Goal: Task Accomplishment & Management: Use online tool/utility

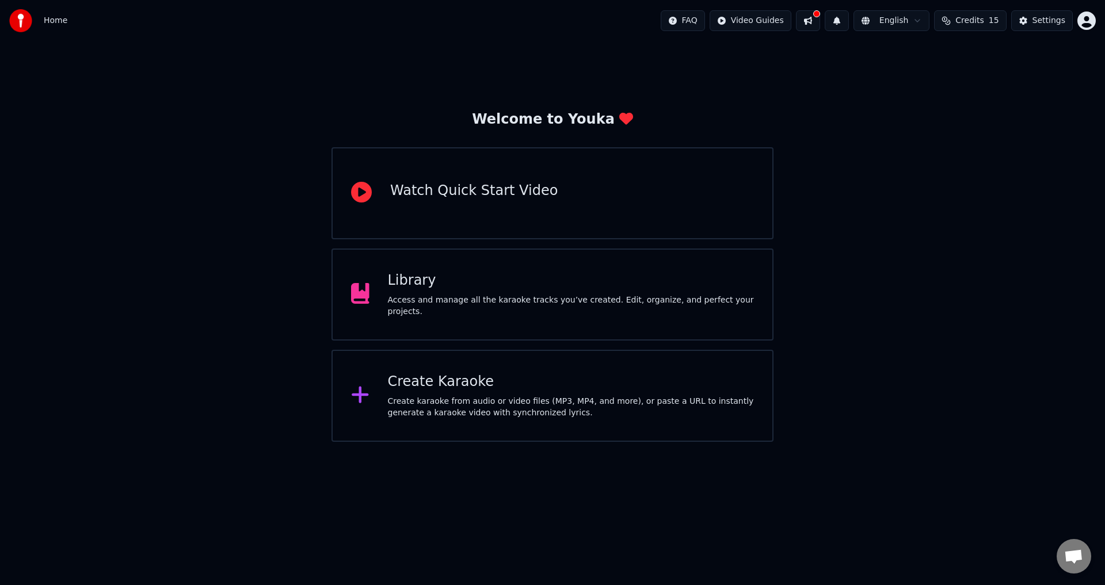
click at [716, 393] on div "Create Karaoke Create karaoke from audio or video files (MP3, MP4, and more), o…" at bounding box center [571, 396] width 367 height 46
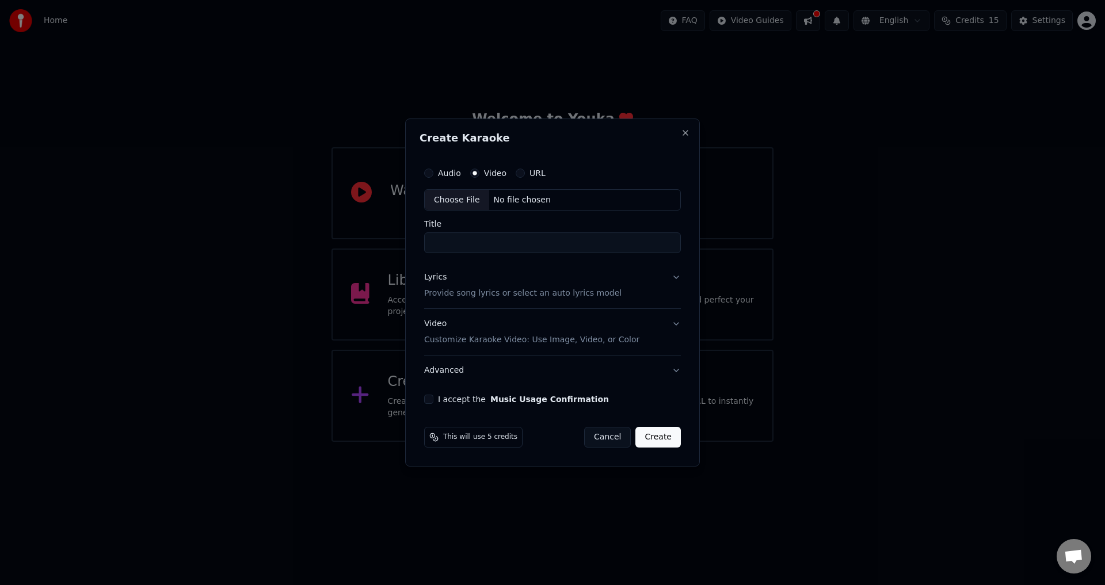
click at [517, 195] on div "No file chosen" at bounding box center [522, 201] width 66 height 12
drag, startPoint x: 558, startPoint y: 245, endPoint x: 859, endPoint y: 255, distance: 301.2
click at [817, 248] on body "**********" at bounding box center [552, 221] width 1105 height 442
type input "**********"
click at [664, 278] on button "Lyrics Provide song lyrics or select an auto lyrics model" at bounding box center [552, 286] width 261 height 46
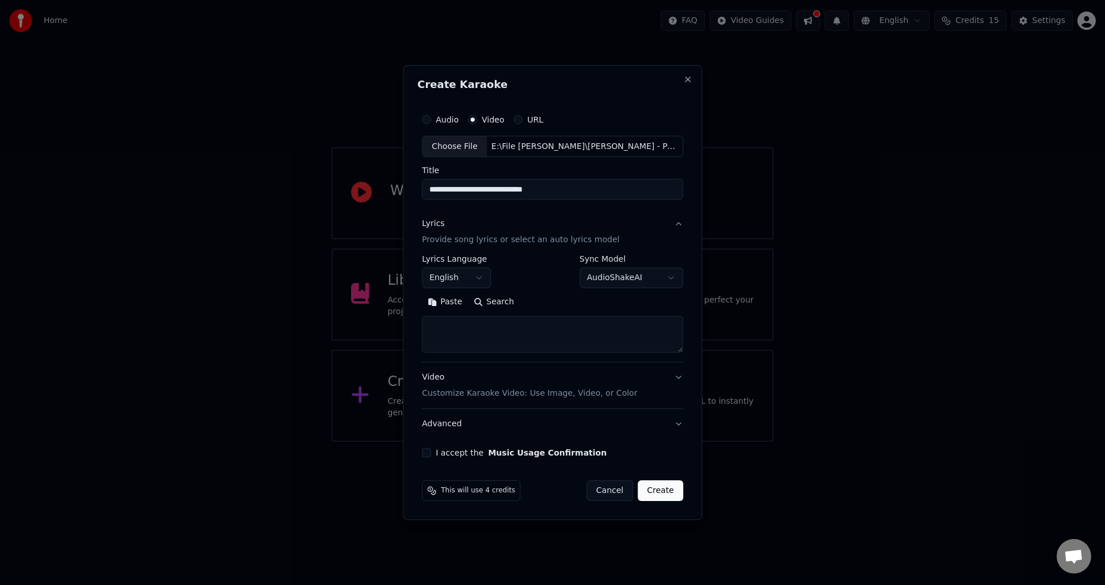
click at [463, 279] on body "**********" at bounding box center [552, 221] width 1105 height 442
click at [459, 280] on body "**********" at bounding box center [552, 221] width 1105 height 442
click at [459, 294] on button "Paste" at bounding box center [445, 303] width 46 height 18
click at [569, 382] on div "Video Customize Karaoke Video: Use Image, Video, or Color" at bounding box center [529, 386] width 215 height 28
type textarea "**********"
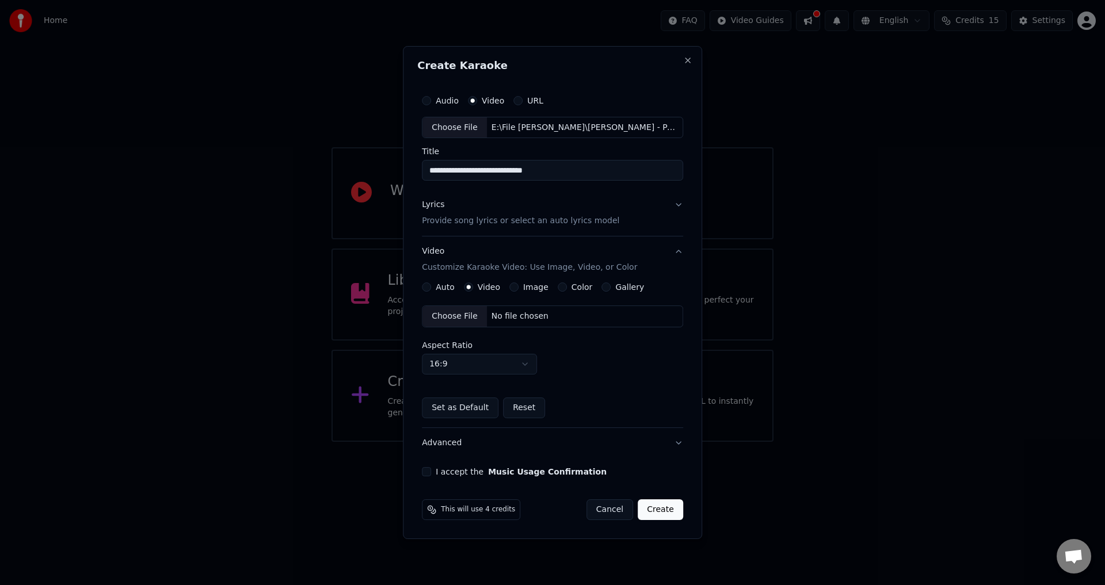
click at [494, 312] on div "No file chosen" at bounding box center [520, 317] width 66 height 12
click at [430, 473] on button "I accept the Music Usage Confirmation" at bounding box center [426, 471] width 9 height 9
click at [660, 510] on button "Create" at bounding box center [660, 510] width 45 height 21
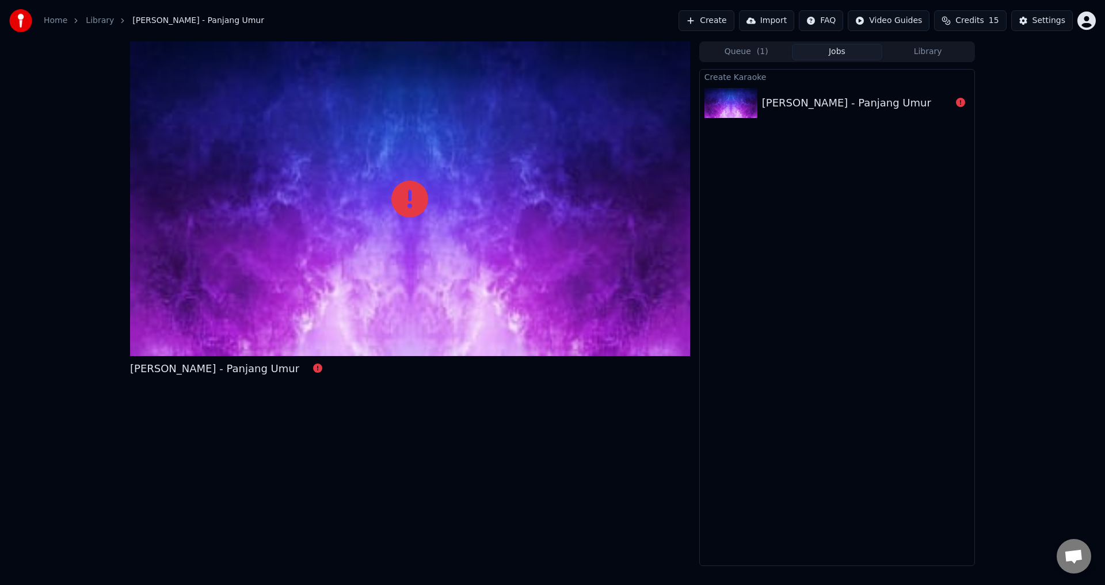
click at [733, 20] on button "Create" at bounding box center [707, 20] width 56 height 21
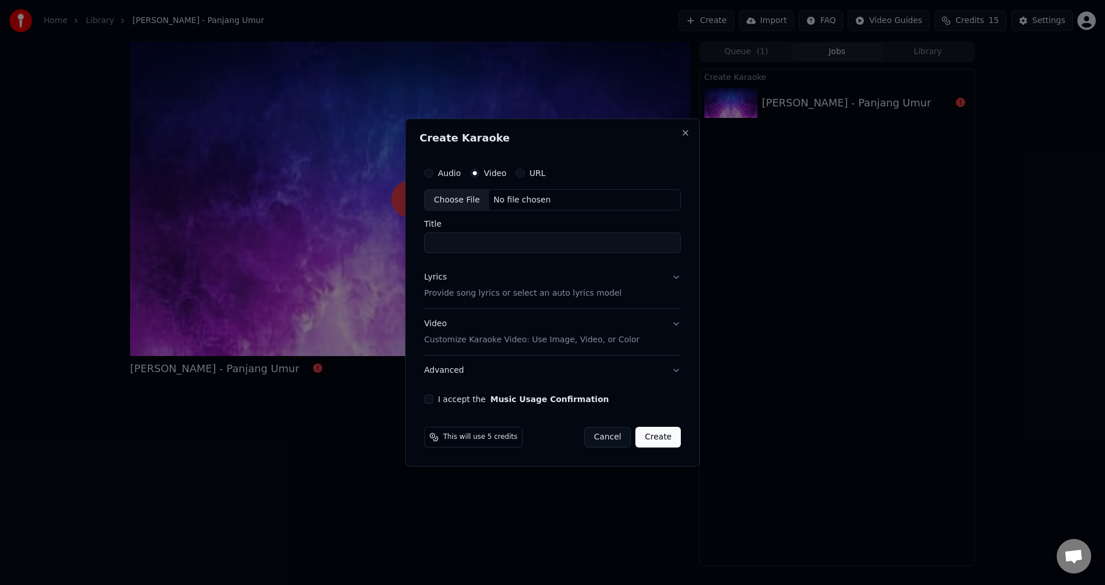
click at [522, 204] on div "No file chosen" at bounding box center [522, 201] width 66 height 12
type input "**********"
click at [642, 293] on button "Lyrics Provide song lyrics or select an auto lyrics model" at bounding box center [552, 286] width 261 height 46
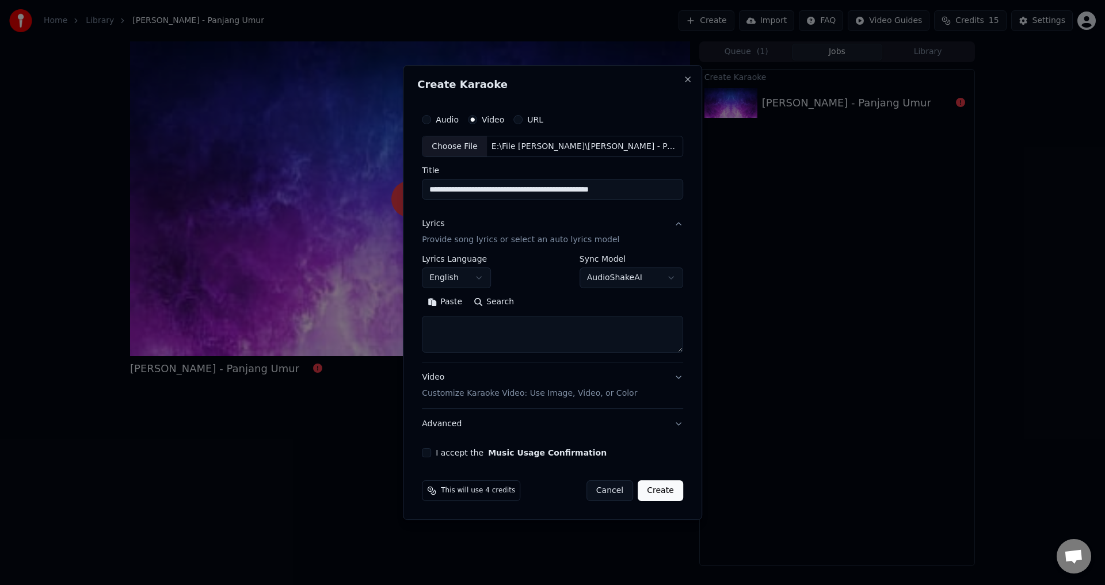
click at [453, 294] on button "Paste" at bounding box center [445, 303] width 46 height 18
click at [500, 370] on button "Video Customize Karaoke Video: Use Image, Video, or Color" at bounding box center [552, 386] width 261 height 46
type textarea "**********"
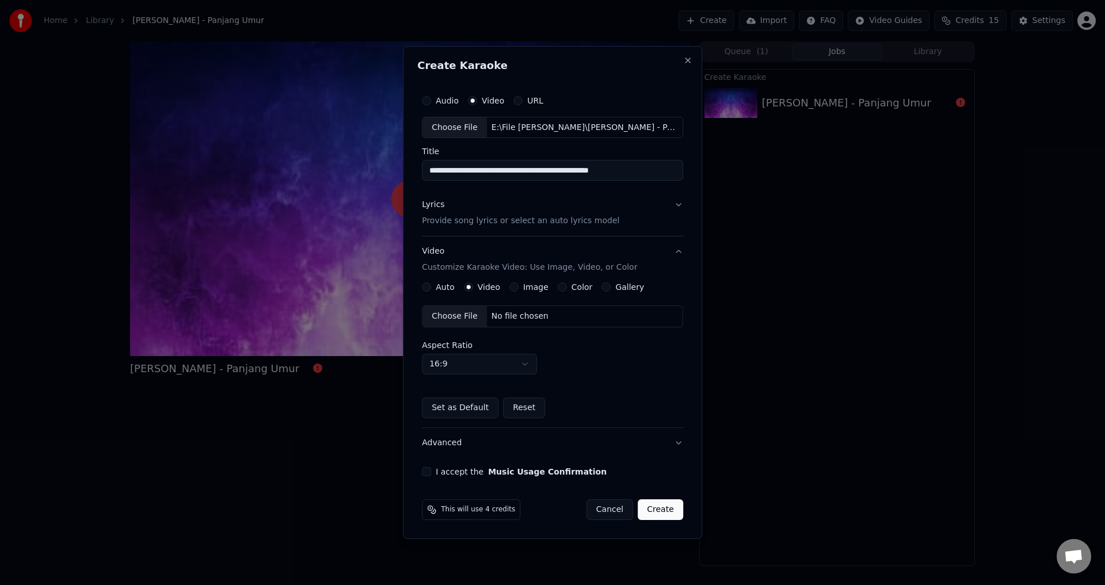
click at [498, 324] on div "Choose File No file chosen" at bounding box center [552, 317] width 261 height 22
drag, startPoint x: 552, startPoint y: 167, endPoint x: 735, endPoint y: 181, distance: 183.5
click at [693, 178] on div "**********" at bounding box center [552, 293] width 299 height 494
type input "**********"
click at [431, 472] on button "I accept the Music Usage Confirmation" at bounding box center [426, 471] width 9 height 9
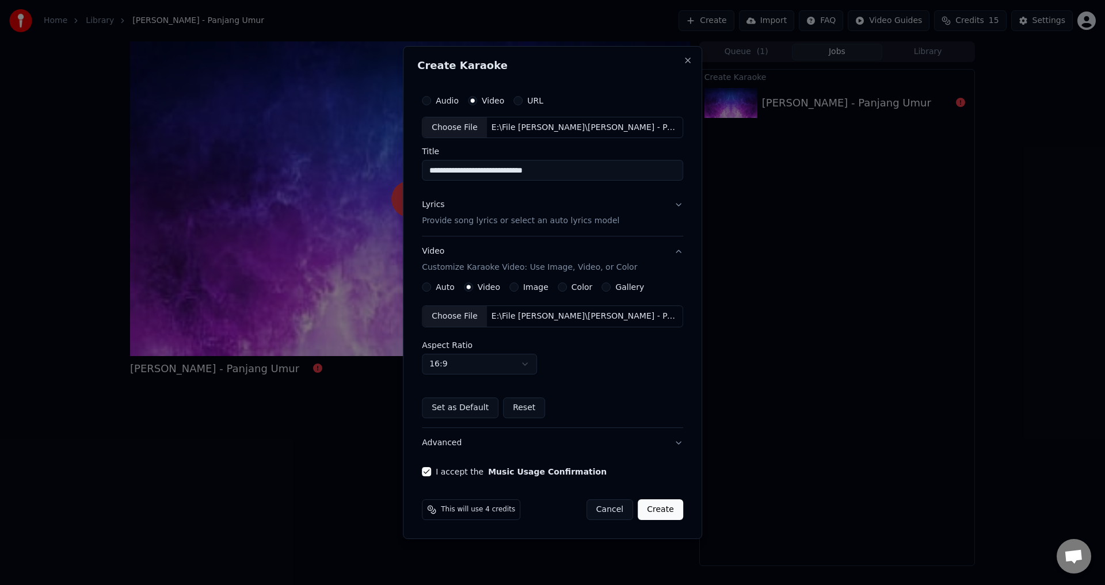
click at [619, 197] on button "Lyrics Provide song lyrics or select an auto lyrics model" at bounding box center [552, 214] width 261 height 46
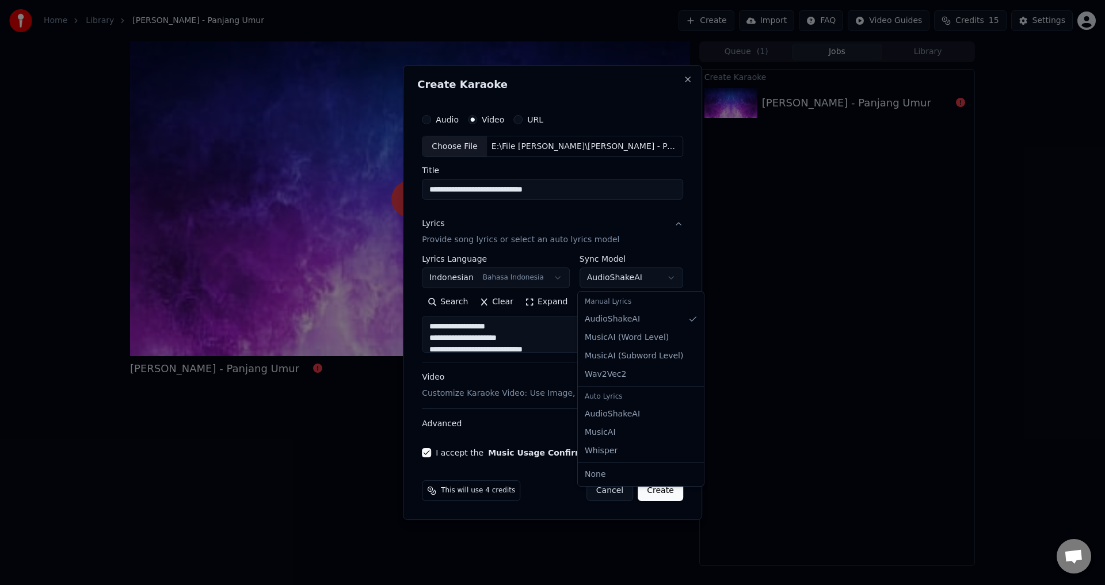
click at [644, 281] on body "**********" at bounding box center [552, 292] width 1105 height 585
select select "**********"
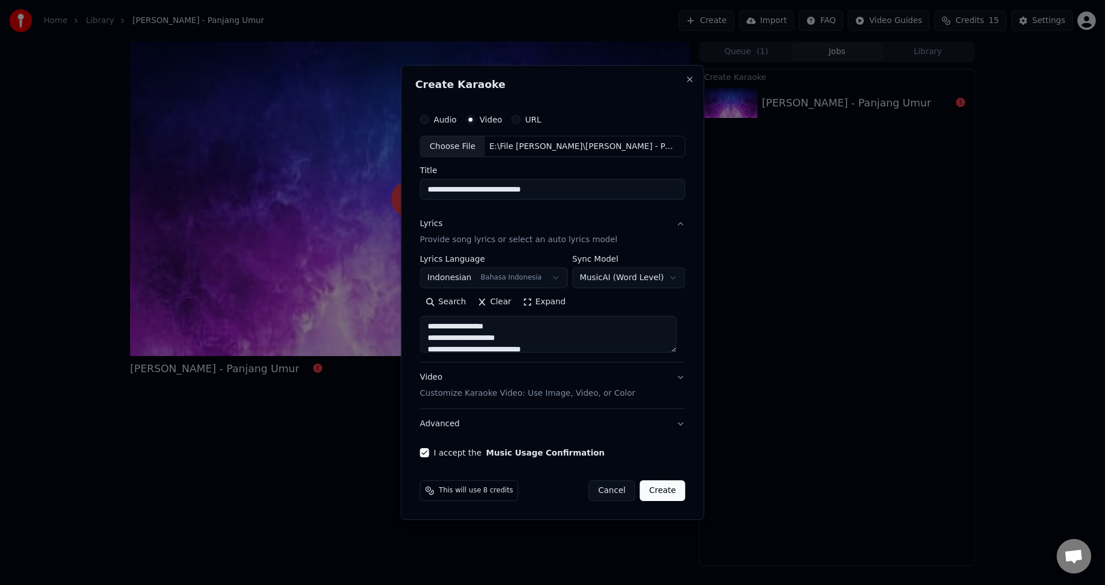
type textarea "**********"
click at [656, 280] on body "**********" at bounding box center [552, 292] width 1105 height 585
click at [649, 284] on body "**********" at bounding box center [552, 292] width 1105 height 585
click at [656, 274] on body "**********" at bounding box center [552, 292] width 1105 height 585
select select "********"
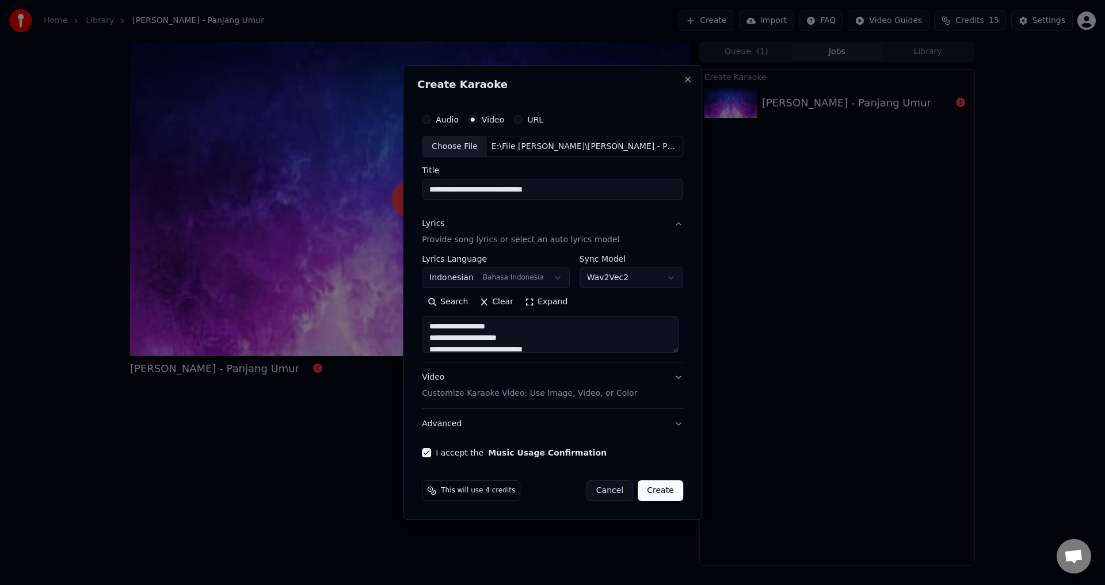
click at [641, 279] on body "**********" at bounding box center [552, 292] width 1105 height 585
click at [641, 277] on body "**********" at bounding box center [552, 292] width 1105 height 585
click at [668, 485] on button "Create" at bounding box center [660, 491] width 45 height 21
type textarea "**********"
select select "**********"
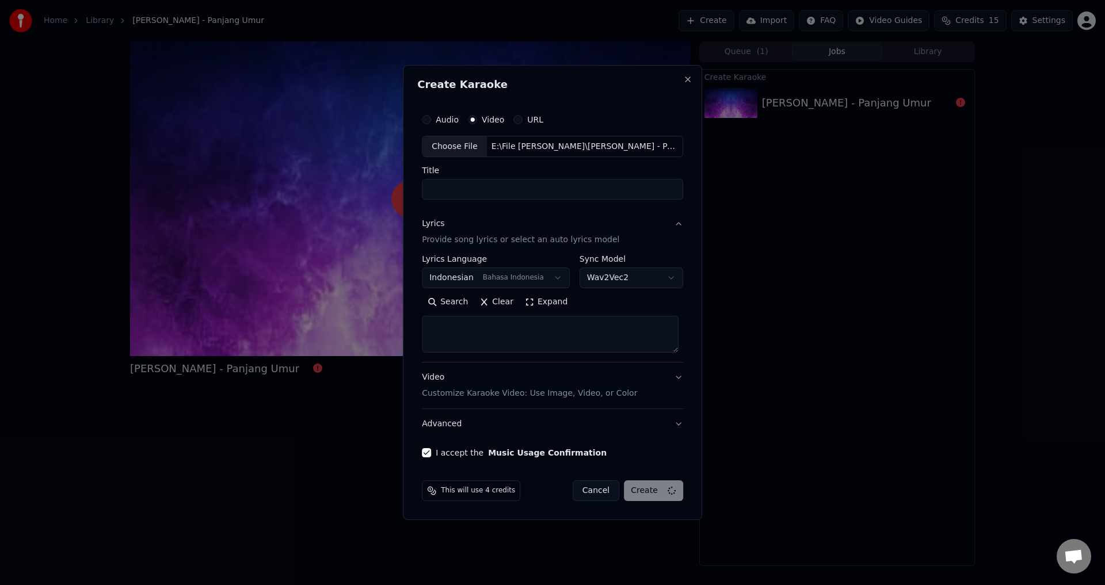
select select
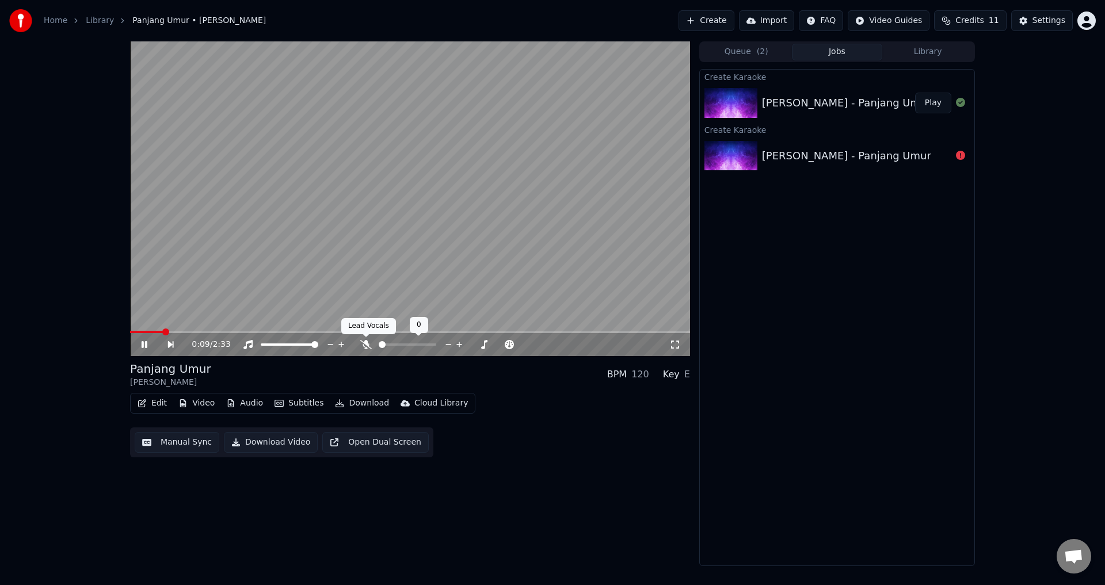
click at [372, 347] on div at bounding box center [418, 345] width 93 height 12
click at [368, 346] on icon at bounding box center [366, 344] width 12 height 9
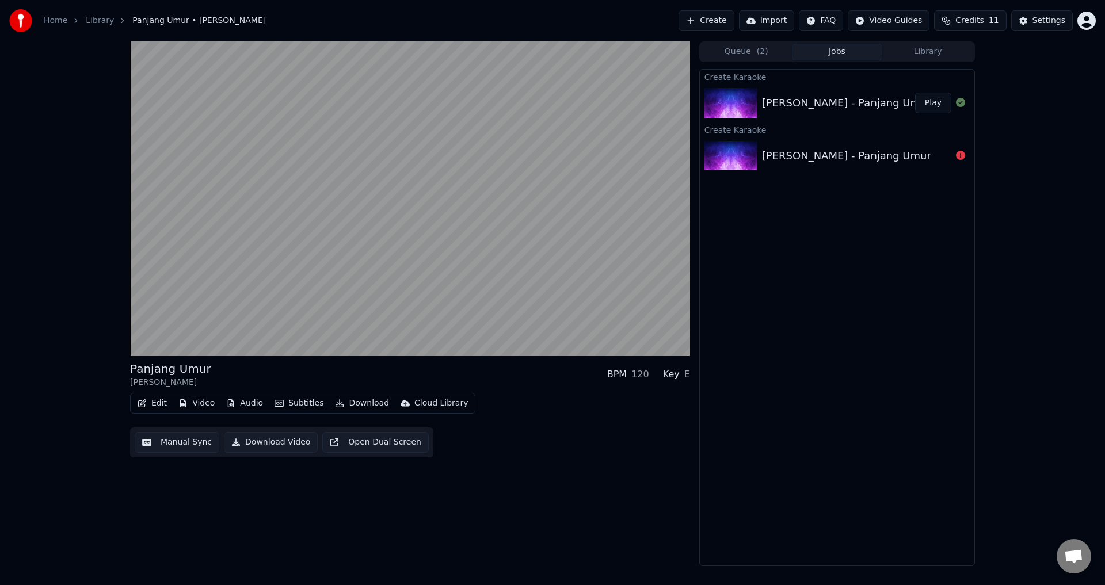
click at [959, 436] on div "Create Karaoke [PERSON_NAME] - Panjang Umur Play Create Karaoke Chintya Gabriel…" at bounding box center [837, 317] width 276 height 497
click at [154, 398] on button "Edit" at bounding box center [152, 403] width 39 height 16
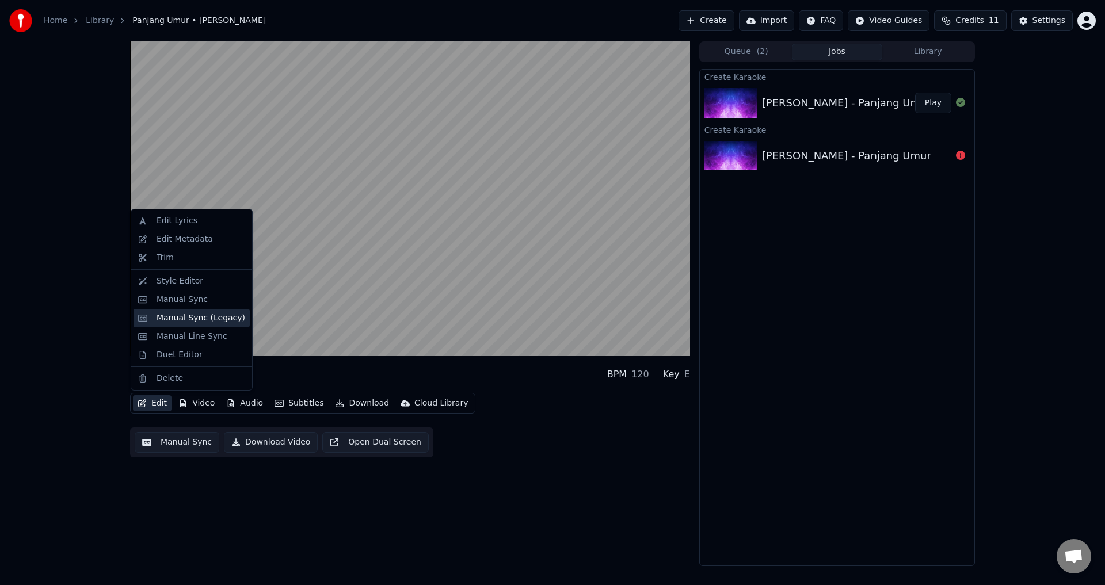
click at [185, 317] on div "Manual Sync (Legacy)" at bounding box center [201, 319] width 89 height 12
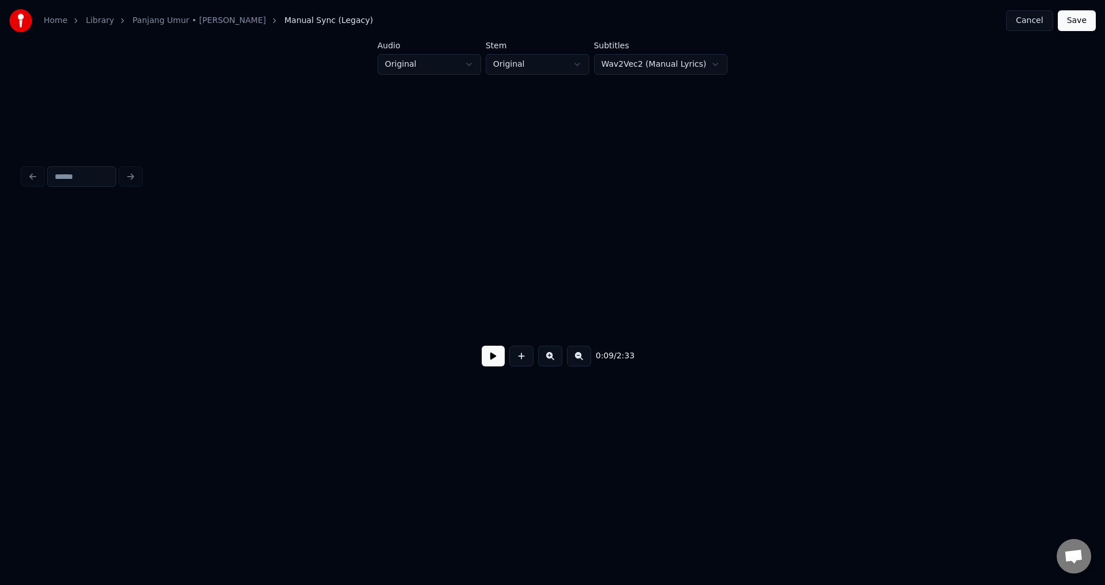
scroll to position [0, 1101]
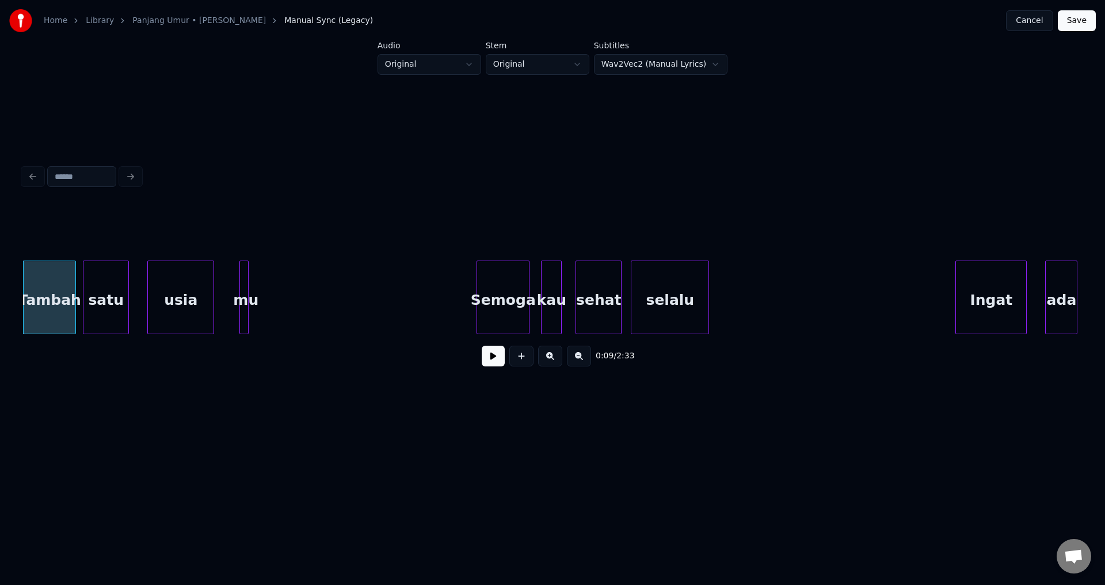
drag, startPoint x: 125, startPoint y: 340, endPoint x: 120, endPoint y: 336, distance: 6.6
click at [120, 339] on div "0:09 / 2:33" at bounding box center [552, 290] width 1059 height 175
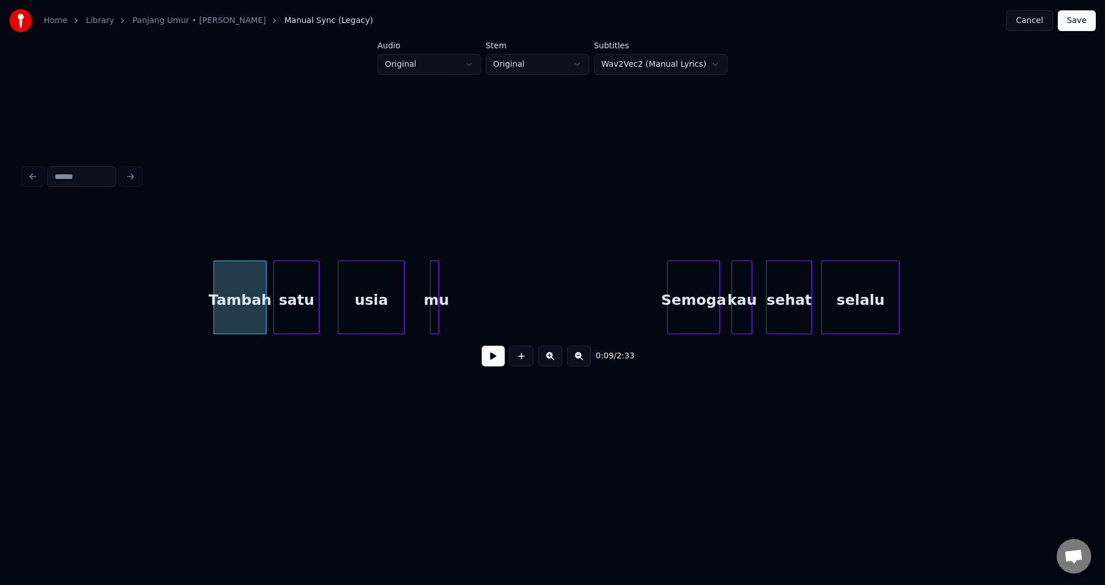
scroll to position [0, 812]
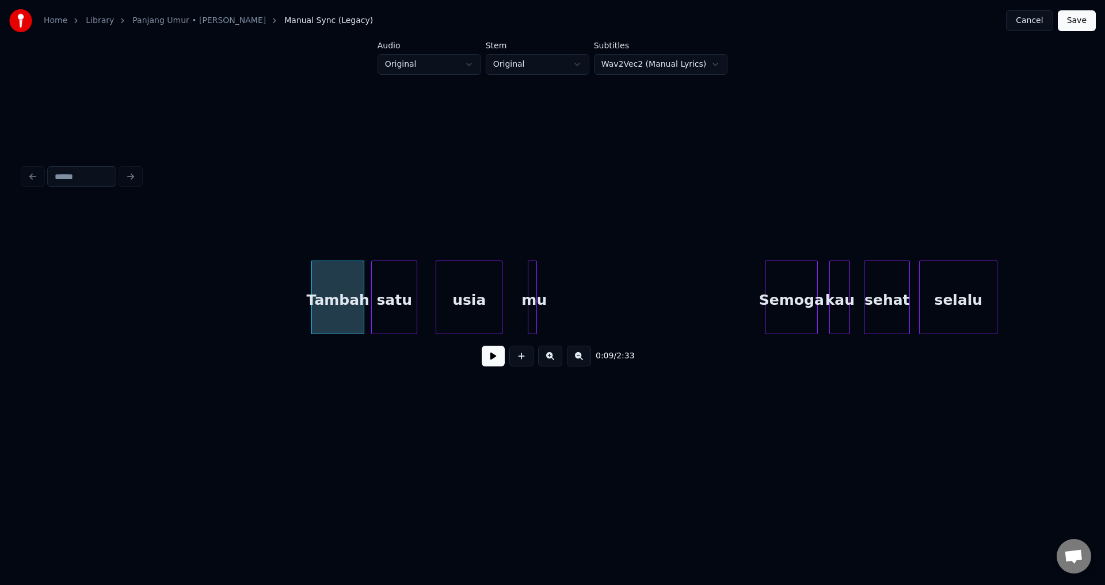
click at [496, 358] on button at bounding box center [493, 356] width 23 height 21
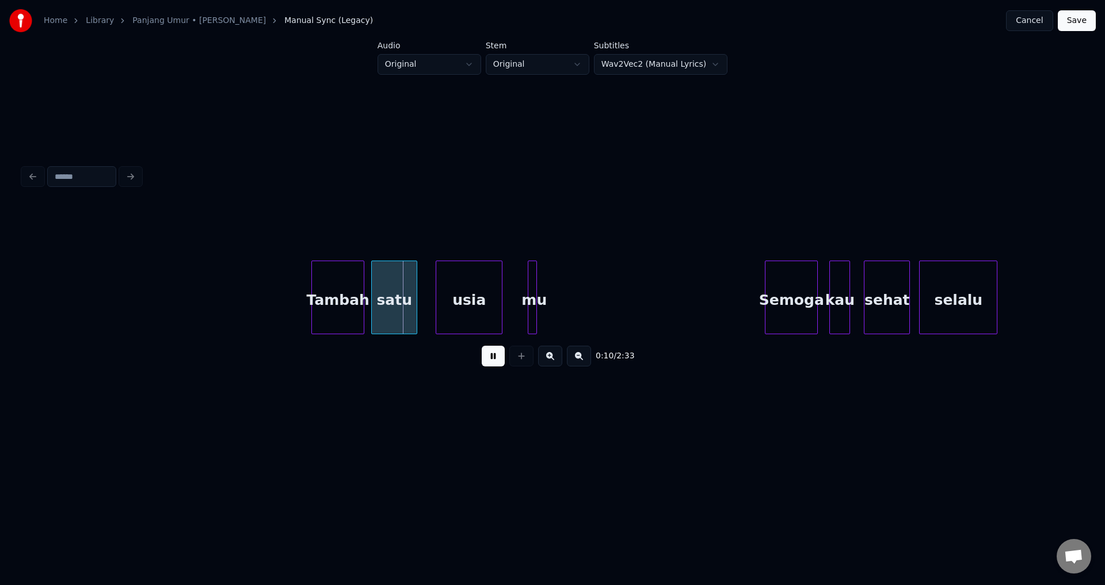
click at [494, 358] on button at bounding box center [493, 356] width 23 height 21
click at [397, 284] on div "satu" at bounding box center [394, 300] width 45 height 78
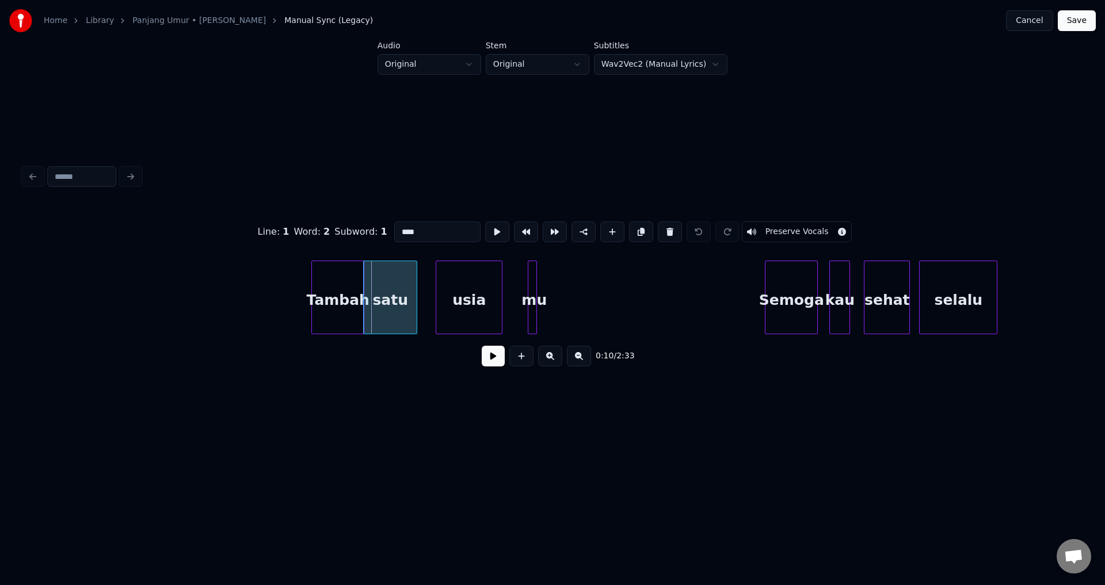
click at [365, 298] on div at bounding box center [365, 297] width 3 height 73
click at [448, 295] on div "usia" at bounding box center [469, 300] width 66 height 78
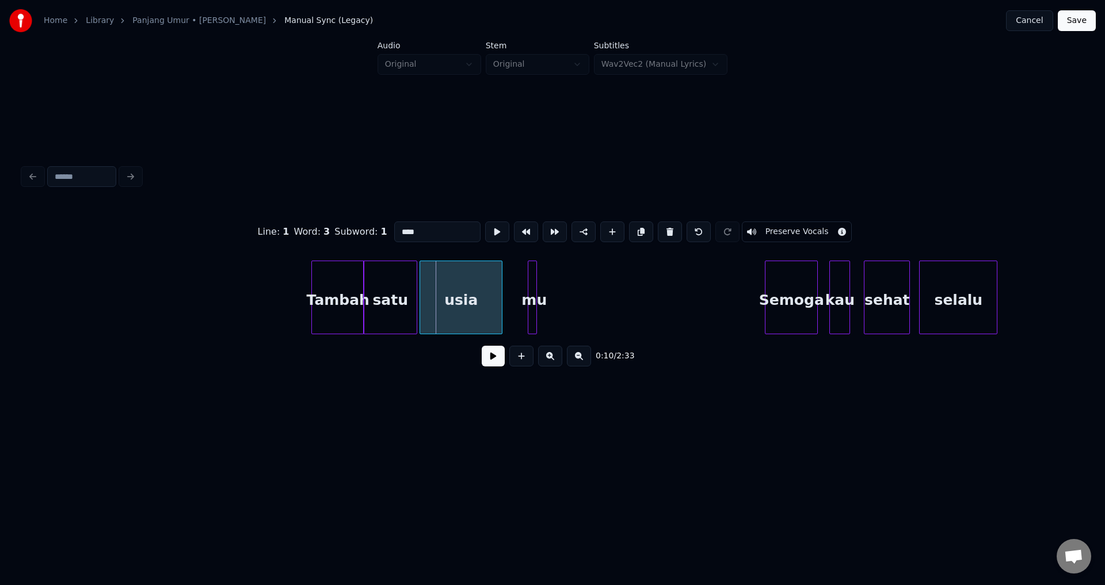
click at [422, 294] on div at bounding box center [421, 297] width 3 height 73
click at [349, 302] on div "Tambah" at bounding box center [338, 300] width 52 height 78
type input "******"
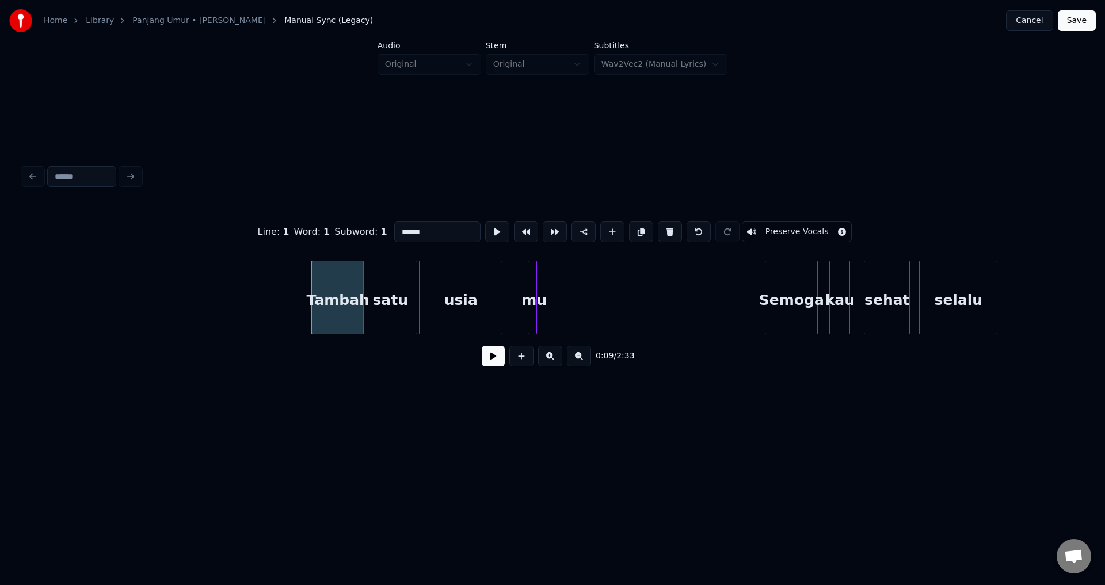
click at [487, 364] on button at bounding box center [493, 356] width 23 height 21
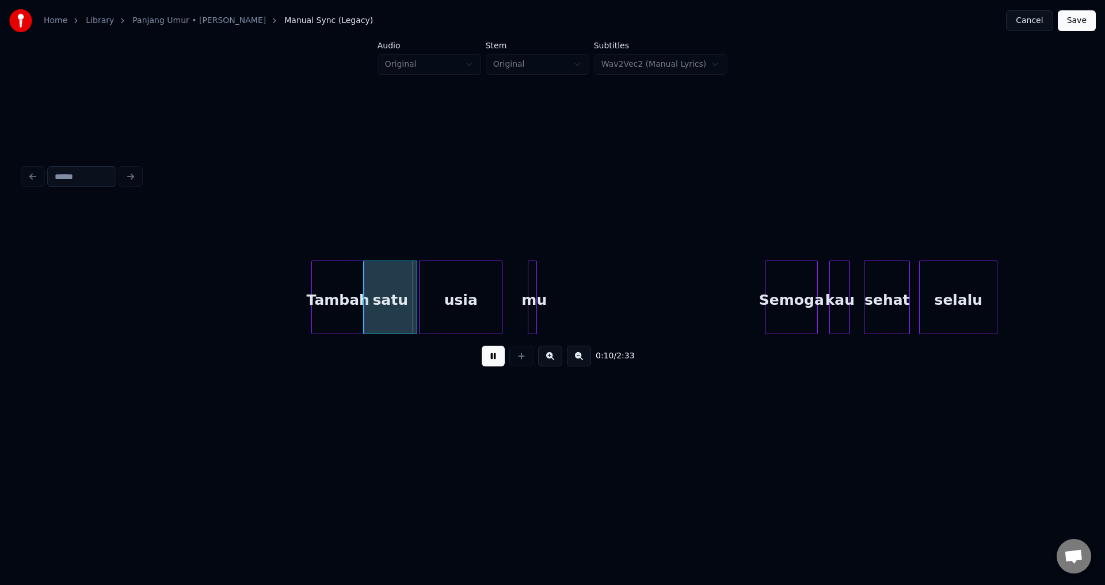
click at [489, 356] on button at bounding box center [493, 356] width 23 height 21
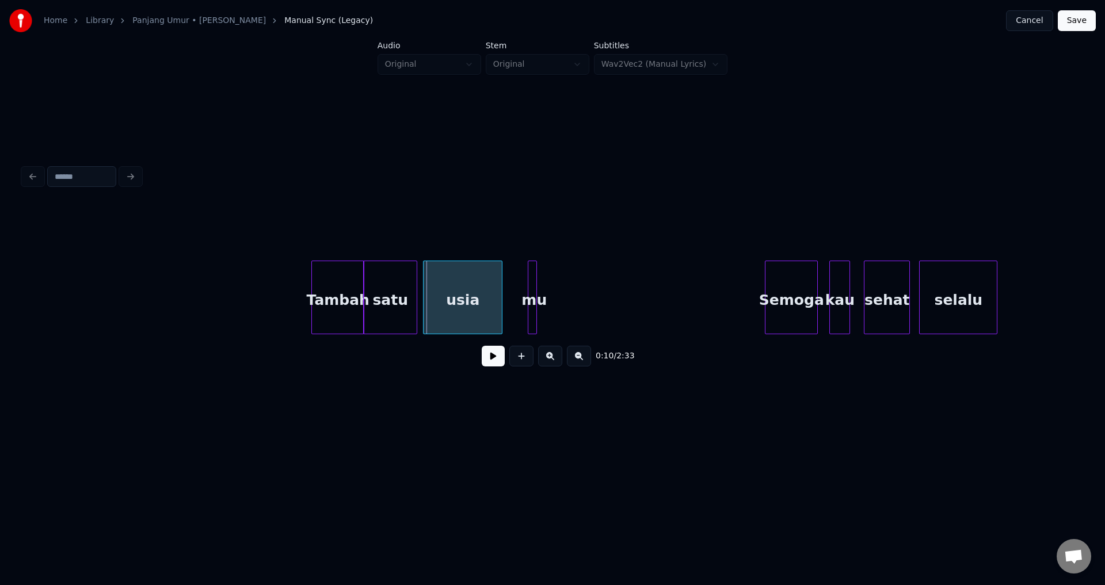
click at [427, 302] on div at bounding box center [425, 297] width 3 height 73
click at [422, 296] on div at bounding box center [419, 297] width 3 height 73
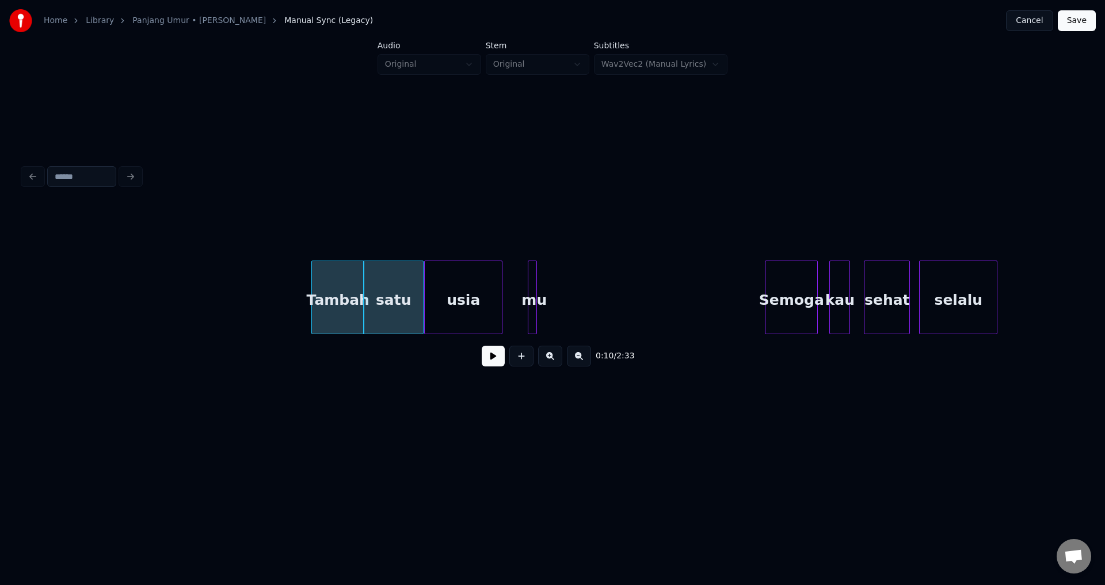
click at [490, 353] on button at bounding box center [493, 356] width 23 height 21
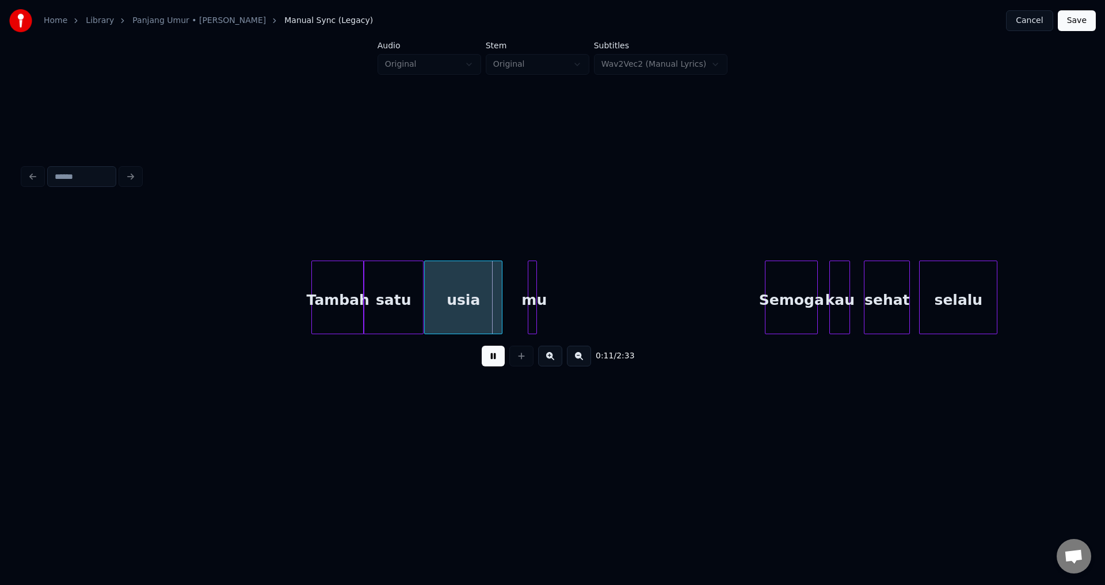
click at [492, 357] on button at bounding box center [493, 356] width 23 height 21
click at [484, 286] on div "usia" at bounding box center [463, 300] width 77 height 78
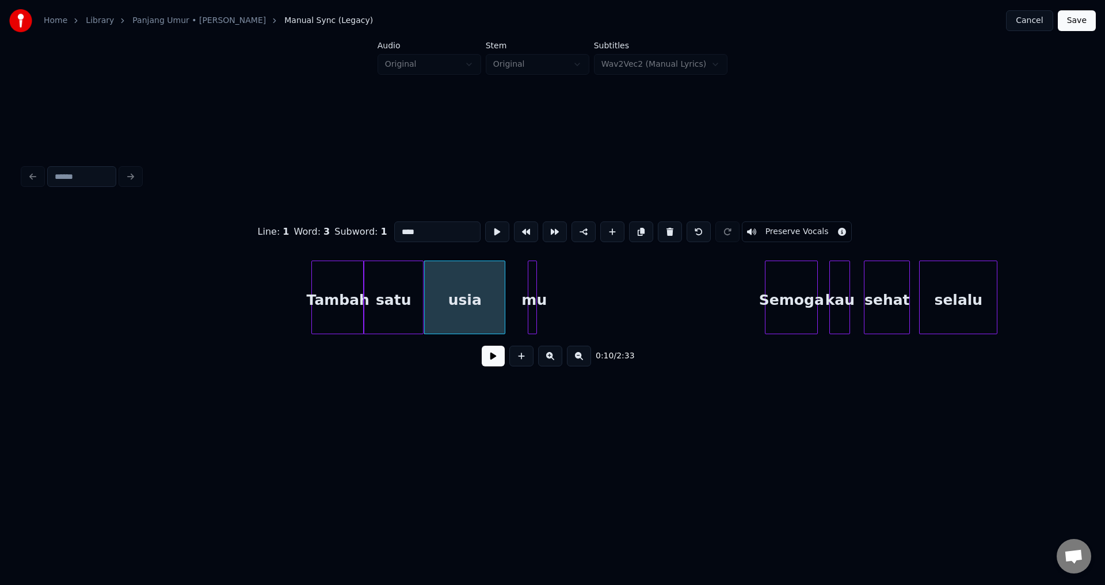
click at [505, 291] on div at bounding box center [502, 297] width 3 height 73
click at [530, 295] on div at bounding box center [529, 297] width 3 height 73
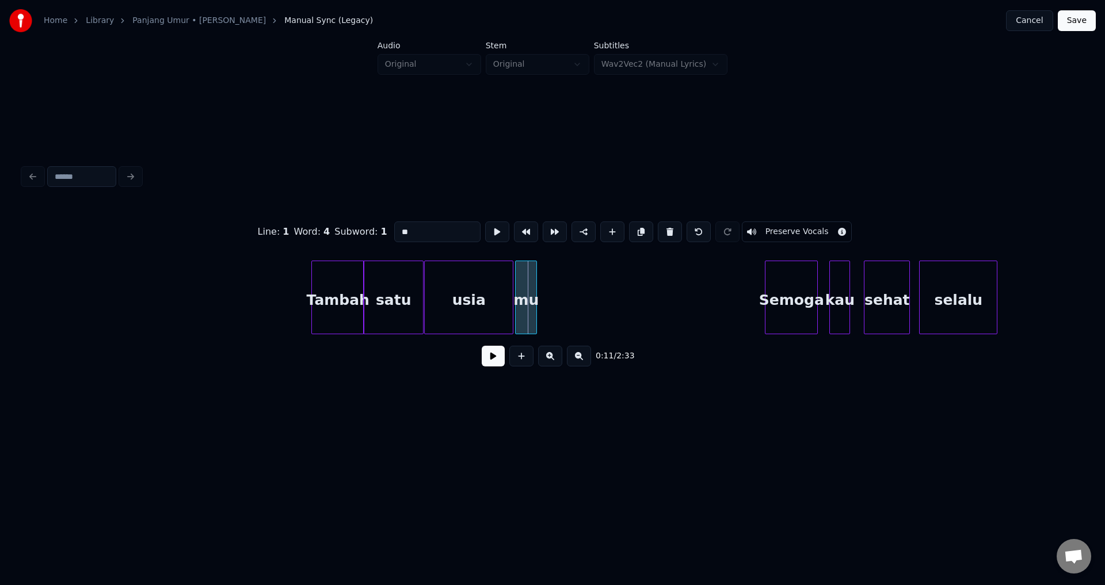
click at [516, 298] on div at bounding box center [517, 297] width 3 height 73
click at [474, 299] on div "usia" at bounding box center [469, 300] width 88 height 78
type input "****"
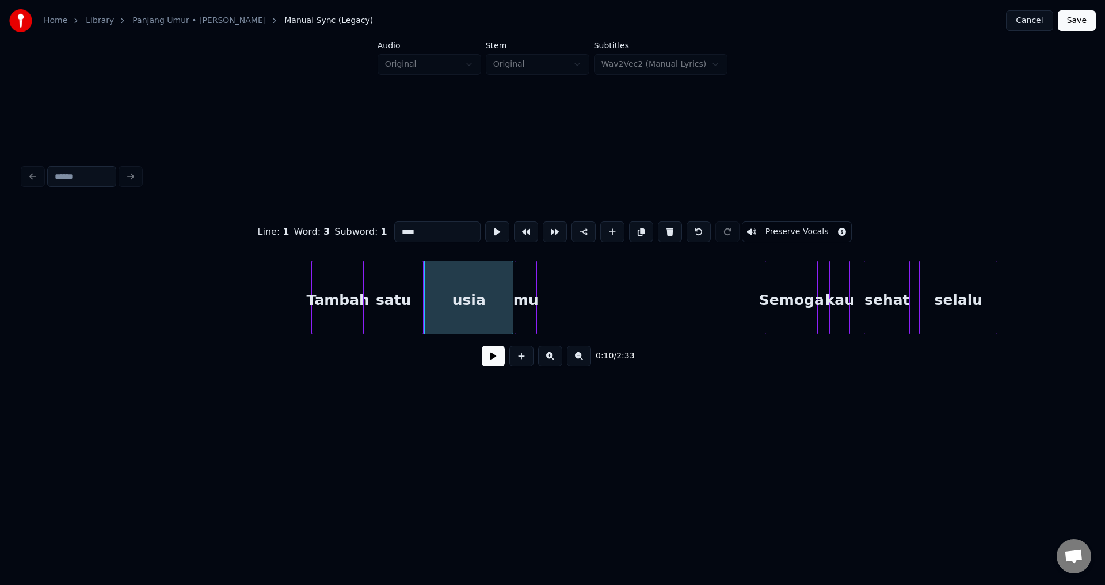
click at [496, 367] on button at bounding box center [493, 356] width 23 height 21
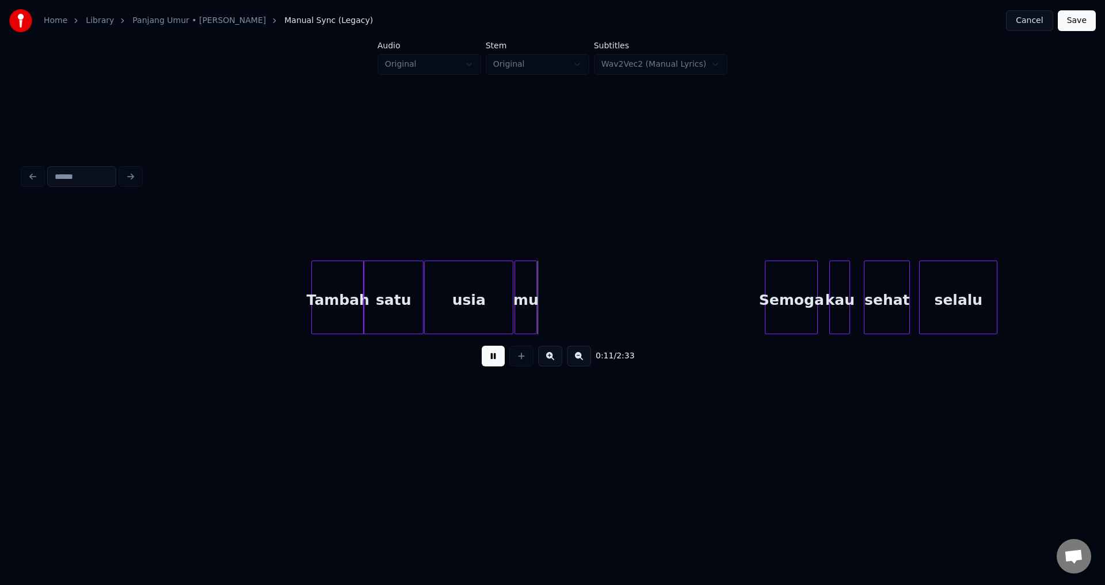
click at [496, 361] on button at bounding box center [493, 356] width 23 height 21
click at [540, 294] on div at bounding box center [537, 297] width 3 height 73
click at [517, 298] on div at bounding box center [515, 297] width 3 height 73
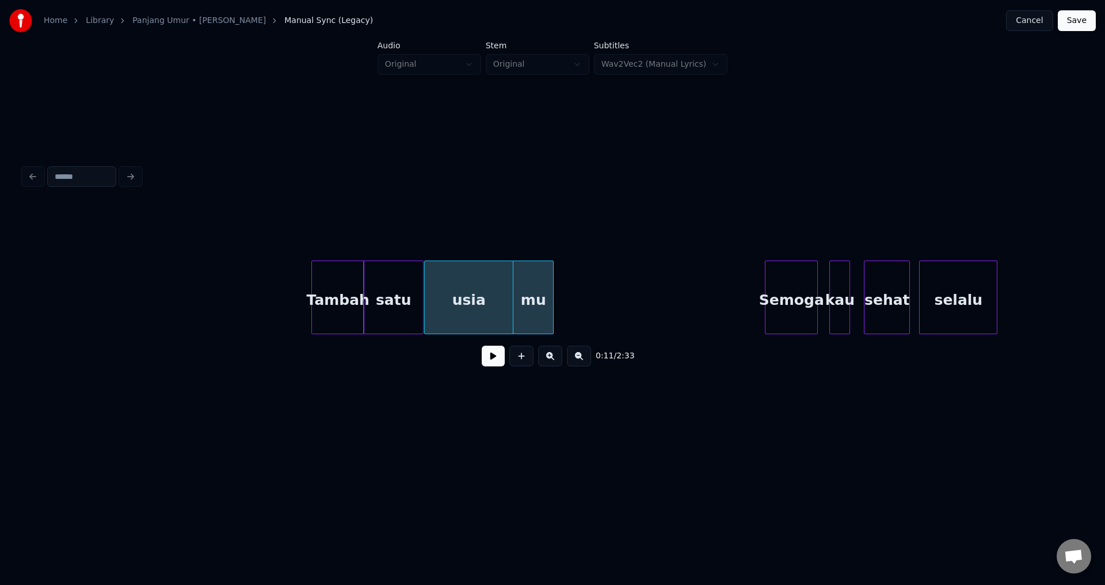
click at [478, 293] on div "usia" at bounding box center [469, 300] width 88 height 78
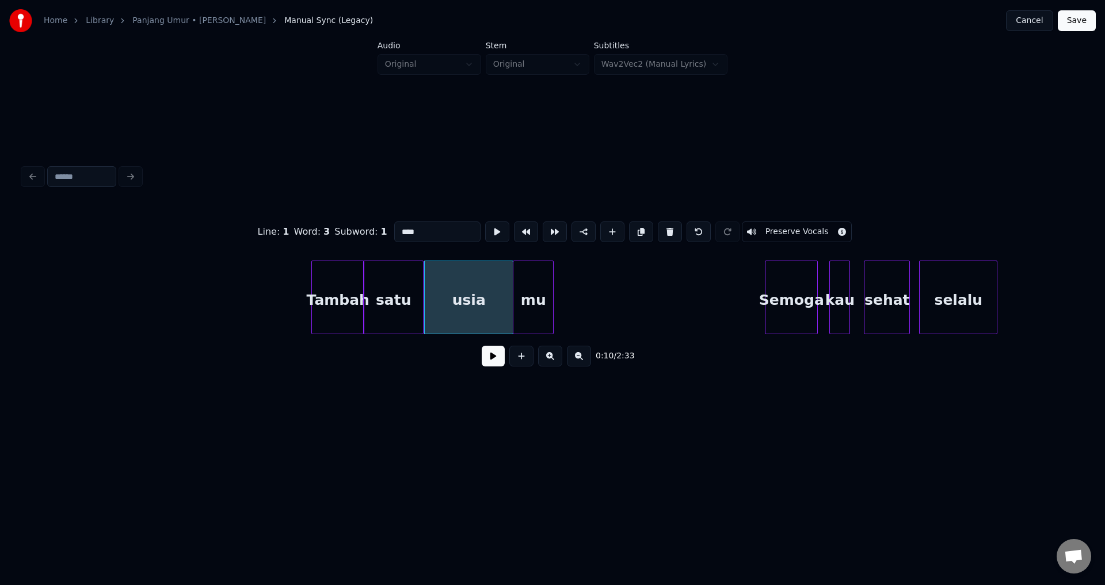
click at [482, 359] on button at bounding box center [493, 356] width 23 height 21
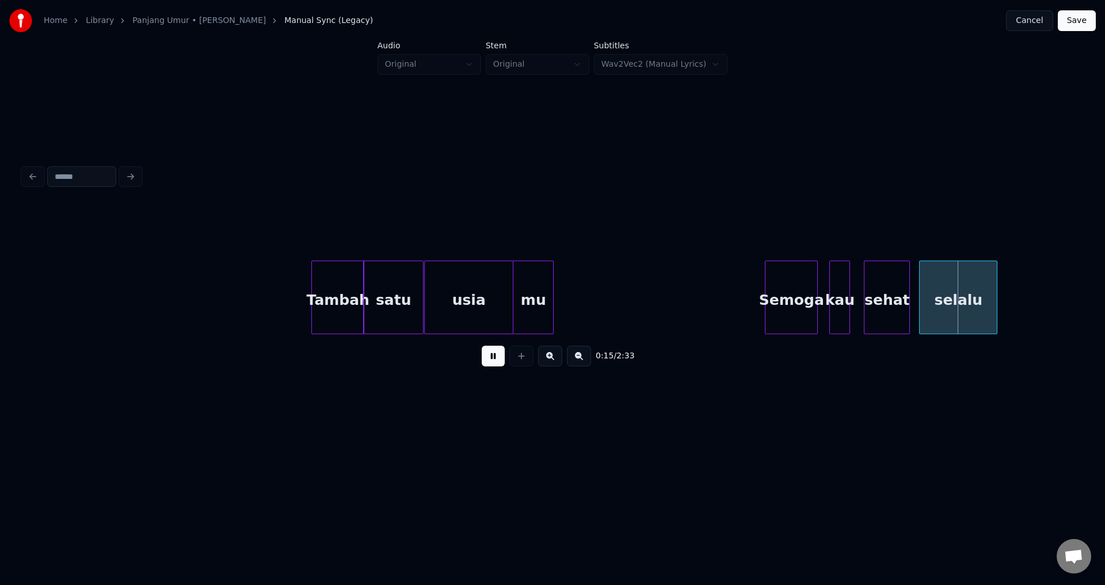
click at [496, 357] on button at bounding box center [493, 356] width 23 height 21
click at [757, 296] on div at bounding box center [757, 297] width 3 height 73
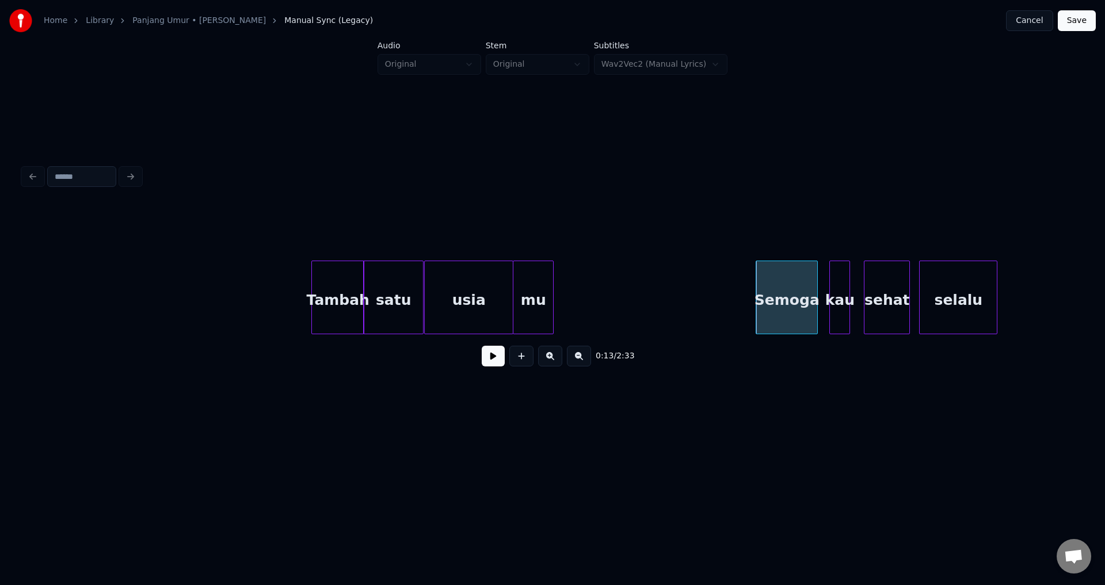
click at [494, 367] on button at bounding box center [493, 356] width 23 height 21
click at [830, 302] on div "kau" at bounding box center [840, 300] width 20 height 78
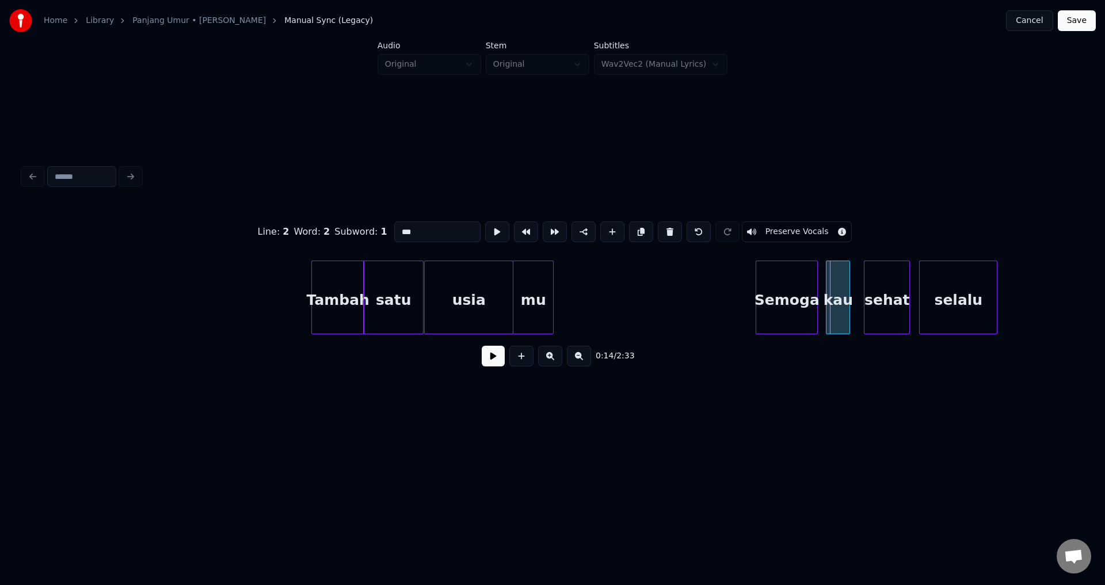
click at [827, 302] on div at bounding box center [828, 297] width 3 height 73
click at [818, 300] on div "Semoga" at bounding box center [787, 298] width 62 height 74
type input "******"
click at [820, 298] on div at bounding box center [818, 297] width 3 height 73
click at [490, 355] on button at bounding box center [493, 356] width 23 height 21
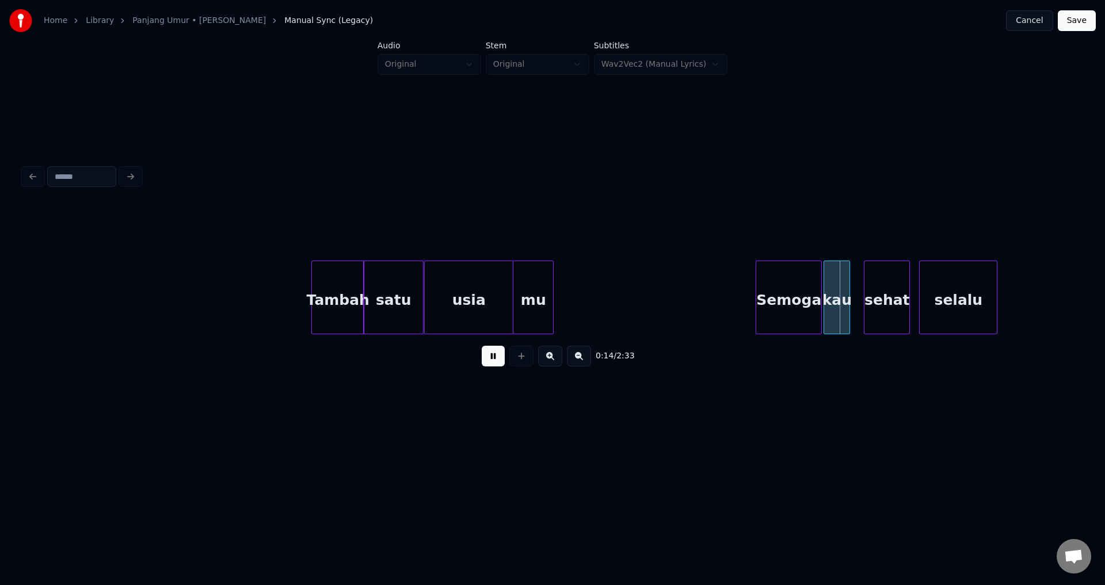
click at [490, 356] on button at bounding box center [493, 356] width 23 height 21
click at [893, 295] on div "sehat" at bounding box center [887, 300] width 45 height 78
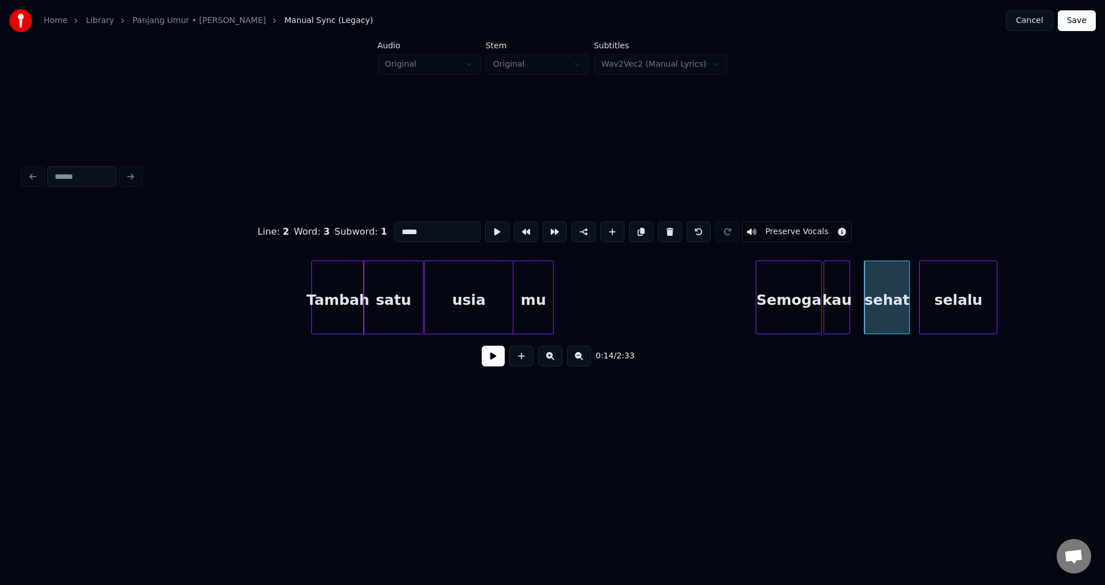
click at [869, 298] on div "sehat" at bounding box center [887, 300] width 45 height 78
click at [852, 294] on div at bounding box center [853, 297] width 3 height 73
click at [489, 356] on button at bounding box center [493, 356] width 23 height 21
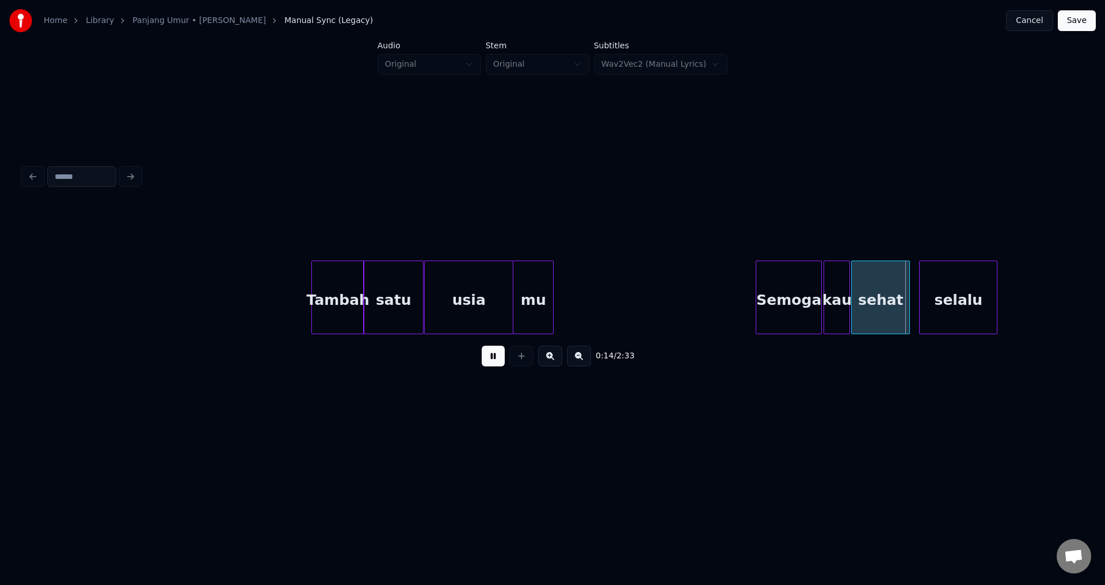
click at [489, 356] on button at bounding box center [493, 356] width 23 height 21
click at [916, 292] on div at bounding box center [913, 297] width 3 height 73
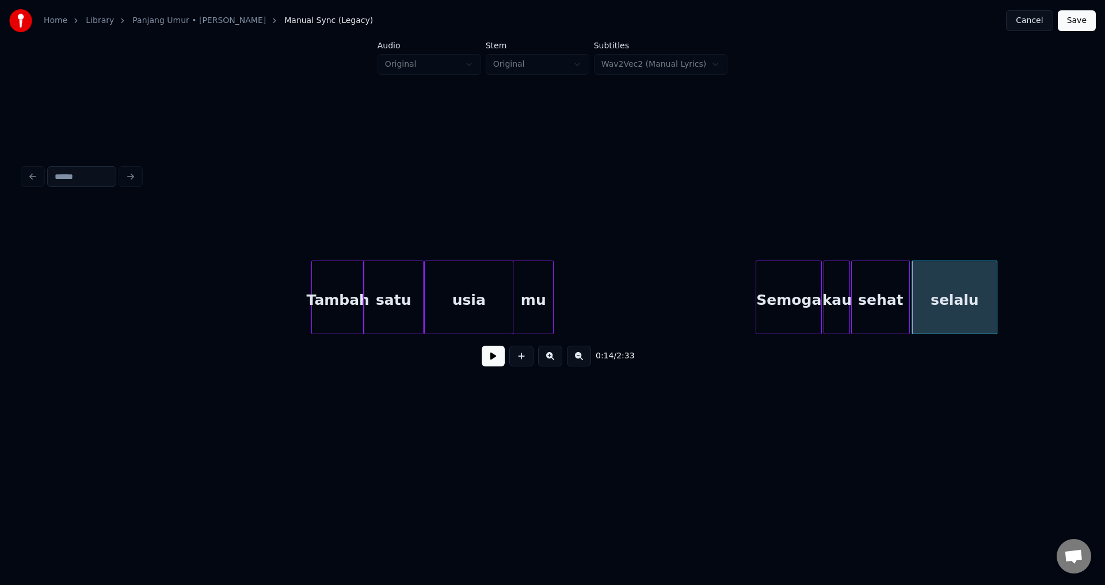
click at [877, 292] on div "sehat" at bounding box center [881, 300] width 58 height 78
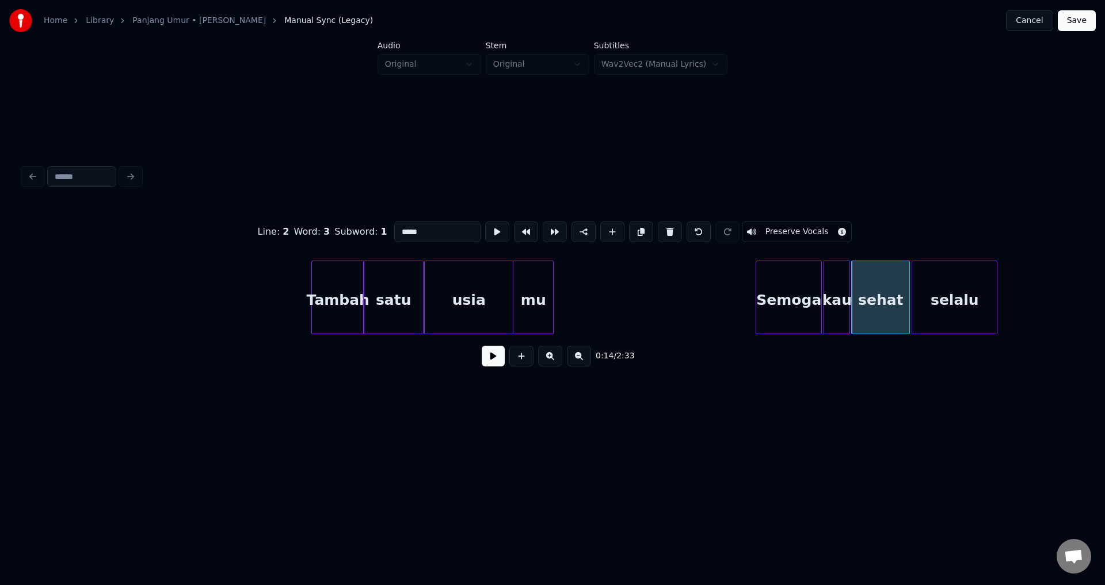
click at [497, 367] on button at bounding box center [493, 356] width 23 height 21
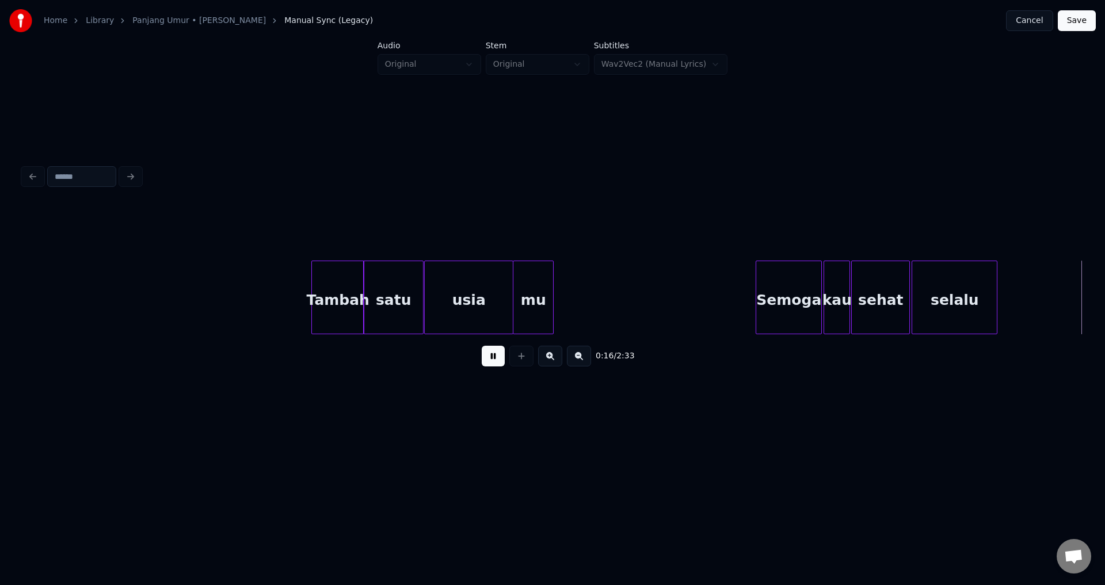
scroll to position [0, 1873]
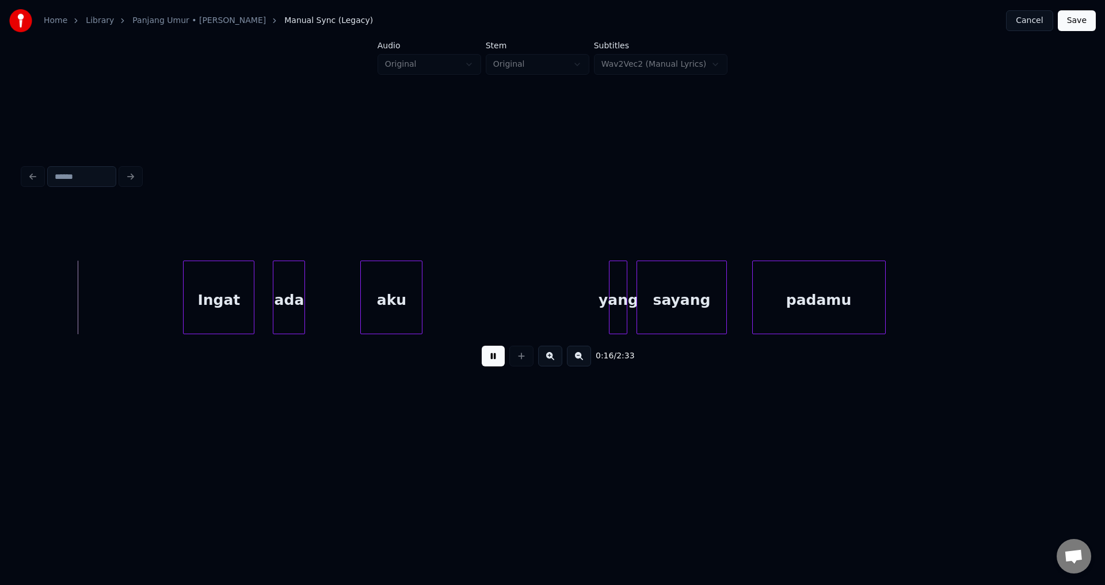
click at [497, 367] on button at bounding box center [493, 356] width 23 height 21
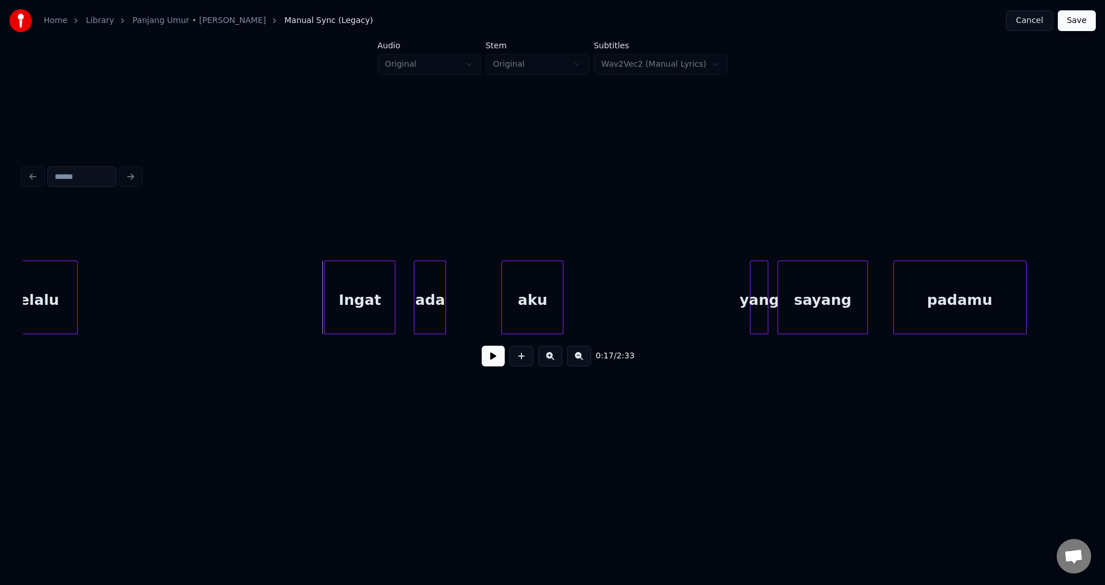
click at [78, 287] on div "selalu" at bounding box center [35, 298] width 86 height 74
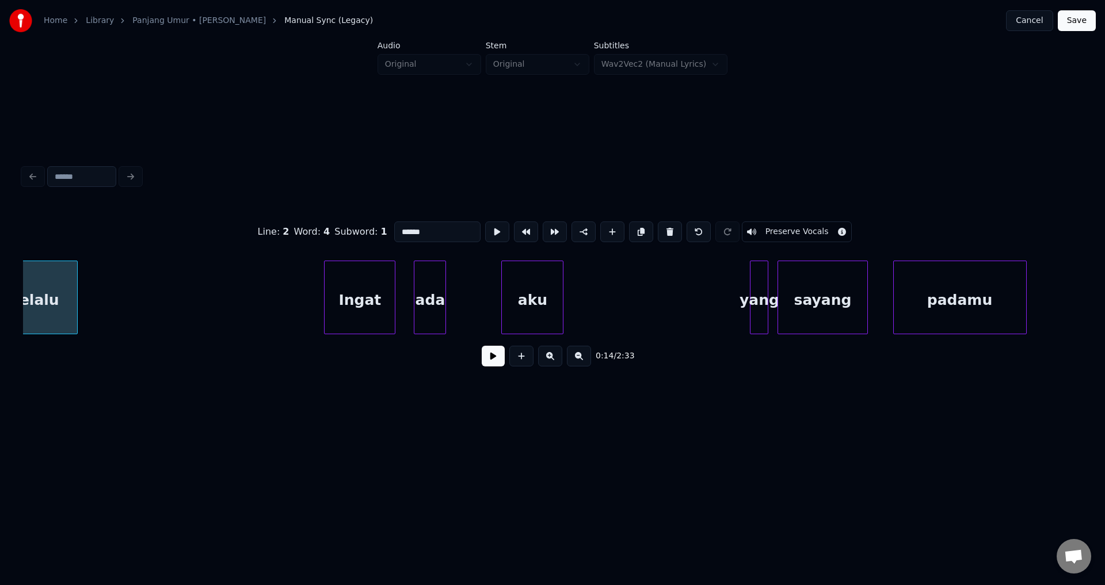
scroll to position [0, 1701]
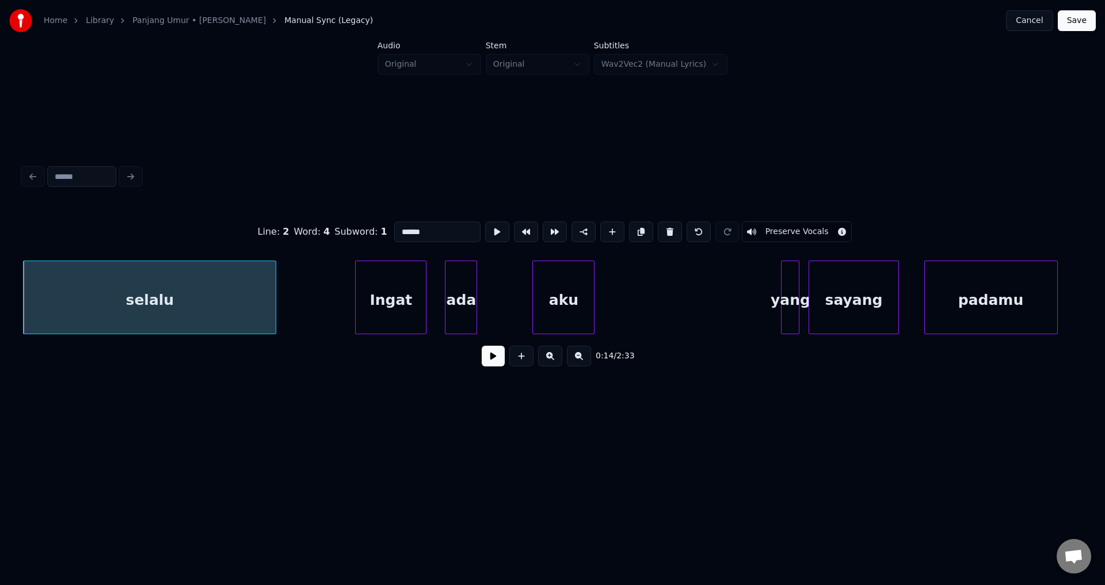
click at [276, 298] on div at bounding box center [273, 297] width 3 height 73
click at [500, 360] on button at bounding box center [493, 356] width 23 height 21
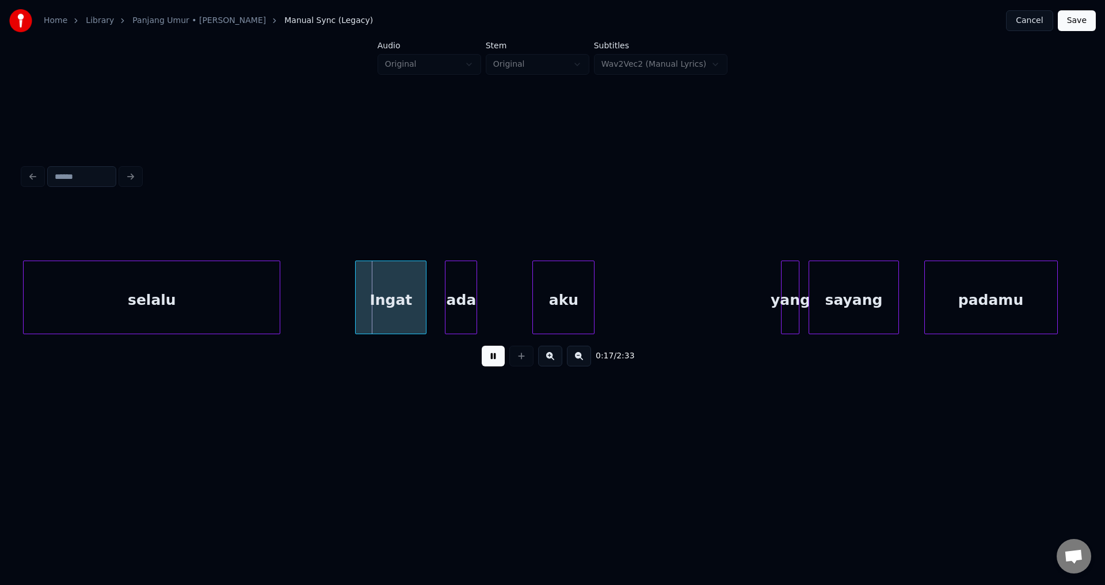
click at [500, 356] on button at bounding box center [493, 356] width 23 height 21
click at [349, 296] on div at bounding box center [349, 297] width 3 height 73
click at [490, 358] on button at bounding box center [493, 356] width 23 height 21
click at [492, 363] on button at bounding box center [493, 356] width 23 height 21
click at [442, 297] on div at bounding box center [443, 297] width 3 height 73
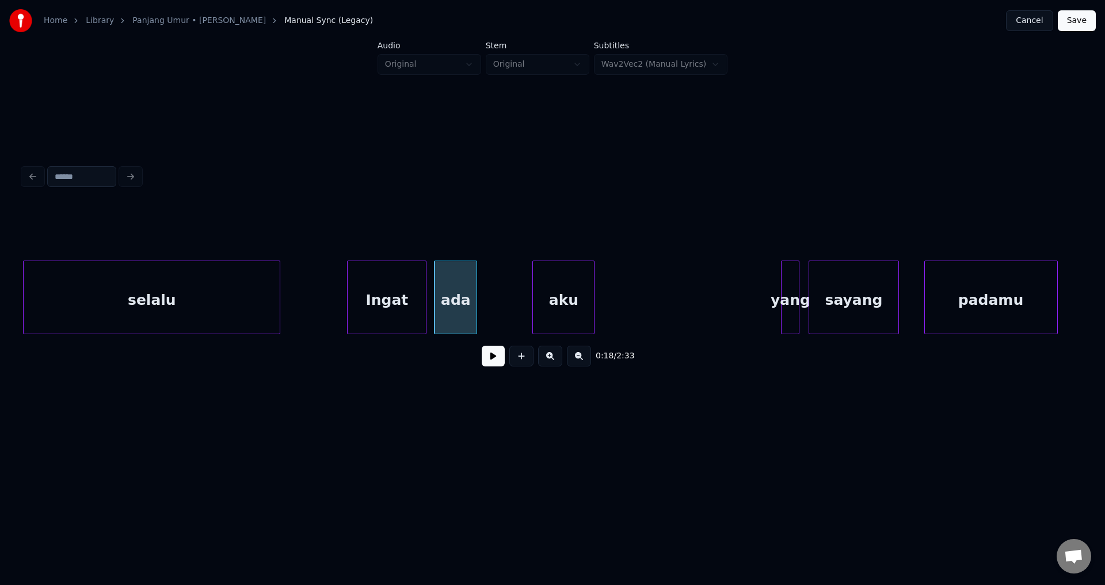
click at [486, 353] on button at bounding box center [493, 356] width 23 height 21
click at [489, 357] on button at bounding box center [493, 356] width 23 height 21
click at [477, 288] on div "ada" at bounding box center [455, 298] width 43 height 74
click at [463, 291] on div "ada" at bounding box center [458, 300] width 42 height 78
click at [518, 295] on div at bounding box center [516, 297] width 3 height 73
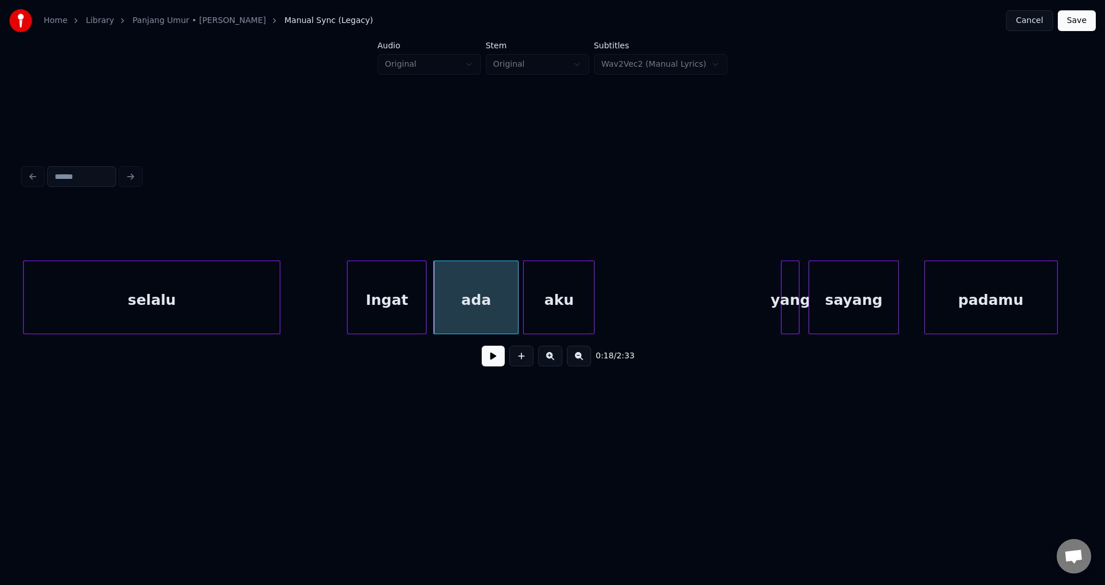
click at [524, 296] on div at bounding box center [525, 297] width 3 height 73
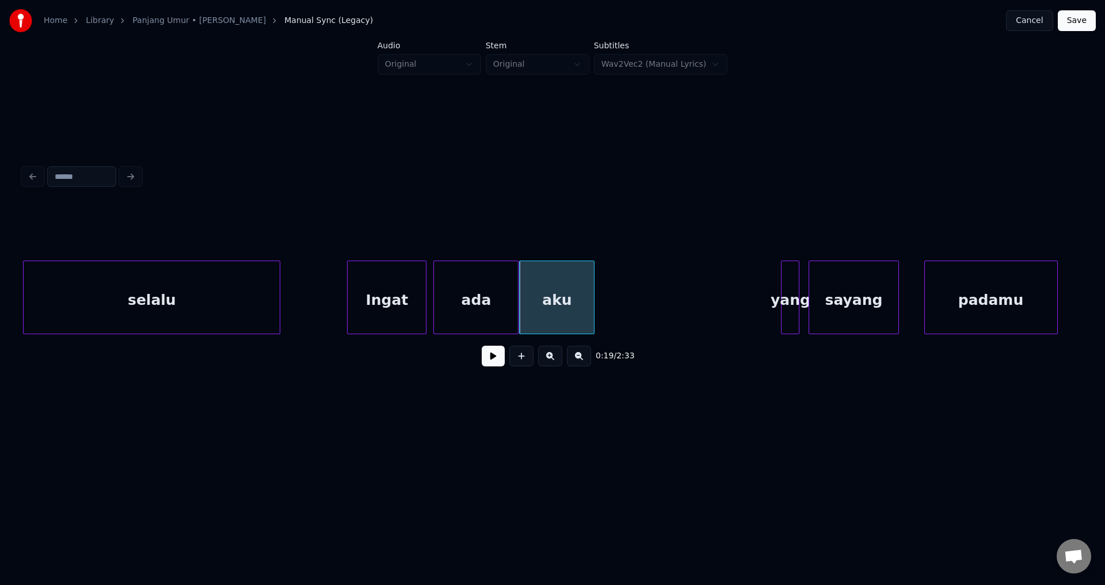
click at [399, 286] on div "Ingat" at bounding box center [387, 300] width 78 height 78
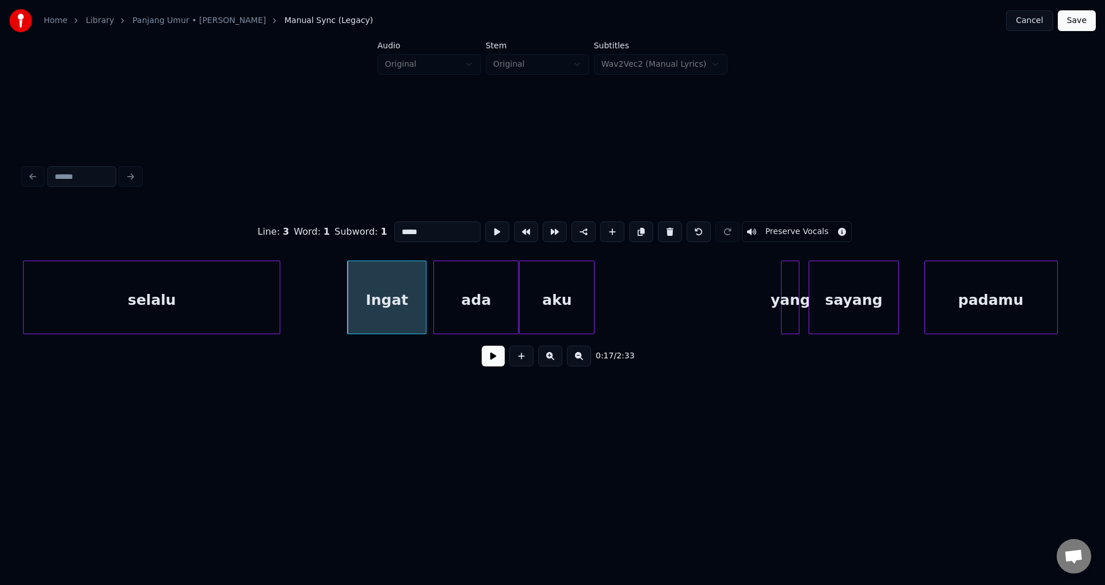
click at [489, 353] on button at bounding box center [493, 356] width 23 height 21
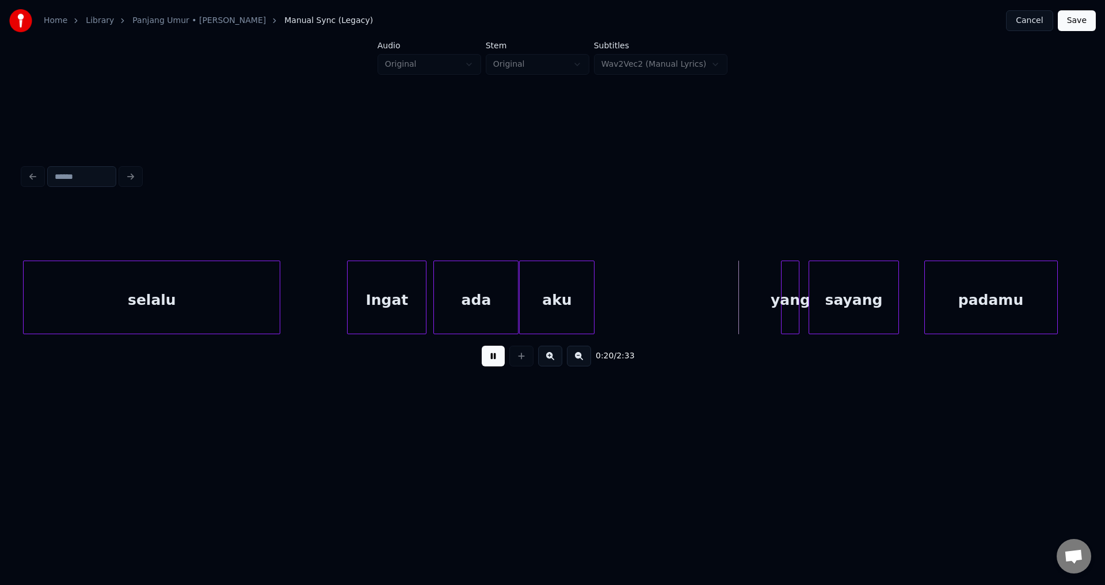
click at [591, 291] on div at bounding box center [592, 297] width 3 height 73
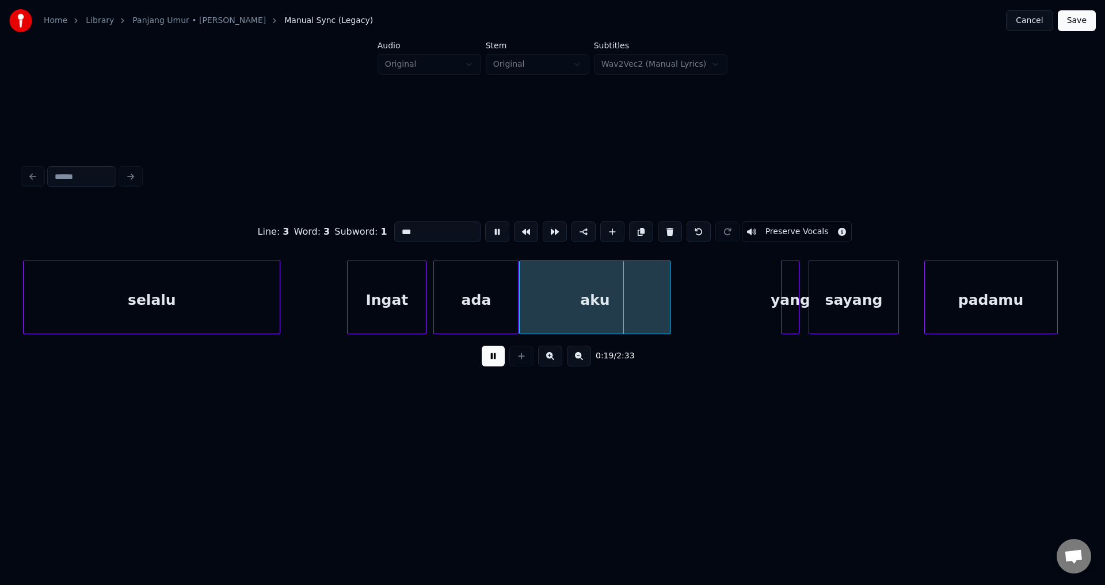
click at [670, 306] on div at bounding box center [668, 297] width 3 height 73
click at [485, 356] on button at bounding box center [493, 356] width 23 height 21
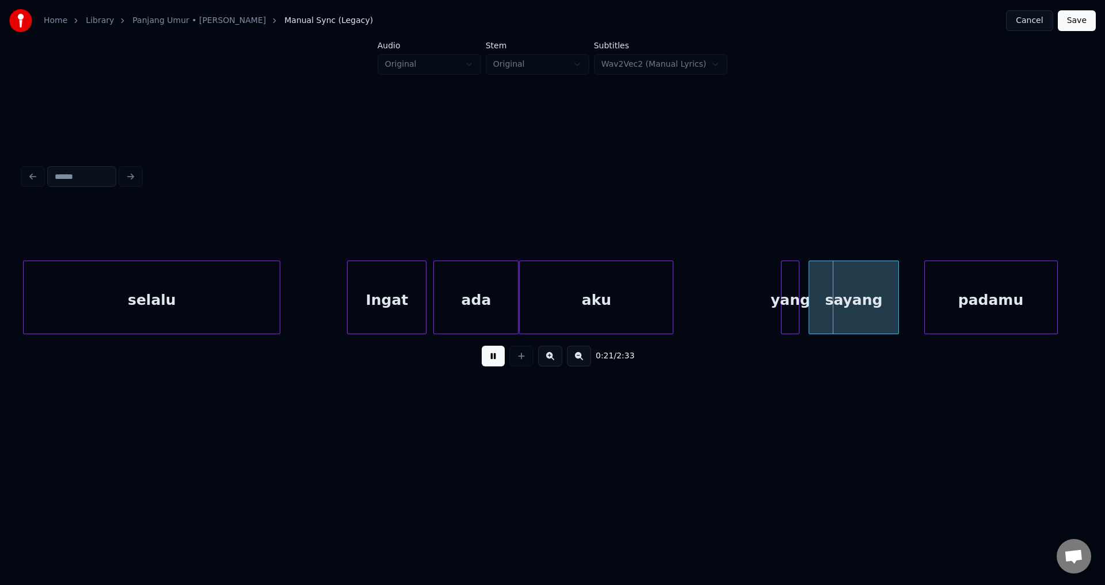
click at [502, 355] on button at bounding box center [493, 356] width 23 height 21
click at [776, 295] on div at bounding box center [776, 297] width 3 height 73
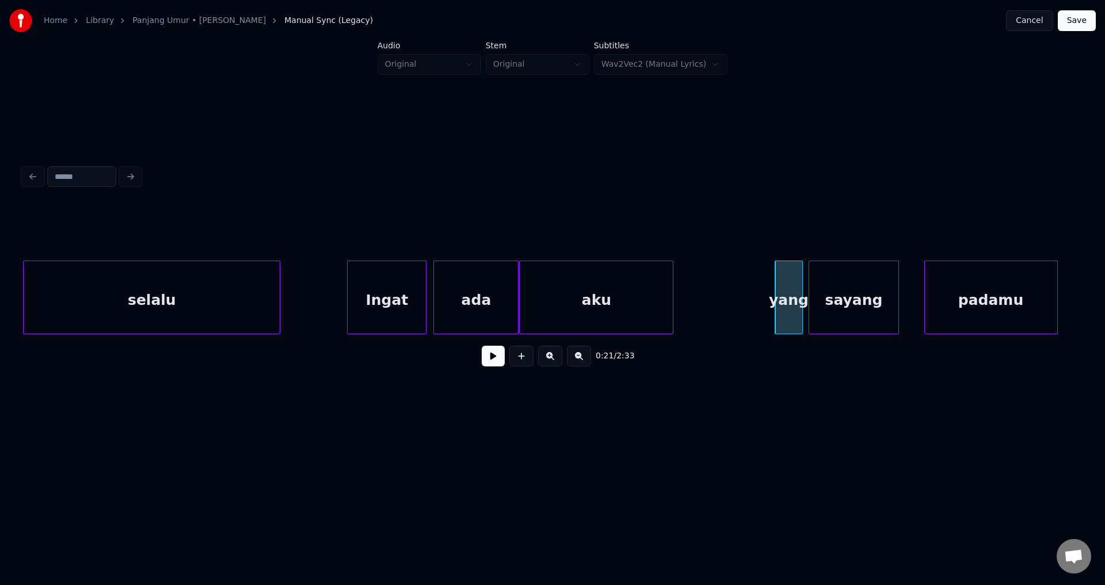
click at [802, 297] on div at bounding box center [800, 297] width 3 height 73
click at [805, 294] on div at bounding box center [806, 297] width 3 height 73
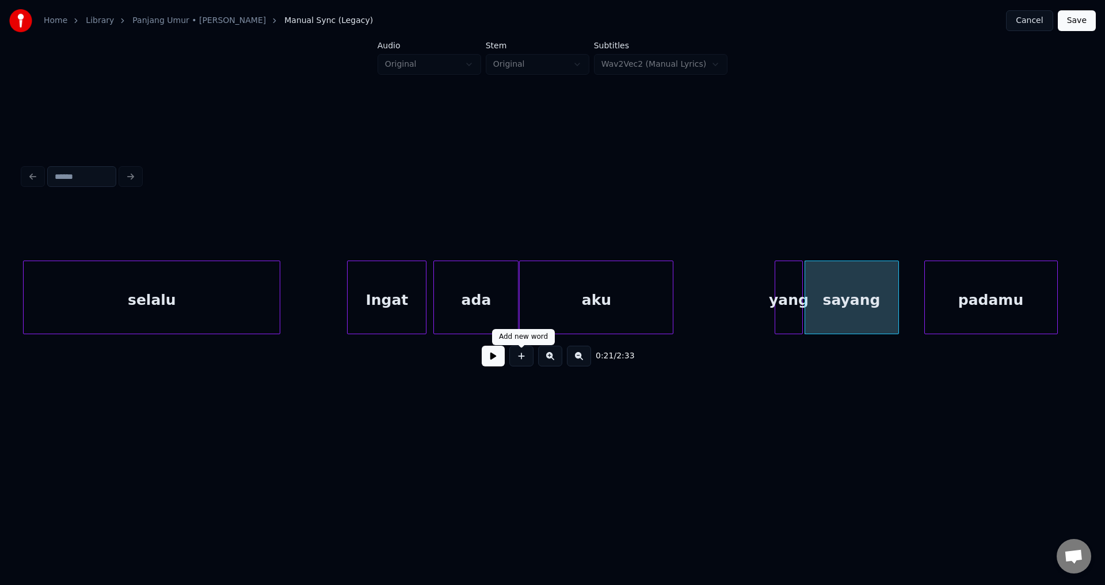
click at [487, 357] on button at bounding box center [493, 356] width 23 height 21
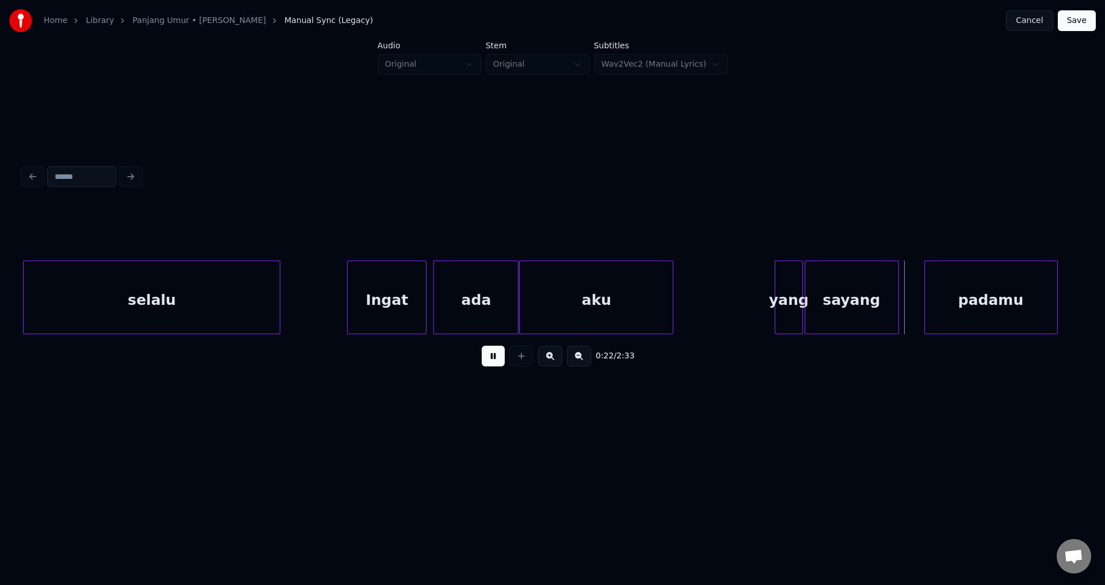
click at [487, 357] on button at bounding box center [493, 356] width 23 height 21
click at [898, 295] on div at bounding box center [896, 297] width 3 height 73
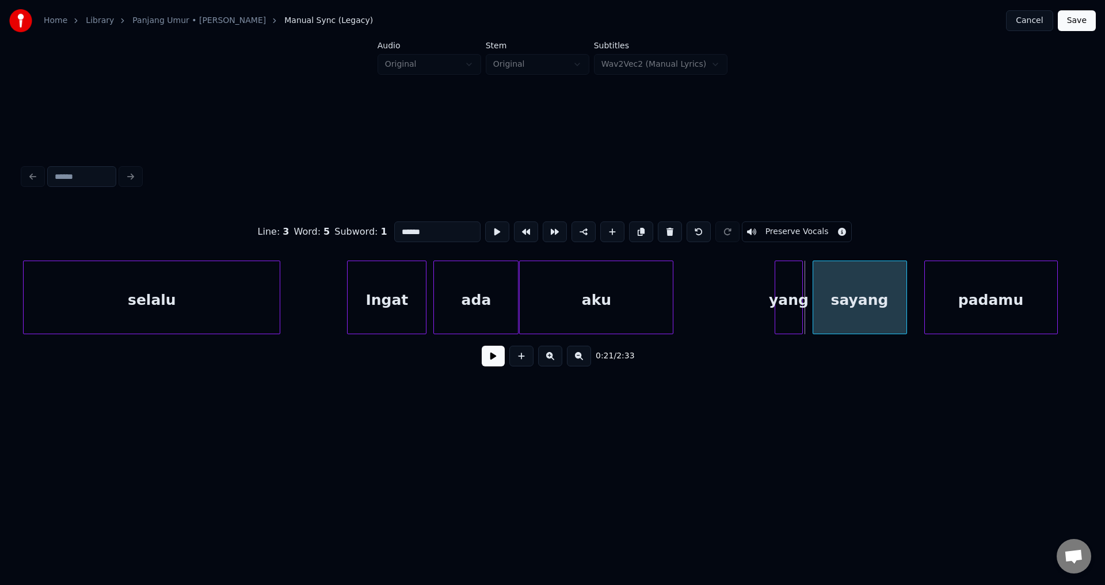
click at [907, 293] on div "sayang" at bounding box center [860, 298] width 94 height 74
click at [844, 294] on div "sayang" at bounding box center [850, 300] width 93 height 78
click at [911, 294] on div at bounding box center [909, 297] width 3 height 73
click at [502, 363] on button at bounding box center [493, 356] width 23 height 21
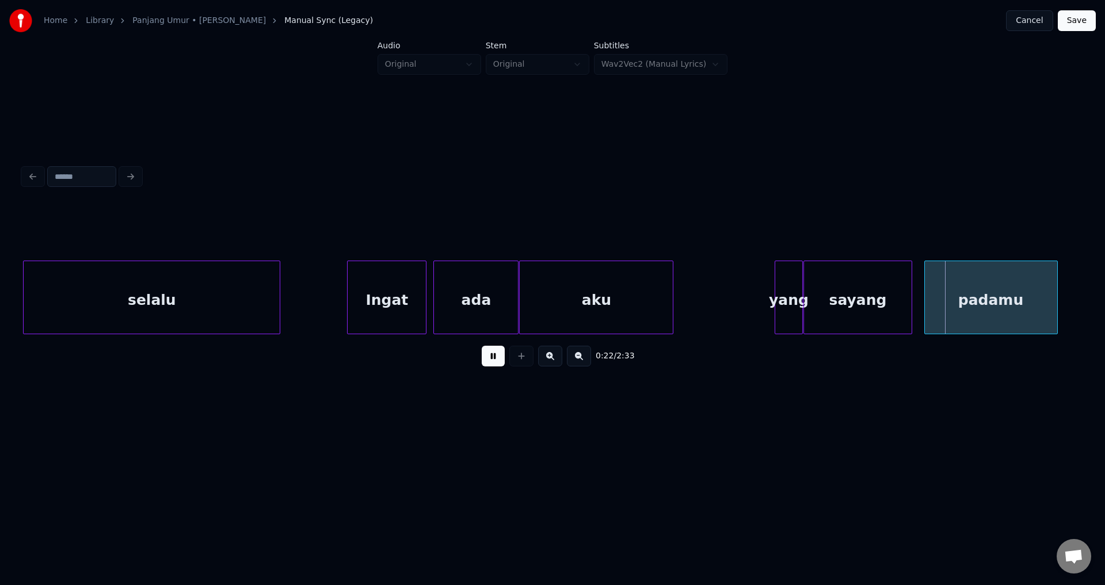
click at [497, 361] on button at bounding box center [493, 356] width 23 height 21
click at [930, 304] on div at bounding box center [928, 297] width 3 height 73
click at [493, 364] on button at bounding box center [493, 356] width 23 height 21
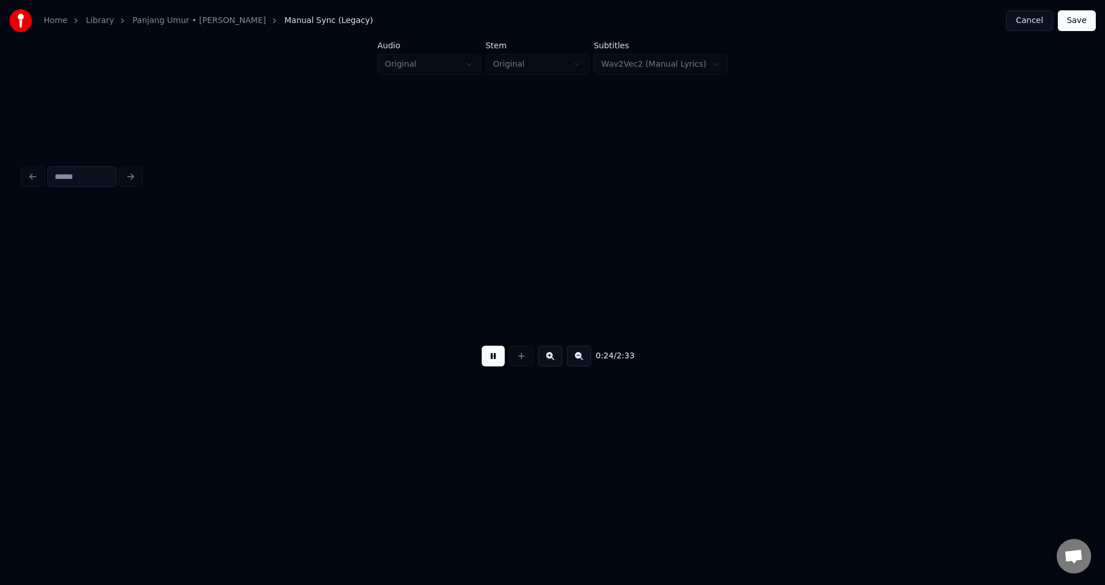
scroll to position [0, 2760]
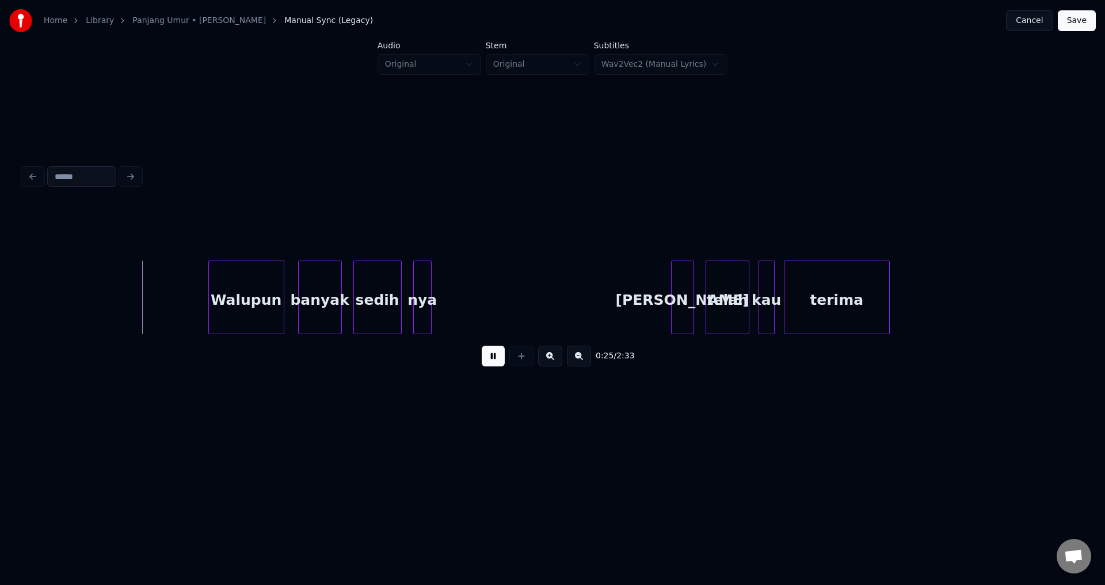
click at [493, 364] on button at bounding box center [493, 356] width 23 height 21
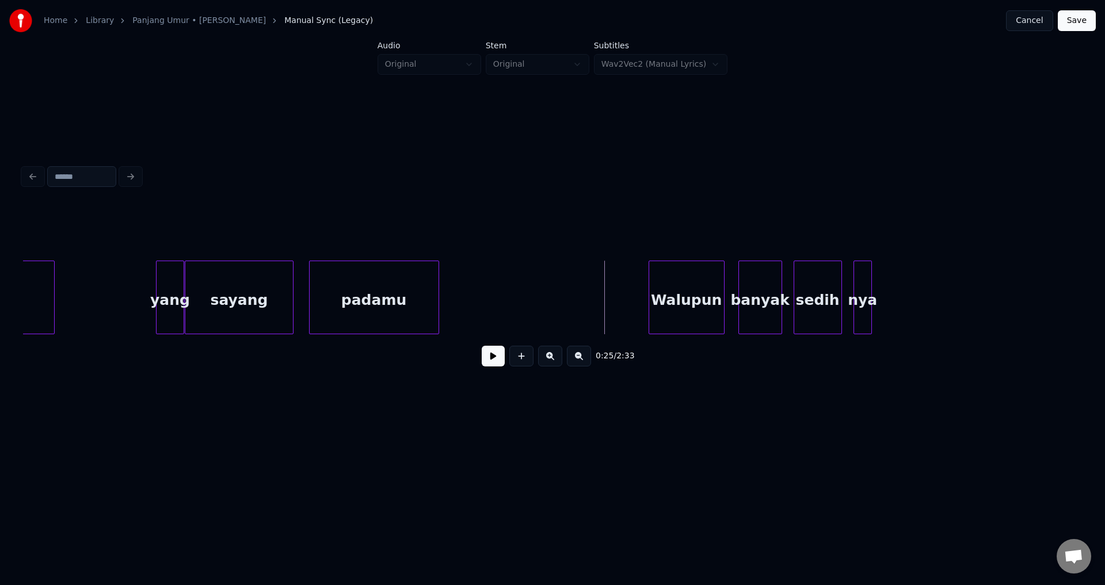
scroll to position [0, 2309]
click at [168, 287] on div at bounding box center [168, 297] width 3 height 73
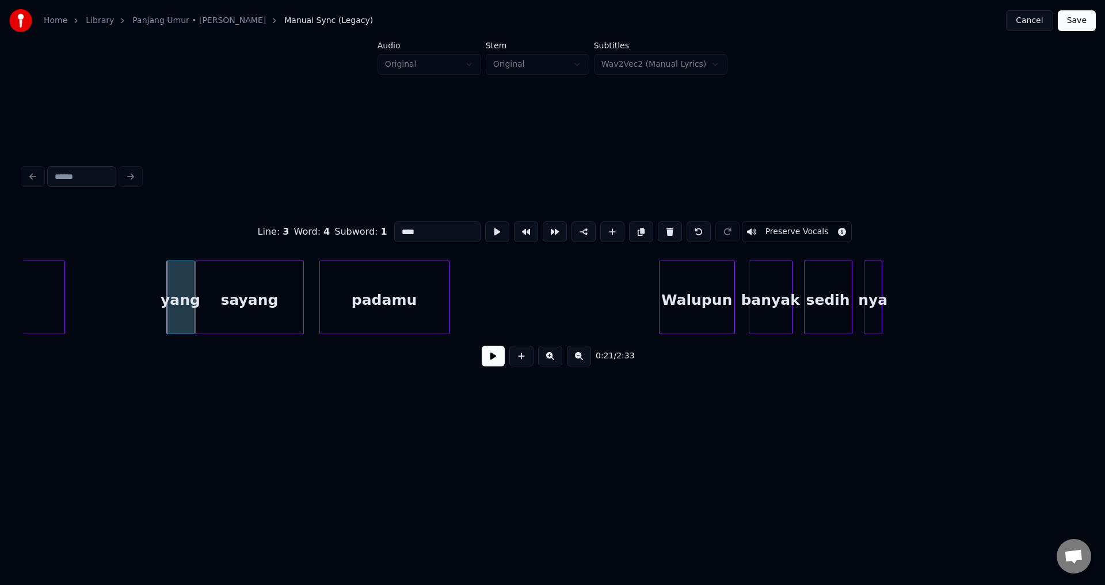
click at [496, 356] on button at bounding box center [493, 356] width 23 height 21
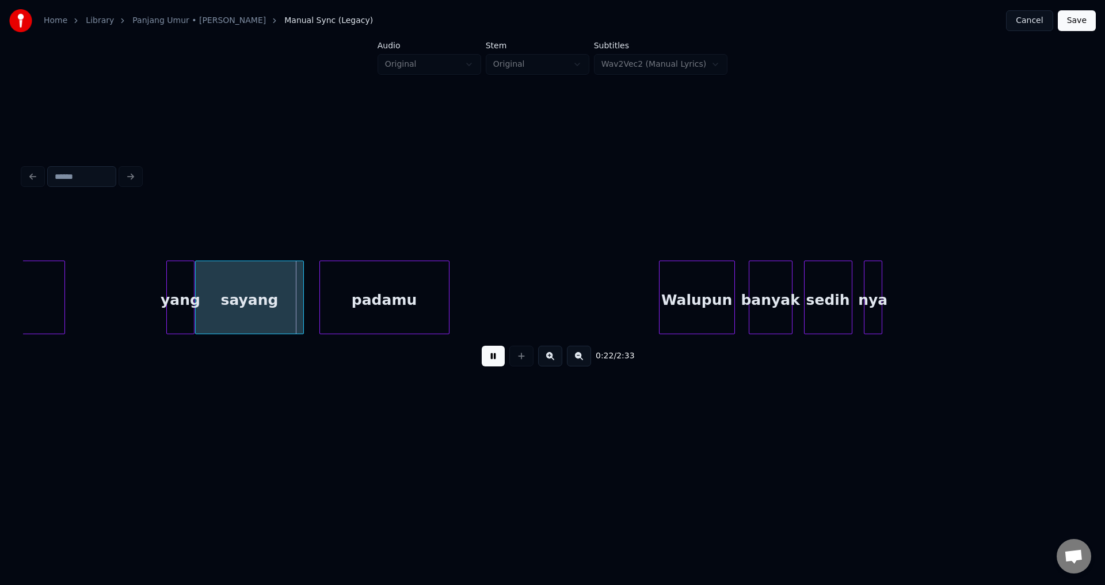
click at [496, 356] on button at bounding box center [493, 356] width 23 height 21
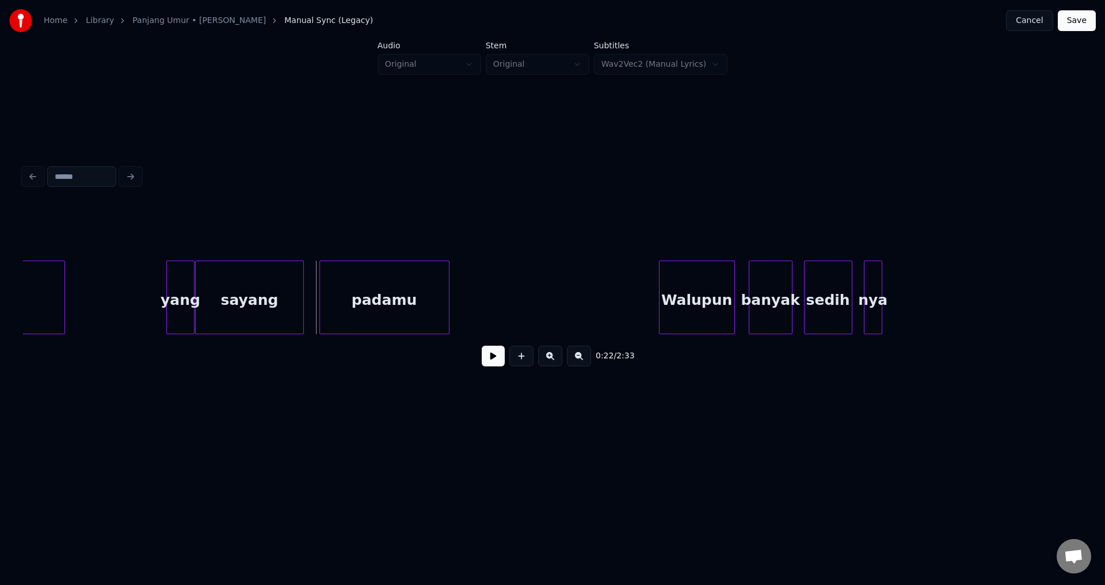
click at [331, 283] on div "padamu" at bounding box center [384, 300] width 129 height 78
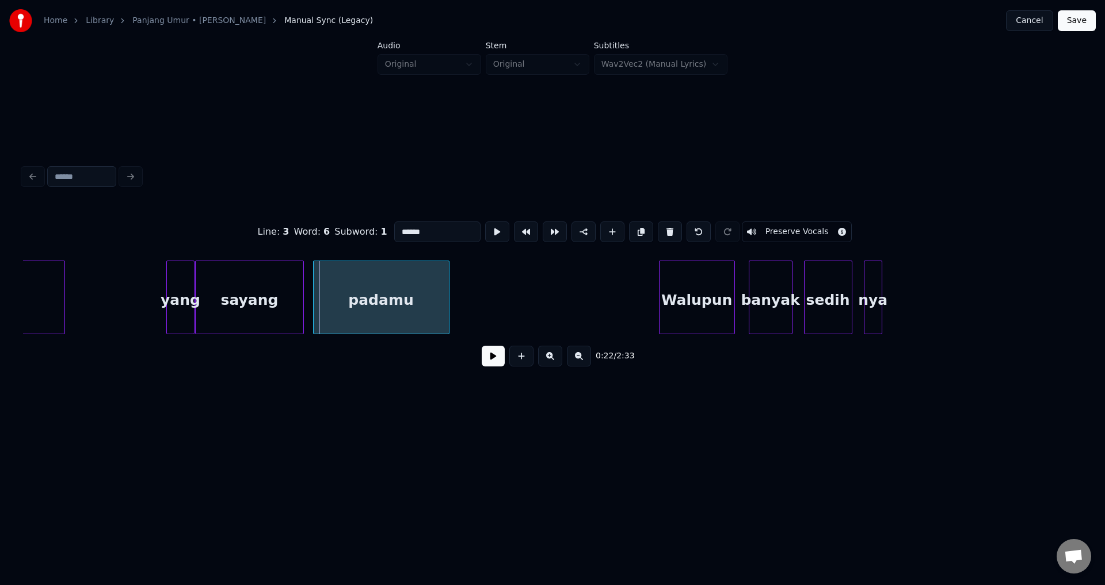
click at [314, 284] on div at bounding box center [315, 297] width 3 height 73
click at [295, 280] on div "sayang" at bounding box center [249, 300] width 107 height 78
type input "******"
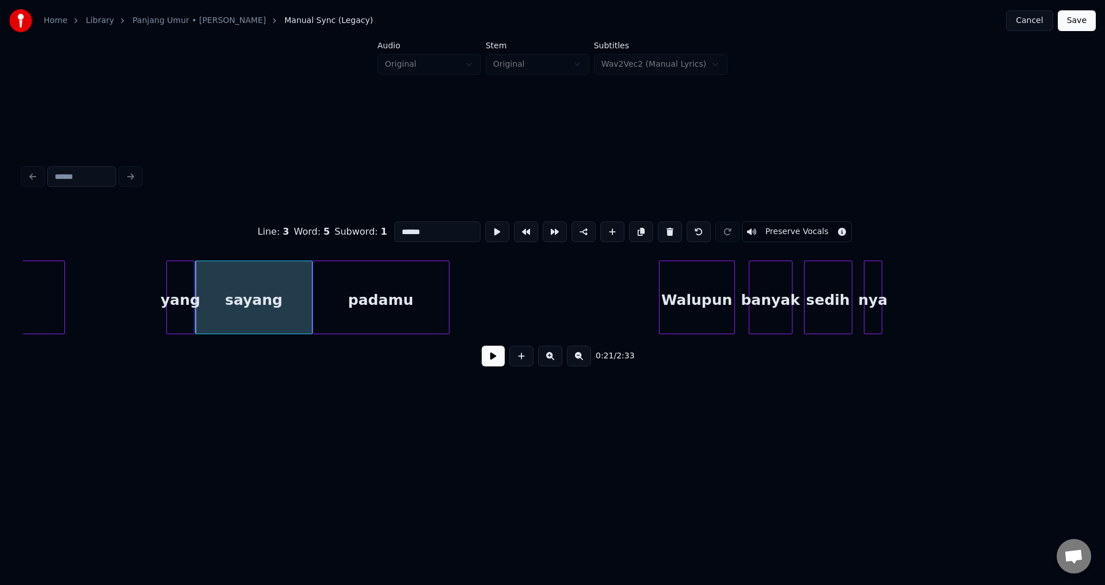
click at [310, 288] on div at bounding box center [310, 297] width 3 height 73
click at [492, 363] on button at bounding box center [493, 356] width 23 height 21
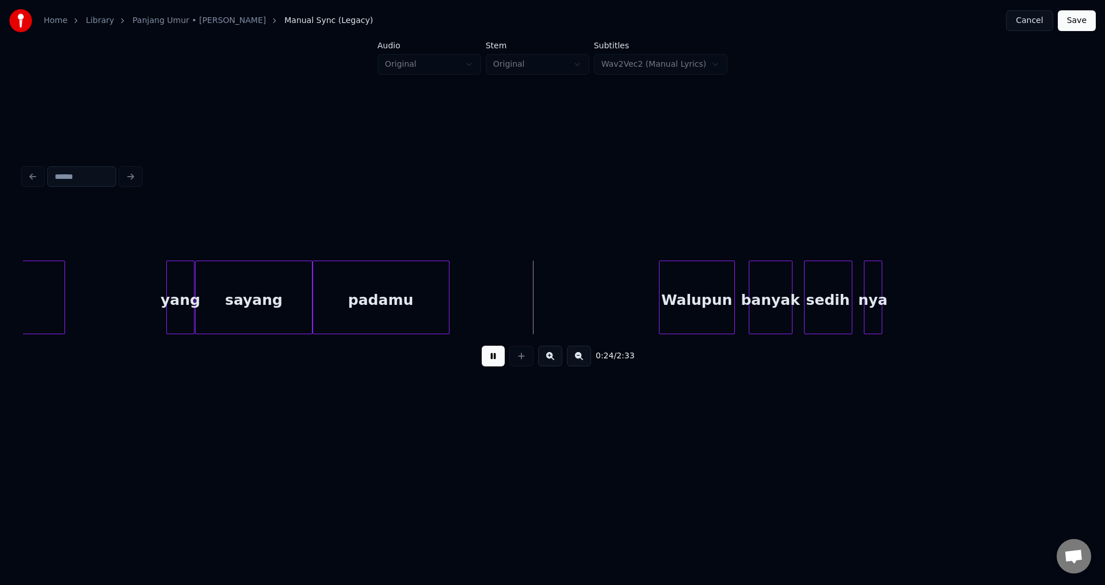
click at [437, 295] on div "padamu" at bounding box center [381, 300] width 136 height 78
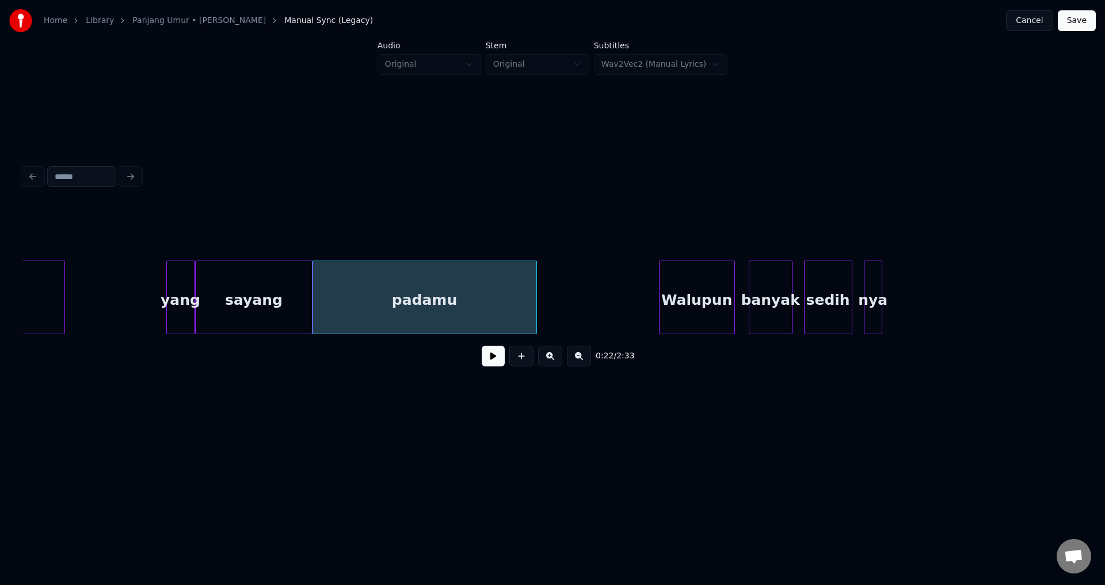
click at [534, 315] on div at bounding box center [534, 297] width 3 height 73
drag, startPoint x: 473, startPoint y: 355, endPoint x: 481, endPoint y: 360, distance: 9.1
click at [481, 360] on div "0:22 / 2:33" at bounding box center [552, 356] width 1041 height 25
click at [484, 360] on button at bounding box center [493, 356] width 23 height 21
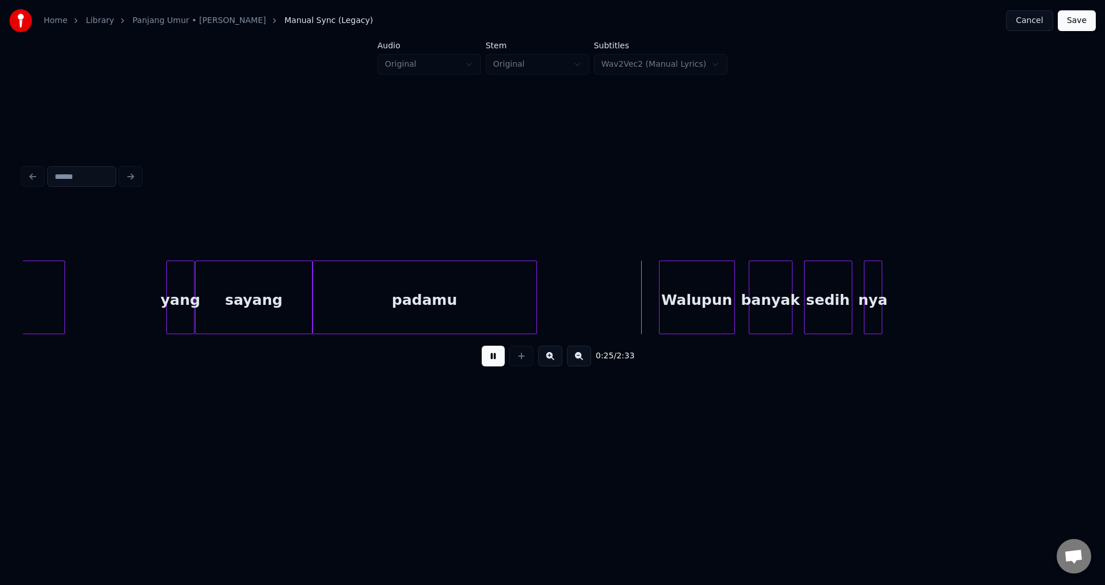
click at [488, 361] on button at bounding box center [493, 356] width 23 height 21
click at [655, 288] on div at bounding box center [656, 297] width 3 height 73
click at [501, 363] on button at bounding box center [493, 356] width 23 height 21
click at [500, 363] on button at bounding box center [493, 356] width 23 height 21
click at [754, 298] on div "banyak" at bounding box center [770, 300] width 43 height 78
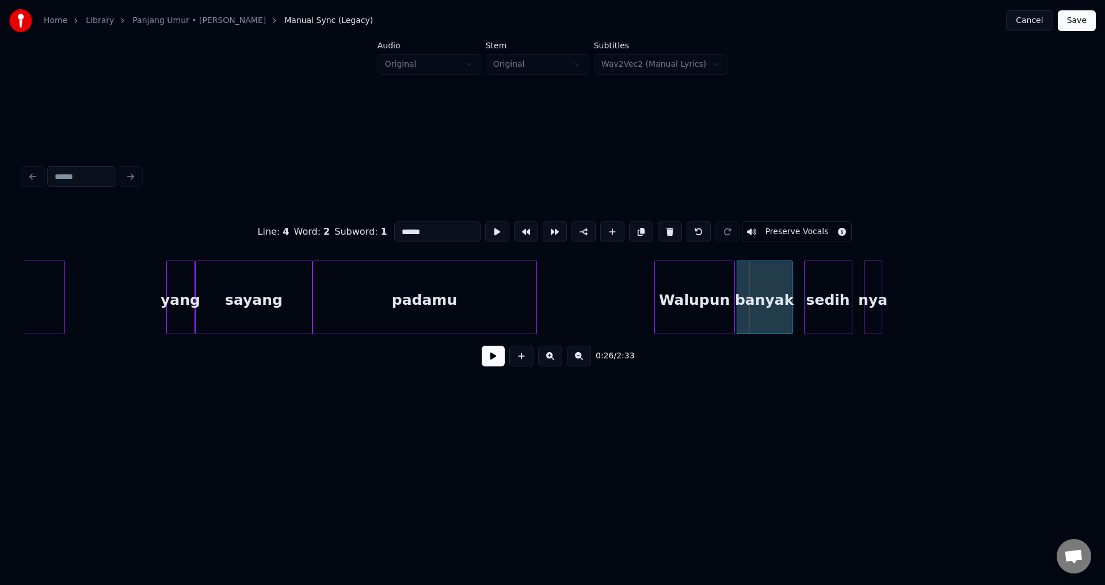
click at [738, 296] on div at bounding box center [738, 297] width 3 height 73
click at [492, 351] on button at bounding box center [493, 356] width 23 height 21
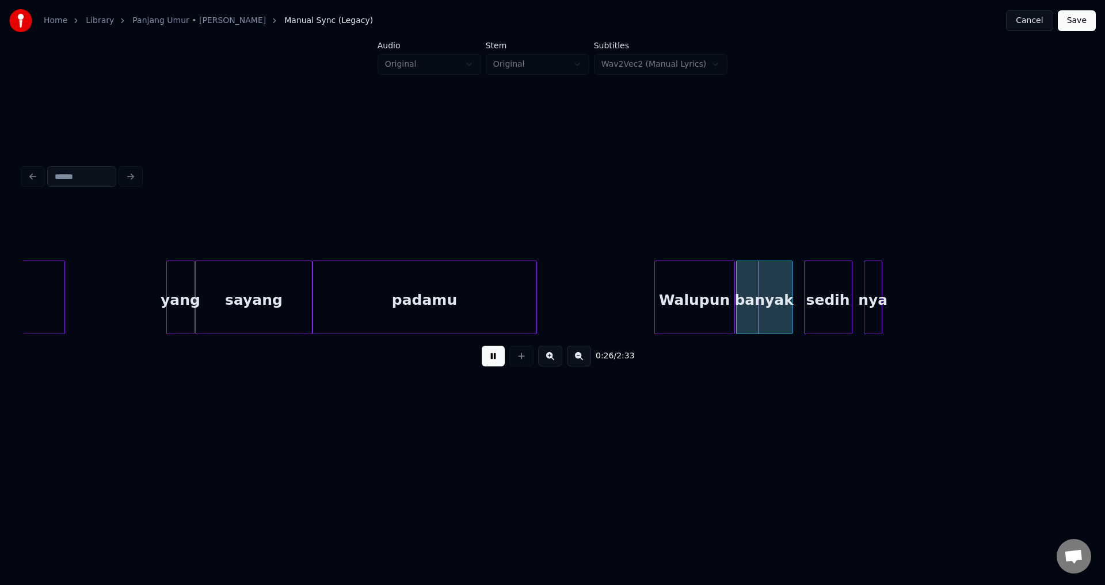
click at [492, 353] on button at bounding box center [493, 356] width 23 height 21
click at [797, 298] on div at bounding box center [797, 297] width 3 height 73
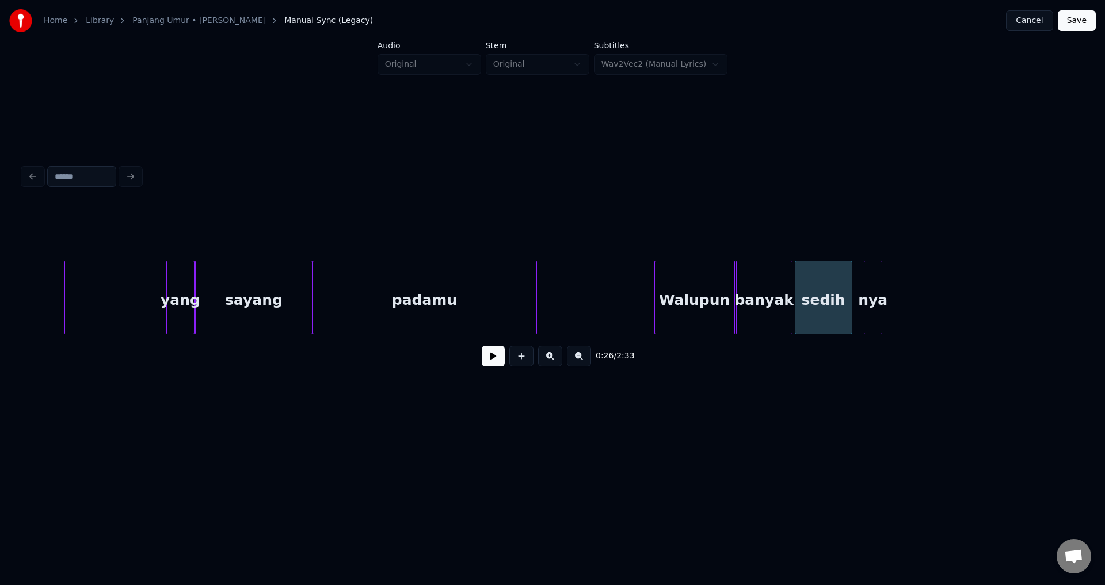
click at [495, 367] on button at bounding box center [493, 356] width 23 height 21
click at [493, 365] on button at bounding box center [493, 356] width 23 height 21
click at [854, 291] on div at bounding box center [855, 297] width 3 height 73
click at [498, 364] on button at bounding box center [493, 356] width 23 height 21
click at [497, 364] on button at bounding box center [493, 356] width 23 height 21
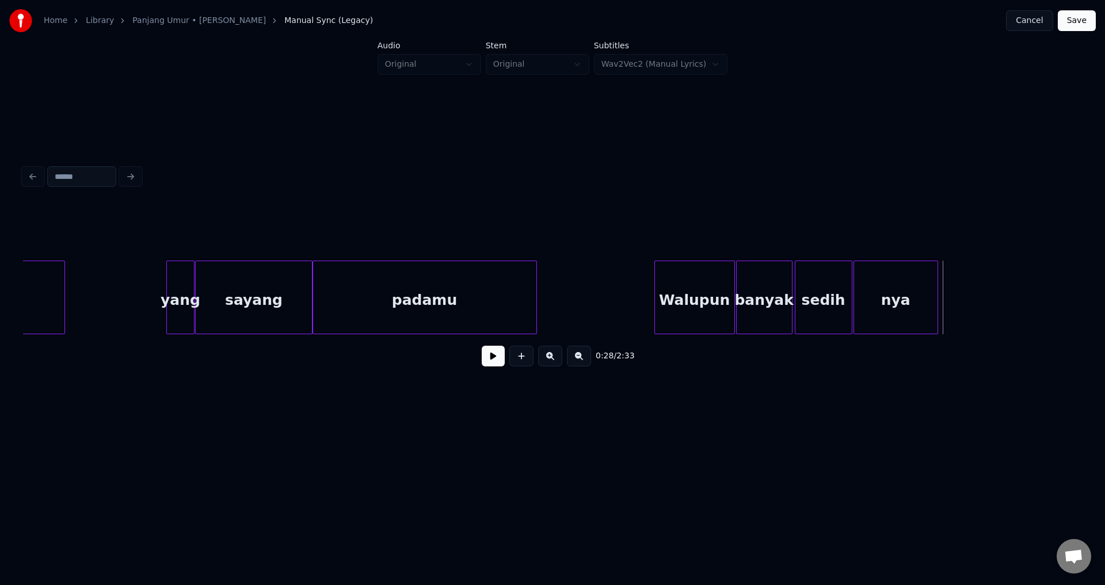
click at [936, 305] on div at bounding box center [935, 297] width 3 height 73
click at [659, 301] on div "Walupun" at bounding box center [694, 300] width 79 height 78
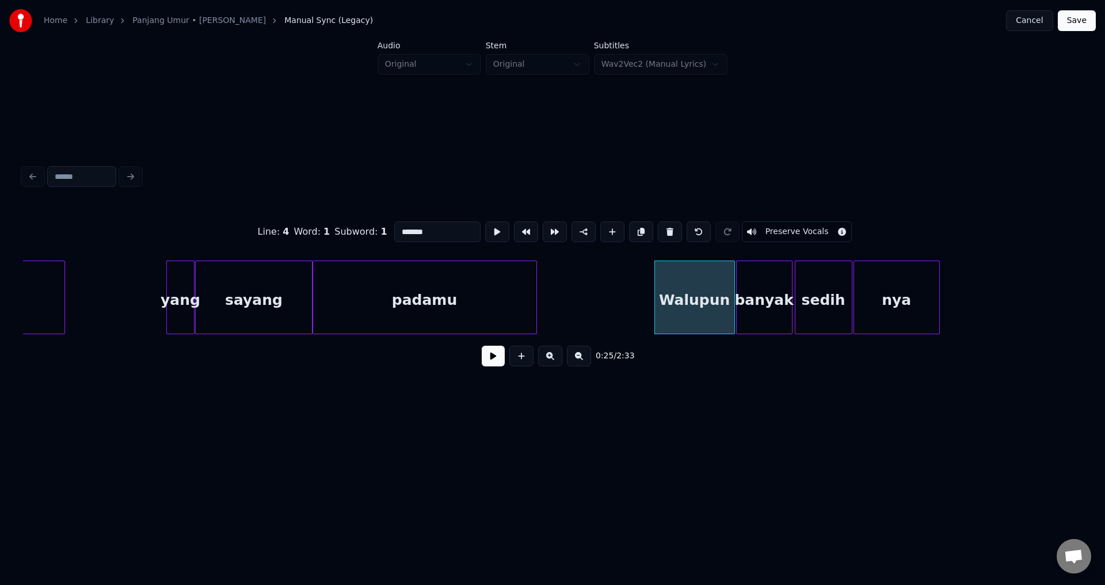
click at [490, 360] on button at bounding box center [493, 356] width 23 height 21
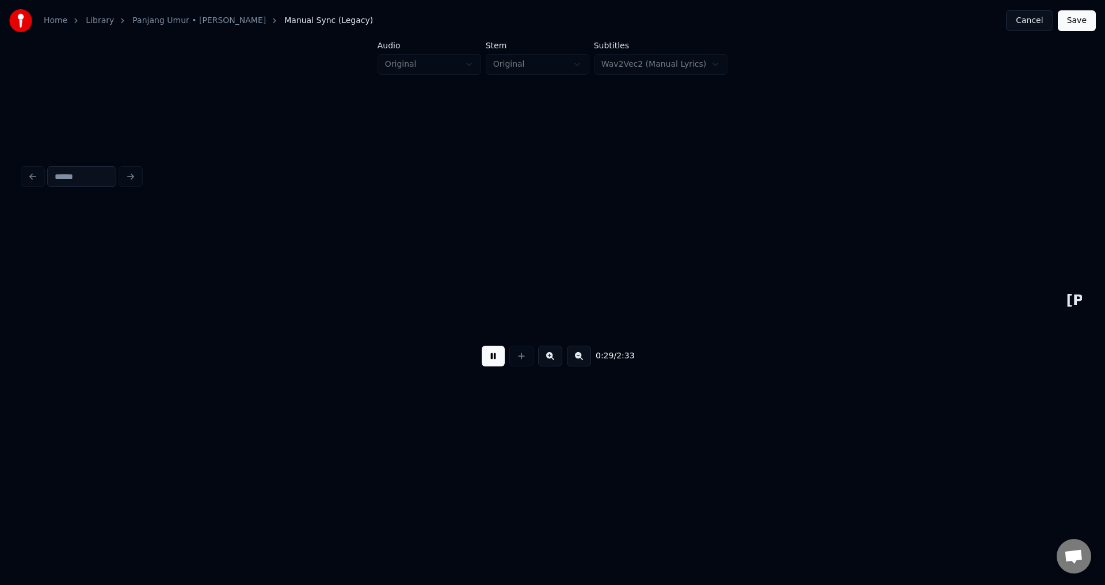
scroll to position [0, 3368]
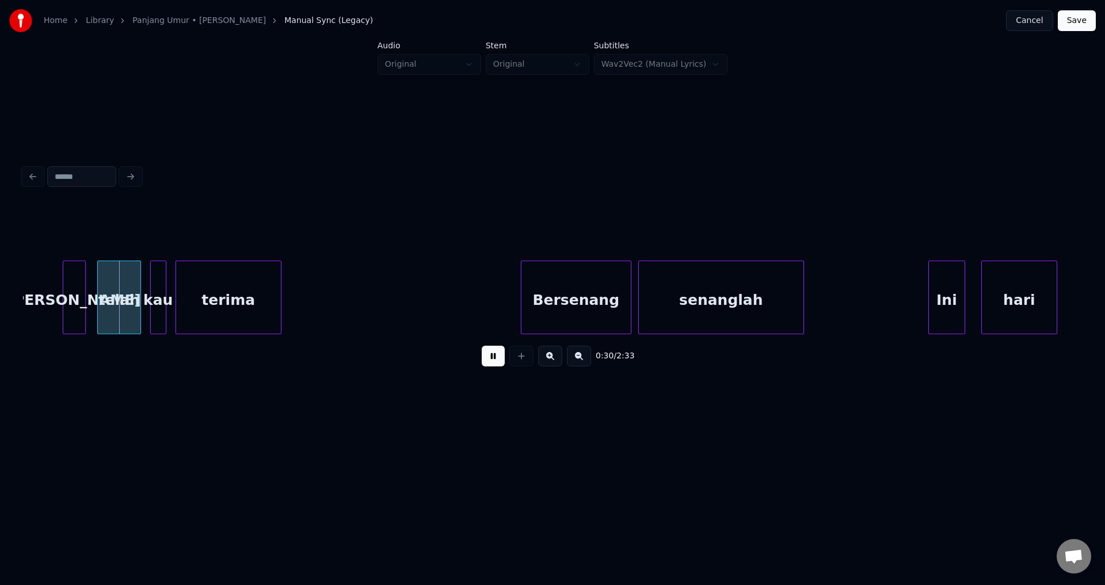
click at [490, 360] on button at bounding box center [493, 356] width 23 height 21
click at [85, 294] on div "[PERSON_NAME]" at bounding box center [74, 300] width 22 height 78
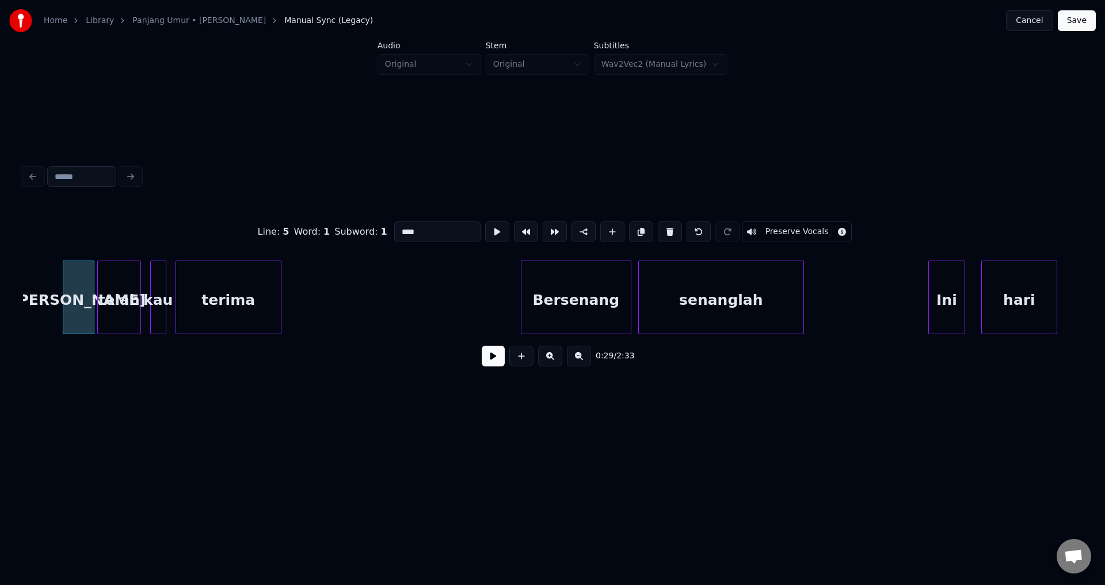
click at [93, 288] on div at bounding box center [91, 297] width 3 height 73
click at [97, 284] on div at bounding box center [96, 297] width 3 height 73
click at [70, 291] on div "[PERSON_NAME]" at bounding box center [78, 300] width 31 height 78
click at [489, 360] on button at bounding box center [493, 356] width 23 height 21
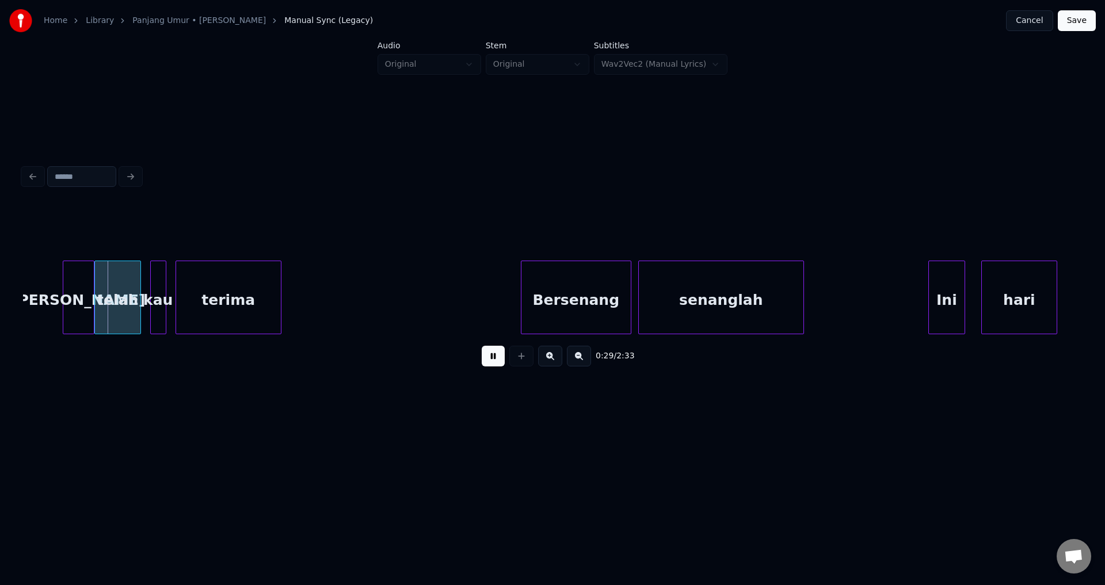
click at [488, 361] on button at bounding box center [493, 356] width 23 height 21
click at [159, 296] on div "kau" at bounding box center [158, 300] width 15 height 78
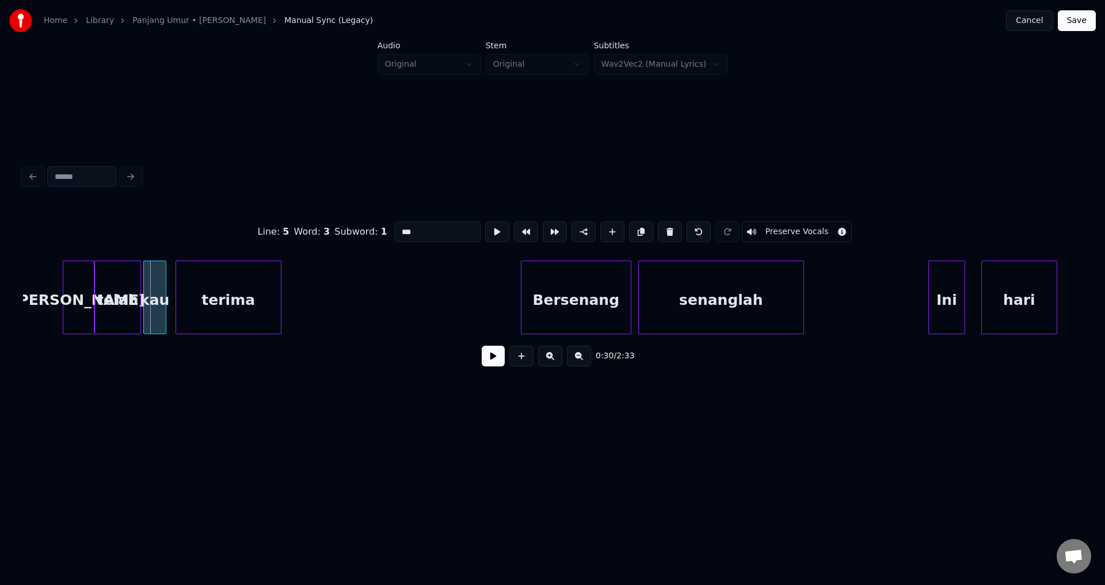
click at [146, 290] on div at bounding box center [145, 297] width 3 height 73
click at [184, 291] on div "terima" at bounding box center [233, 300] width 105 height 78
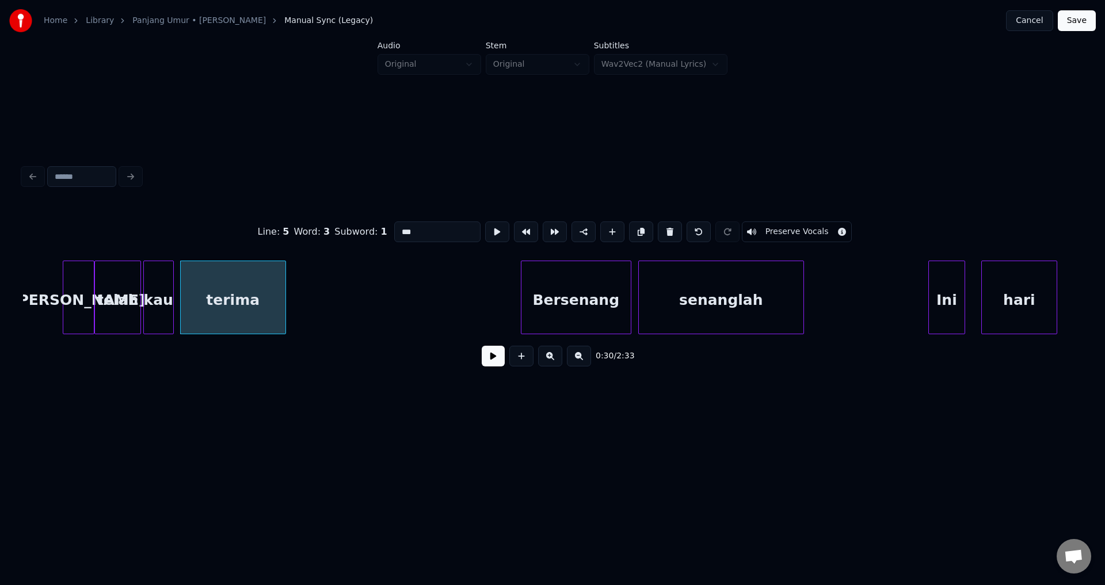
click at [173, 285] on div at bounding box center [171, 297] width 3 height 73
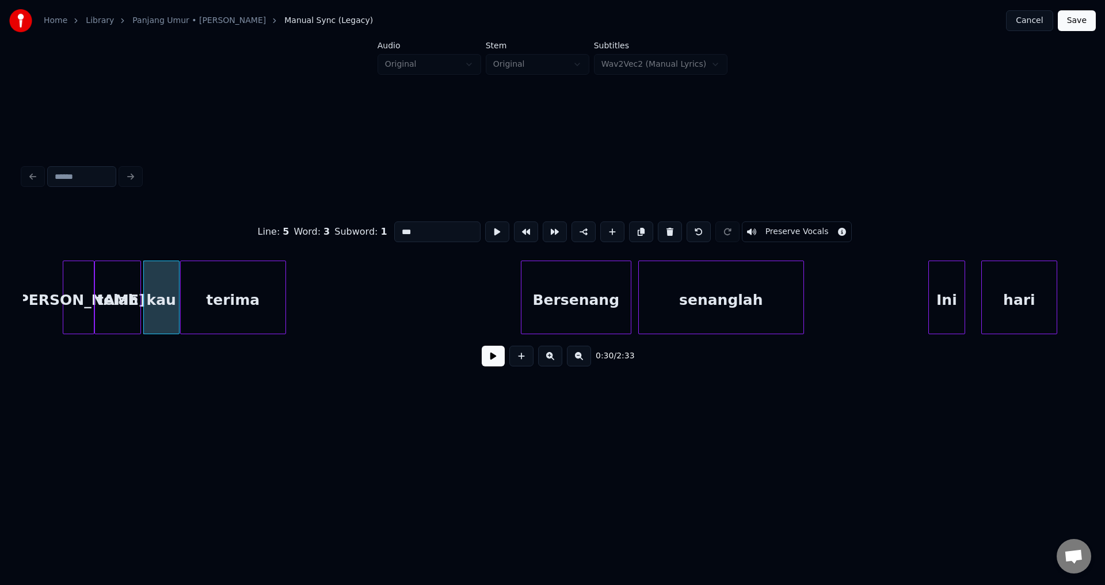
click at [98, 287] on div "telah" at bounding box center [117, 298] width 47 height 74
type input "*****"
click at [481, 359] on div "0:29 / 2:33" at bounding box center [552, 356] width 1041 height 25
click at [491, 359] on button at bounding box center [493, 356] width 23 height 21
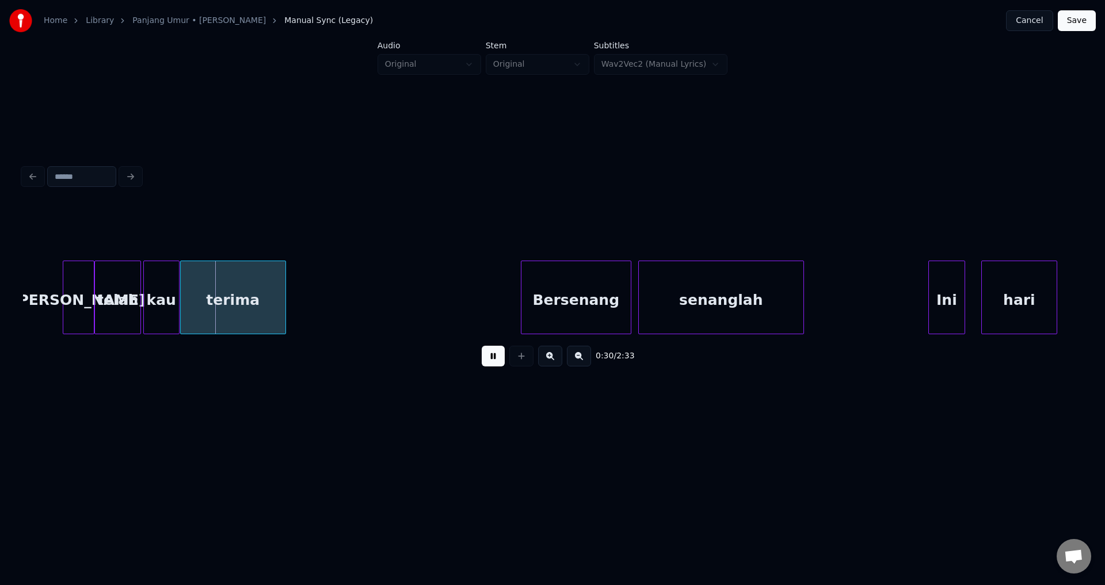
click at [492, 359] on button at bounding box center [493, 356] width 23 height 21
click at [171, 290] on div "kau" at bounding box center [161, 300] width 35 height 78
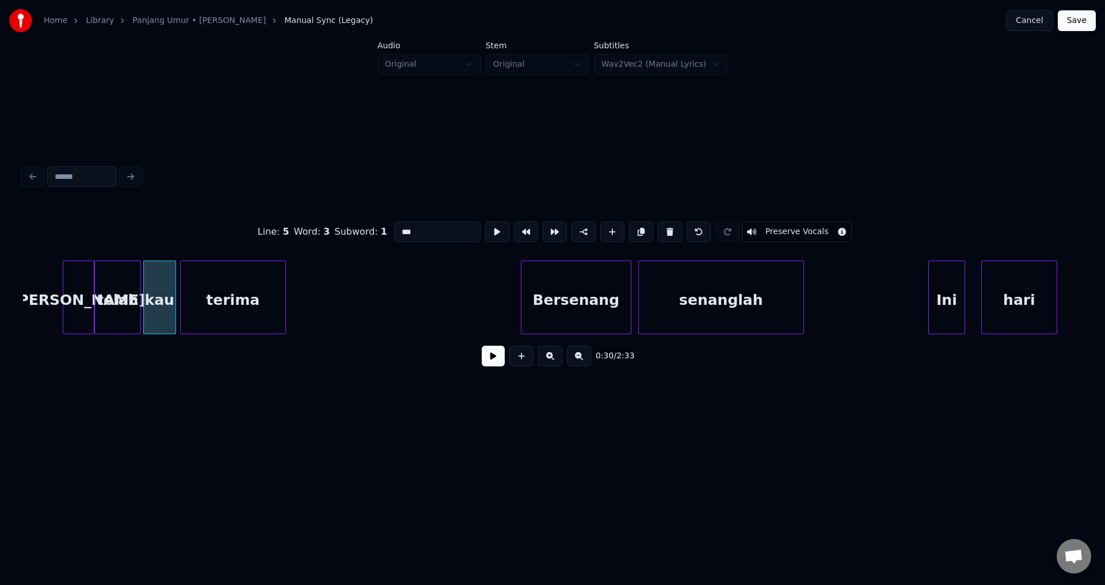
click at [173, 292] on div at bounding box center [173, 297] width 3 height 73
click at [188, 292] on div "terima" at bounding box center [233, 300] width 105 height 78
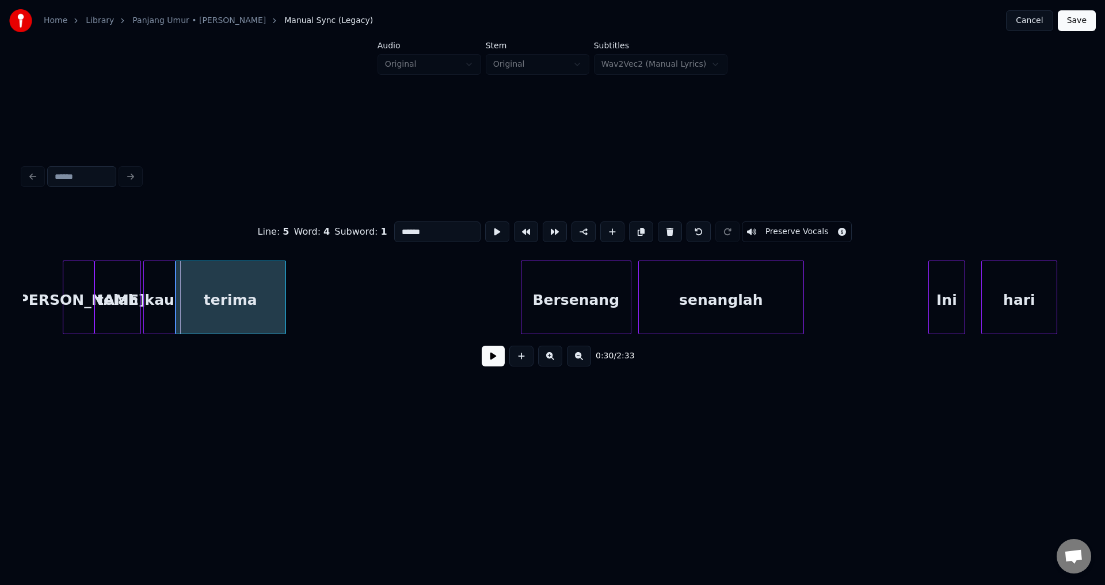
click at [178, 291] on div at bounding box center [177, 297] width 3 height 73
click at [180, 291] on div at bounding box center [179, 297] width 3 height 73
click at [66, 301] on div at bounding box center [64, 297] width 3 height 73
type input "****"
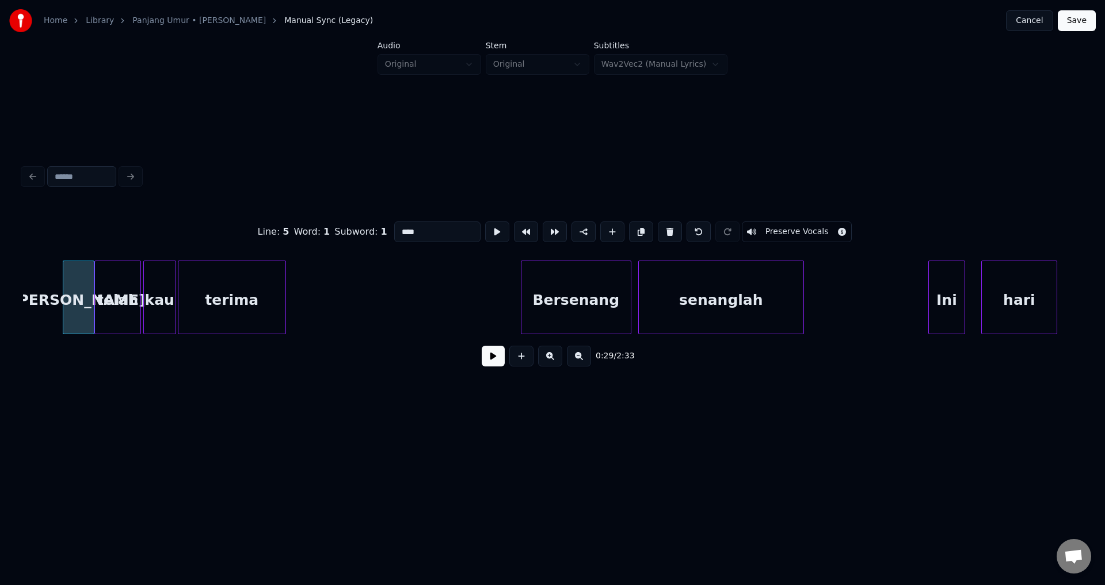
click at [490, 362] on button at bounding box center [493, 356] width 23 height 21
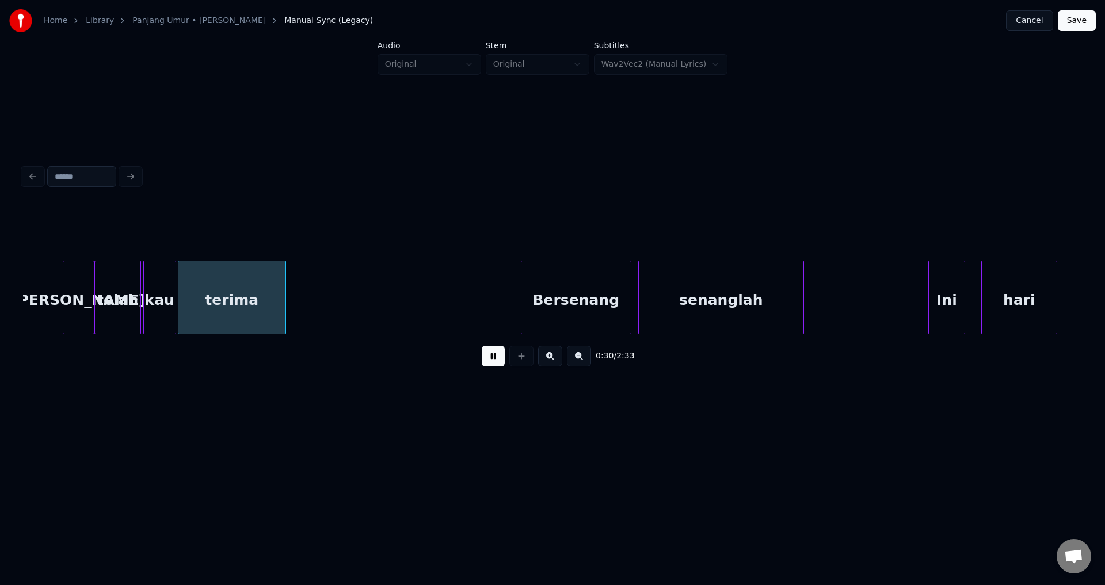
click at [490, 362] on button at bounding box center [493, 356] width 23 height 21
click at [172, 298] on div at bounding box center [173, 297] width 3 height 73
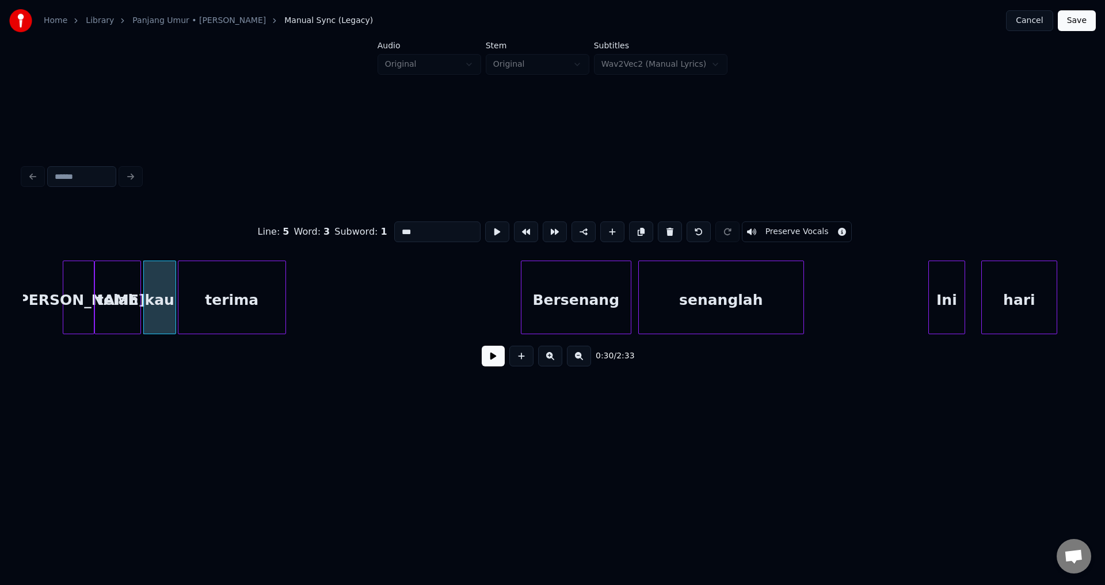
click at [172, 294] on div at bounding box center [173, 297] width 3 height 73
click at [178, 289] on div at bounding box center [177, 297] width 3 height 73
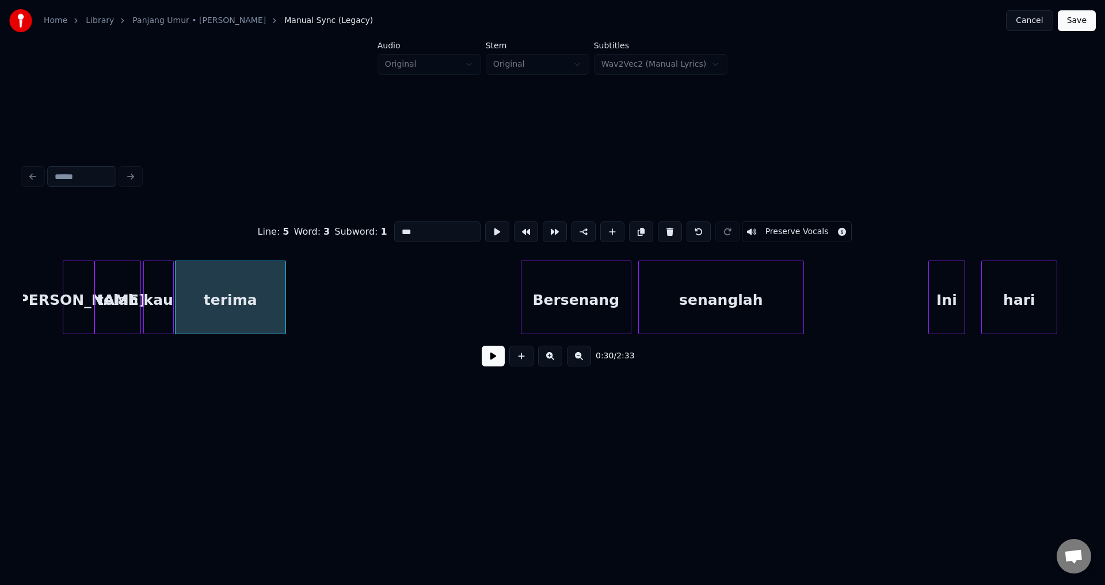
click at [87, 288] on div "[PERSON_NAME]" at bounding box center [78, 300] width 31 height 78
type input "****"
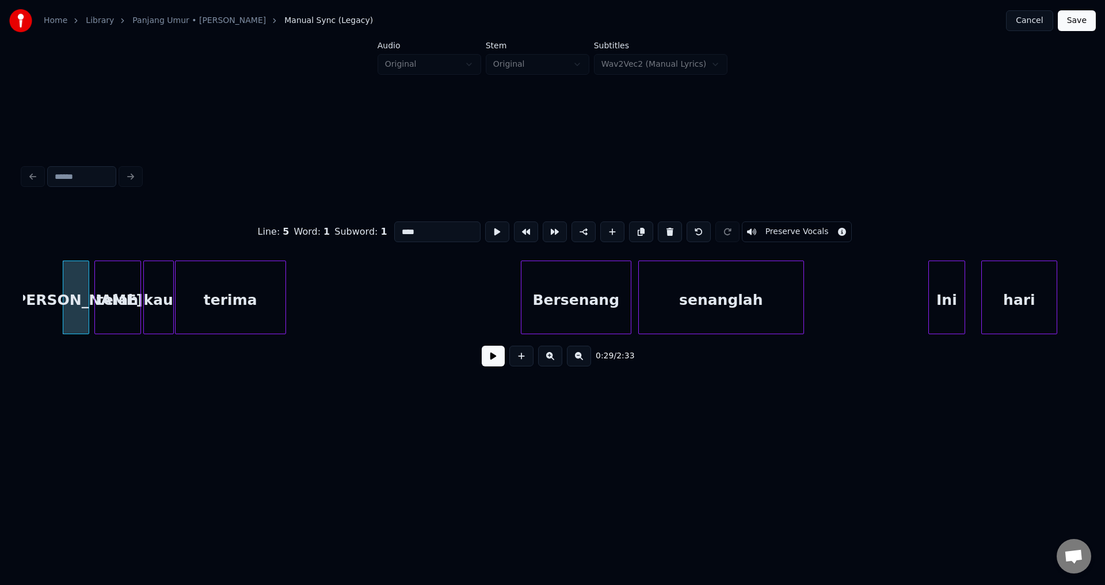
click at [87, 290] on div at bounding box center [86, 297] width 3 height 73
click at [94, 288] on div at bounding box center [94, 297] width 3 height 73
click at [79, 284] on div "[PERSON_NAME]" at bounding box center [75, 300] width 25 height 78
click at [499, 355] on button at bounding box center [493, 356] width 23 height 21
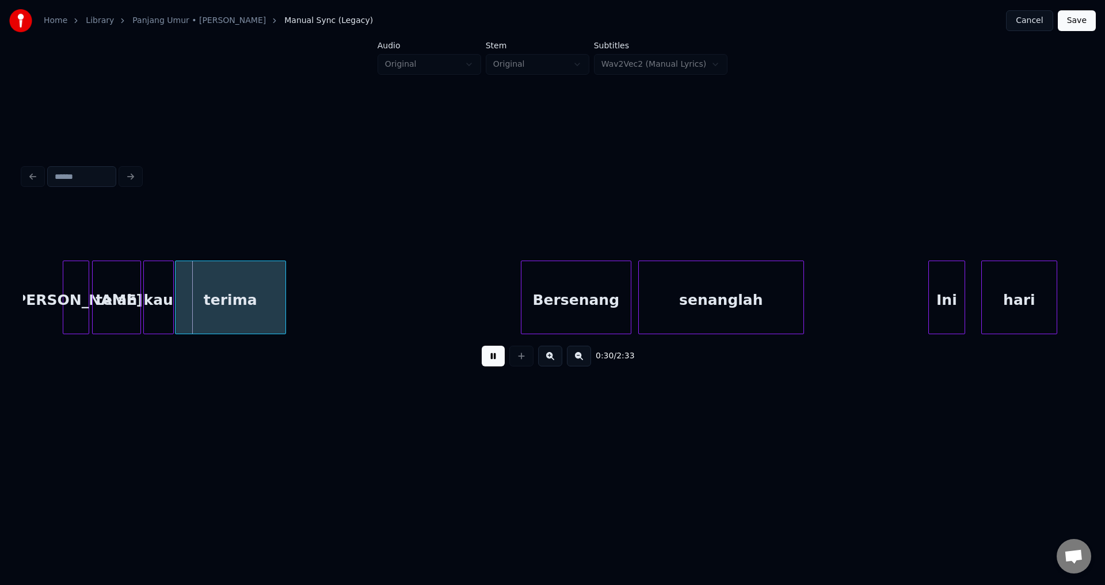
drag, startPoint x: 500, startPoint y: 355, endPoint x: 494, endPoint y: 351, distance: 7.5
click at [501, 355] on button at bounding box center [493, 356] width 23 height 21
click at [90, 296] on div at bounding box center [90, 297] width 3 height 73
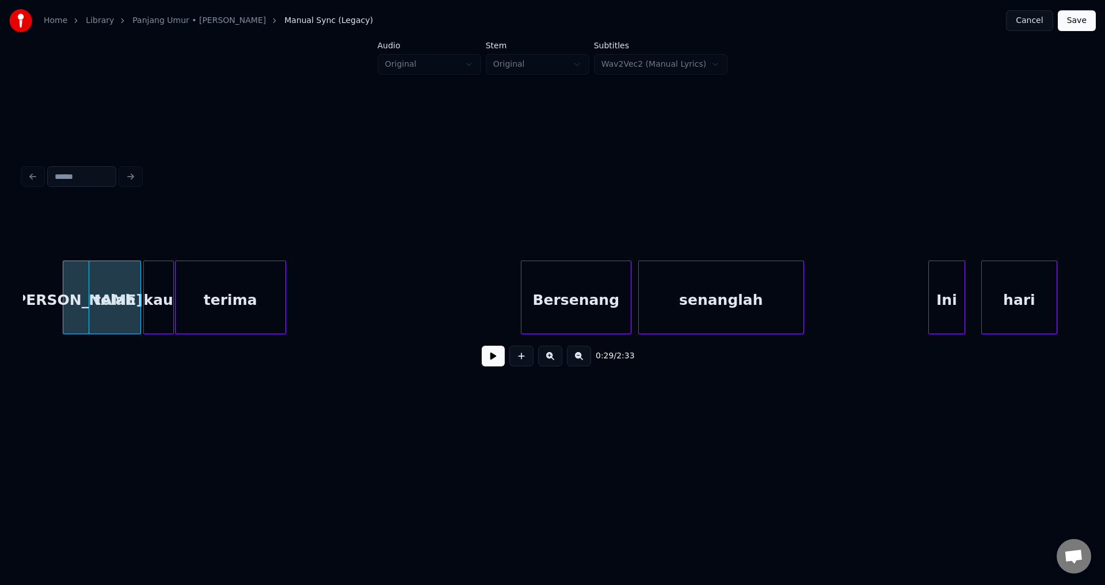
click at [144, 288] on div at bounding box center [145, 297] width 3 height 73
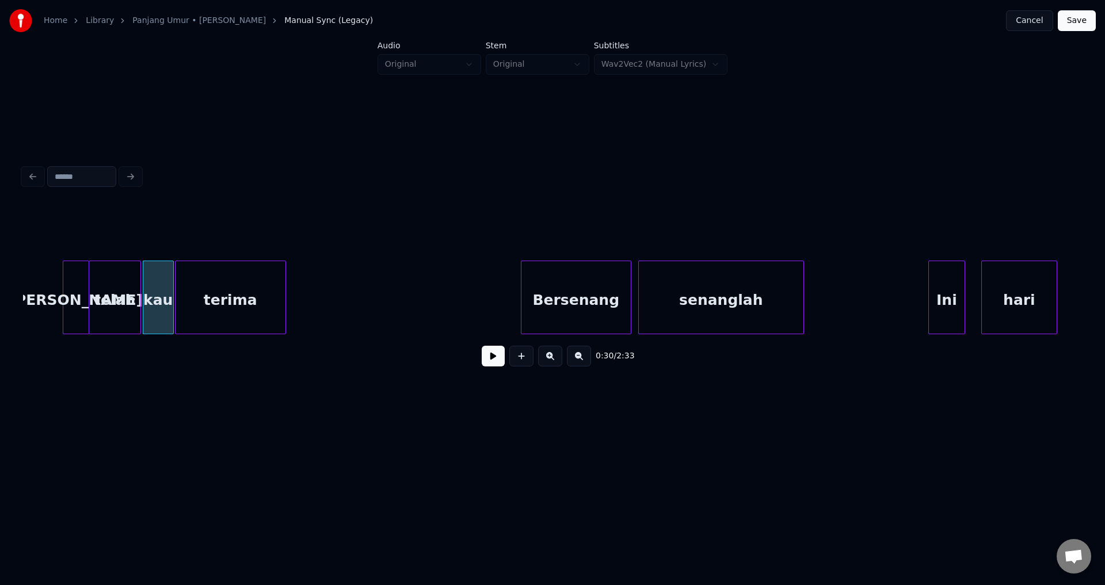
click at [176, 292] on div at bounding box center [177, 297] width 3 height 73
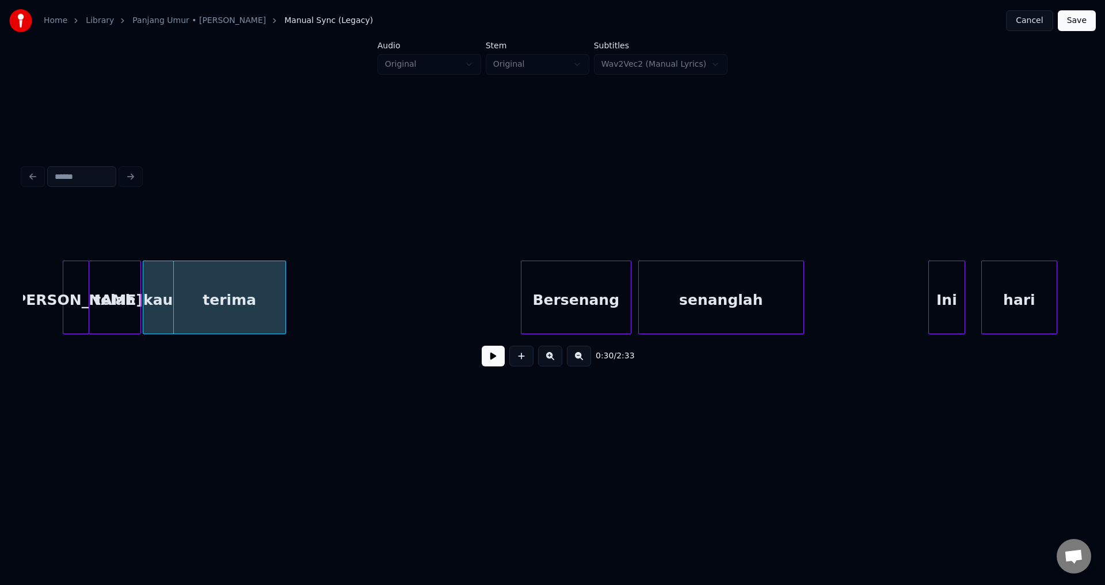
click at [494, 354] on button at bounding box center [493, 356] width 23 height 21
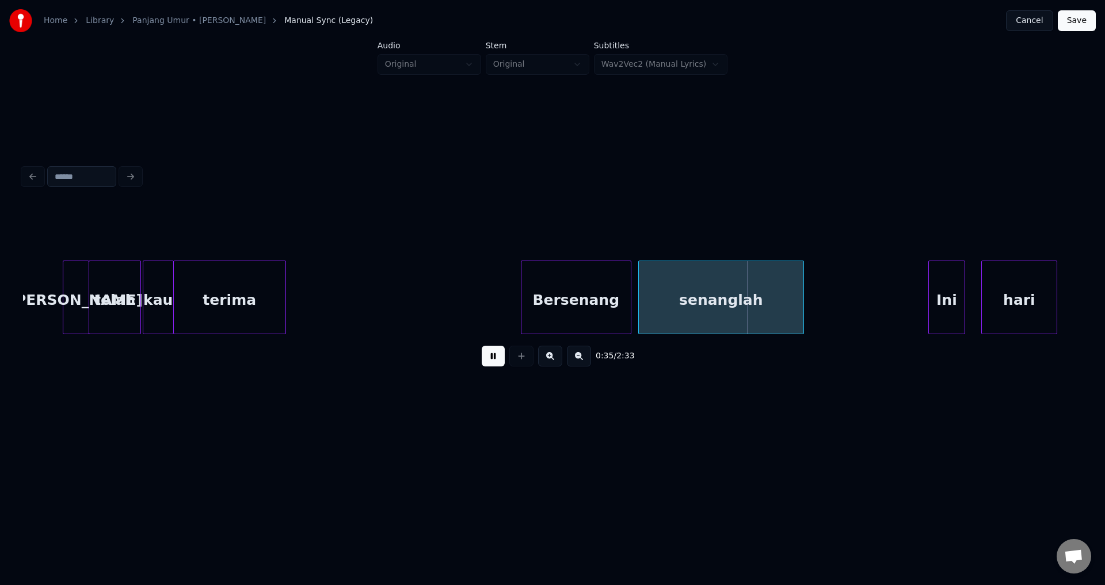
click at [482, 349] on div "0:35 / 2:33" at bounding box center [552, 356] width 1041 height 25
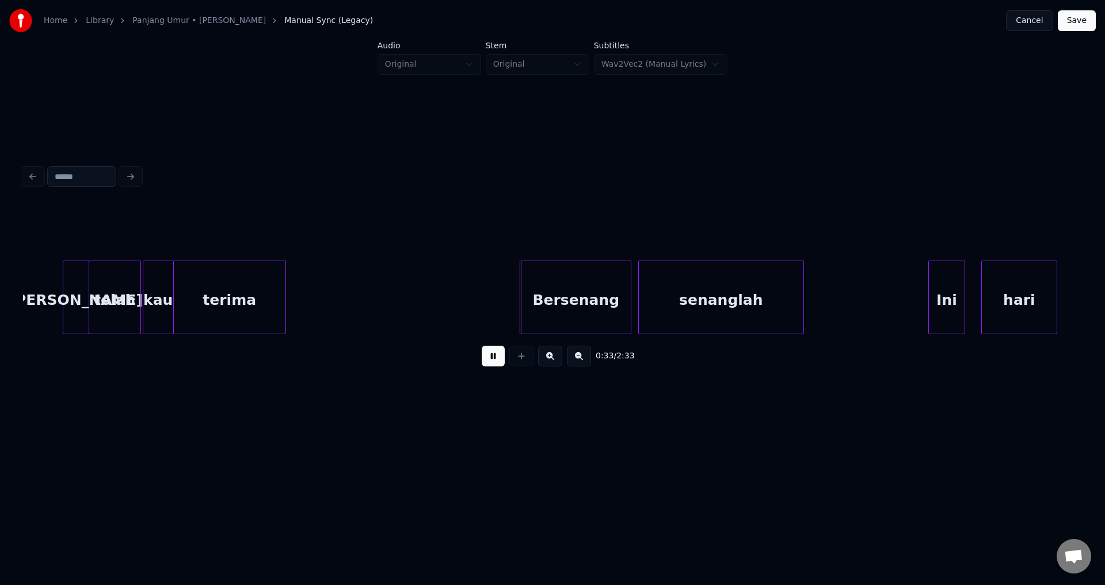
click at [485, 355] on button at bounding box center [493, 356] width 23 height 21
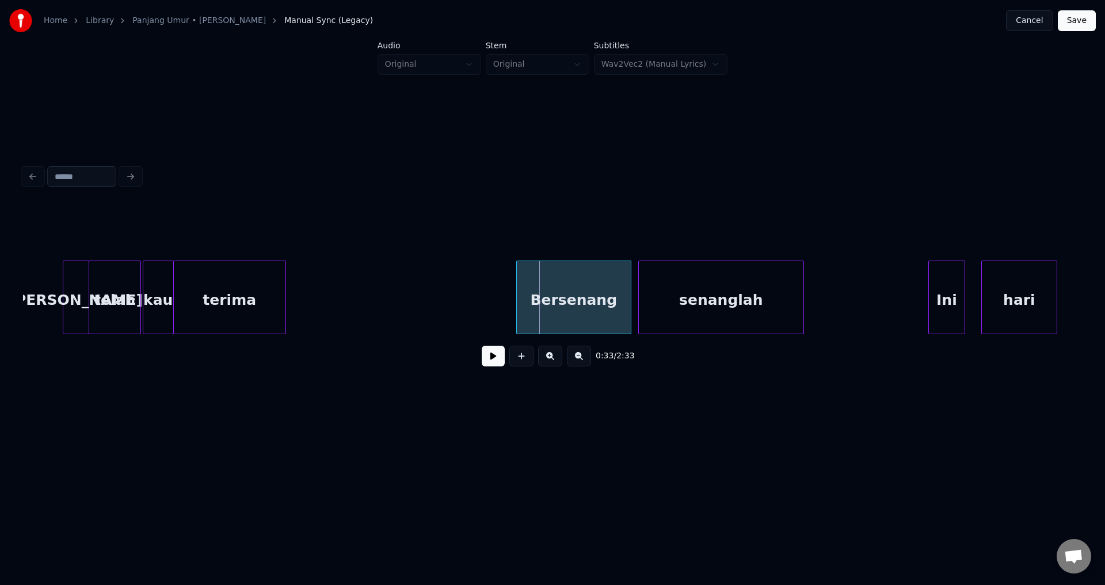
click at [517, 292] on div at bounding box center [518, 297] width 3 height 73
click at [501, 355] on button at bounding box center [493, 356] width 23 height 21
click at [498, 358] on button at bounding box center [493, 356] width 23 height 21
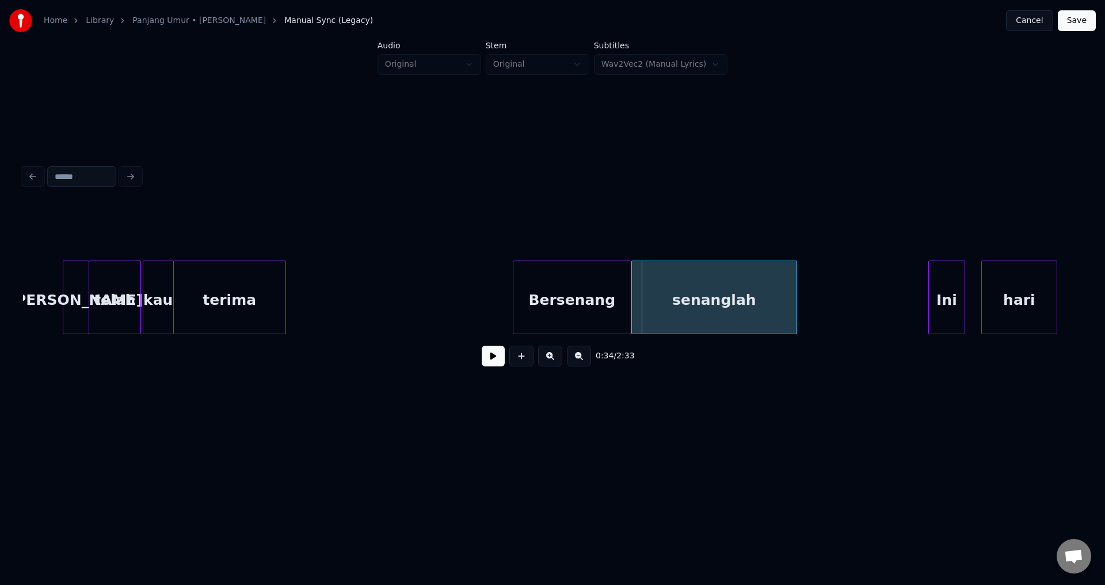
click at [694, 284] on div "senanglah" at bounding box center [714, 300] width 165 height 78
click at [499, 364] on button at bounding box center [493, 356] width 23 height 21
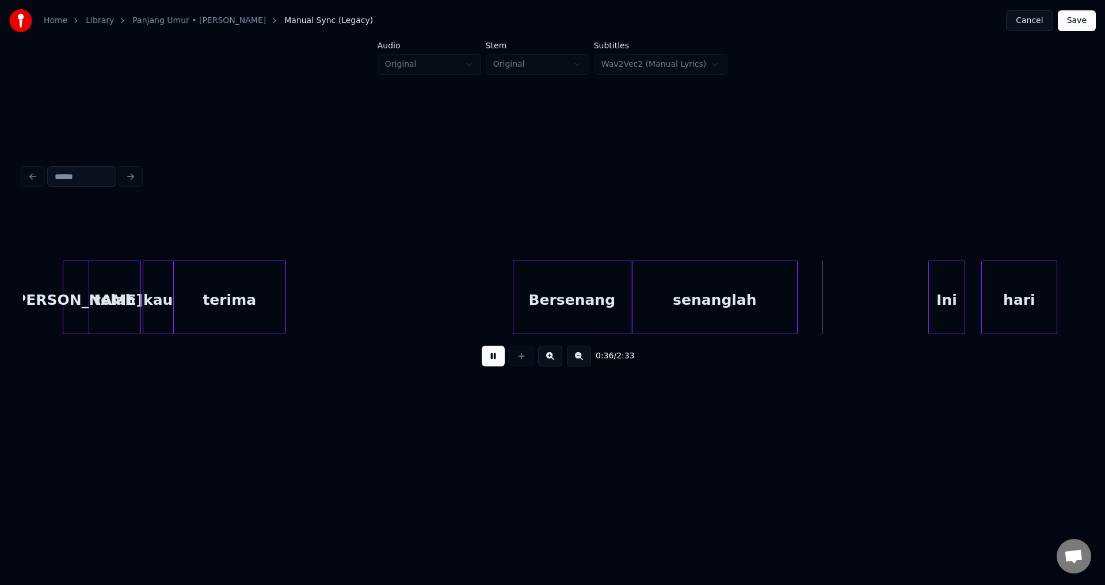
click at [498, 364] on button at bounding box center [493, 356] width 23 height 21
click at [829, 303] on div at bounding box center [826, 297] width 3 height 73
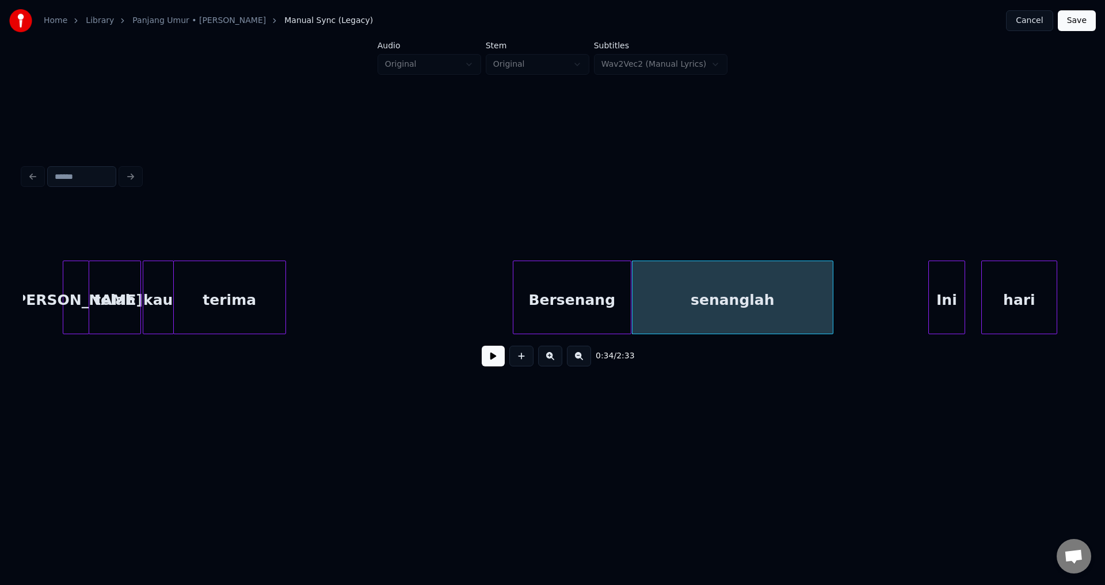
click at [1077, 17] on button "Save" at bounding box center [1077, 20] width 38 height 21
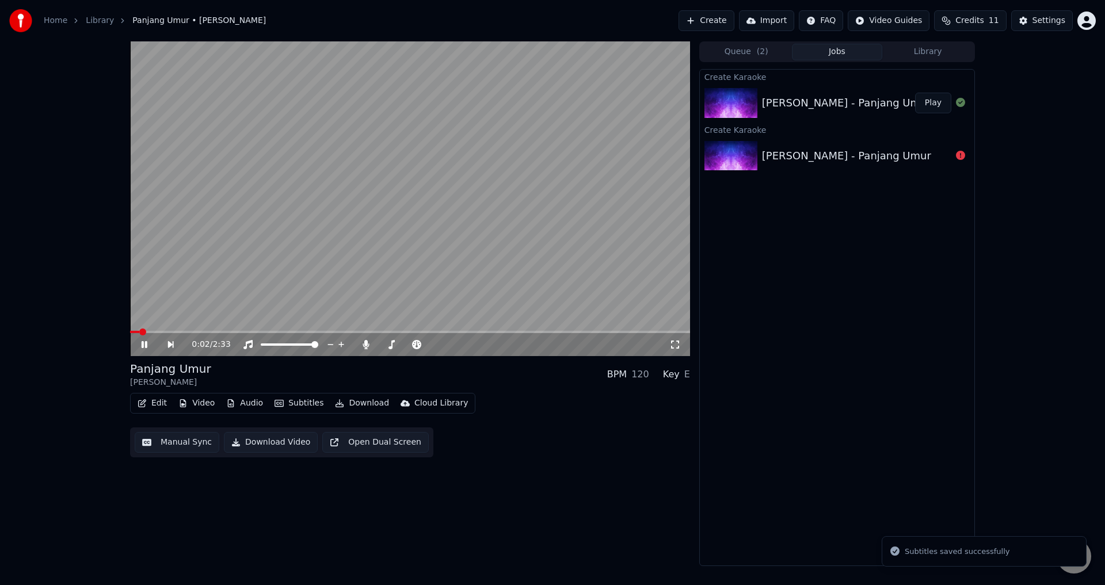
click at [153, 396] on button "Edit" at bounding box center [152, 403] width 39 height 16
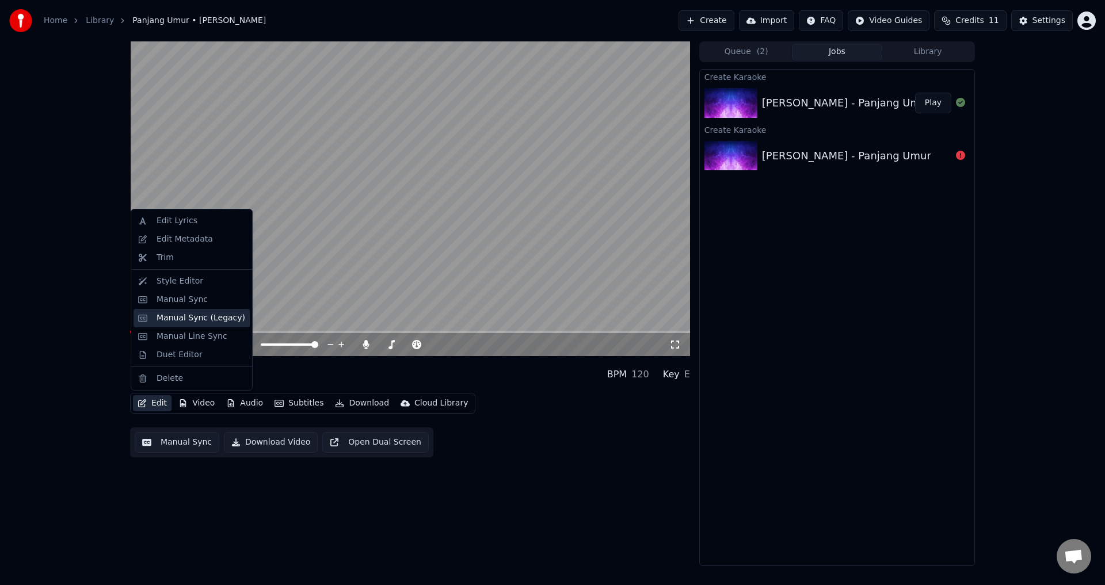
click at [181, 314] on div "Manual Sync (Legacy)" at bounding box center [201, 319] width 89 height 12
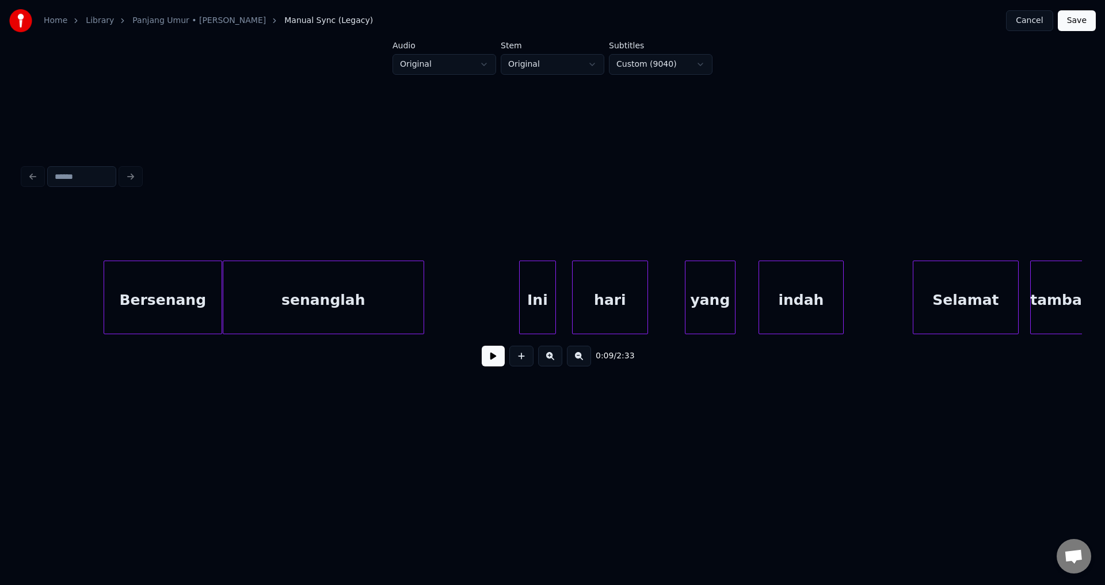
scroll to position [0, 3827]
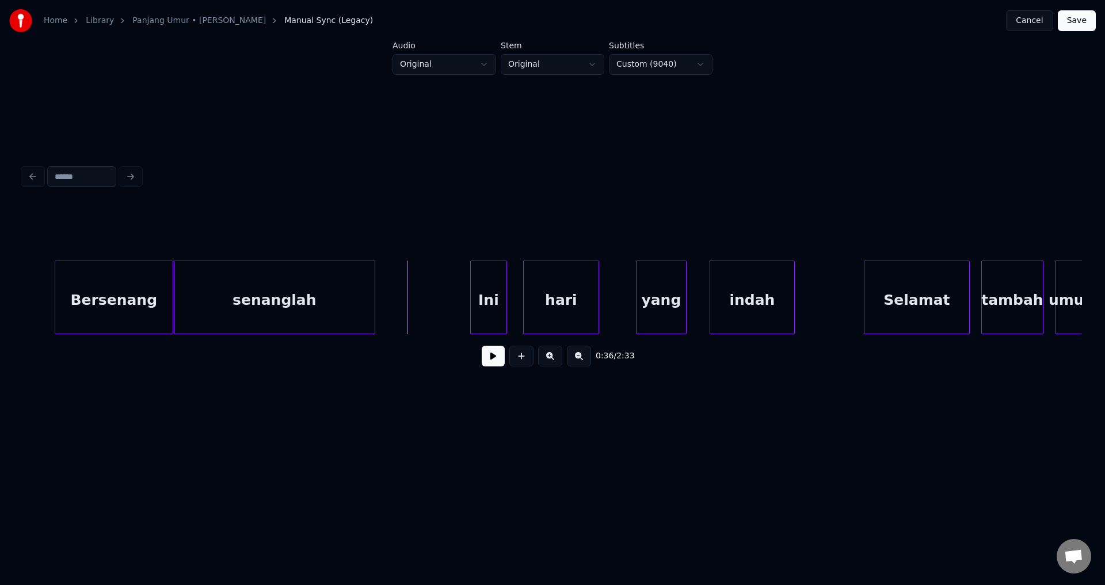
click at [493, 352] on button at bounding box center [493, 356] width 23 height 21
click at [463, 302] on div at bounding box center [463, 297] width 3 height 73
click at [484, 361] on button at bounding box center [493, 356] width 23 height 21
click at [489, 365] on button at bounding box center [493, 356] width 23 height 21
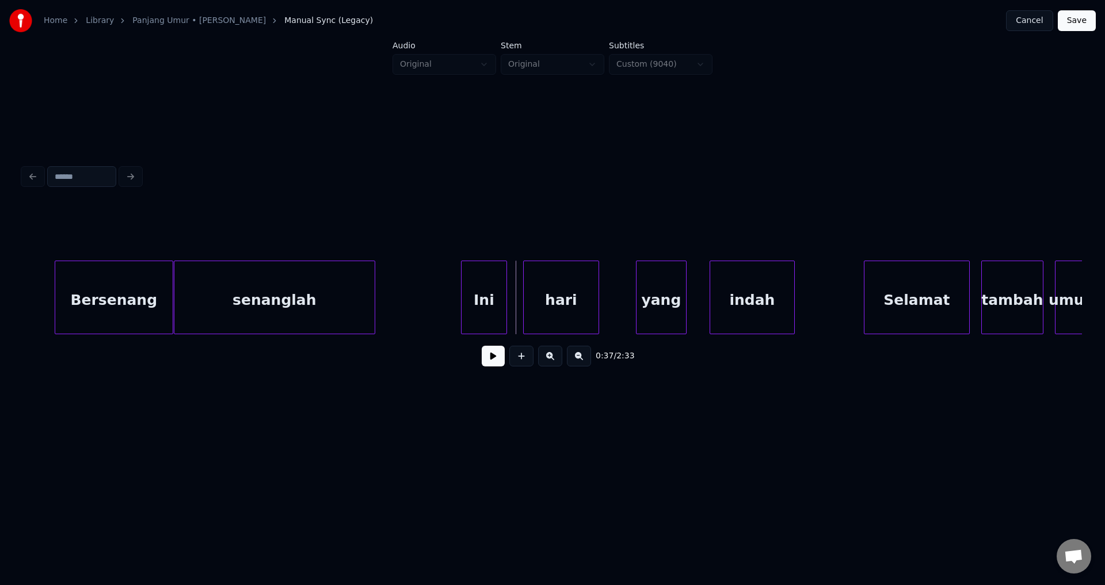
click at [524, 307] on div at bounding box center [525, 297] width 3 height 73
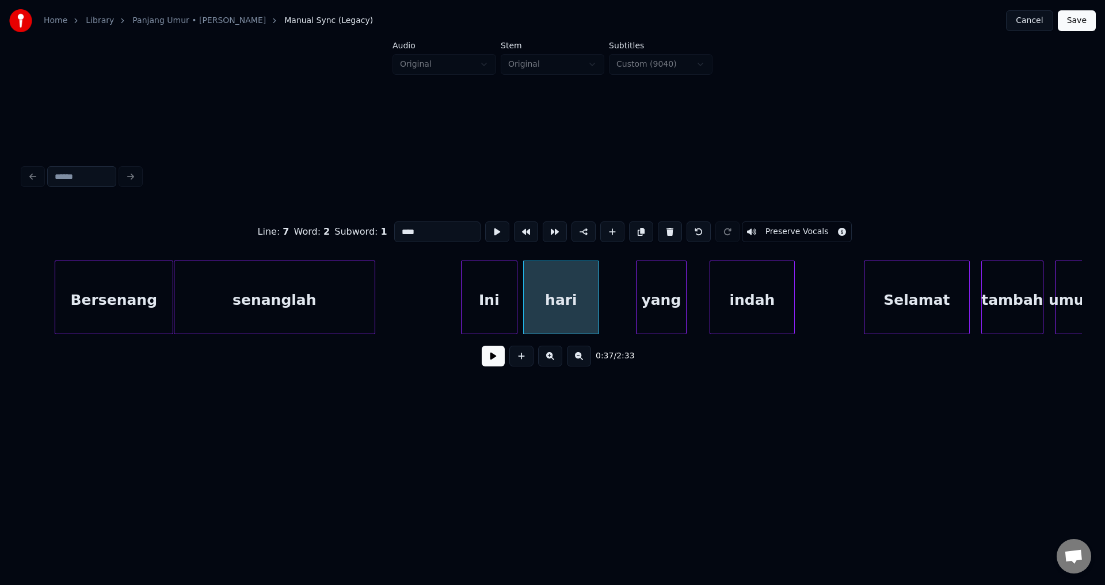
click at [515, 288] on div at bounding box center [514, 297] width 3 height 73
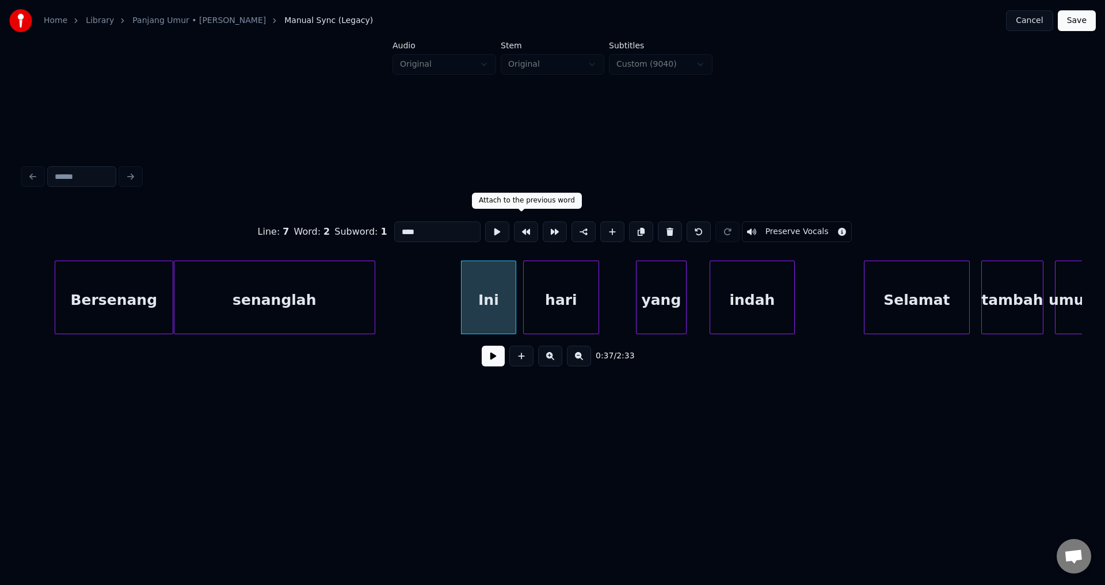
click at [521, 224] on button at bounding box center [526, 232] width 24 height 21
click at [687, 229] on button at bounding box center [699, 232] width 24 height 21
click at [549, 272] on div "hari" at bounding box center [561, 300] width 75 height 78
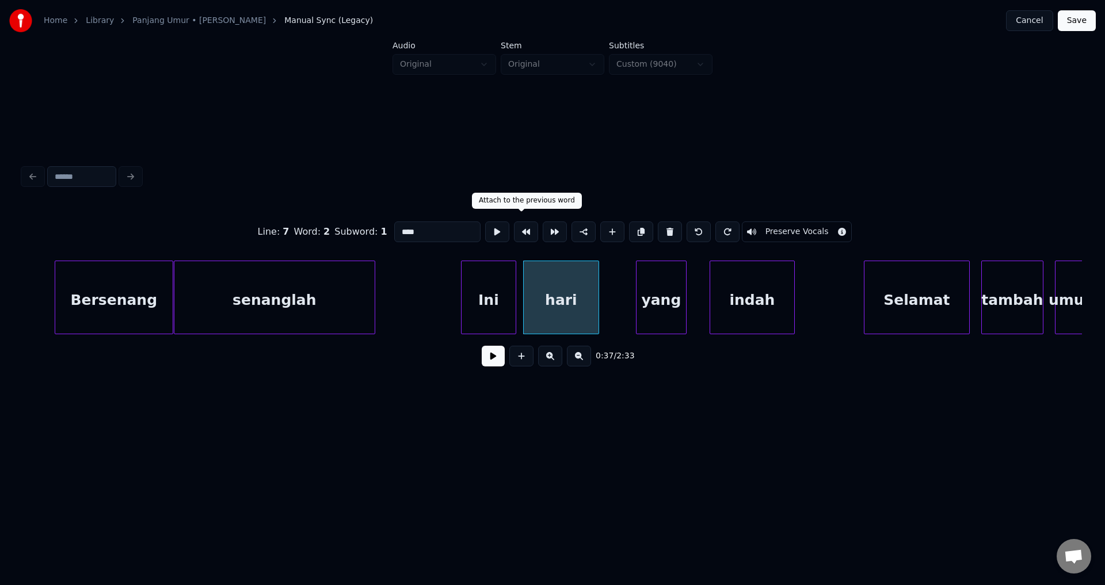
click at [529, 230] on button at bounding box center [526, 232] width 24 height 21
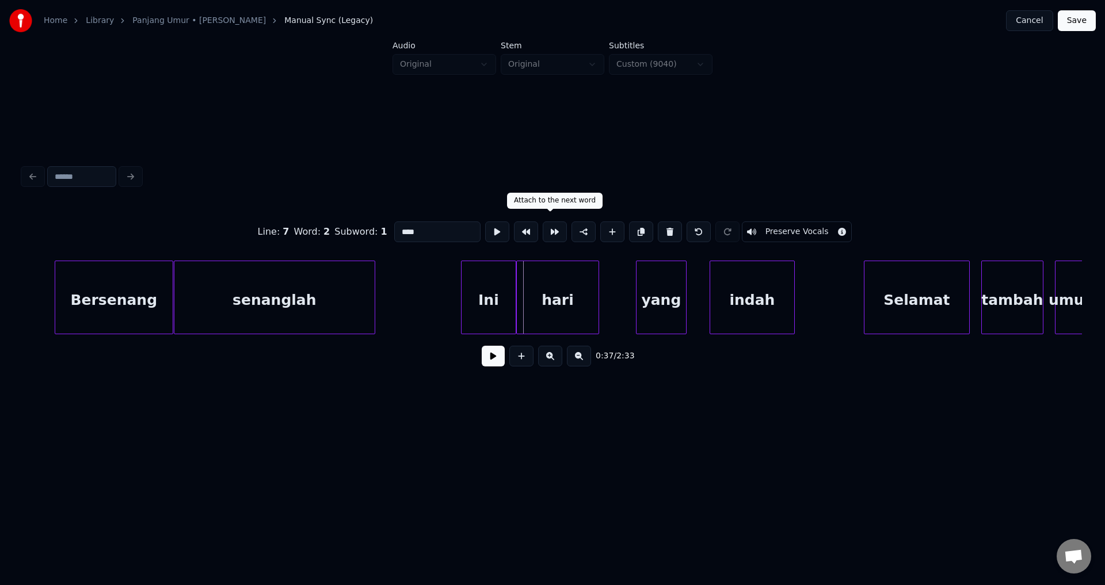
click at [669, 304] on div "yang" at bounding box center [662, 300] width 50 height 78
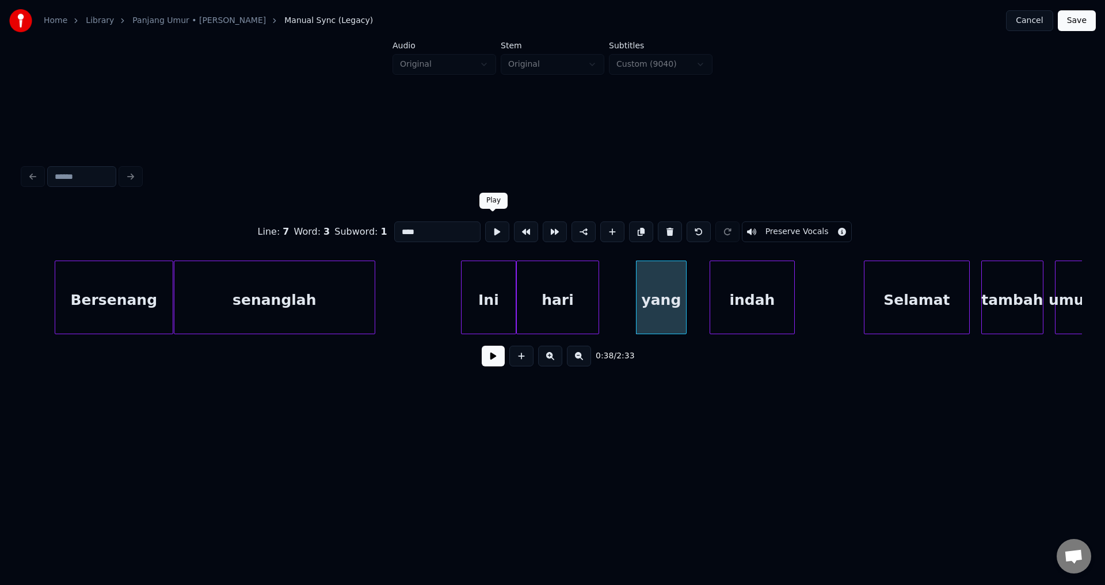
click at [515, 229] on button at bounding box center [526, 232] width 24 height 21
click at [764, 321] on div "indah" at bounding box center [752, 300] width 84 height 78
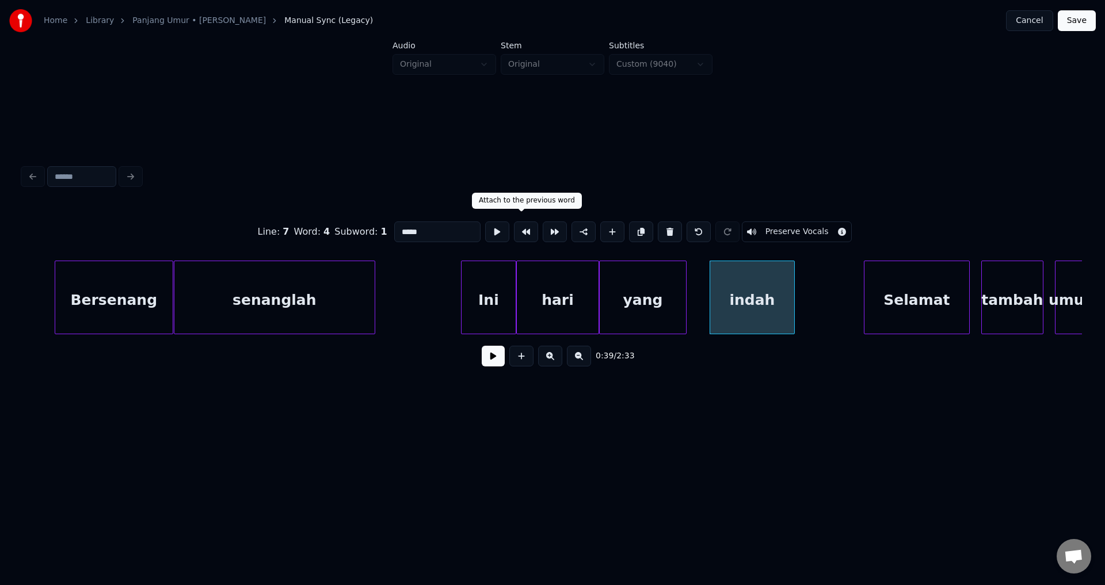
click at [514, 233] on button at bounding box center [526, 232] width 24 height 21
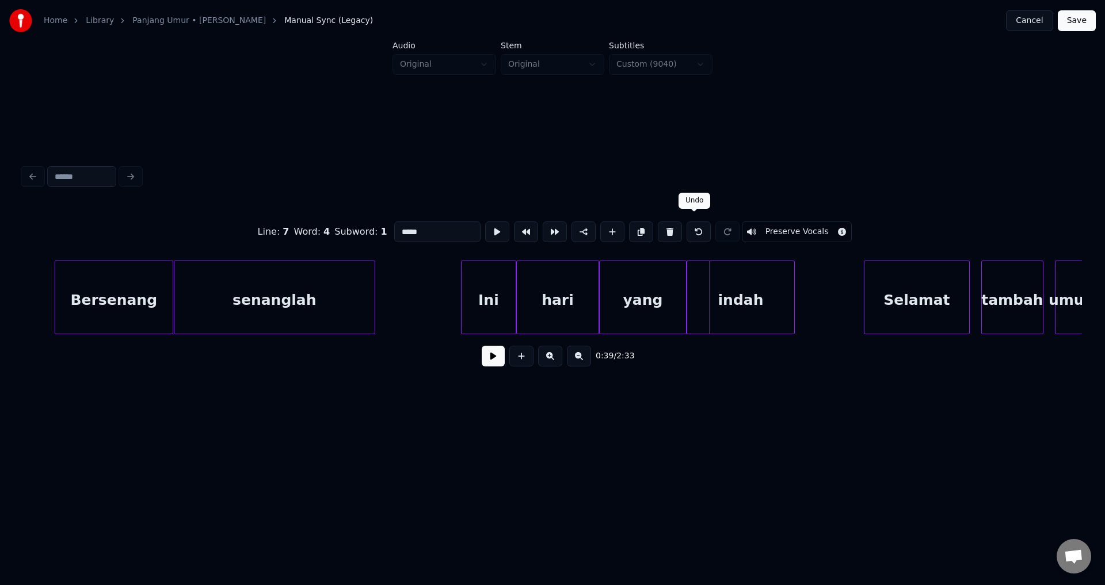
click at [691, 226] on button at bounding box center [699, 232] width 24 height 21
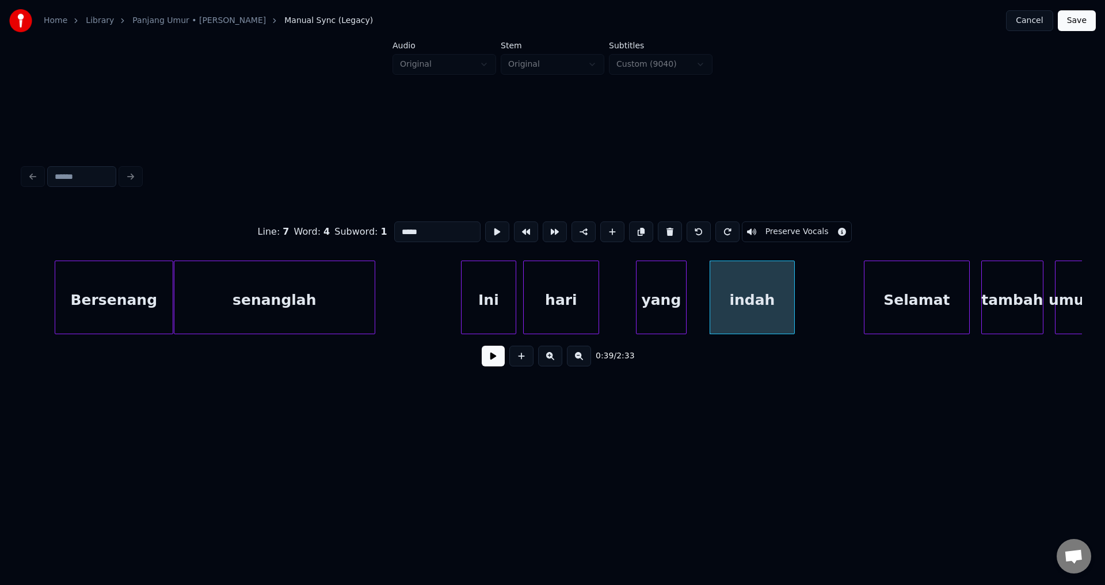
click at [110, 290] on div "Bersenang" at bounding box center [113, 300] width 117 height 78
type input "*********"
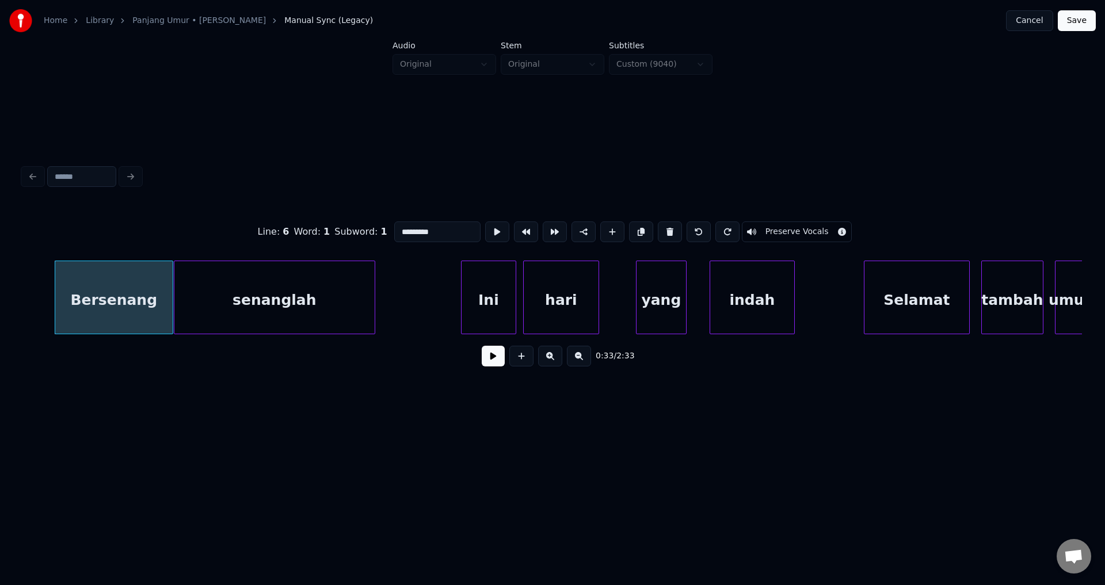
click at [481, 360] on div "0:33 / 2:33" at bounding box center [552, 356] width 1041 height 25
click at [488, 360] on button at bounding box center [493, 356] width 23 height 21
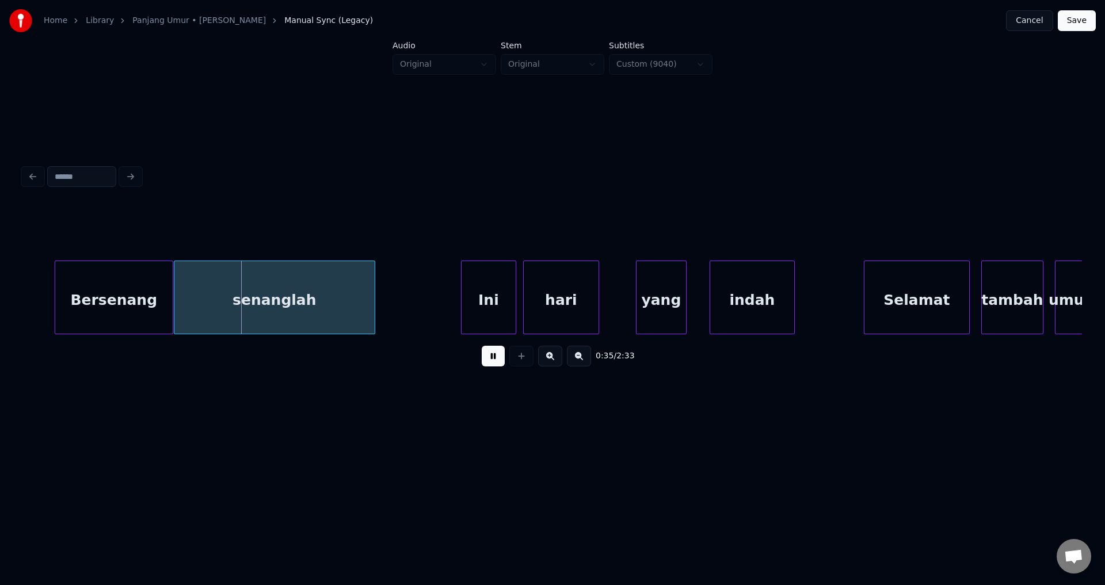
click at [490, 360] on button at bounding box center [493, 356] width 23 height 21
click at [144, 314] on div "Bersenang" at bounding box center [113, 300] width 117 height 78
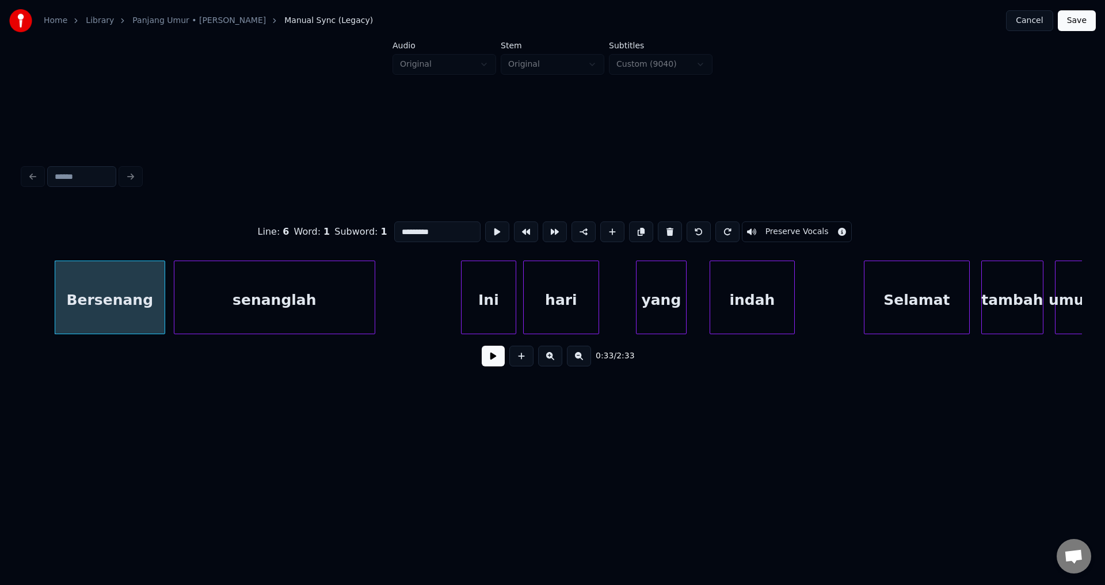
click at [163, 304] on div at bounding box center [162, 297] width 3 height 73
click at [167, 296] on div at bounding box center [168, 297] width 3 height 73
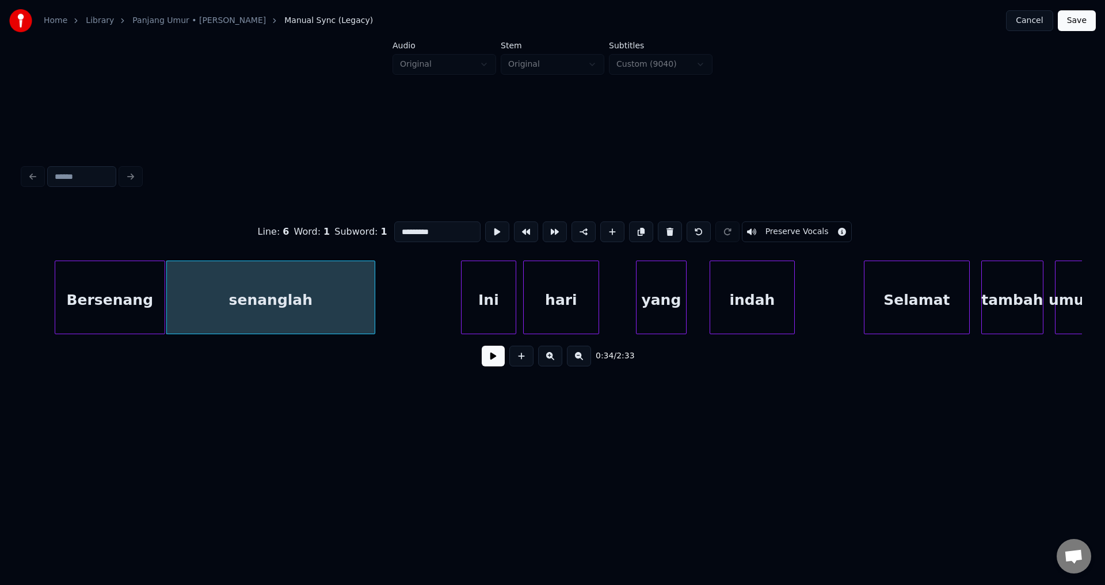
click at [140, 296] on div "Bersenang" at bounding box center [109, 300] width 109 height 78
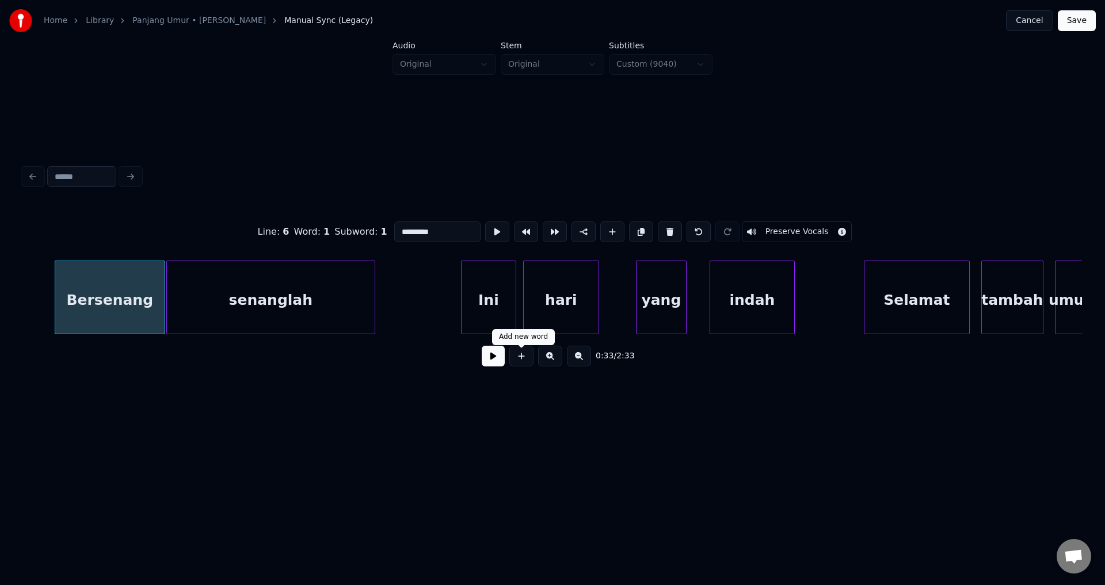
click at [489, 360] on button at bounding box center [493, 356] width 23 height 21
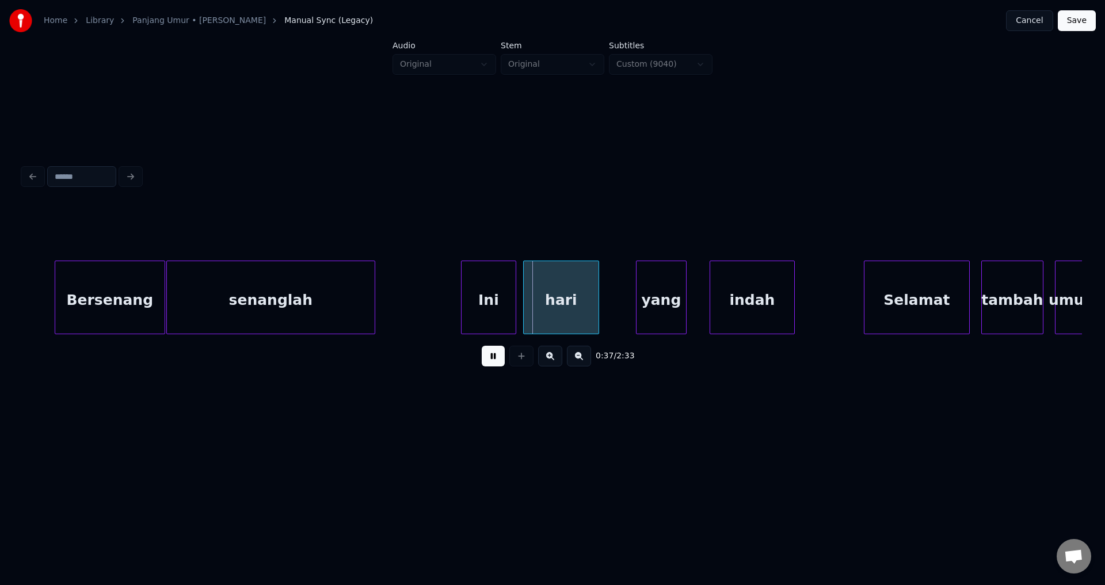
click at [488, 359] on button at bounding box center [493, 356] width 23 height 21
click at [520, 290] on div at bounding box center [519, 297] width 3 height 73
click at [478, 366] on div "0:37 / 2:33" at bounding box center [552, 356] width 1041 height 25
click at [484, 366] on button at bounding box center [493, 356] width 23 height 21
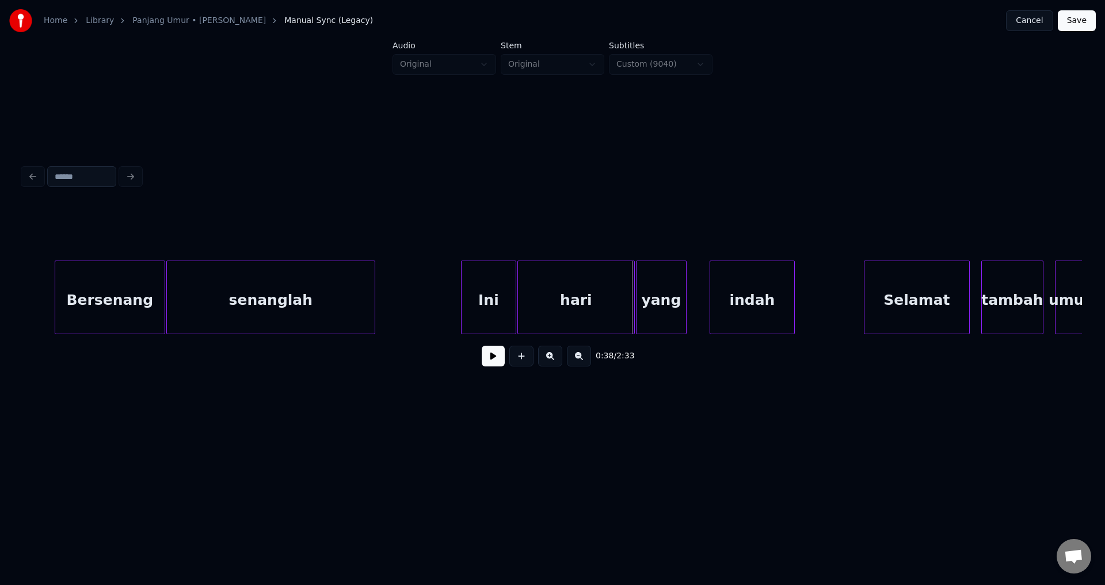
click at [634, 299] on div at bounding box center [632, 297] width 3 height 73
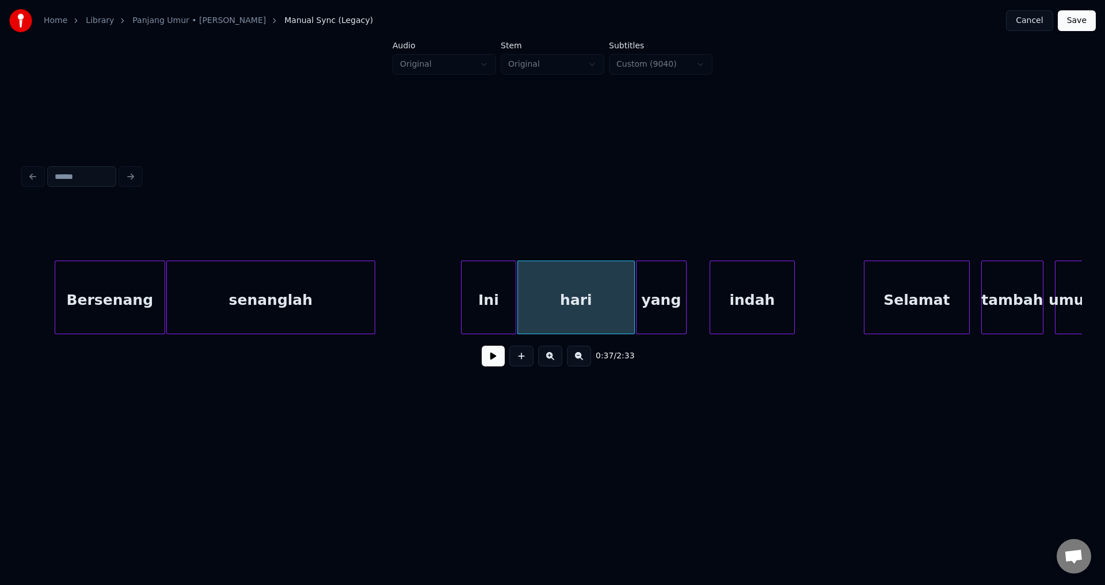
click at [490, 367] on button at bounding box center [493, 356] width 23 height 21
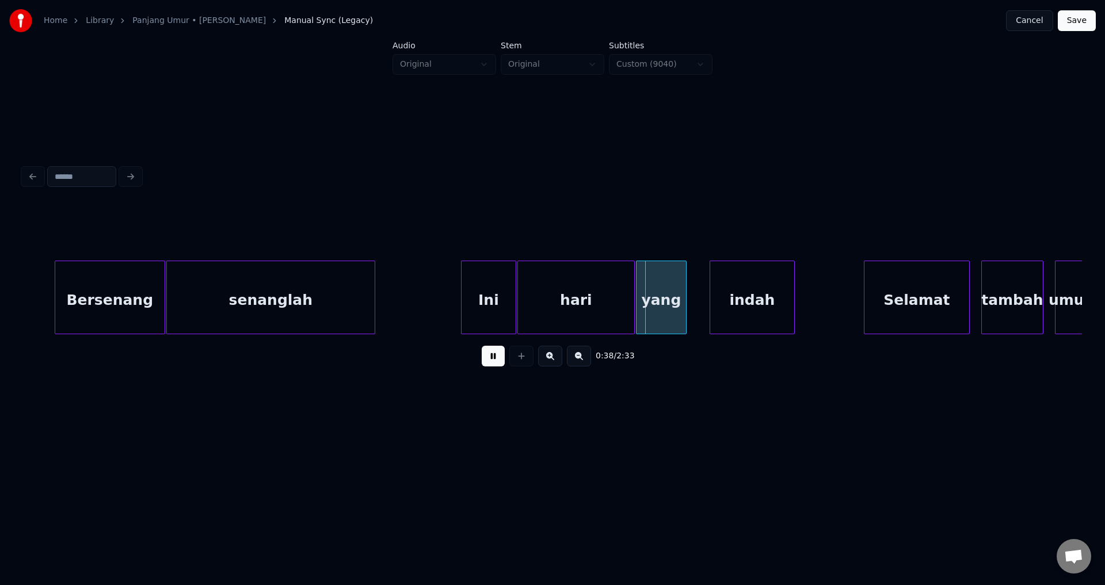
click at [490, 367] on button at bounding box center [493, 356] width 23 height 21
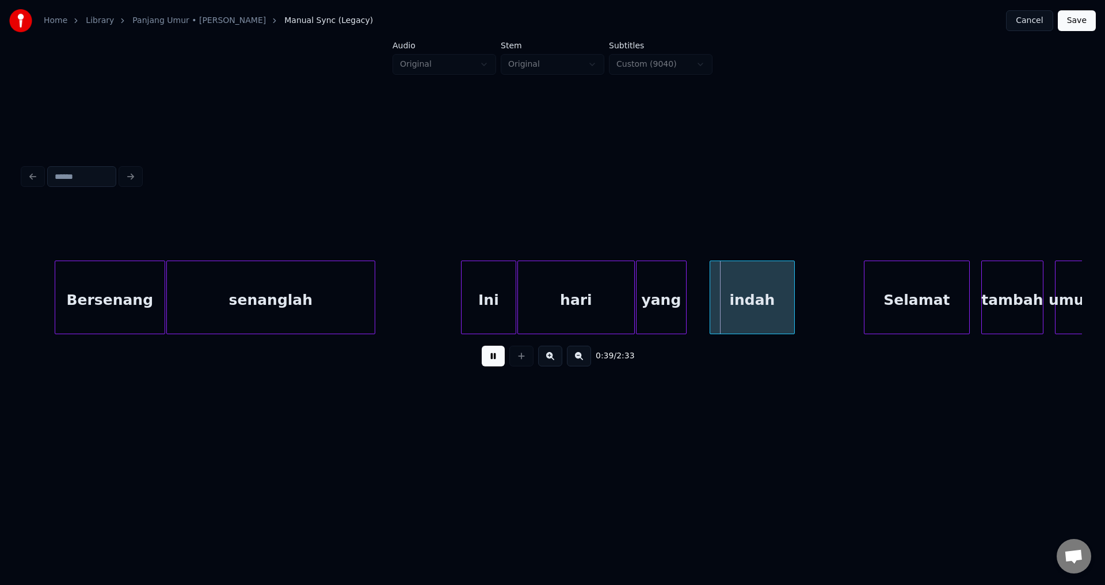
click at [490, 367] on button at bounding box center [493, 356] width 23 height 21
click at [692, 285] on div at bounding box center [691, 297] width 3 height 73
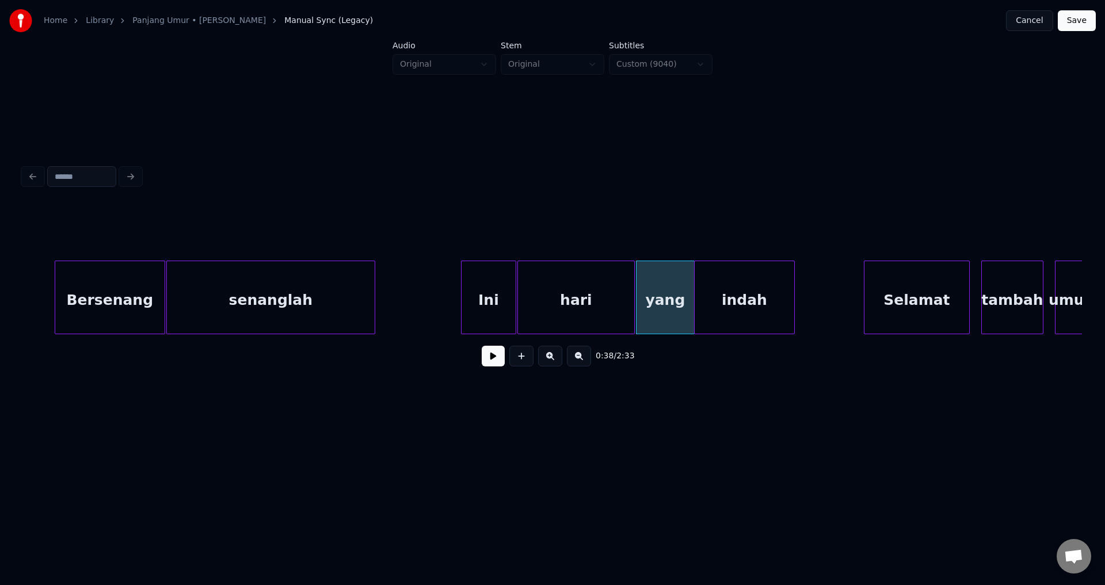
click at [695, 290] on div at bounding box center [696, 297] width 3 height 73
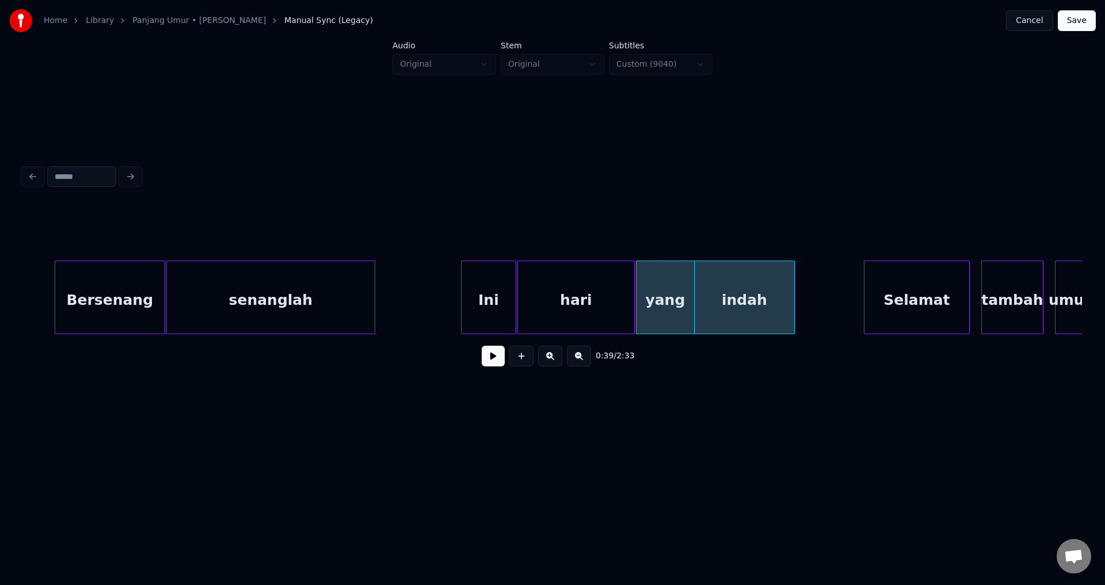
click at [658, 304] on div "yang" at bounding box center [666, 300] width 58 height 78
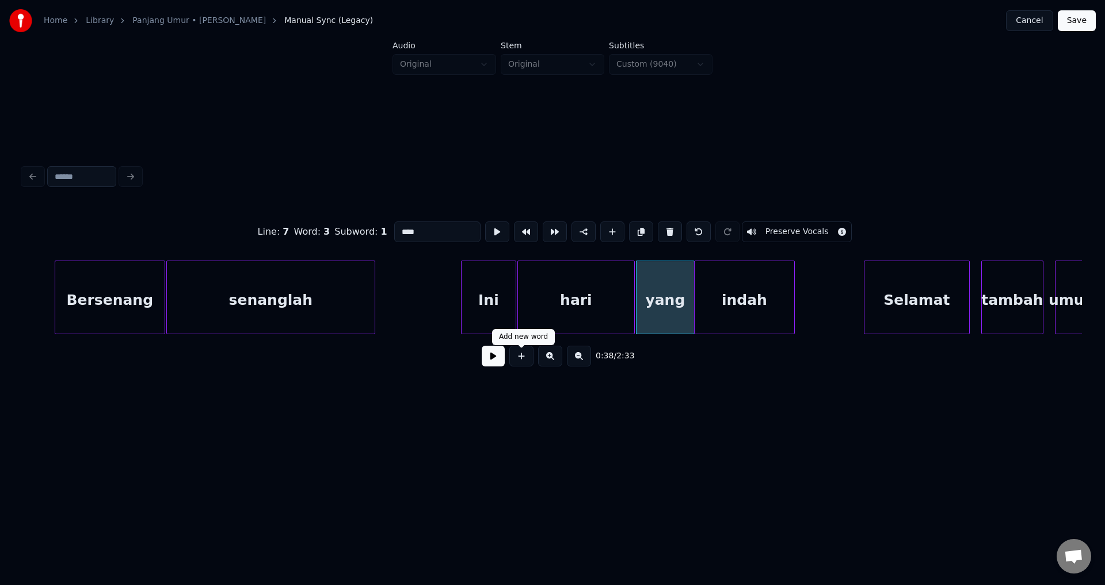
click at [496, 362] on button at bounding box center [493, 356] width 23 height 21
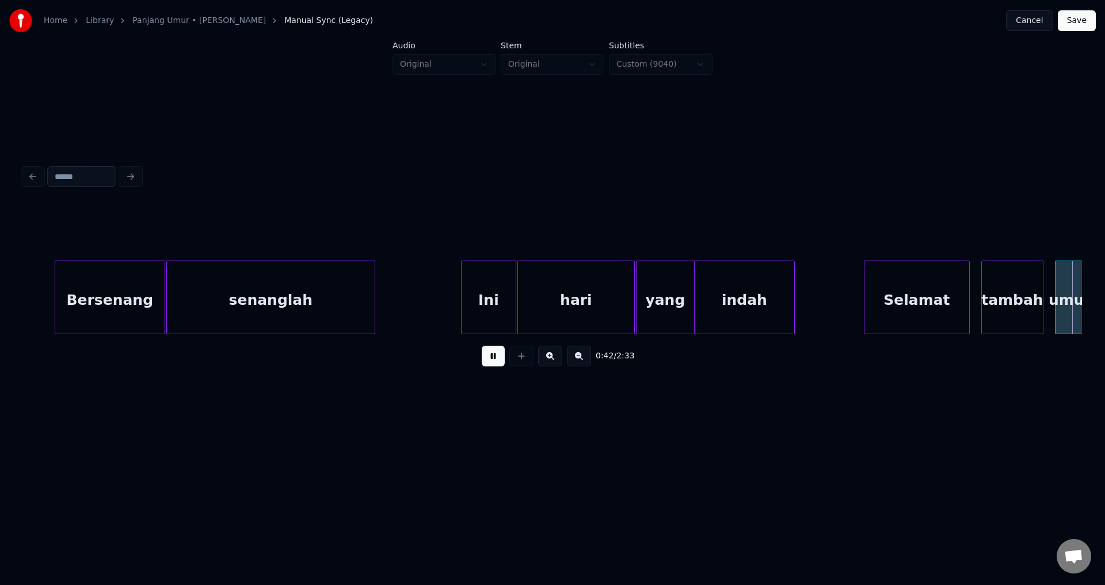
scroll to position [0, 4886]
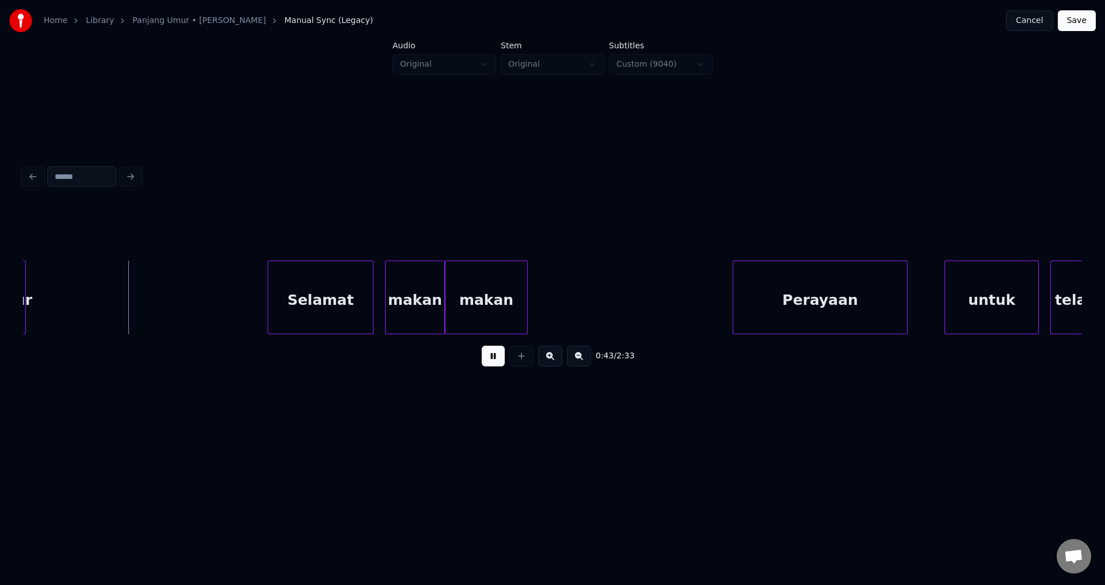
drag, startPoint x: 500, startPoint y: 363, endPoint x: 345, endPoint y: 349, distance: 155.4
click at [496, 364] on button at bounding box center [493, 356] width 23 height 21
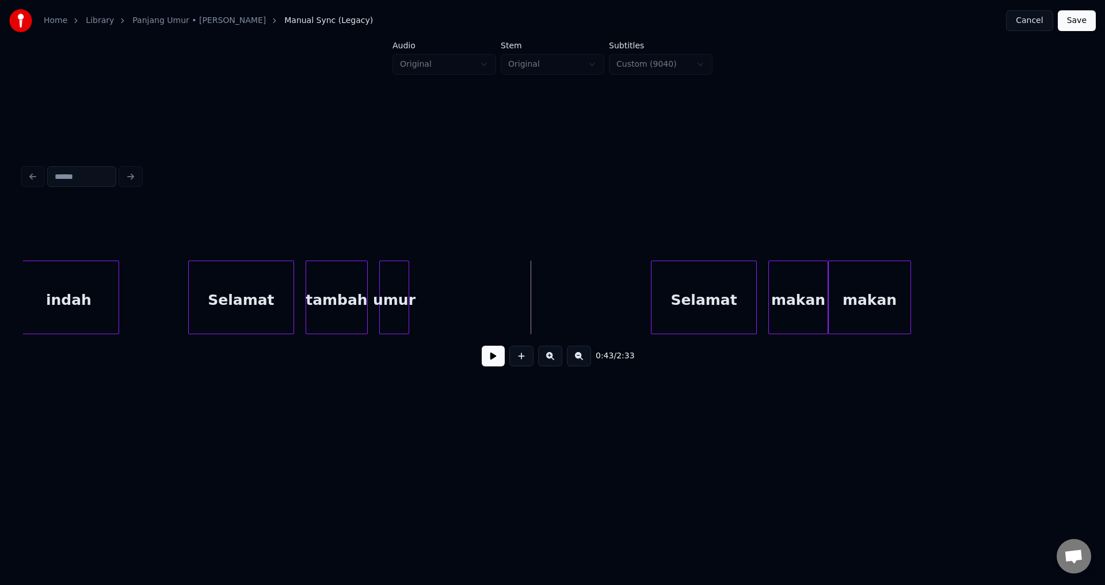
scroll to position [0, 4384]
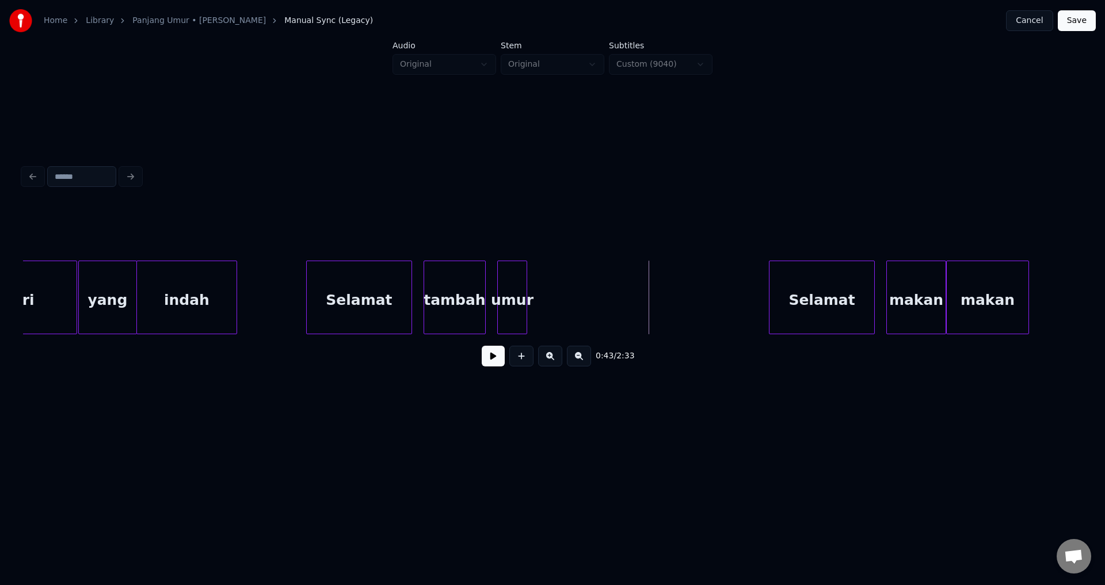
click at [482, 364] on button at bounding box center [493, 356] width 23 height 21
click at [489, 362] on button at bounding box center [493, 356] width 23 height 21
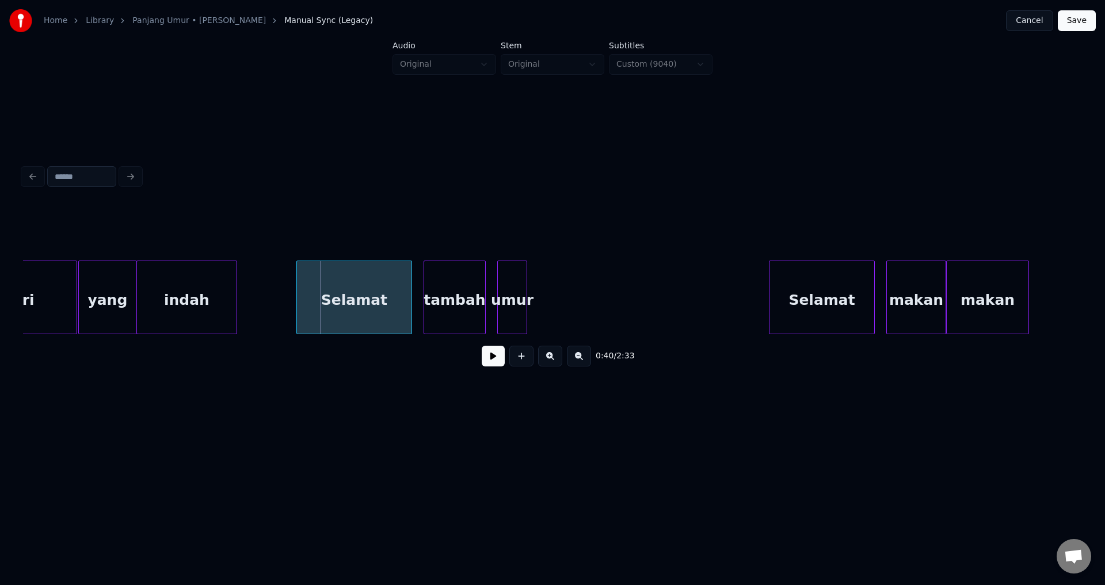
click at [299, 300] on div at bounding box center [298, 297] width 3 height 73
click at [486, 359] on button at bounding box center [493, 356] width 23 height 21
click at [490, 360] on button at bounding box center [493, 356] width 23 height 21
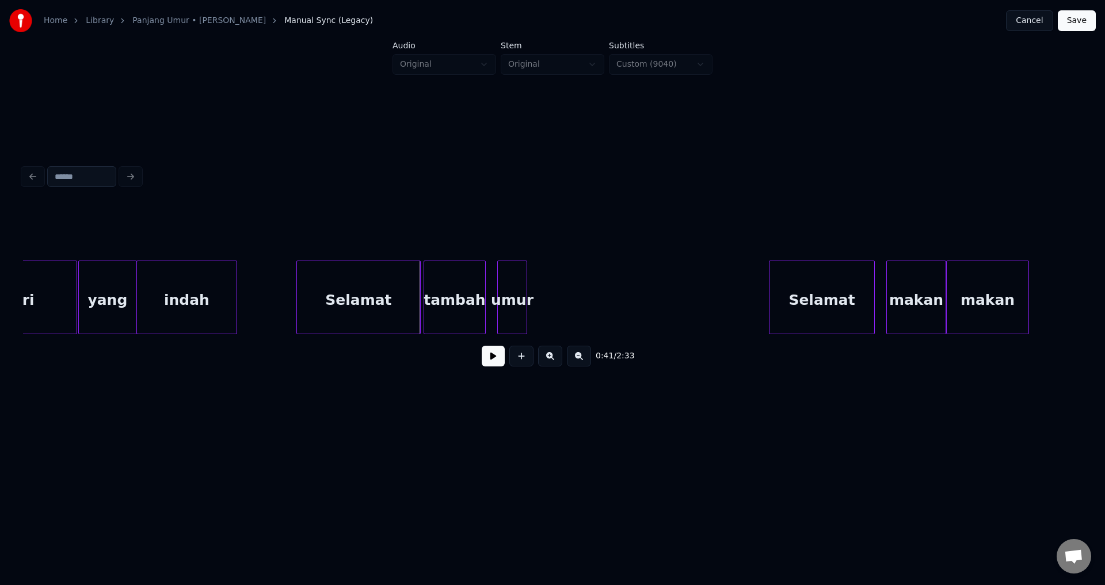
click at [420, 302] on div at bounding box center [418, 297] width 3 height 73
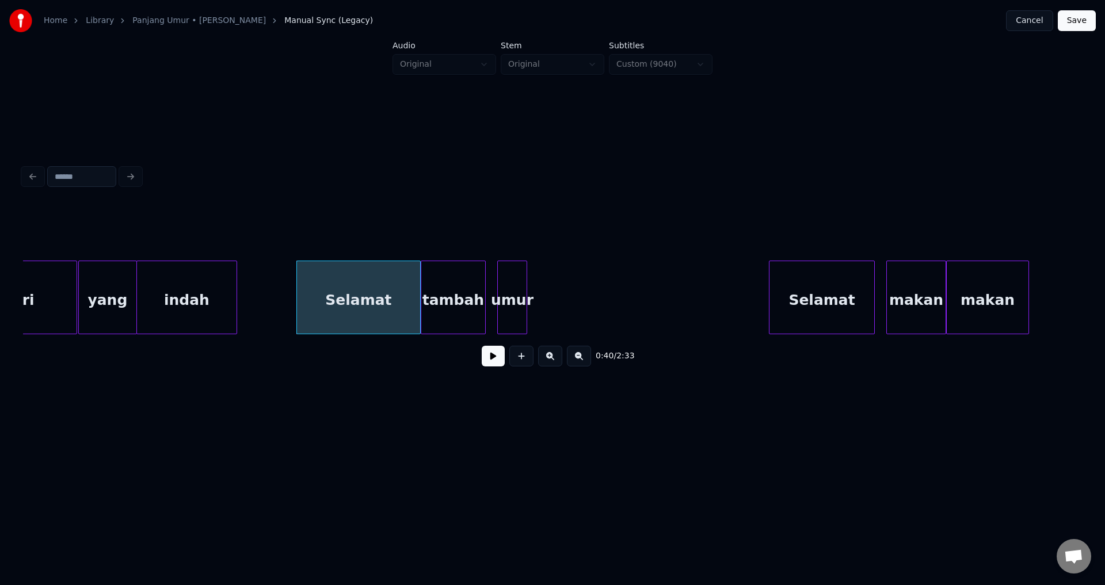
click at [422, 290] on div at bounding box center [422, 297] width 3 height 73
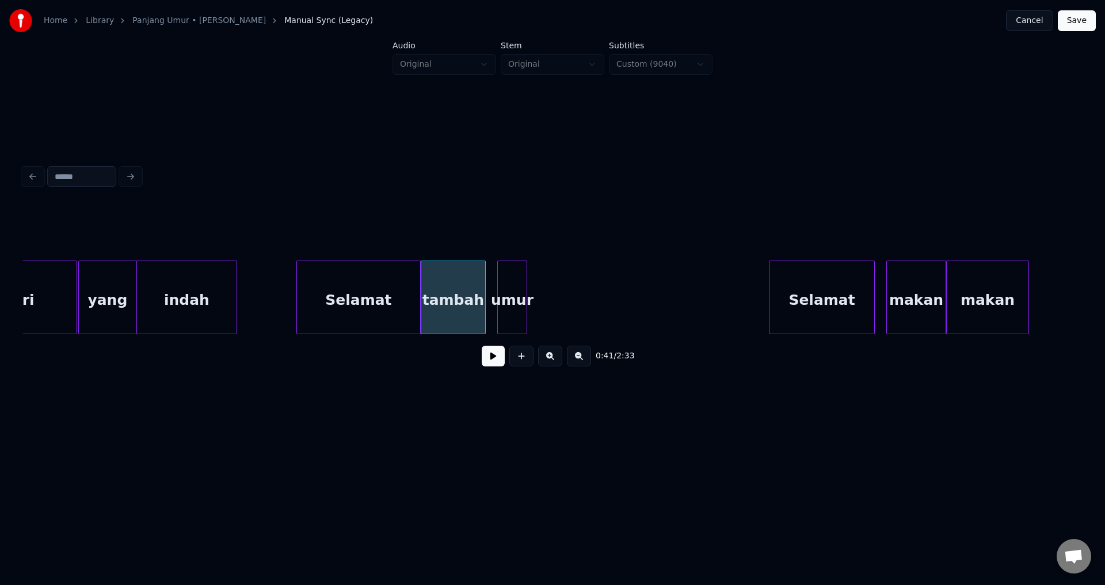
click at [496, 364] on button at bounding box center [493, 356] width 23 height 21
click at [496, 363] on button at bounding box center [493, 356] width 23 height 21
click at [489, 300] on div at bounding box center [487, 297] width 3 height 73
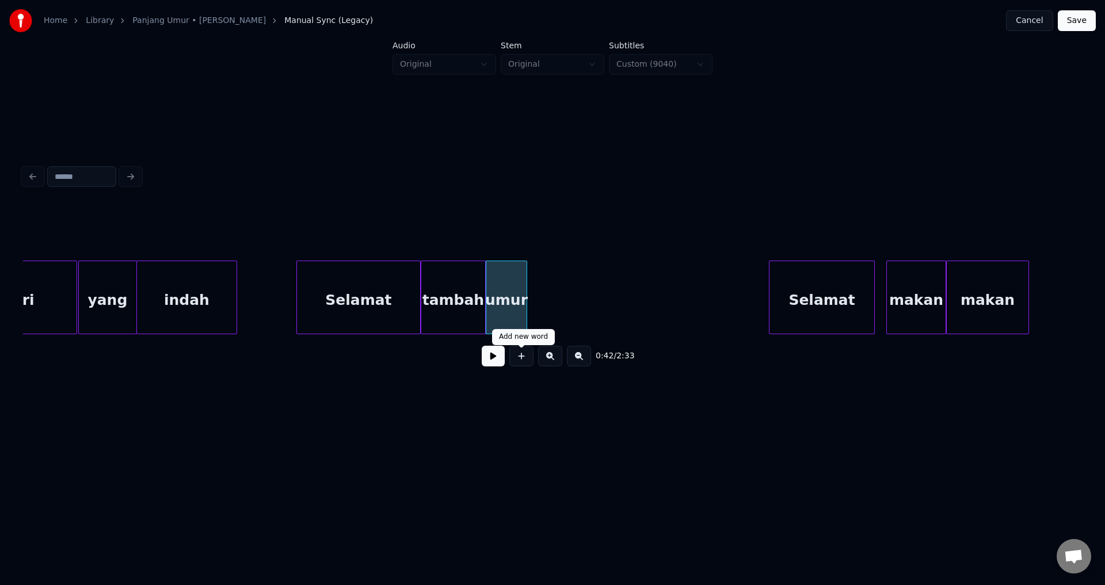
click at [492, 367] on button at bounding box center [493, 356] width 23 height 21
click at [435, 315] on div "tambah" at bounding box center [453, 300] width 64 height 78
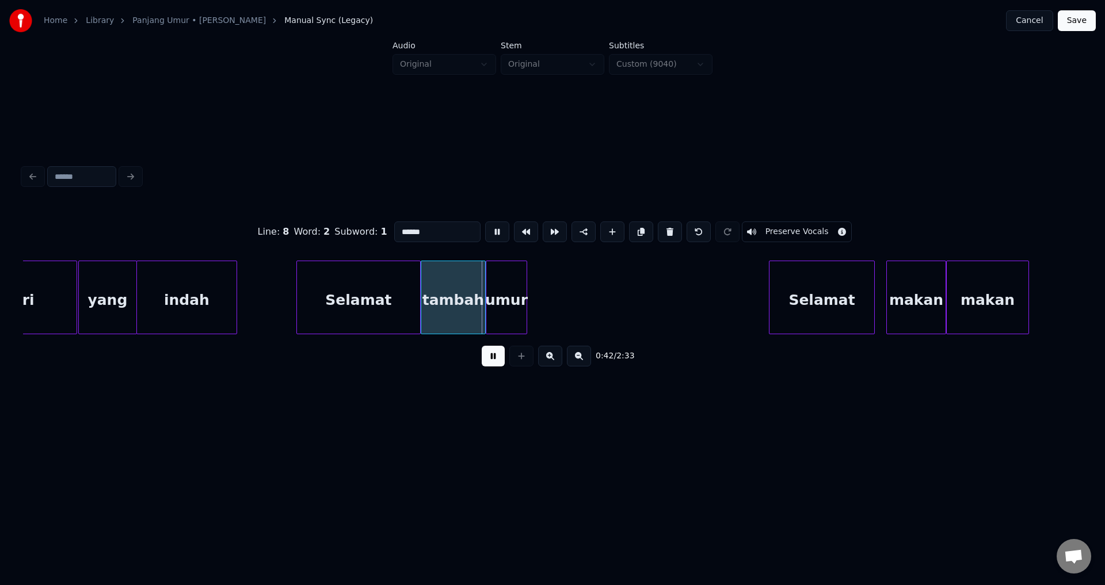
click at [488, 360] on button at bounding box center [493, 356] width 23 height 21
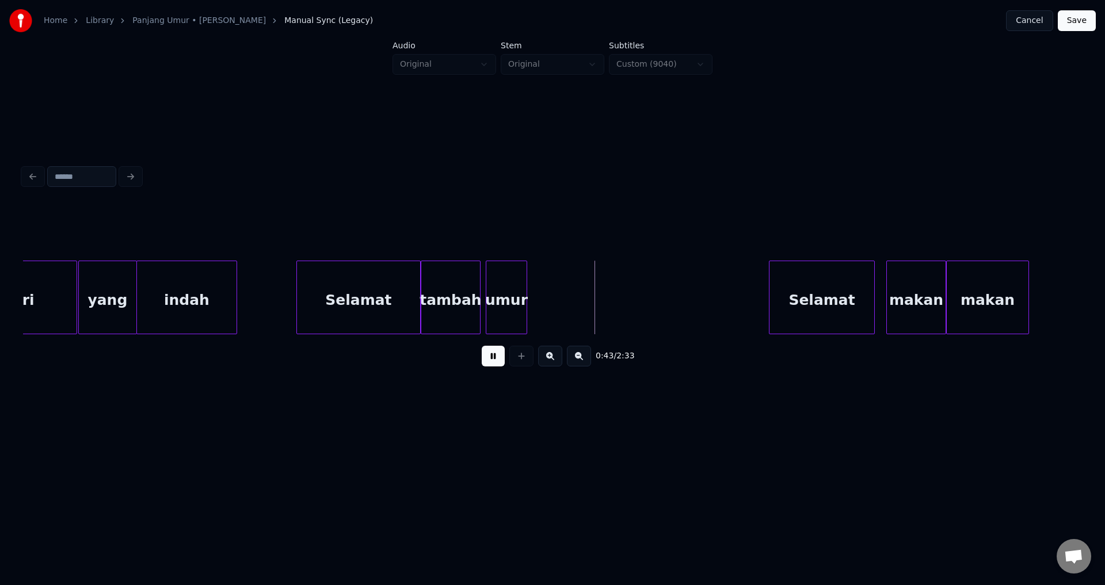
click at [477, 299] on div at bounding box center [478, 297] width 3 height 73
click at [482, 297] on div at bounding box center [483, 297] width 3 height 73
click at [451, 296] on div "tambah" at bounding box center [450, 300] width 58 height 78
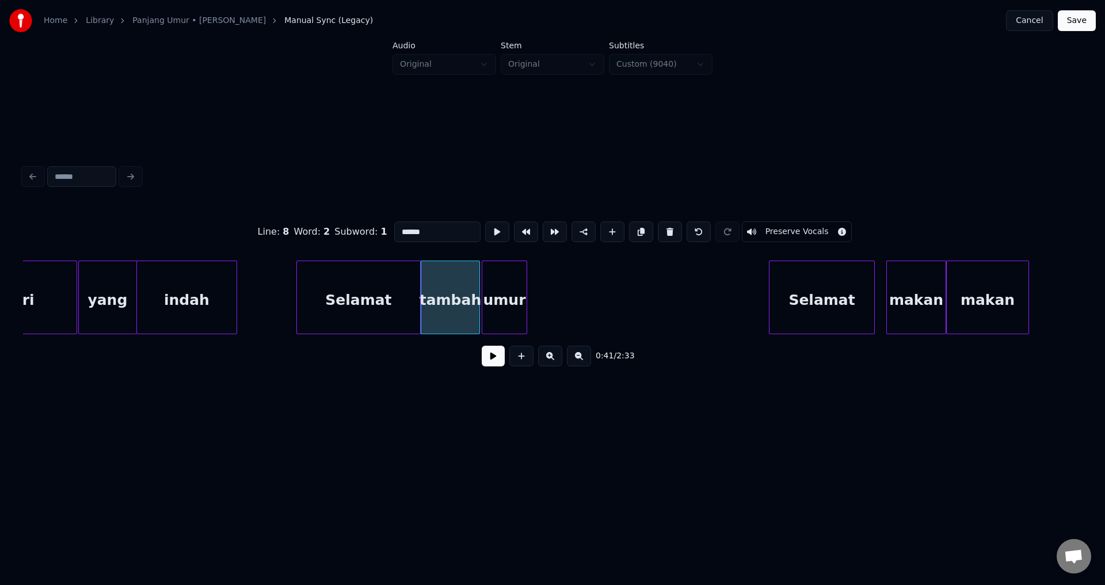
click at [493, 363] on button at bounding box center [493, 356] width 23 height 21
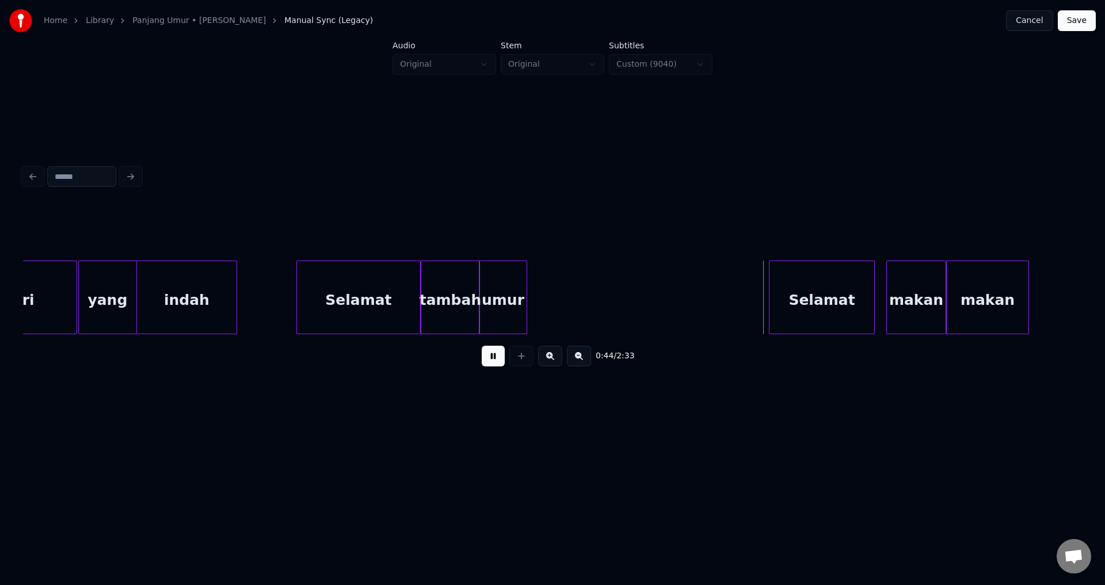
click at [482, 292] on div at bounding box center [480, 297] width 3 height 73
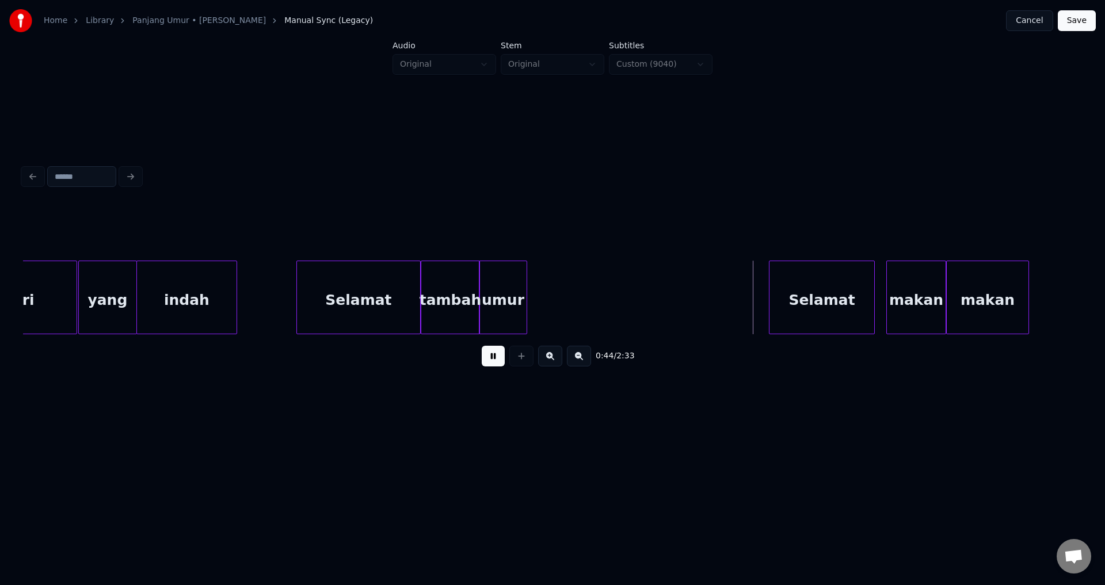
drag, startPoint x: 753, startPoint y: 291, endPoint x: 760, endPoint y: 294, distance: 7.0
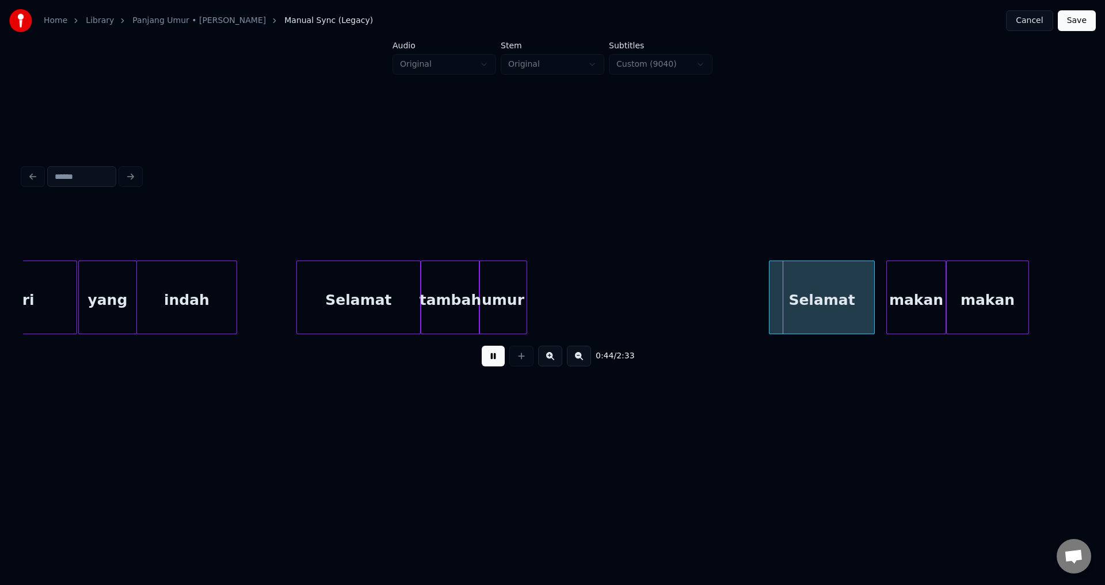
click at [770, 300] on div at bounding box center [771, 297] width 3 height 73
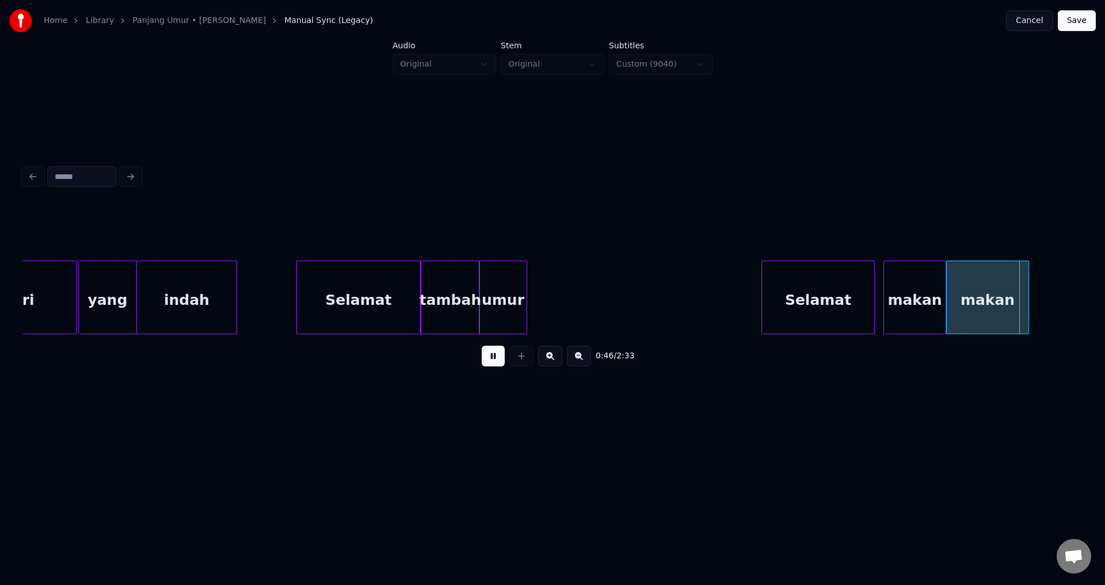
click at [884, 295] on div at bounding box center [885, 297] width 3 height 73
click at [495, 361] on button at bounding box center [493, 356] width 23 height 21
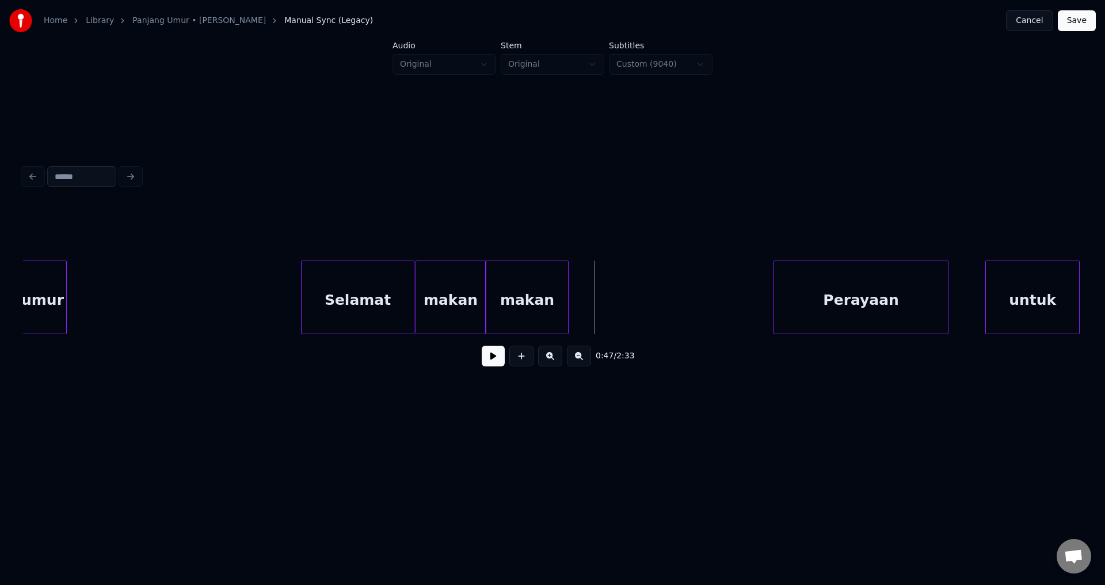
scroll to position [0, 4933]
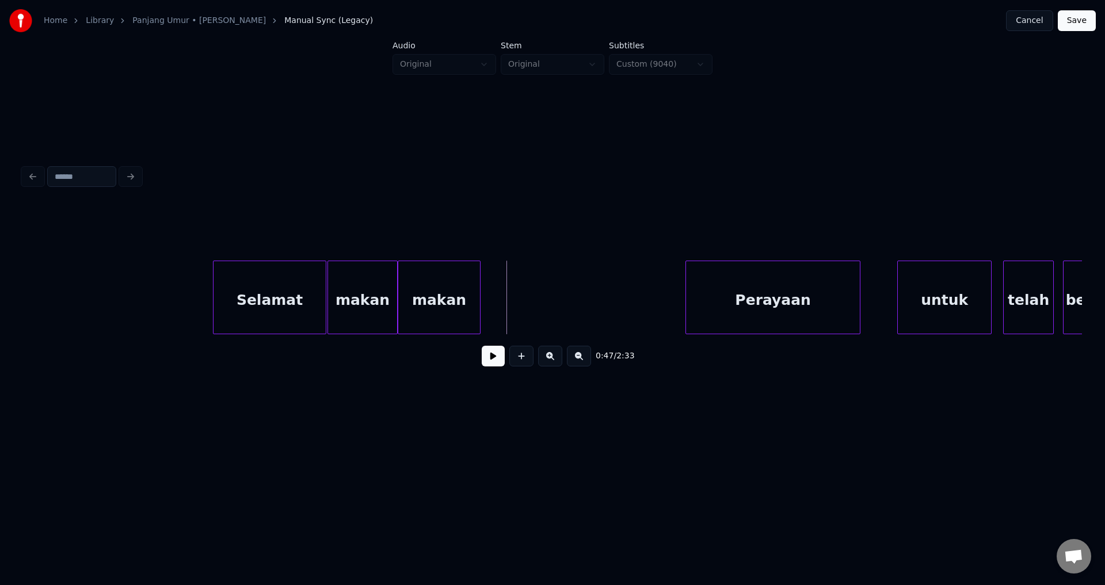
click at [368, 302] on div "makan" at bounding box center [362, 300] width 69 height 78
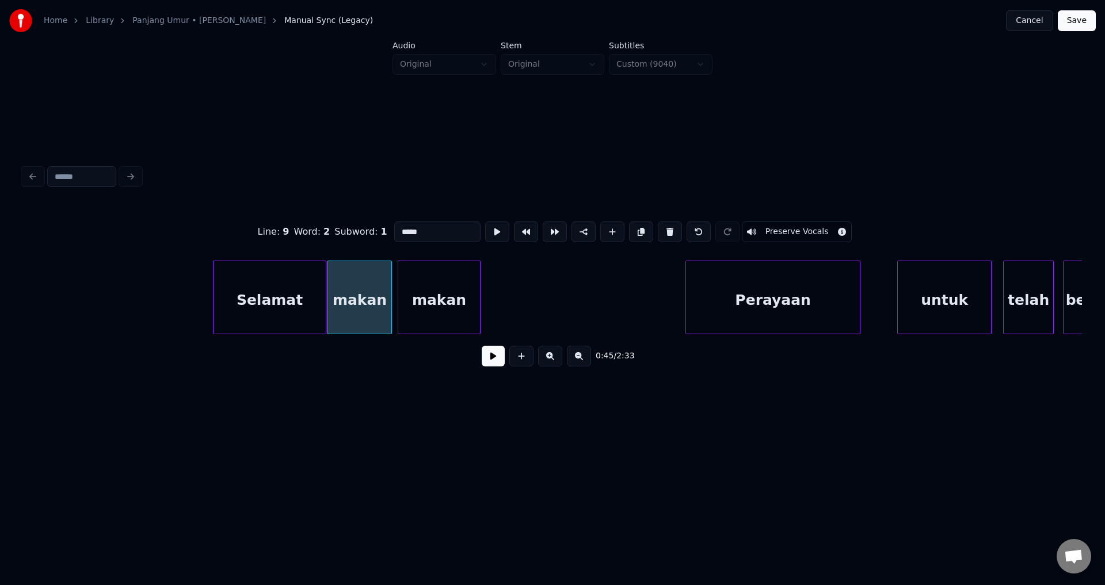
click at [389, 298] on div at bounding box center [389, 297] width 3 height 73
click at [393, 299] on div at bounding box center [394, 297] width 3 height 73
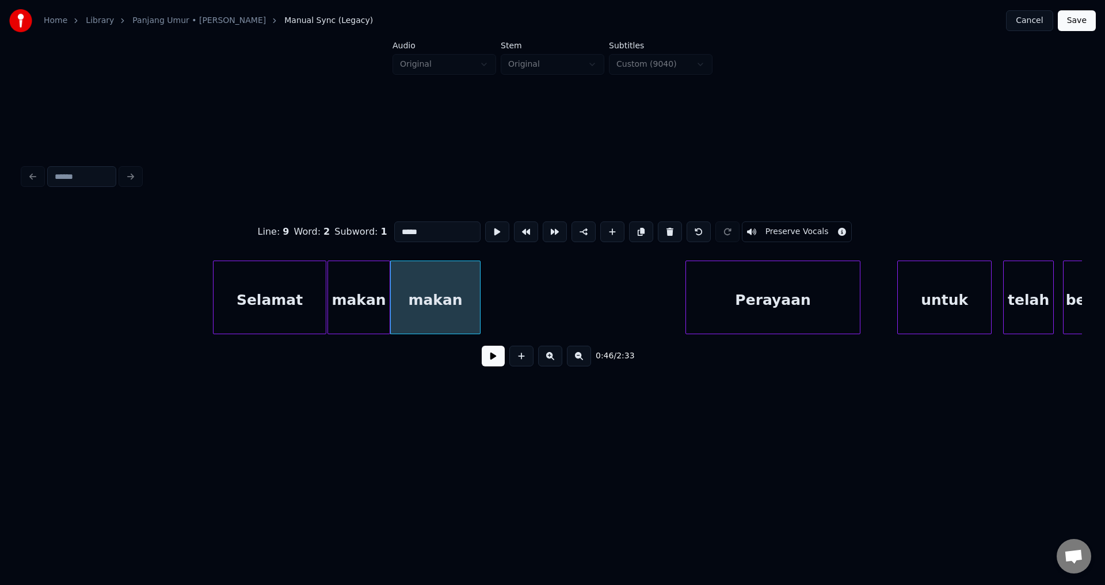
click at [485, 359] on button at bounding box center [493, 356] width 23 height 21
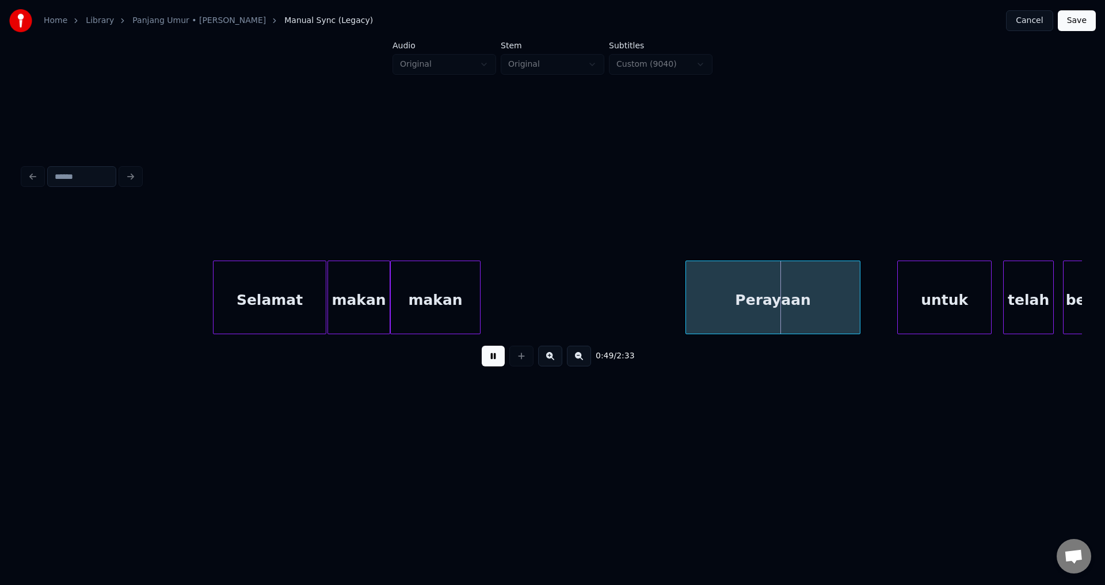
click at [483, 357] on button at bounding box center [493, 356] width 23 height 21
click at [682, 299] on div at bounding box center [680, 297] width 3 height 73
click at [498, 365] on button at bounding box center [493, 356] width 23 height 21
click at [853, 292] on div at bounding box center [853, 297] width 3 height 73
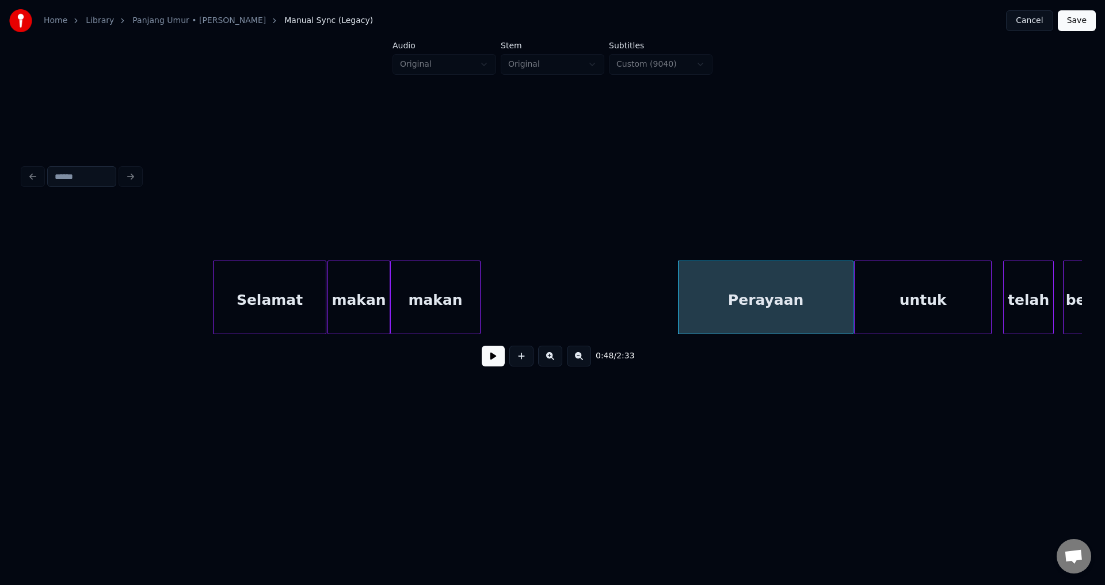
click at [856, 292] on div at bounding box center [856, 297] width 3 height 73
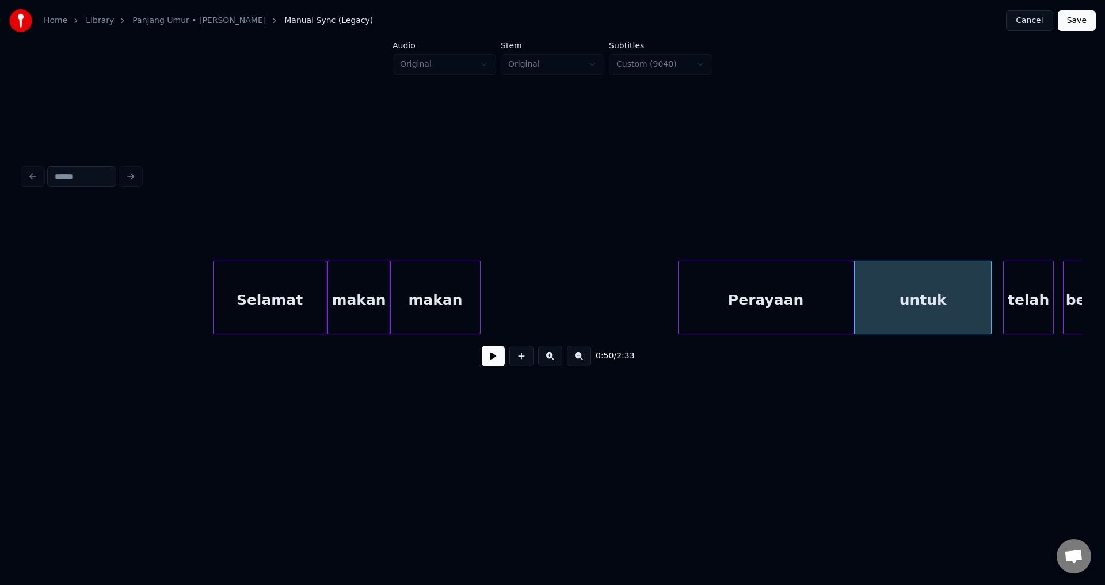
click at [488, 367] on button at bounding box center [493, 356] width 23 height 21
click at [488, 362] on button at bounding box center [493, 356] width 23 height 21
click at [711, 300] on div "Perayaan" at bounding box center [766, 300] width 174 height 78
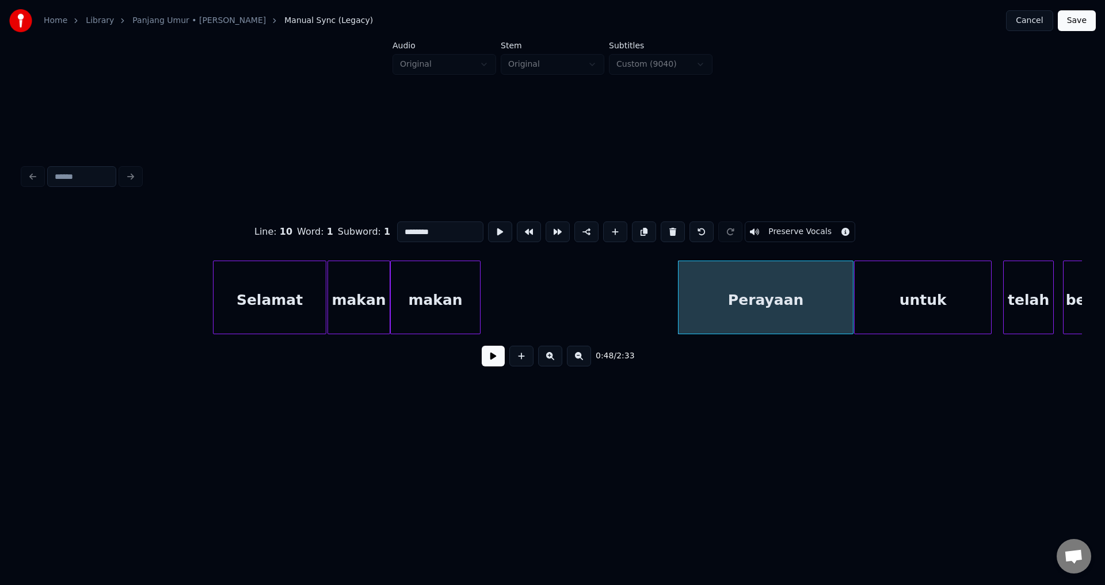
click at [494, 361] on button at bounding box center [493, 356] width 23 height 21
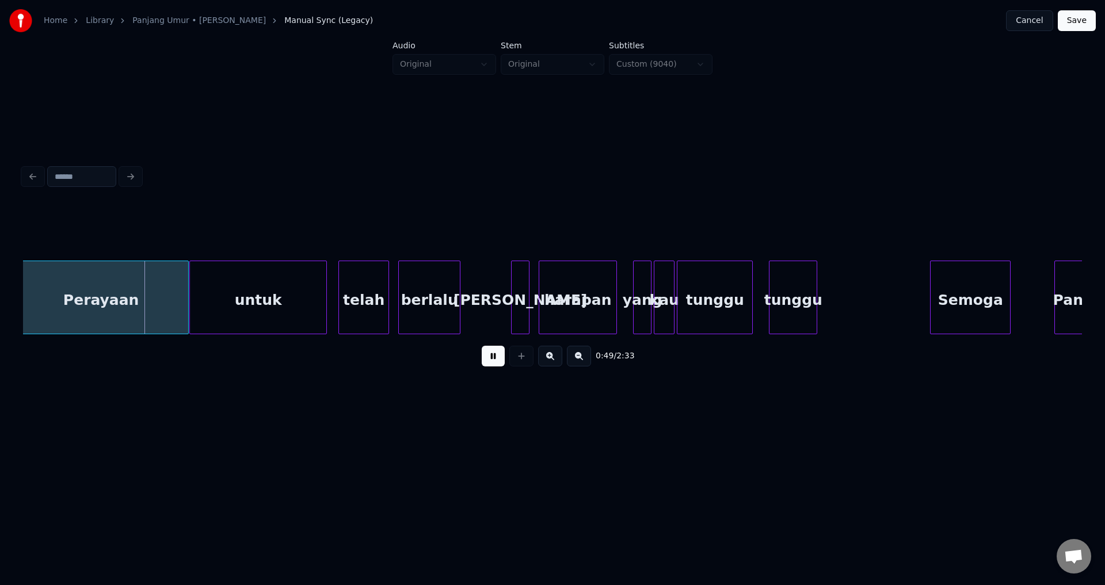
scroll to position [0, 5608]
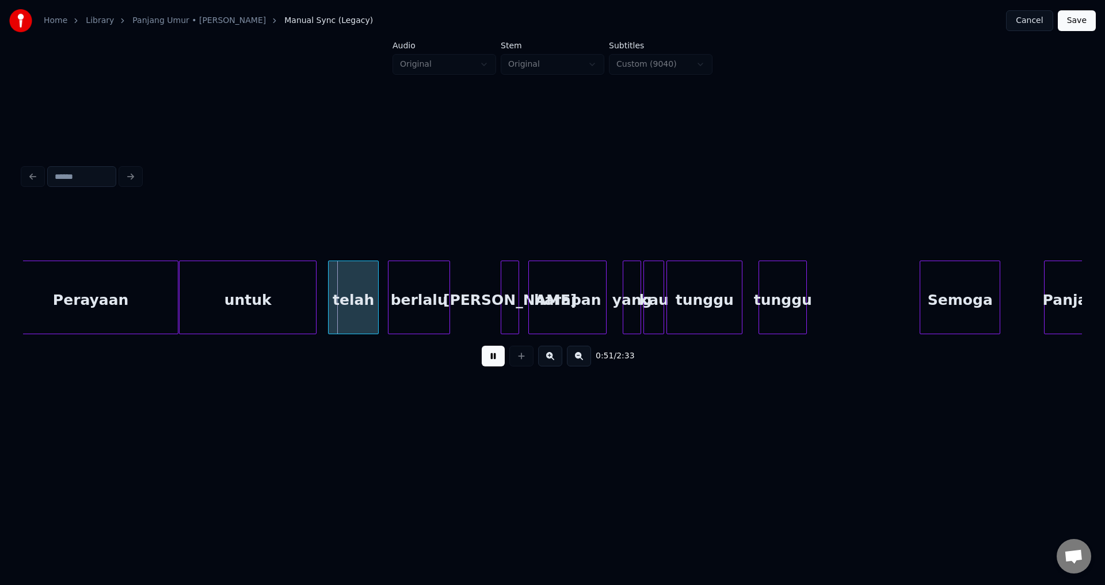
click at [483, 361] on button at bounding box center [493, 356] width 23 height 21
click at [256, 300] on div "untuk" at bounding box center [248, 300] width 136 height 78
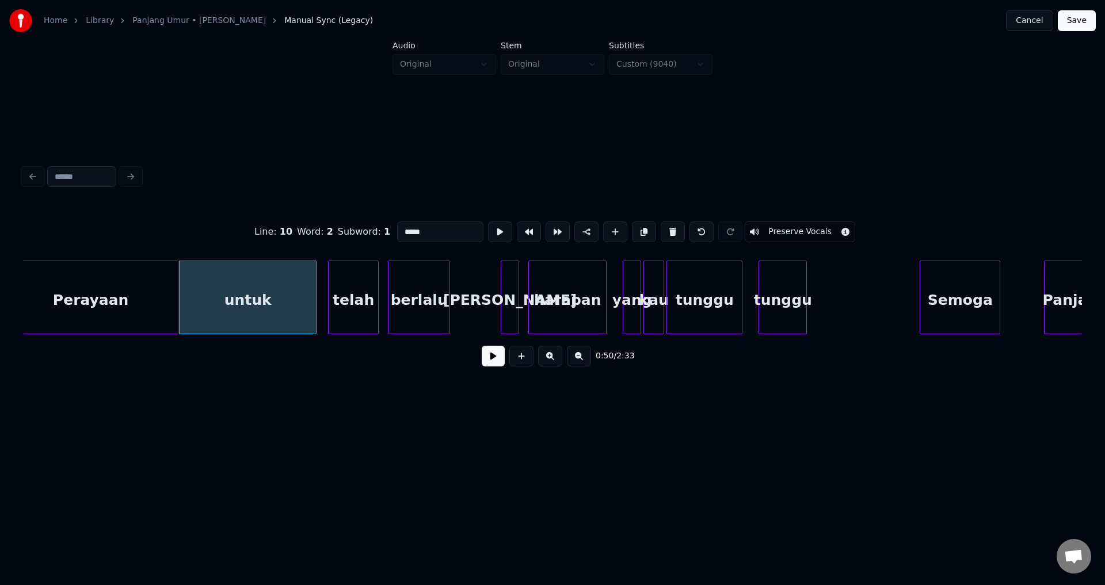
click at [256, 300] on div "untuk" at bounding box center [248, 300] width 136 height 78
click at [427, 226] on input "*****" at bounding box center [440, 232] width 86 height 21
click at [108, 310] on div "Perayaan" at bounding box center [90, 300] width 174 height 78
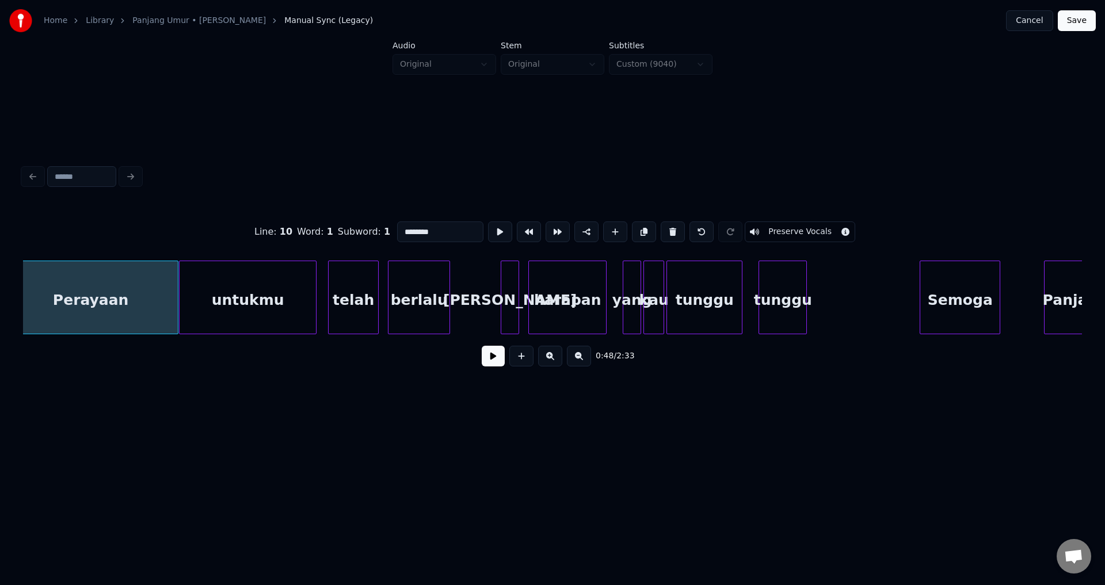
scroll to position [0, 5588]
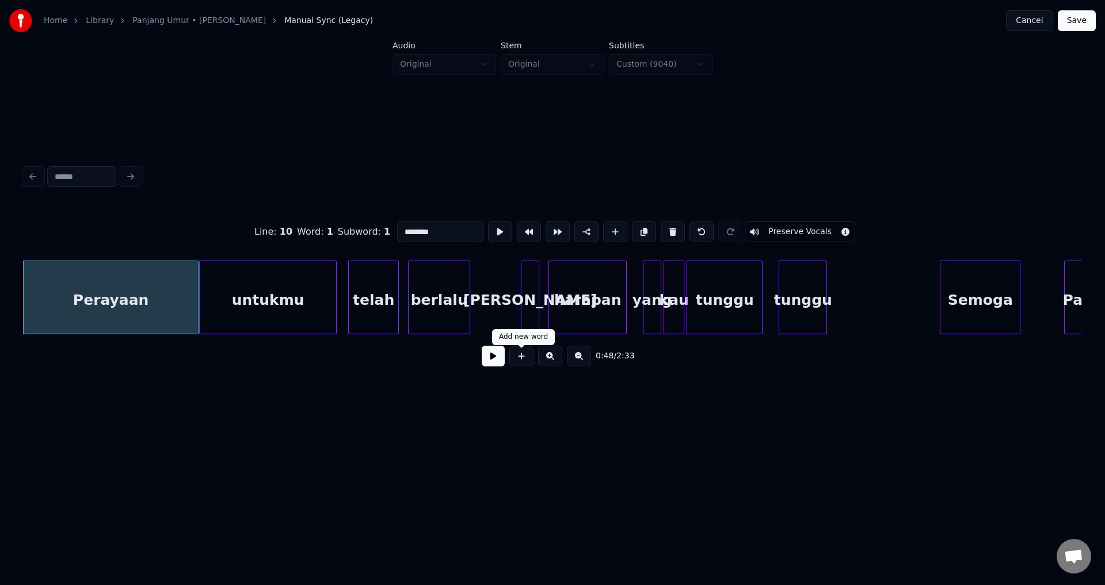
type input "********"
click at [488, 363] on button at bounding box center [493, 356] width 23 height 21
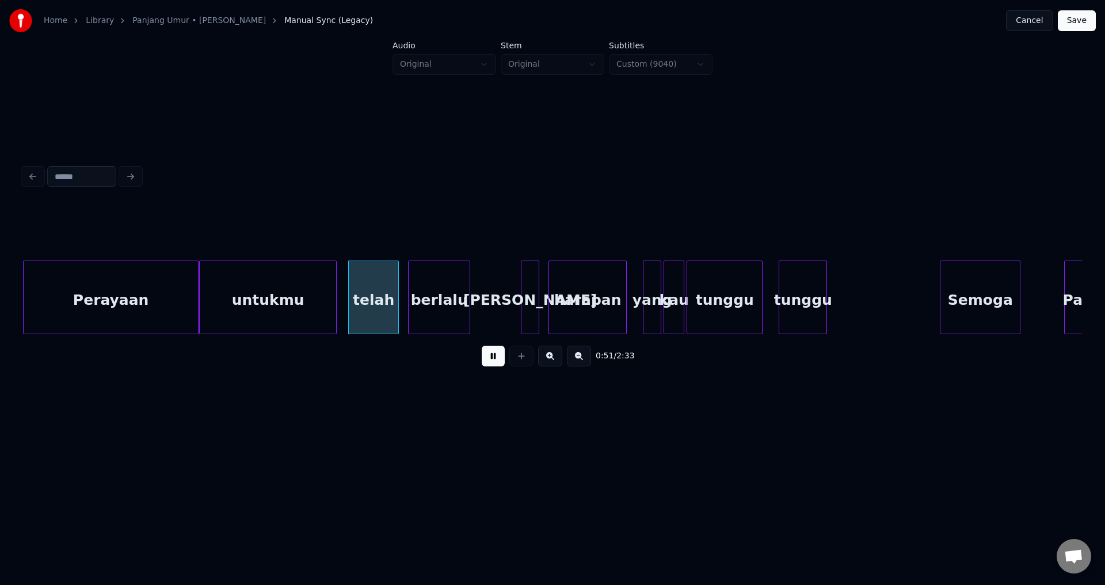
click at [488, 363] on button at bounding box center [493, 356] width 23 height 21
click at [311, 291] on div "untukmu" at bounding box center [268, 300] width 136 height 78
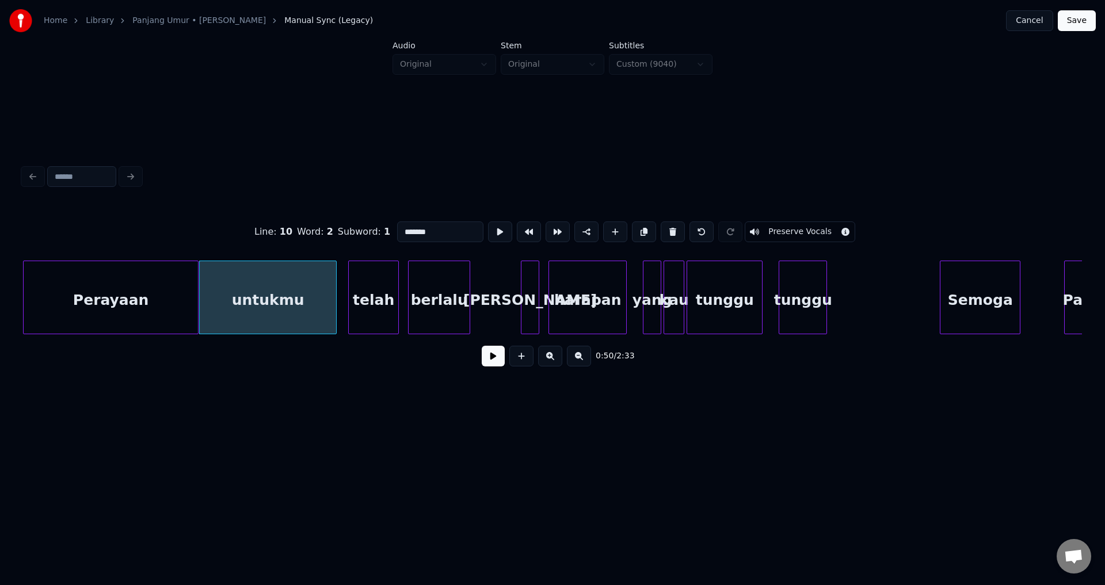
click at [493, 361] on button at bounding box center [493, 356] width 23 height 21
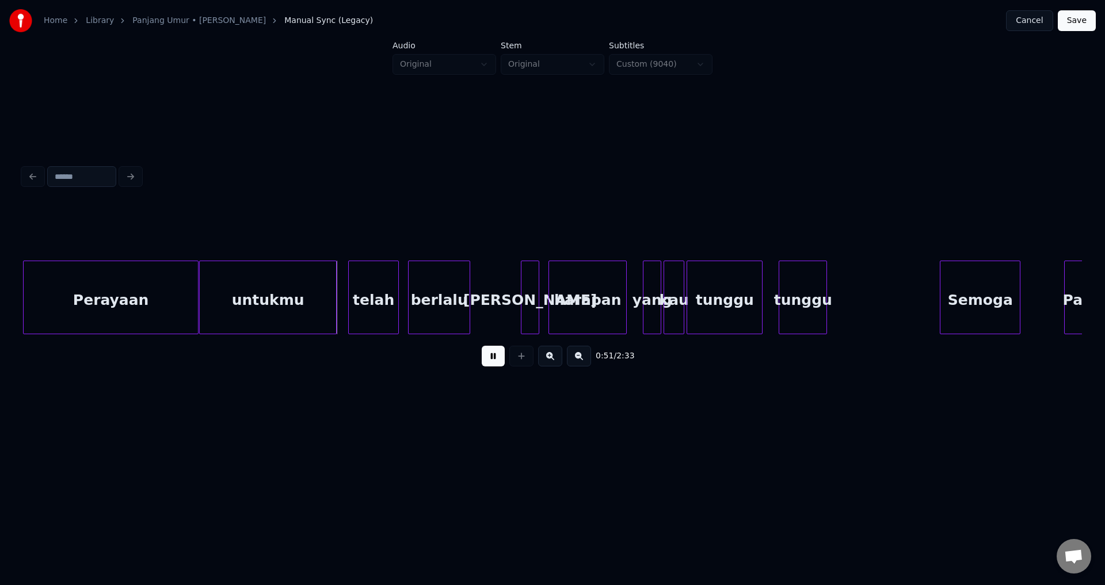
click at [493, 361] on button at bounding box center [493, 356] width 23 height 21
click at [346, 303] on div at bounding box center [346, 297] width 3 height 73
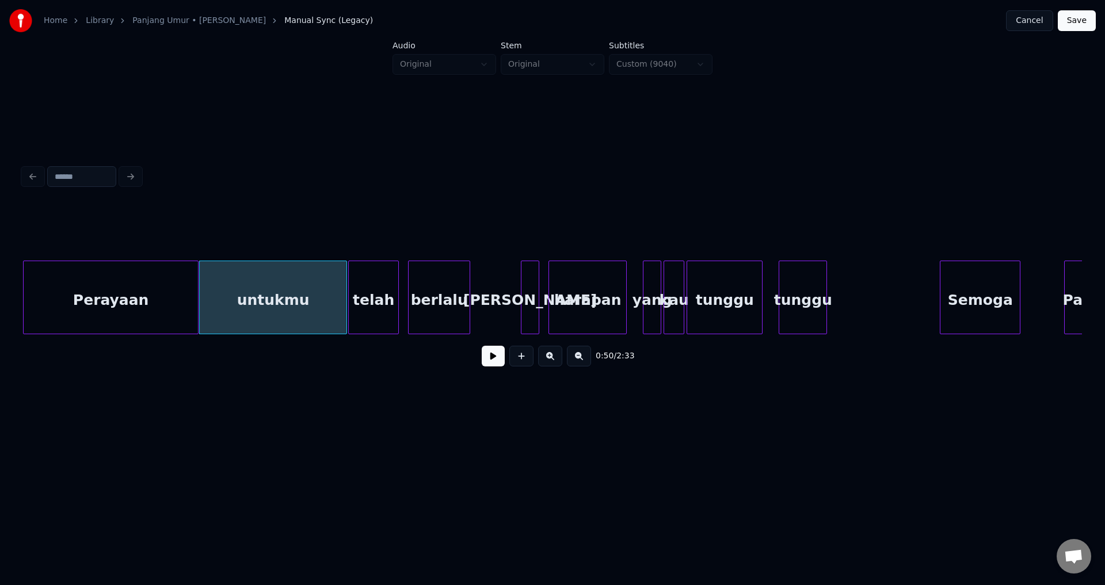
click at [496, 365] on button at bounding box center [493, 356] width 23 height 21
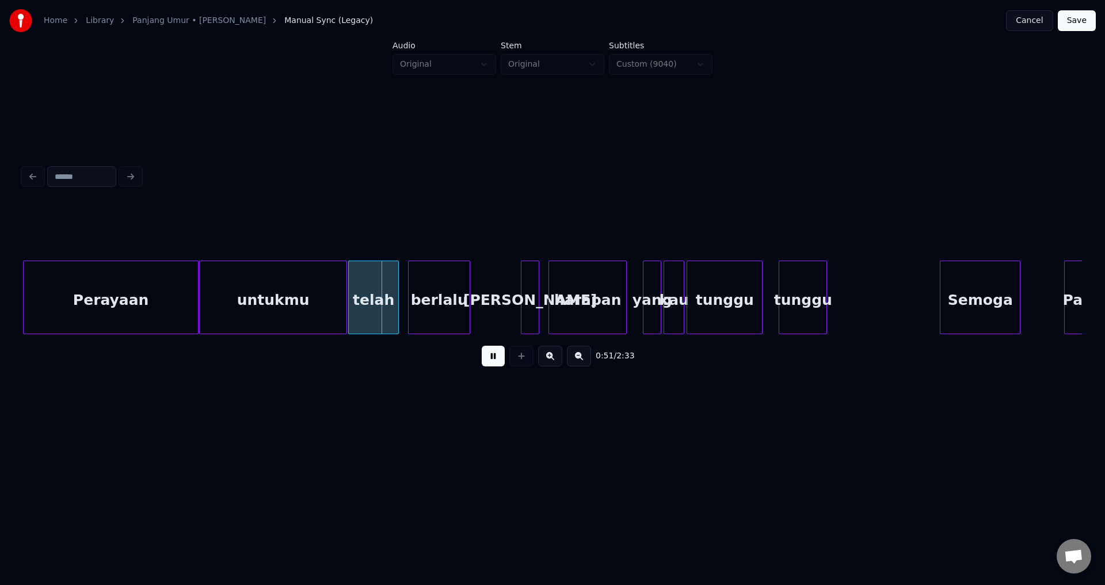
click at [492, 365] on button at bounding box center [493, 356] width 23 height 21
click at [486, 360] on button at bounding box center [493, 356] width 23 height 21
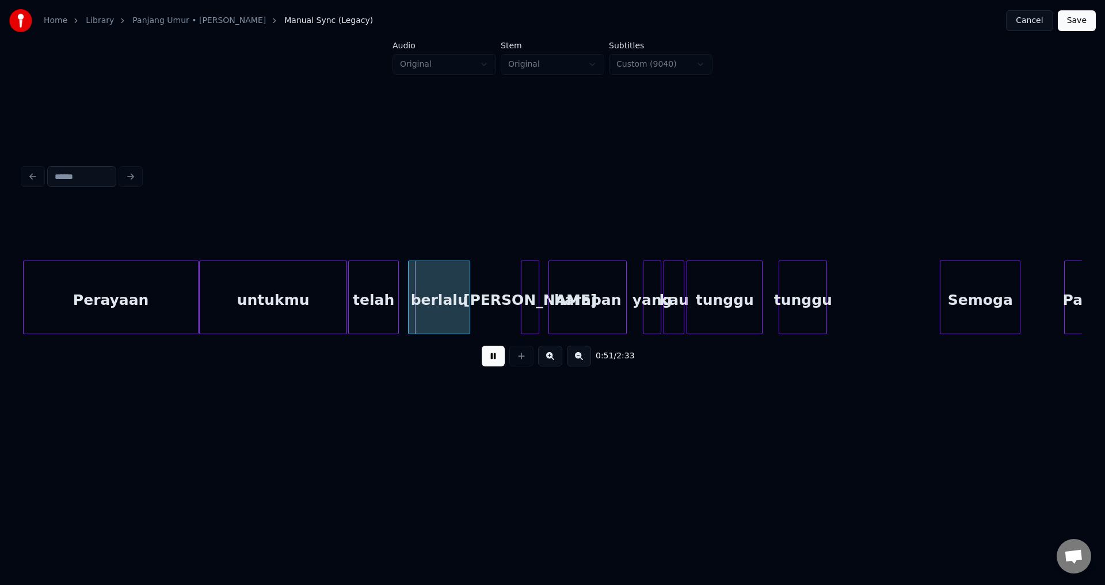
click at [486, 360] on button at bounding box center [493, 356] width 23 height 21
click at [405, 300] on div at bounding box center [404, 297] width 3 height 73
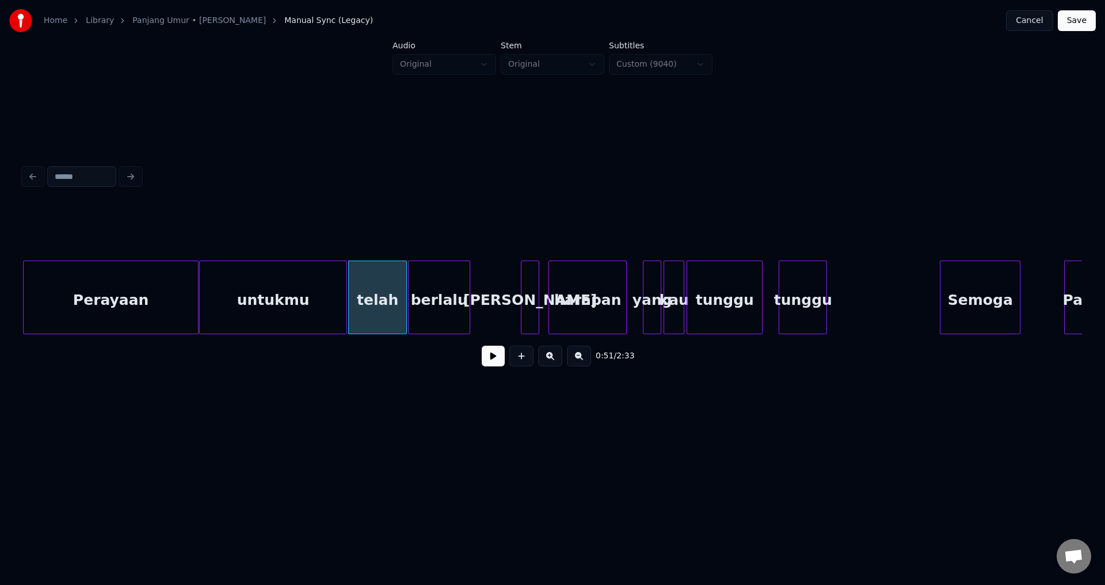
click at [367, 299] on div "telah" at bounding box center [378, 300] width 58 height 78
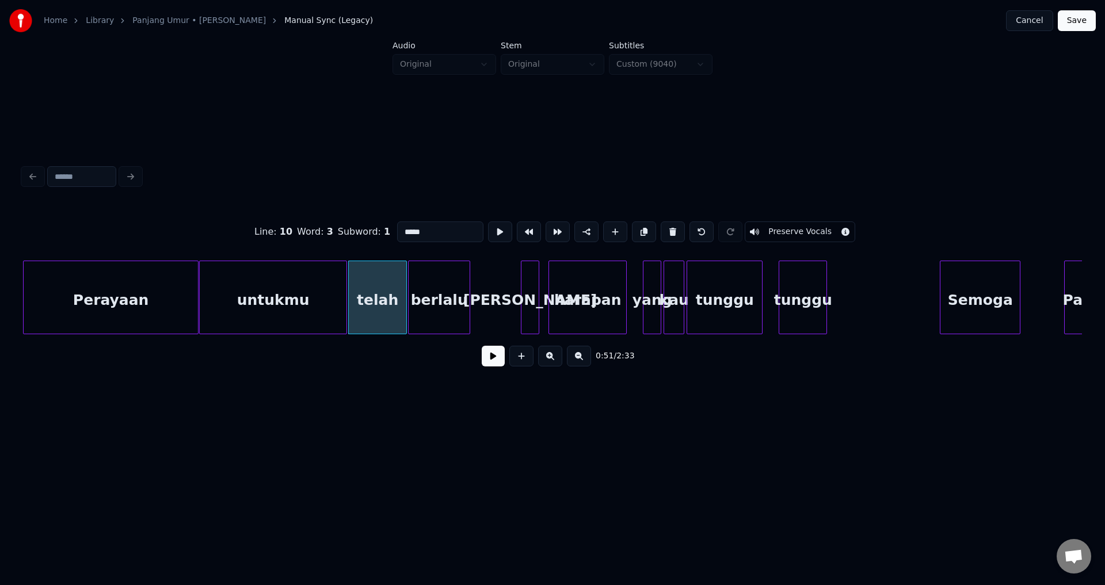
click at [486, 367] on button at bounding box center [493, 356] width 23 height 21
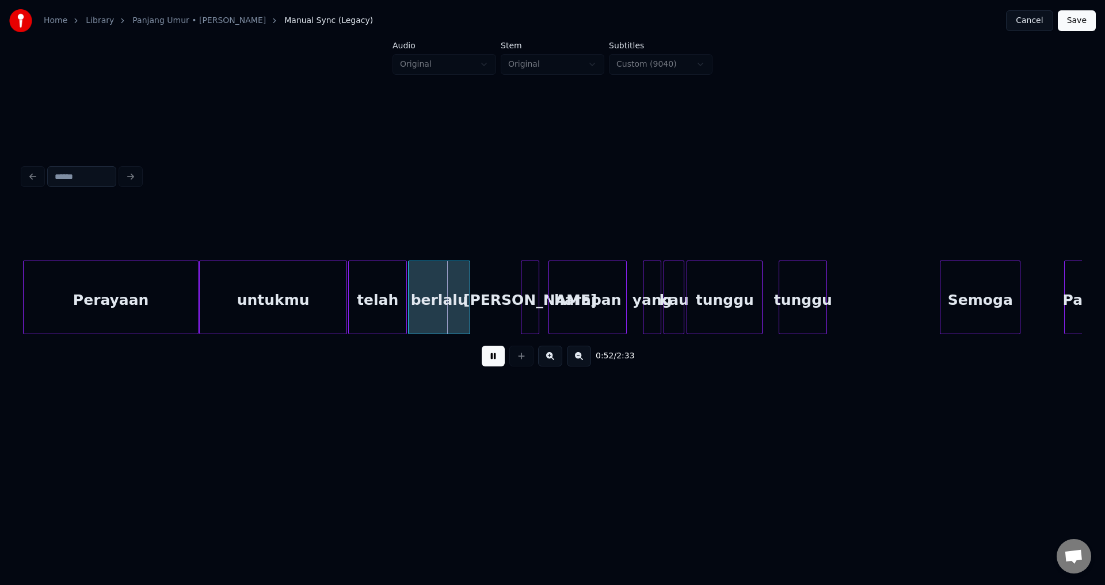
click at [486, 367] on button at bounding box center [493, 356] width 23 height 21
click at [379, 303] on div "telah" at bounding box center [378, 300] width 58 height 78
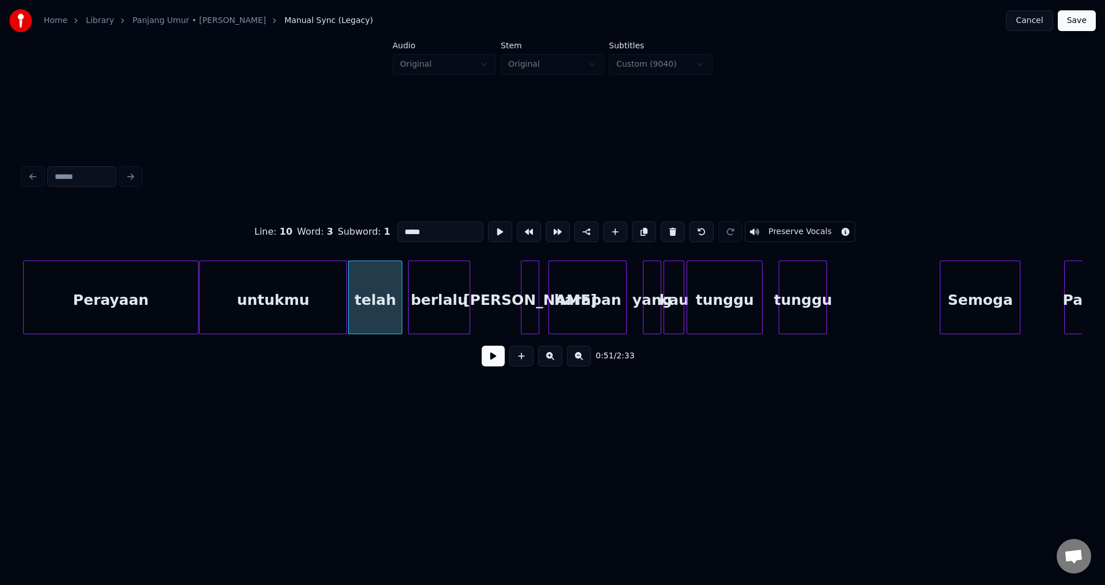
click at [398, 300] on div at bounding box center [399, 297] width 3 height 73
click at [404, 302] on div at bounding box center [405, 297] width 3 height 73
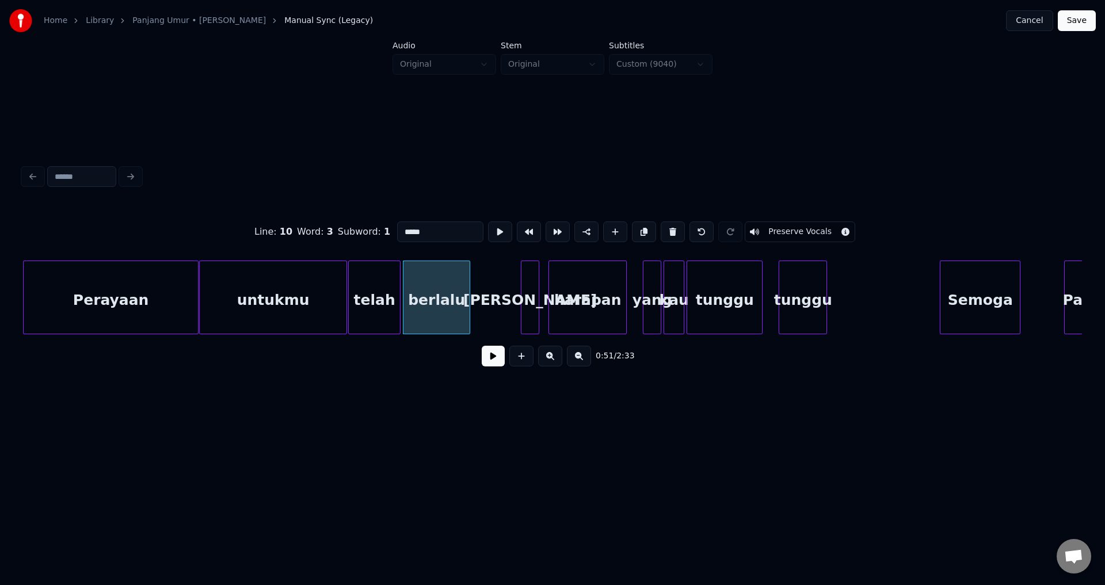
click at [493, 357] on button at bounding box center [493, 356] width 23 height 21
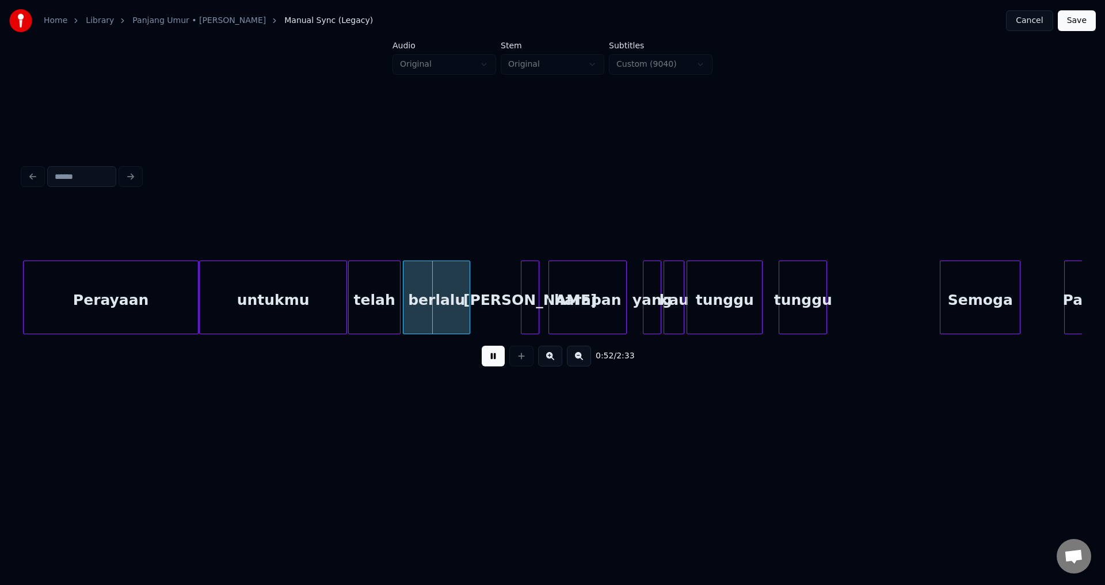
click at [493, 357] on button at bounding box center [493, 356] width 23 height 21
click at [113, 297] on div "Perayaan" at bounding box center [111, 300] width 174 height 78
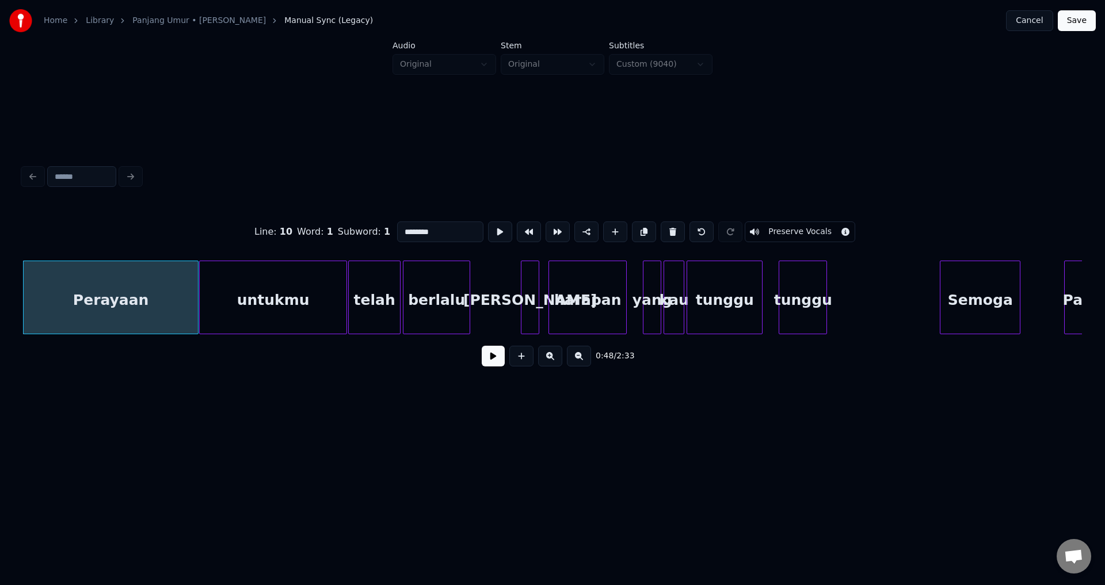
click at [500, 366] on button at bounding box center [493, 356] width 23 height 21
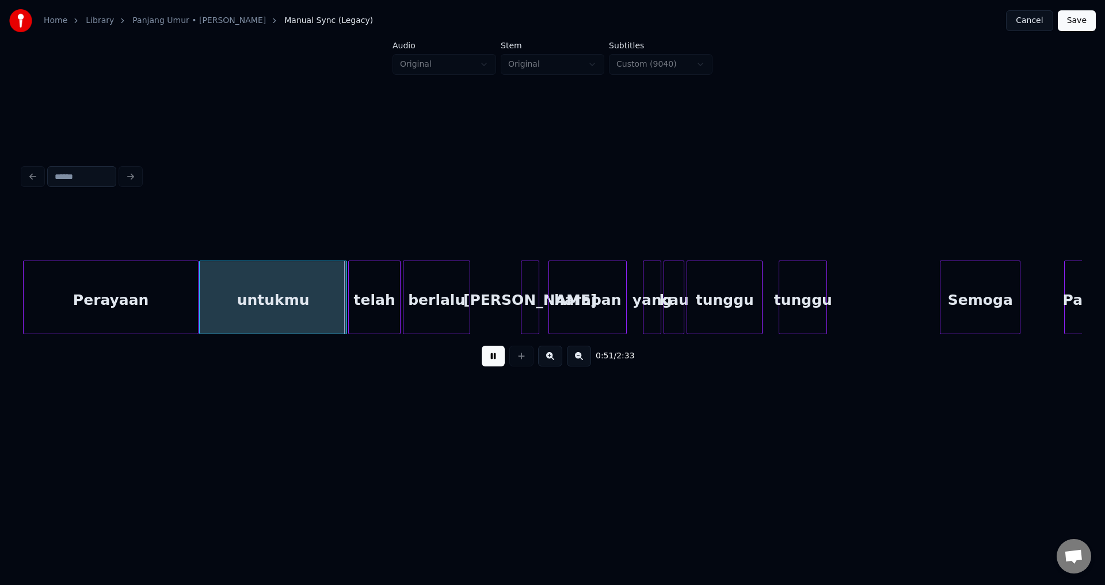
click at [500, 366] on button at bounding box center [493, 356] width 23 height 21
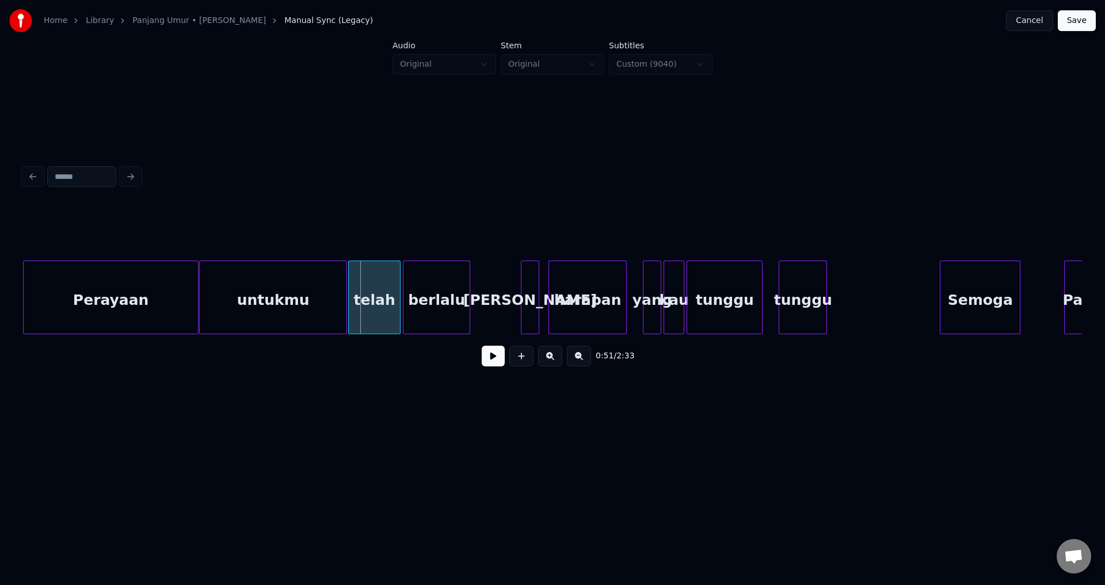
click at [285, 321] on div "untukmu" at bounding box center [273, 300] width 147 height 78
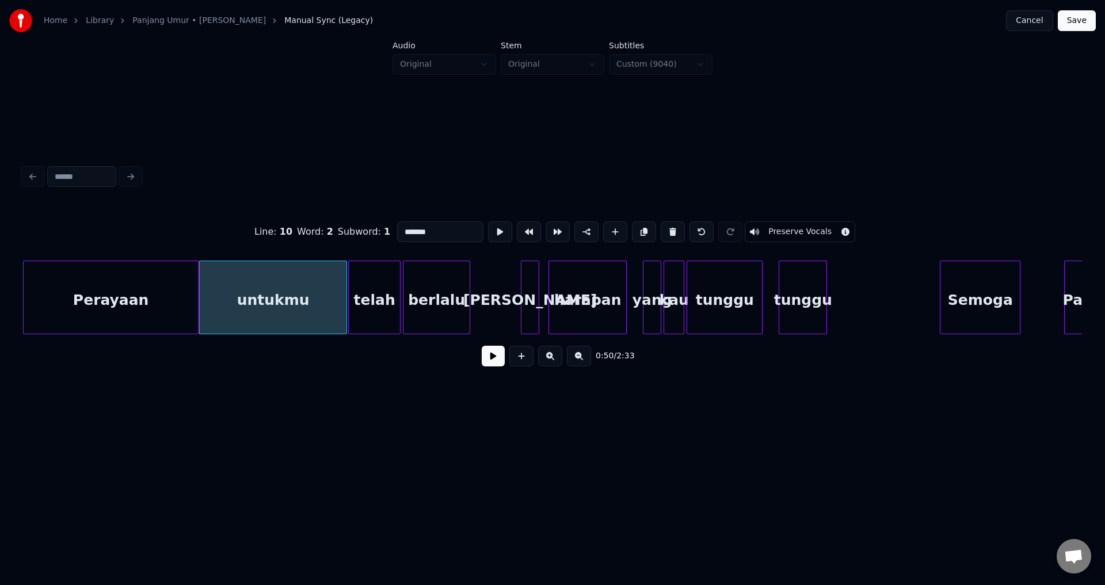
click at [497, 366] on button at bounding box center [493, 356] width 23 height 21
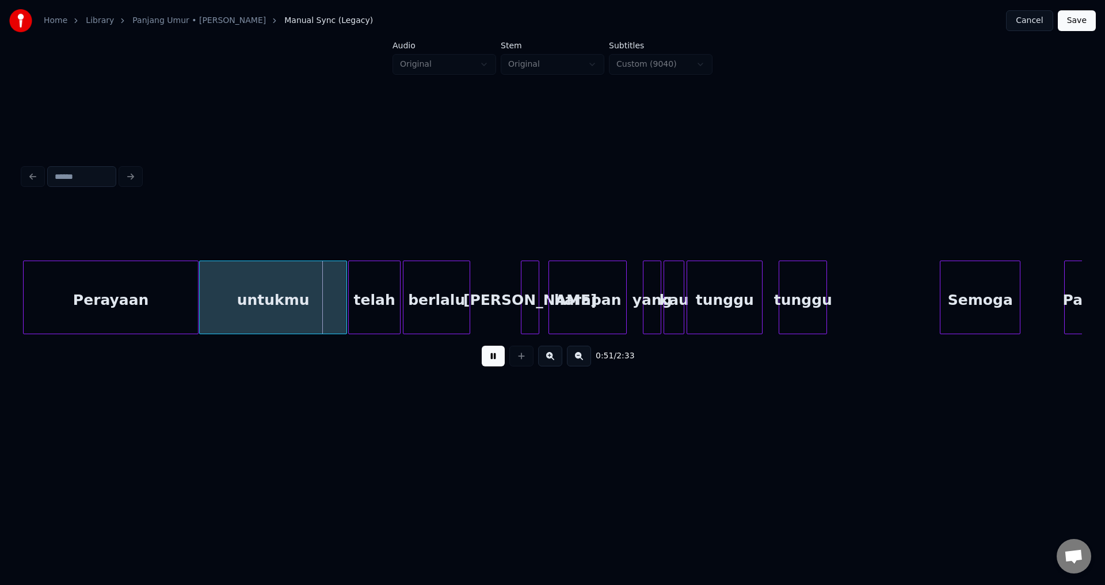
click at [496, 366] on button at bounding box center [493, 356] width 23 height 21
click at [276, 316] on div "untukmu" at bounding box center [273, 300] width 147 height 78
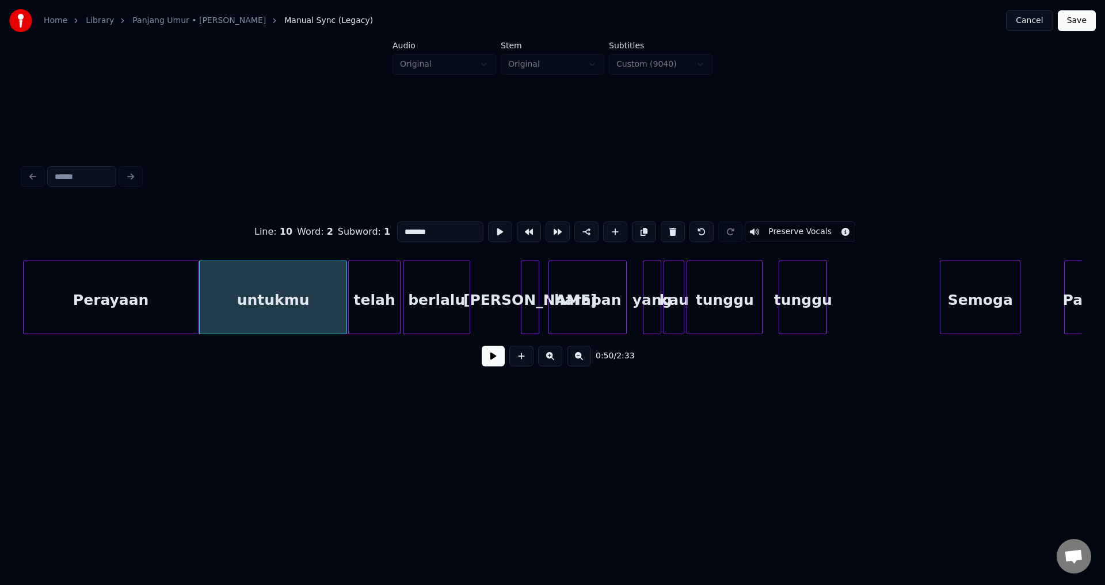
click at [490, 355] on button at bounding box center [493, 356] width 23 height 21
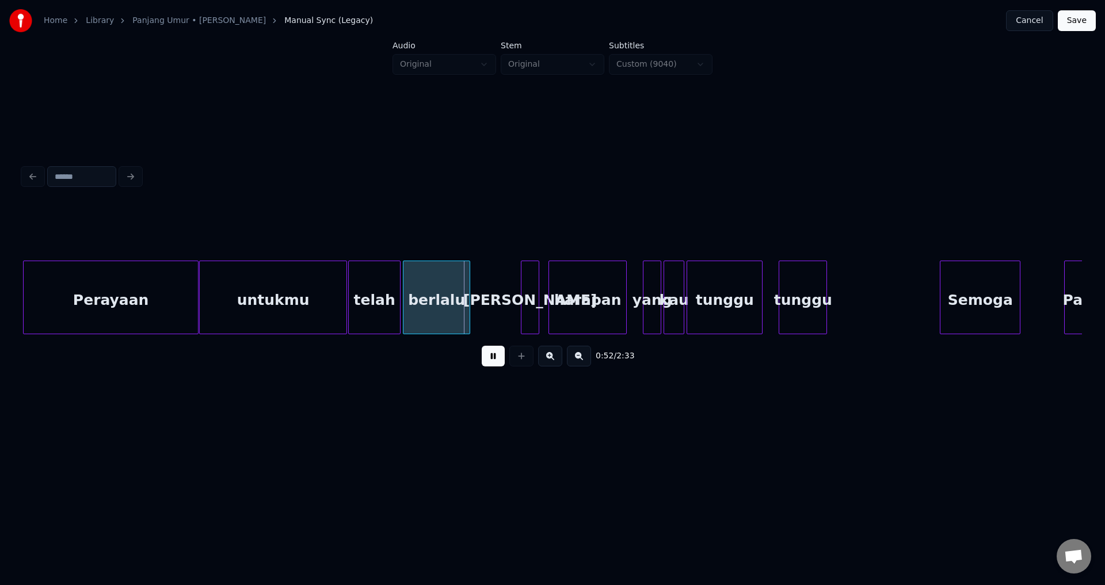
click at [490, 356] on button at bounding box center [493, 356] width 23 height 21
click at [123, 307] on div "Perayaan" at bounding box center [111, 300] width 174 height 78
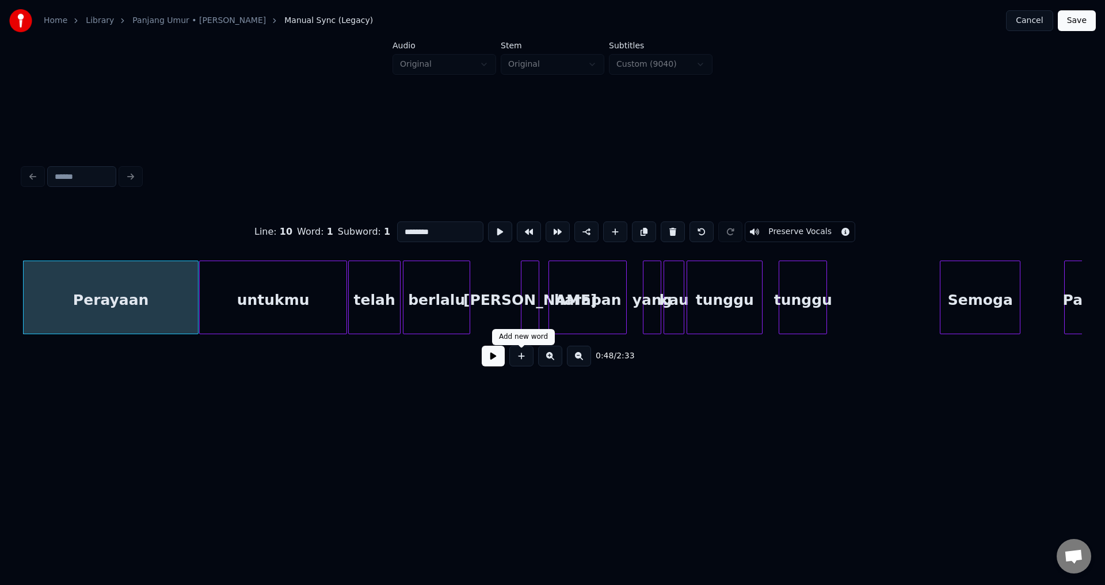
click at [497, 369] on div "0:48 / 2:33" at bounding box center [552, 356] width 1041 height 25
click at [493, 369] on div "0:48 / 2:33" at bounding box center [552, 356] width 1041 height 25
click at [492, 366] on button at bounding box center [493, 356] width 23 height 21
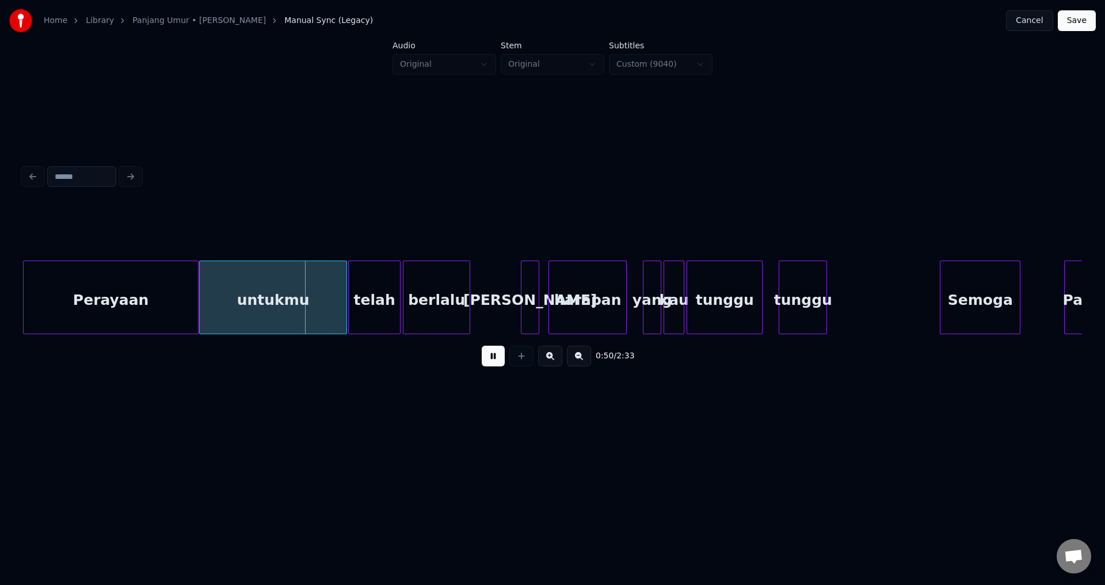
click at [496, 355] on button at bounding box center [493, 356] width 23 height 21
click at [167, 315] on div "Perayaan" at bounding box center [111, 300] width 174 height 78
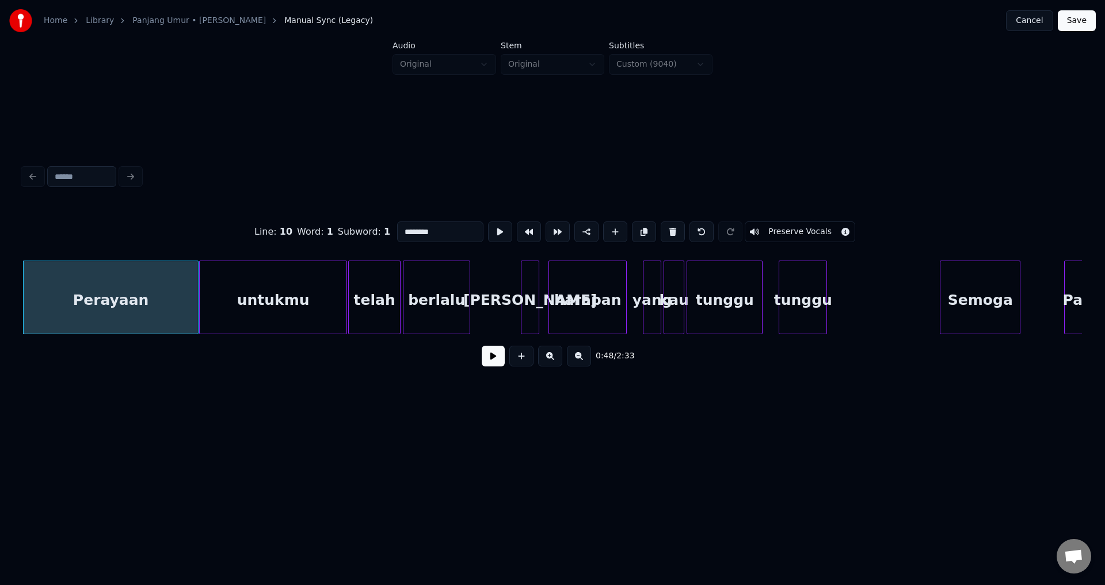
click at [488, 360] on button at bounding box center [493, 356] width 23 height 21
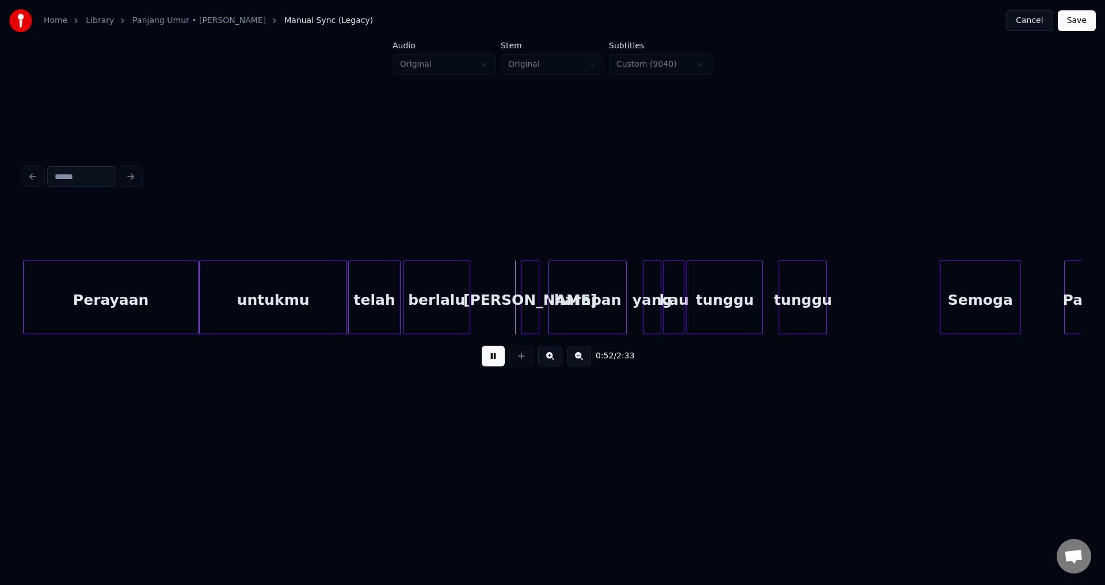
click at [485, 362] on button at bounding box center [493, 356] width 23 height 21
click at [518, 303] on div at bounding box center [517, 297] width 3 height 73
click at [539, 300] on div at bounding box center [539, 297] width 3 height 73
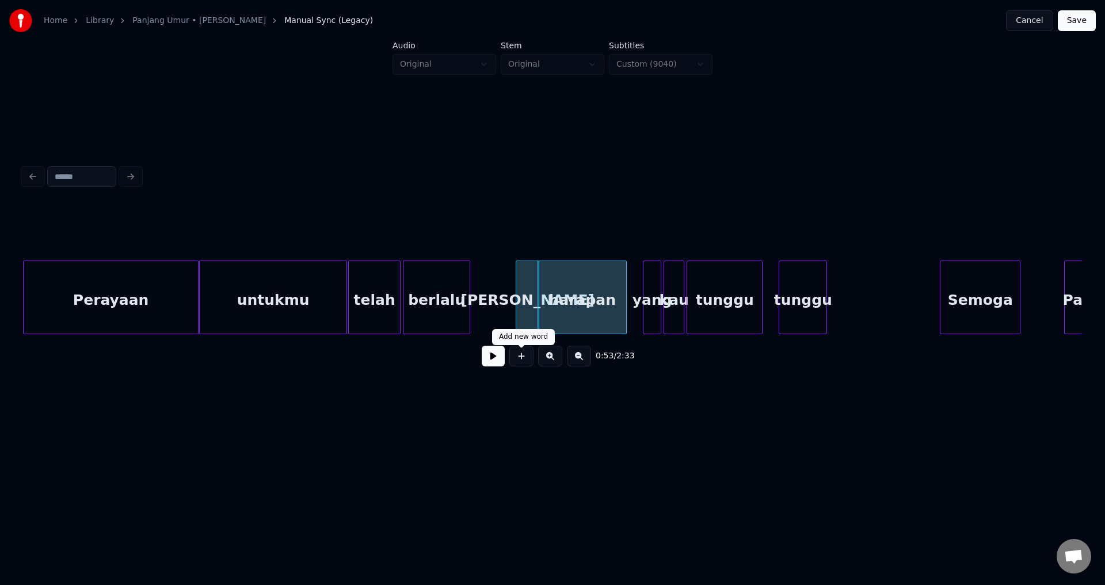
click at [500, 358] on button at bounding box center [493, 356] width 23 height 21
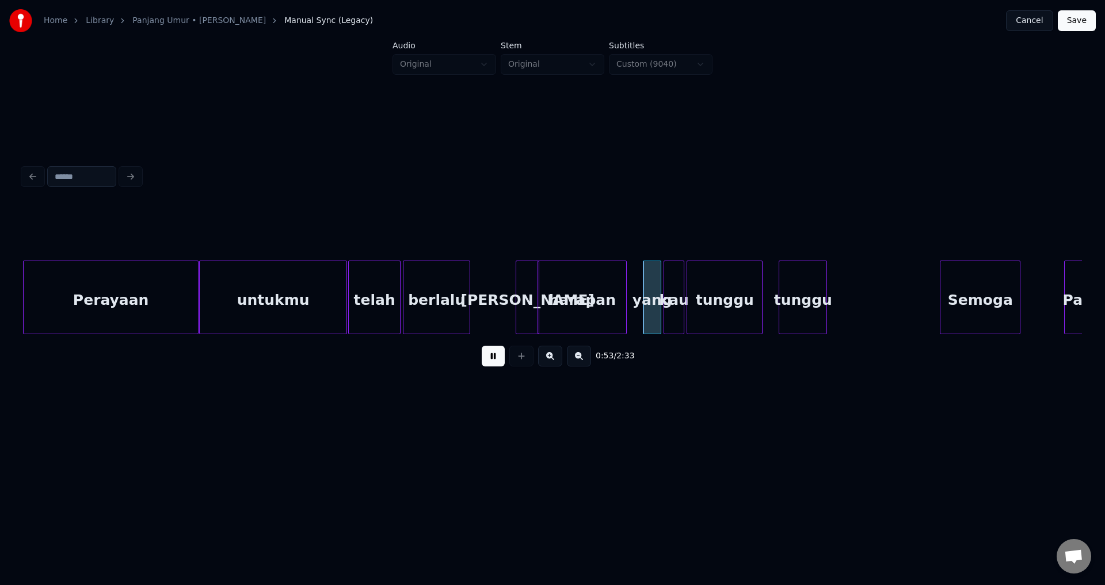
click at [500, 358] on button at bounding box center [493, 356] width 23 height 21
click at [628, 287] on div at bounding box center [628, 297] width 3 height 73
click at [661, 290] on div at bounding box center [662, 297] width 3 height 73
click at [505, 363] on div "0:54 / 2:33" at bounding box center [552, 356] width 1041 height 25
click at [503, 363] on button at bounding box center [493, 356] width 23 height 21
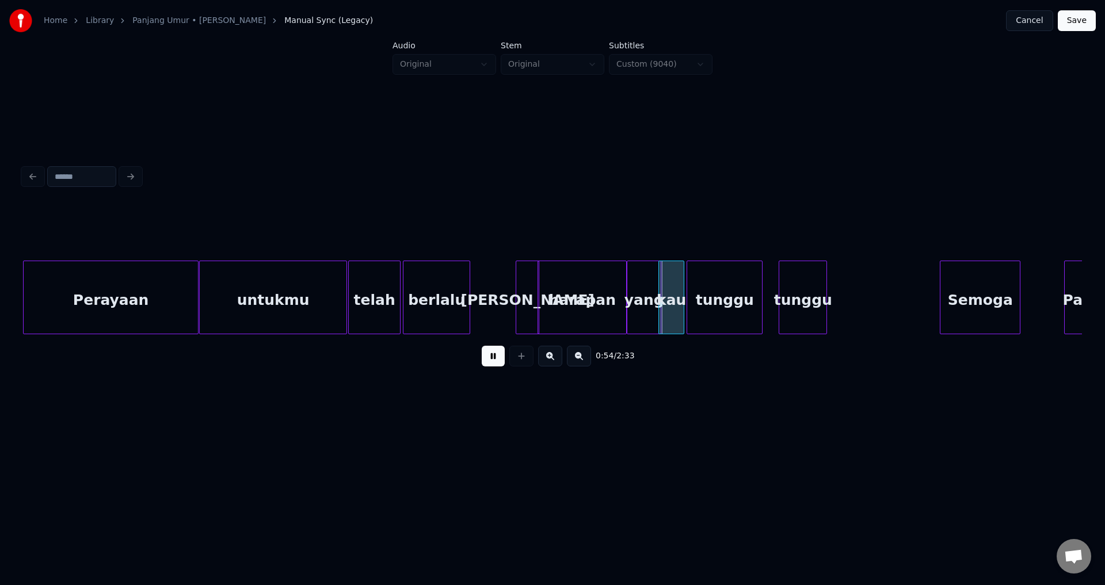
click at [501, 363] on button at bounding box center [493, 356] width 23 height 21
click at [684, 290] on div at bounding box center [685, 297] width 3 height 73
click at [763, 295] on div at bounding box center [764, 297] width 3 height 73
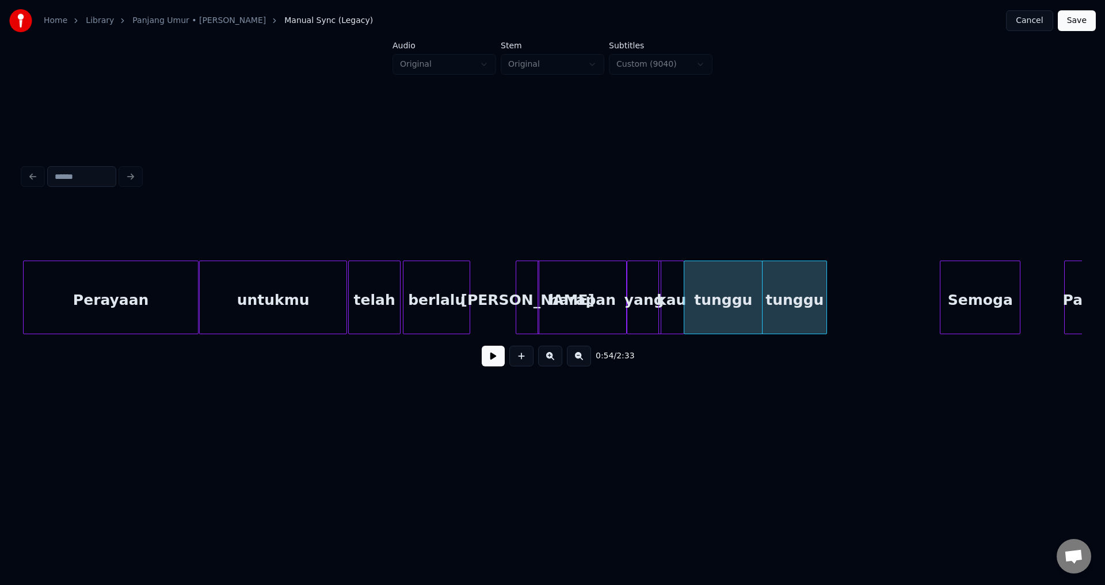
click at [675, 302] on div "kau" at bounding box center [671, 300] width 25 height 78
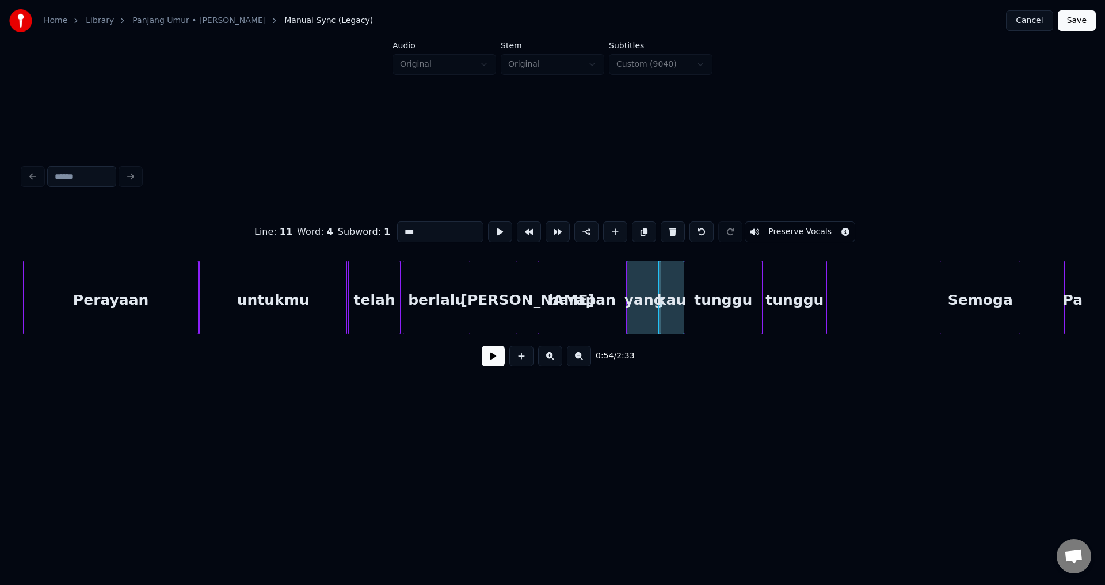
click at [494, 356] on button at bounding box center [493, 356] width 23 height 21
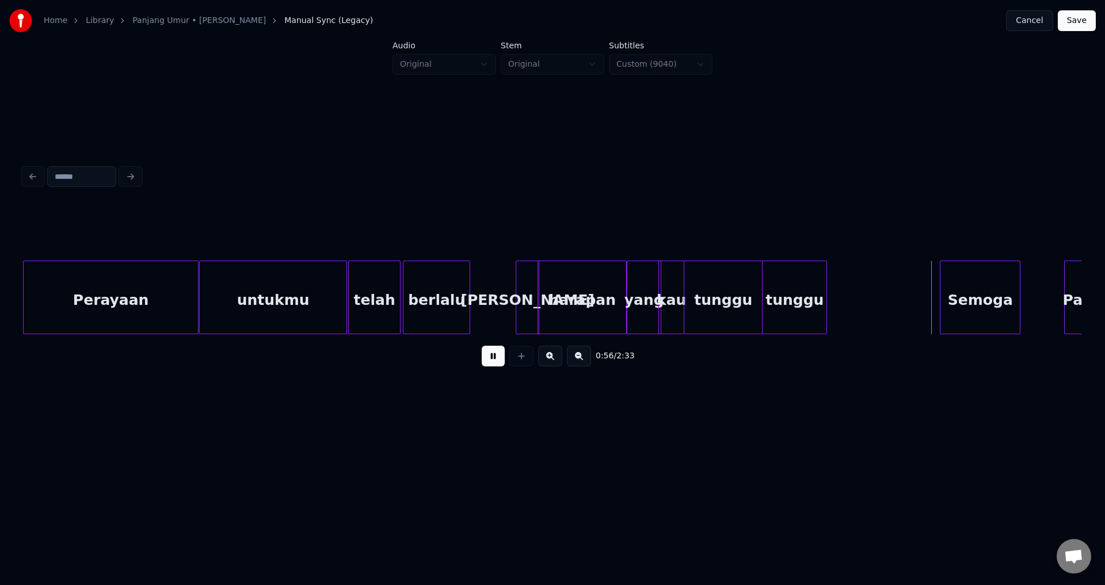
click at [819, 293] on div "tunggu" at bounding box center [795, 300] width 64 height 78
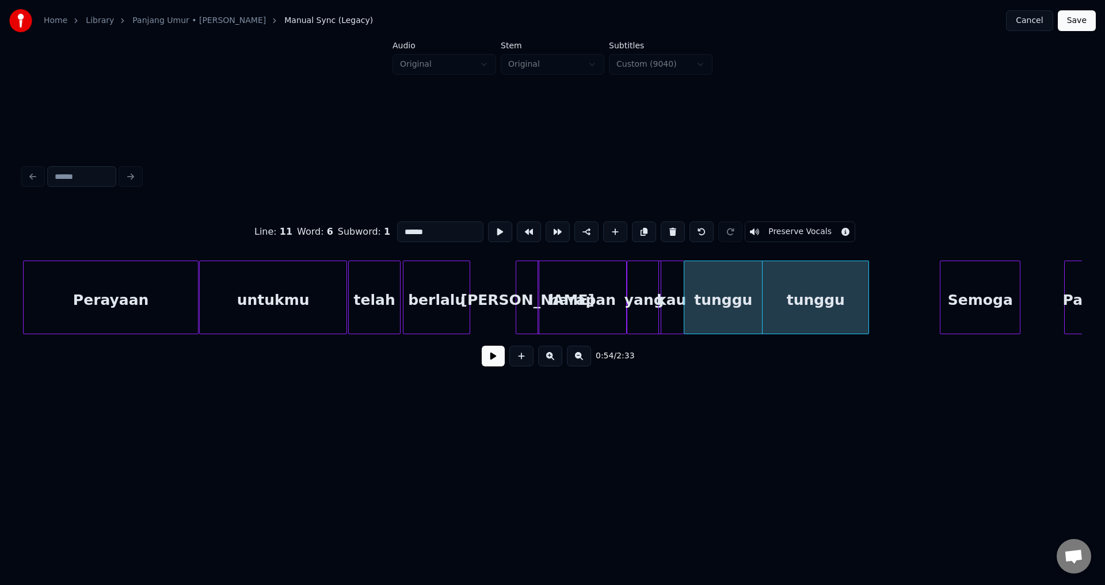
click at [869, 300] on div at bounding box center [866, 297] width 3 height 73
click at [493, 357] on button at bounding box center [493, 356] width 23 height 21
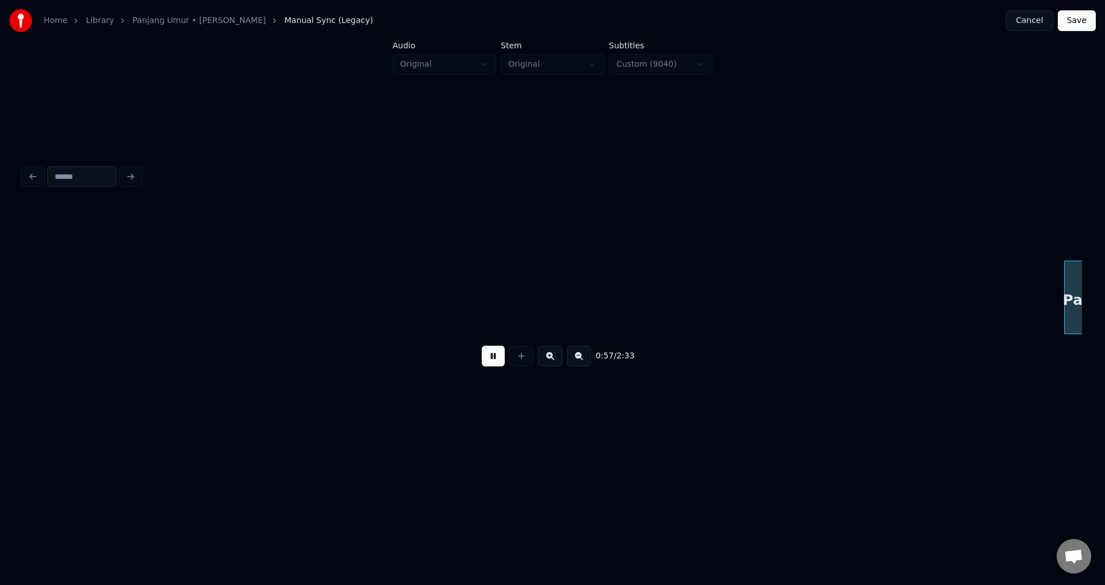
scroll to position [0, 6647]
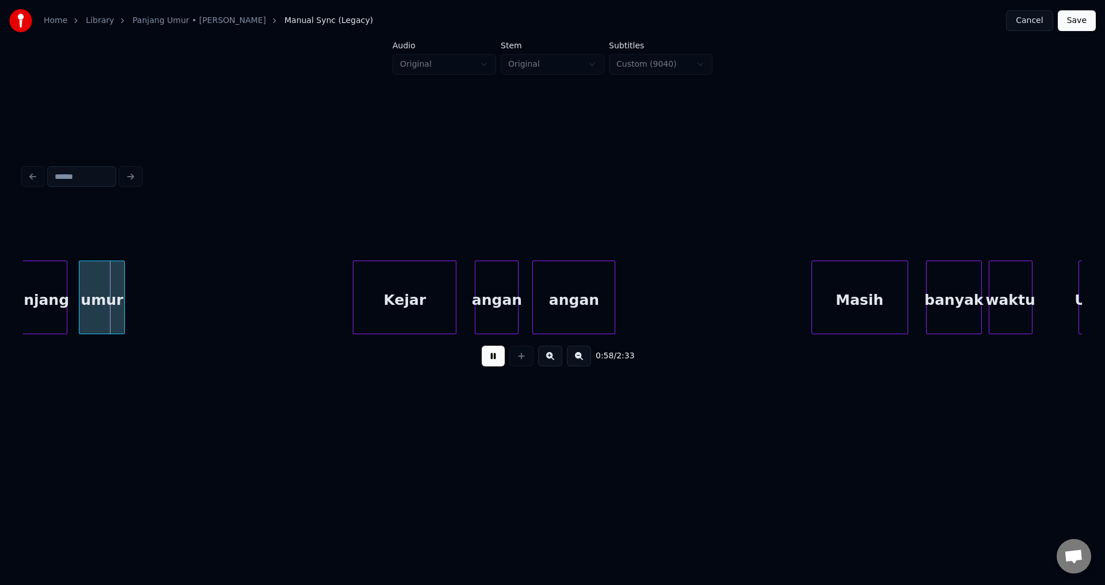
click at [493, 357] on button at bounding box center [493, 356] width 23 height 21
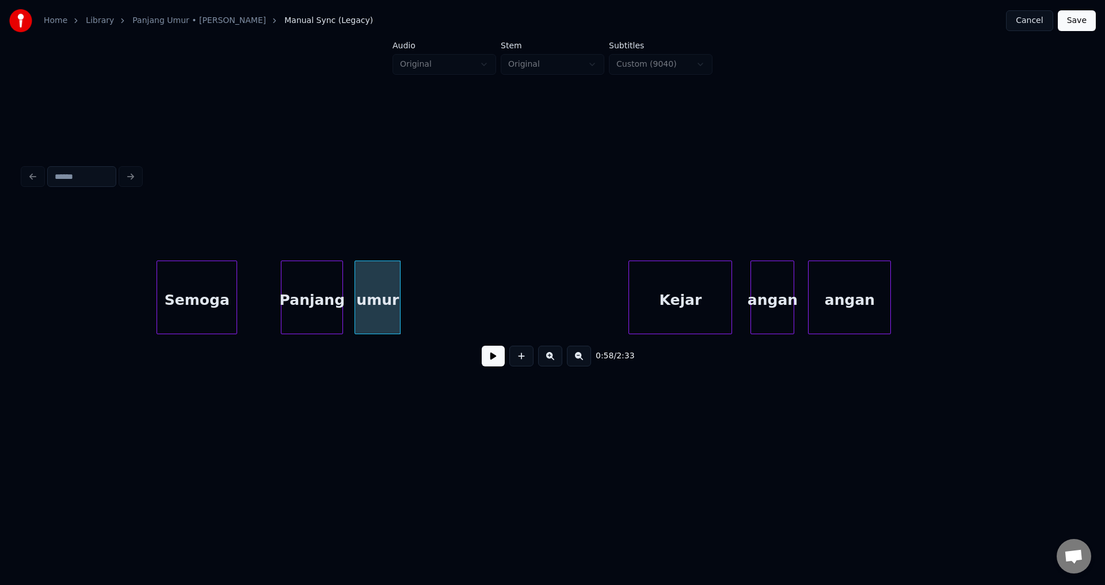
scroll to position [0, 6244]
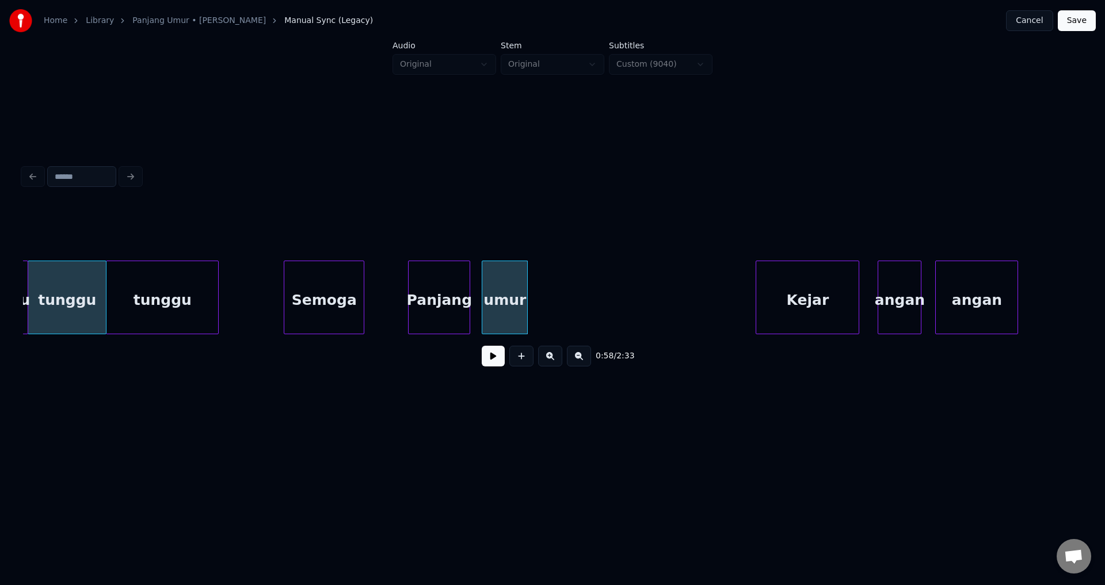
click at [494, 358] on button at bounding box center [493, 356] width 23 height 21
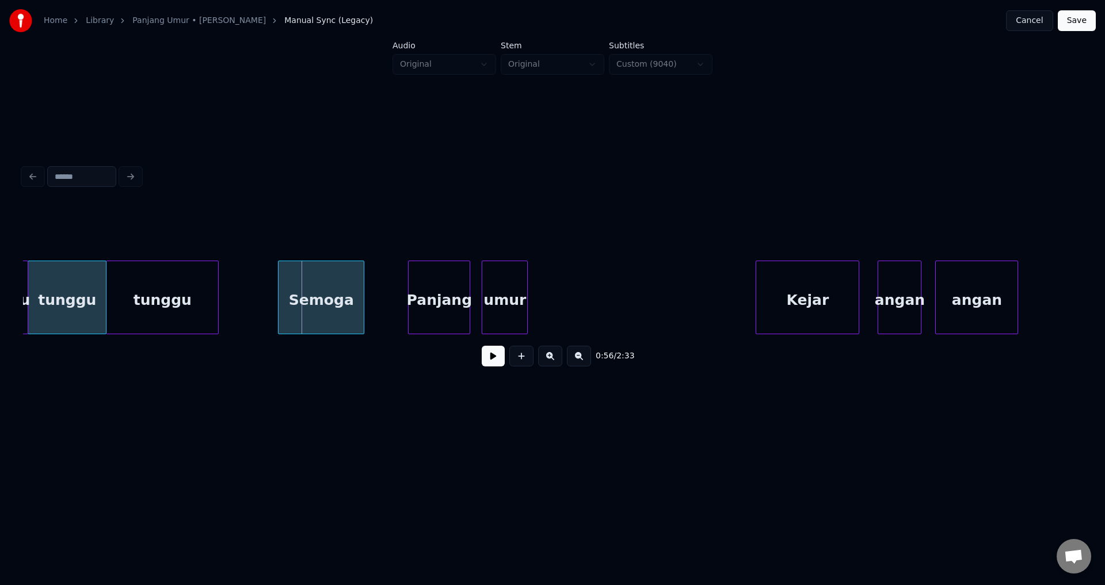
click at [279, 296] on div at bounding box center [280, 297] width 3 height 73
click at [483, 357] on button at bounding box center [493, 356] width 23 height 21
click at [485, 360] on button at bounding box center [493, 356] width 23 height 21
click at [394, 303] on div at bounding box center [394, 297] width 3 height 73
click at [485, 360] on button at bounding box center [493, 356] width 23 height 21
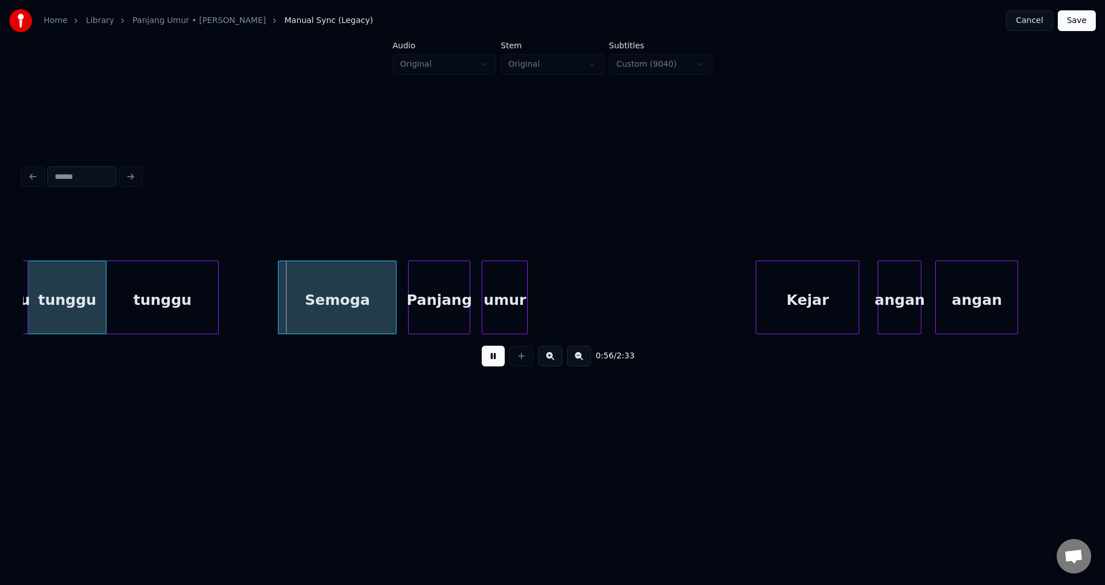
click at [493, 363] on button at bounding box center [493, 356] width 23 height 21
click at [492, 364] on button at bounding box center [493, 356] width 23 height 21
click at [489, 364] on button at bounding box center [493, 356] width 23 height 21
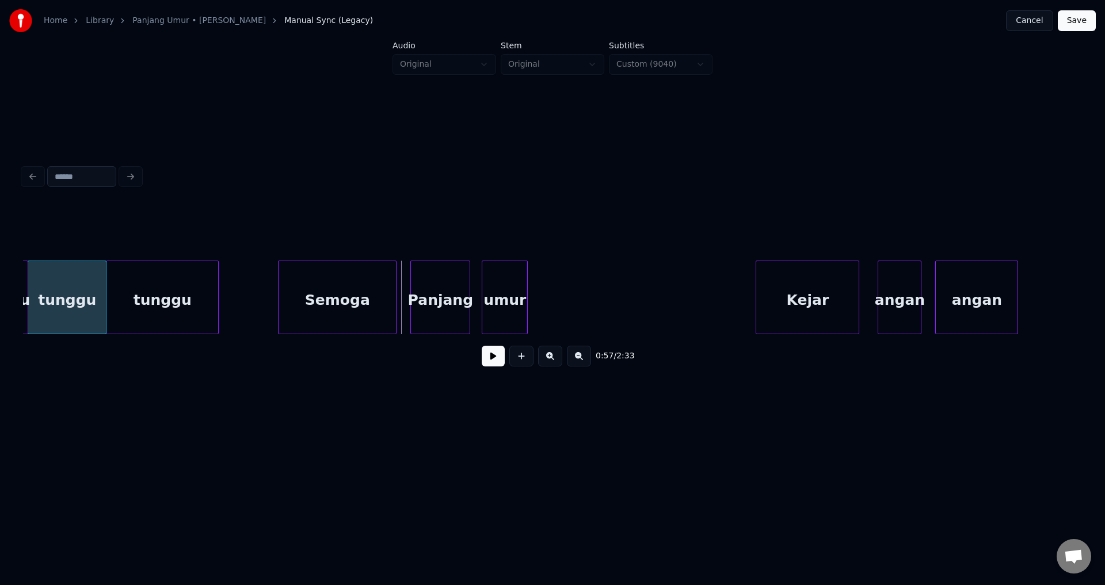
click at [413, 302] on div at bounding box center [412, 297] width 3 height 73
click at [498, 357] on button at bounding box center [493, 356] width 23 height 21
click at [494, 357] on button at bounding box center [493, 356] width 23 height 21
drag, startPoint x: 493, startPoint y: 350, endPoint x: 493, endPoint y: 359, distance: 9.2
click at [493, 351] on div "0:58 / 2:33" at bounding box center [552, 356] width 1041 height 25
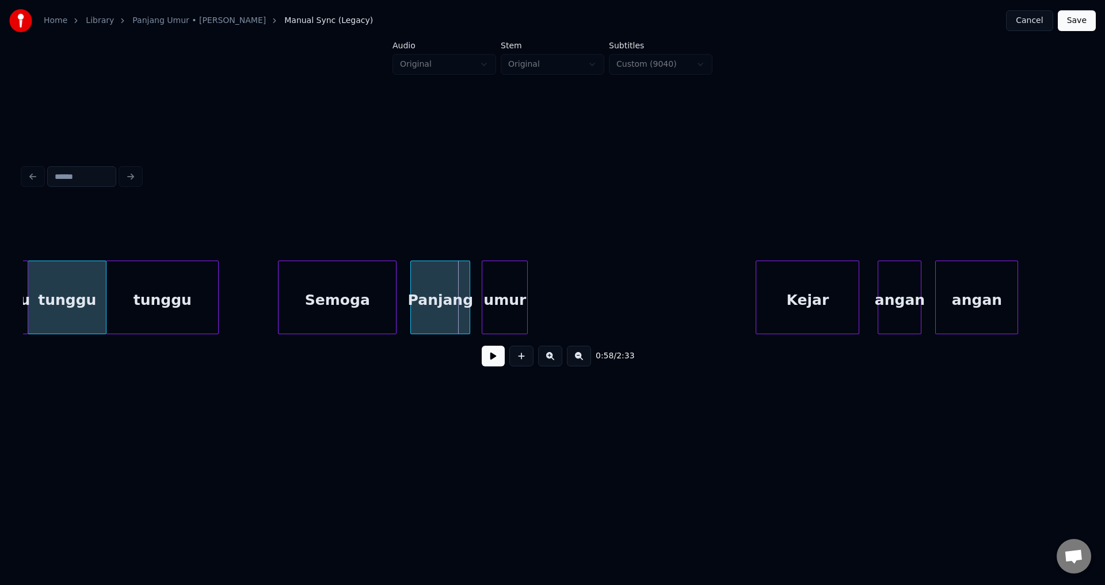
click at [493, 359] on button at bounding box center [493, 356] width 23 height 21
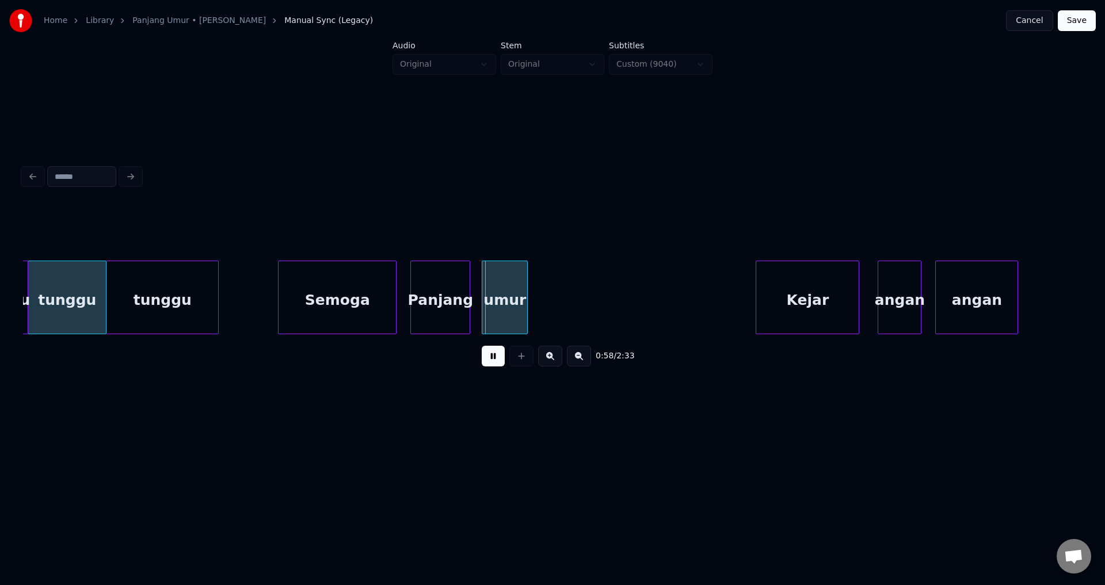
click at [493, 359] on button at bounding box center [493, 356] width 23 height 21
click at [425, 306] on div "Panjang" at bounding box center [440, 300] width 59 height 78
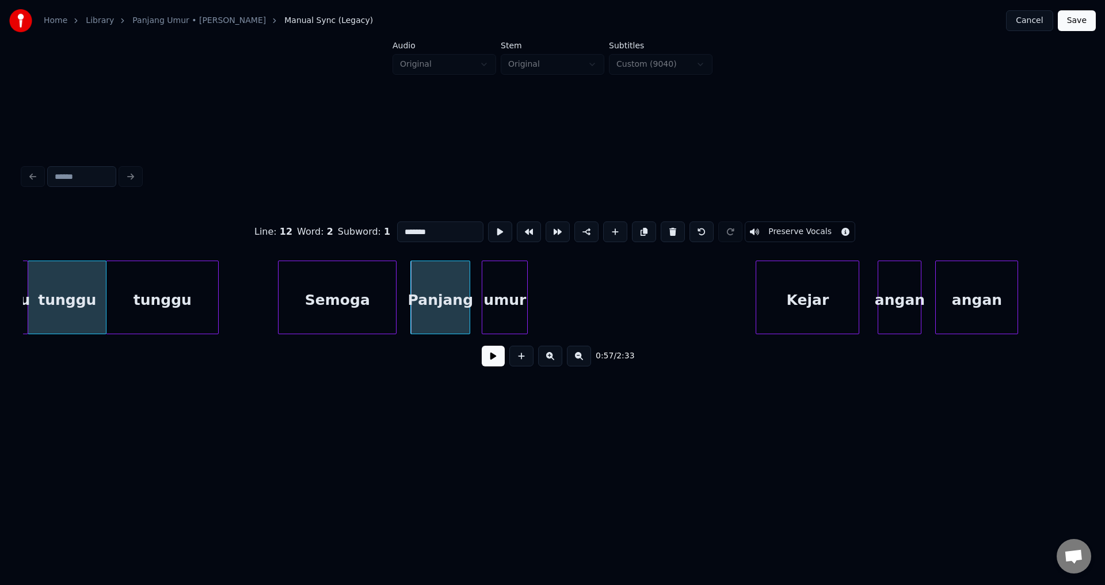
click at [492, 366] on button at bounding box center [493, 356] width 23 height 21
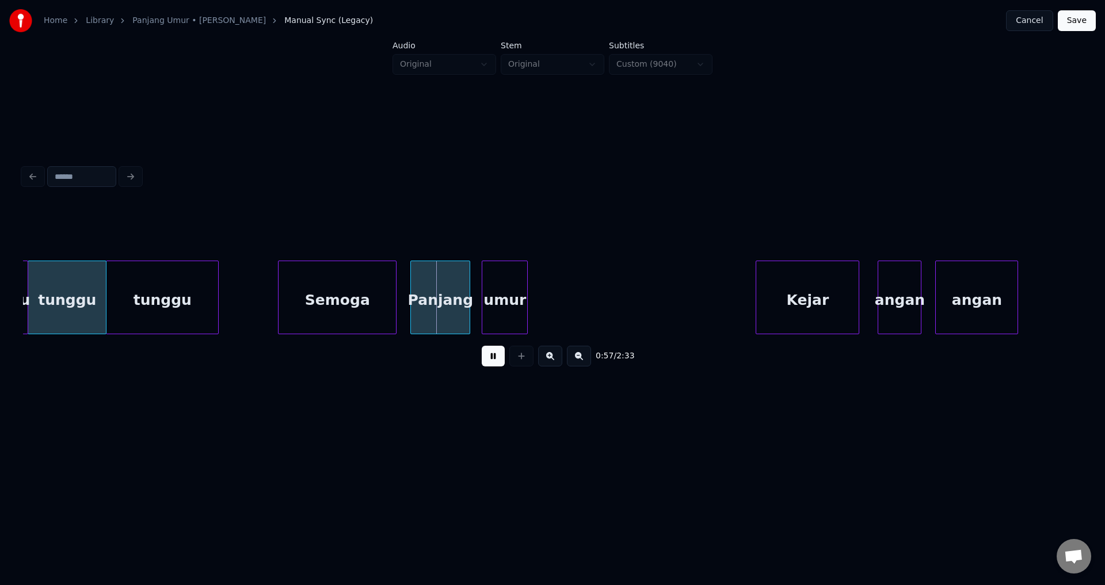
click at [492, 363] on button at bounding box center [493, 356] width 23 height 21
click at [461, 299] on div at bounding box center [461, 297] width 3 height 73
click at [473, 294] on div "umur" at bounding box center [496, 298] width 46 height 74
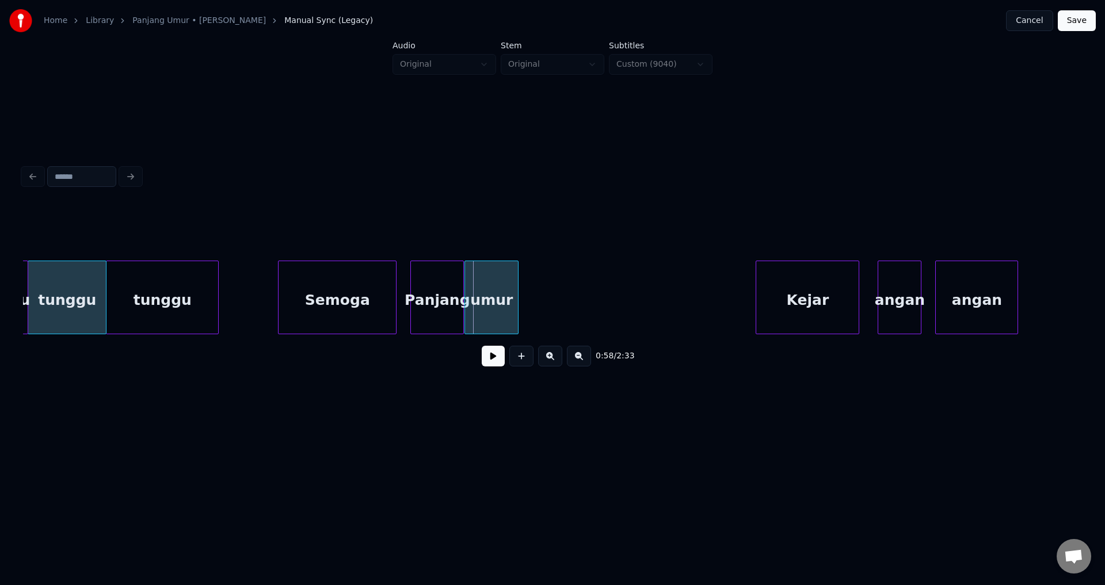
click at [467, 294] on div at bounding box center [466, 297] width 3 height 73
click at [436, 299] on div "Panjang" at bounding box center [437, 300] width 52 height 78
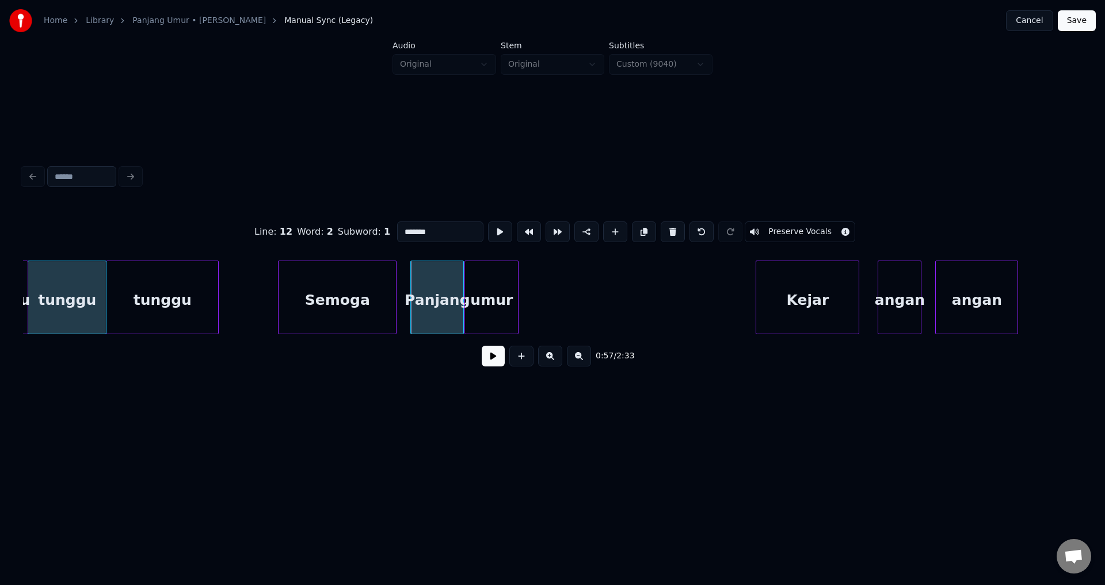
click at [500, 361] on button at bounding box center [493, 356] width 23 height 21
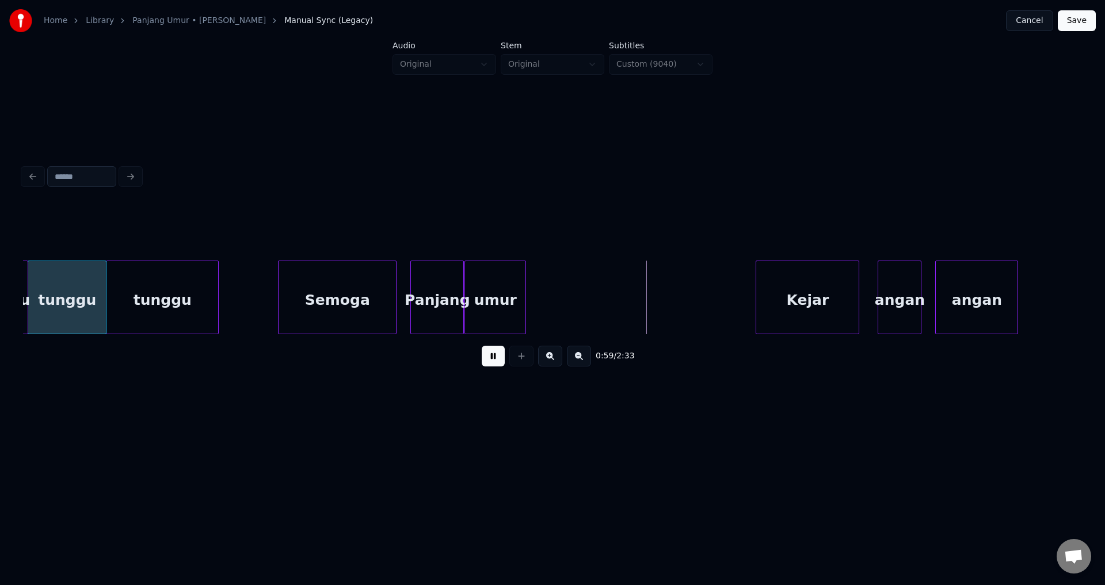
click at [526, 291] on div at bounding box center [523, 297] width 3 height 73
click at [484, 285] on div "umur" at bounding box center [503, 300] width 77 height 78
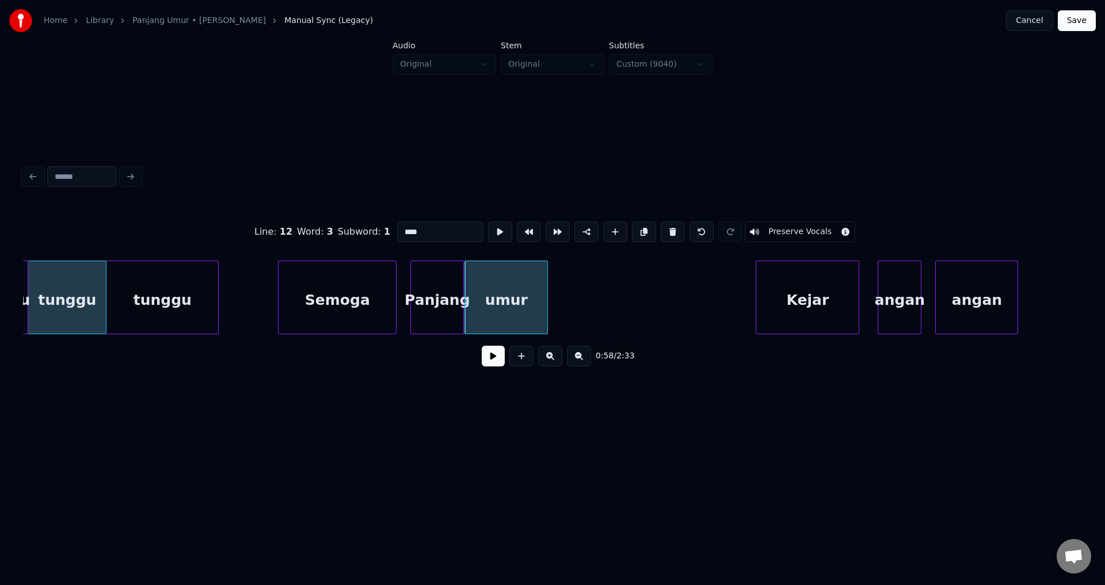
click at [547, 303] on div at bounding box center [545, 297] width 3 height 73
click at [498, 358] on button at bounding box center [493, 356] width 23 height 21
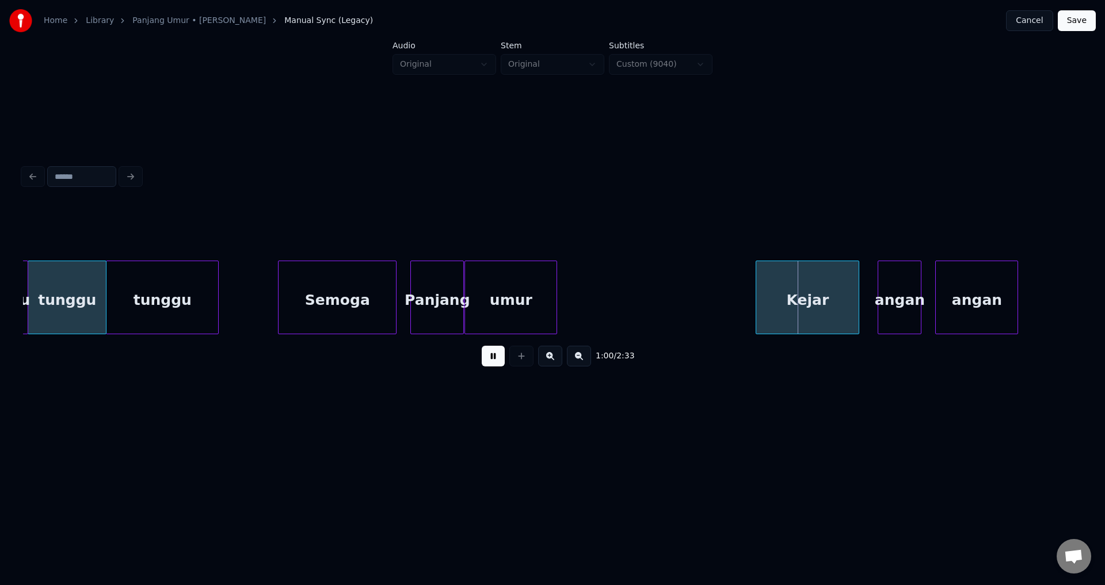
click at [498, 358] on button at bounding box center [493, 356] width 23 height 21
click at [755, 292] on div at bounding box center [756, 297] width 3 height 73
click at [501, 358] on button at bounding box center [493, 356] width 23 height 21
click at [501, 359] on button at bounding box center [493, 356] width 23 height 21
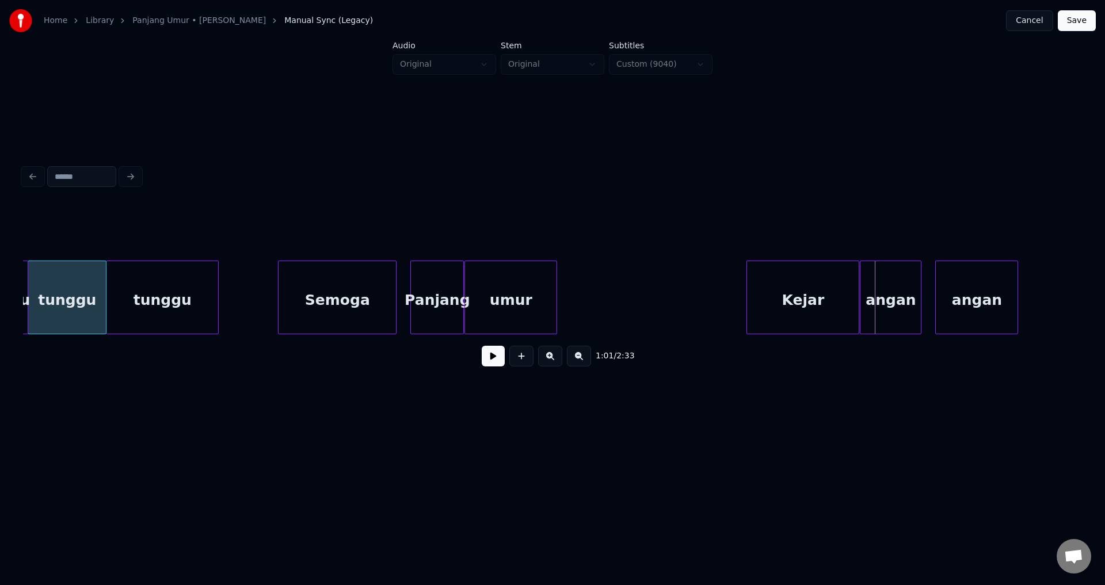
click at [862, 299] on div at bounding box center [862, 297] width 3 height 73
click at [924, 296] on div at bounding box center [923, 297] width 3 height 73
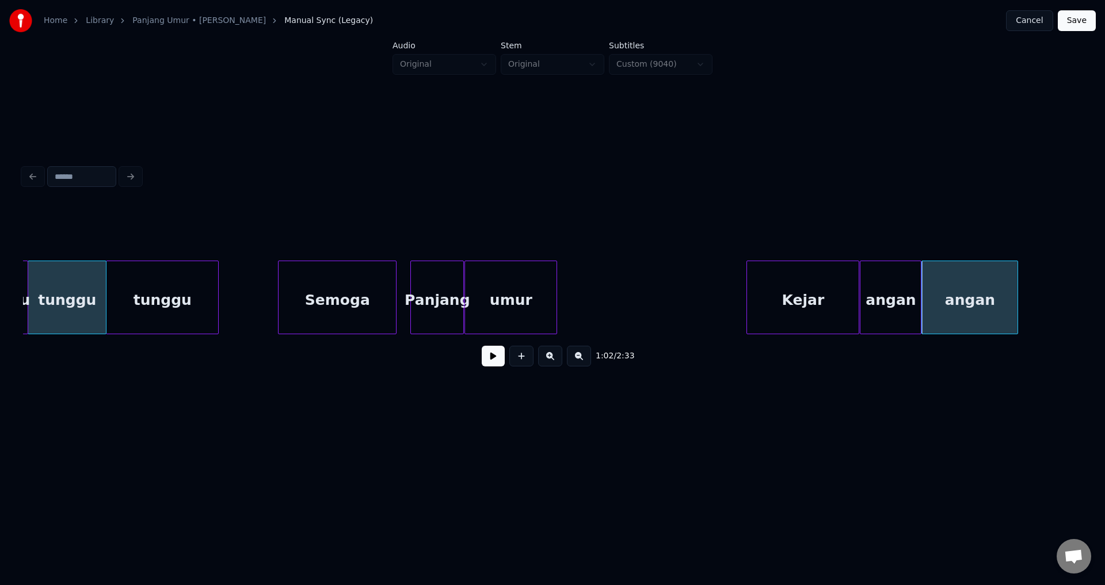
click at [749, 296] on div at bounding box center [748, 297] width 3 height 73
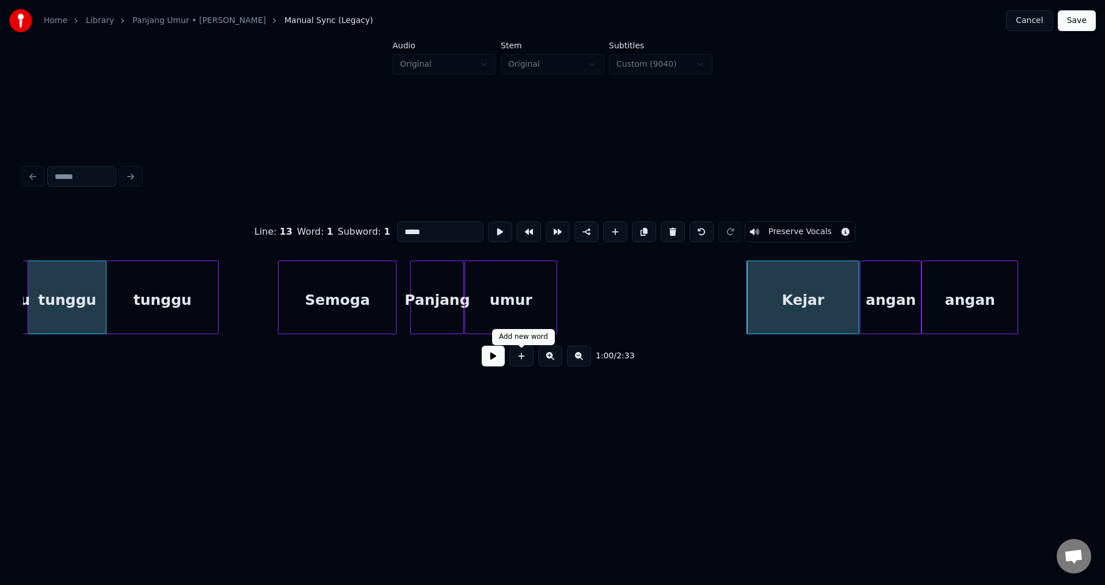
click at [497, 364] on button at bounding box center [493, 356] width 23 height 21
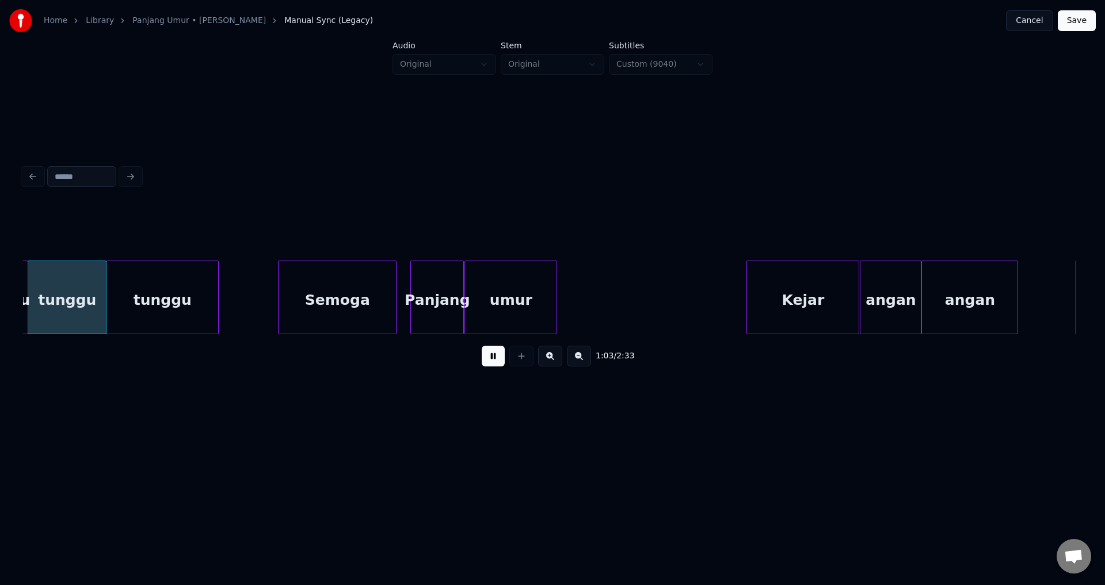
scroll to position [0, 7304]
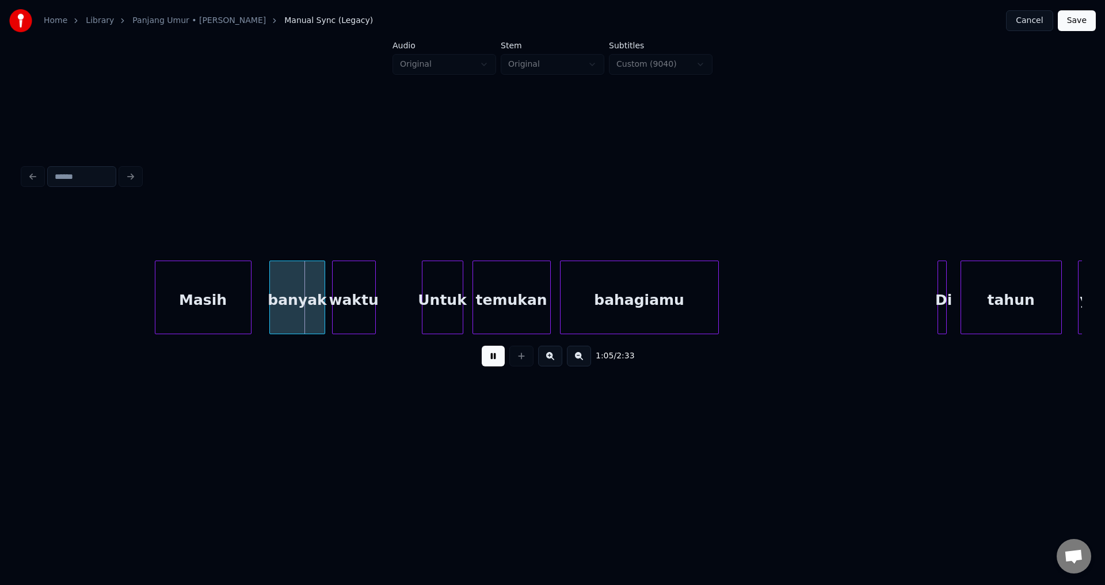
click at [497, 364] on button at bounding box center [493, 356] width 23 height 21
click at [184, 304] on div "Masih" at bounding box center [203, 300] width 96 height 78
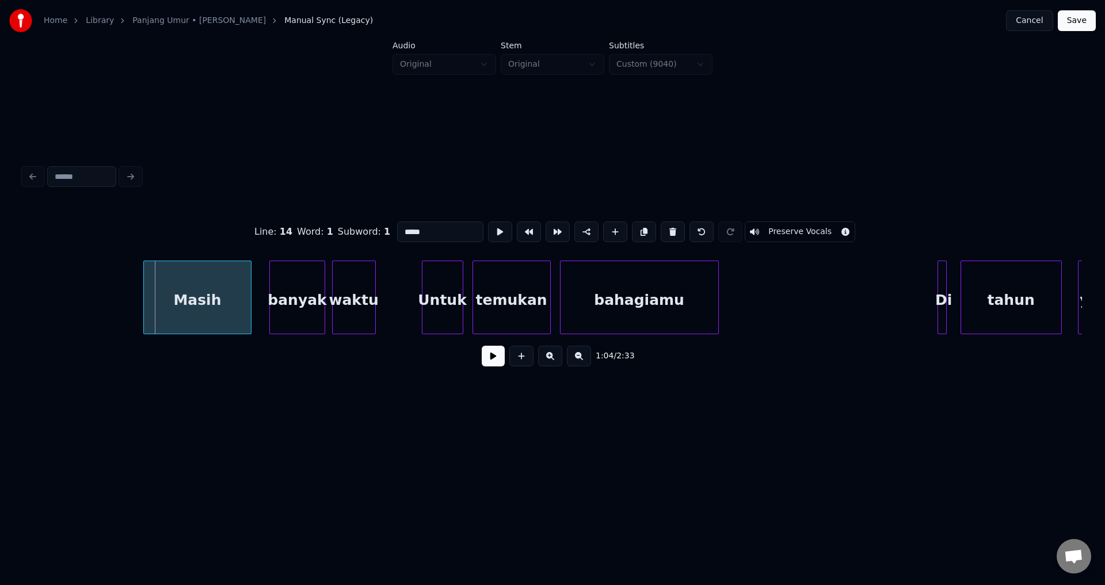
click at [144, 303] on div at bounding box center [145, 297] width 3 height 73
click at [497, 362] on button at bounding box center [493, 356] width 23 height 21
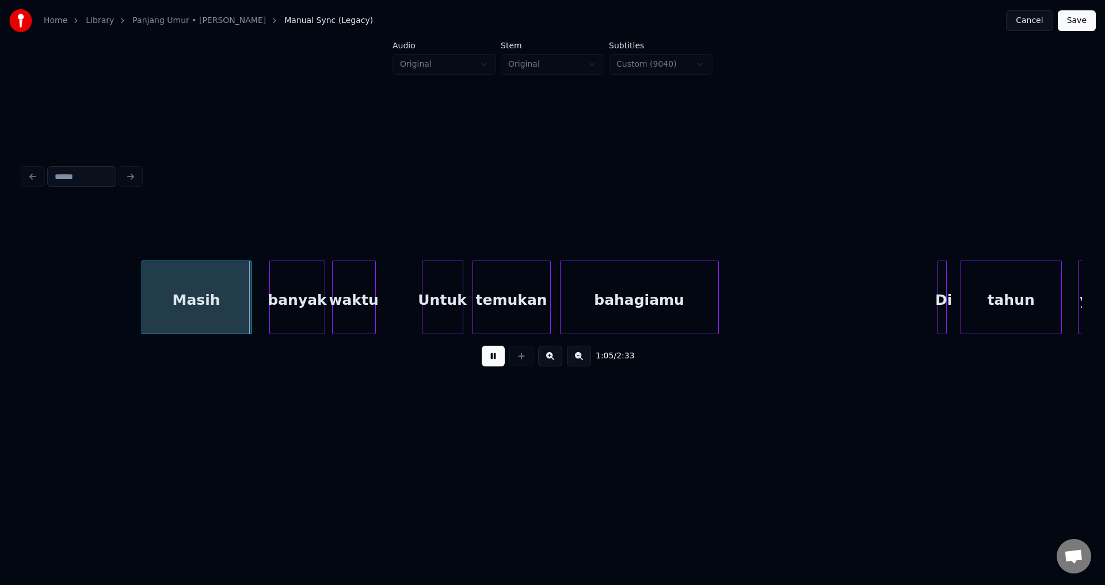
click at [494, 360] on button at bounding box center [493, 356] width 23 height 21
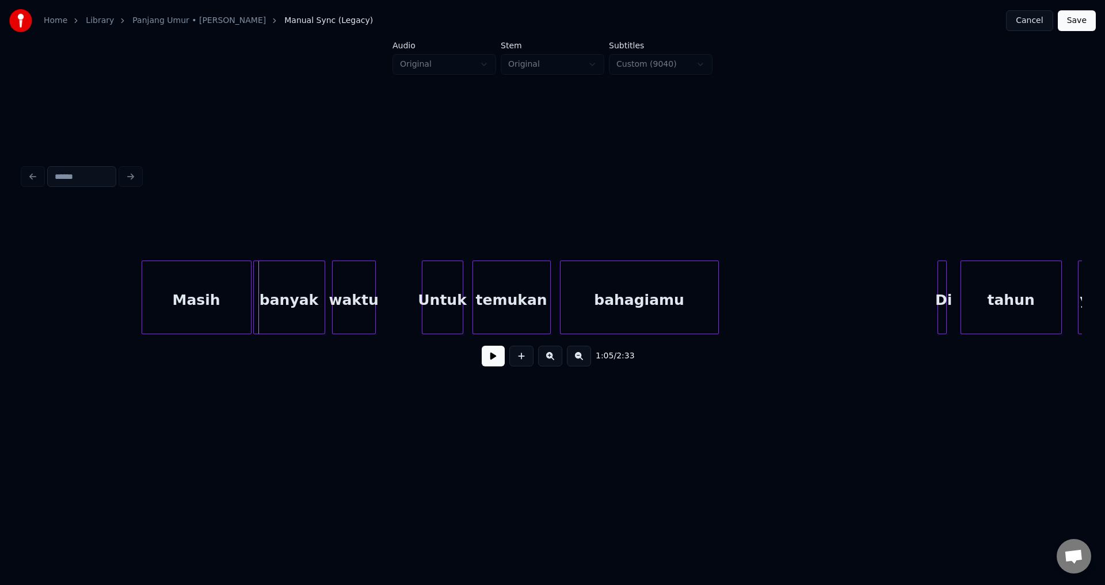
click at [254, 294] on div at bounding box center [255, 297] width 3 height 73
click at [488, 365] on button at bounding box center [493, 356] width 23 height 21
click at [489, 363] on button at bounding box center [493, 356] width 23 height 21
click at [329, 301] on div at bounding box center [330, 297] width 3 height 73
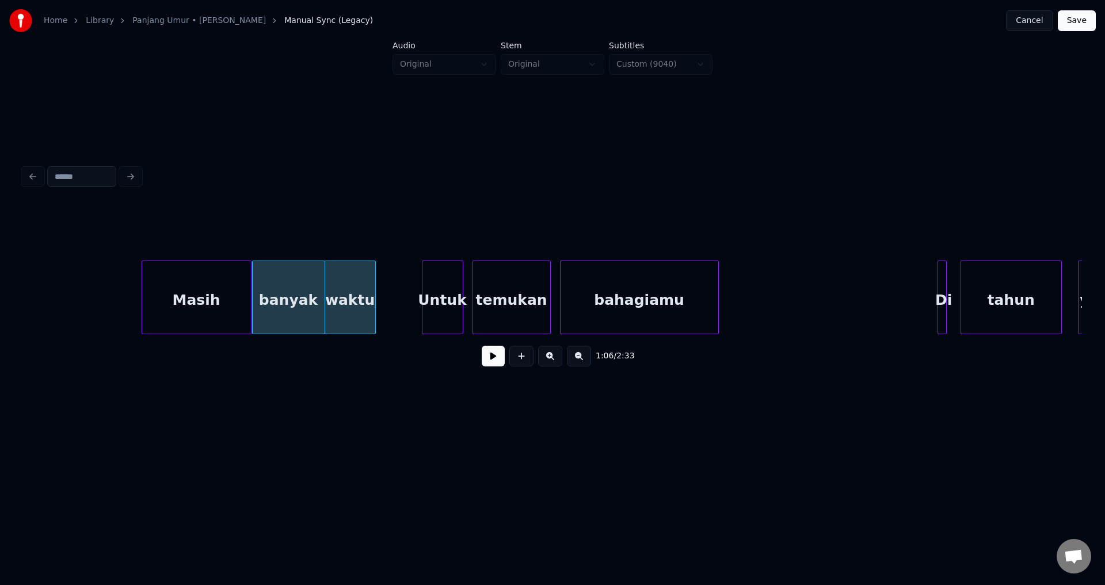
click at [248, 296] on div at bounding box center [249, 297] width 3 height 73
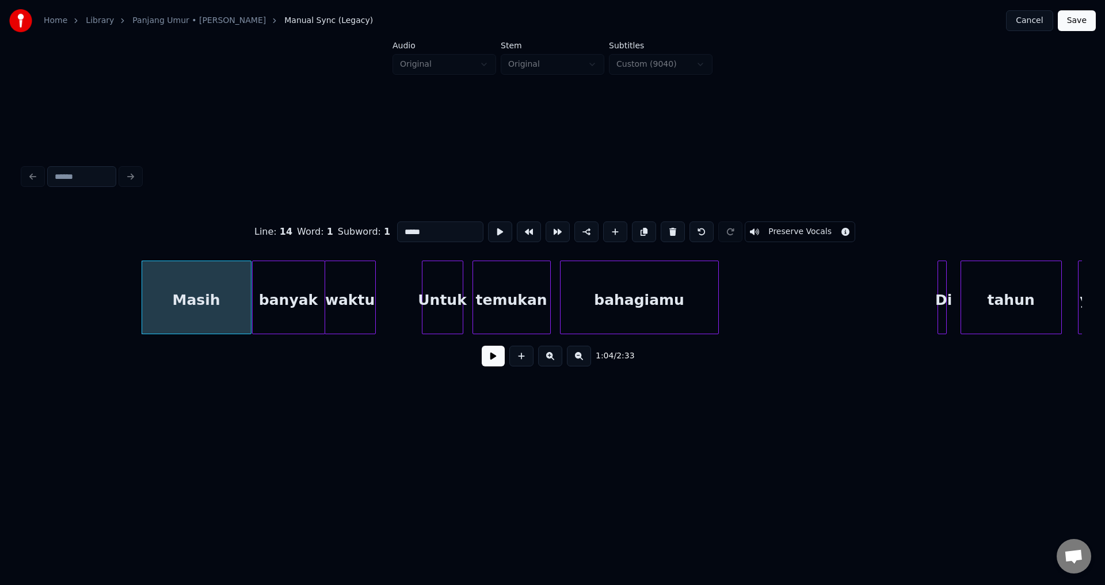
click at [497, 361] on button at bounding box center [493, 356] width 23 height 21
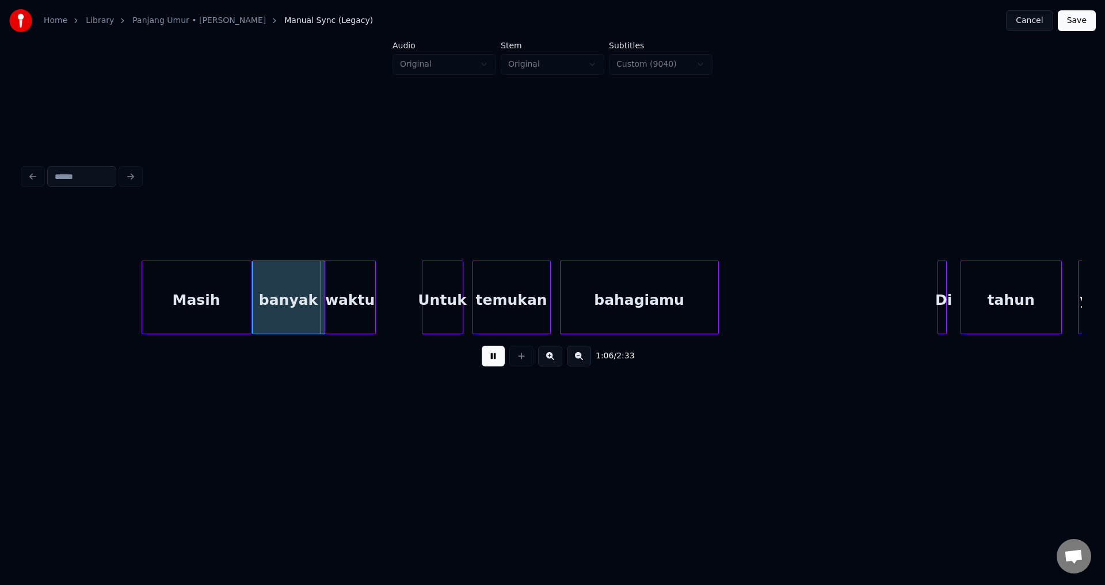
click at [494, 361] on button at bounding box center [493, 356] width 23 height 21
click at [320, 298] on div "banyak" at bounding box center [289, 300] width 72 height 78
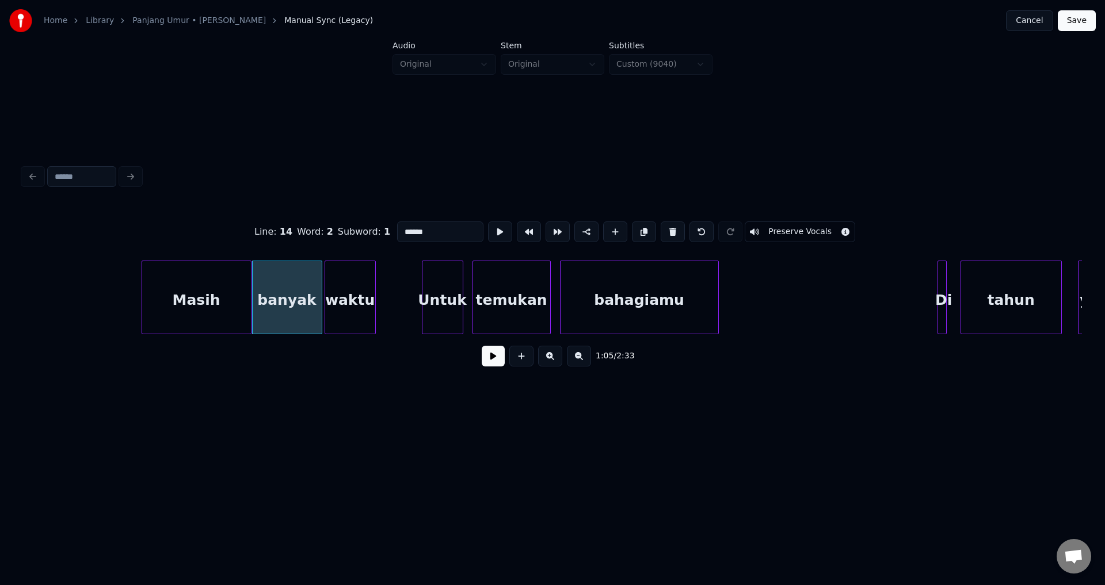
click at [318, 298] on div at bounding box center [319, 297] width 3 height 73
click at [322, 295] on div at bounding box center [323, 297] width 3 height 73
click at [494, 363] on button at bounding box center [493, 356] width 23 height 21
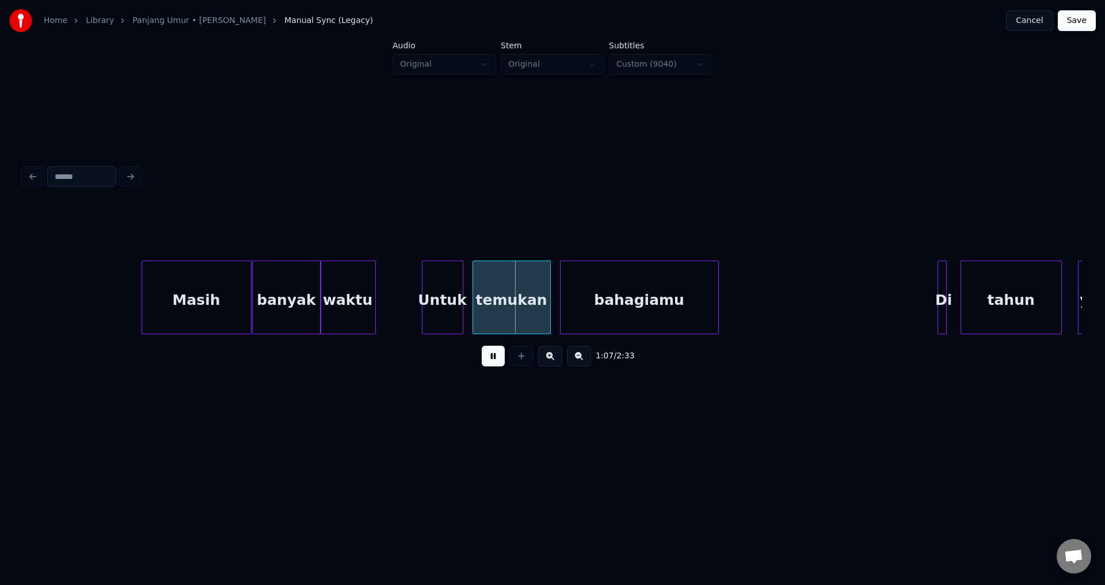
click at [360, 308] on div "waktu" at bounding box center [348, 300] width 55 height 78
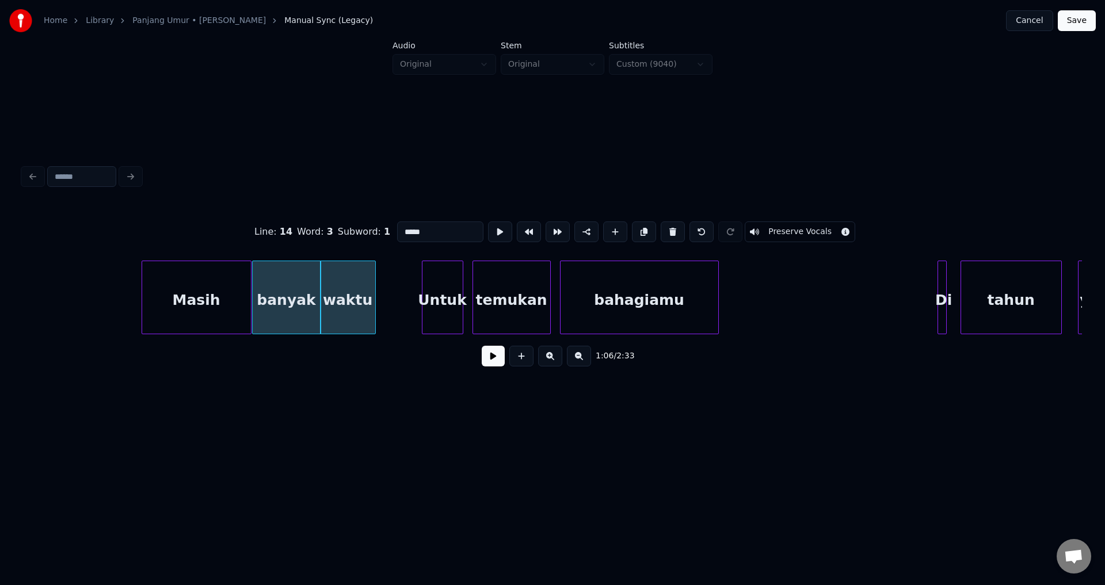
click at [490, 353] on button at bounding box center [493, 356] width 23 height 21
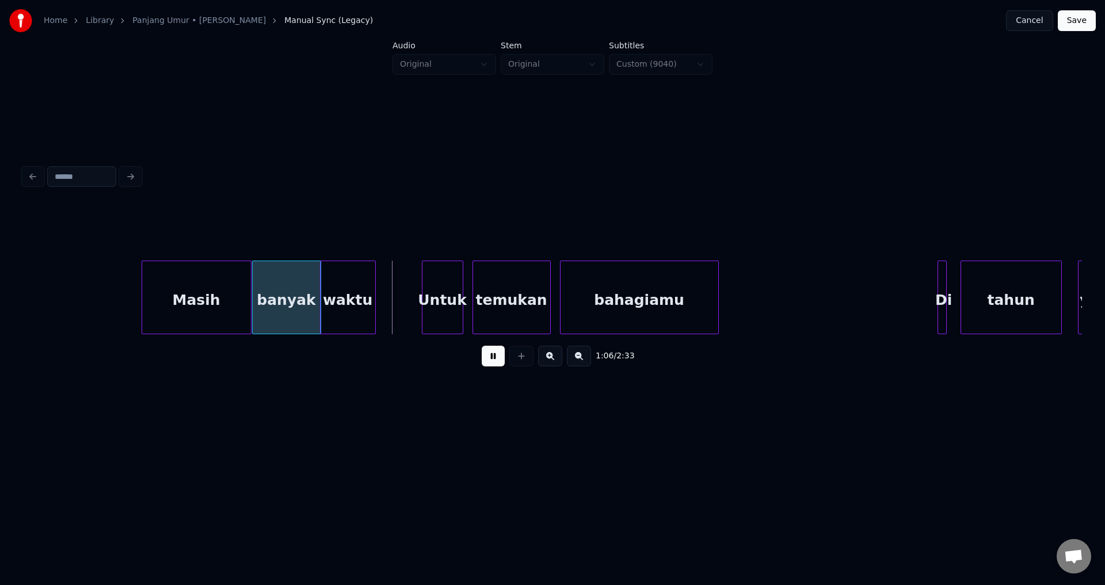
click at [489, 361] on button at bounding box center [493, 356] width 23 height 21
click at [417, 309] on div at bounding box center [415, 297] width 3 height 73
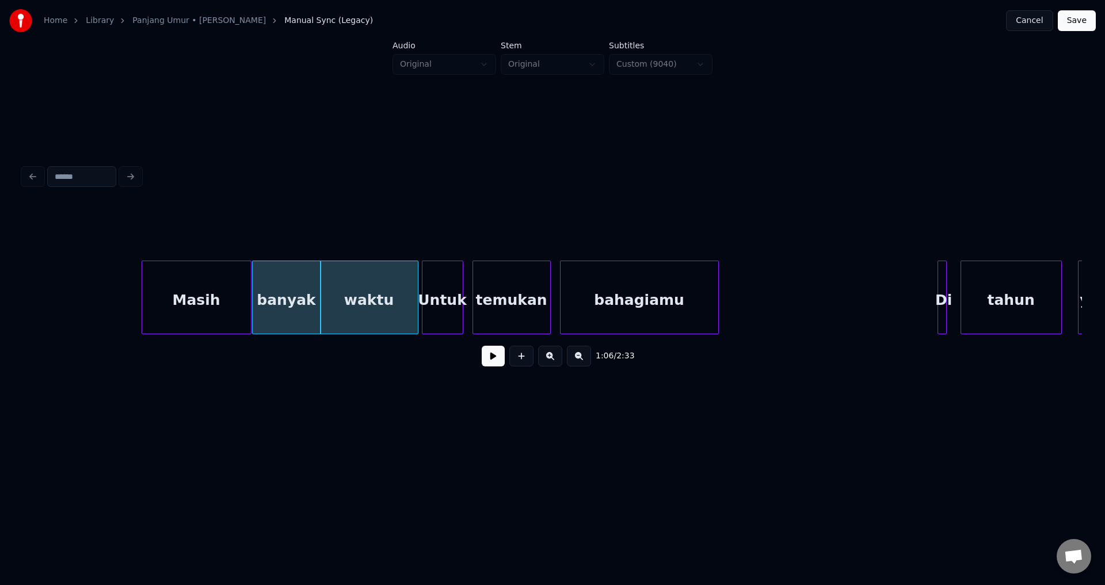
click at [364, 296] on div "waktu" at bounding box center [369, 300] width 97 height 78
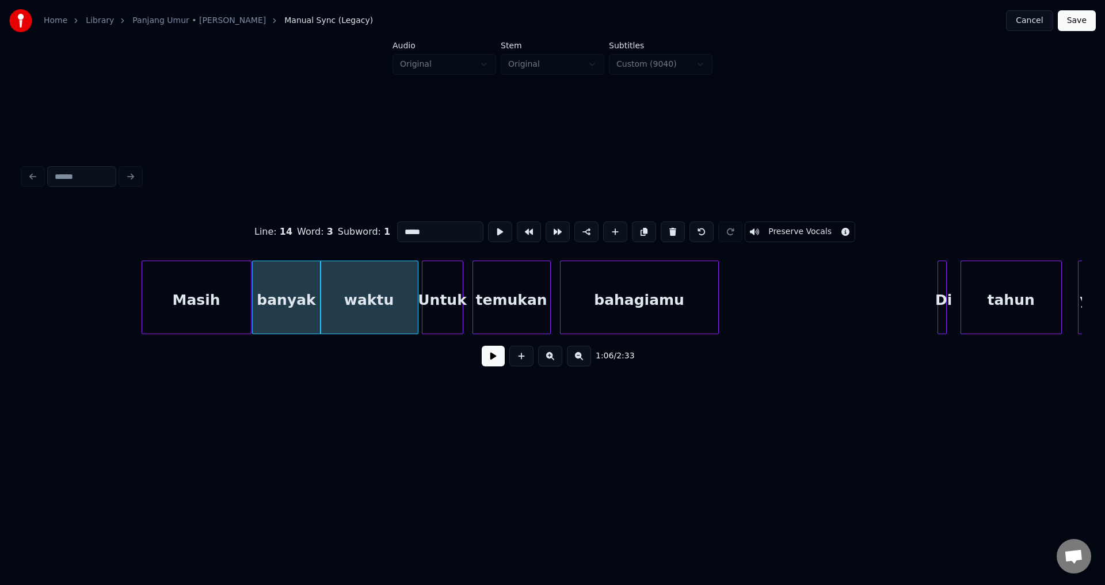
click at [500, 360] on button at bounding box center [493, 356] width 23 height 21
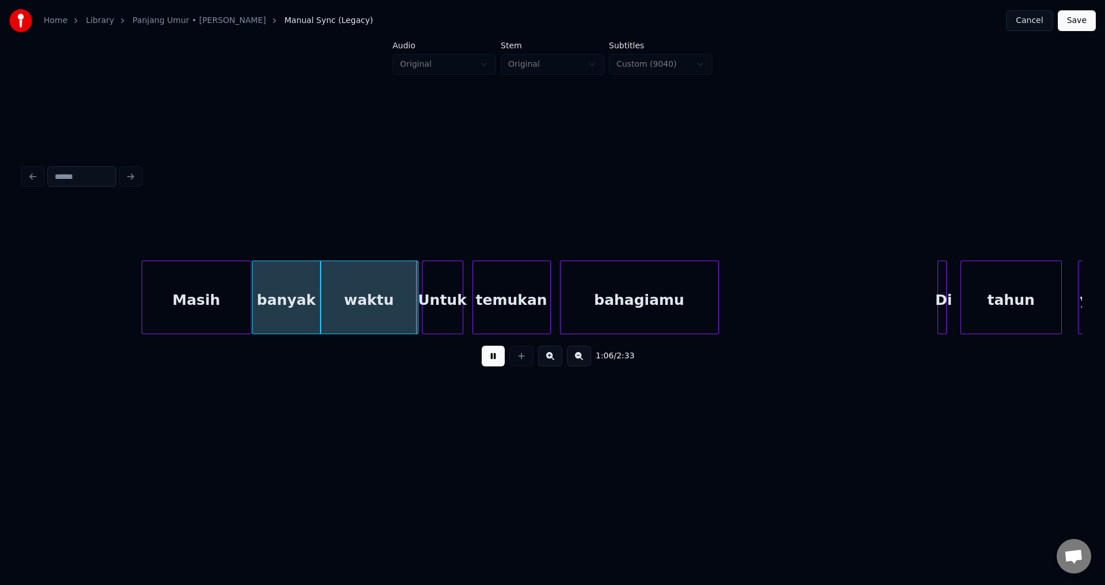
click at [494, 361] on button at bounding box center [493, 356] width 23 height 21
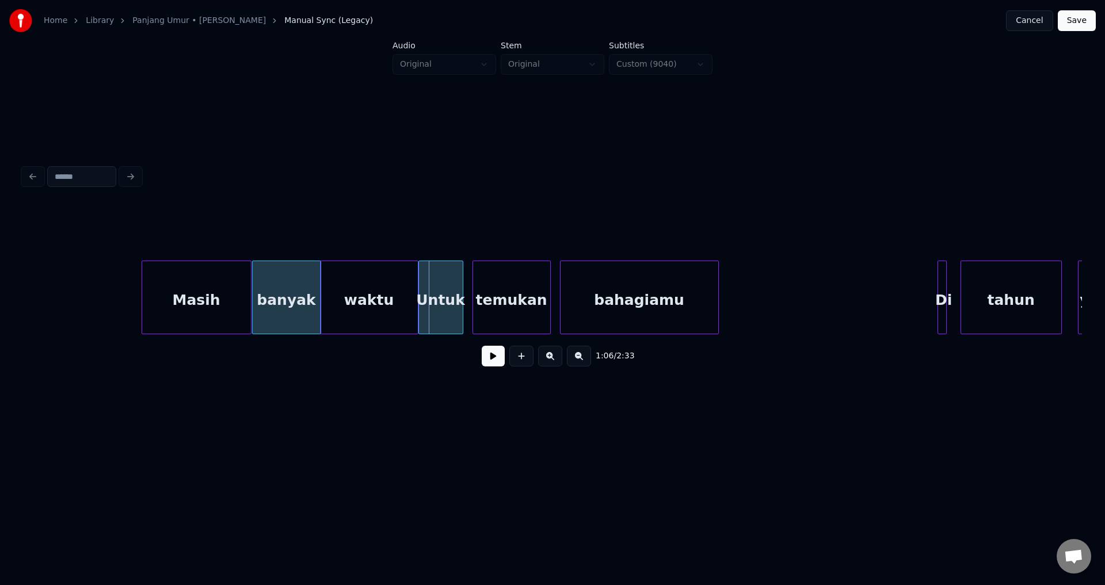
click at [420, 291] on div at bounding box center [420, 297] width 3 height 73
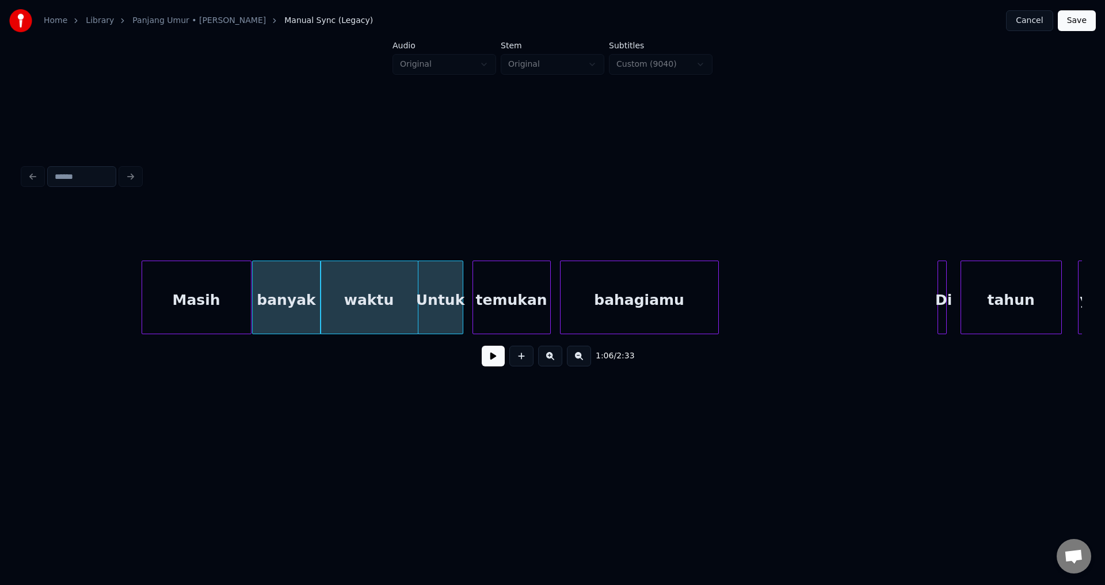
click at [496, 360] on button at bounding box center [493, 356] width 23 height 21
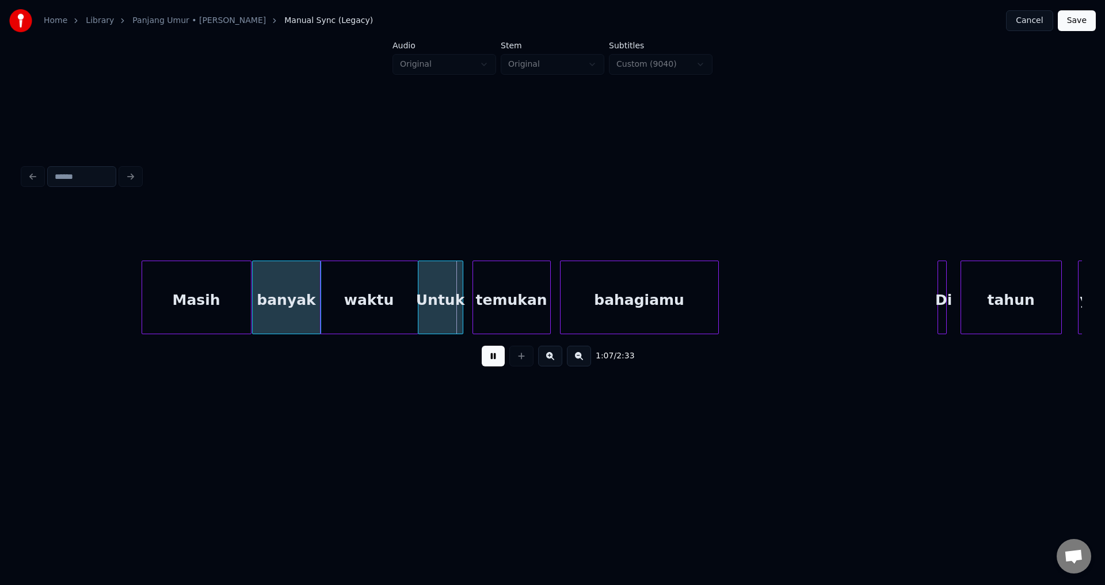
click at [493, 363] on button at bounding box center [493, 356] width 23 height 21
click at [465, 303] on div at bounding box center [466, 297] width 3 height 73
click at [499, 361] on button at bounding box center [493, 356] width 23 height 21
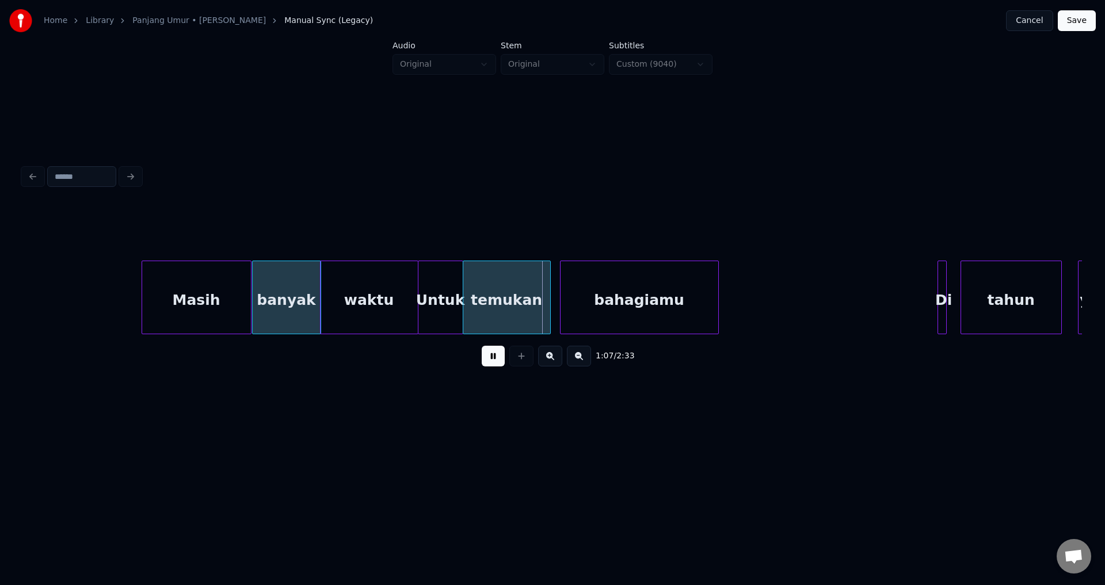
click at [496, 361] on button at bounding box center [493, 356] width 23 height 21
click at [554, 300] on div at bounding box center [554, 297] width 3 height 73
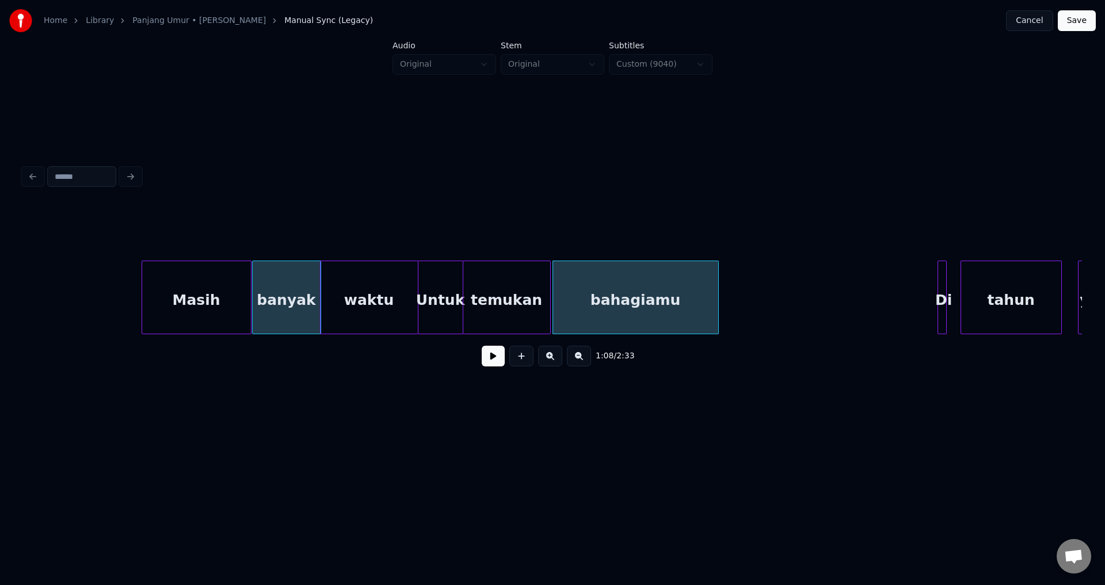
click at [500, 353] on button at bounding box center [493, 356] width 23 height 21
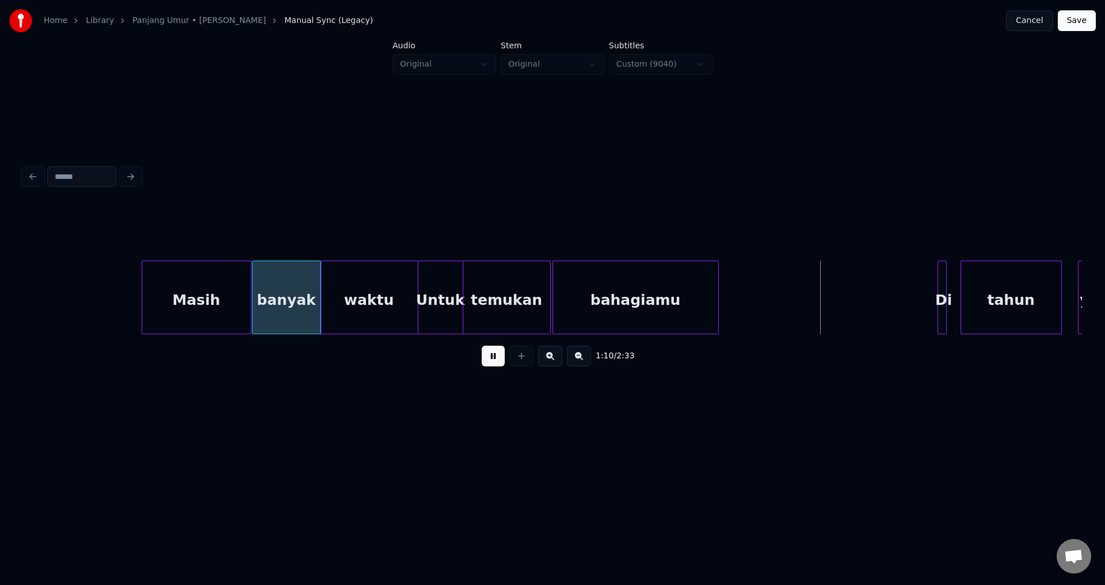
click at [718, 304] on div at bounding box center [716, 297] width 3 height 73
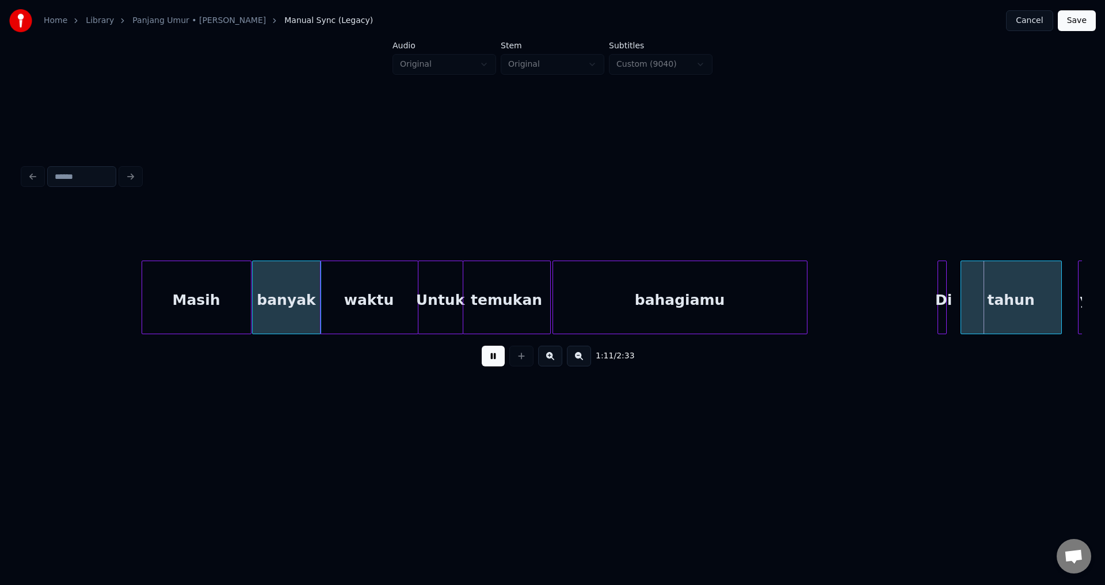
click at [482, 346] on button at bounding box center [493, 356] width 23 height 21
drag, startPoint x: 503, startPoint y: 340, endPoint x: 511, endPoint y: 339, distance: 7.6
click at [511, 339] on div "1:11 / 2:33" at bounding box center [552, 290] width 1059 height 175
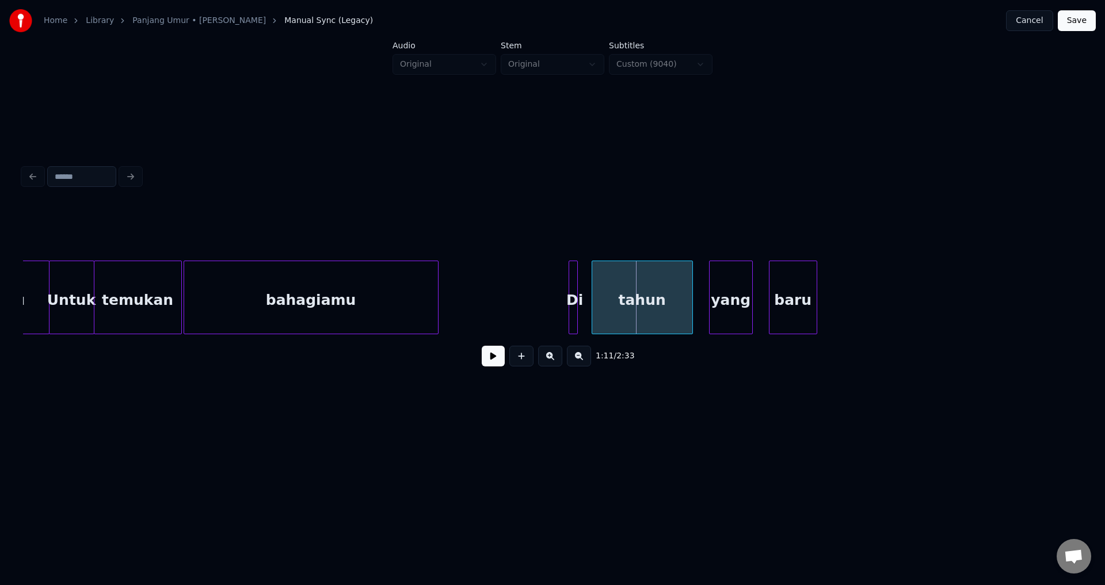
scroll to position [0, 7683]
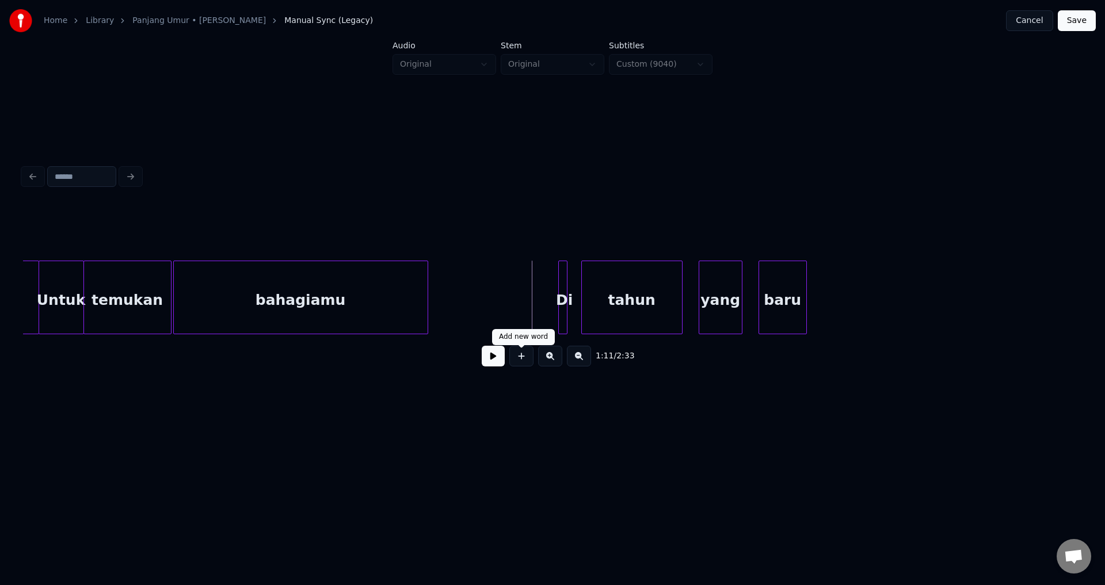
click at [496, 363] on button at bounding box center [493, 356] width 23 height 21
click at [568, 297] on div "Di" at bounding box center [565, 300] width 12 height 78
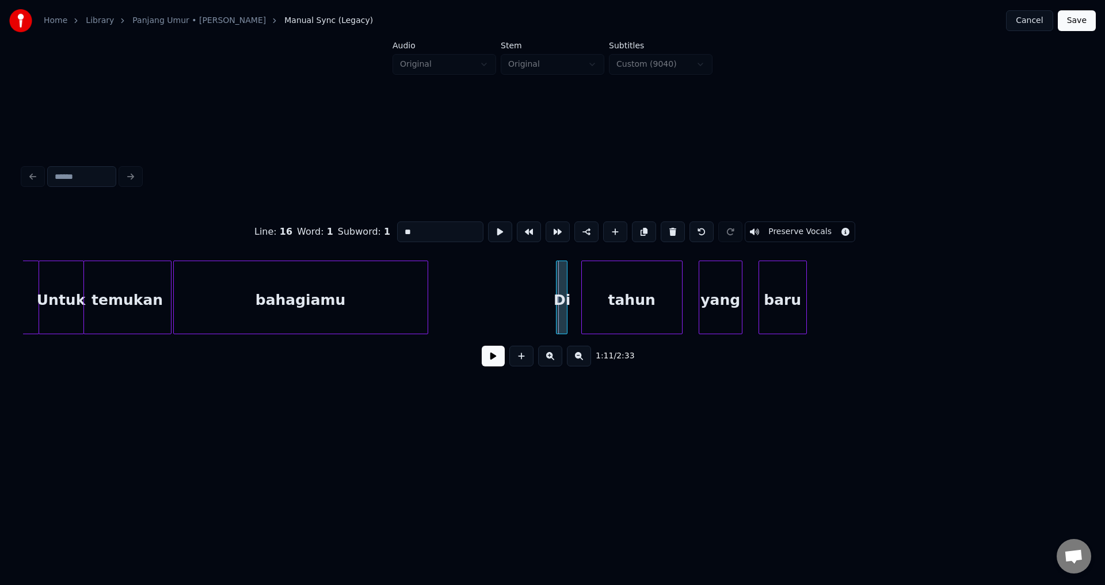
click at [557, 294] on div at bounding box center [558, 297] width 3 height 73
click at [567, 286] on div "Di" at bounding box center [561, 300] width 12 height 78
click at [580, 288] on div at bounding box center [578, 297] width 3 height 73
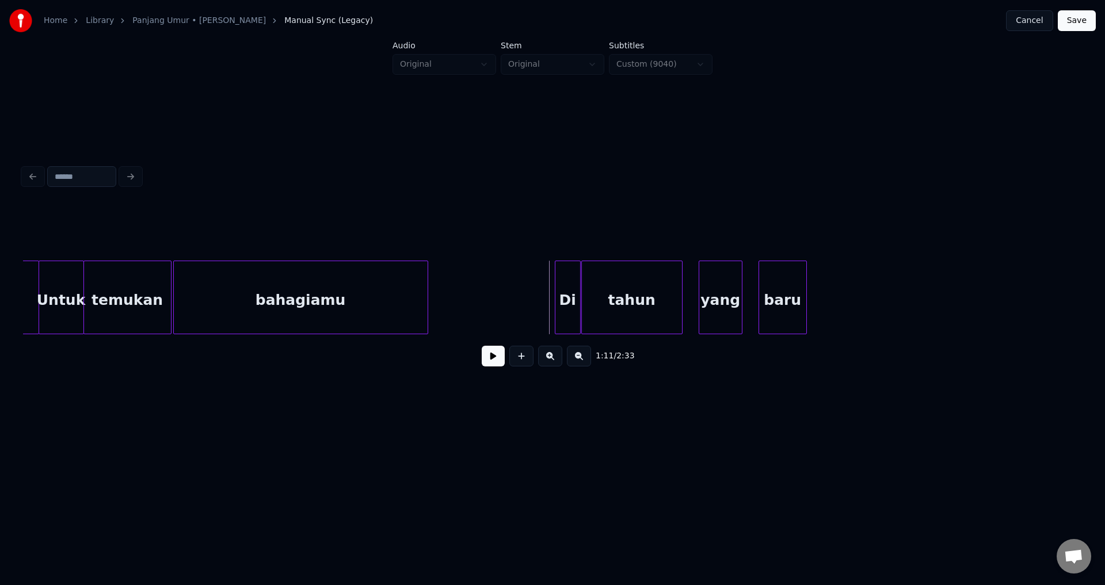
click at [494, 363] on button at bounding box center [493, 356] width 23 height 21
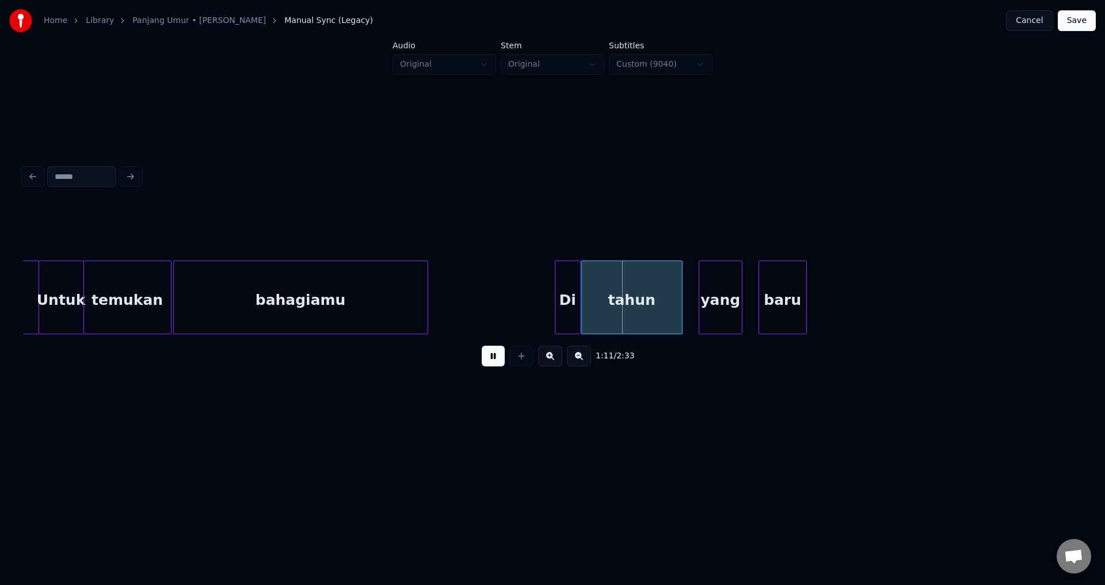
click at [493, 364] on button at bounding box center [493, 356] width 23 height 21
click at [502, 353] on button at bounding box center [493, 356] width 23 height 21
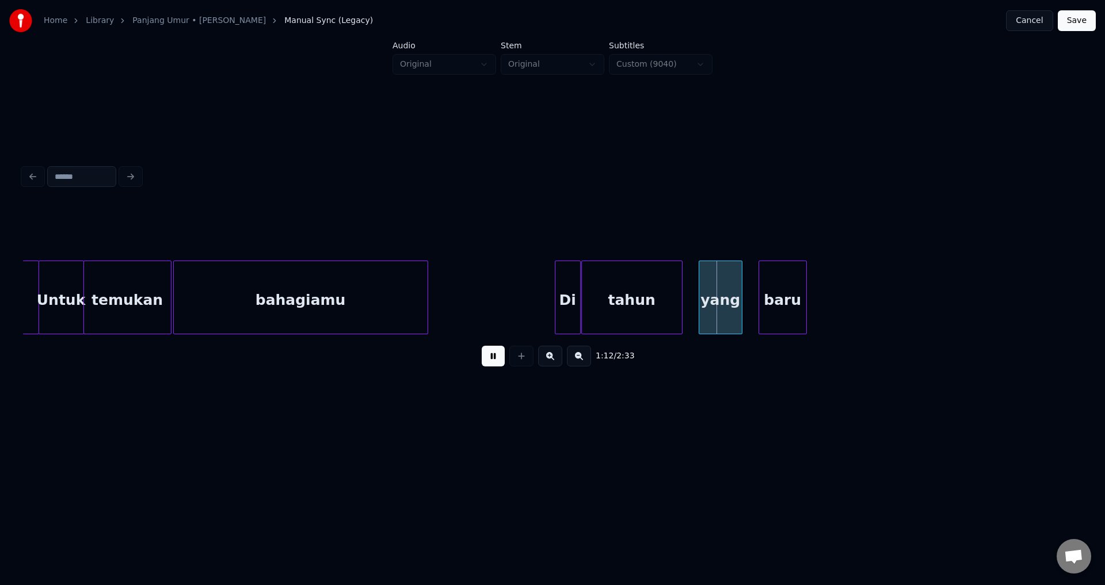
click at [502, 356] on button at bounding box center [493, 356] width 23 height 21
click at [682, 292] on div "tahun" at bounding box center [631, 298] width 101 height 74
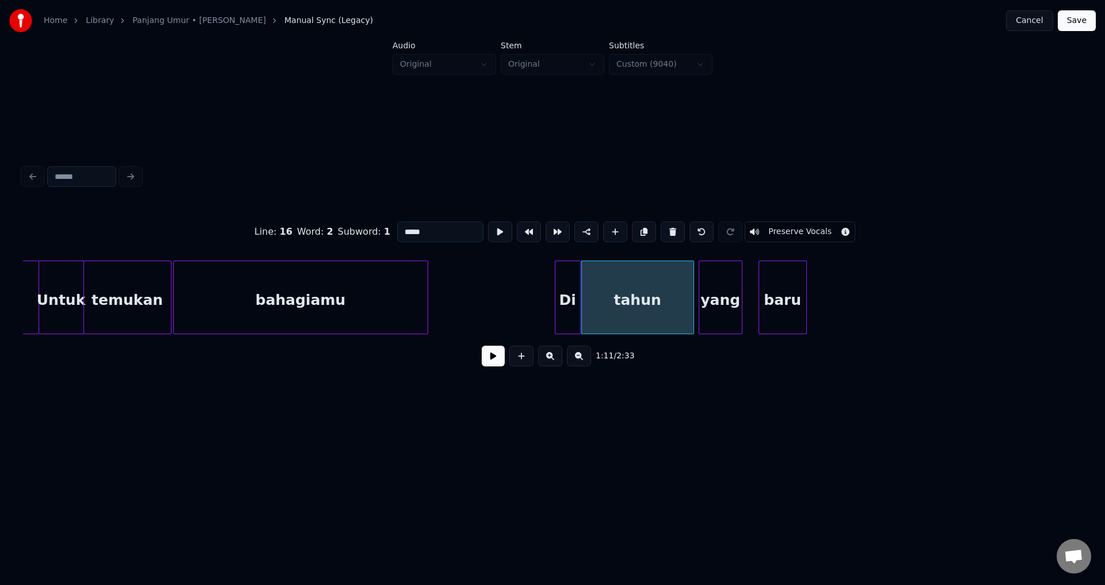
click at [694, 292] on div at bounding box center [691, 297] width 3 height 73
click at [650, 302] on div "tahun" at bounding box center [638, 300] width 113 height 78
click at [496, 355] on button at bounding box center [493, 356] width 23 height 21
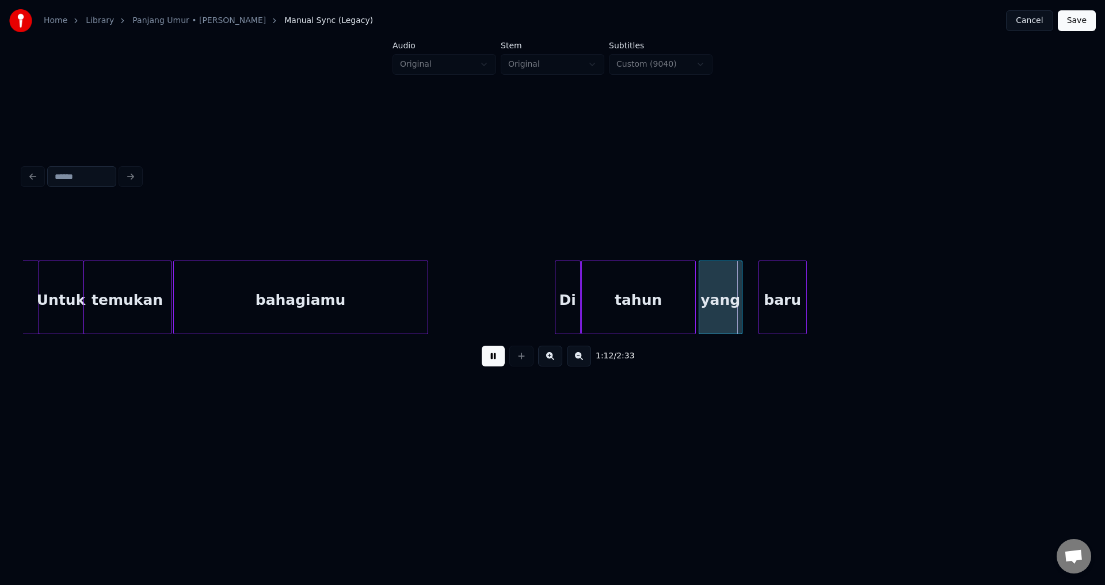
click at [496, 355] on button at bounding box center [493, 356] width 23 height 21
click at [698, 303] on div at bounding box center [697, 297] width 3 height 73
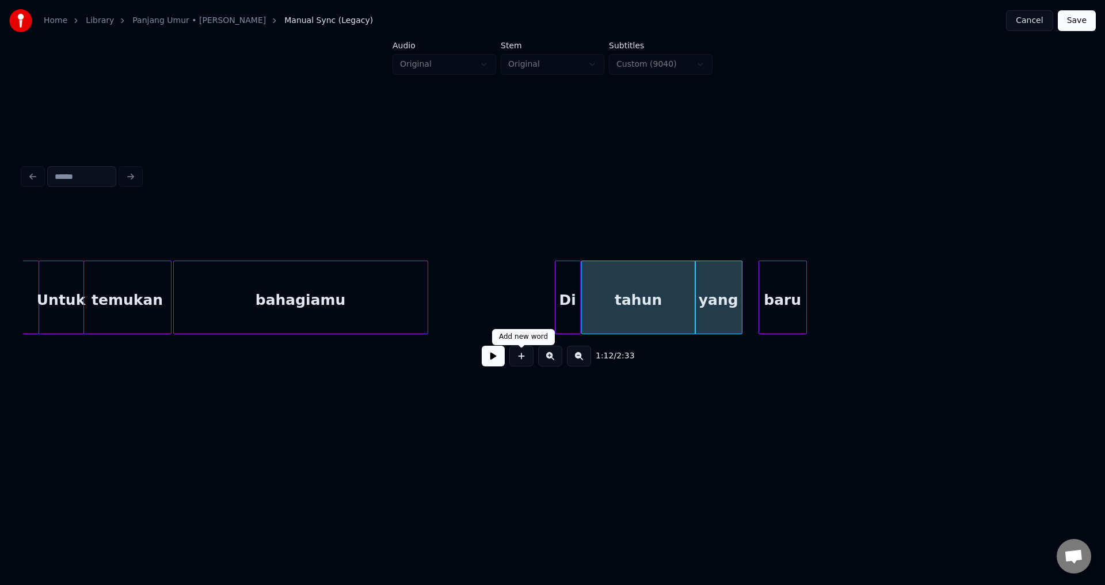
click at [498, 356] on button at bounding box center [493, 356] width 23 height 21
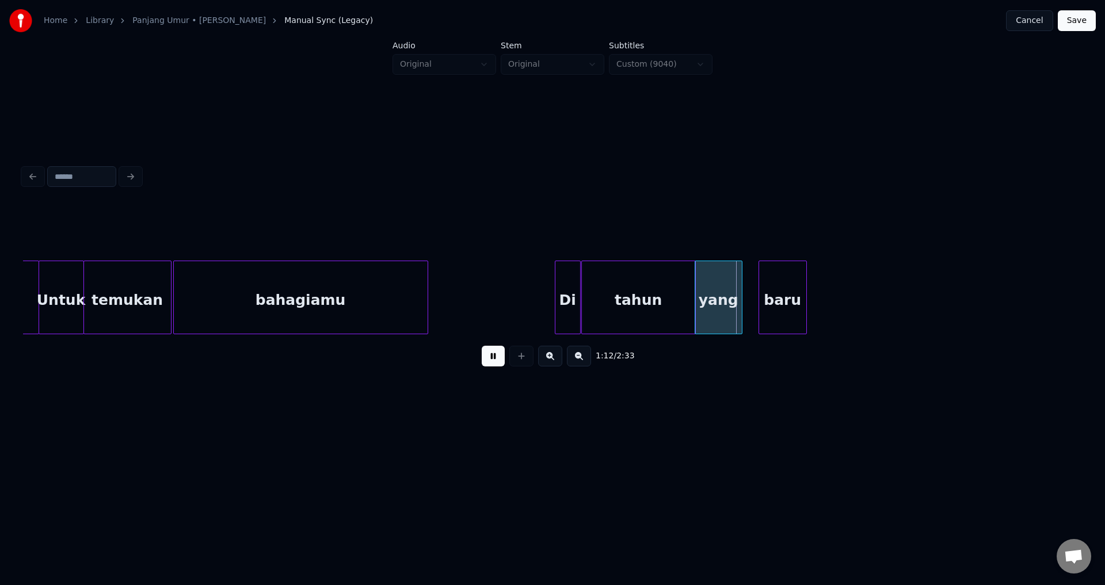
click at [498, 356] on button at bounding box center [493, 356] width 23 height 21
click at [745, 282] on div at bounding box center [746, 297] width 3 height 73
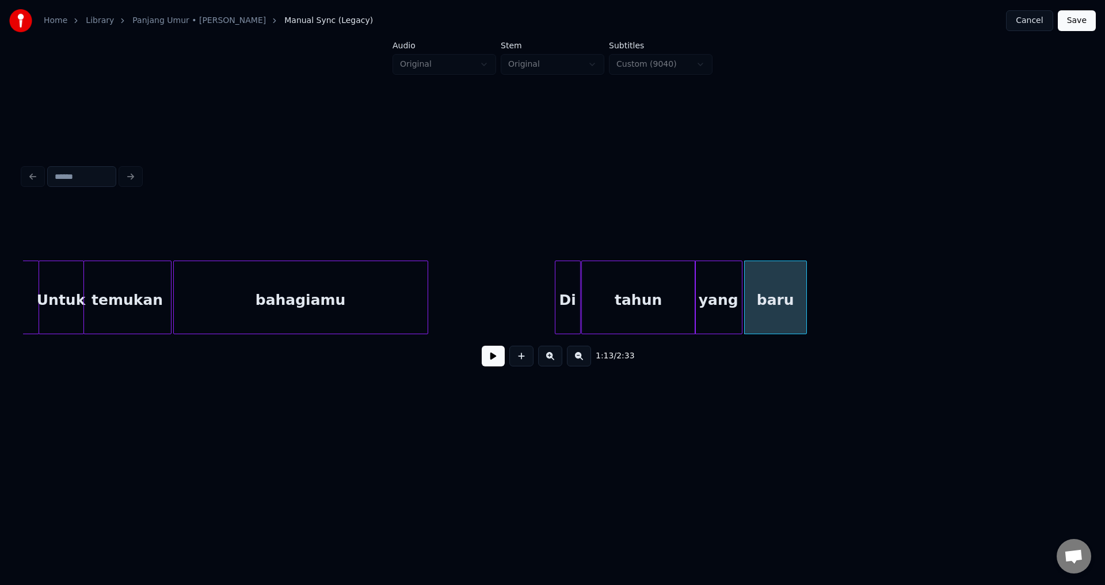
click at [729, 290] on div "yang" at bounding box center [718, 300] width 47 height 78
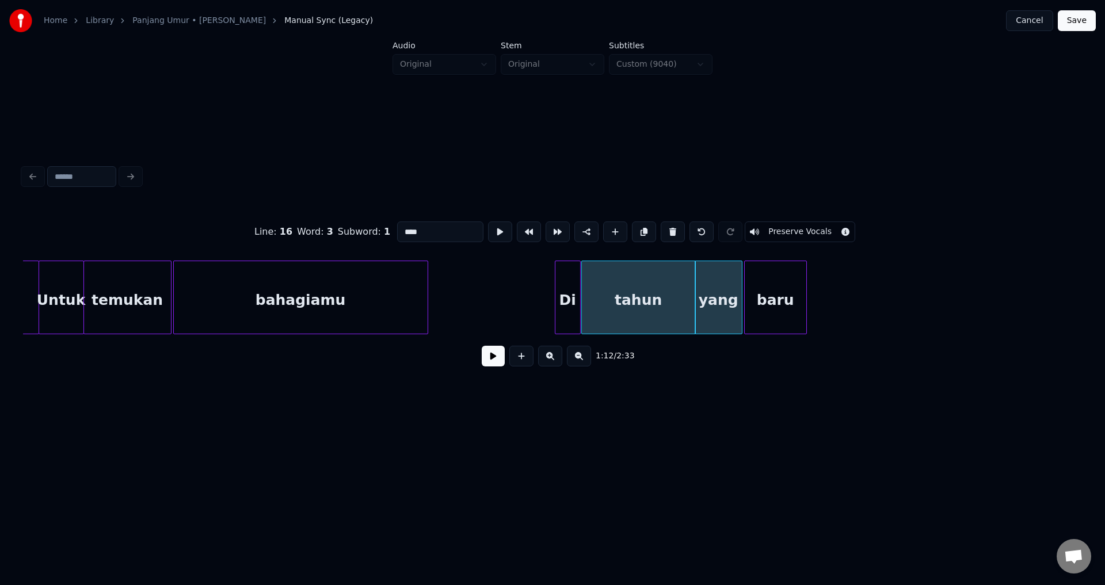
click at [483, 366] on button at bounding box center [493, 356] width 23 height 21
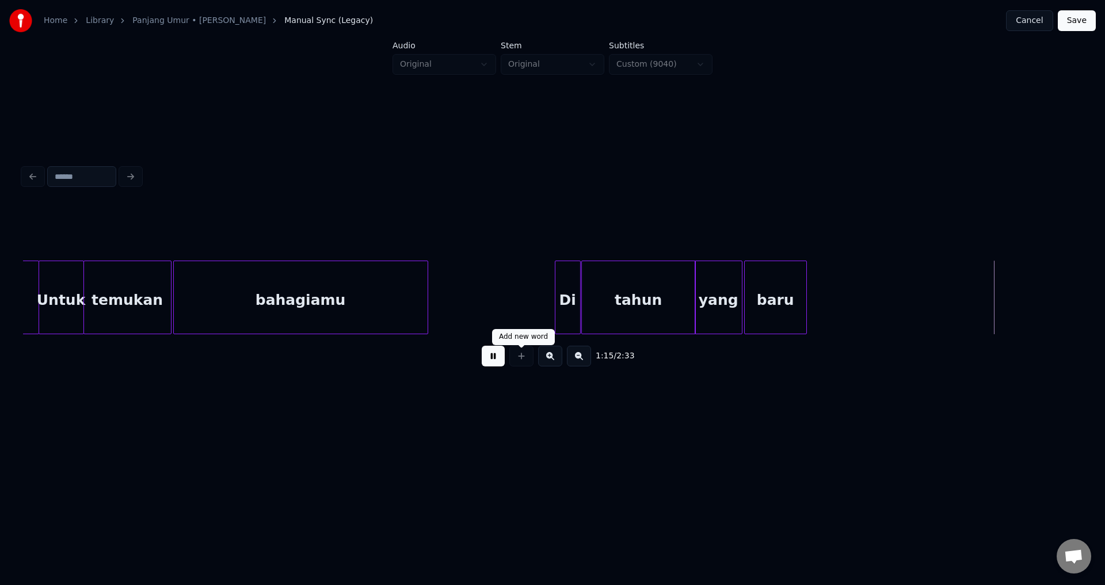
click at [500, 366] on button at bounding box center [493, 356] width 23 height 21
click at [801, 288] on div "baru" at bounding box center [776, 300] width 62 height 78
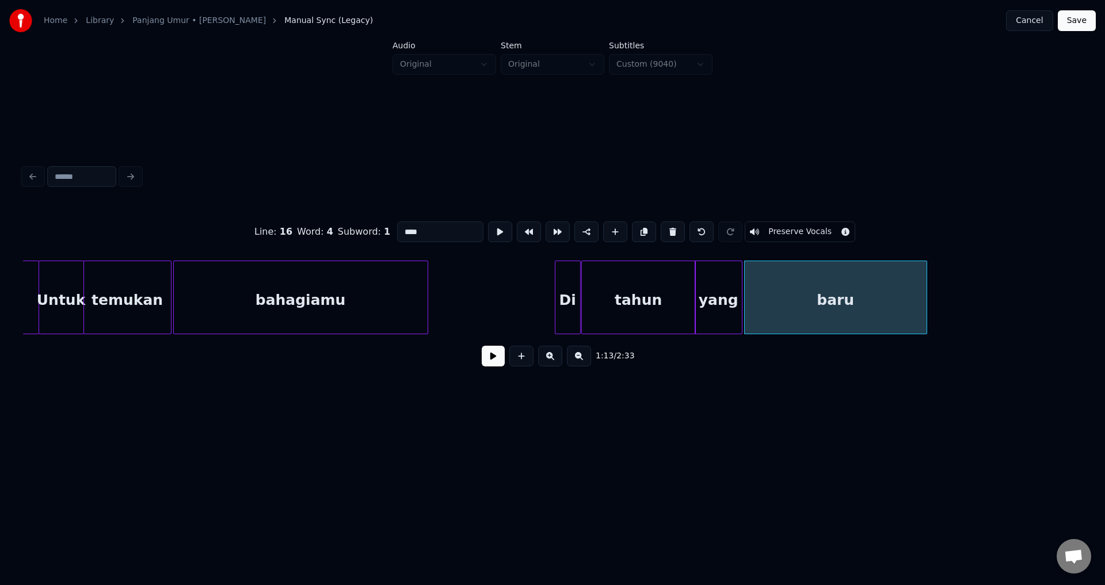
click at [927, 302] on div at bounding box center [924, 297] width 3 height 73
click at [496, 360] on button at bounding box center [493, 356] width 23 height 21
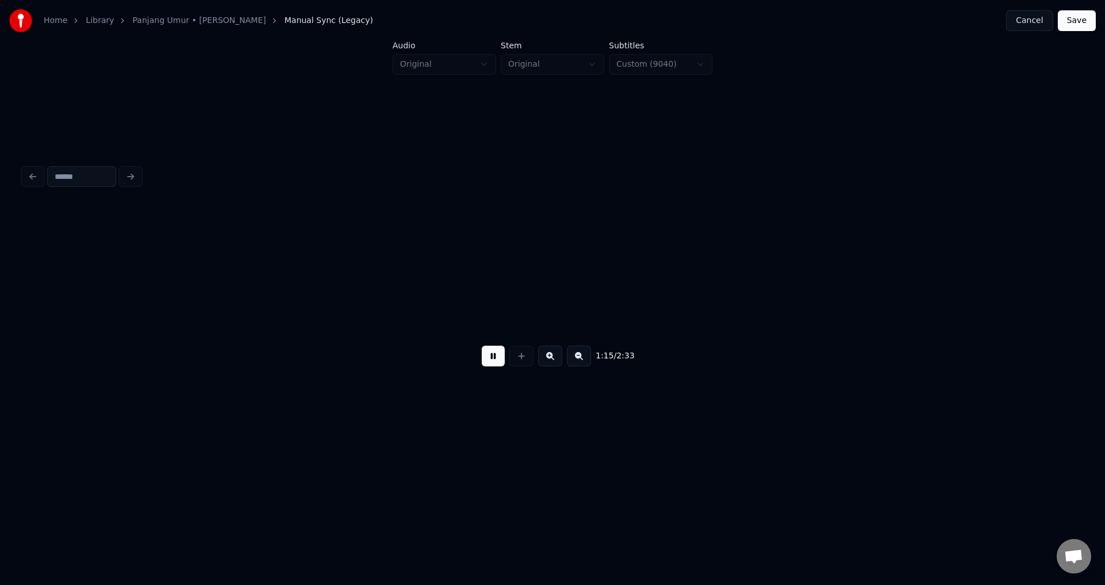
scroll to position [0, 8742]
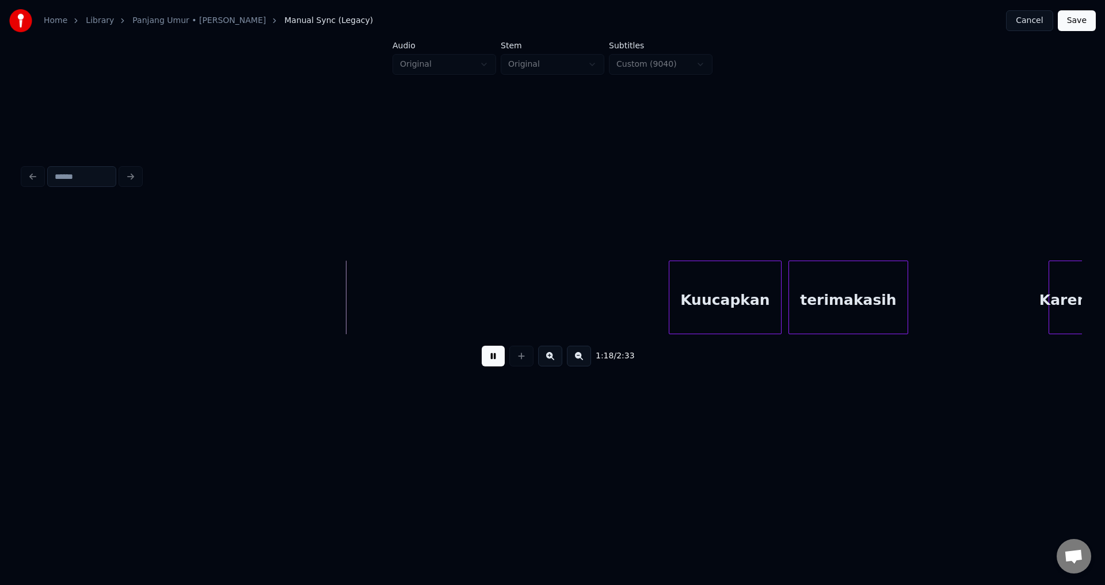
click at [496, 360] on button at bounding box center [493, 356] width 23 height 21
click at [1090, 26] on button "Save" at bounding box center [1077, 20] width 38 height 21
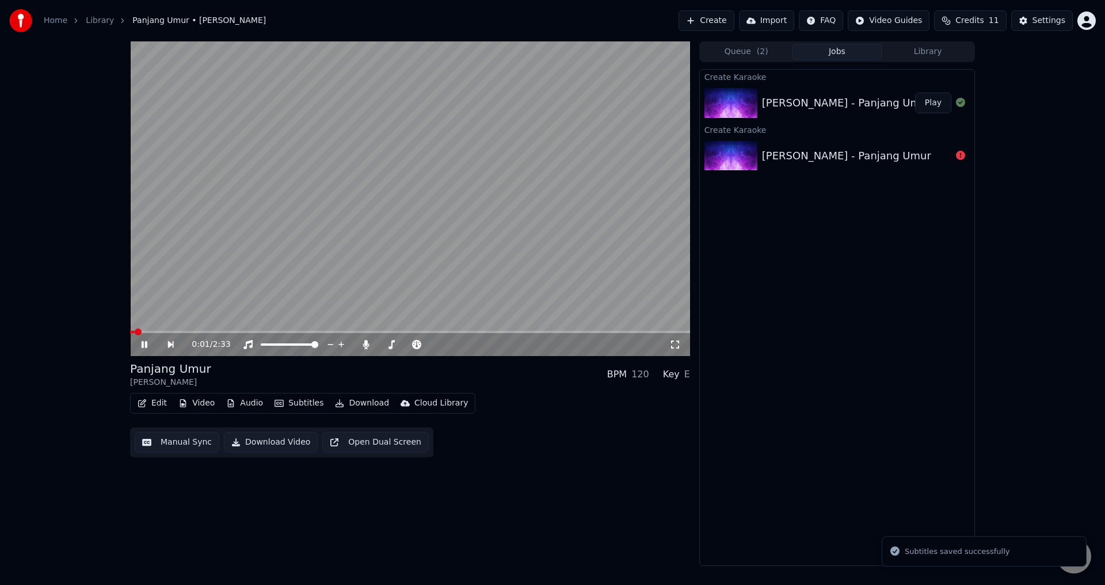
click at [212, 408] on button "Video" at bounding box center [196, 403] width 45 height 16
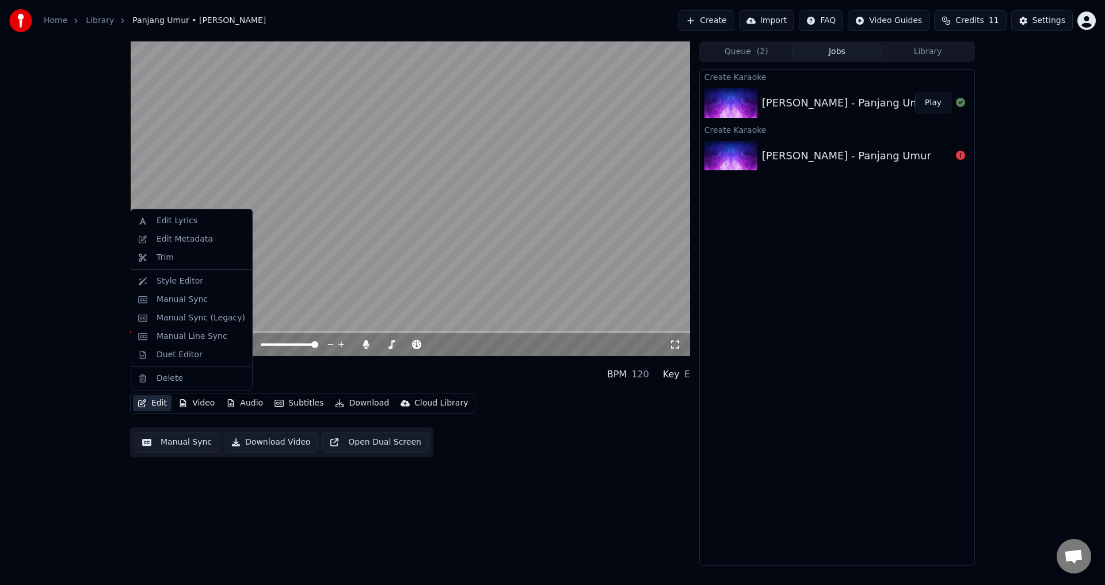
drag, startPoint x: 174, startPoint y: 287, endPoint x: 191, endPoint y: 315, distance: 33.0
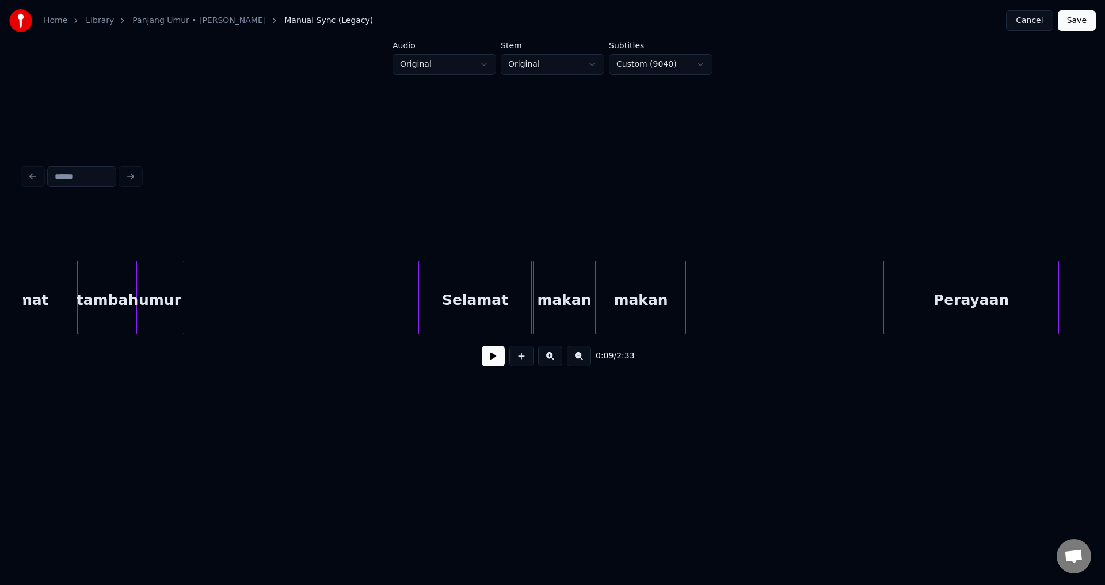
scroll to position [0, 5383]
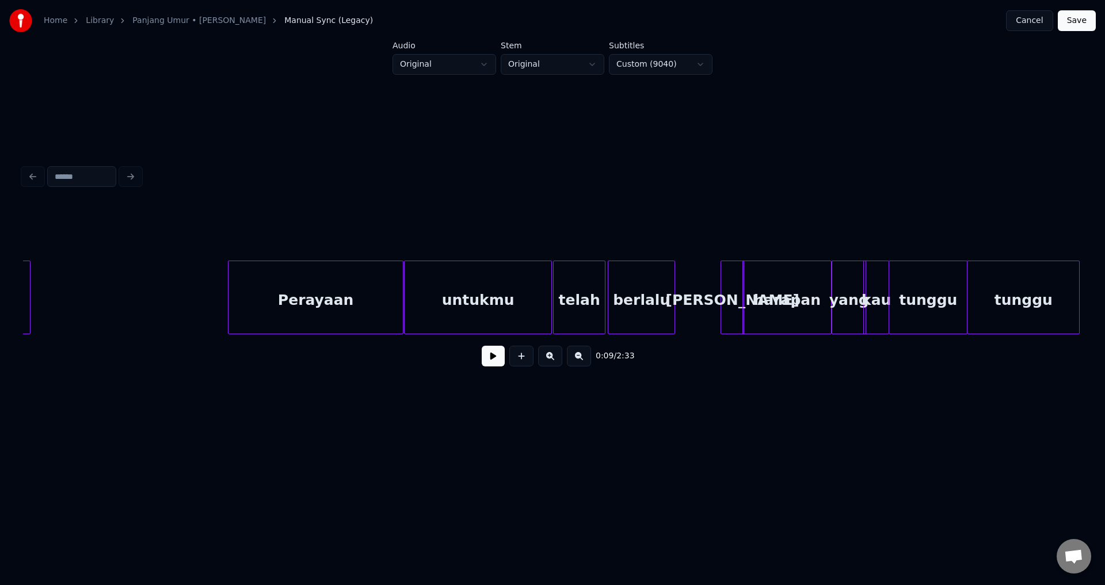
click at [1038, 31] on div "Home Library Panjang Umur • Chintya Gabriella Manual Sync (Legacy) Cancel Save" at bounding box center [552, 20] width 1105 height 41
click at [1038, 28] on button "Cancel" at bounding box center [1029, 20] width 47 height 21
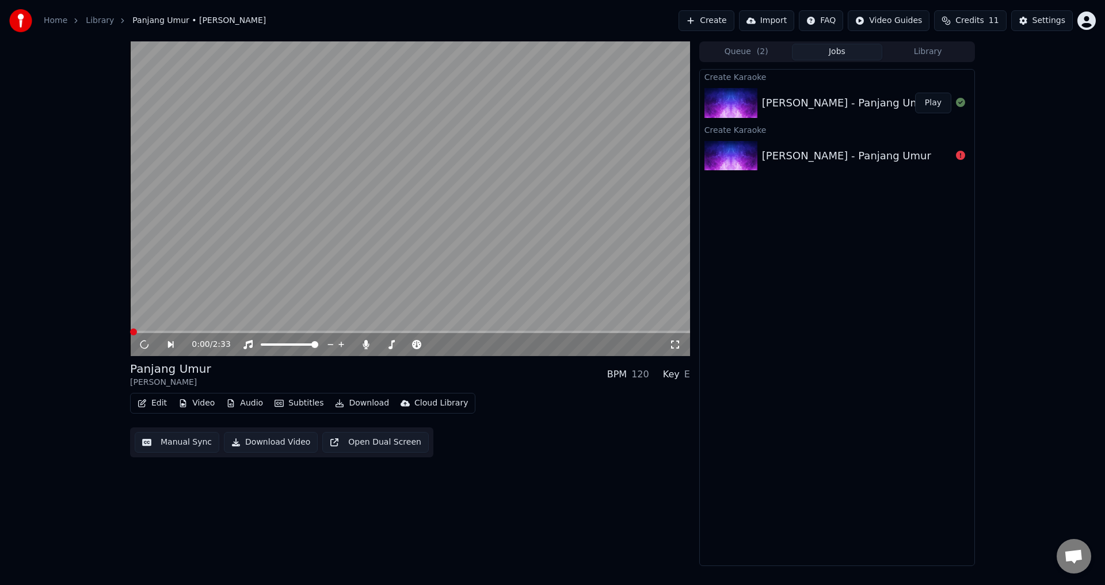
click at [144, 409] on button "Edit" at bounding box center [152, 403] width 39 height 16
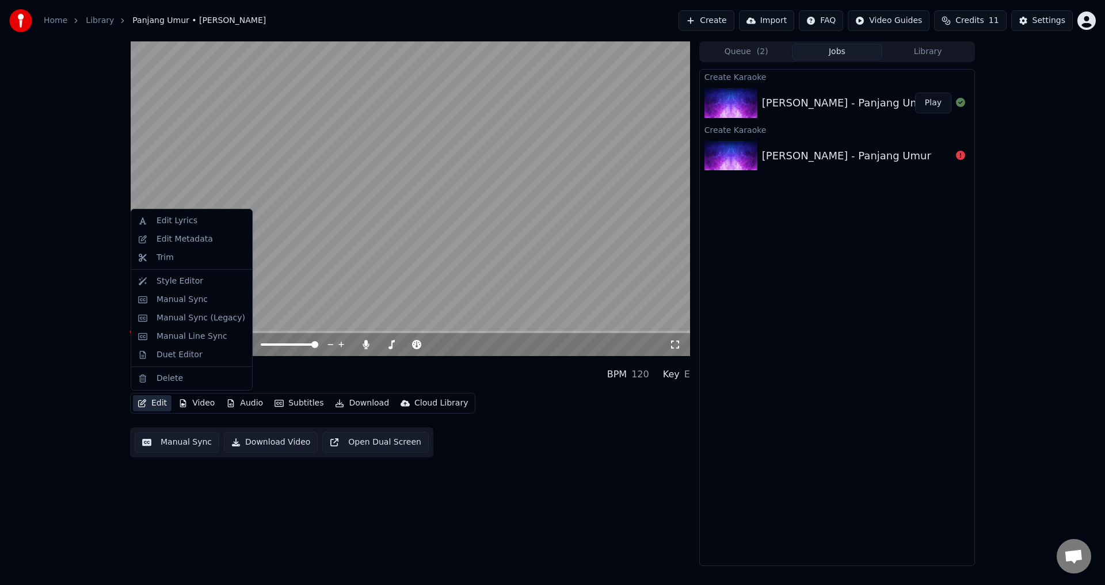
drag, startPoint x: 195, startPoint y: 287, endPoint x: 197, endPoint y: 306, distance: 19.1
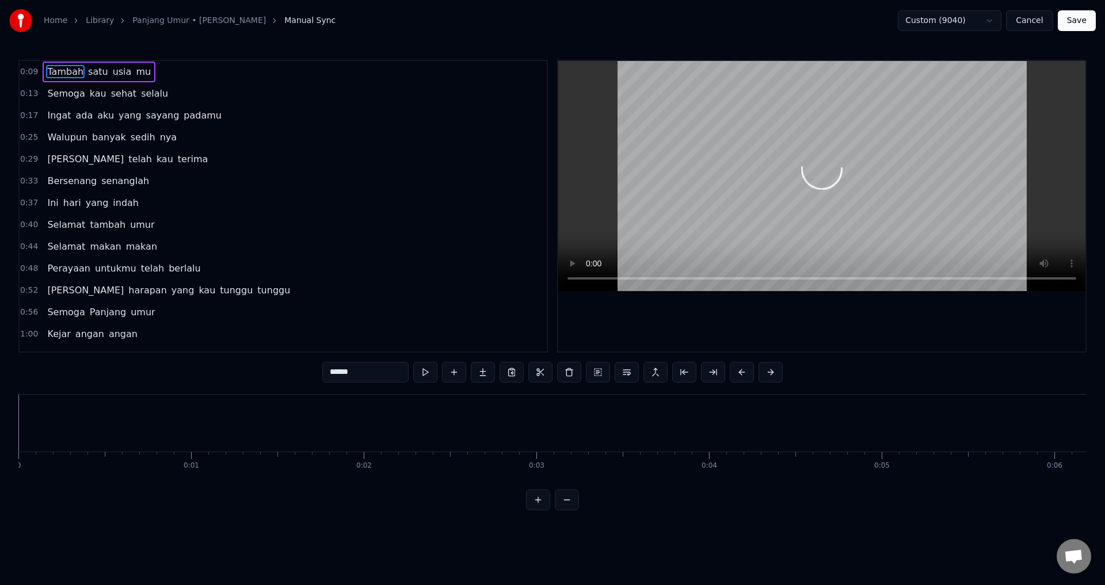
scroll to position [0, 1593]
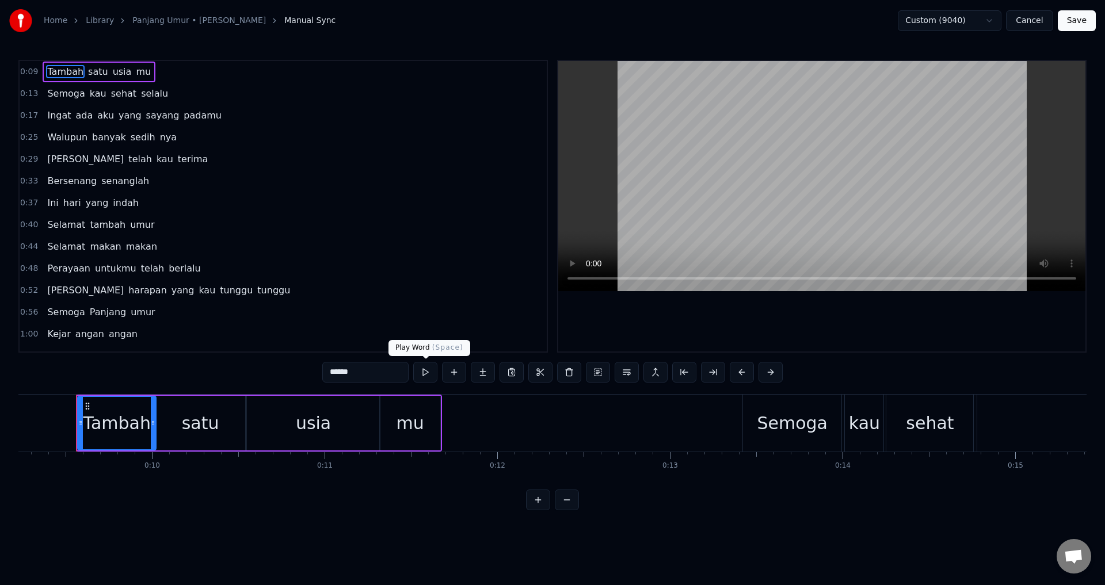
click at [431, 375] on button at bounding box center [425, 372] width 24 height 21
click at [651, 332] on div at bounding box center [821, 206] width 527 height 291
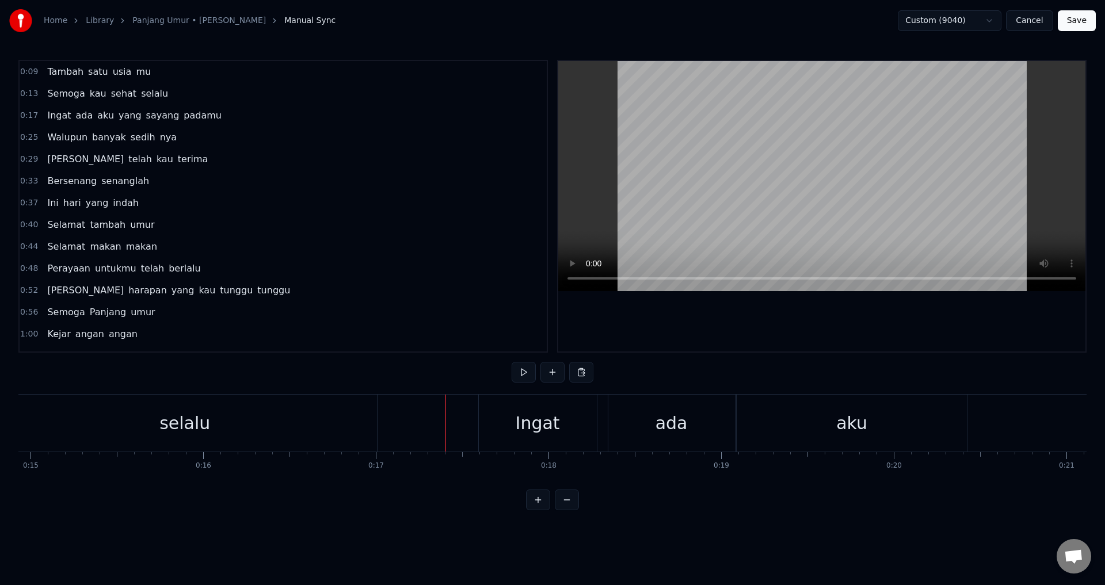
click at [691, 315] on div at bounding box center [821, 206] width 527 height 291
click at [676, 304] on div at bounding box center [821, 206] width 527 height 291
click at [816, 344] on div at bounding box center [821, 206] width 527 height 291
click at [539, 431] on div "Ingat" at bounding box center [538, 423] width 44 height 26
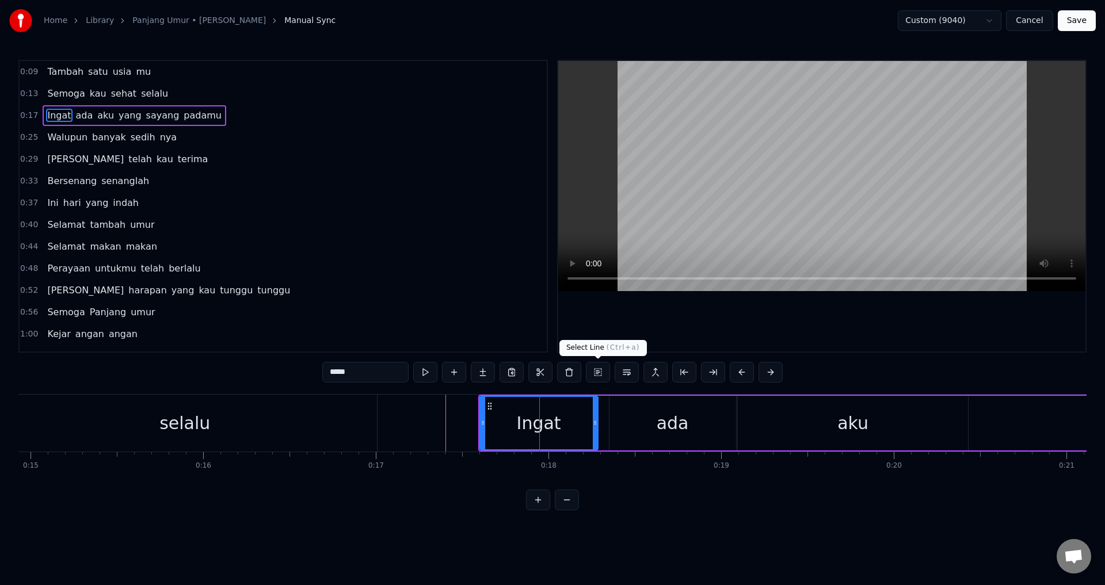
click at [721, 306] on div at bounding box center [821, 206] width 527 height 291
click at [725, 319] on div at bounding box center [821, 206] width 527 height 291
click at [623, 422] on div at bounding box center [622, 423] width 1 height 57
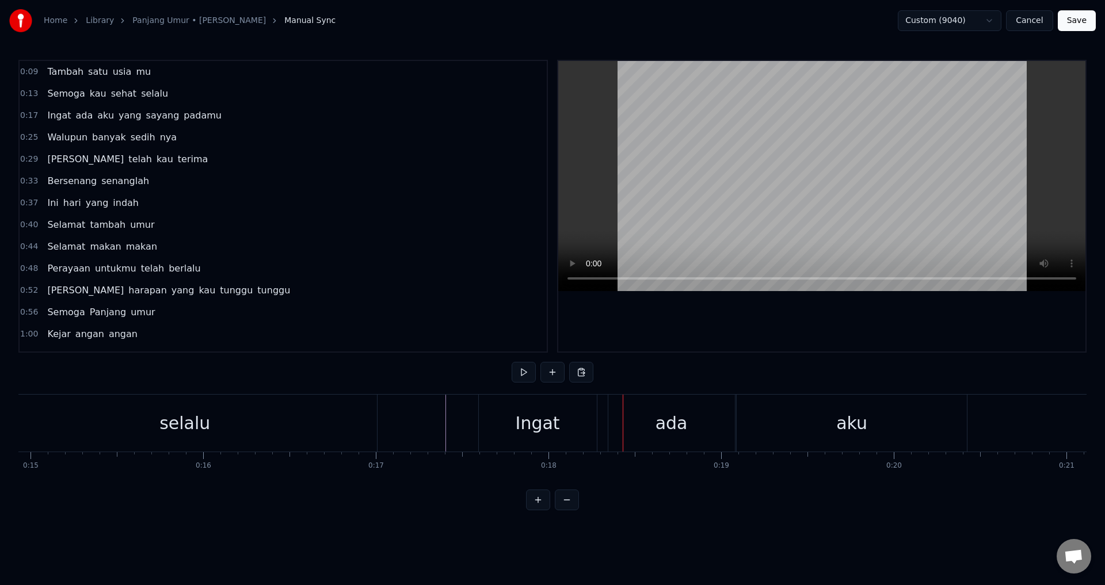
click at [587, 424] on div "Ingat" at bounding box center [538, 423] width 118 height 57
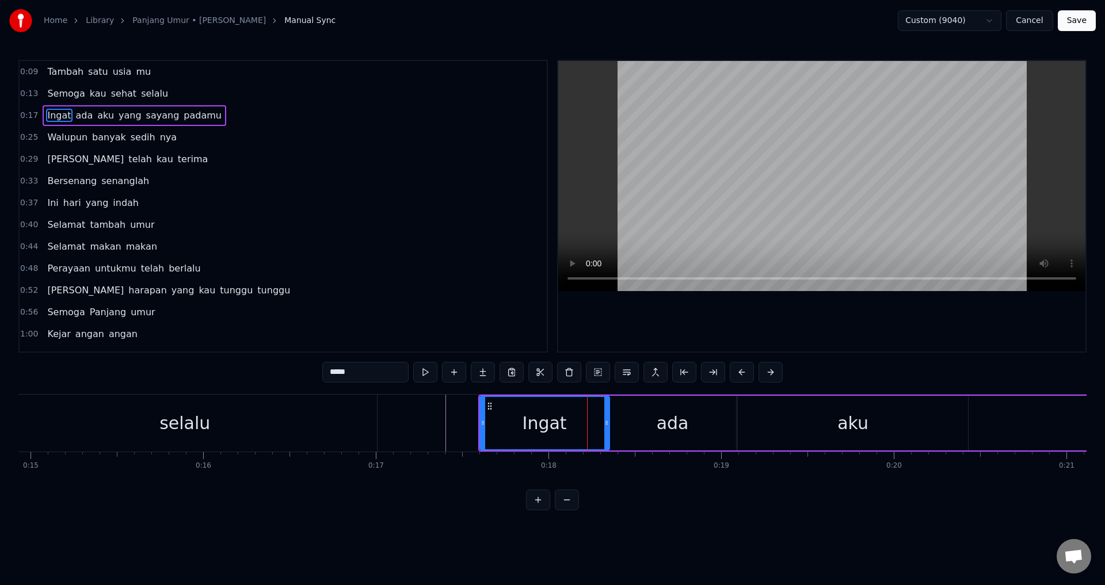
drag, startPoint x: 595, startPoint y: 424, endPoint x: 607, endPoint y: 427, distance: 11.7
click at [607, 427] on icon at bounding box center [606, 422] width 5 height 9
click at [499, 427] on div "Ingat" at bounding box center [545, 423] width 128 height 52
click at [787, 294] on div at bounding box center [821, 206] width 527 height 291
click at [694, 329] on div at bounding box center [821, 206] width 527 height 291
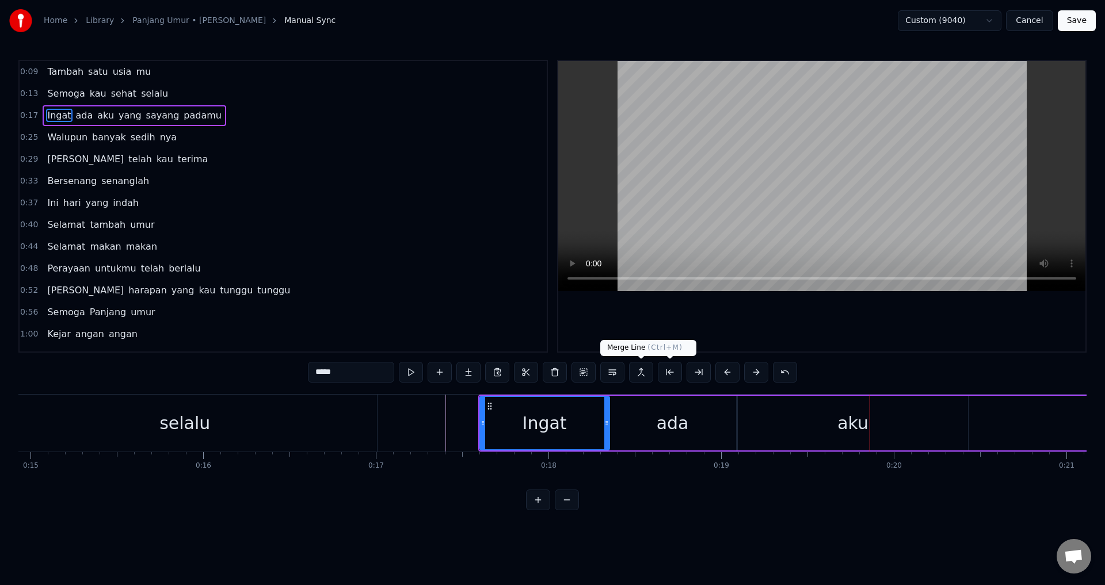
click at [546, 417] on div "Ingat" at bounding box center [545, 423] width 44 height 26
click at [611, 424] on icon at bounding box center [609, 422] width 5 height 9
click at [680, 335] on div at bounding box center [821, 206] width 527 height 291
click at [530, 428] on div "Ingat" at bounding box center [546, 423] width 44 height 26
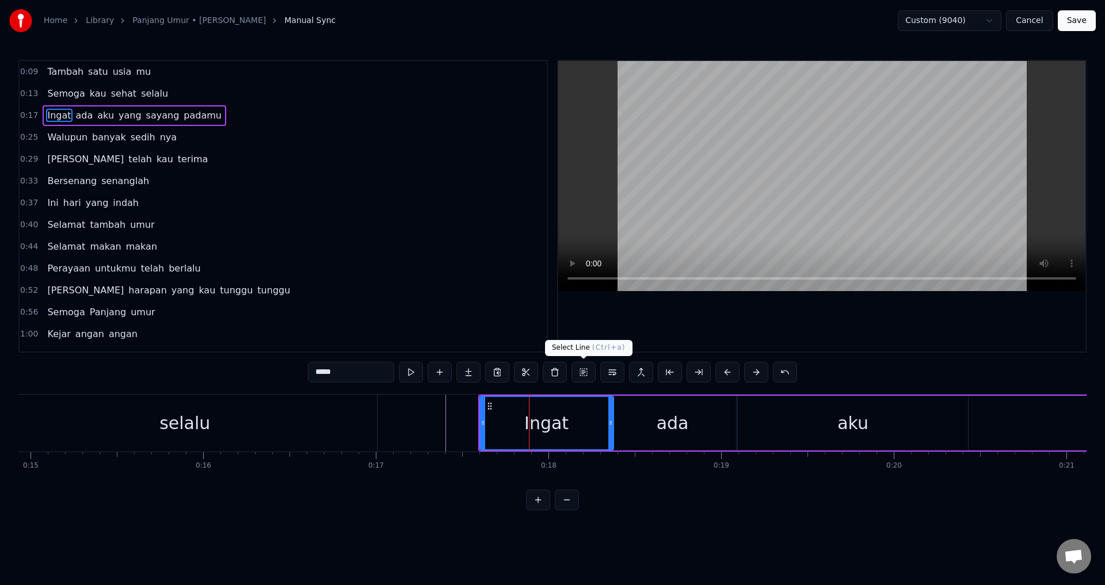
click at [702, 311] on div at bounding box center [821, 206] width 527 height 291
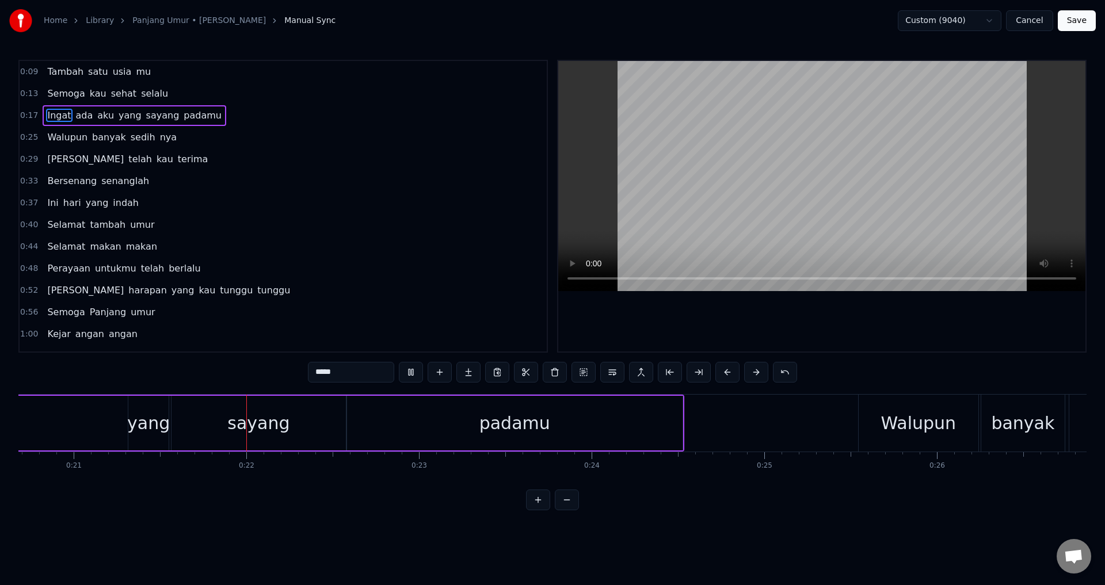
click at [770, 329] on div at bounding box center [821, 206] width 527 height 291
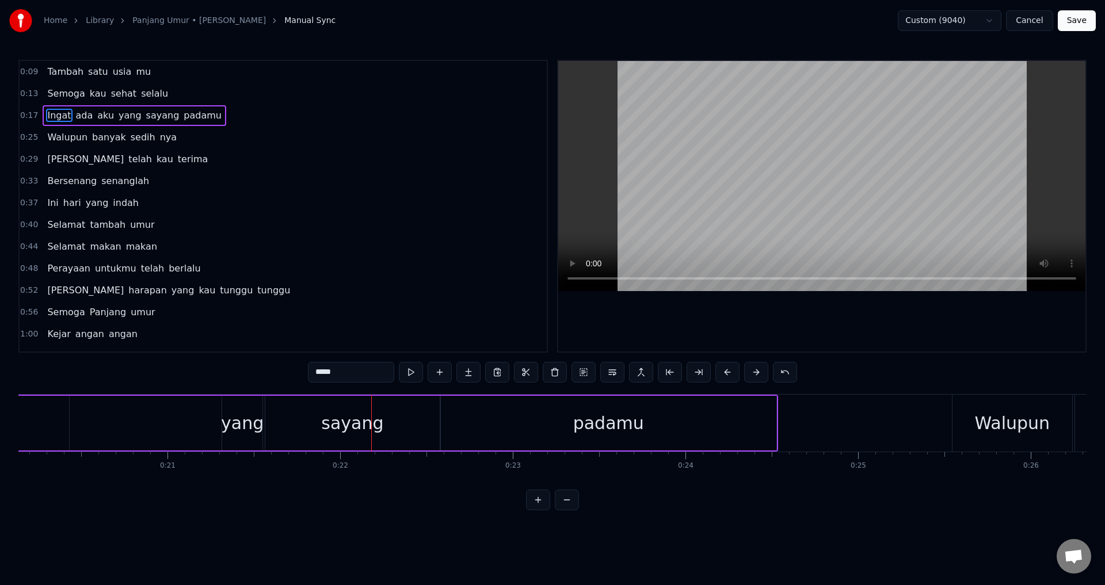
scroll to position [0, 3448]
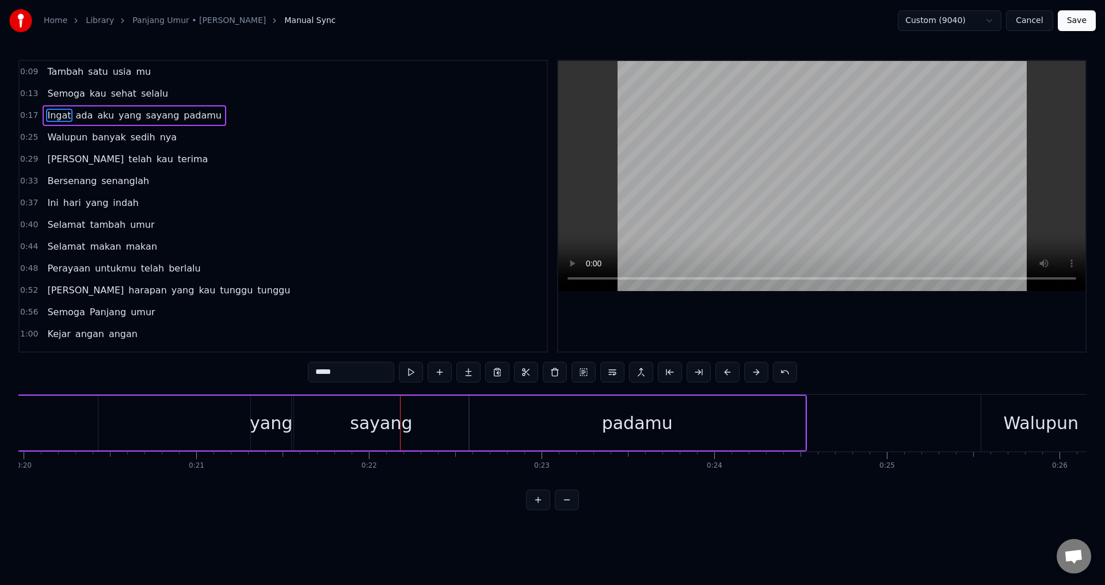
click at [214, 437] on div "Ingat ada aku yang sayang padamu" at bounding box center [207, 423] width 1199 height 57
click at [168, 430] on div "Ingat ada aku yang sayang padamu" at bounding box center [207, 423] width 1199 height 57
click at [642, 318] on div at bounding box center [821, 206] width 527 height 291
click at [649, 307] on div at bounding box center [821, 206] width 527 height 291
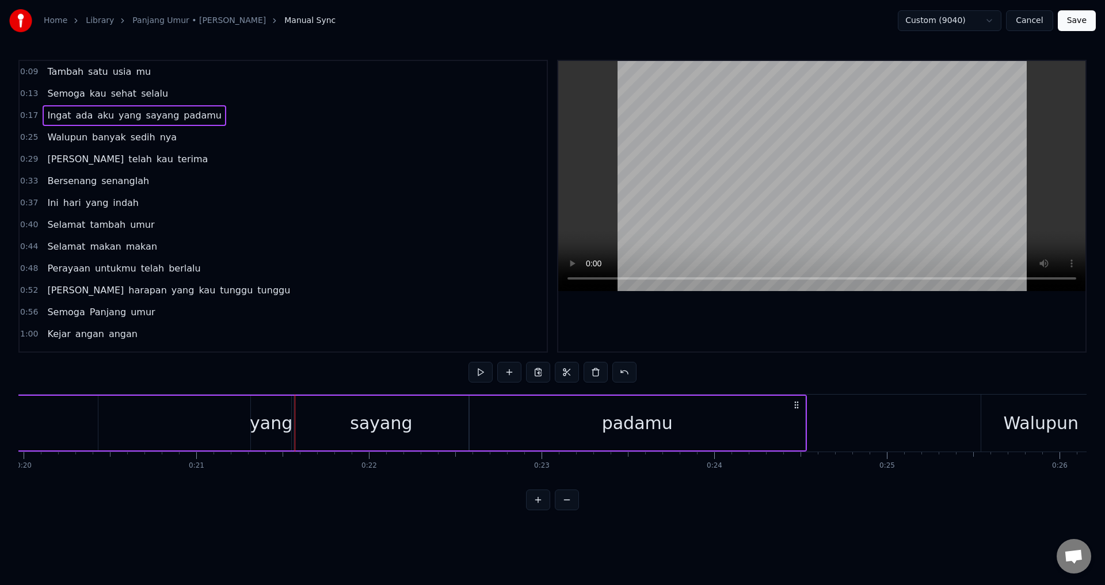
click at [261, 428] on div "yang" at bounding box center [271, 423] width 43 height 26
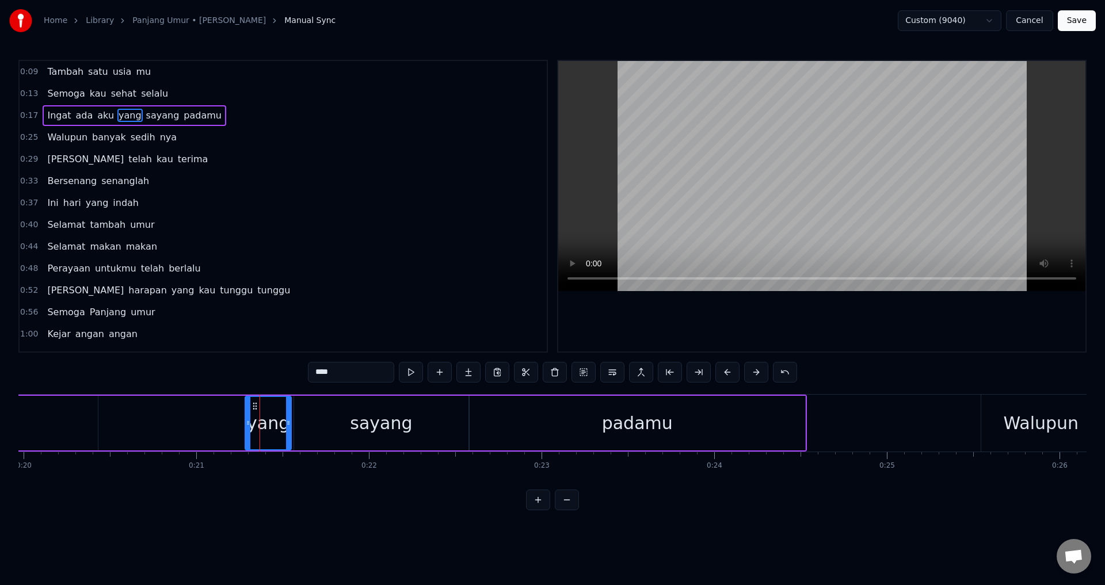
drag, startPoint x: 253, startPoint y: 422, endPoint x: 245, endPoint y: 422, distance: 8.1
click at [248, 422] on circle at bounding box center [248, 421] width 1 height 1
click at [292, 423] on div "yang" at bounding box center [267, 423] width 50 height 55
click at [299, 425] on div "sayang" at bounding box center [381, 423] width 174 height 55
type input "******"
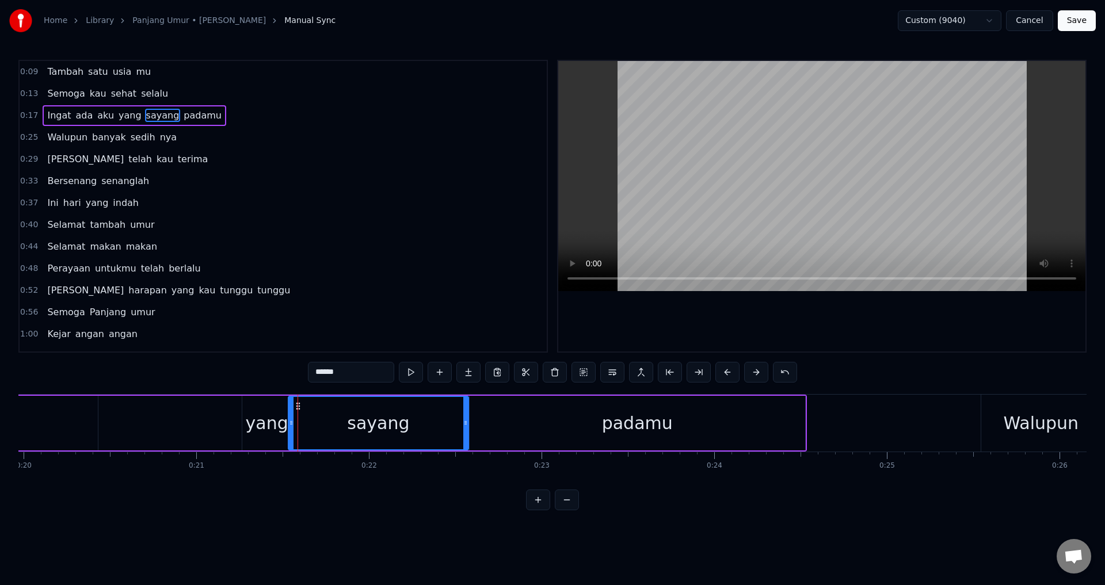
drag, startPoint x: 297, startPoint y: 425, endPoint x: 291, endPoint y: 426, distance: 5.9
click at [291, 426] on icon at bounding box center [291, 422] width 5 height 9
click at [225, 431] on div "Ingat ada aku yang sayang padamu" at bounding box center [207, 423] width 1199 height 57
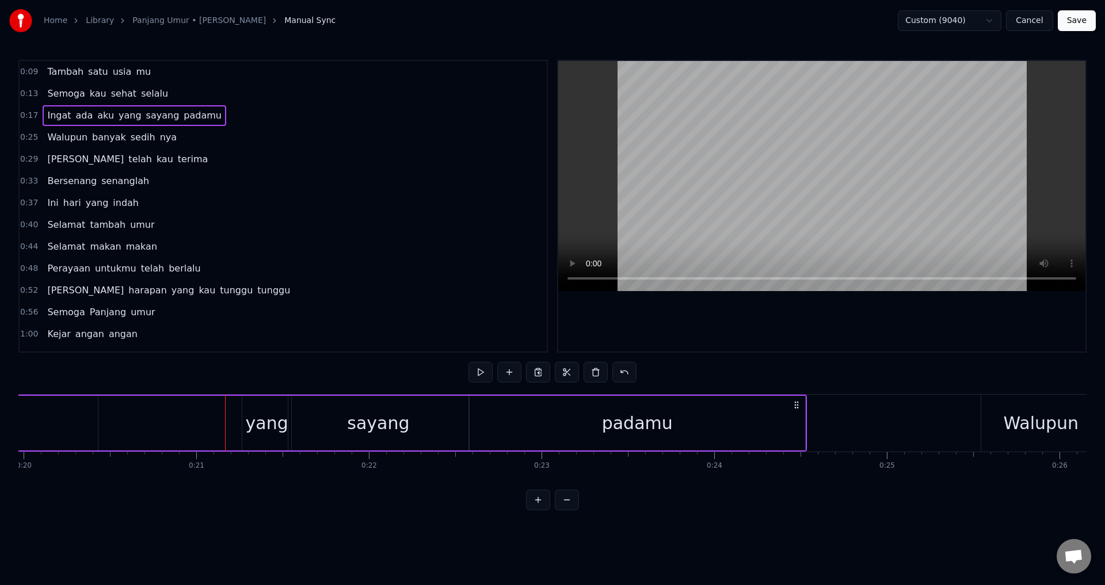
click at [669, 322] on div at bounding box center [821, 206] width 527 height 291
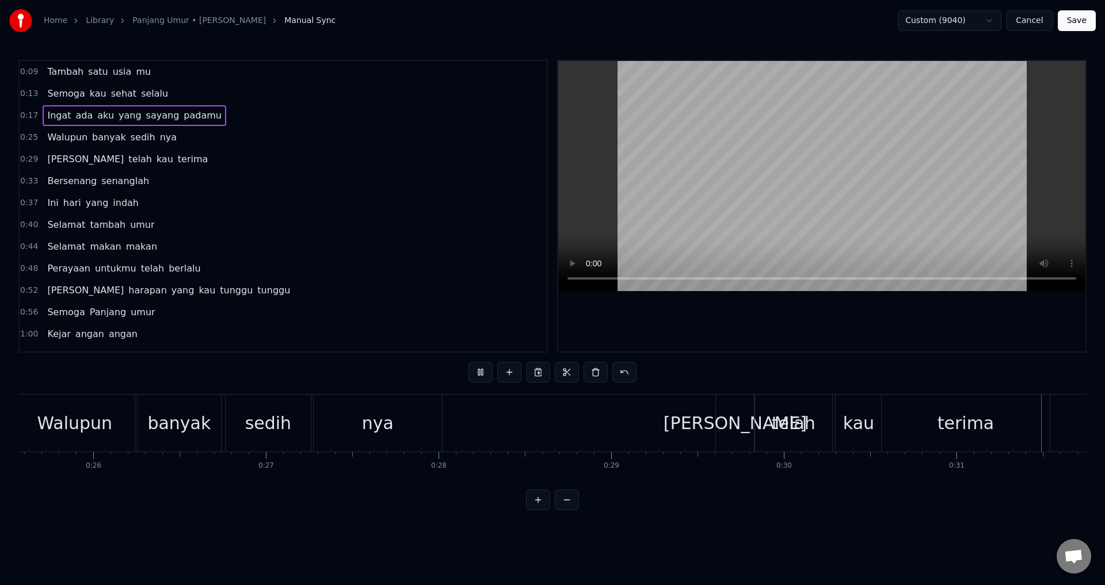
scroll to position [0, 5377]
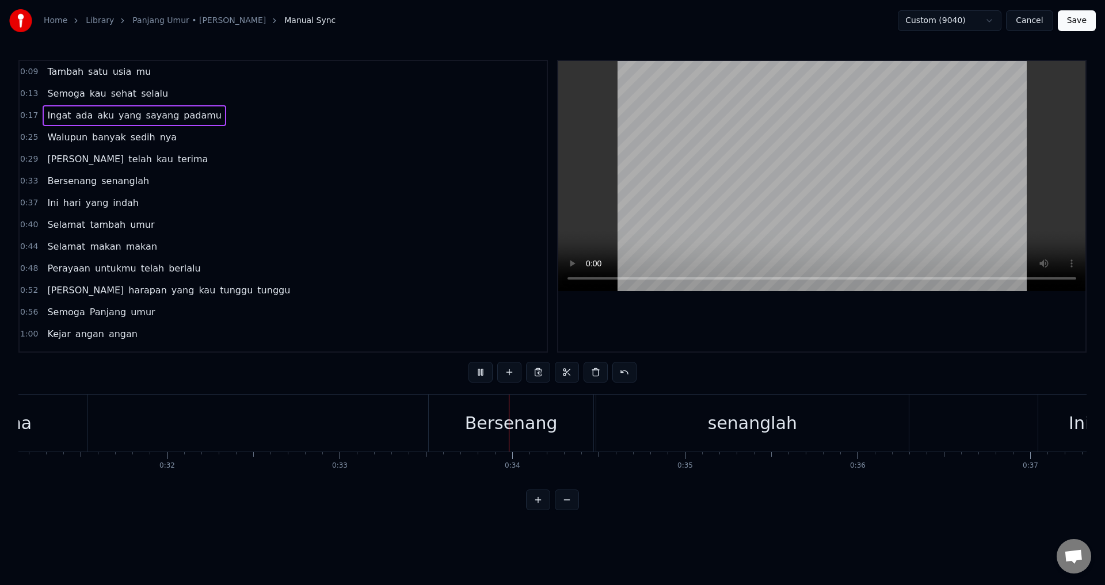
click at [715, 309] on div at bounding box center [821, 206] width 527 height 291
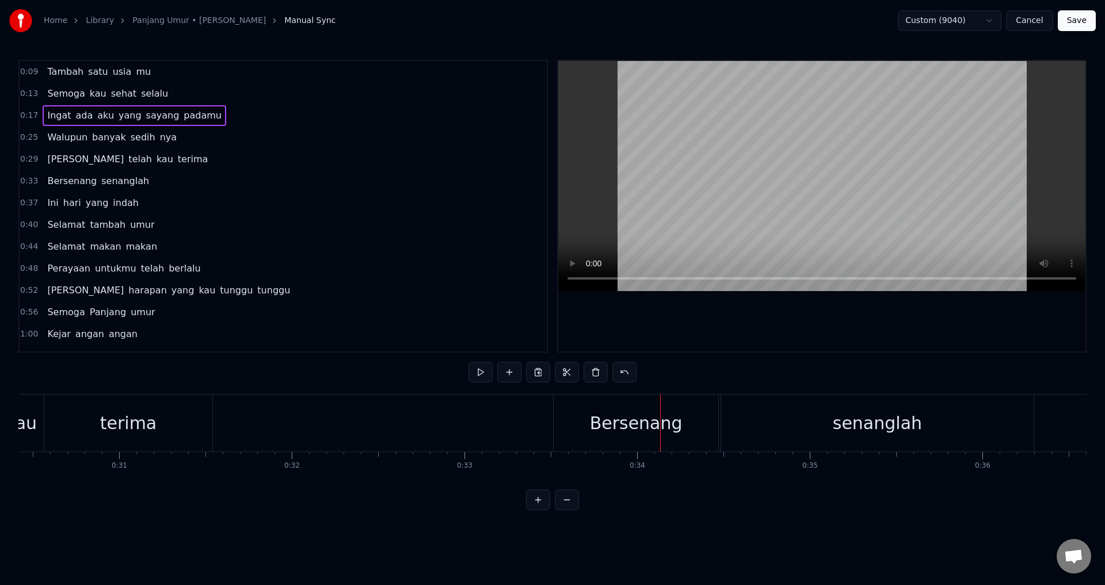
click at [203, 429] on div "terima" at bounding box center [128, 423] width 168 height 57
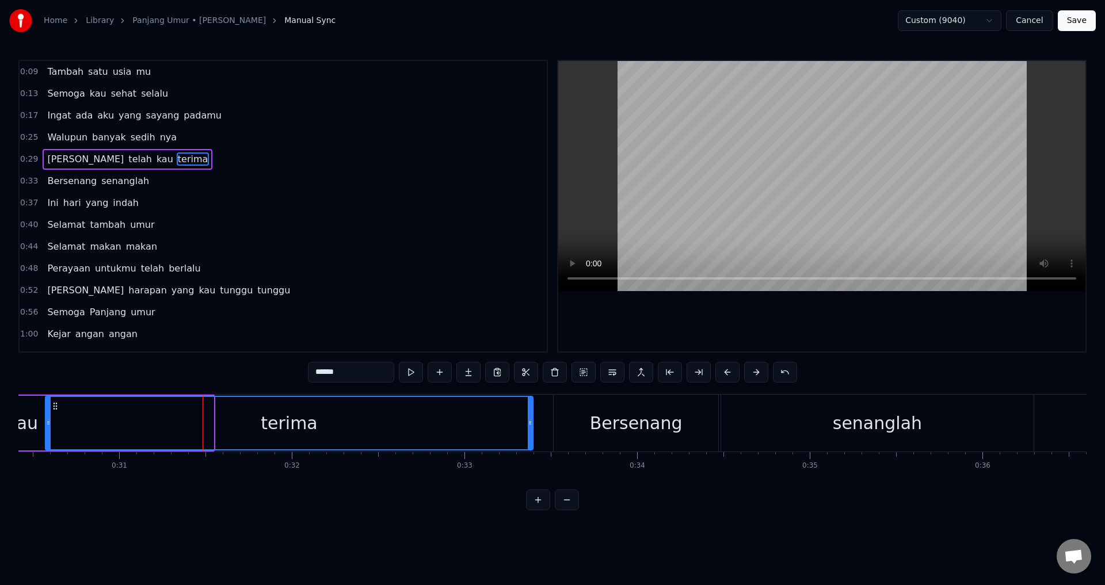
drag, startPoint x: 212, startPoint y: 426, endPoint x: 392, endPoint y: 433, distance: 180.3
click at [532, 428] on div at bounding box center [530, 423] width 5 height 52
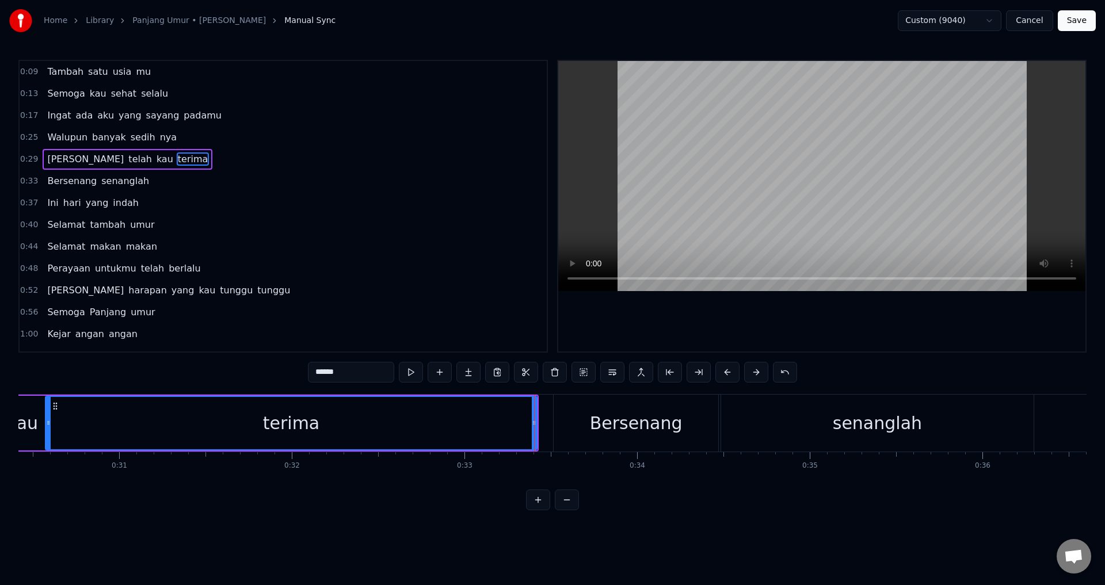
click at [73, 429] on div "terima" at bounding box center [291, 423] width 490 height 52
click at [761, 316] on div at bounding box center [821, 206] width 527 height 291
click at [779, 318] on div at bounding box center [821, 206] width 527 height 291
drag, startPoint x: 540, startPoint y: 427, endPoint x: 482, endPoint y: 433, distance: 58.5
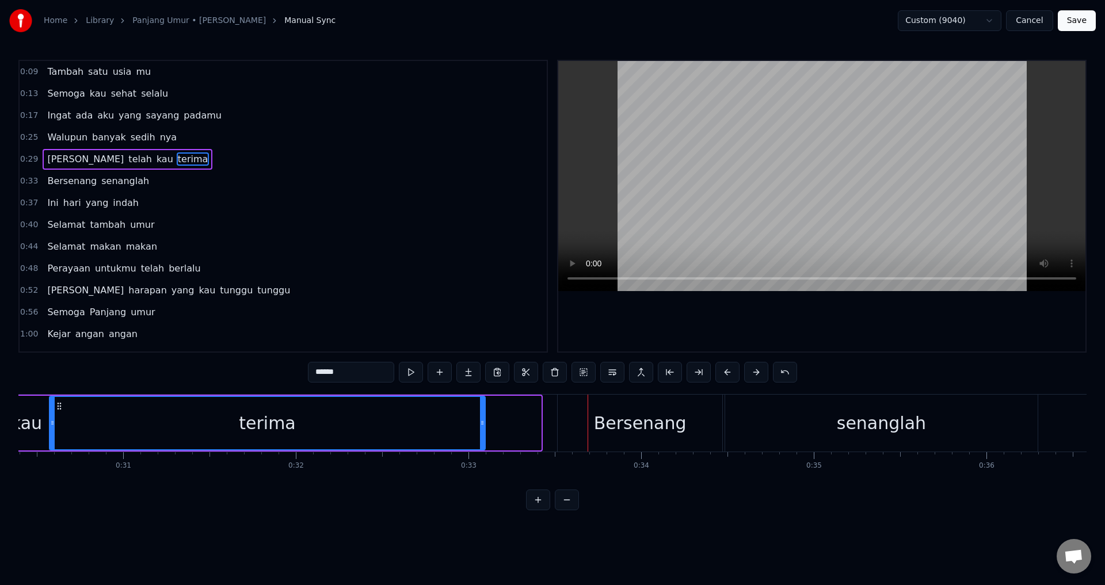
click at [482, 433] on div at bounding box center [482, 423] width 5 height 52
click at [424, 414] on div "terima" at bounding box center [266, 423] width 432 height 52
click at [820, 328] on div at bounding box center [821, 206] width 527 height 291
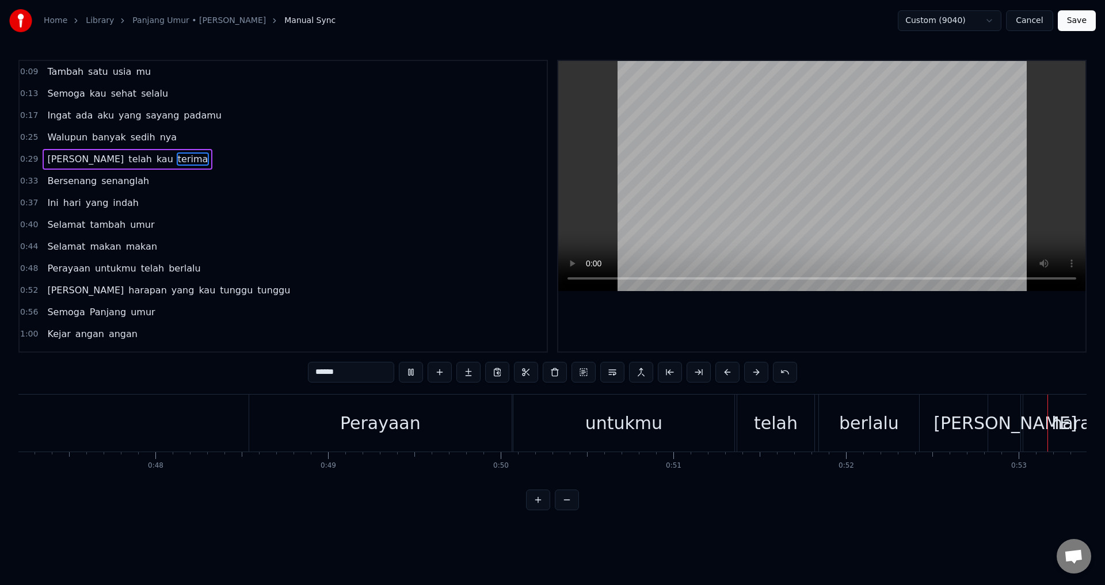
scroll to position [0, 9116]
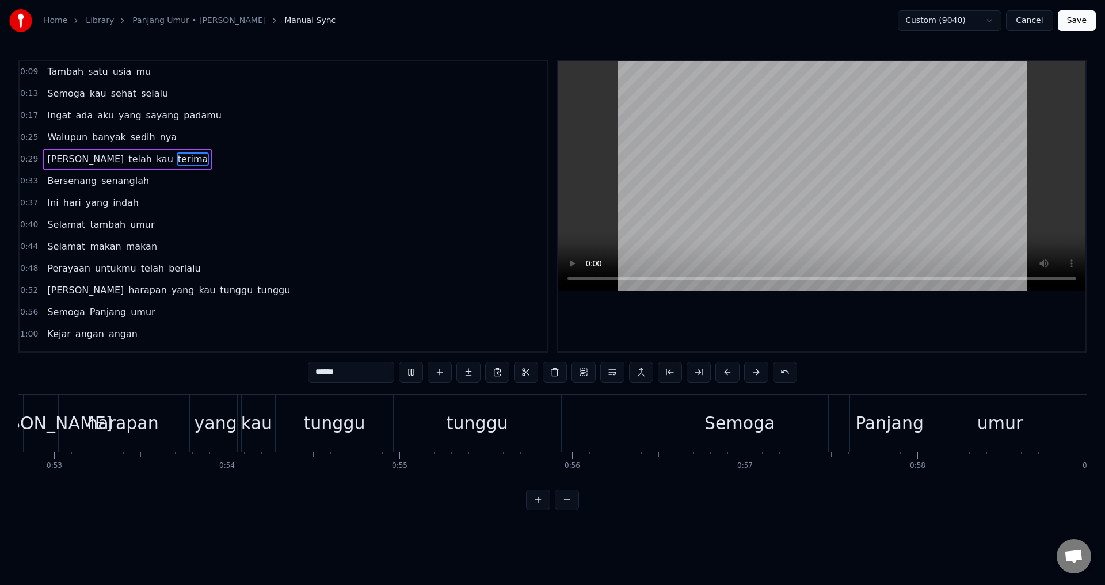
click at [821, 337] on div at bounding box center [821, 206] width 527 height 291
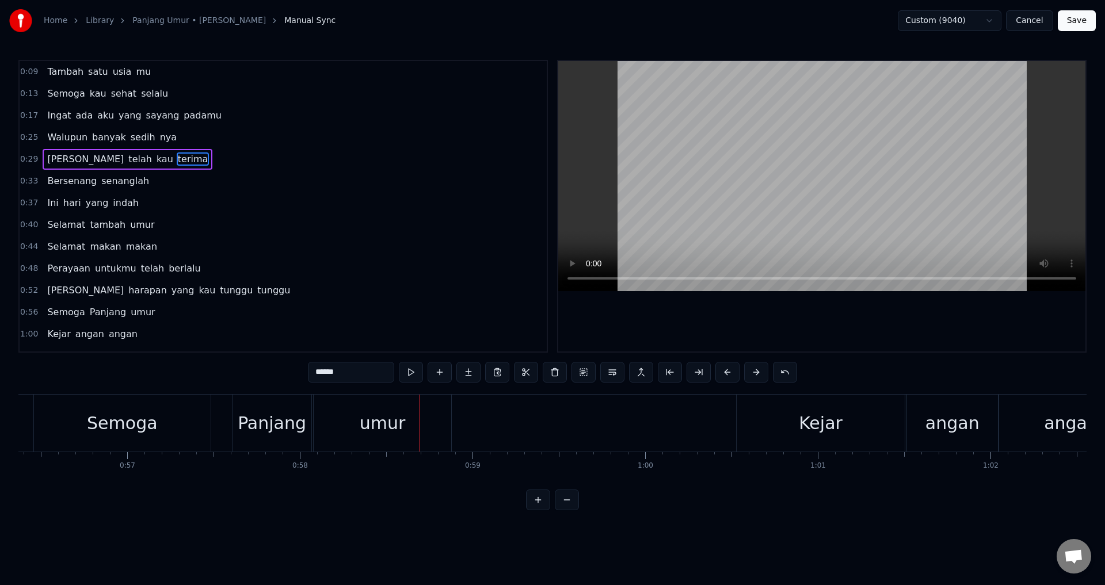
scroll to position [0, 9529]
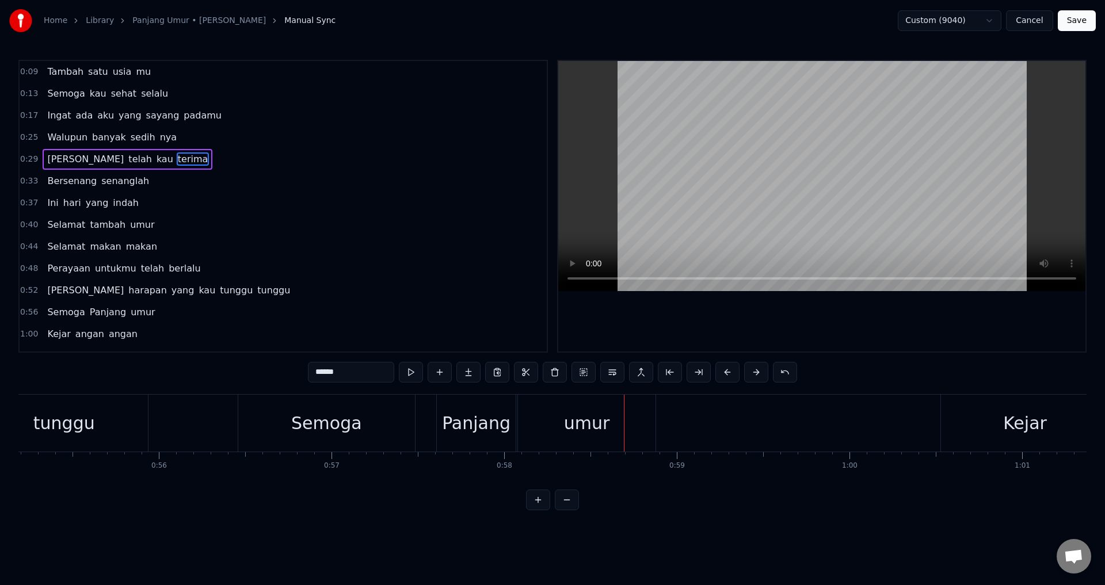
click at [384, 444] on div "Semoga" at bounding box center [326, 423] width 177 height 57
type input "******"
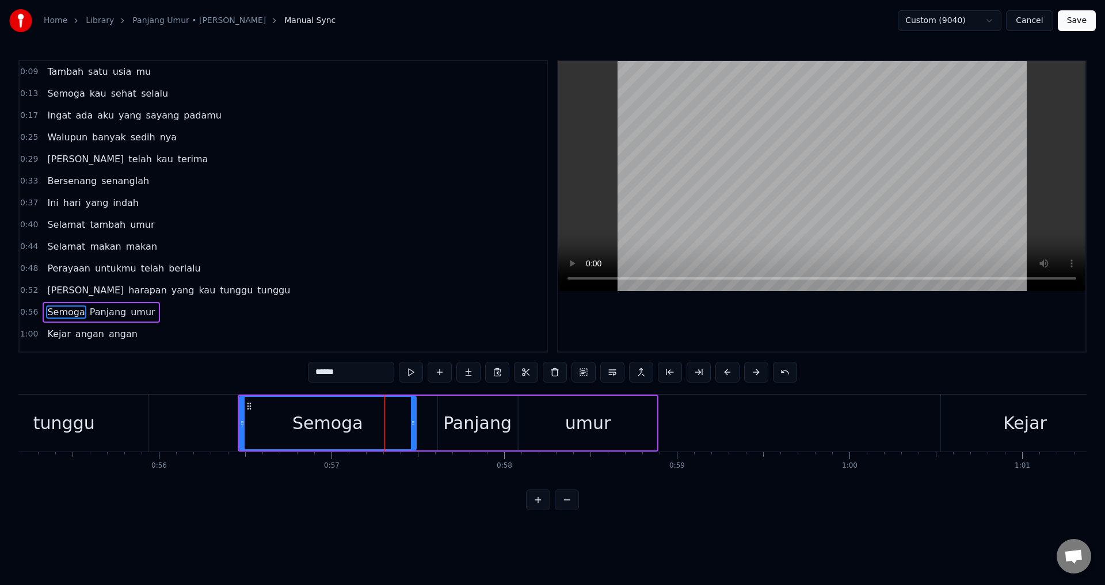
scroll to position [106, 0]
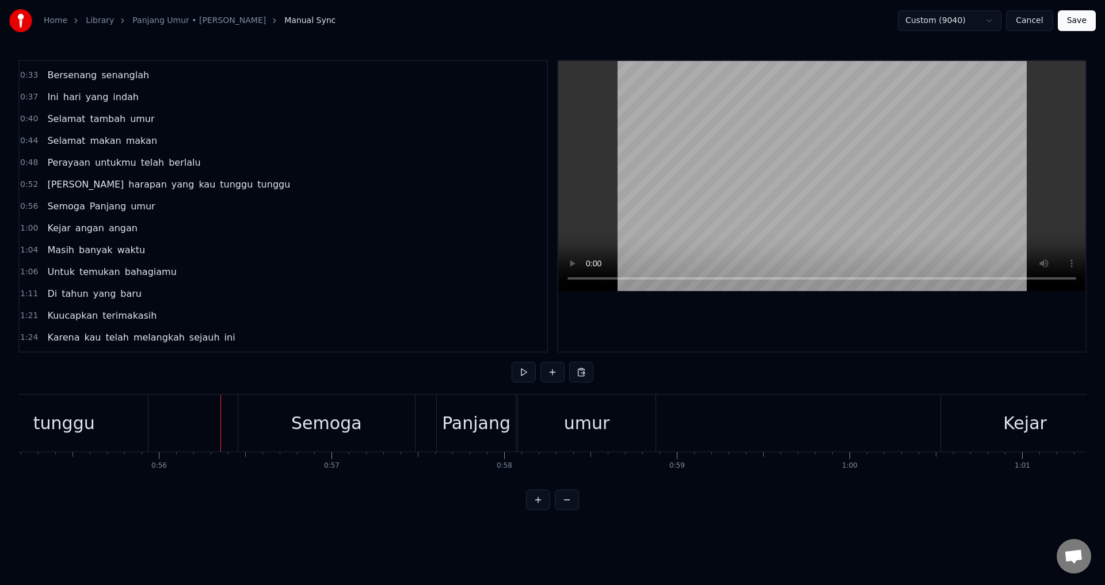
click at [693, 318] on div at bounding box center [821, 206] width 527 height 291
click at [491, 419] on div "Panjang" at bounding box center [476, 423] width 68 height 26
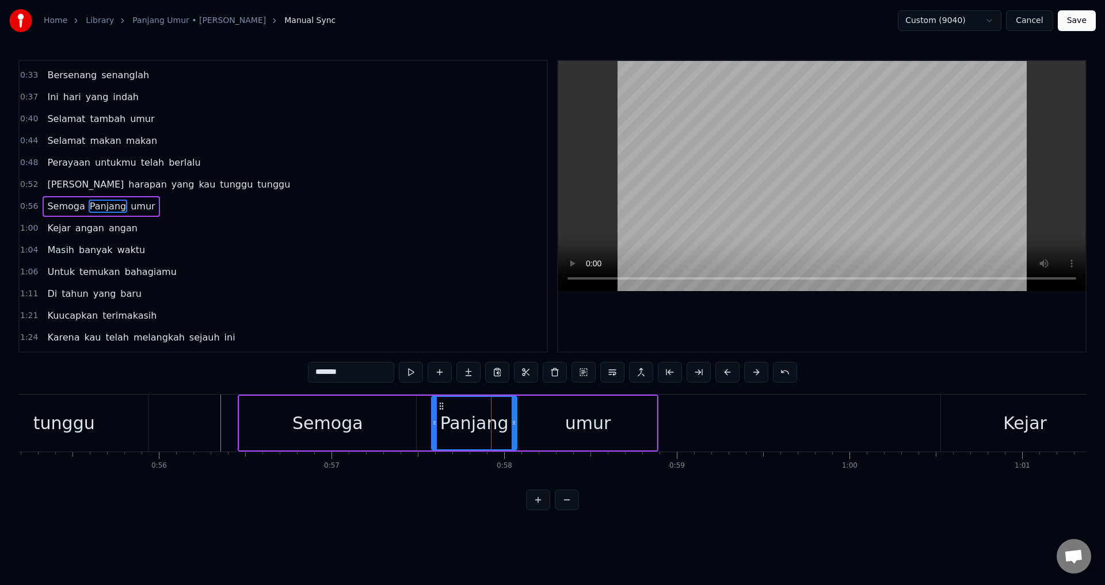
drag, startPoint x: 441, startPoint y: 424, endPoint x: 435, endPoint y: 424, distance: 6.3
click at [435, 424] on circle at bounding box center [435, 424] width 1 height 1
drag, startPoint x: 319, startPoint y: 372, endPoint x: 307, endPoint y: 373, distance: 12.1
click at [311, 372] on input "*******" at bounding box center [351, 372] width 86 height 21
type input "*******"
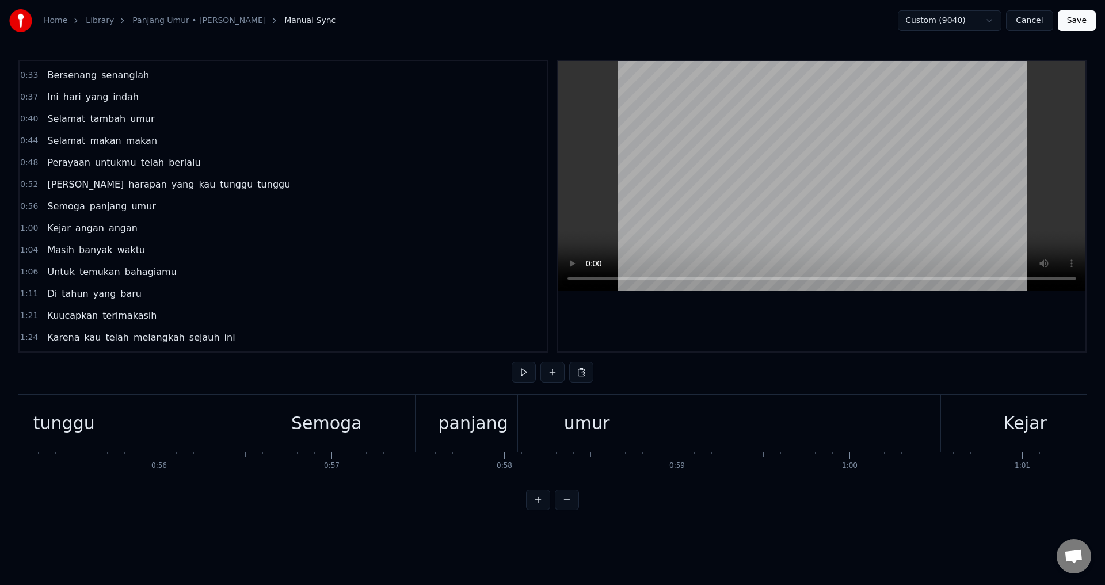
click at [705, 331] on div at bounding box center [821, 206] width 527 height 291
click at [718, 340] on div at bounding box center [821, 206] width 527 height 291
click at [397, 431] on div "Semoga" at bounding box center [326, 423] width 177 height 57
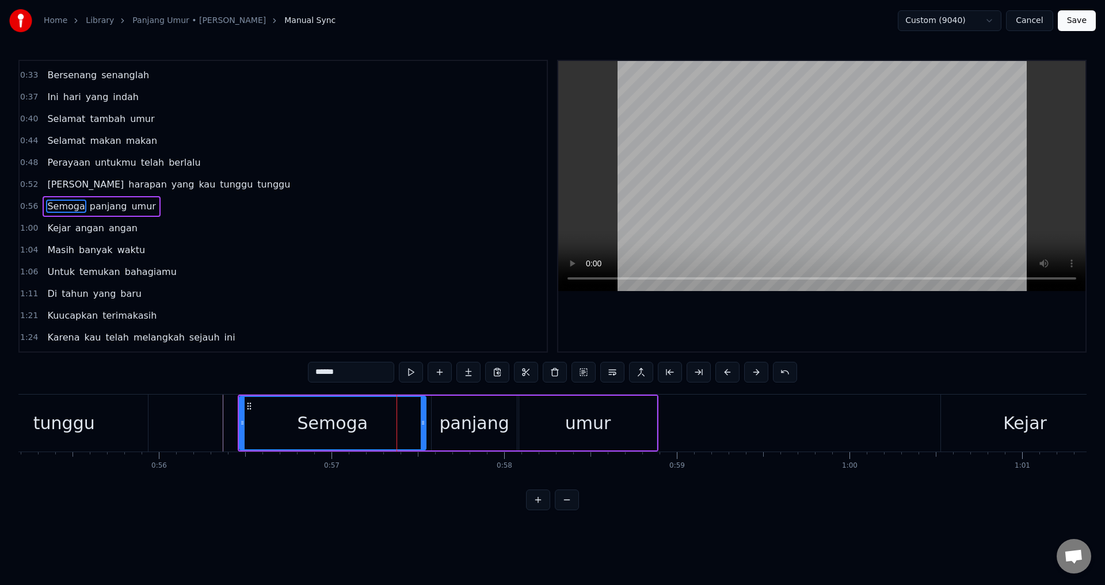
drag, startPoint x: 414, startPoint y: 428, endPoint x: 424, endPoint y: 427, distance: 9.8
click at [424, 427] on div at bounding box center [423, 423] width 5 height 52
click at [359, 423] on div "Semoga" at bounding box center [333, 423] width 71 height 26
click at [623, 334] on div at bounding box center [821, 206] width 527 height 291
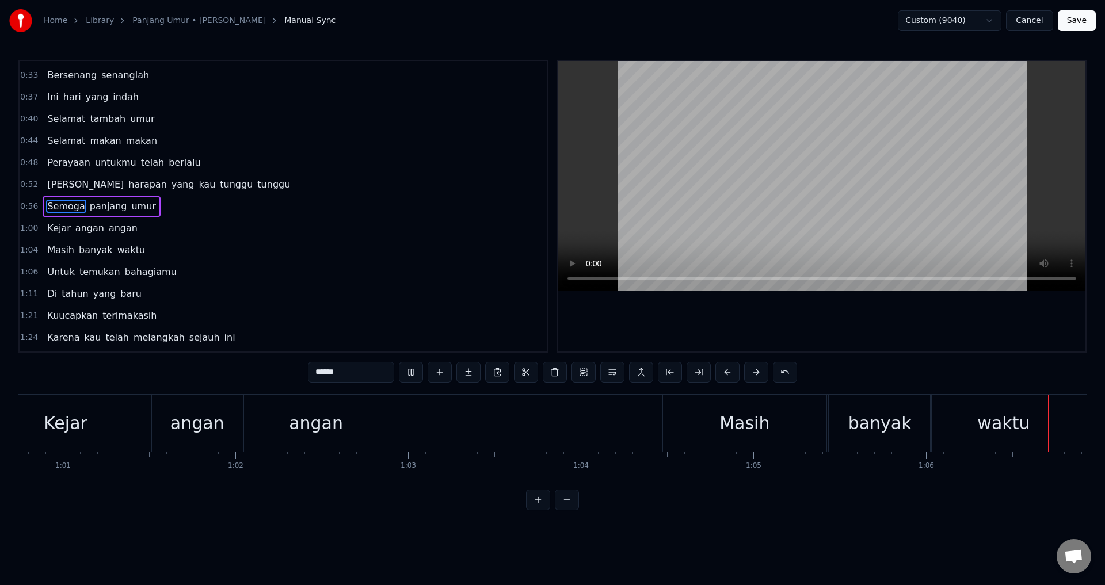
scroll to position [0, 11451]
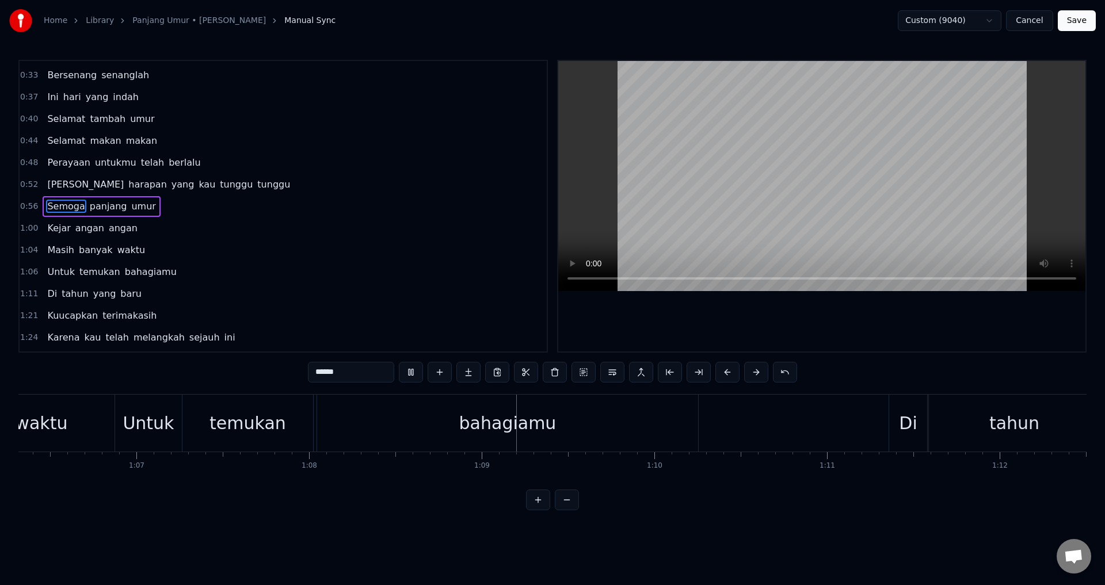
click at [764, 357] on div "0:09 Tambah satu usia mu 0:13 Semoga kau sehat selalu 0:17 Ingat ada aku yang s…" at bounding box center [552, 285] width 1068 height 451
click at [291, 424] on div "temukan" at bounding box center [247, 423] width 131 height 57
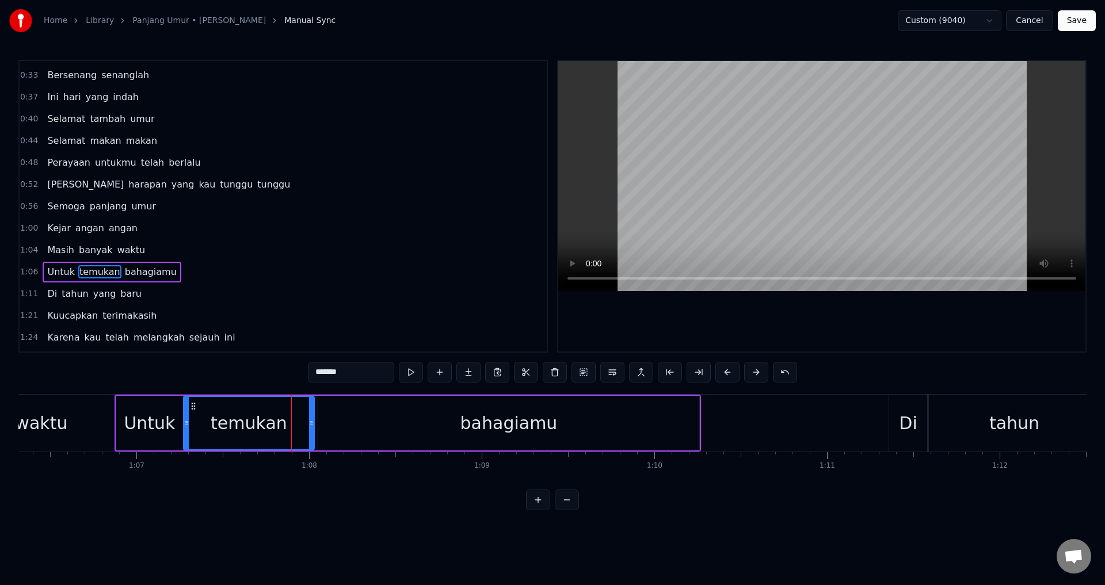
scroll to position [172, 0]
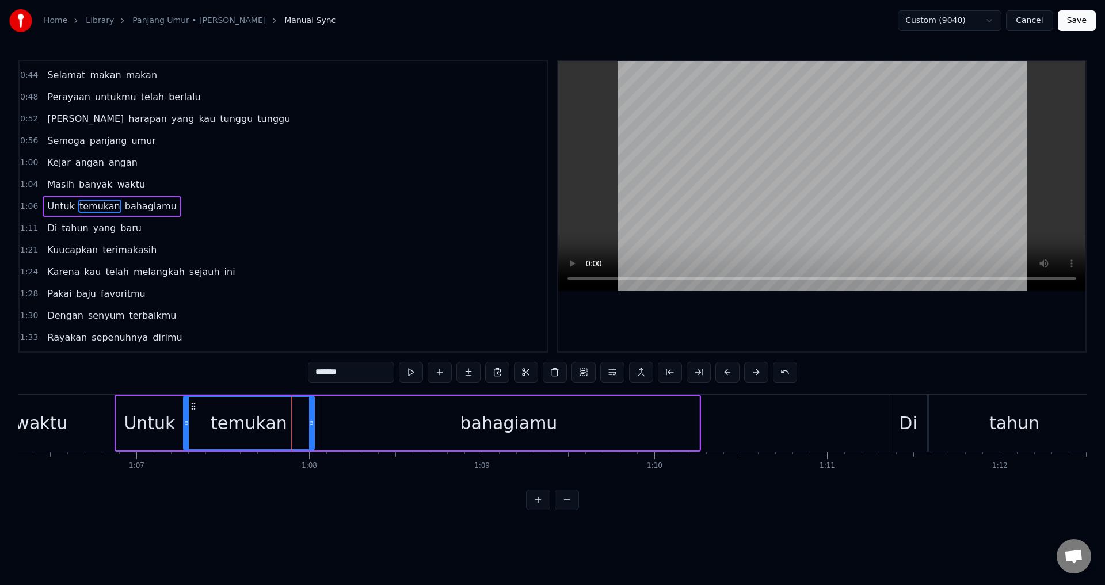
click at [139, 420] on div "Untuk" at bounding box center [149, 423] width 51 height 26
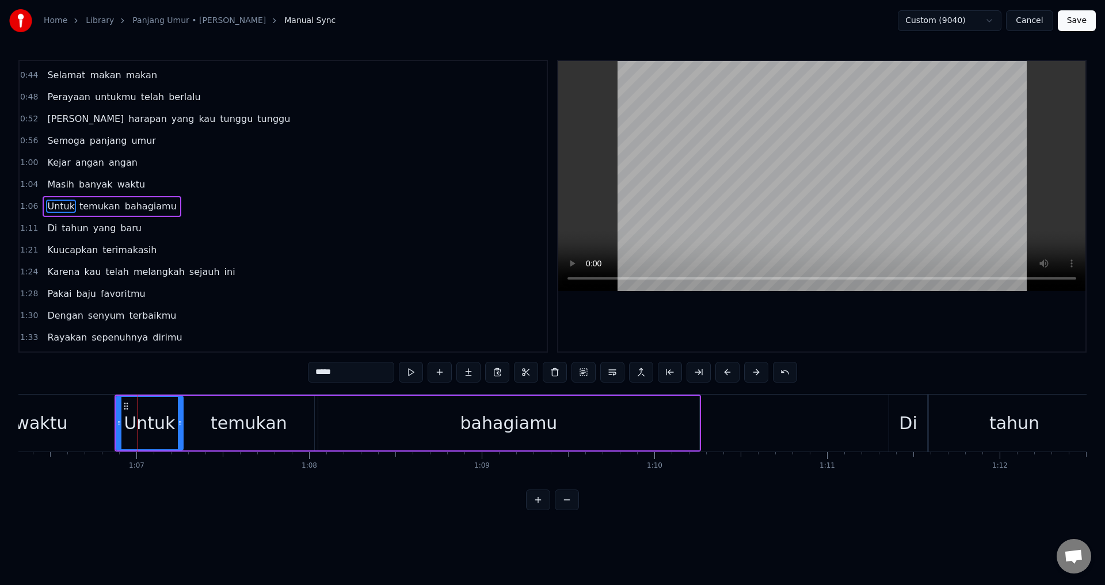
click at [799, 311] on div at bounding box center [821, 206] width 527 height 291
click at [336, 438] on div "bahagiamu" at bounding box center [509, 423] width 382 height 55
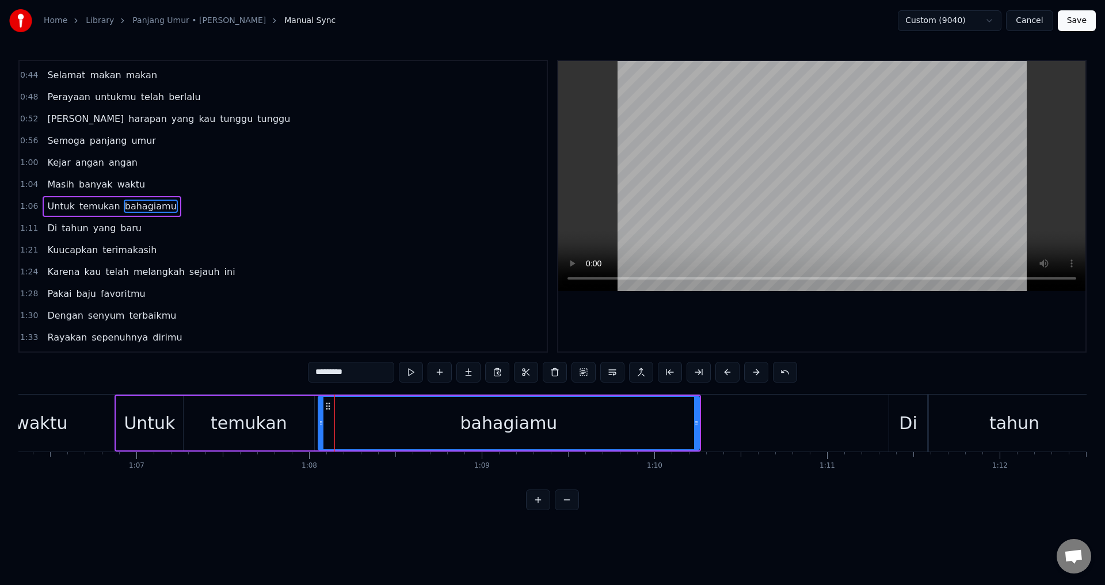
click at [275, 430] on div "temukan" at bounding box center [249, 423] width 77 height 26
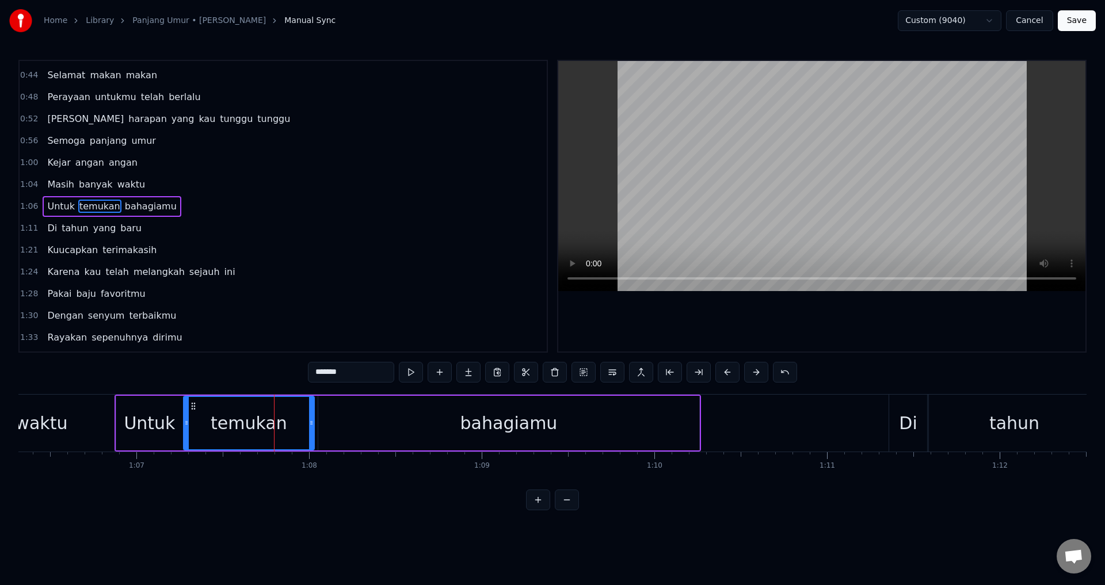
click at [323, 432] on div "bahagiamu" at bounding box center [509, 423] width 382 height 55
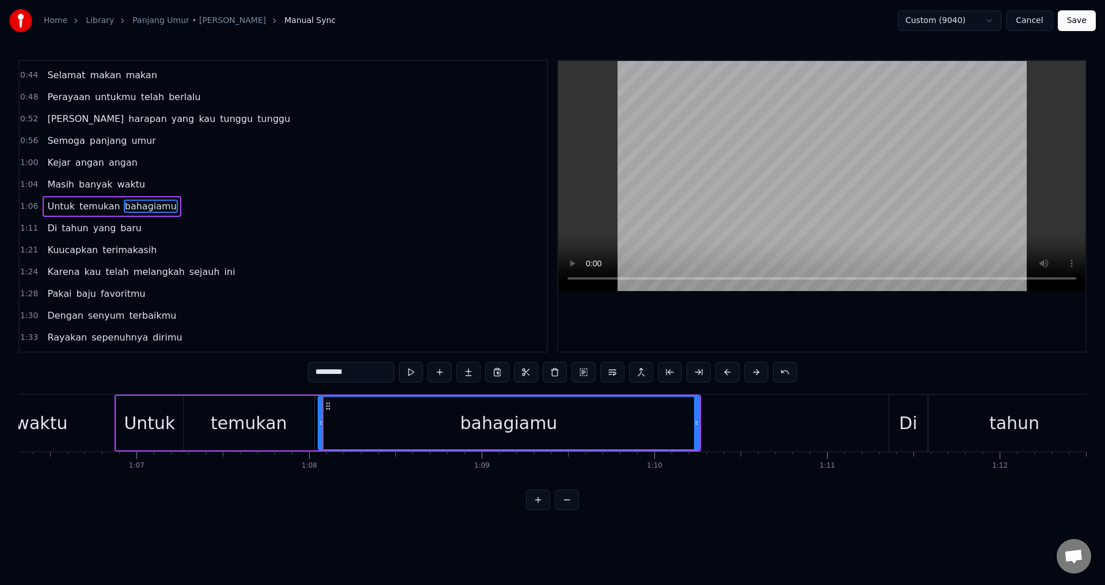
click at [311, 430] on div "temukan" at bounding box center [249, 423] width 131 height 55
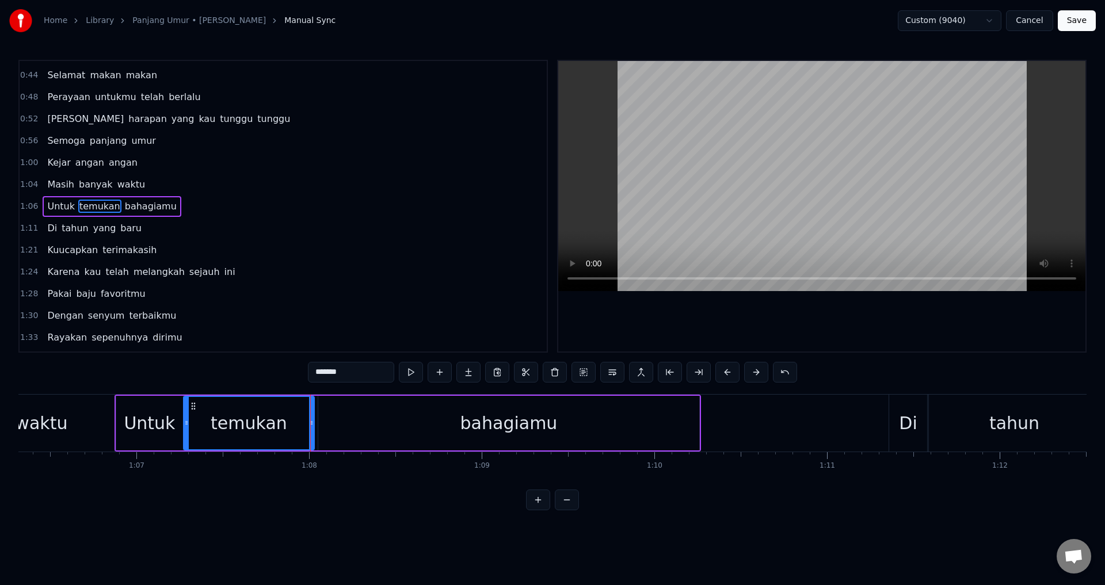
click at [319, 430] on div "bahagiamu" at bounding box center [509, 423] width 382 height 55
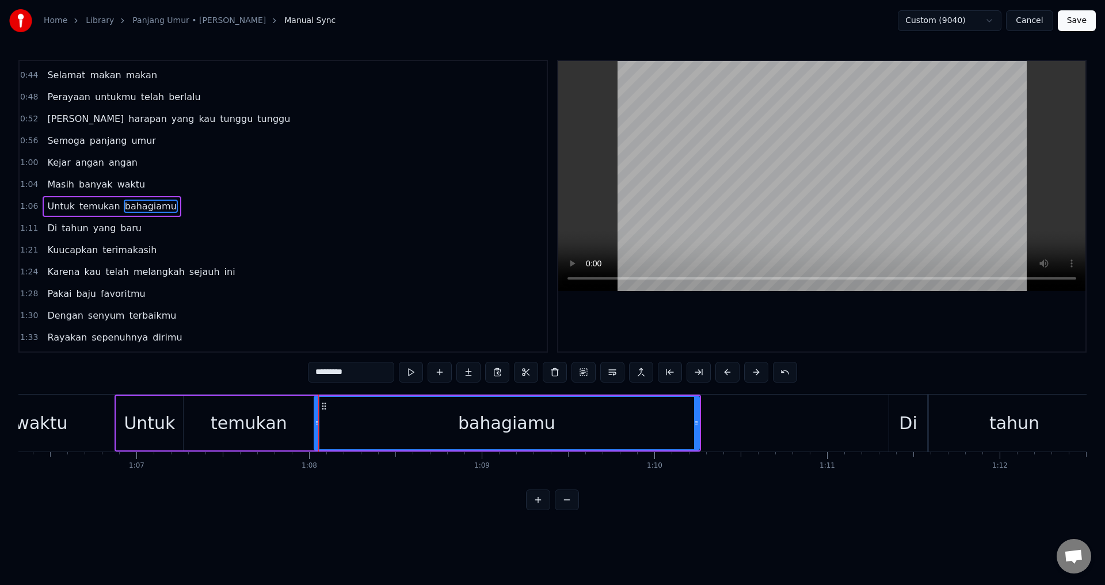
drag, startPoint x: 320, startPoint y: 427, endPoint x: 313, endPoint y: 427, distance: 7.5
click at [315, 427] on icon at bounding box center [317, 422] width 5 height 9
click at [287, 424] on div "temukan" at bounding box center [249, 423] width 131 height 55
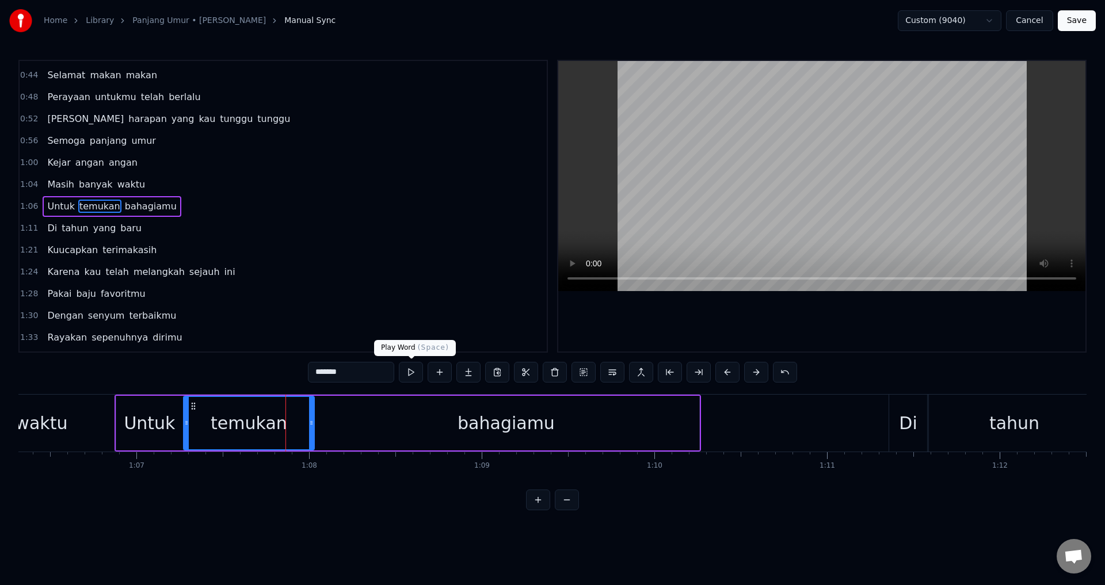
click at [661, 314] on div at bounding box center [821, 206] width 527 height 291
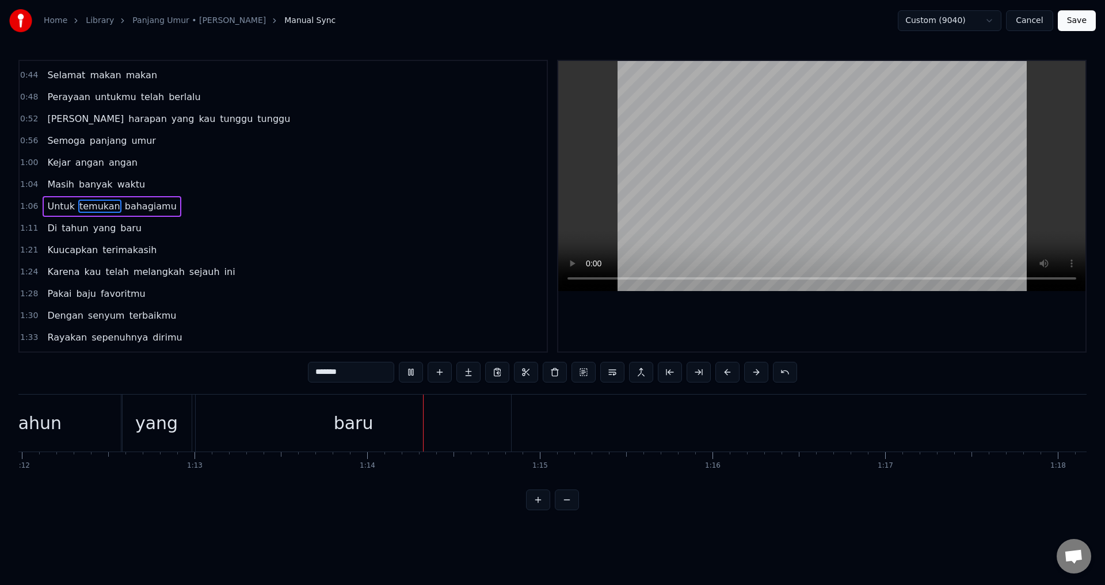
click at [86, 421] on div "tahun" at bounding box center [36, 423] width 171 height 57
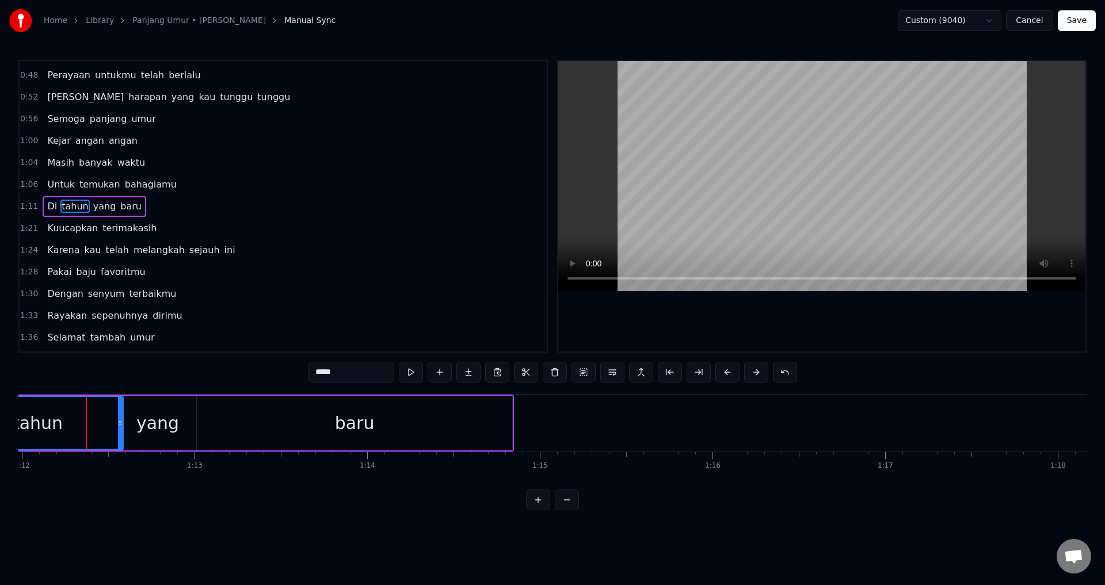
click at [720, 294] on div at bounding box center [821, 206] width 527 height 291
click at [721, 302] on div at bounding box center [821, 206] width 527 height 291
click at [196, 429] on div "baru" at bounding box center [354, 423] width 317 height 55
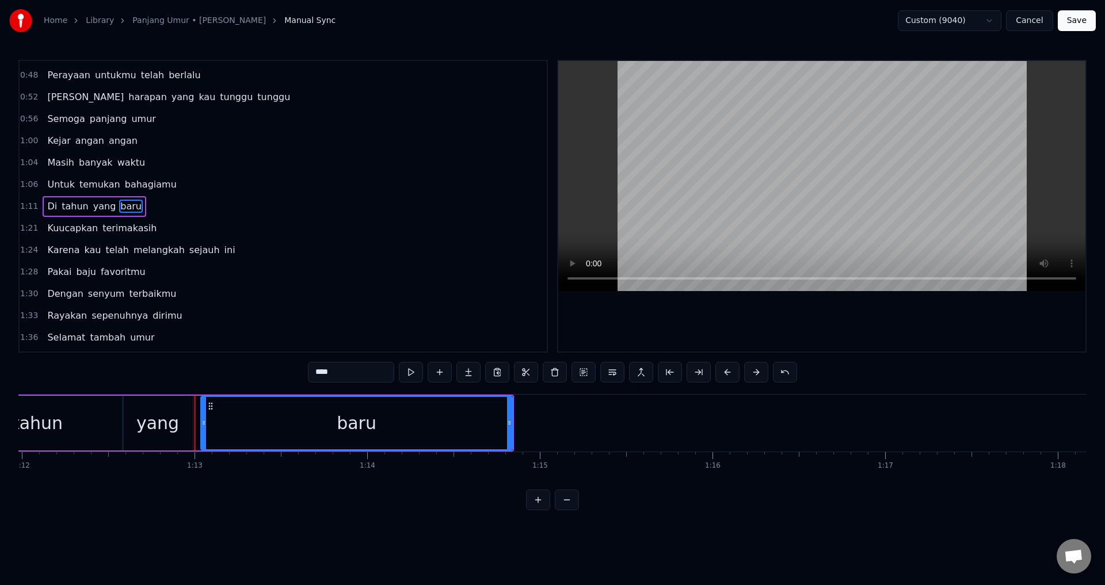
drag, startPoint x: 200, startPoint y: 426, endPoint x: 214, endPoint y: 428, distance: 14.0
click at [206, 428] on div at bounding box center [203, 423] width 5 height 52
click at [169, 418] on div "yang" at bounding box center [157, 423] width 43 height 26
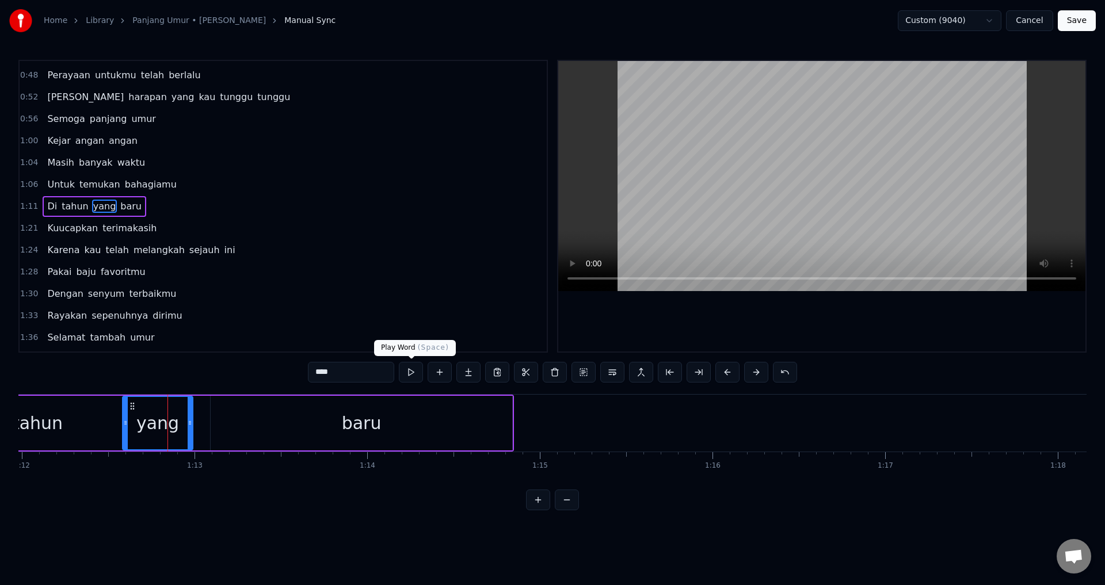
click at [608, 326] on div at bounding box center [821, 206] width 527 height 291
click at [609, 325] on div at bounding box center [821, 206] width 527 height 291
click at [252, 412] on div "baru" at bounding box center [362, 423] width 302 height 55
type input "****"
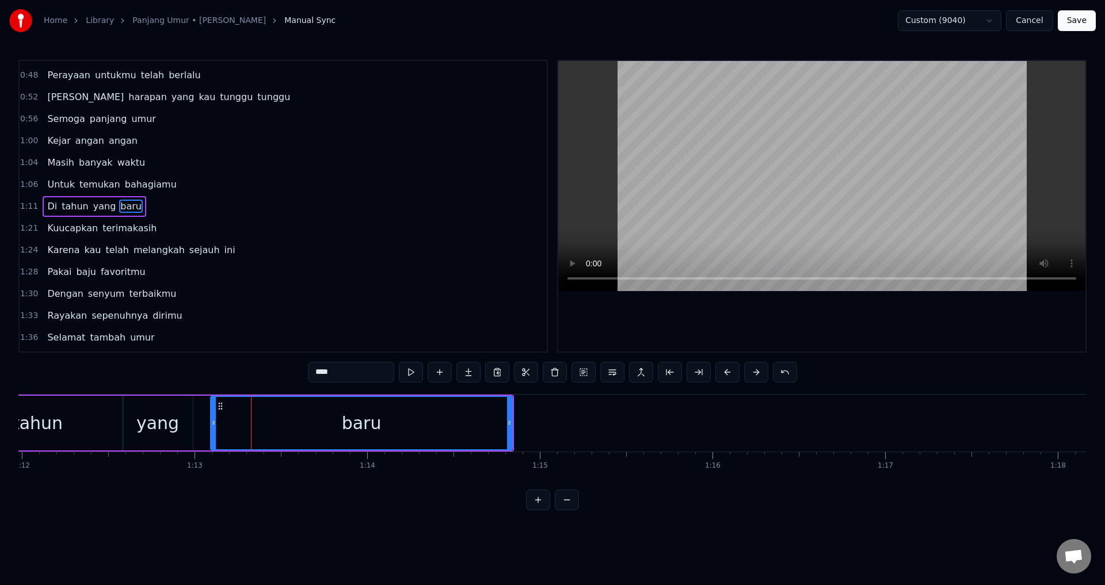
click at [197, 424] on div "Di tahun yang baru" at bounding box center [212, 423] width 603 height 57
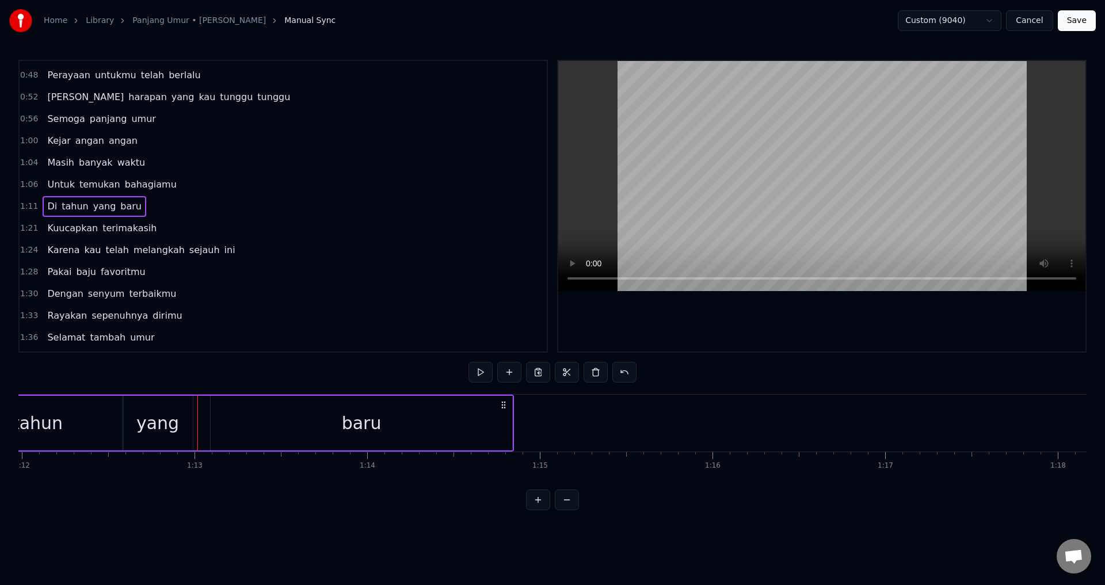
click at [188, 424] on div "yang" at bounding box center [158, 423] width 71 height 55
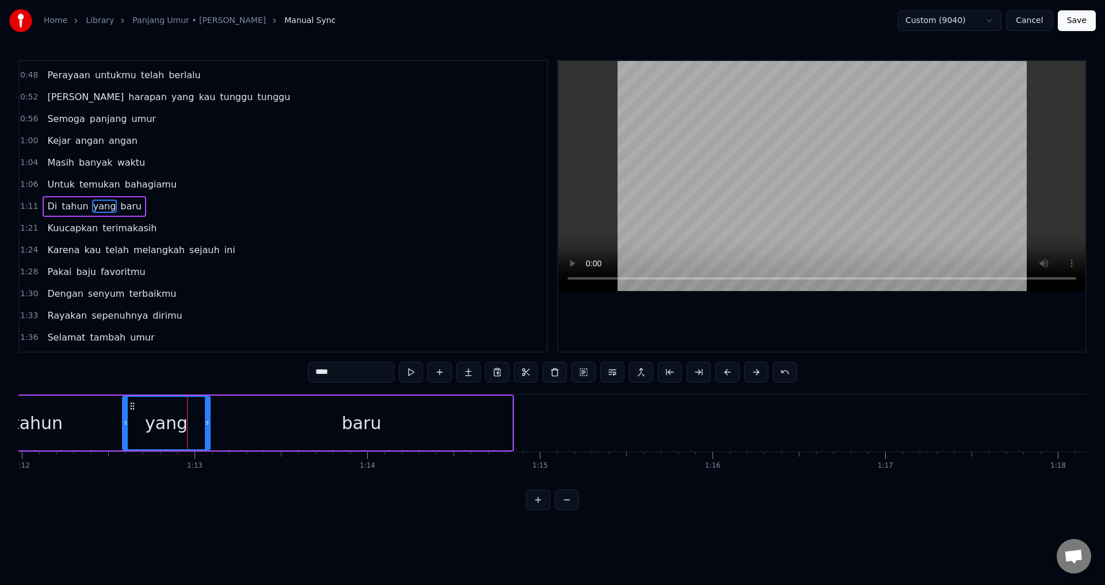
drag, startPoint x: 191, startPoint y: 424, endPoint x: 208, endPoint y: 427, distance: 17.5
click at [208, 427] on icon at bounding box center [207, 422] width 5 height 9
click at [81, 422] on div "tahun" at bounding box center [37, 423] width 171 height 55
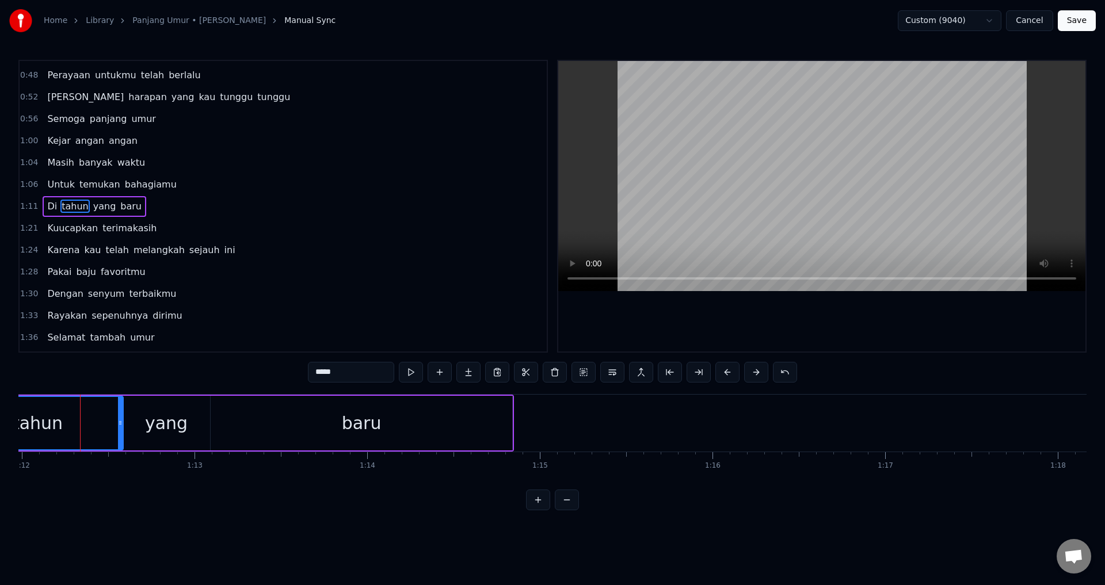
click at [763, 323] on div at bounding box center [821, 206] width 527 height 291
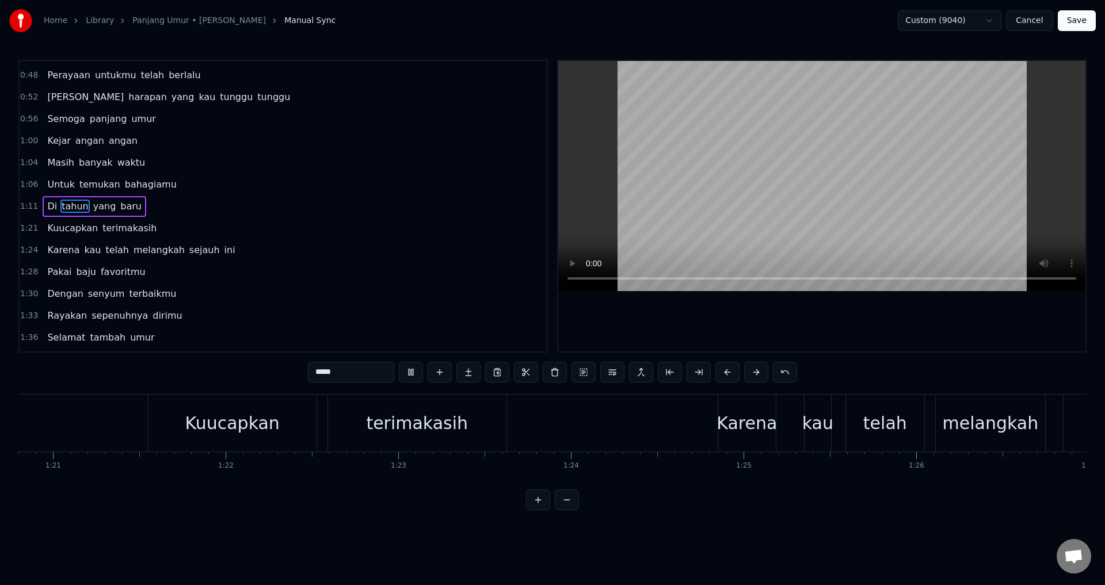
scroll to position [0, 13844]
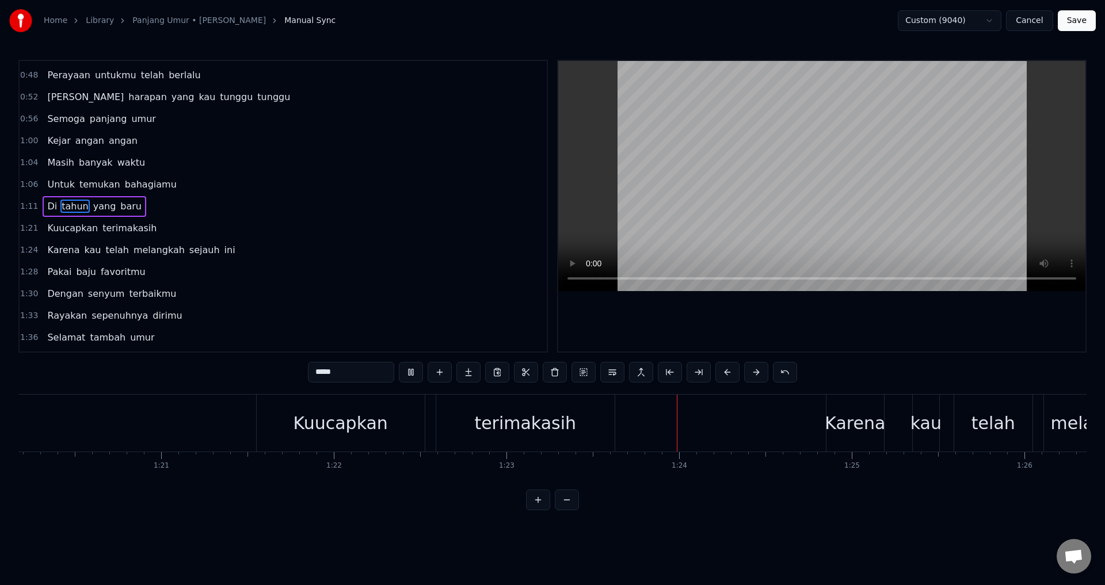
click at [402, 419] on div "Kuucapkan" at bounding box center [341, 423] width 168 height 57
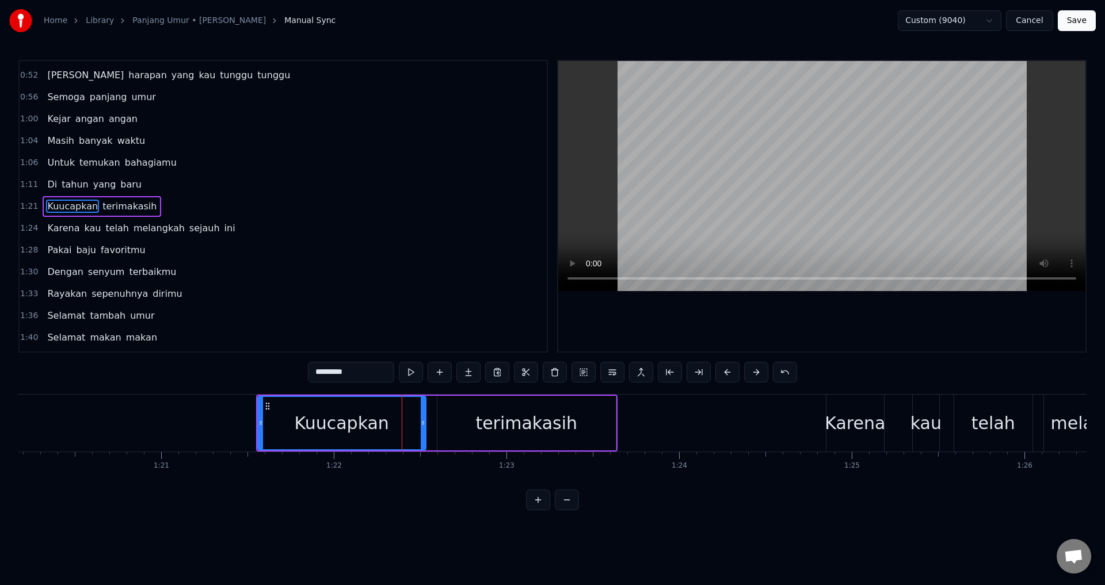
click at [682, 319] on div at bounding box center [821, 206] width 527 height 291
click at [308, 424] on div "Kuucapkan" at bounding box center [342, 423] width 94 height 26
click at [743, 329] on div at bounding box center [821, 206] width 527 height 291
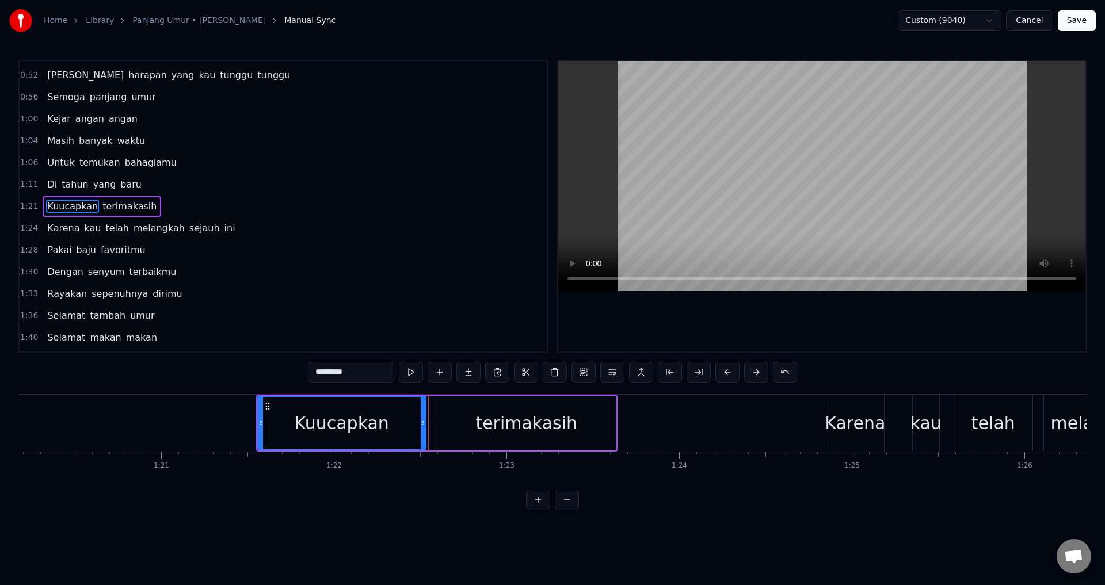
click at [491, 439] on div "terimakasih" at bounding box center [526, 423] width 178 height 55
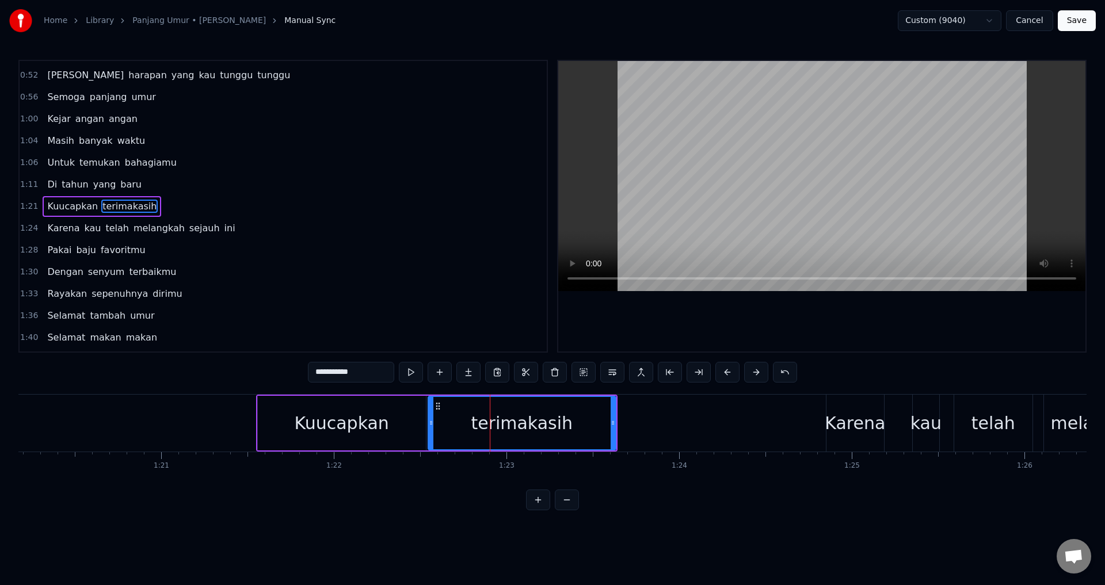
drag, startPoint x: 439, startPoint y: 432, endPoint x: 429, endPoint y: 432, distance: 9.8
click at [429, 432] on div at bounding box center [431, 423] width 5 height 52
click at [384, 420] on div "Kuucapkan" at bounding box center [342, 423] width 168 height 55
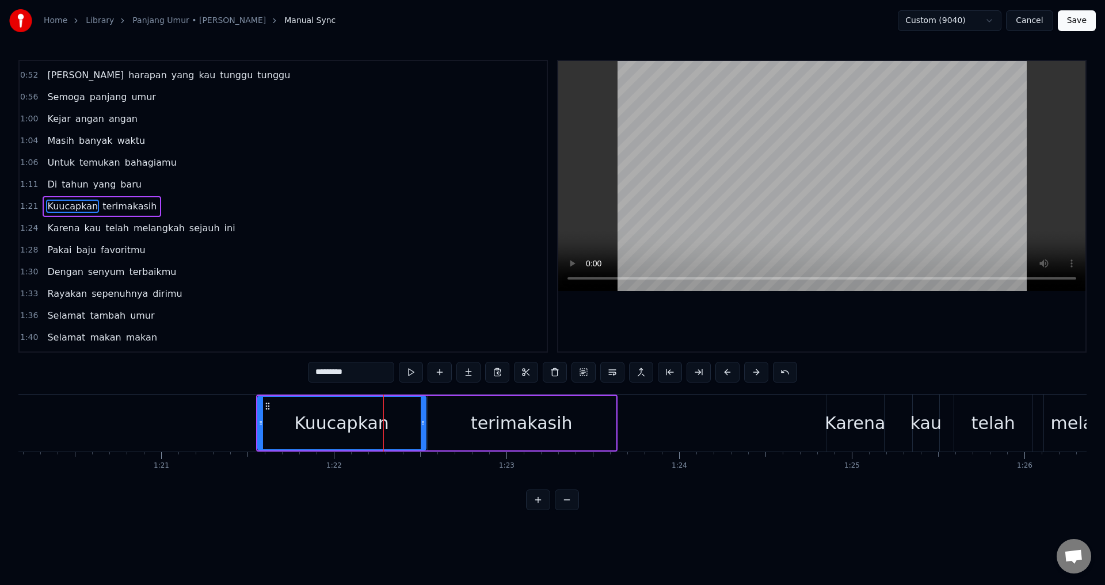
click at [756, 314] on div at bounding box center [821, 206] width 527 height 291
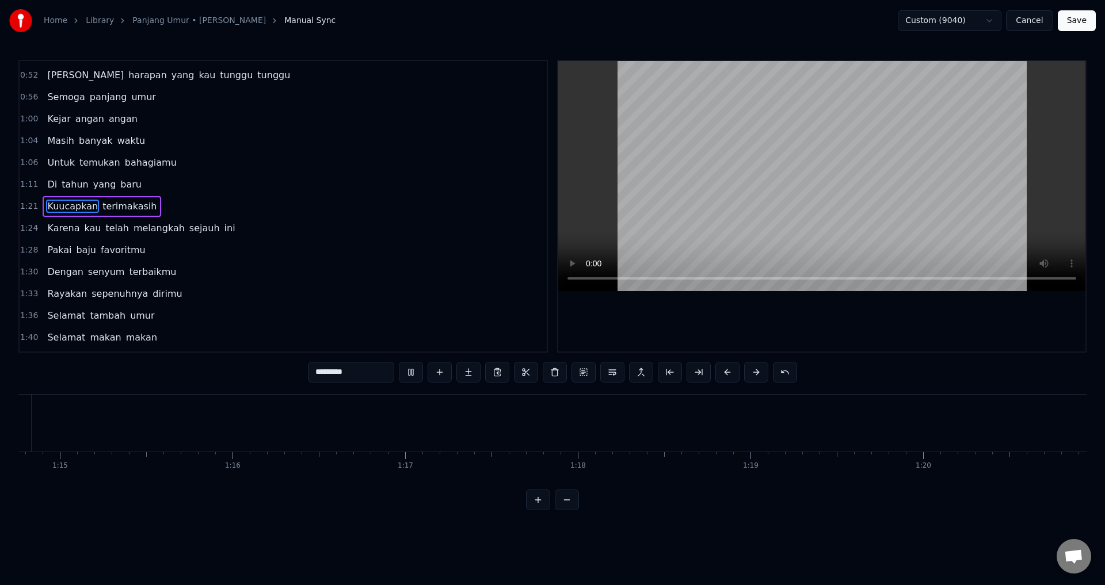
scroll to position [0, 14643]
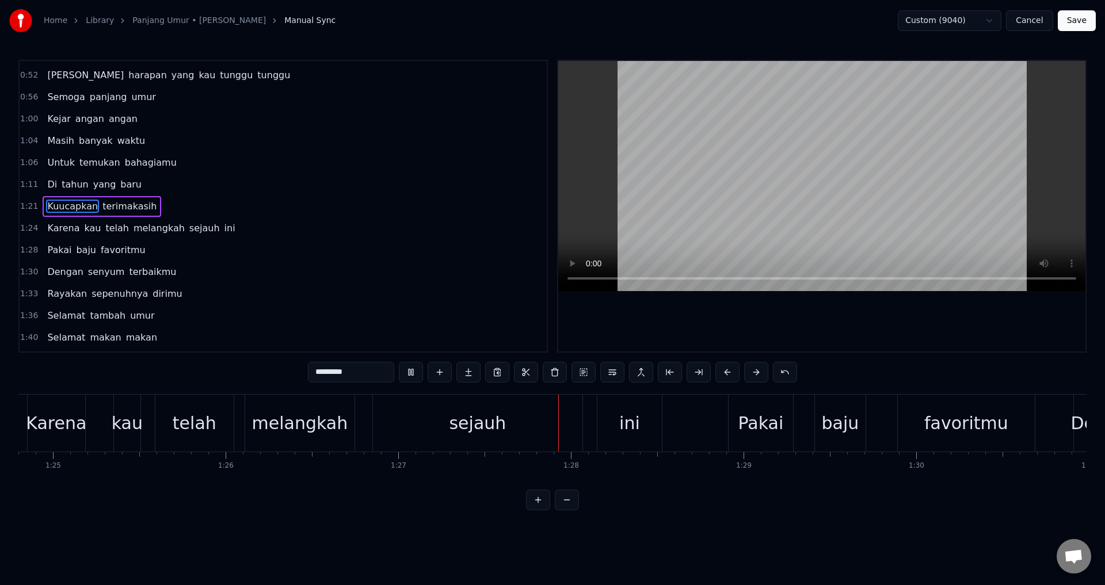
click at [306, 429] on div "melangkah" at bounding box center [300, 423] width 96 height 26
type input "*********"
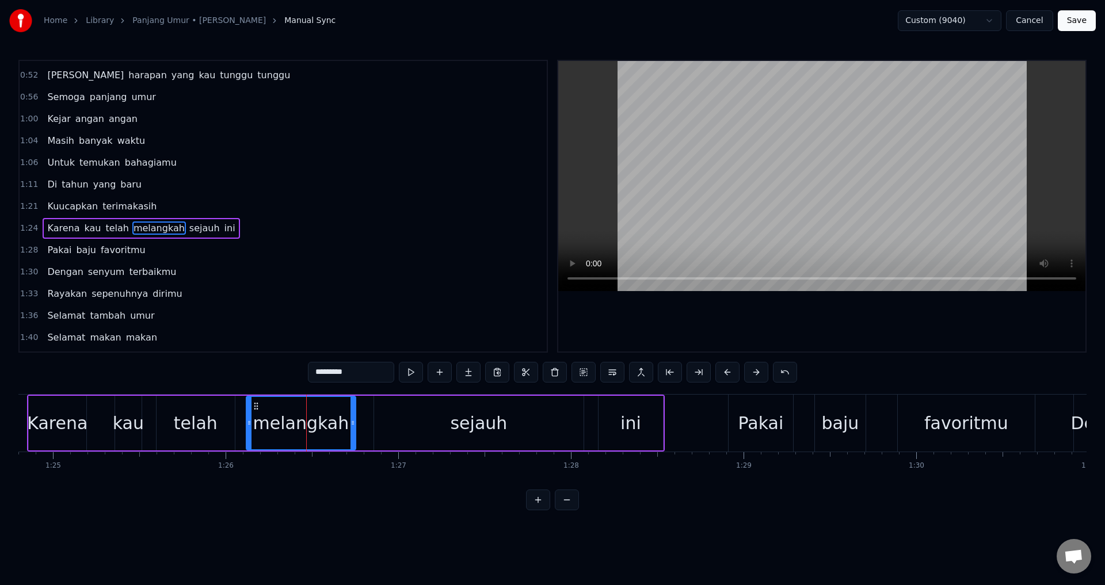
scroll to position [237, 0]
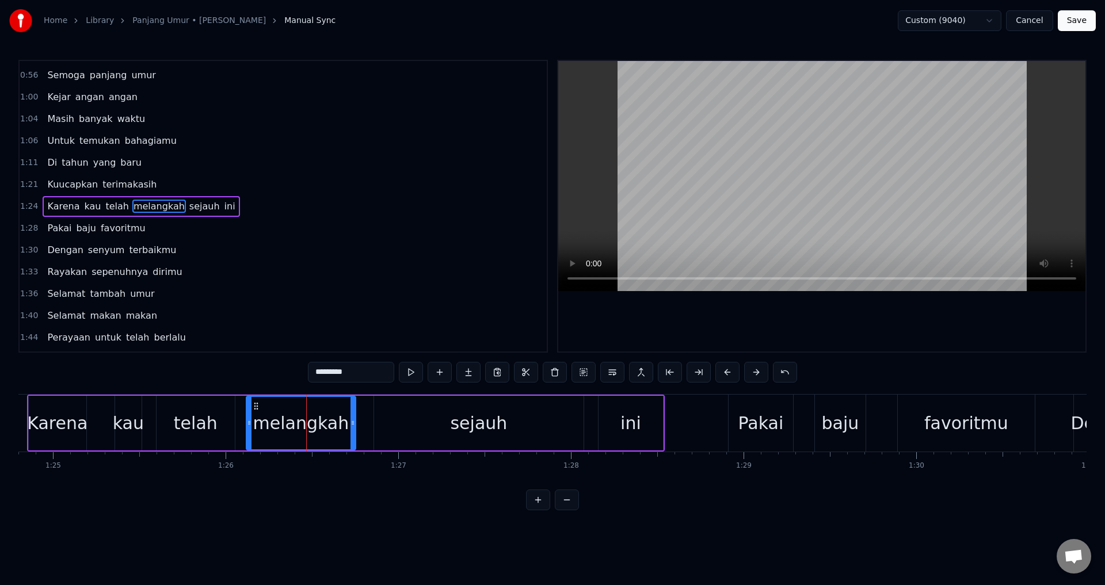
click at [356, 427] on div "Karena kau telah melangkah sejauh ini" at bounding box center [346, 423] width 638 height 57
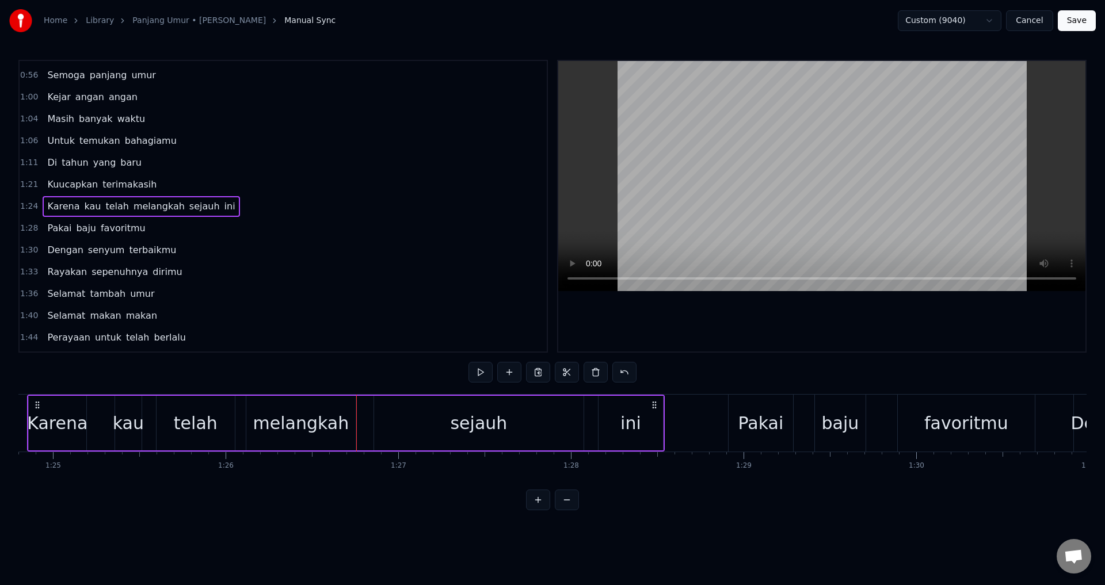
click at [352, 425] on div "melangkah" at bounding box center [300, 423] width 109 height 55
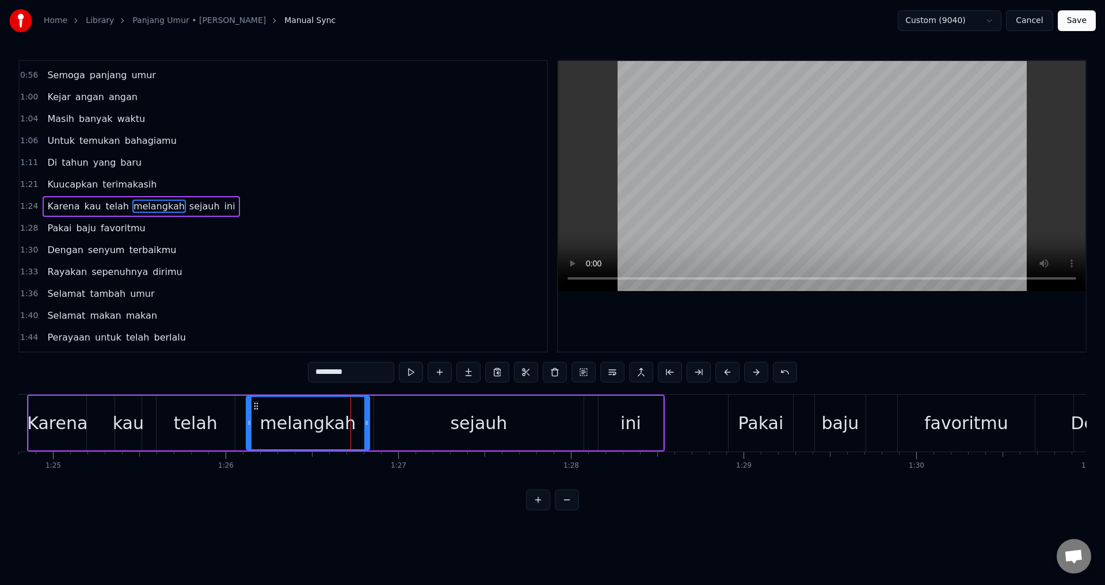
drag, startPoint x: 354, startPoint y: 424, endPoint x: 375, endPoint y: 423, distance: 21.3
click at [369, 423] on icon at bounding box center [366, 422] width 5 height 9
click at [184, 420] on div "telah" at bounding box center [196, 423] width 44 height 26
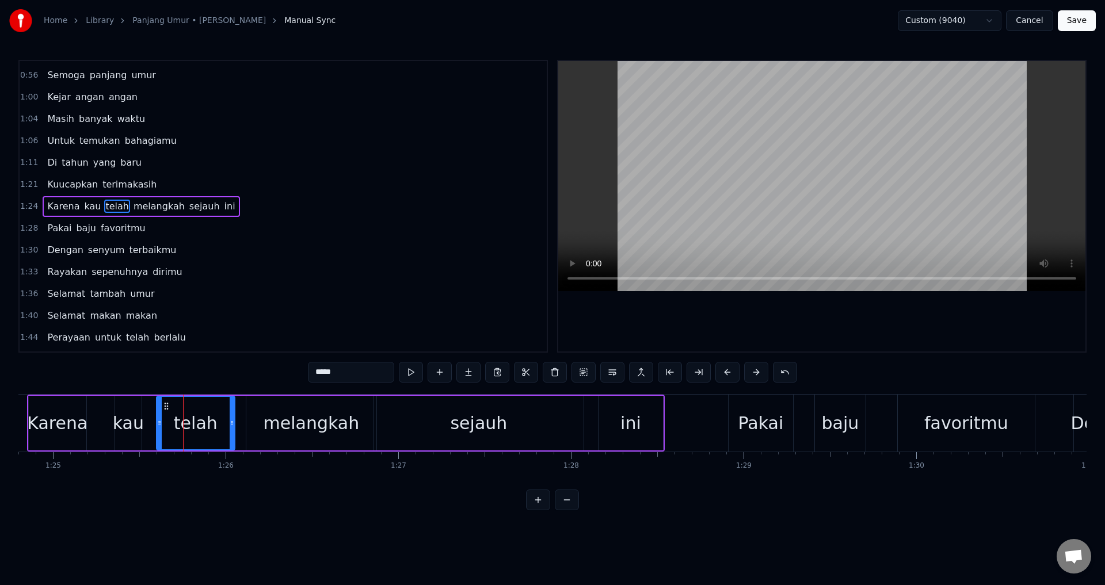
click at [726, 317] on div at bounding box center [821, 206] width 527 height 291
click at [726, 316] on div at bounding box center [821, 206] width 527 height 291
click at [76, 413] on div "Karena" at bounding box center [57, 423] width 60 height 26
type input "******"
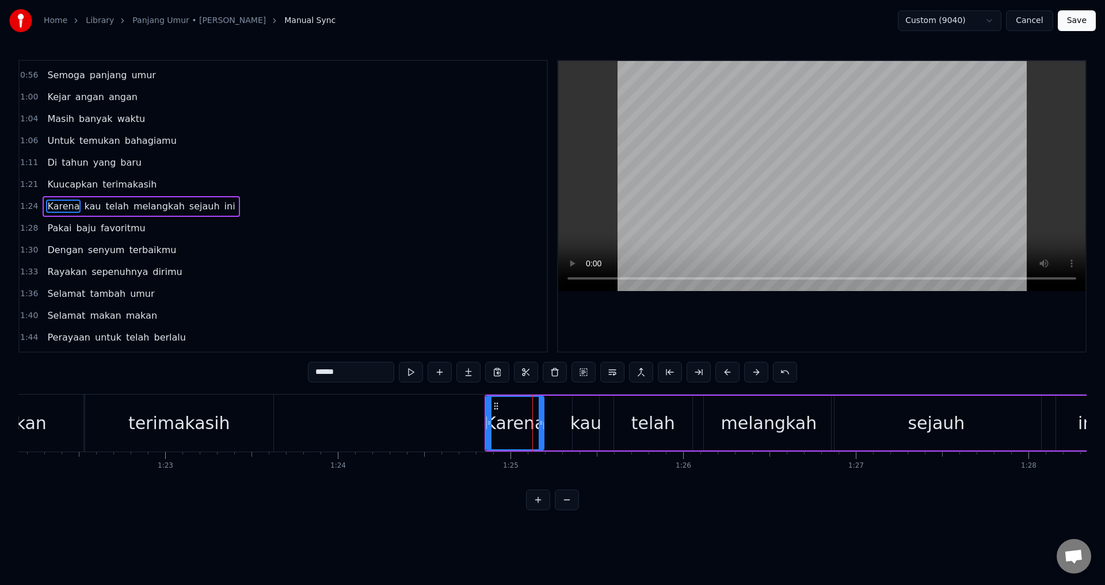
scroll to position [0, 14070]
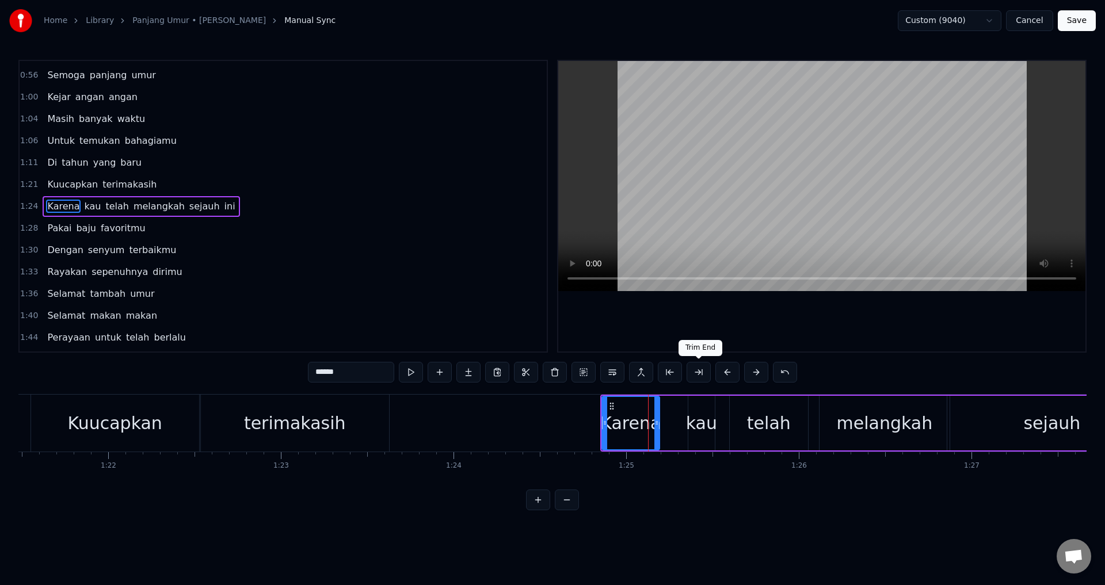
click at [704, 342] on div "Trim End Trim End" at bounding box center [701, 348] width 44 height 16
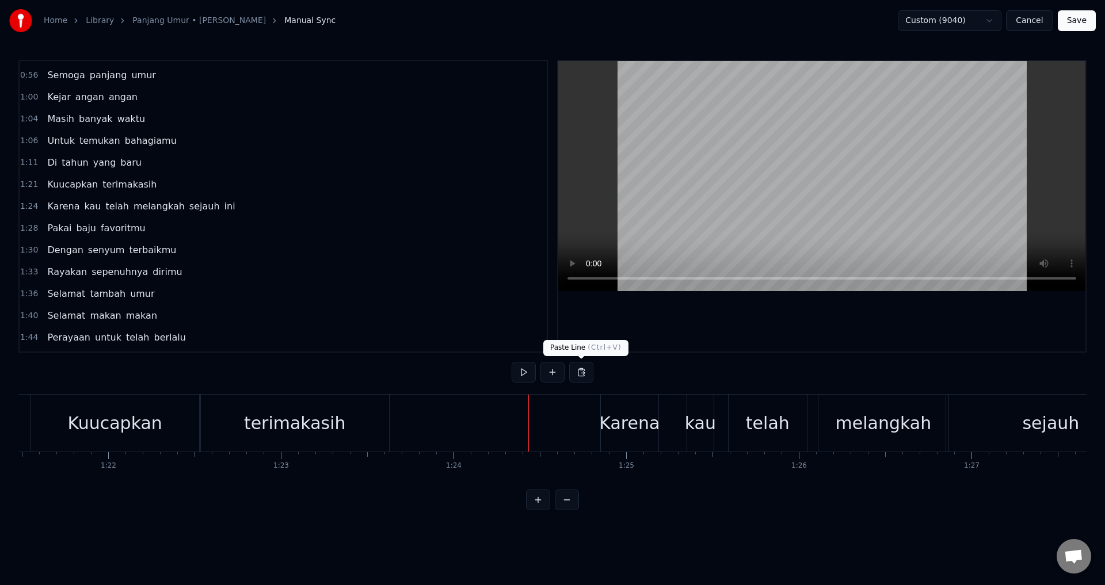
click at [646, 347] on div at bounding box center [821, 206] width 527 height 291
click at [661, 345] on div at bounding box center [821, 206] width 527 height 291
click at [619, 429] on div "Karena" at bounding box center [629, 423] width 60 height 26
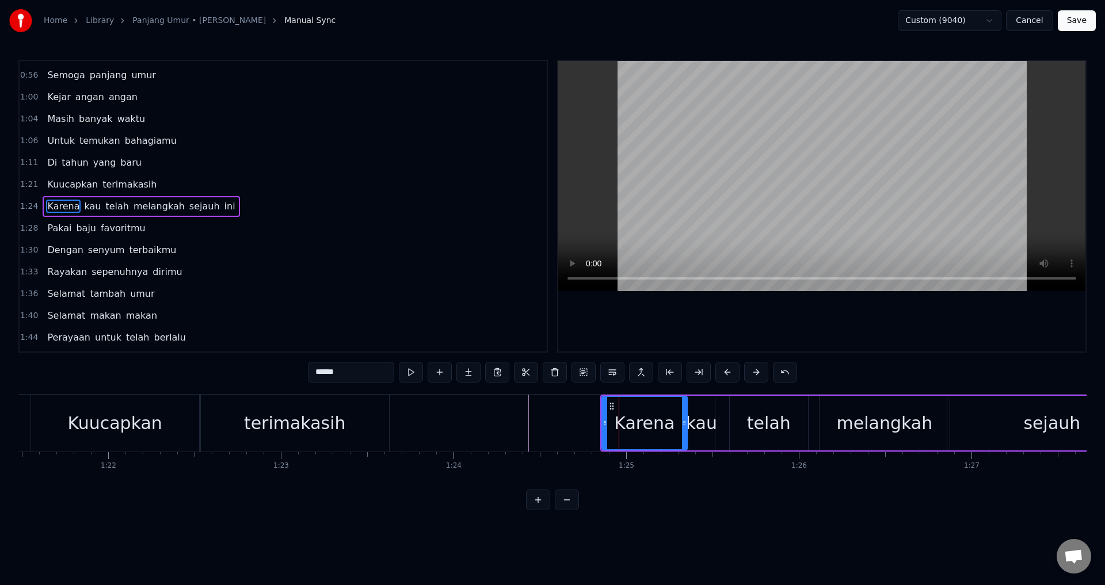
drag, startPoint x: 658, startPoint y: 423, endPoint x: 687, endPoint y: 424, distance: 28.8
click at [687, 424] on icon at bounding box center [684, 422] width 5 height 9
click at [714, 424] on div "kau" at bounding box center [701, 423] width 31 height 26
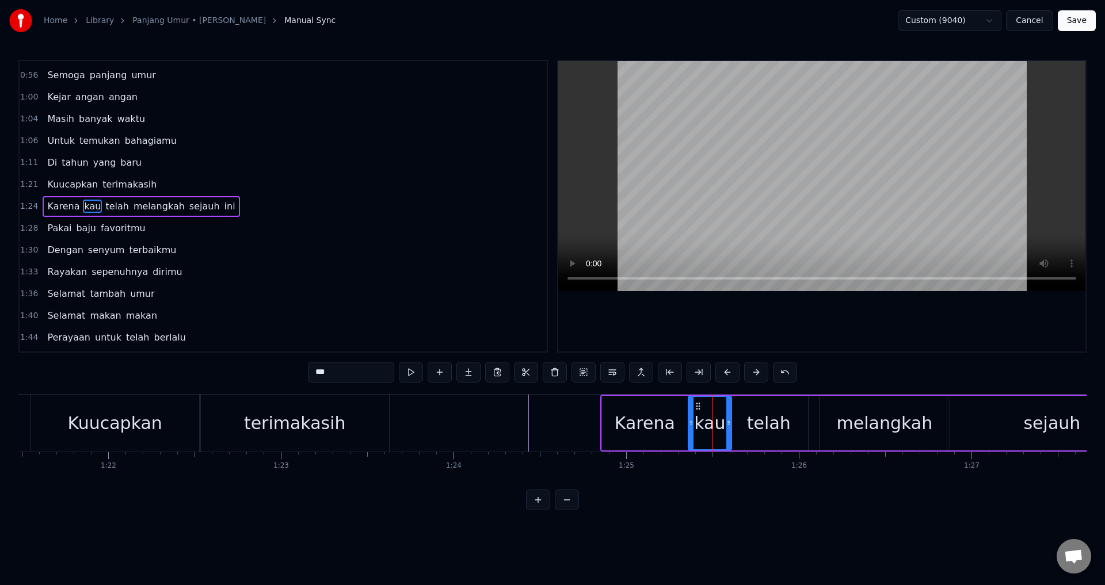
drag, startPoint x: 711, startPoint y: 418, endPoint x: 728, endPoint y: 421, distance: 16.9
click at [728, 421] on div at bounding box center [728, 423] width 5 height 52
click at [610, 424] on div "Karena" at bounding box center [645, 423] width 86 height 55
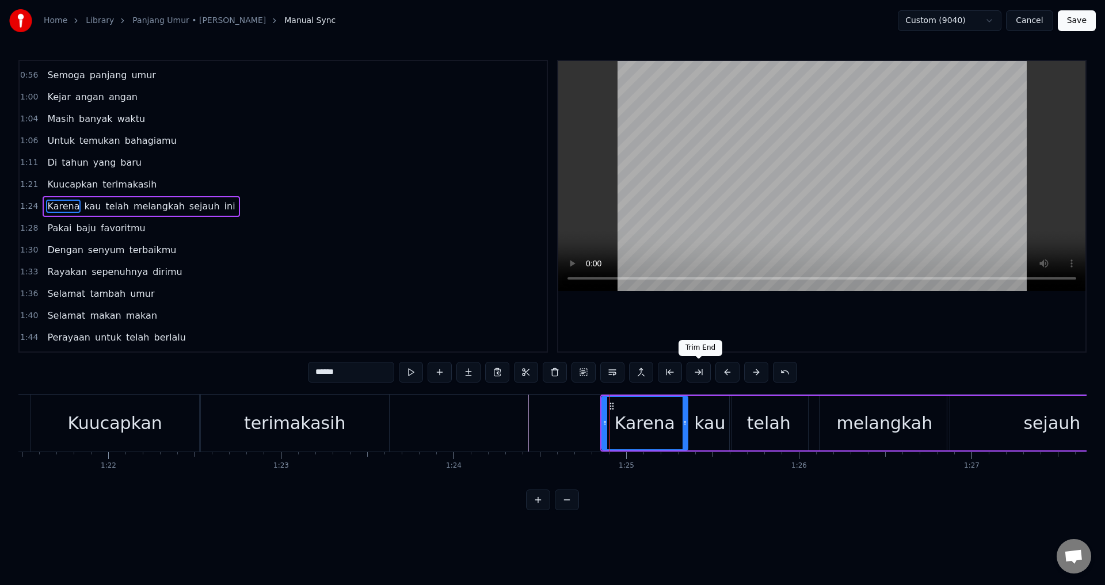
click at [705, 345] on div "Trim End Trim End" at bounding box center [701, 348] width 44 height 16
click at [707, 329] on div at bounding box center [821, 206] width 527 height 291
click at [709, 322] on div at bounding box center [821, 206] width 527 height 291
drag, startPoint x: 686, startPoint y: 420, endPoint x: 675, endPoint y: 422, distance: 11.2
click at [675, 422] on icon at bounding box center [674, 422] width 5 height 9
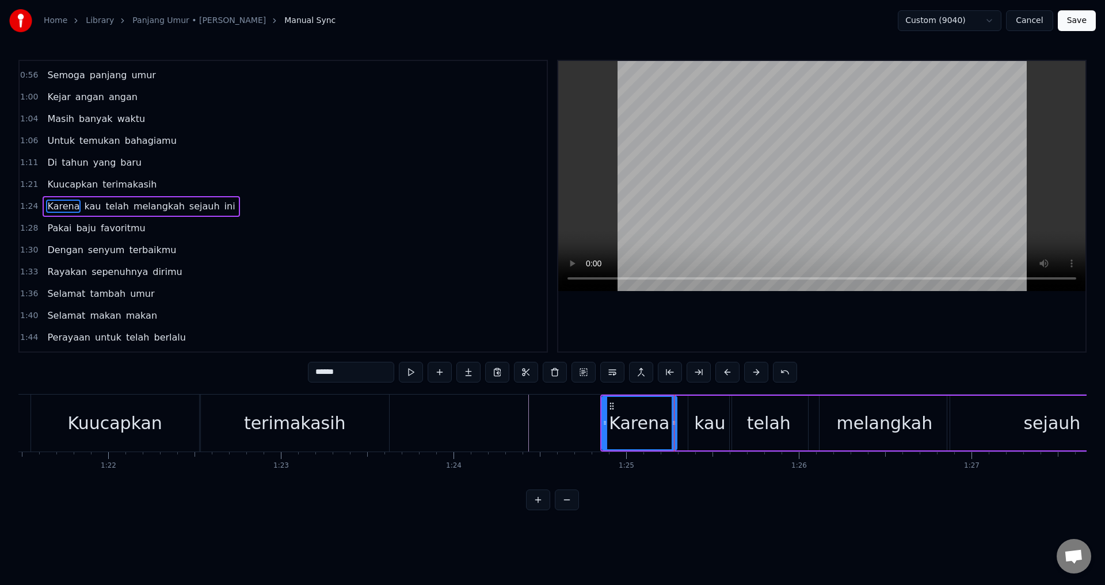
click at [694, 425] on div "kau" at bounding box center [709, 423] width 43 height 55
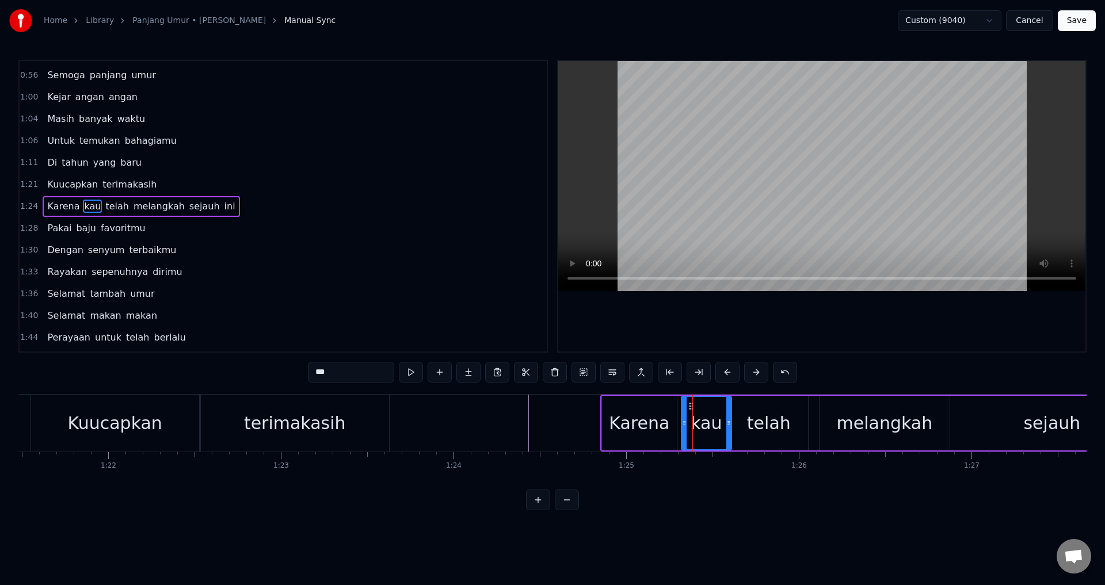
drag, startPoint x: 691, startPoint y: 418, endPoint x: 678, endPoint y: 417, distance: 12.7
click at [682, 418] on div at bounding box center [684, 423] width 5 height 52
click at [766, 340] on div at bounding box center [821, 206] width 527 height 291
click at [753, 422] on div "telah" at bounding box center [769, 423] width 44 height 26
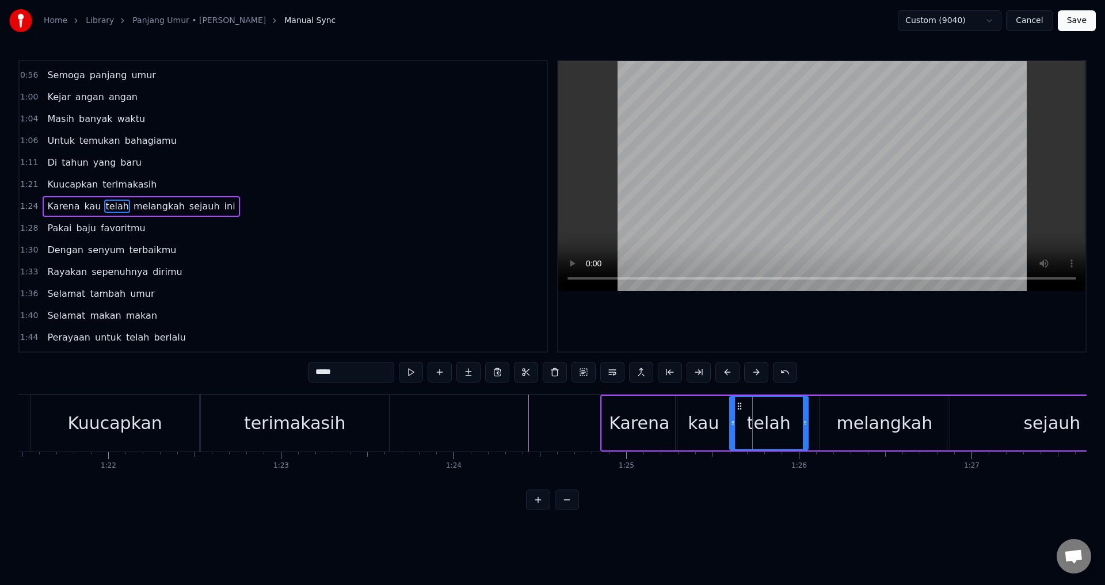
click at [730, 422] on icon at bounding box center [732, 422] width 5 height 9
click at [825, 323] on div at bounding box center [821, 206] width 527 height 291
click at [835, 333] on div at bounding box center [821, 206] width 527 height 291
click at [828, 413] on div "melangkah" at bounding box center [885, 423] width 130 height 55
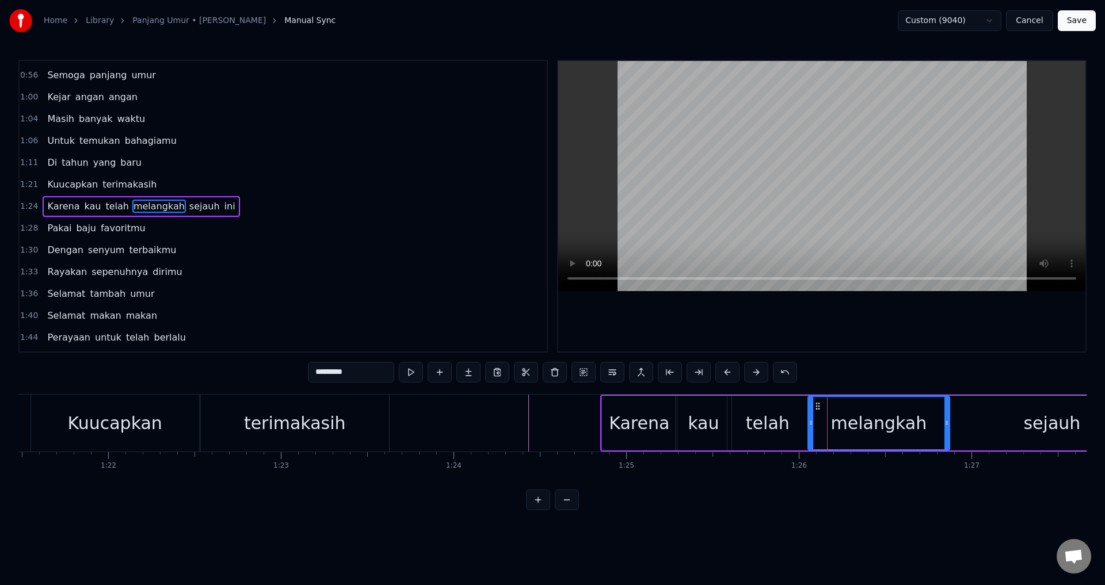
drag, startPoint x: 822, startPoint y: 418, endPoint x: 810, endPoint y: 419, distance: 11.5
click at [810, 419] on icon at bounding box center [811, 422] width 5 height 9
click at [755, 418] on div "telah" at bounding box center [768, 423] width 44 height 26
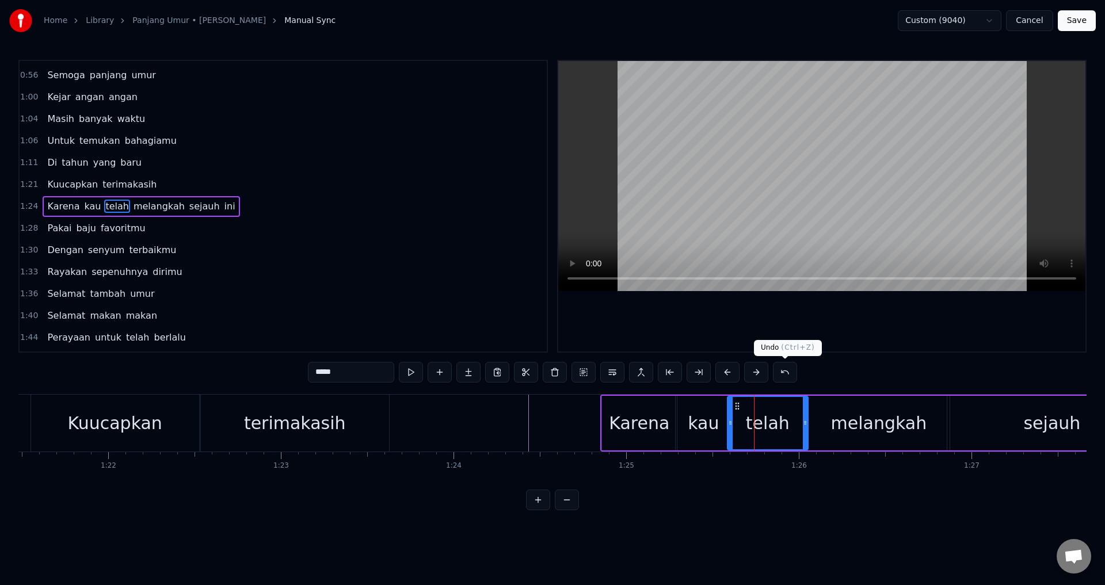
click at [817, 326] on div at bounding box center [821, 206] width 527 height 291
drag, startPoint x: 805, startPoint y: 425, endPoint x: 797, endPoint y: 425, distance: 8.7
click at [797, 425] on icon at bounding box center [799, 422] width 5 height 9
click at [814, 429] on div "melangkah" at bounding box center [879, 423] width 142 height 55
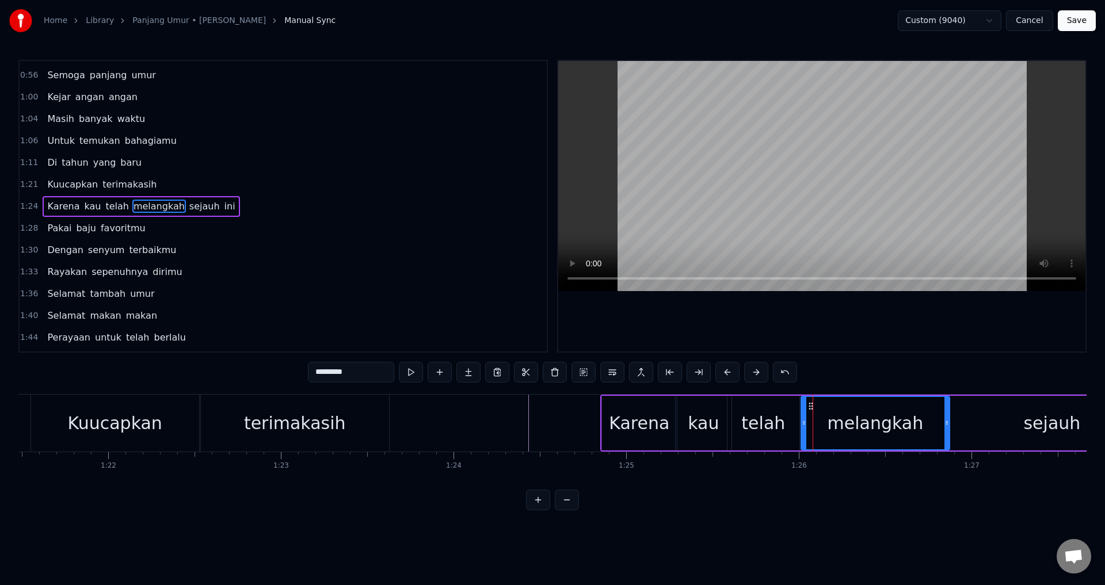
drag, startPoint x: 812, startPoint y: 423, endPoint x: 790, endPoint y: 420, distance: 22.1
click at [804, 424] on icon at bounding box center [804, 422] width 5 height 9
click at [765, 419] on div "telah" at bounding box center [763, 423] width 44 height 26
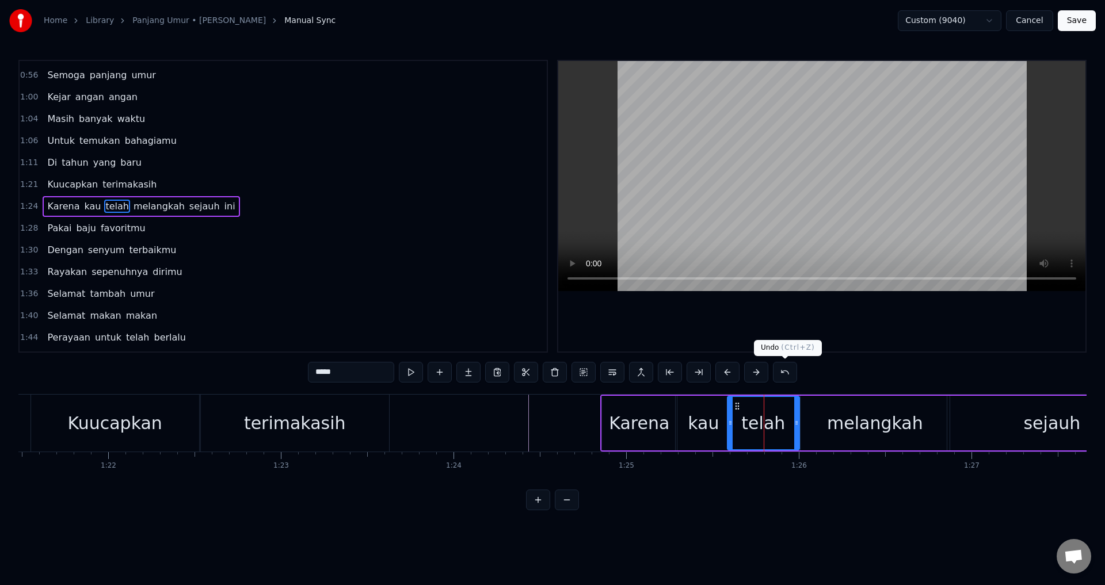
click at [862, 323] on div at bounding box center [821, 206] width 527 height 291
click at [990, 418] on div "sejauh" at bounding box center [1052, 423] width 210 height 55
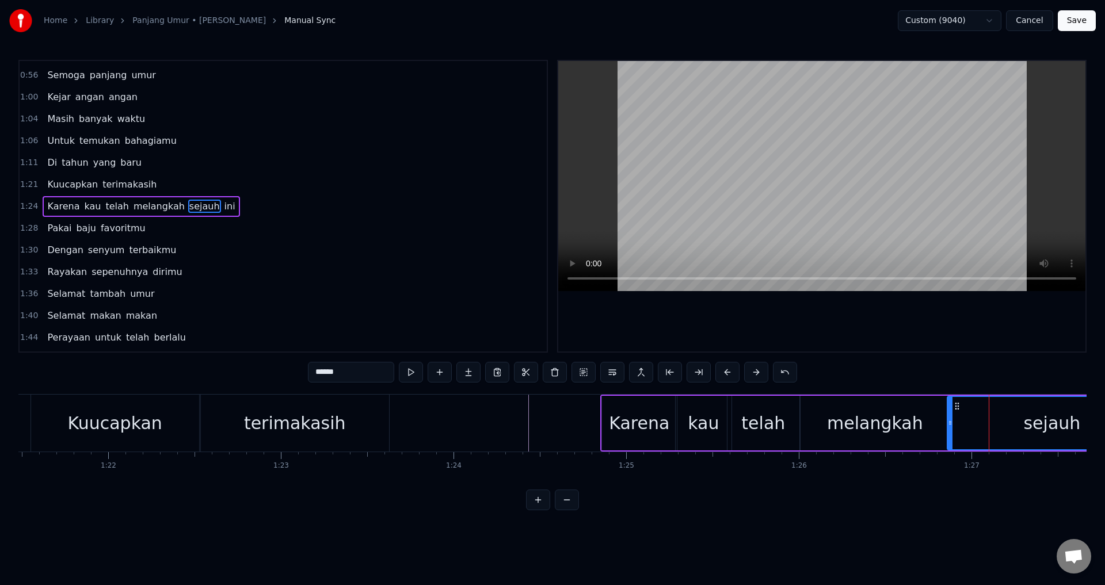
click at [962, 341] on div at bounding box center [821, 206] width 527 height 291
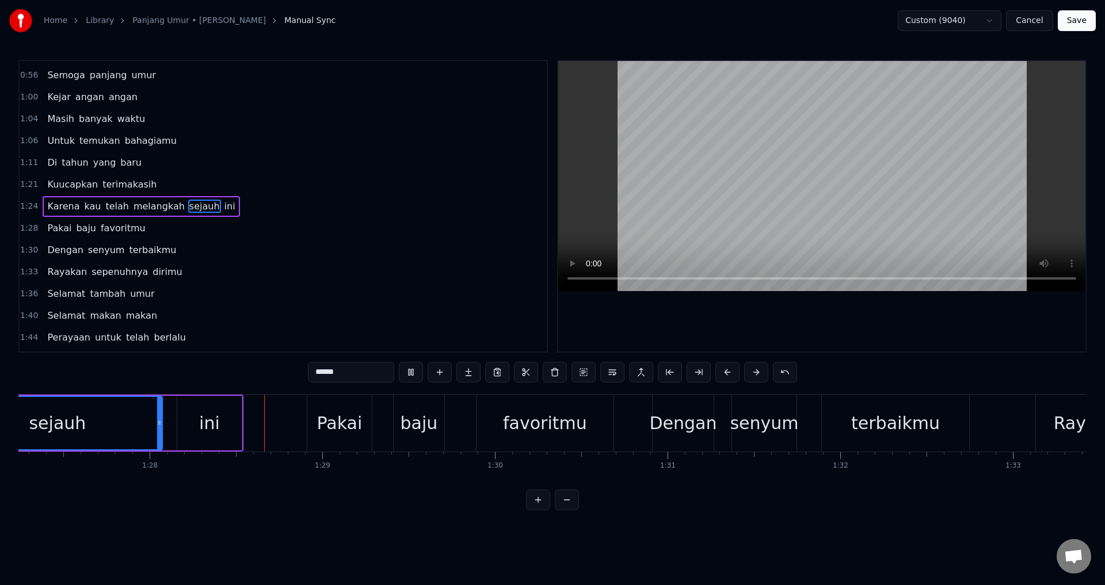
drag, startPoint x: 848, startPoint y: 351, endPoint x: 835, endPoint y: 351, distance: 13.8
click at [848, 351] on div at bounding box center [821, 206] width 527 height 291
click at [101, 408] on div "sejauh" at bounding box center [57, 423] width 208 height 52
click at [724, 304] on div at bounding box center [821, 206] width 527 height 291
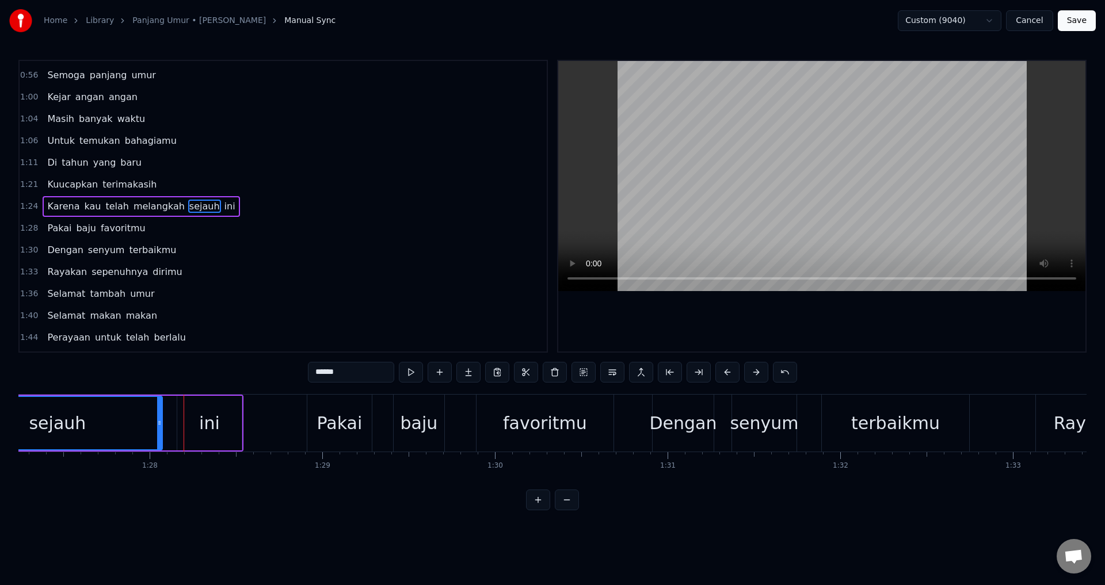
click at [233, 424] on div "ini" at bounding box center [209, 423] width 64 height 55
type input "***"
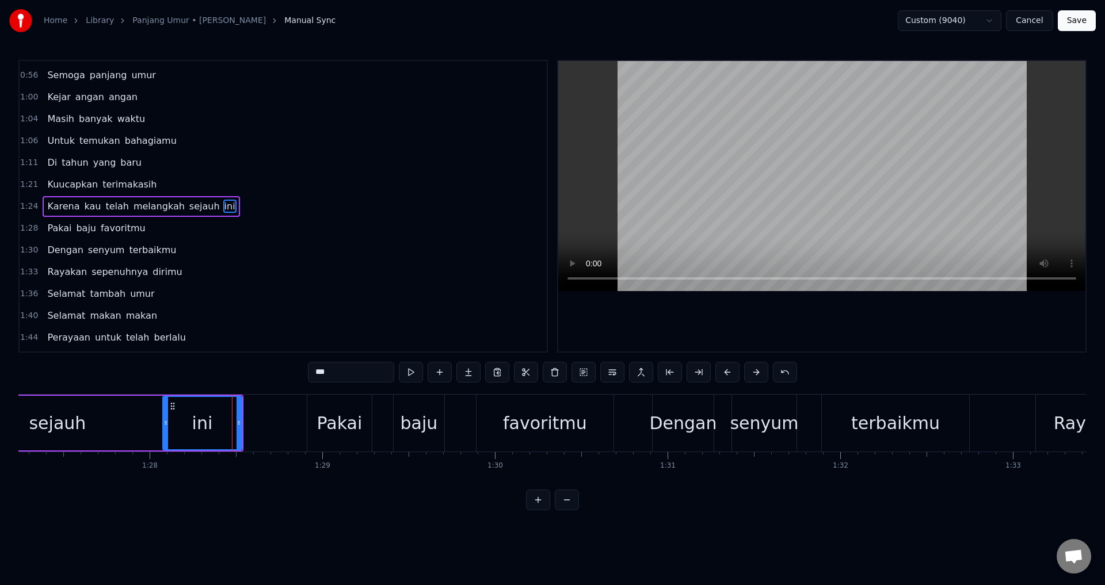
drag, startPoint x: 179, startPoint y: 426, endPoint x: 165, endPoint y: 420, distance: 15.2
click at [164, 424] on icon at bounding box center [165, 422] width 5 height 9
click at [869, 296] on div at bounding box center [821, 206] width 527 height 291
click at [810, 313] on div at bounding box center [821, 206] width 527 height 291
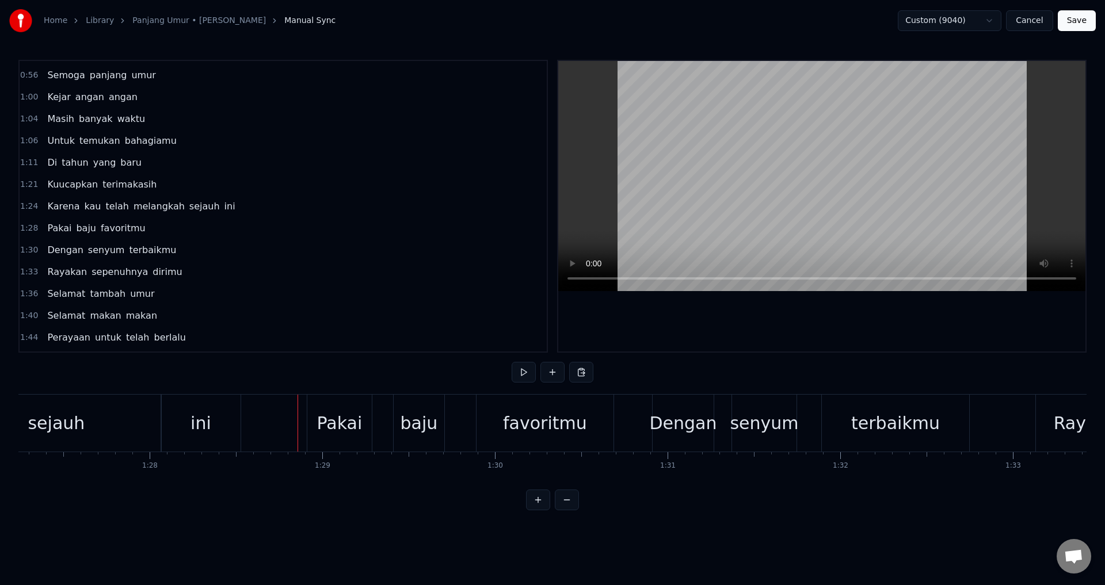
click at [752, 295] on div at bounding box center [821, 206] width 527 height 291
click at [750, 301] on div at bounding box center [821, 206] width 527 height 291
click at [361, 425] on div "Pakai" at bounding box center [339, 423] width 64 height 57
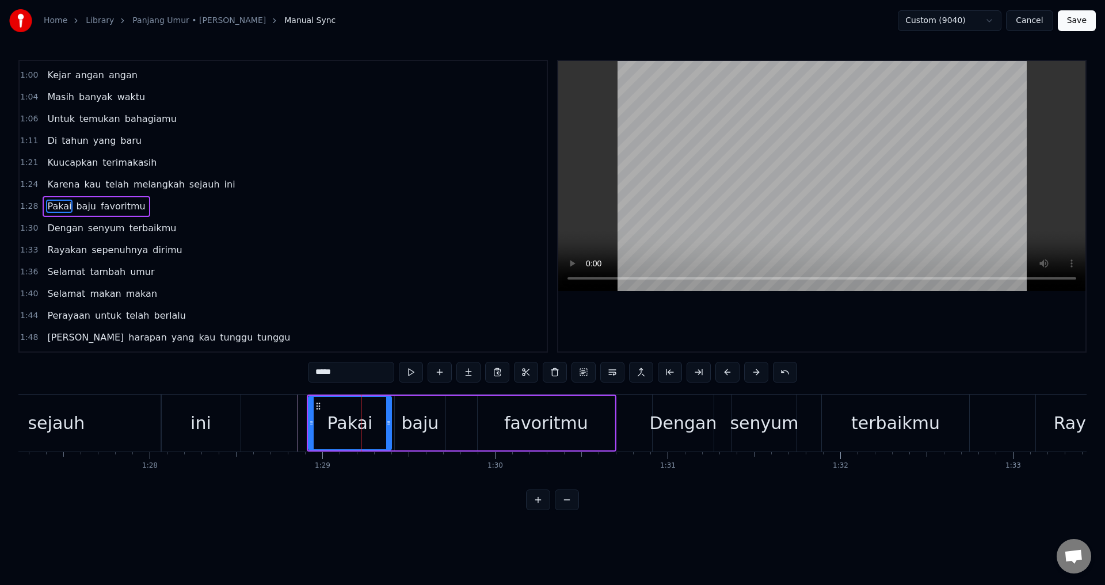
drag, startPoint x: 372, startPoint y: 425, endPoint x: 390, endPoint y: 427, distance: 18.5
click at [390, 427] on icon at bounding box center [388, 422] width 5 height 9
click at [607, 336] on div at bounding box center [821, 206] width 527 height 291
click at [645, 327] on div at bounding box center [821, 206] width 527 height 291
click at [444, 417] on div "baju" at bounding box center [420, 423] width 51 height 55
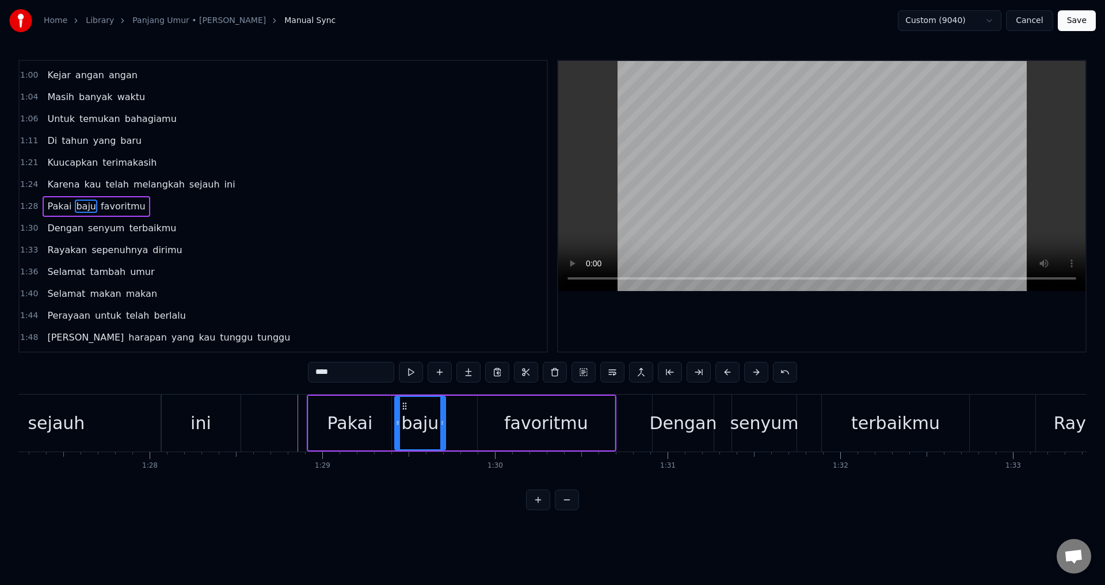
click at [445, 424] on icon at bounding box center [442, 422] width 5 height 9
drag, startPoint x: 447, startPoint y: 425, endPoint x: 457, endPoint y: 429, distance: 11.1
click at [457, 429] on div at bounding box center [459, 423] width 5 height 52
click at [407, 425] on div "baju" at bounding box center [427, 423] width 64 height 52
click at [658, 337] on div at bounding box center [821, 206] width 527 height 291
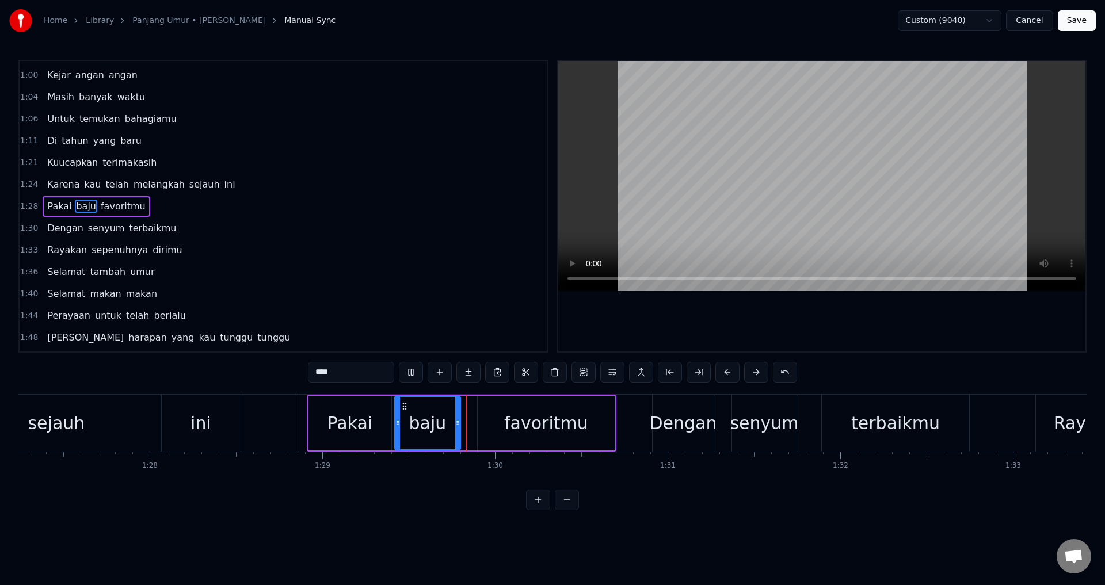
click at [658, 337] on div at bounding box center [821, 206] width 527 height 291
click at [477, 447] on div "favoritmu" at bounding box center [546, 423] width 138 height 55
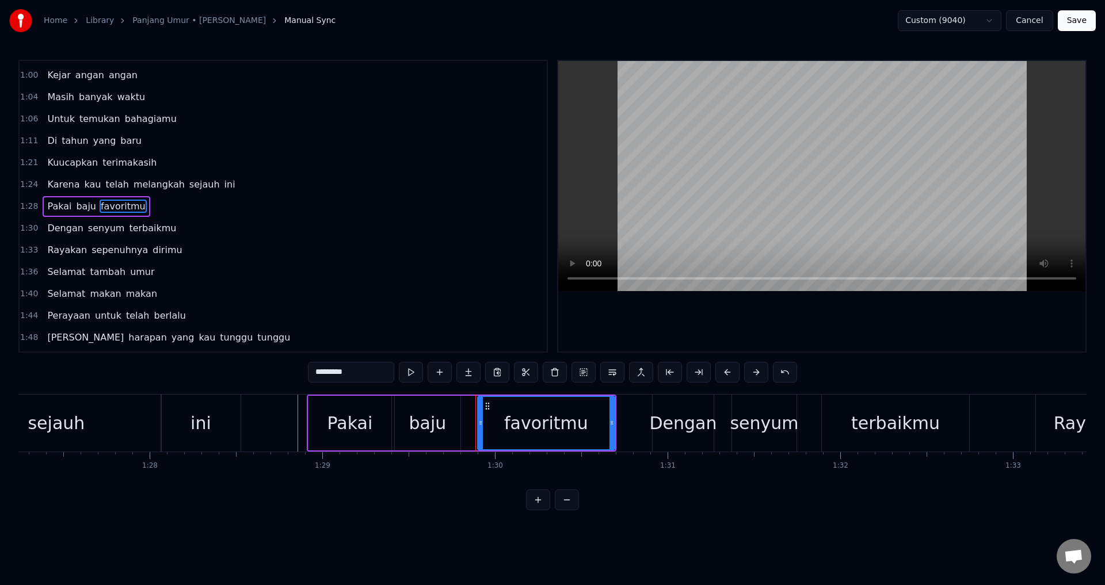
click at [454, 435] on div "baju" at bounding box center [428, 423] width 66 height 55
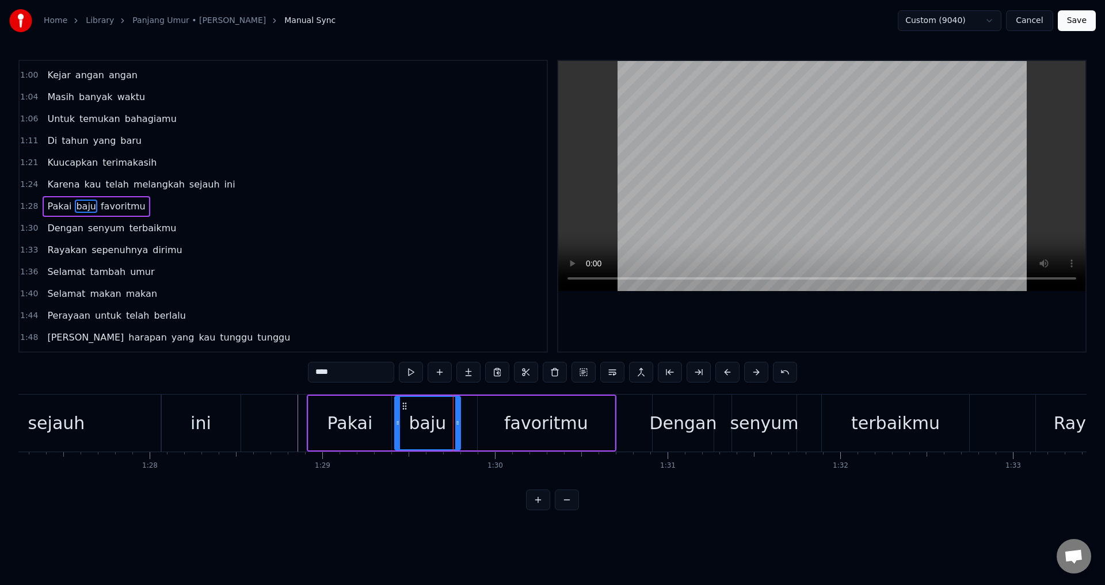
click at [460, 428] on div "baju" at bounding box center [427, 423] width 67 height 55
drag, startPoint x: 458, startPoint y: 425, endPoint x: 473, endPoint y: 430, distance: 15.7
click at [466, 430] on div at bounding box center [464, 423] width 5 height 52
click at [337, 421] on div "Pakai" at bounding box center [350, 423] width 45 height 26
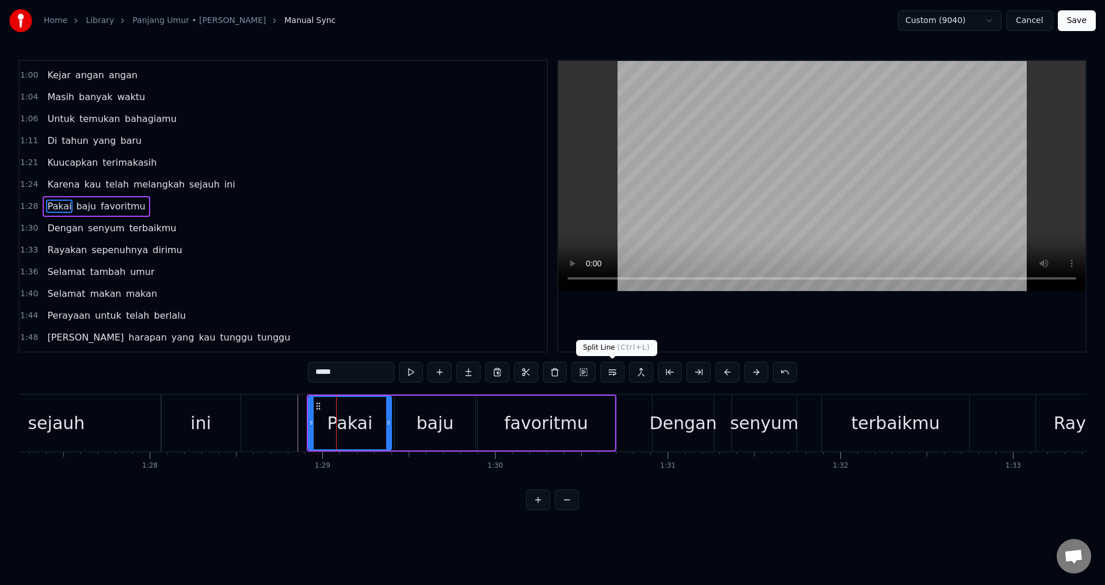
click at [712, 334] on div at bounding box center [821, 206] width 527 height 291
click at [713, 336] on div at bounding box center [821, 206] width 527 height 291
click at [652, 437] on div "Dengan" at bounding box center [683, 423] width 62 height 57
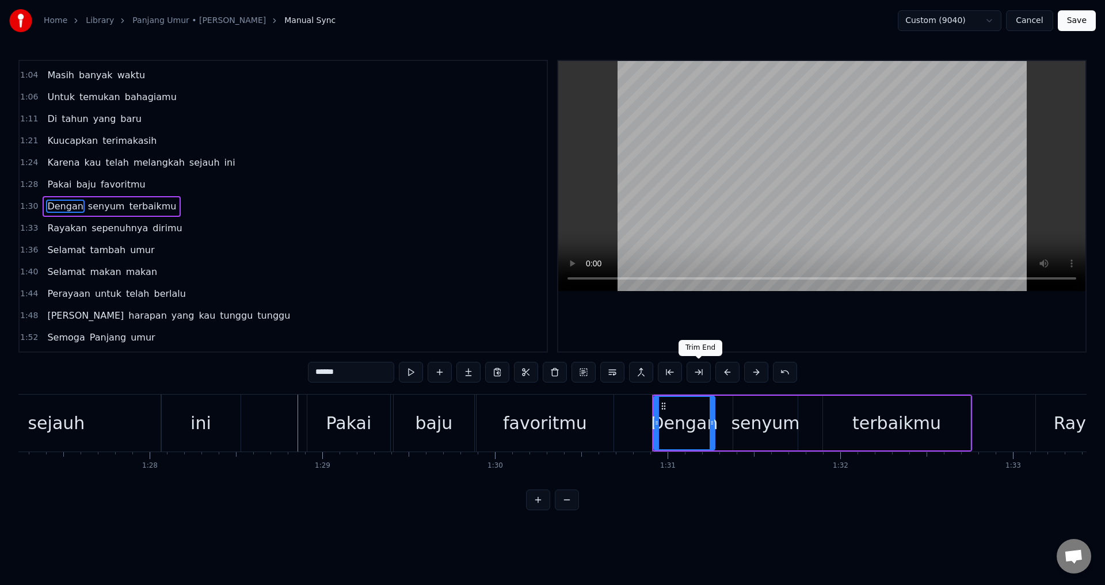
click at [735, 326] on div at bounding box center [821, 206] width 527 height 291
click at [737, 330] on div at bounding box center [821, 206] width 527 height 291
drag, startPoint x: 712, startPoint y: 424, endPoint x: 730, endPoint y: 424, distance: 17.9
click at [730, 424] on icon at bounding box center [730, 422] width 5 height 9
click at [787, 422] on div "senyum" at bounding box center [765, 423] width 68 height 26
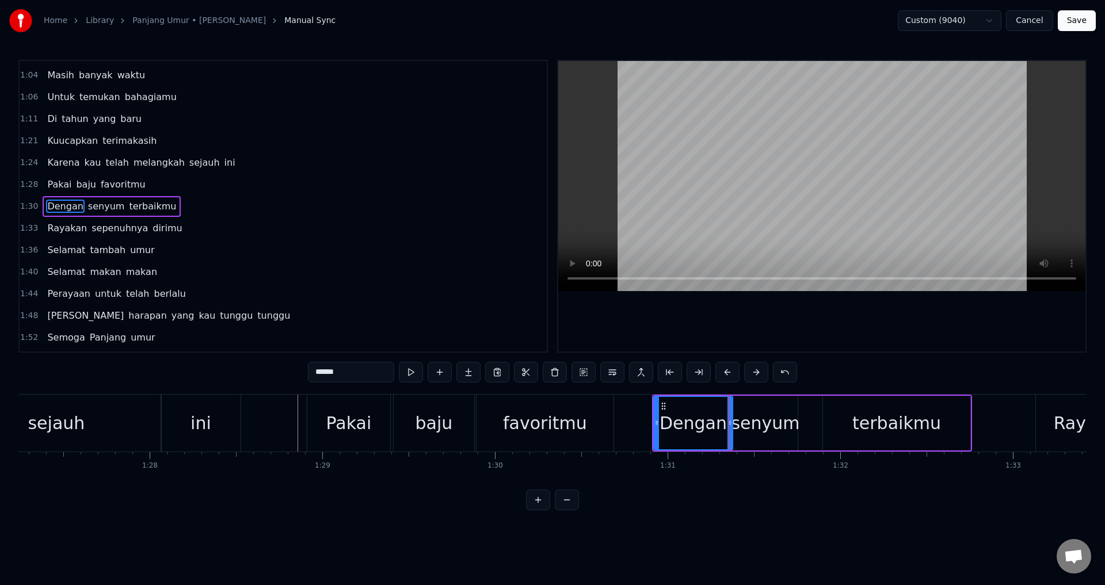
type input "******"
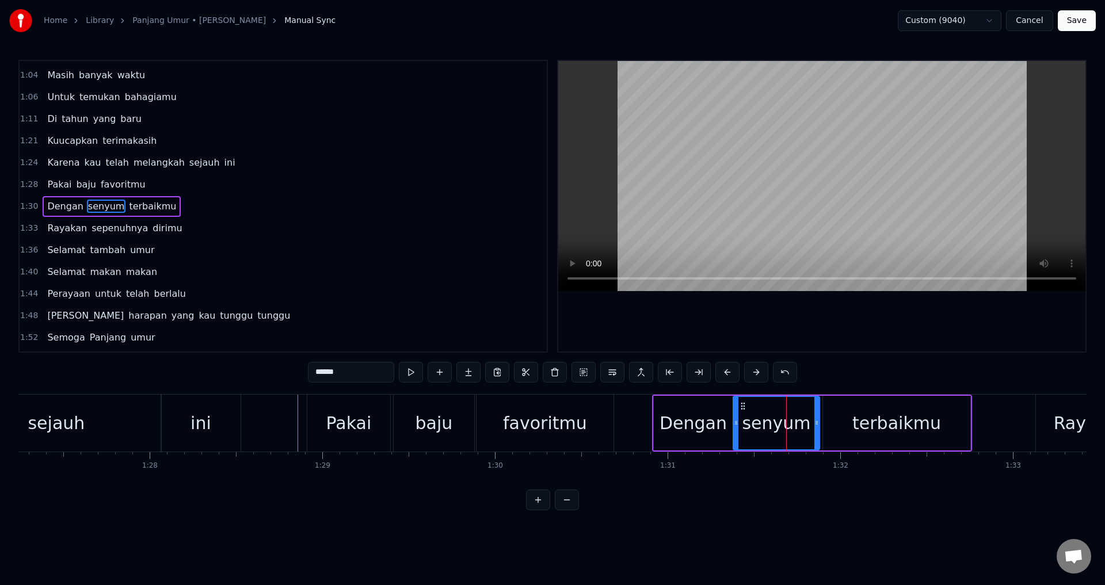
drag, startPoint x: 794, startPoint y: 418, endPoint x: 819, endPoint y: 423, distance: 25.2
click at [819, 423] on icon at bounding box center [816, 422] width 5 height 9
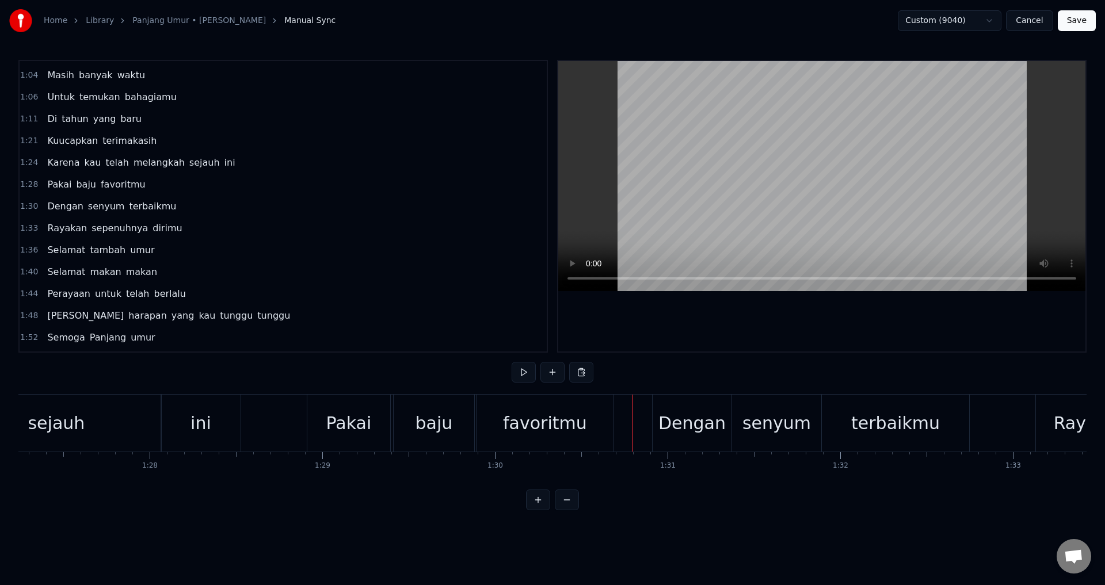
click at [825, 332] on div at bounding box center [821, 206] width 527 height 291
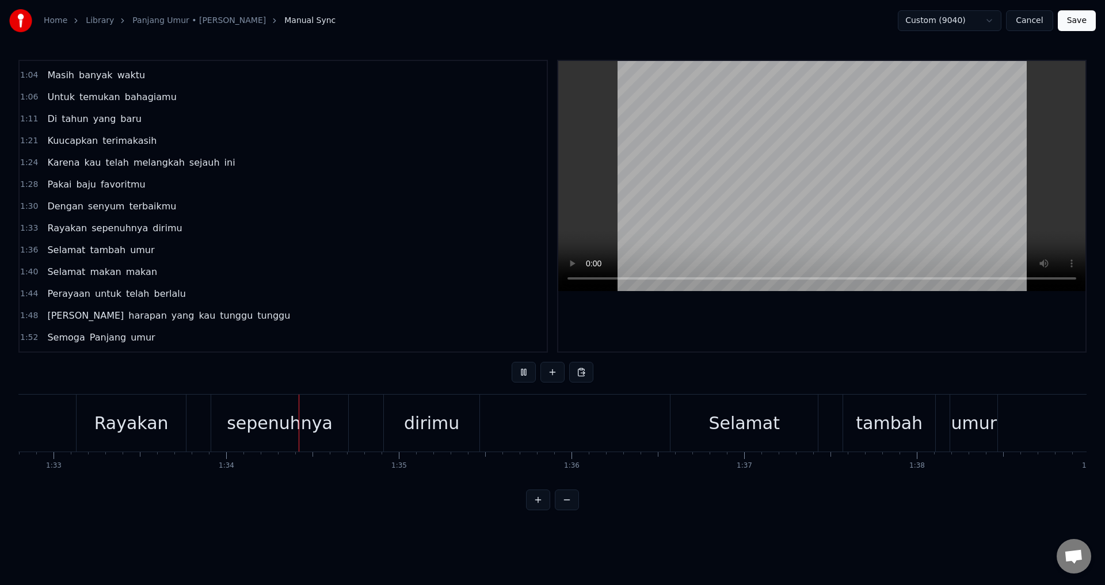
click at [810, 363] on div "0:09 Tambah satu usia mu 0:13 Semoga kau sehat selalu 0:17 Ingat ada aku yang s…" at bounding box center [552, 285] width 1068 height 451
click at [158, 441] on div "Rayakan" at bounding box center [131, 423] width 109 height 57
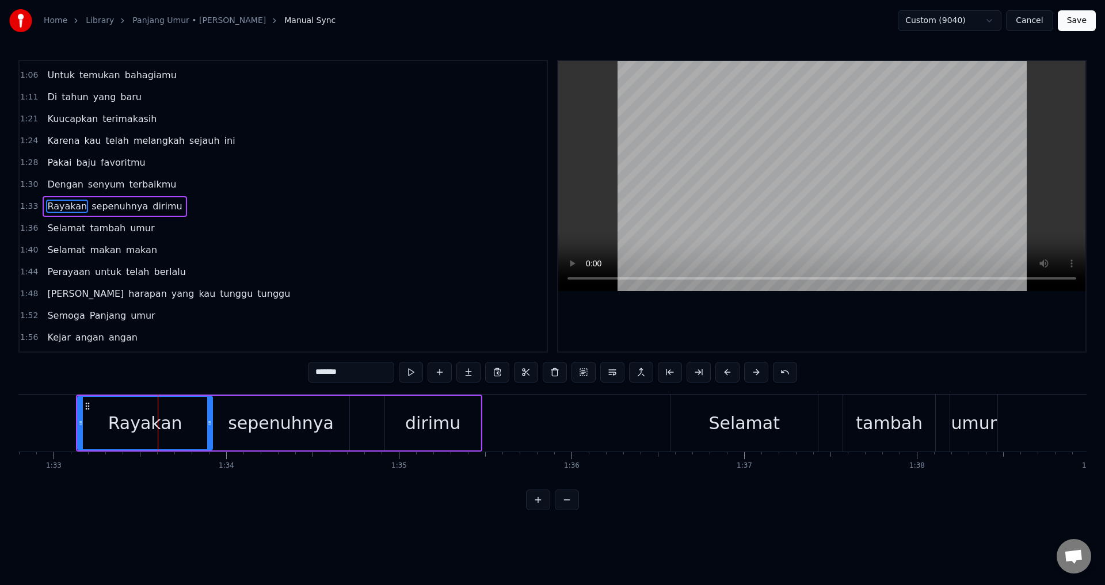
drag, startPoint x: 184, startPoint y: 427, endPoint x: 211, endPoint y: 427, distance: 26.5
click at [211, 427] on icon at bounding box center [209, 422] width 5 height 9
click at [295, 427] on div "sepenuhnya" at bounding box center [281, 423] width 106 height 26
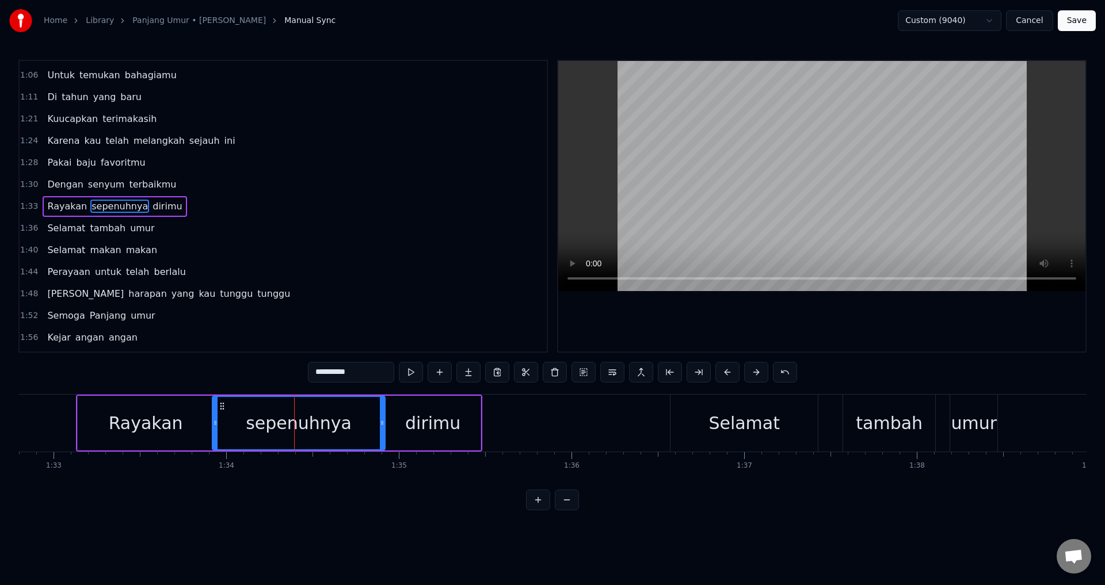
drag, startPoint x: 348, startPoint y: 418, endPoint x: 383, endPoint y: 421, distance: 35.9
click at [383, 421] on div at bounding box center [382, 423] width 5 height 52
click at [600, 341] on div at bounding box center [821, 206] width 527 height 291
click at [625, 335] on div at bounding box center [821, 206] width 527 height 291
click at [458, 437] on div "dirimu" at bounding box center [433, 423] width 96 height 55
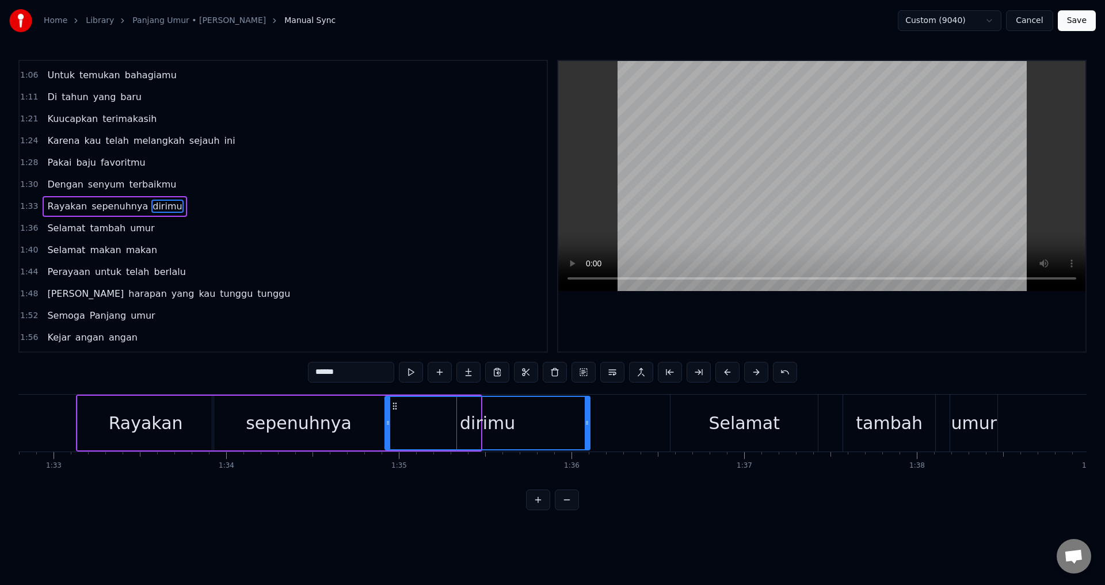
drag, startPoint x: 478, startPoint y: 425, endPoint x: 577, endPoint y: 433, distance: 99.3
click at [589, 432] on div at bounding box center [587, 423] width 5 height 52
click at [98, 431] on div "Rayakan" at bounding box center [146, 423] width 136 height 55
type input "*******"
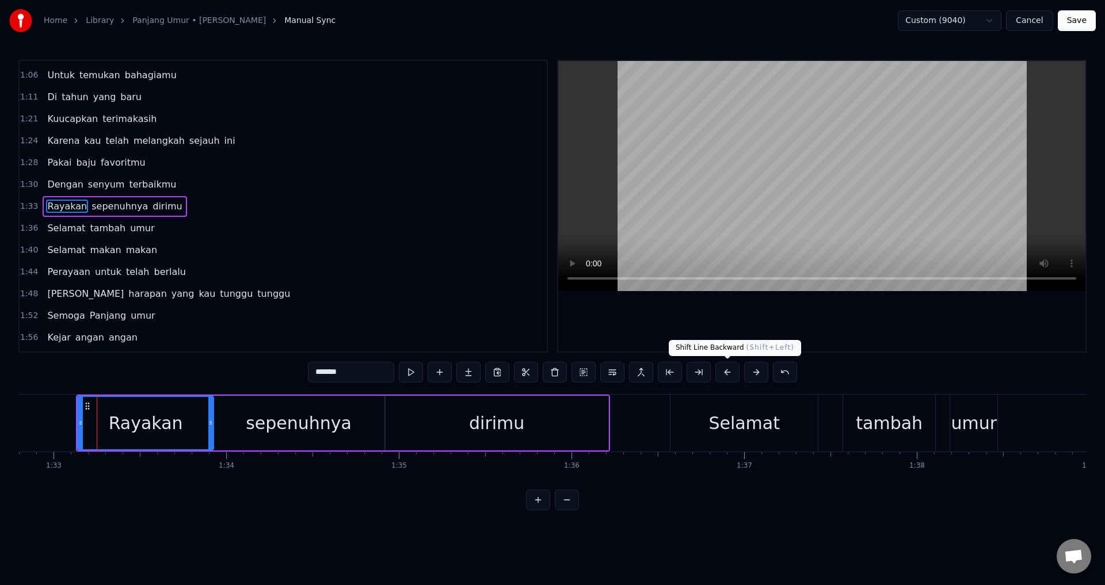
click at [756, 328] on div at bounding box center [821, 206] width 527 height 291
click at [881, 341] on div at bounding box center [821, 206] width 527 height 291
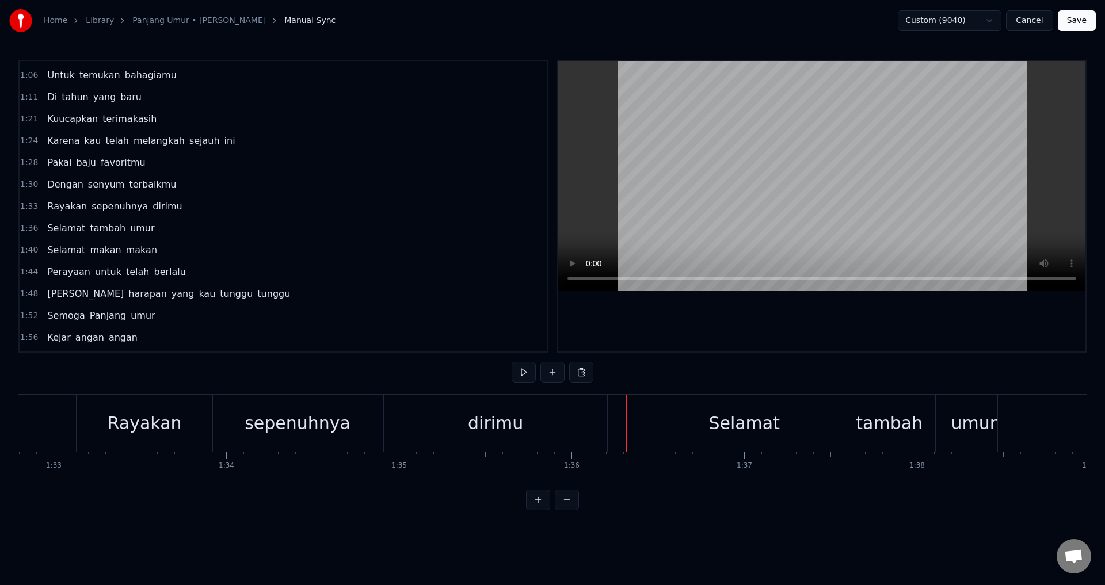
click at [835, 340] on div at bounding box center [821, 206] width 527 height 291
click at [835, 338] on div at bounding box center [821, 206] width 527 height 291
click at [696, 424] on div "Selamat" at bounding box center [744, 423] width 147 height 57
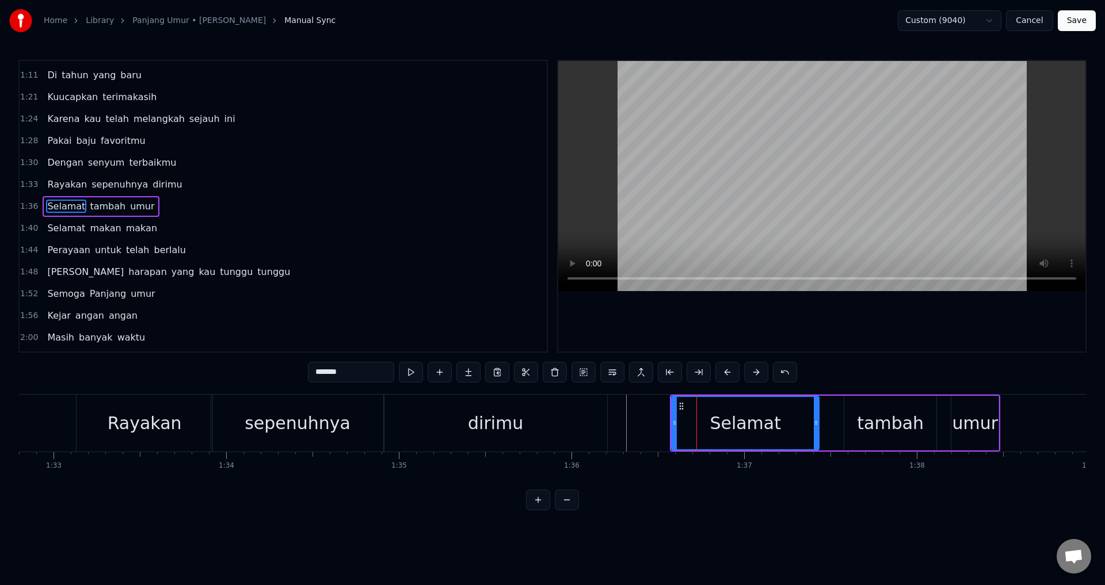
drag, startPoint x: 672, startPoint y: 424, endPoint x: 661, endPoint y: 421, distance: 11.2
click at [672, 421] on icon at bounding box center [674, 422] width 5 height 9
click at [883, 323] on div at bounding box center [821, 206] width 527 height 291
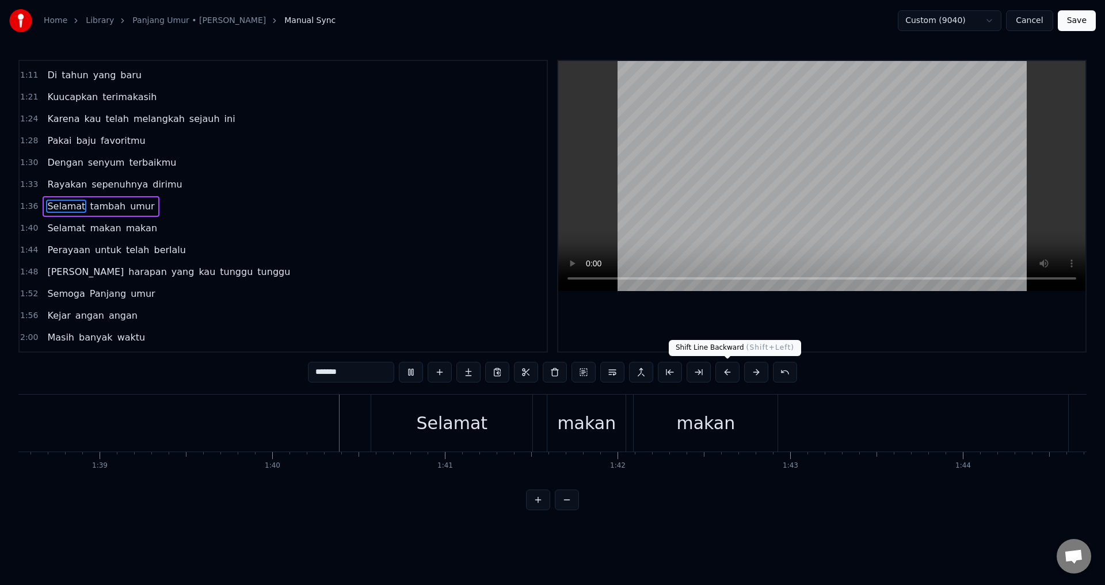
click at [757, 342] on div "Shift Line Backward ( Shift+[MEDICAL_DATA] Line Backward ( Shift+Left )" at bounding box center [735, 348] width 132 height 16
click at [756, 326] on div at bounding box center [821, 206] width 527 height 291
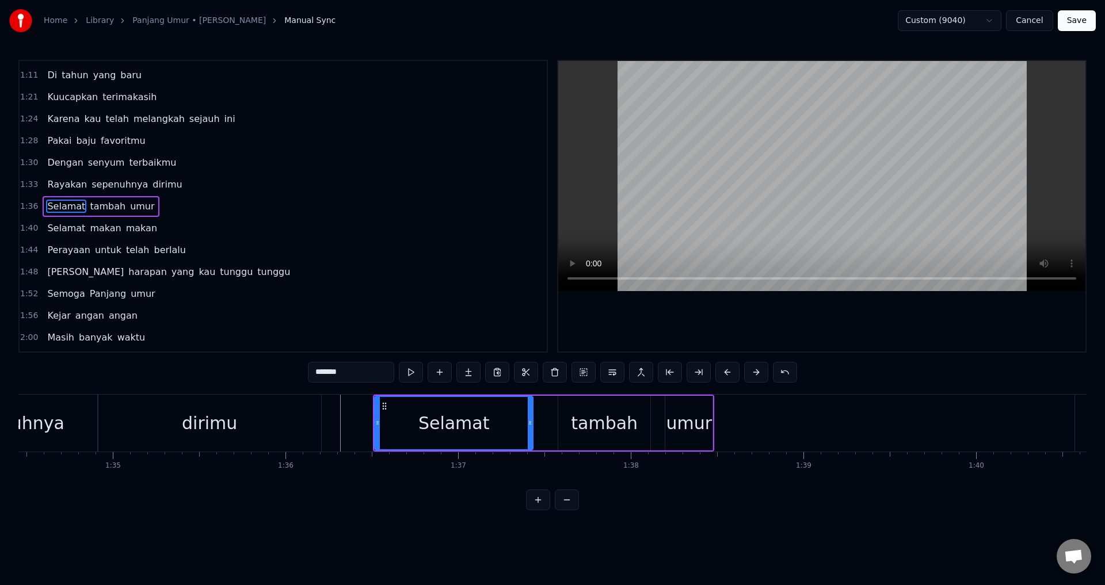
scroll to position [0, 16324]
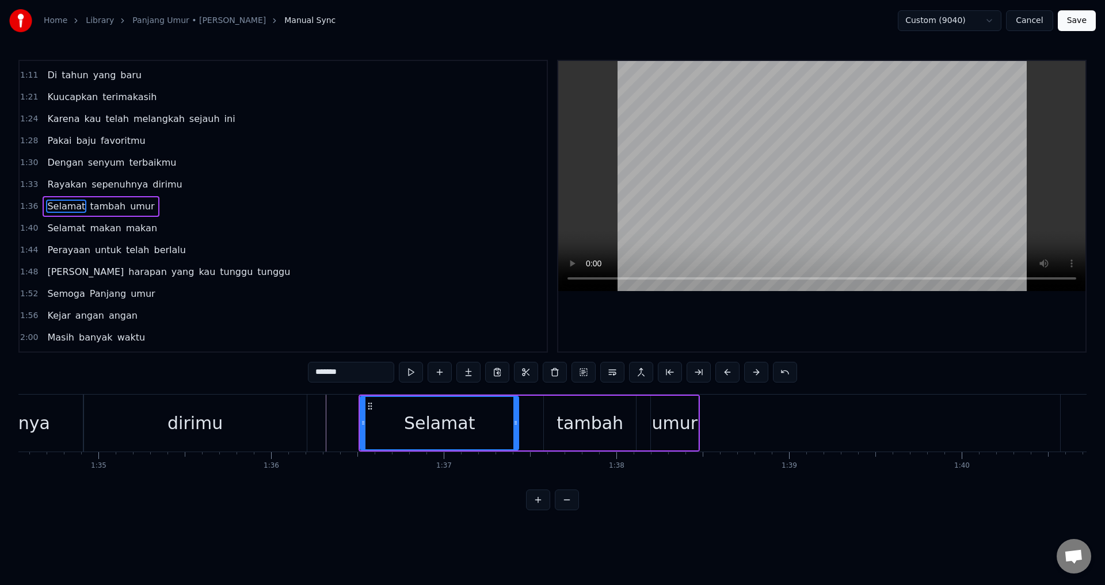
click at [685, 439] on div "umur" at bounding box center [674, 423] width 47 height 55
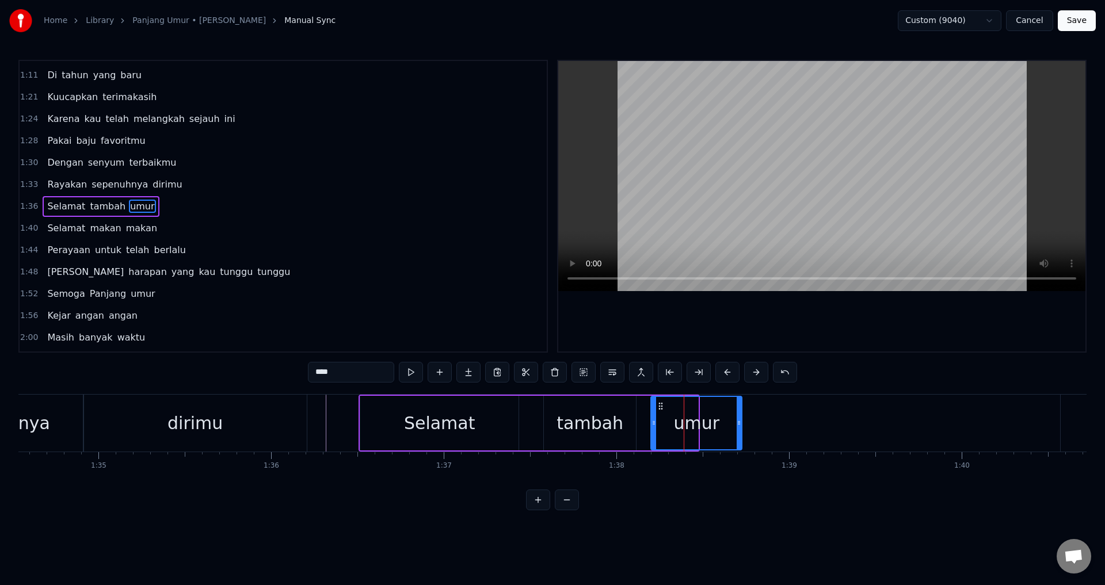
drag, startPoint x: 698, startPoint y: 421, endPoint x: 806, endPoint y: 432, distance: 108.8
click at [741, 432] on div at bounding box center [739, 423] width 5 height 52
click at [431, 431] on div "Selamat" at bounding box center [439, 423] width 71 height 26
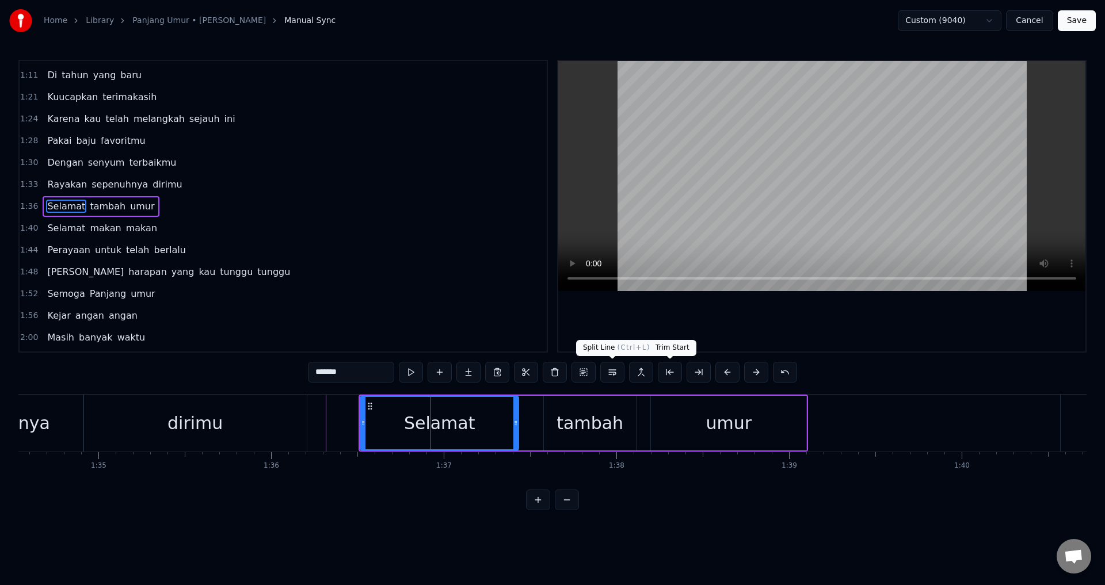
click at [776, 325] on div at bounding box center [821, 206] width 527 height 291
click at [859, 330] on div at bounding box center [821, 206] width 527 height 291
click at [804, 413] on div "umur" at bounding box center [728, 423] width 155 height 55
type input "****"
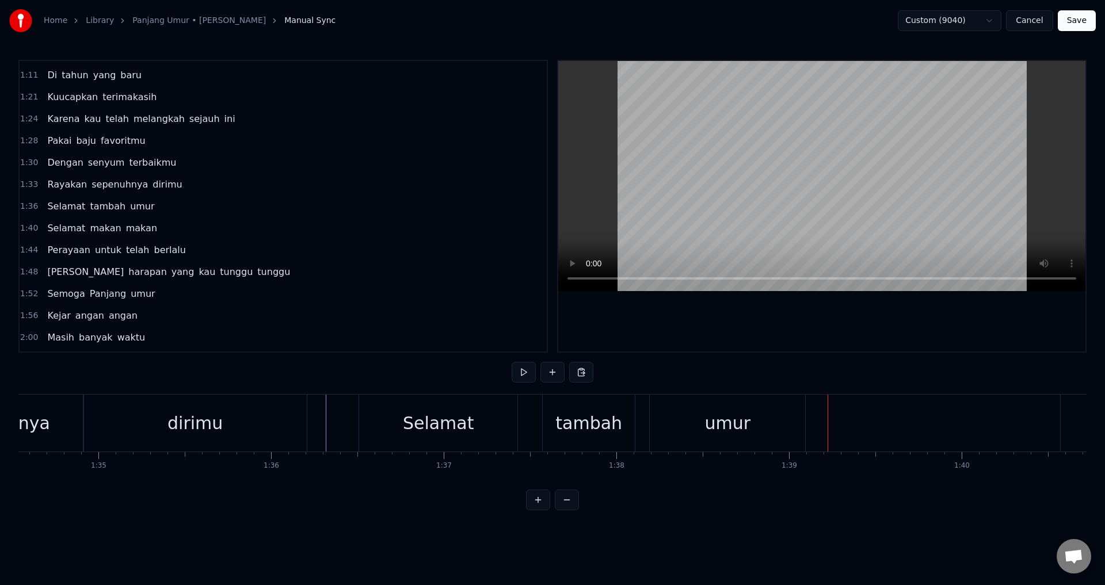
click at [797, 412] on div "umur" at bounding box center [727, 423] width 155 height 57
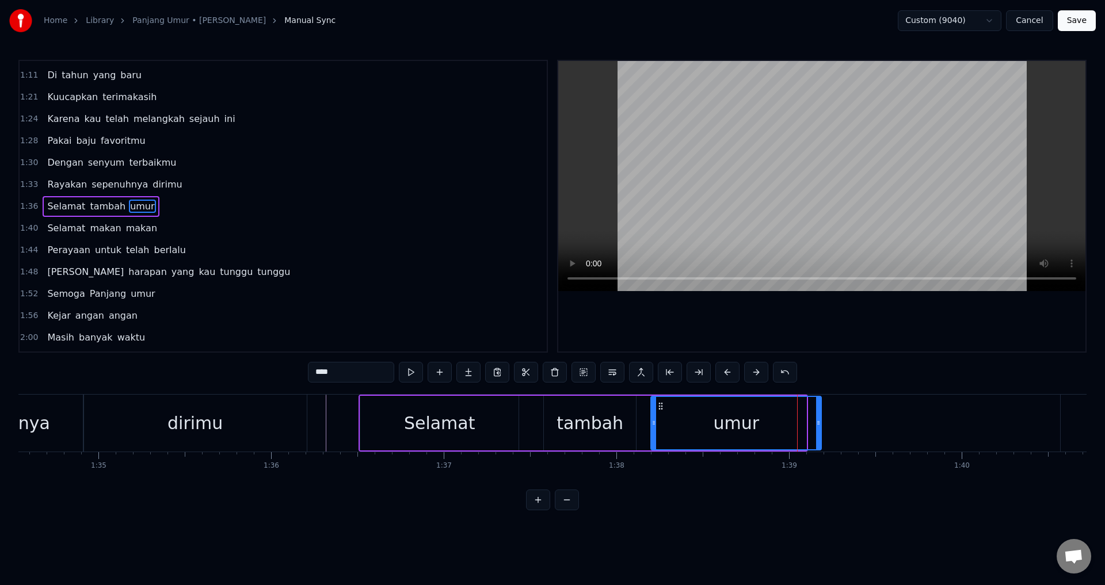
drag, startPoint x: 804, startPoint y: 415, endPoint x: 839, endPoint y: 419, distance: 35.3
click at [821, 419] on div at bounding box center [818, 423] width 5 height 52
click at [620, 420] on div "tambah" at bounding box center [590, 423] width 92 height 55
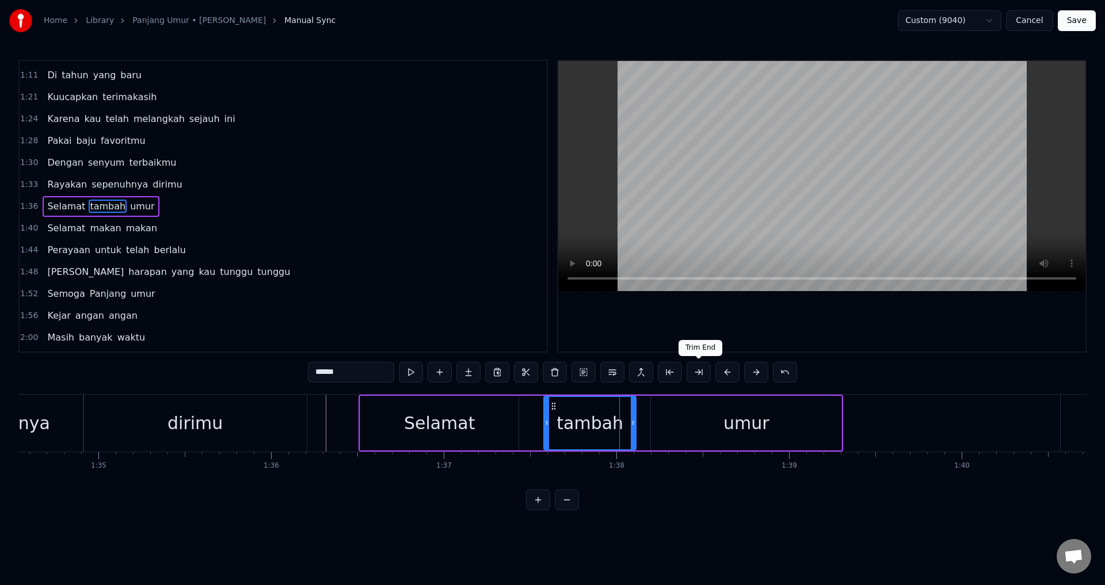
click at [836, 336] on div at bounding box center [821, 206] width 527 height 291
click at [489, 418] on div "Selamat" at bounding box center [439, 423] width 158 height 55
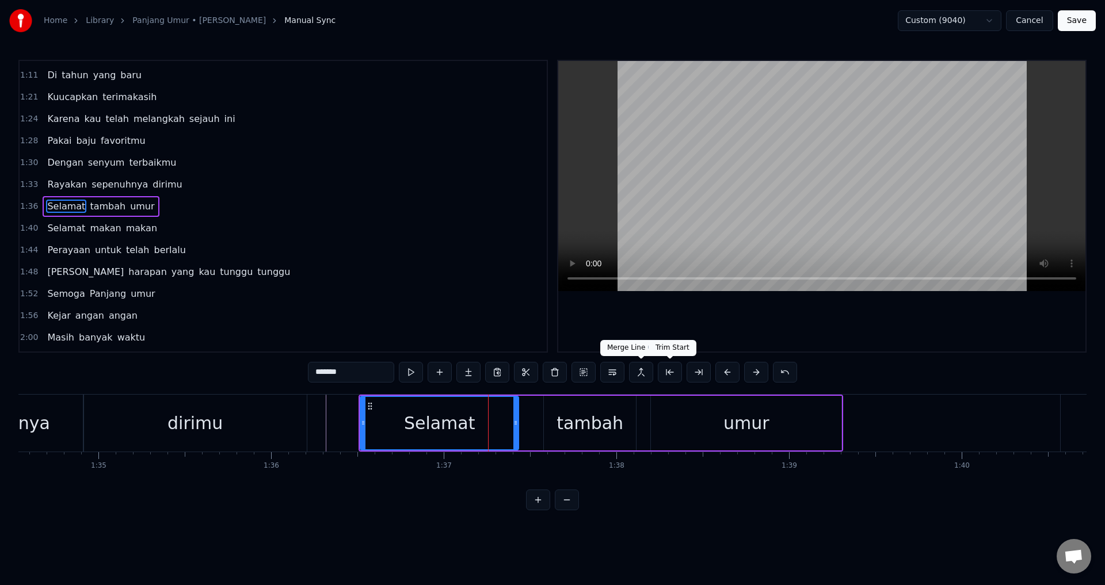
click at [757, 340] on div at bounding box center [821, 206] width 527 height 291
click at [749, 325] on div at bounding box center [821, 206] width 527 height 291
drag, startPoint x: 517, startPoint y: 424, endPoint x: 540, endPoint y: 428, distance: 22.8
click at [539, 428] on div at bounding box center [537, 423] width 5 height 52
click at [584, 424] on div "tambah" at bounding box center [590, 423] width 67 height 26
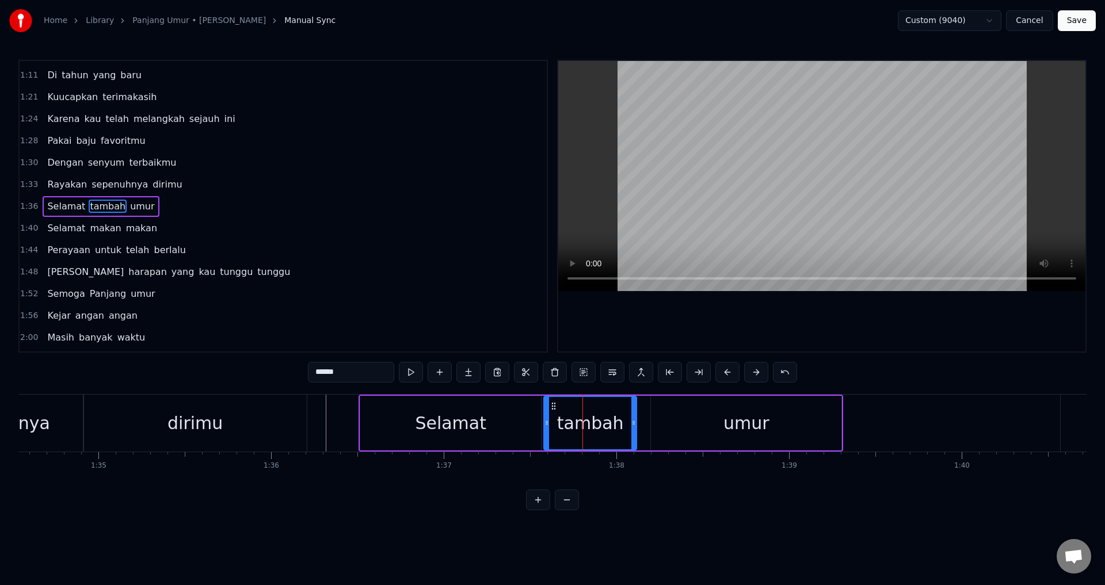
drag, startPoint x: 634, startPoint y: 422, endPoint x: 646, endPoint y: 424, distance: 12.8
click at [636, 424] on icon at bounding box center [633, 422] width 5 height 9
click at [379, 412] on div "Selamat" at bounding box center [450, 423] width 181 height 55
type input "*******"
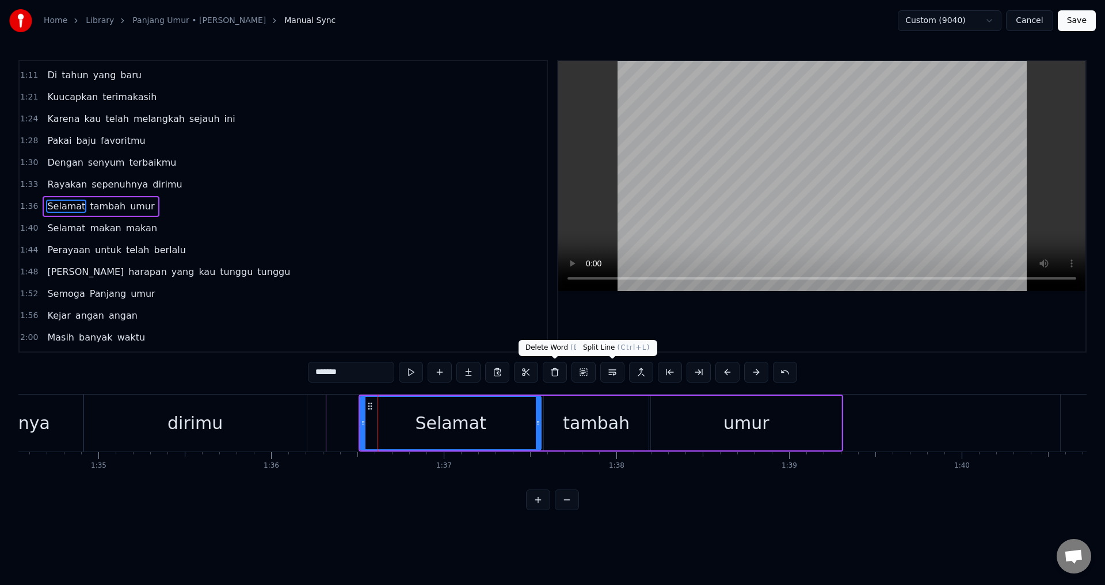
click at [745, 323] on div at bounding box center [821, 206] width 527 height 291
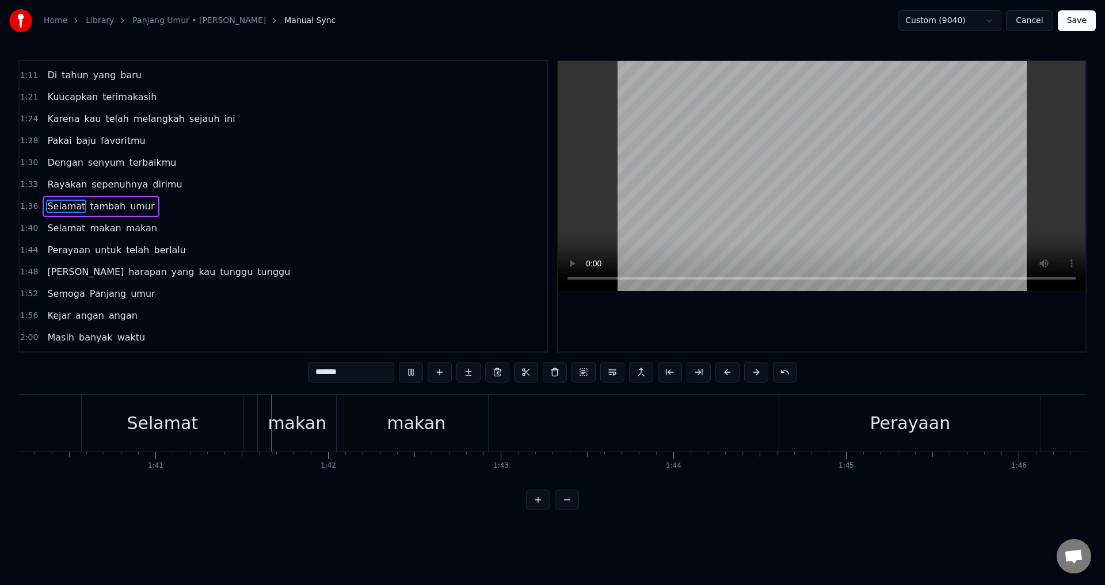
click at [653, 331] on div at bounding box center [821, 206] width 527 height 291
click at [94, 434] on div "Selamat" at bounding box center [162, 423] width 161 height 57
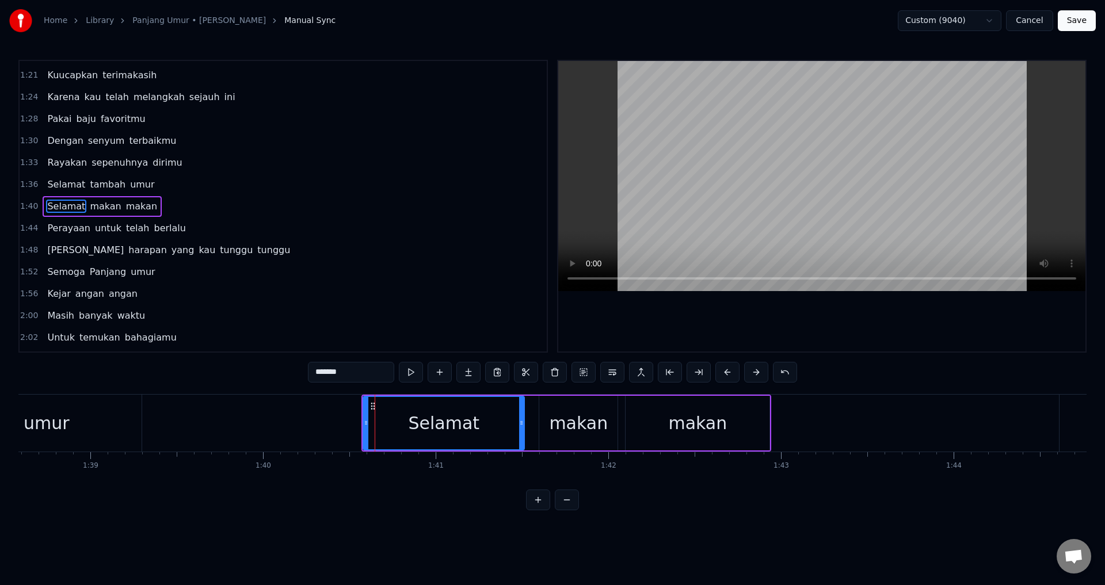
scroll to position [0, 16936]
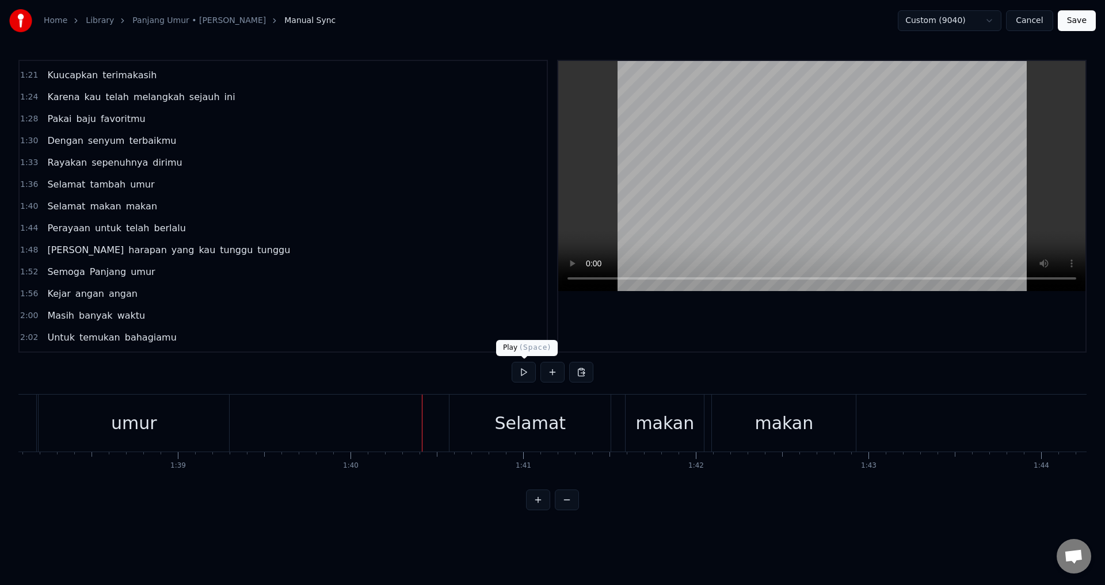
click at [689, 325] on div at bounding box center [821, 206] width 527 height 291
click at [691, 326] on div at bounding box center [821, 206] width 527 height 291
click at [818, 311] on div at bounding box center [821, 206] width 527 height 291
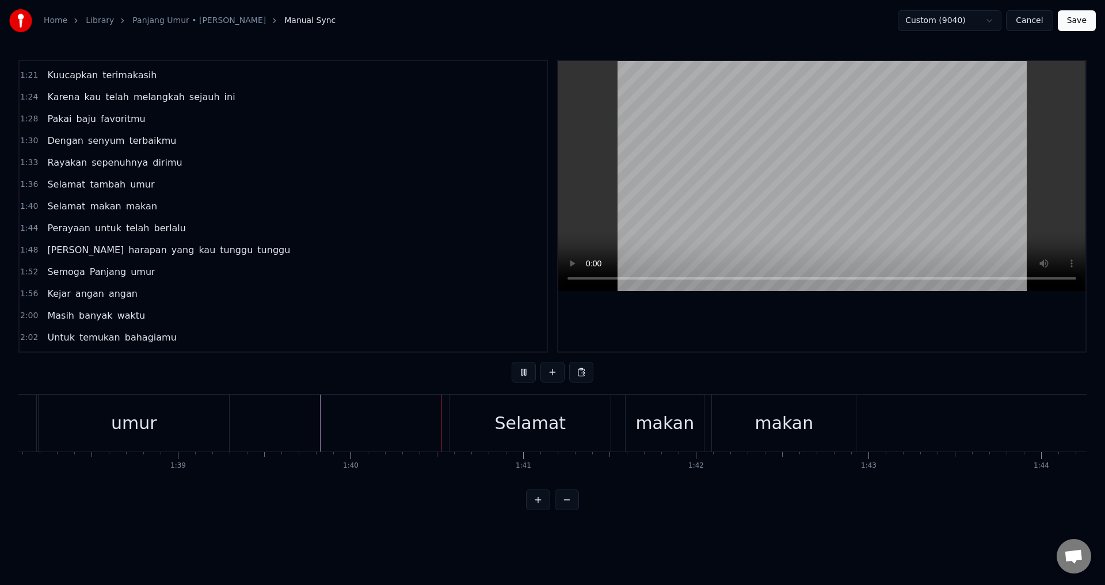
click at [806, 321] on div at bounding box center [821, 206] width 527 height 291
click at [482, 448] on div "Selamat" at bounding box center [530, 423] width 161 height 57
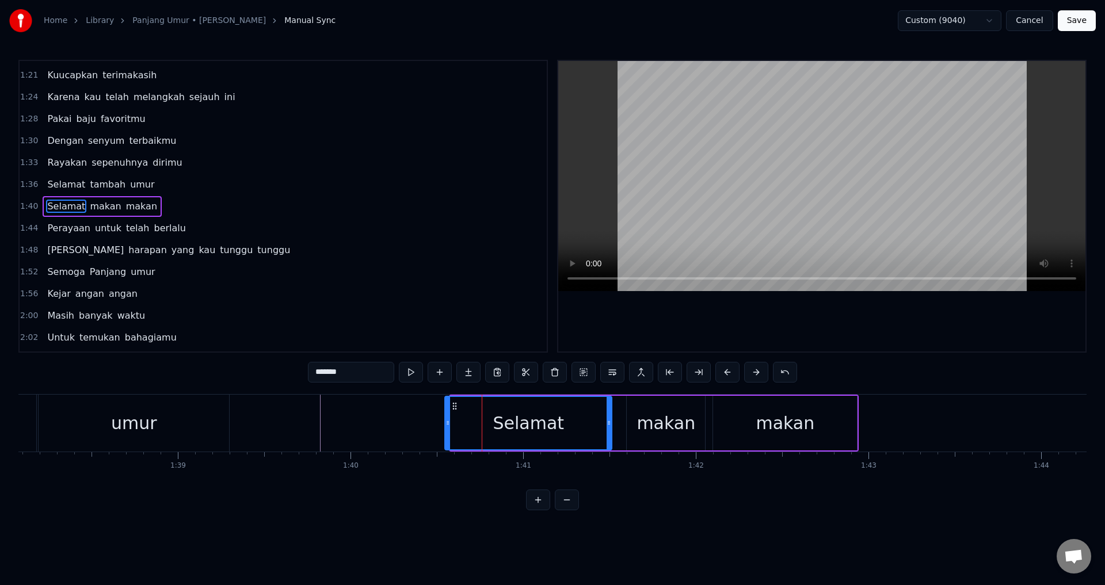
drag, startPoint x: 452, startPoint y: 439, endPoint x: 475, endPoint y: 422, distance: 28.1
click at [446, 439] on div at bounding box center [448, 423] width 5 height 52
click at [793, 330] on div at bounding box center [821, 206] width 527 height 291
click at [769, 326] on div at bounding box center [821, 206] width 527 height 291
click at [676, 422] on div "makan" at bounding box center [666, 423] width 59 height 26
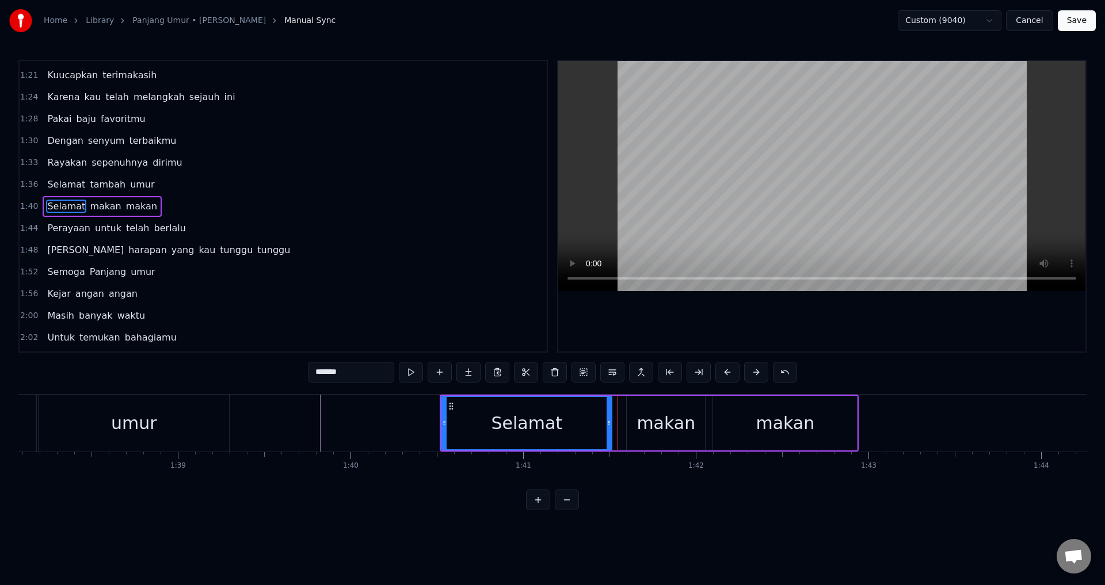
type input "*****"
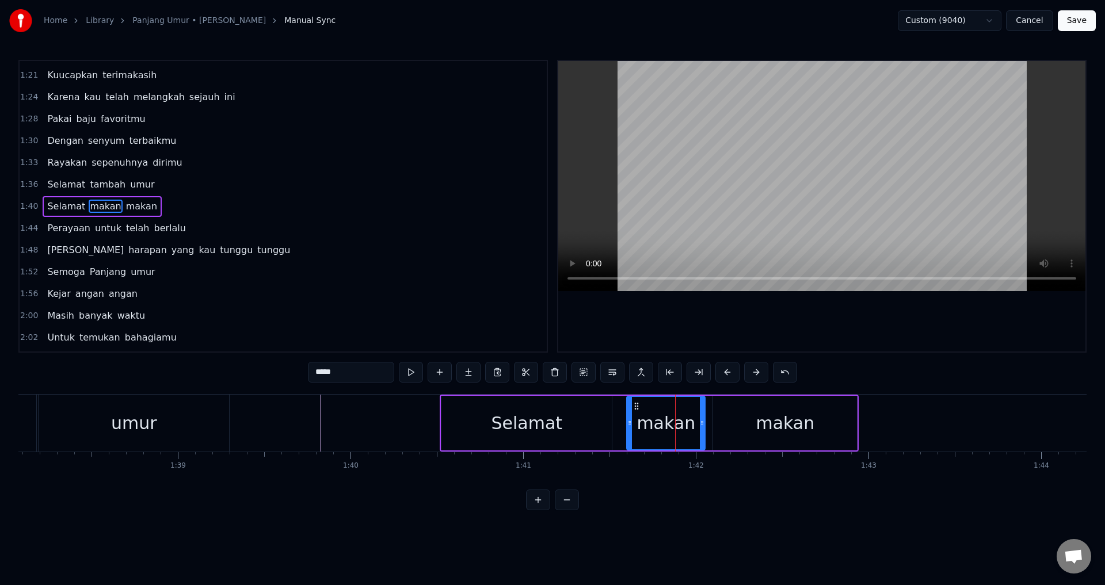
click at [631, 425] on div "makan" at bounding box center [665, 423] width 77 height 52
drag, startPoint x: 630, startPoint y: 425, endPoint x: 623, endPoint y: 425, distance: 6.9
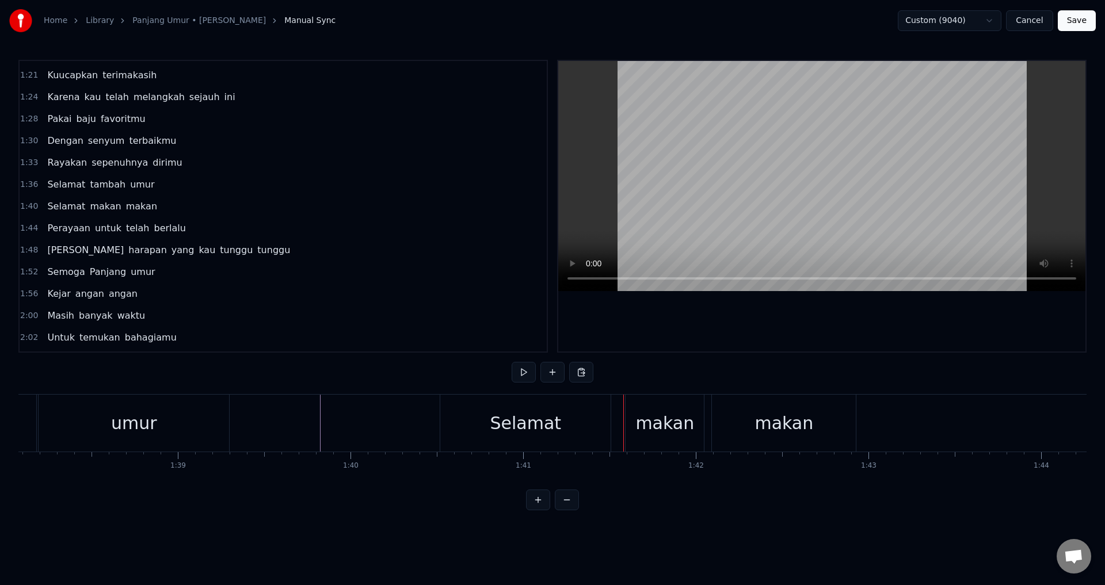
click at [629, 421] on div "makan" at bounding box center [665, 423] width 78 height 57
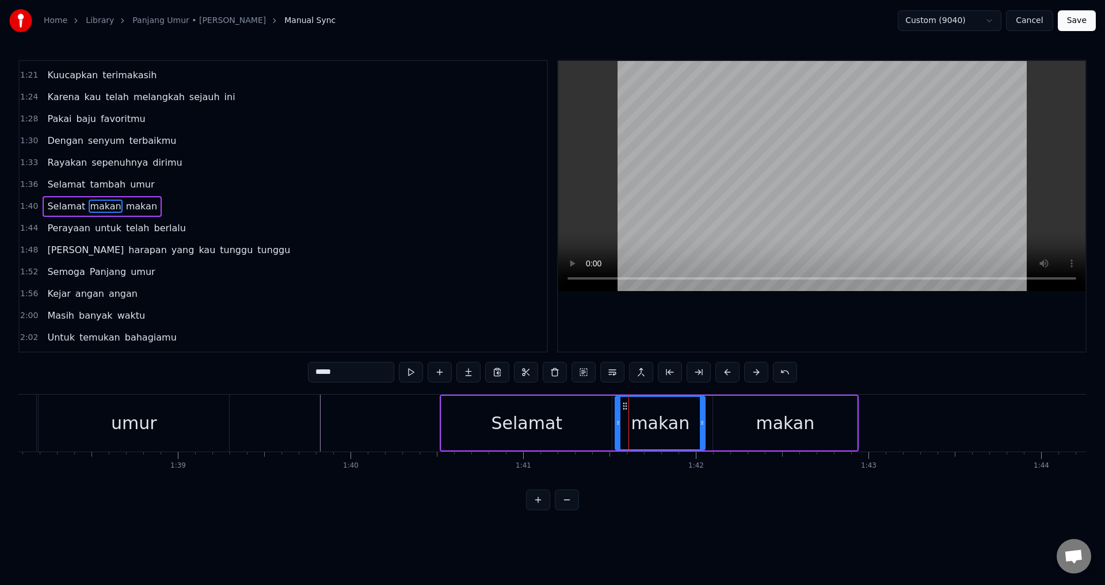
drag, startPoint x: 631, startPoint y: 424, endPoint x: 623, endPoint y: 425, distance: 8.1
click at [619, 425] on icon at bounding box center [618, 422] width 5 height 9
click at [782, 424] on div "makan" at bounding box center [785, 423] width 59 height 26
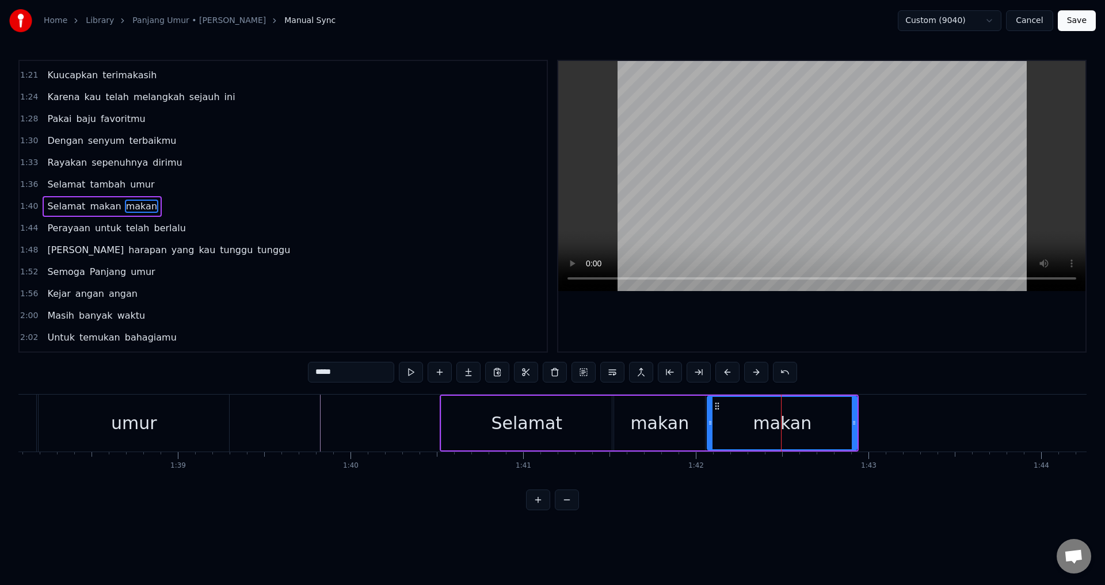
drag, startPoint x: 717, startPoint y: 425, endPoint x: 711, endPoint y: 426, distance: 5.8
click at [711, 426] on icon at bounding box center [710, 422] width 5 height 9
click at [573, 424] on div "Selamat" at bounding box center [526, 423] width 170 height 55
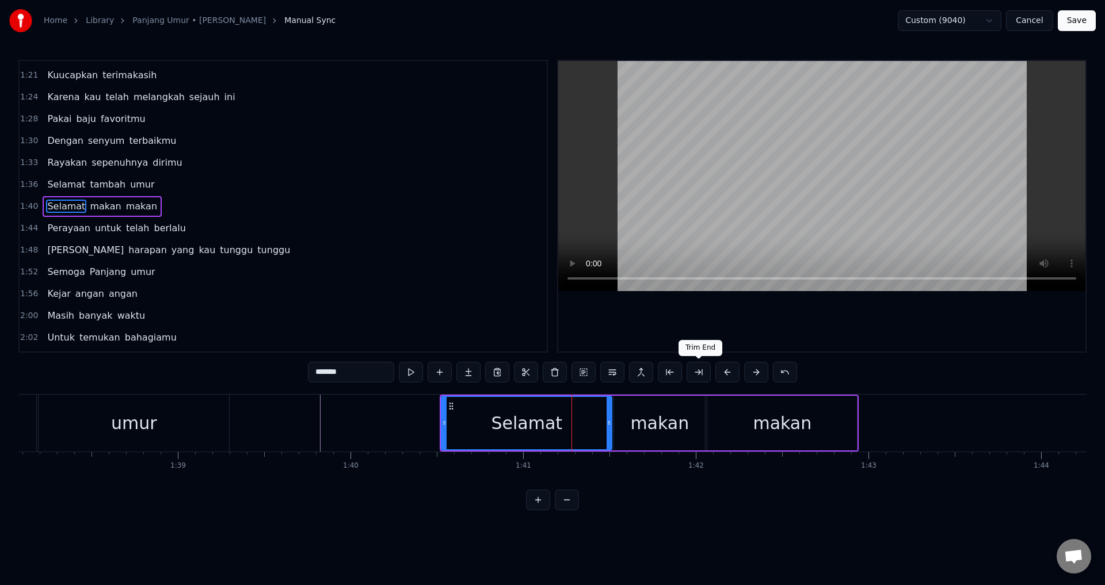
click at [763, 330] on div at bounding box center [821, 206] width 527 height 291
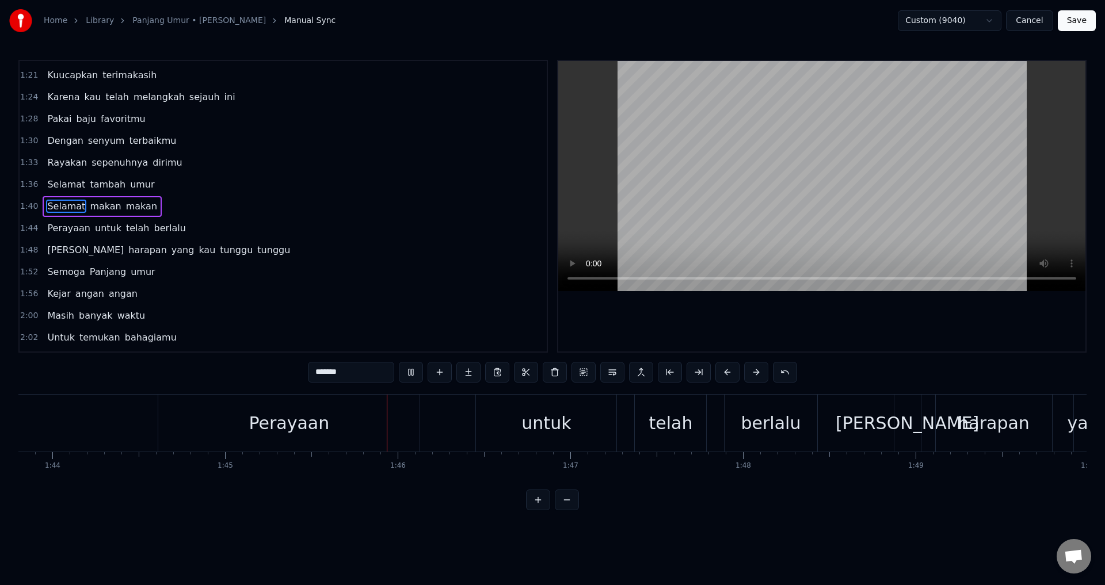
click at [724, 347] on div at bounding box center [821, 206] width 527 height 291
click at [555, 424] on div "untuk" at bounding box center [546, 423] width 50 height 26
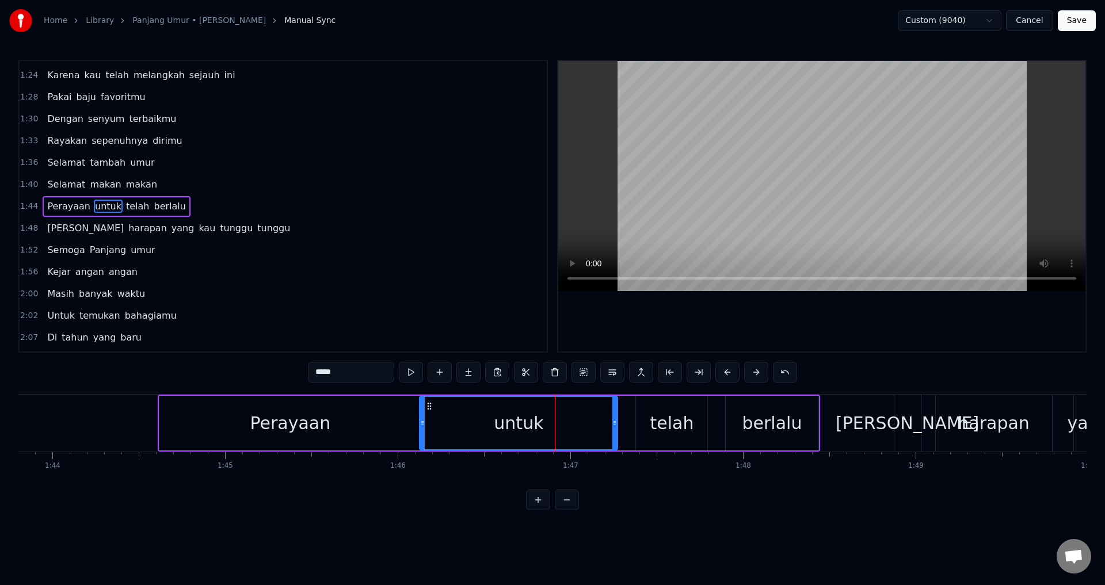
drag, startPoint x: 478, startPoint y: 427, endPoint x: 420, endPoint y: 423, distance: 57.7
click at [420, 423] on icon at bounding box center [422, 422] width 5 height 9
click at [384, 422] on div "Perayaan" at bounding box center [289, 423] width 261 height 55
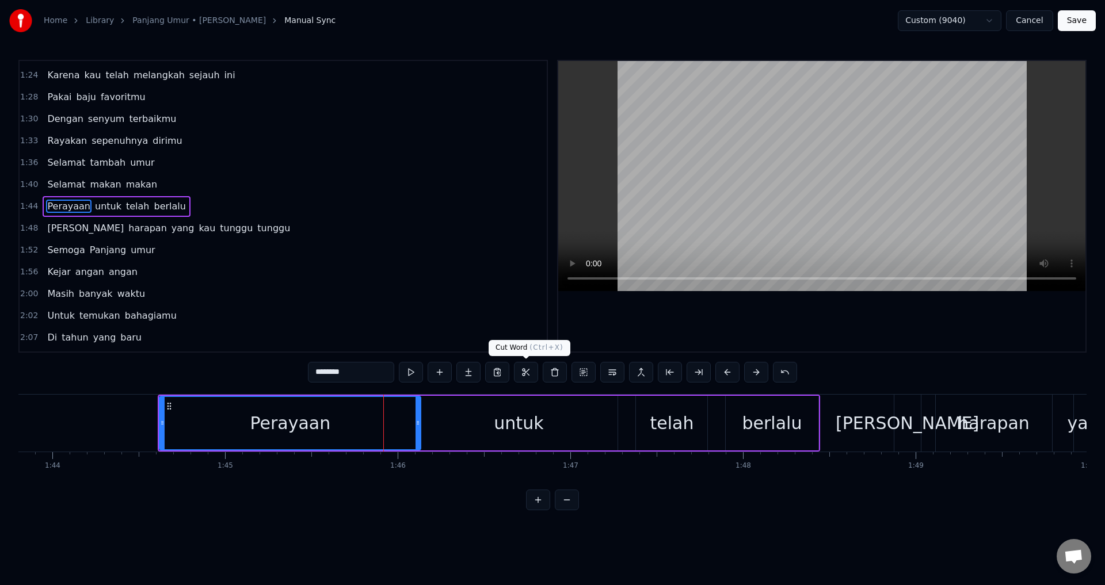
click at [691, 334] on div at bounding box center [821, 206] width 527 height 291
click at [687, 335] on div at bounding box center [821, 206] width 527 height 291
drag, startPoint x: 417, startPoint y: 422, endPoint x: 406, endPoint y: 425, distance: 12.0
click at [411, 425] on icon at bounding box center [413, 422] width 5 height 9
click at [432, 431] on div "untuk" at bounding box center [519, 423] width 198 height 55
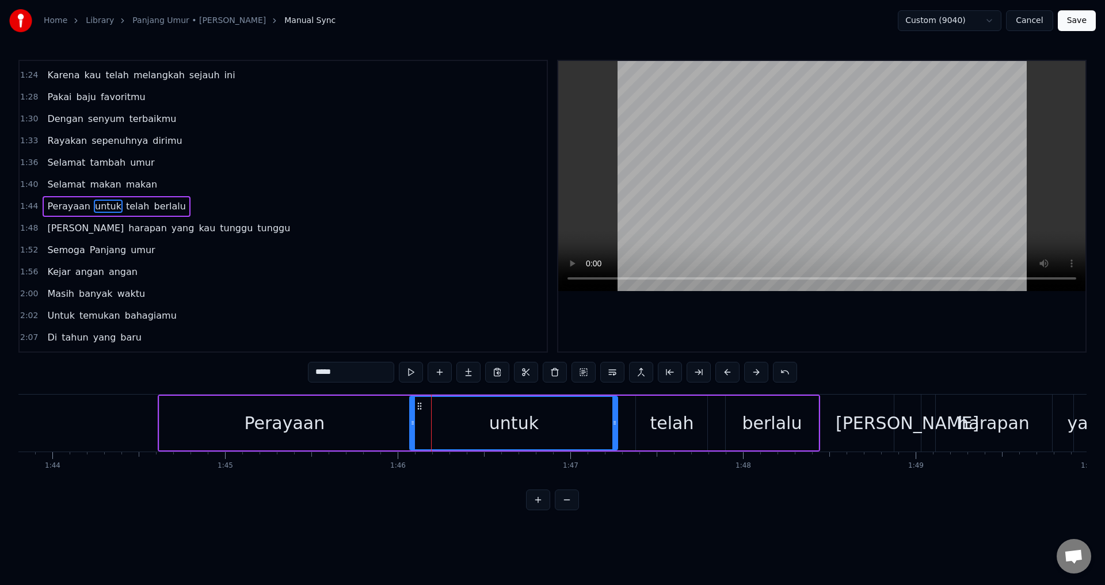
drag, startPoint x: 422, startPoint y: 425, endPoint x: 409, endPoint y: 424, distance: 13.3
click at [412, 425] on icon at bounding box center [412, 422] width 5 height 9
click at [302, 422] on div "Perayaan" at bounding box center [285, 423] width 81 height 26
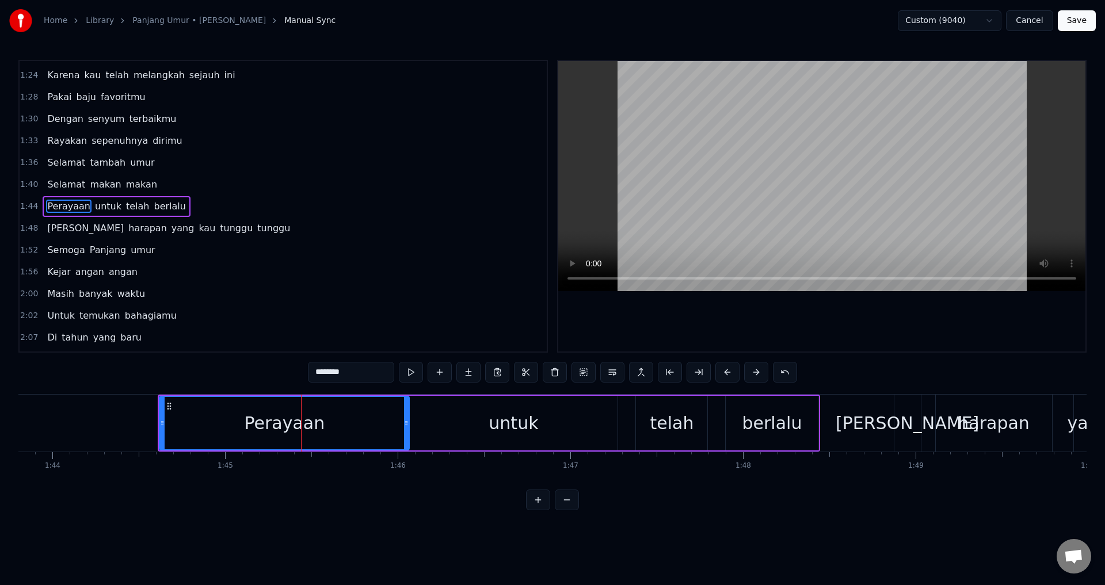
click at [682, 322] on div at bounding box center [821, 206] width 527 height 291
click at [683, 325] on div at bounding box center [821, 206] width 527 height 291
click at [288, 427] on div "Perayaan" at bounding box center [285, 423] width 81 height 26
click at [699, 333] on div at bounding box center [821, 206] width 527 height 291
click at [717, 321] on div at bounding box center [821, 206] width 527 height 291
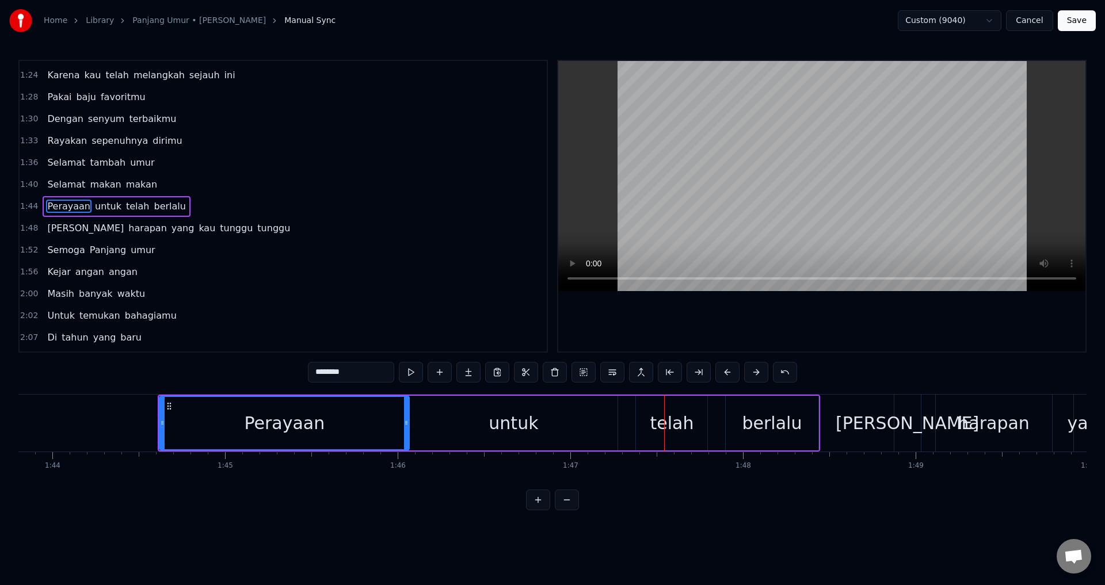
click at [528, 416] on div "untuk" at bounding box center [514, 423] width 50 height 26
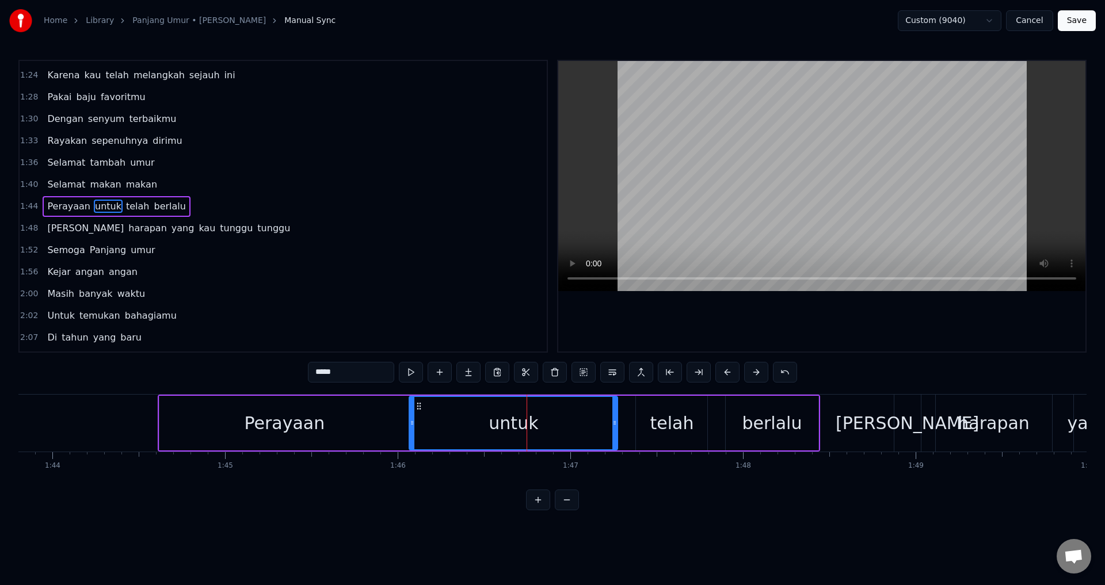
click at [363, 372] on input "*****" at bounding box center [351, 372] width 86 height 21
click at [181, 432] on div "Perayaan" at bounding box center [284, 423] width 250 height 55
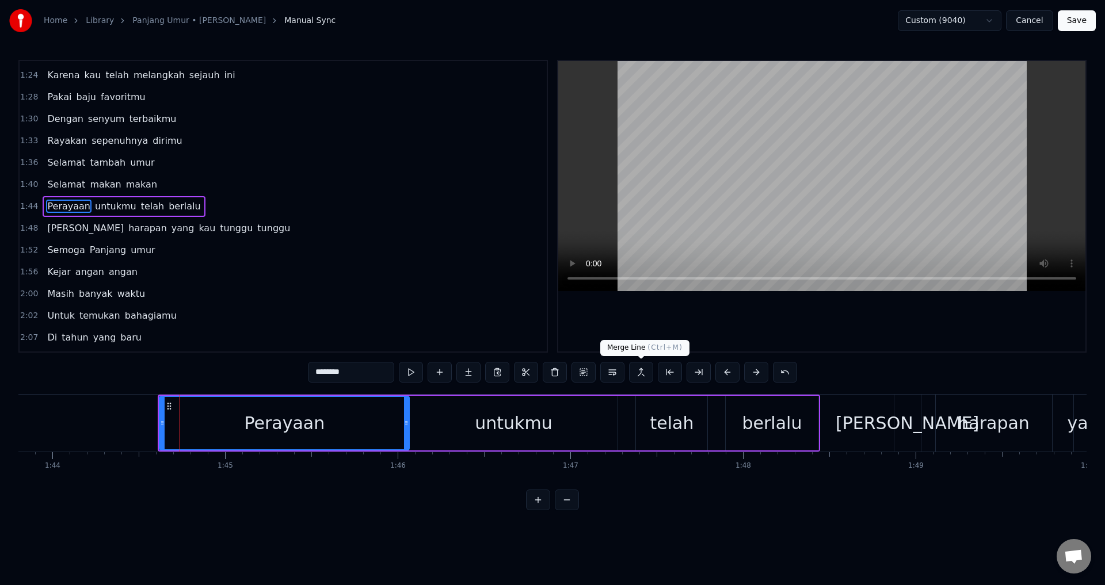
click at [650, 321] on div at bounding box center [821, 206] width 527 height 291
click at [680, 314] on div at bounding box center [821, 206] width 527 height 291
drag, startPoint x: 408, startPoint y: 422, endPoint x: 389, endPoint y: 422, distance: 19.0
click at [389, 422] on icon at bounding box center [388, 422] width 5 height 9
click at [409, 421] on div "untukmu" at bounding box center [514, 423] width 210 height 55
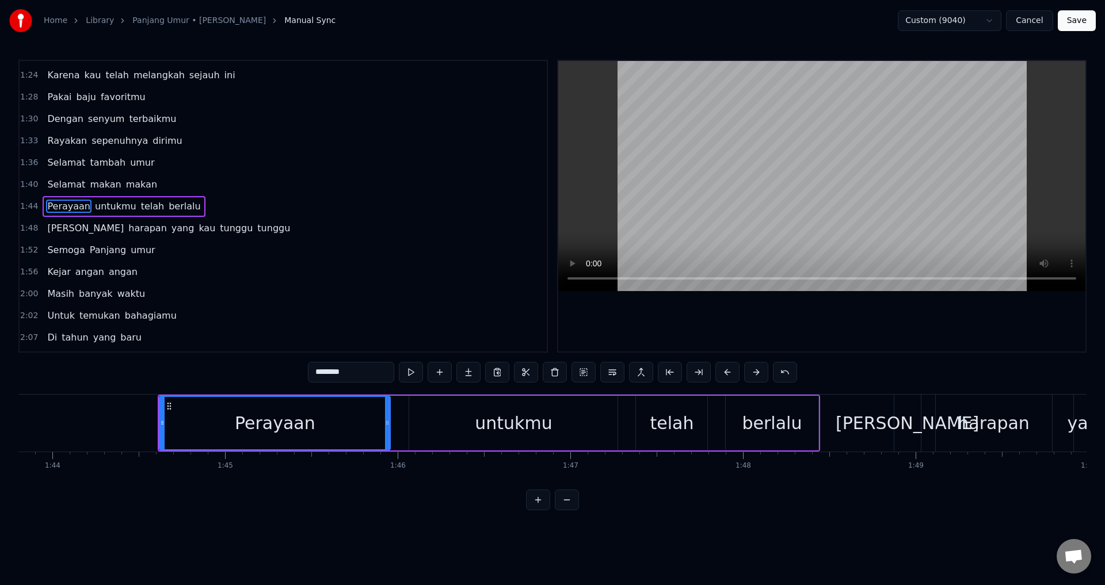
type input "*******"
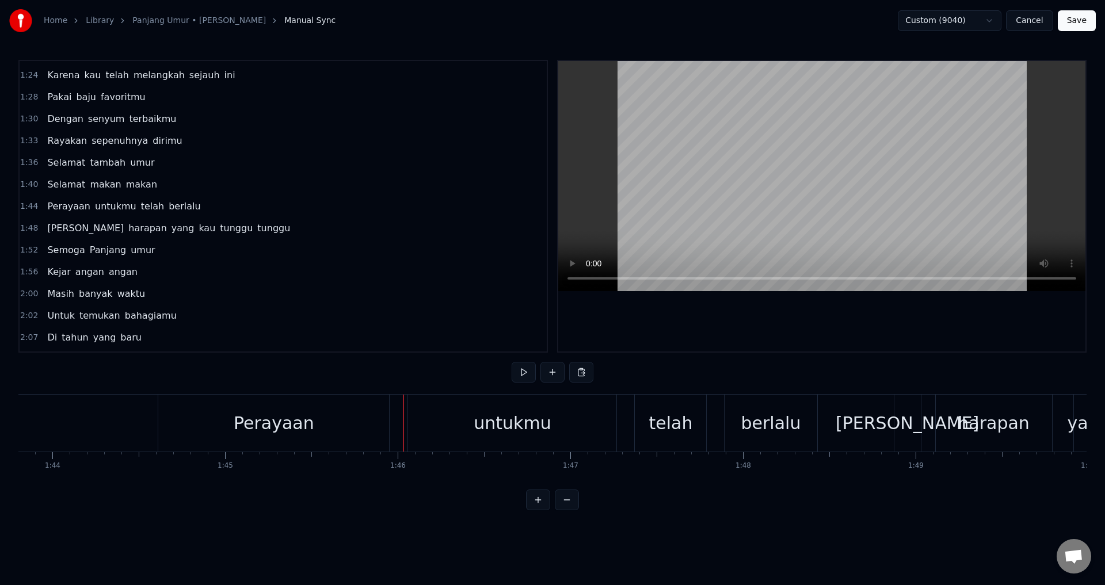
click at [413, 423] on div "untukmu" at bounding box center [512, 423] width 208 height 57
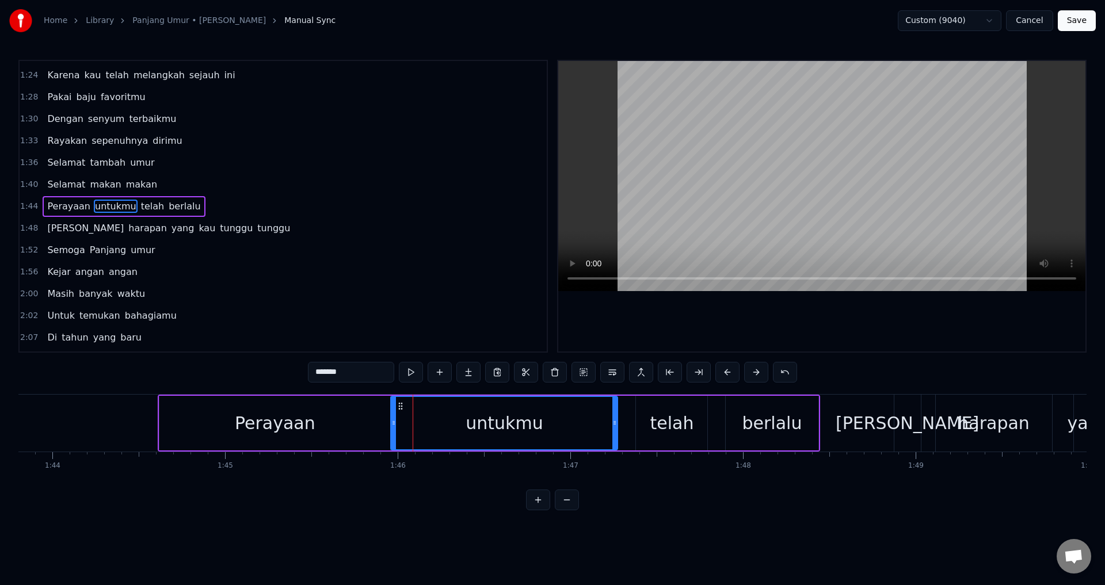
drag, startPoint x: 402, startPoint y: 421, endPoint x: 394, endPoint y: 424, distance: 8.9
click at [394, 424] on icon at bounding box center [393, 422] width 5 height 9
click at [324, 418] on div "Perayaan" at bounding box center [274, 423] width 231 height 55
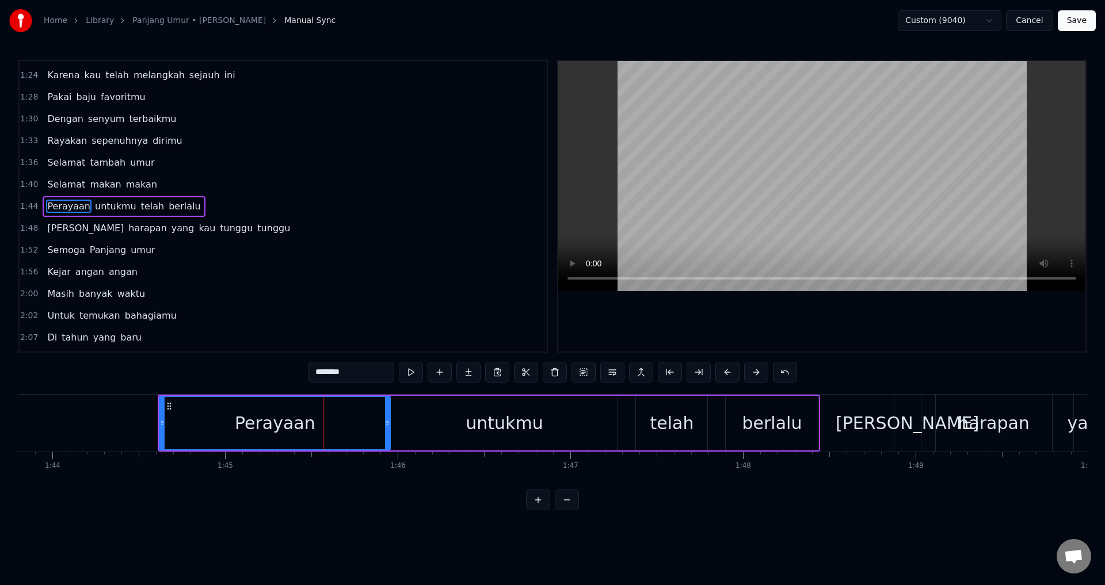
click at [684, 331] on div at bounding box center [821, 206] width 527 height 291
click at [784, 322] on div at bounding box center [821, 206] width 527 height 291
click at [608, 426] on div "untukmu" at bounding box center [504, 423] width 227 height 55
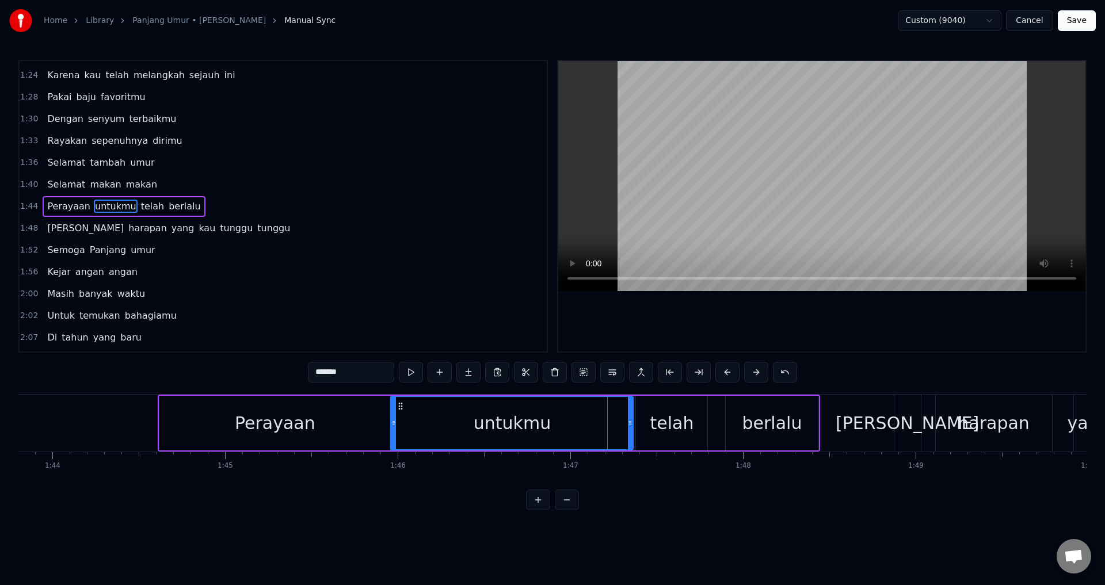
drag, startPoint x: 614, startPoint y: 423, endPoint x: 631, endPoint y: 423, distance: 17.3
click at [630, 423] on circle at bounding box center [630, 423] width 1 height 1
click at [643, 426] on div "telah" at bounding box center [671, 423] width 71 height 55
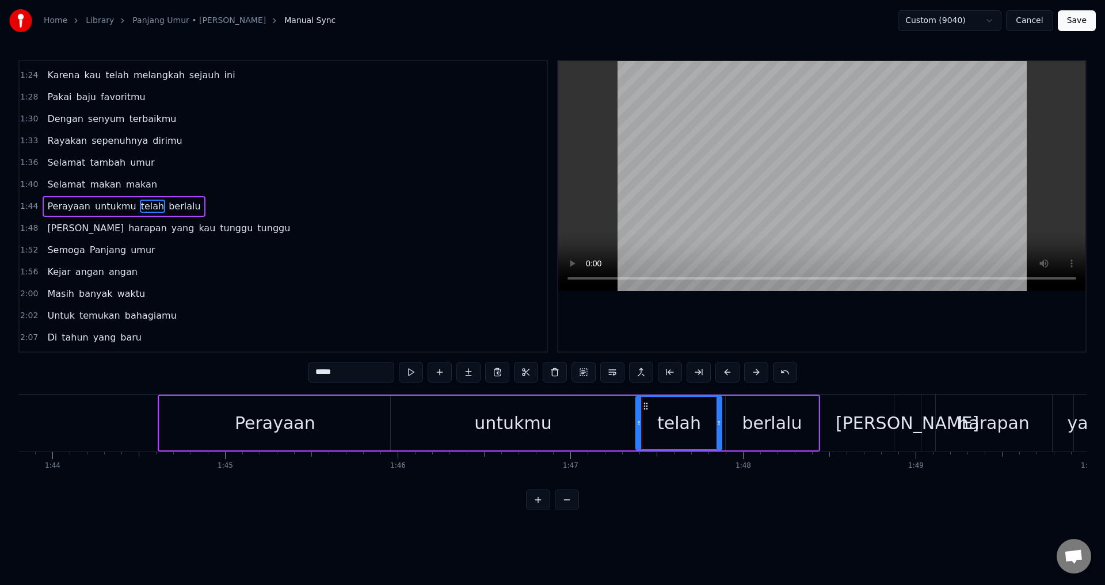
drag, startPoint x: 704, startPoint y: 422, endPoint x: 721, endPoint y: 426, distance: 17.7
click at [721, 425] on icon at bounding box center [719, 422] width 5 height 9
click at [539, 410] on div "untukmu" at bounding box center [512, 423] width 77 height 26
type input "*******"
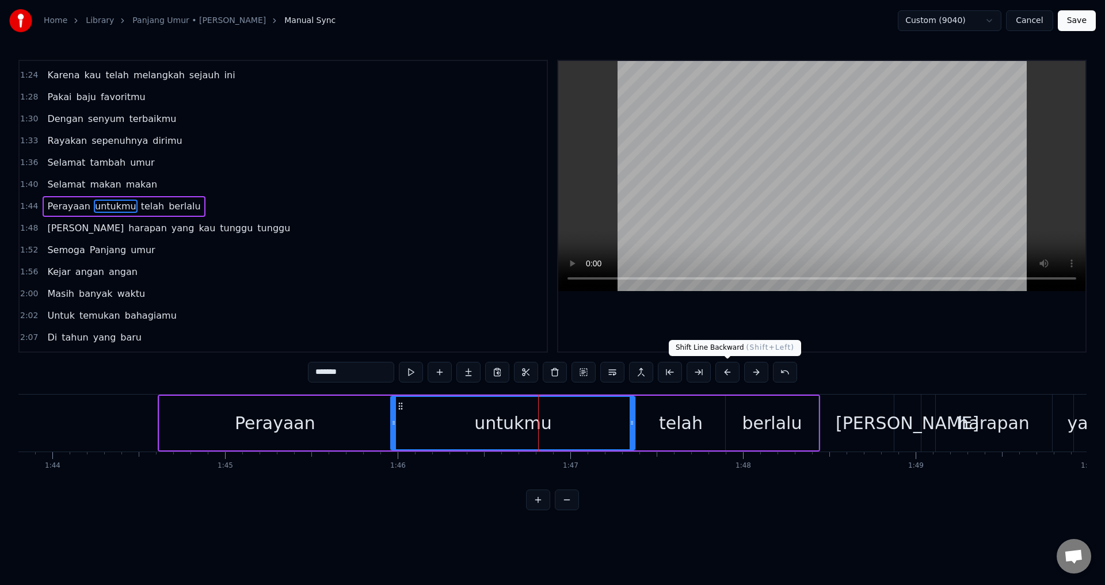
click at [742, 340] on div "Shift Line Backward ( Shift+[MEDICAL_DATA] Line Backward ( Shift+Left )" at bounding box center [735, 348] width 132 height 16
click at [747, 330] on div at bounding box center [821, 206] width 527 height 291
click at [752, 313] on div at bounding box center [821, 206] width 527 height 291
click at [756, 309] on div at bounding box center [821, 206] width 527 height 291
click at [831, 329] on div at bounding box center [821, 206] width 527 height 291
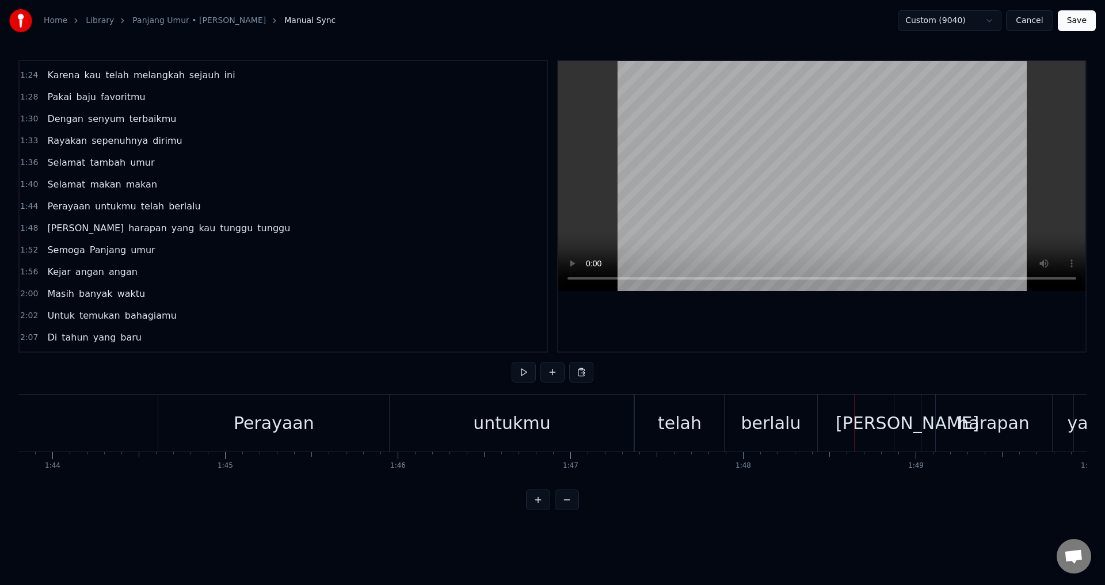
click at [905, 336] on div at bounding box center [821, 206] width 527 height 291
click at [909, 338] on div at bounding box center [821, 206] width 527 height 291
click at [904, 421] on div "[PERSON_NAME]" at bounding box center [907, 423] width 143 height 26
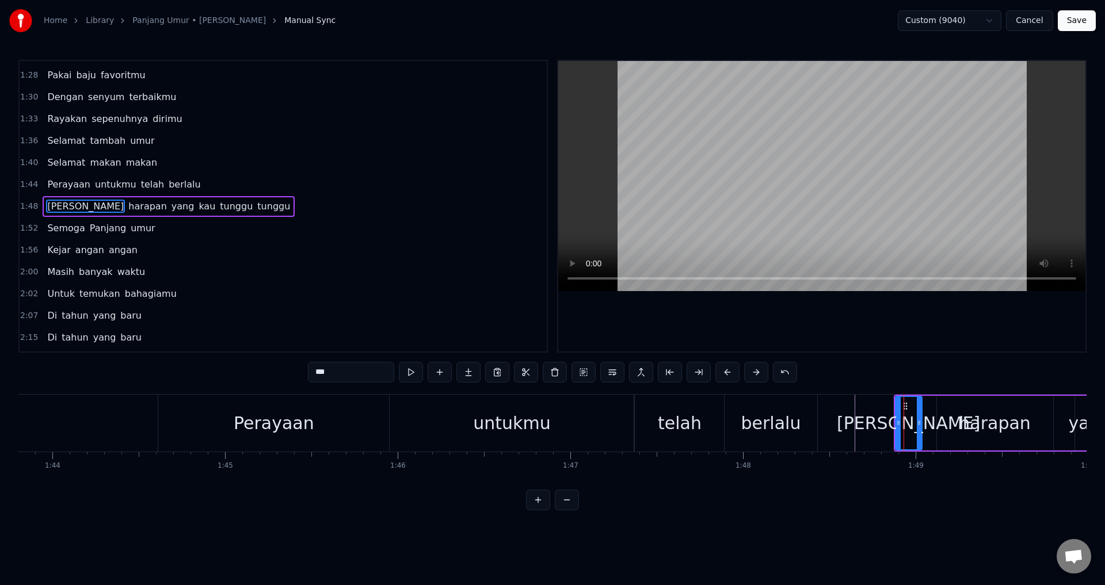
click at [922, 426] on div "[PERSON_NAME]" at bounding box center [908, 423] width 143 height 26
drag, startPoint x: 919, startPoint y: 426, endPoint x: 932, endPoint y: 428, distance: 13.4
click at [932, 428] on div at bounding box center [931, 423] width 5 height 52
click at [905, 430] on div "[PERSON_NAME]" at bounding box center [915, 423] width 143 height 26
click at [932, 345] on div at bounding box center [821, 206] width 527 height 291
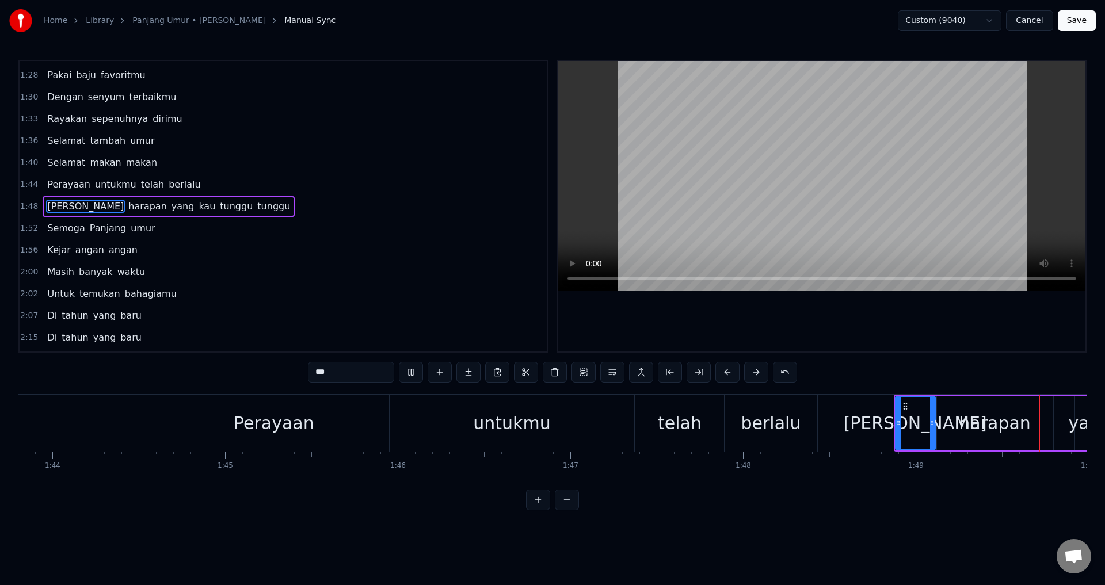
scroll to position [0, 18880]
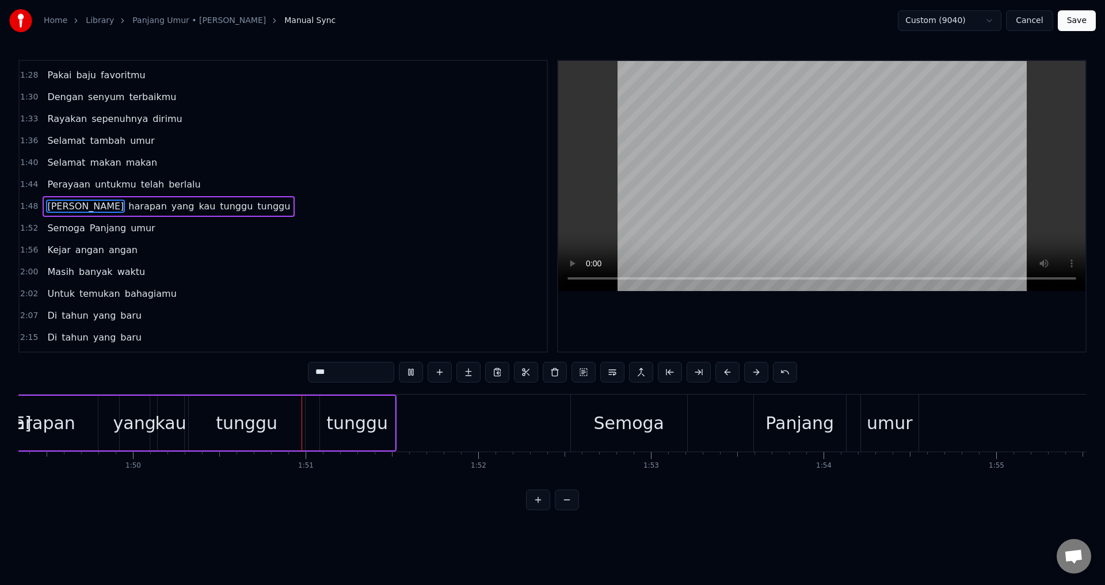
click at [138, 364] on div "0:09 Tambah satu usia mu 0:13 Semoga kau sehat selalu 0:17 Ingat ada aku yang s…" at bounding box center [552, 285] width 1068 height 451
click at [740, 319] on div at bounding box center [821, 206] width 527 height 291
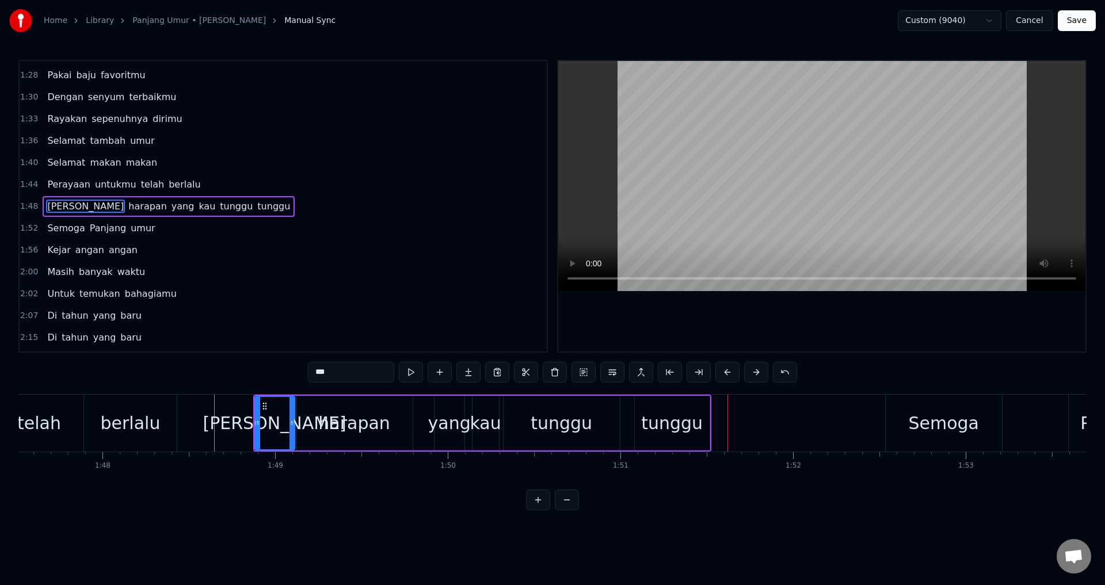
scroll to position [0, 18551]
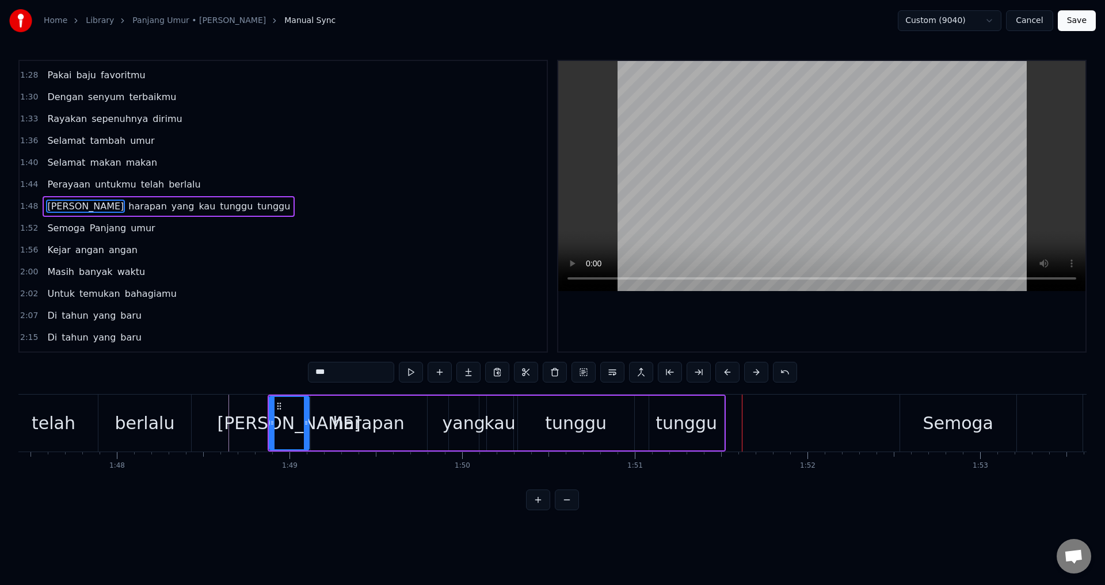
click at [376, 432] on div "harapan" at bounding box center [369, 423] width 72 height 26
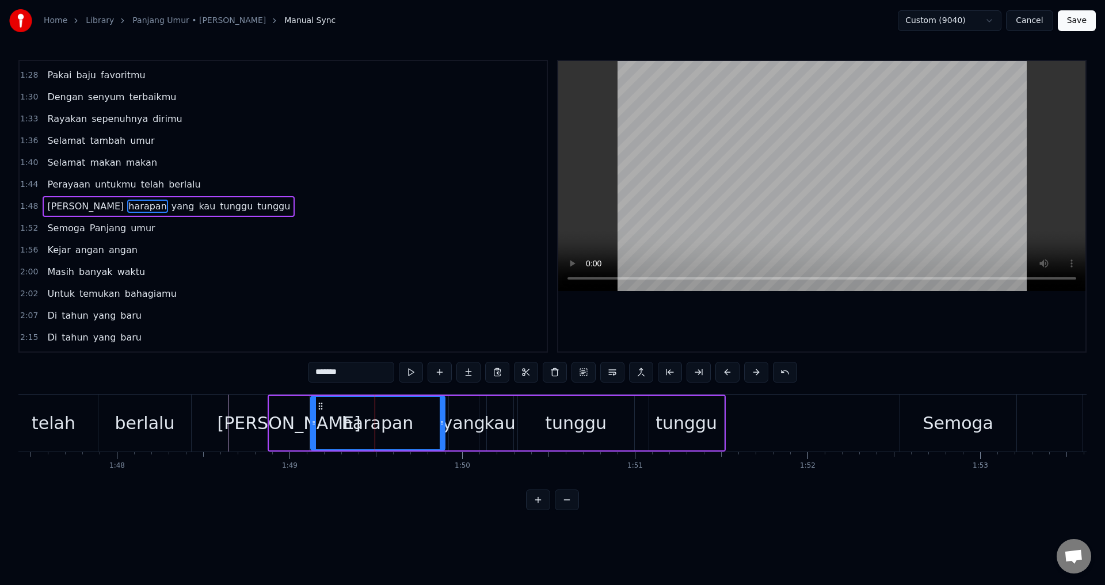
drag, startPoint x: 425, startPoint y: 423, endPoint x: 444, endPoint y: 427, distance: 19.3
click at [444, 427] on icon at bounding box center [442, 422] width 5 height 9
click at [456, 430] on div "yang" at bounding box center [464, 423] width 43 height 26
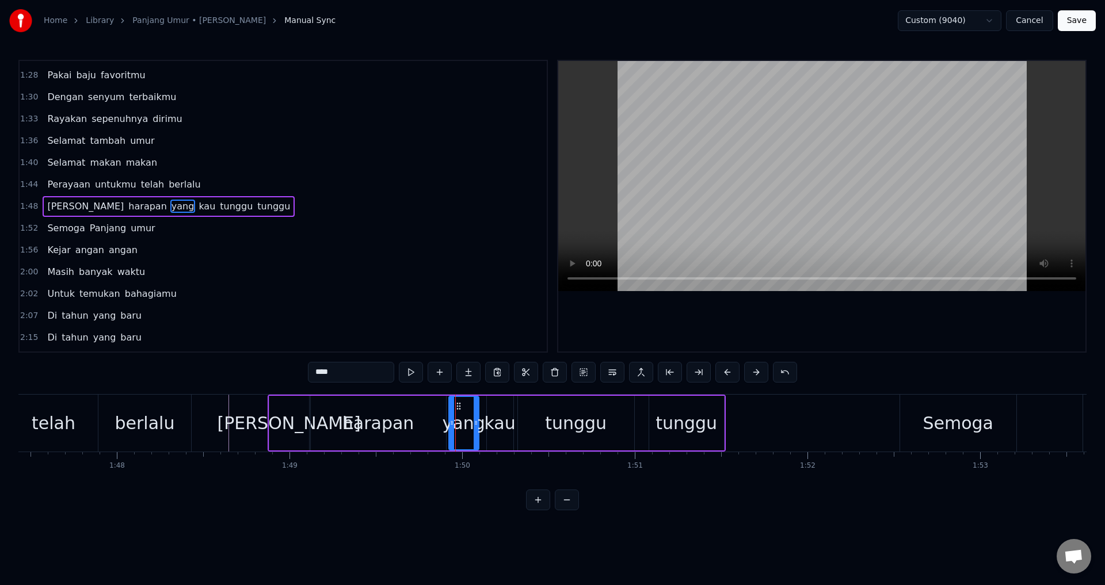
click at [490, 421] on div "kau" at bounding box center [500, 423] width 31 height 26
click at [474, 425] on div "yang" at bounding box center [464, 423] width 43 height 26
drag, startPoint x: 476, startPoint y: 422, endPoint x: 482, endPoint y: 423, distance: 5.9
click at [482, 423] on icon at bounding box center [481, 422] width 5 height 9
click at [494, 425] on div "kau" at bounding box center [500, 423] width 31 height 26
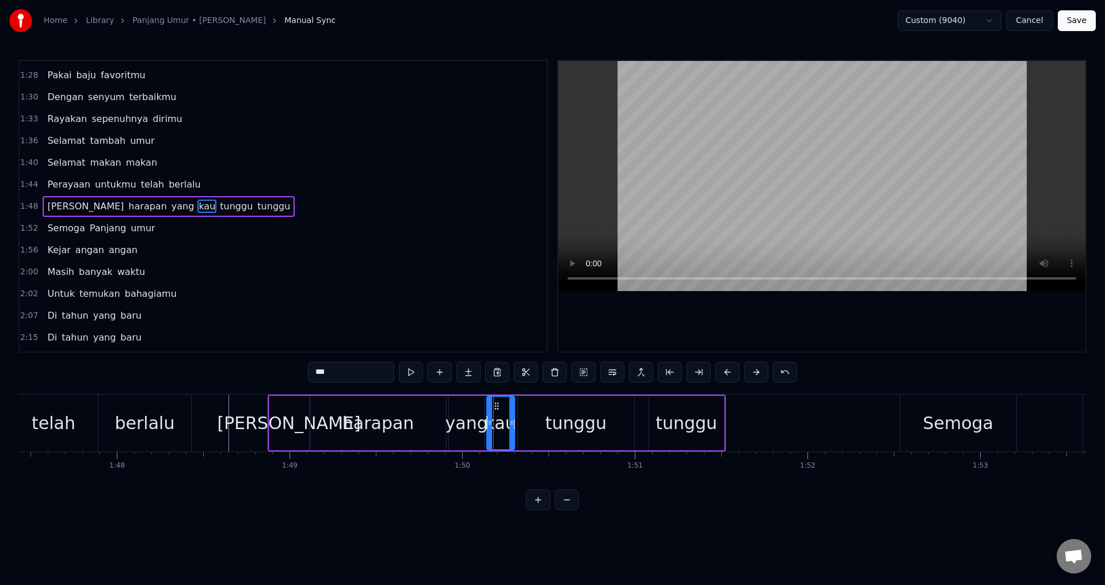
click at [513, 425] on icon at bounding box center [511, 422] width 5 height 9
click at [539, 422] on div "tunggu" at bounding box center [576, 423] width 116 height 55
type input "******"
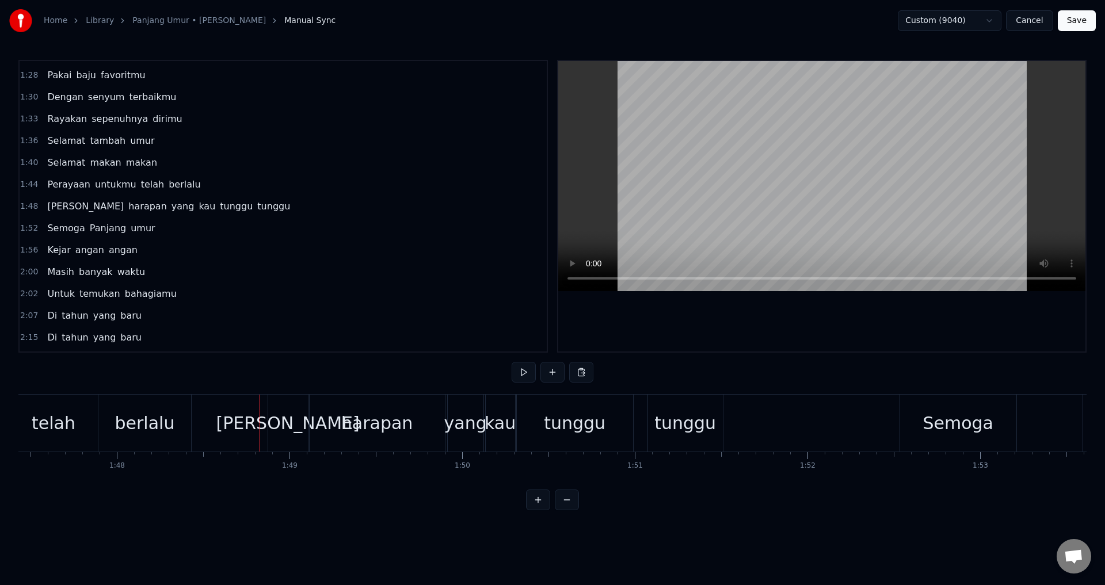
click at [774, 306] on div at bounding box center [821, 206] width 527 height 291
click at [758, 317] on div at bounding box center [821, 206] width 527 height 291
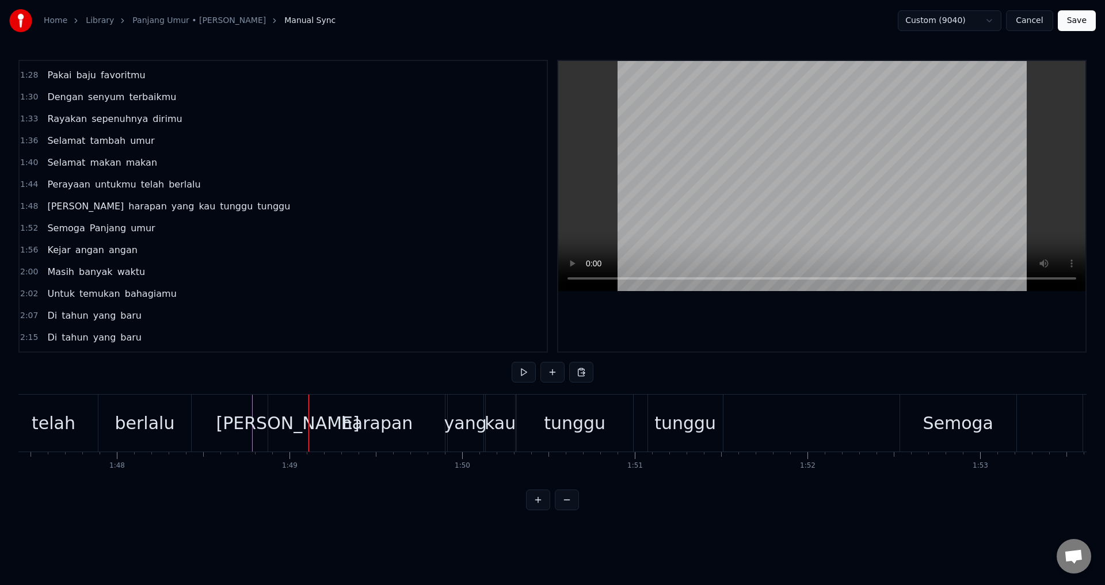
click at [290, 426] on div "[PERSON_NAME]" at bounding box center [287, 423] width 143 height 26
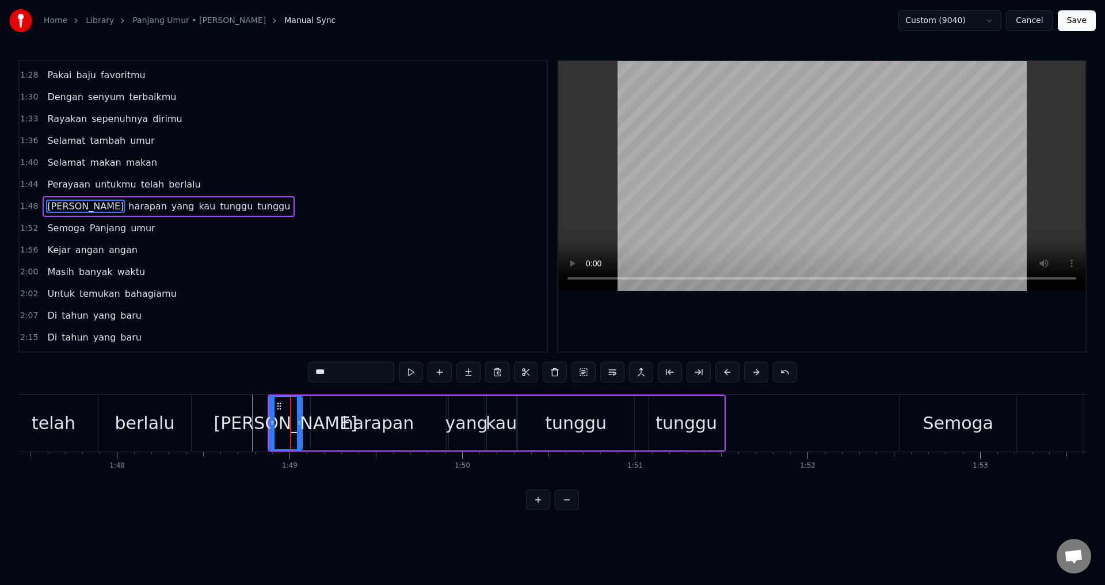
drag, startPoint x: 306, startPoint y: 421, endPoint x: 299, endPoint y: 423, distance: 7.3
click at [299, 423] on icon at bounding box center [299, 422] width 5 height 9
click at [323, 425] on div "harapan" at bounding box center [378, 423] width 135 height 55
type input "*******"
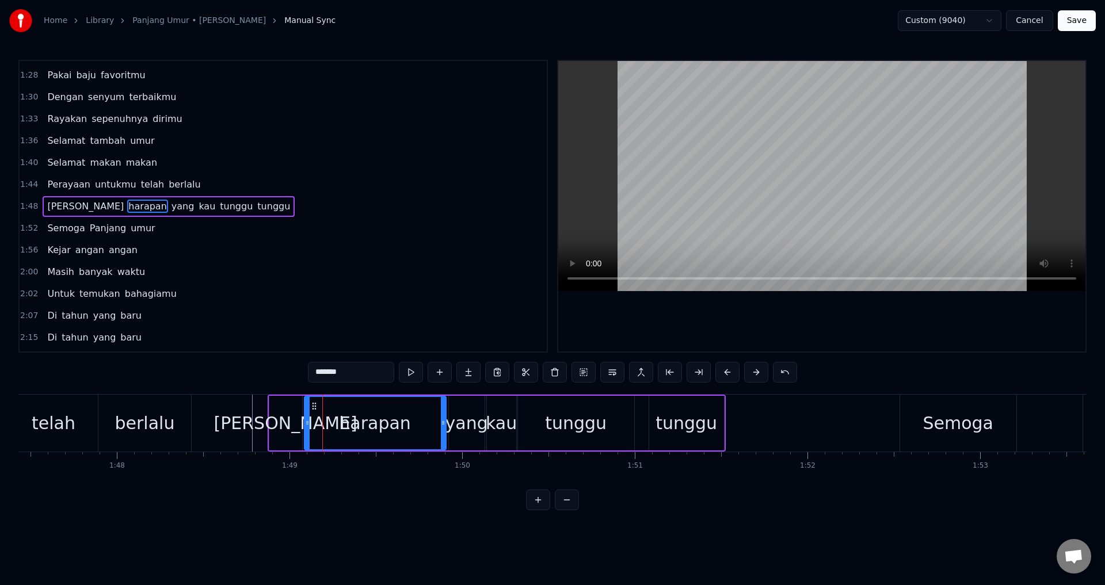
drag, startPoint x: 314, startPoint y: 423, endPoint x: 307, endPoint y: 422, distance: 6.4
click at [307, 422] on icon at bounding box center [307, 422] width 5 height 9
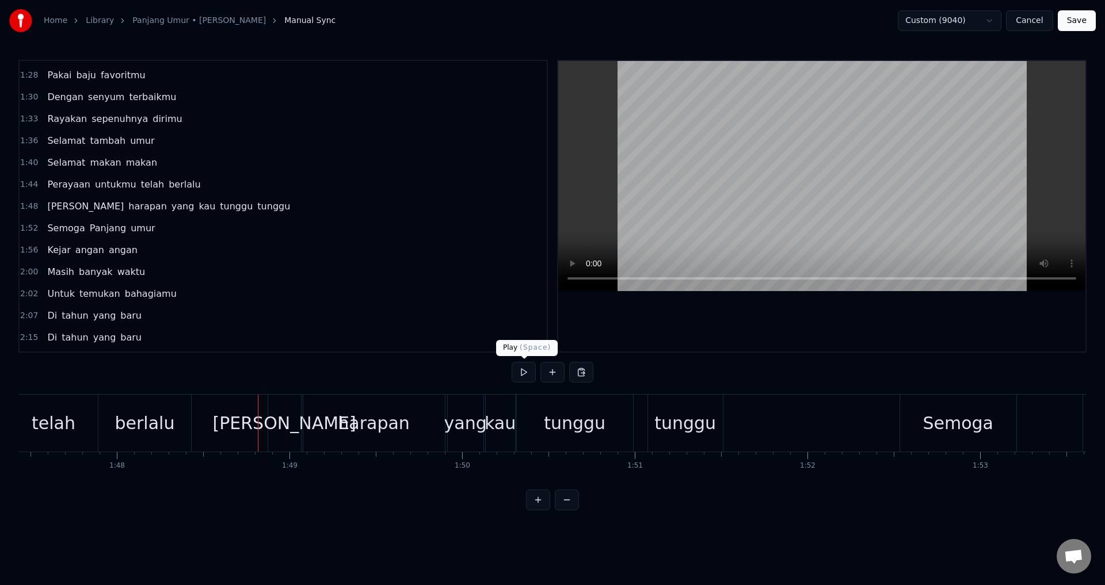
click at [635, 319] on div at bounding box center [821, 206] width 527 height 291
click at [657, 316] on div at bounding box center [821, 206] width 527 height 291
click at [385, 403] on div "harapan" at bounding box center [374, 423] width 142 height 57
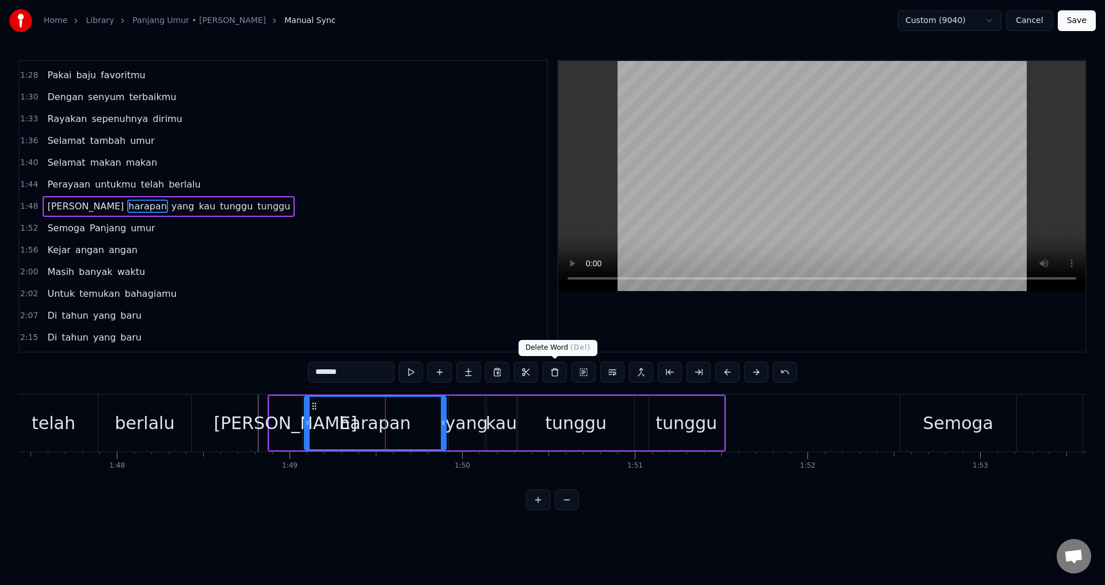
click at [698, 329] on div at bounding box center [821, 206] width 527 height 291
click at [701, 318] on div at bounding box center [821, 206] width 527 height 291
click at [437, 427] on icon at bounding box center [438, 422] width 5 height 9
click at [481, 427] on div "yang" at bounding box center [467, 423] width 43 height 26
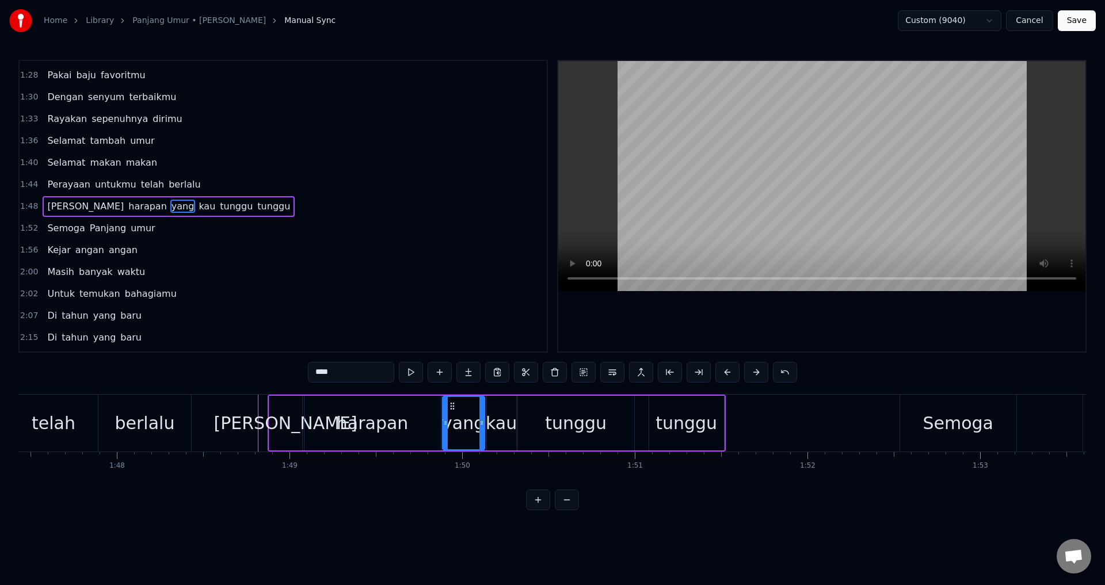
drag, startPoint x: 454, startPoint y: 423, endPoint x: 447, endPoint y: 423, distance: 6.3
click at [447, 423] on icon at bounding box center [445, 422] width 5 height 9
click at [351, 430] on div "harapan" at bounding box center [373, 423] width 72 height 26
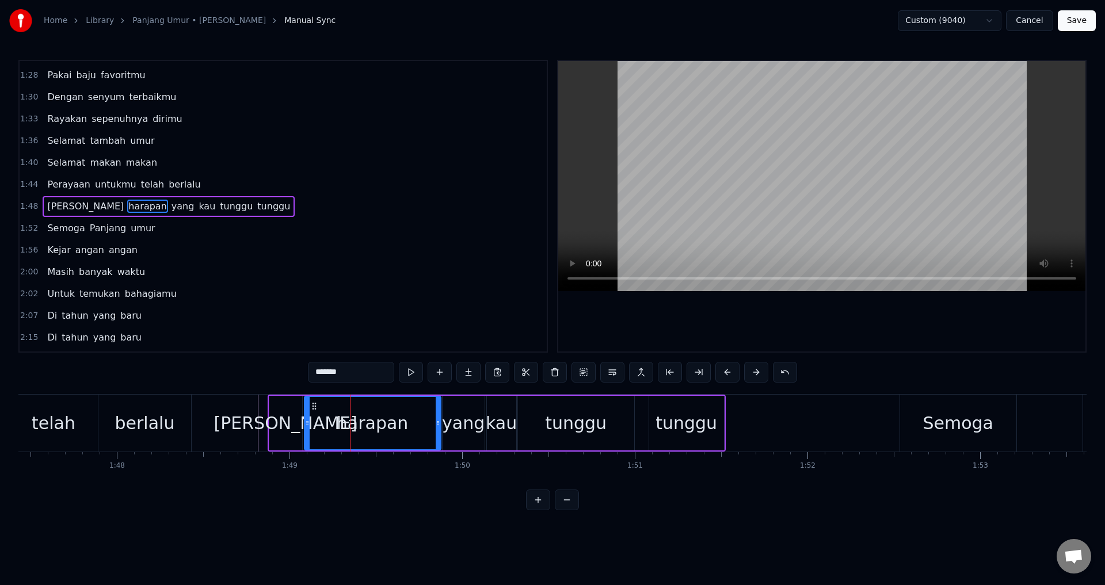
click at [721, 321] on div at bounding box center [821, 206] width 527 height 291
click at [566, 429] on div "tunggu" at bounding box center [576, 423] width 62 height 26
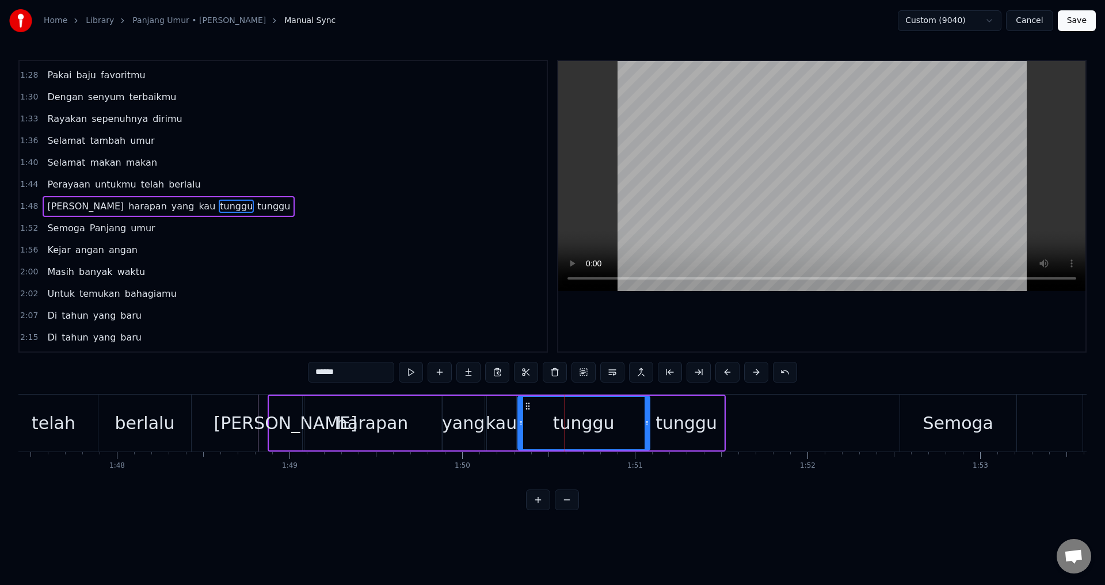
drag, startPoint x: 631, startPoint y: 421, endPoint x: 646, endPoint y: 424, distance: 15.7
click at [646, 424] on icon at bounding box center [647, 422] width 5 height 9
click at [648, 424] on icon at bounding box center [647, 422] width 5 height 9
click at [660, 427] on div "tunggu" at bounding box center [687, 423] width 62 height 26
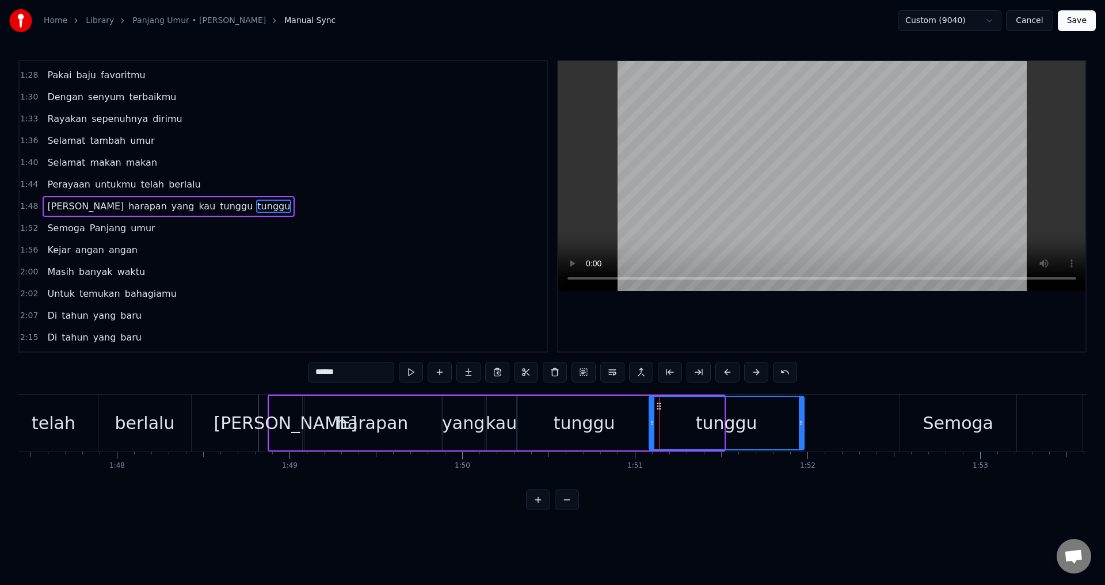
drag, startPoint x: 720, startPoint y: 424, endPoint x: 808, endPoint y: 434, distance: 88.6
click
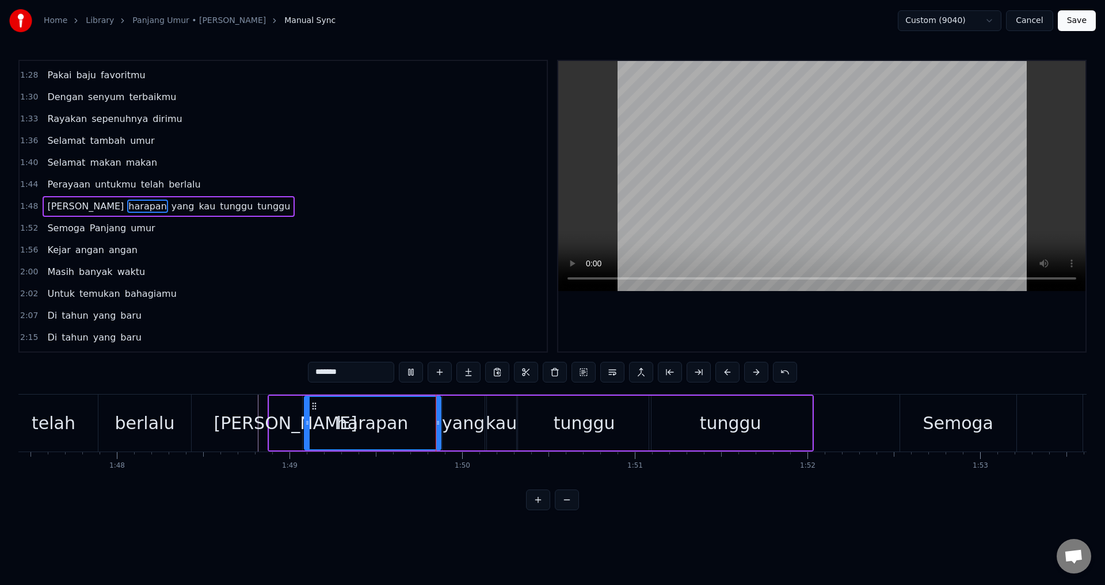
drag, startPoint x: 770, startPoint y: 321, endPoint x: 386, endPoint y: 413, distance: 394.8
drag, startPoint x: 437, startPoint y: 431, endPoint x: 424, endPoint y: 431, distance: 13.8
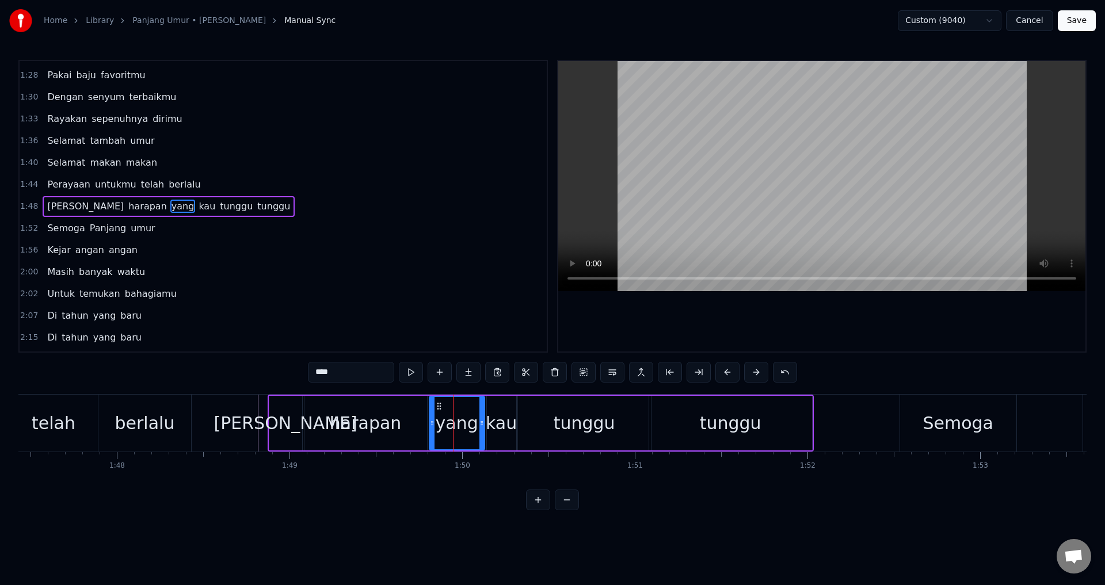
drag, startPoint x: 447, startPoint y: 422, endPoint x: 431, endPoint y: 423, distance: 16.2
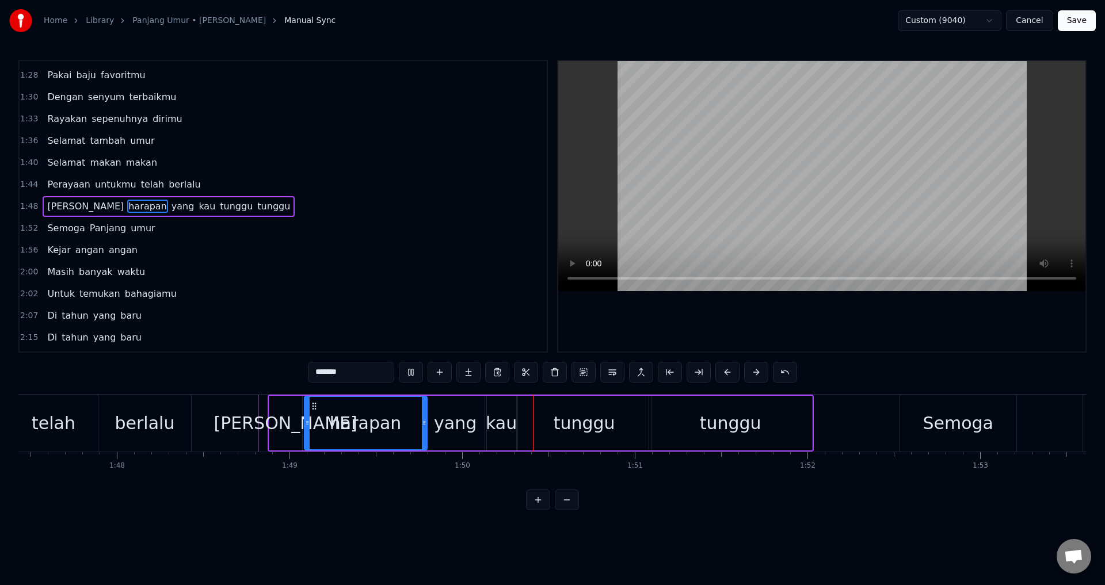
drag, startPoint x: 694, startPoint y: 332, endPoint x: 475, endPoint y: 412, distance: 232.9
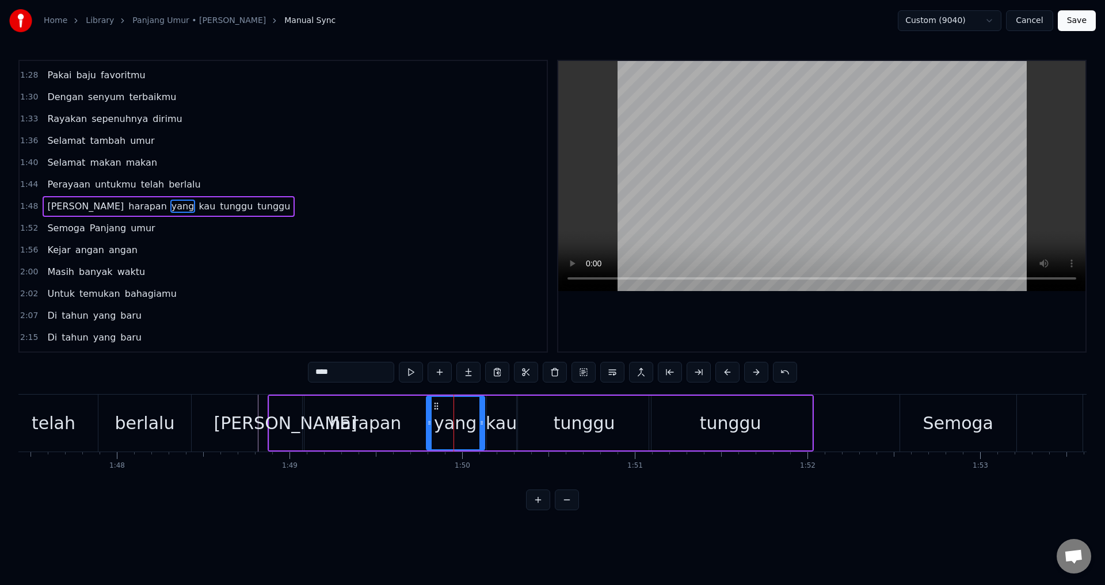
drag, startPoint x: 482, startPoint y: 425, endPoint x: 471, endPoint y: 424, distance: 11.0
drag, startPoint x: 489, startPoint y: 425, endPoint x: 478, endPoint y: 427, distance: 11.2
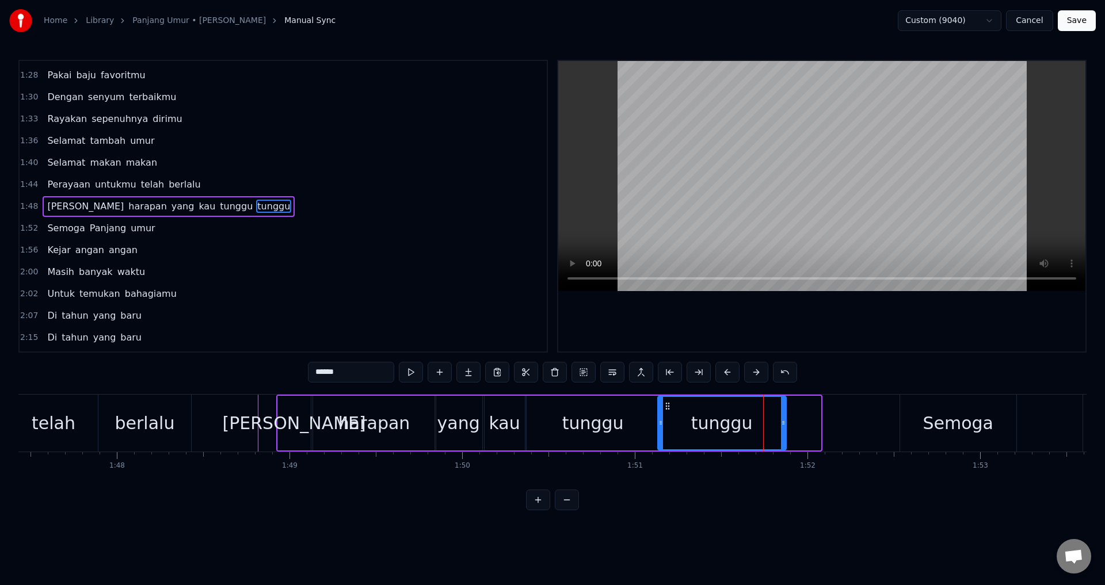
drag, startPoint x: 819, startPoint y: 417, endPoint x: 785, endPoint y: 418, distance: 34.6
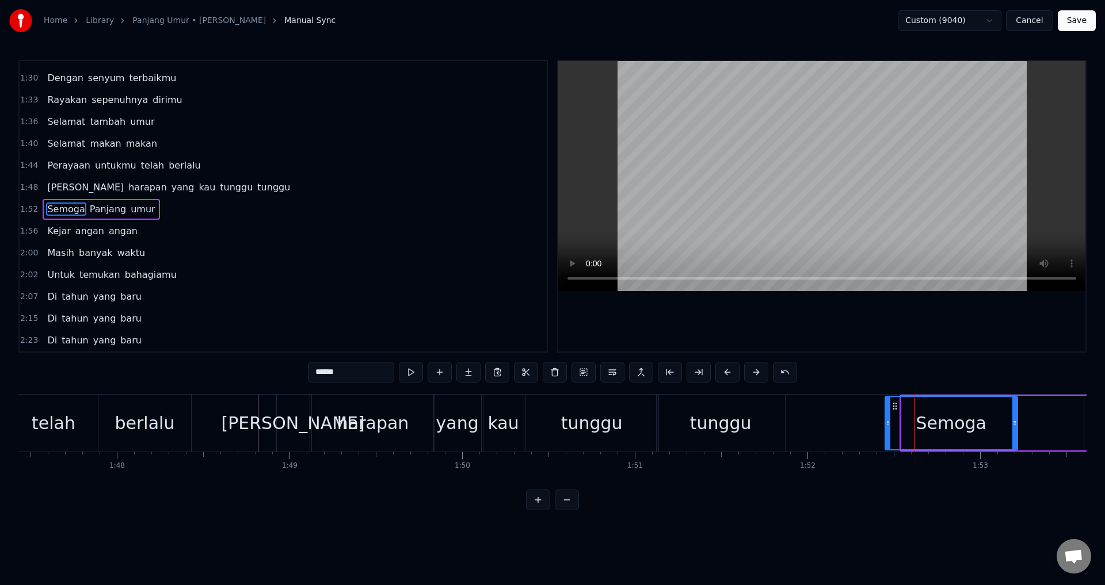
drag, startPoint x: 904, startPoint y: 424, endPoint x: 885, endPoint y: 425, distance: 18.5
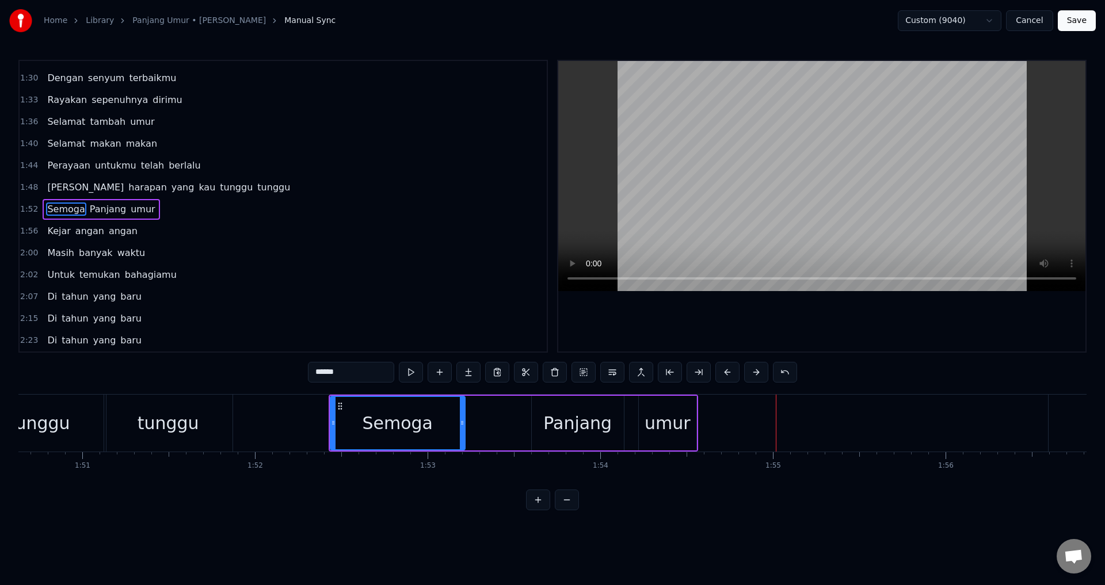
scroll to position [0, 19030]
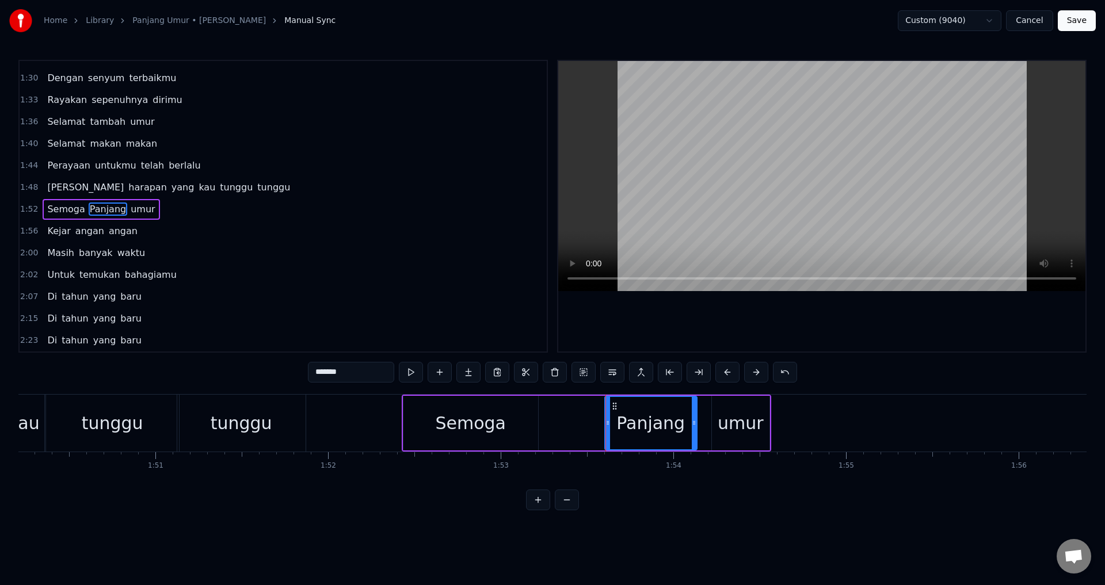
drag, startPoint x: 322, startPoint y: 376, endPoint x: 308, endPoint y: 376, distance: 13.8
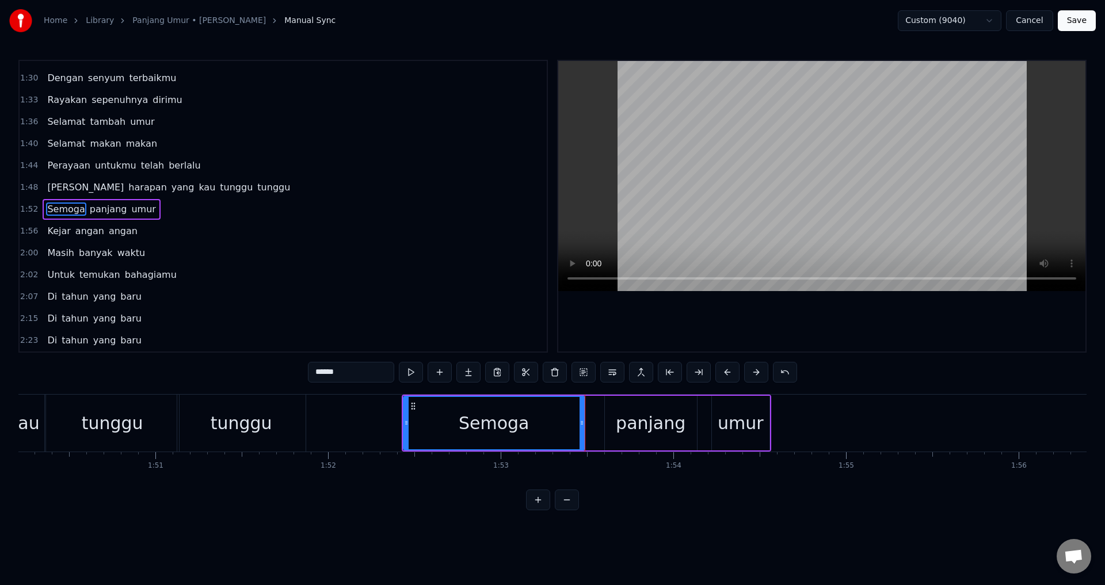
drag, startPoint x: 535, startPoint y: 421, endPoint x: 558, endPoint y: 422, distance: 23.7
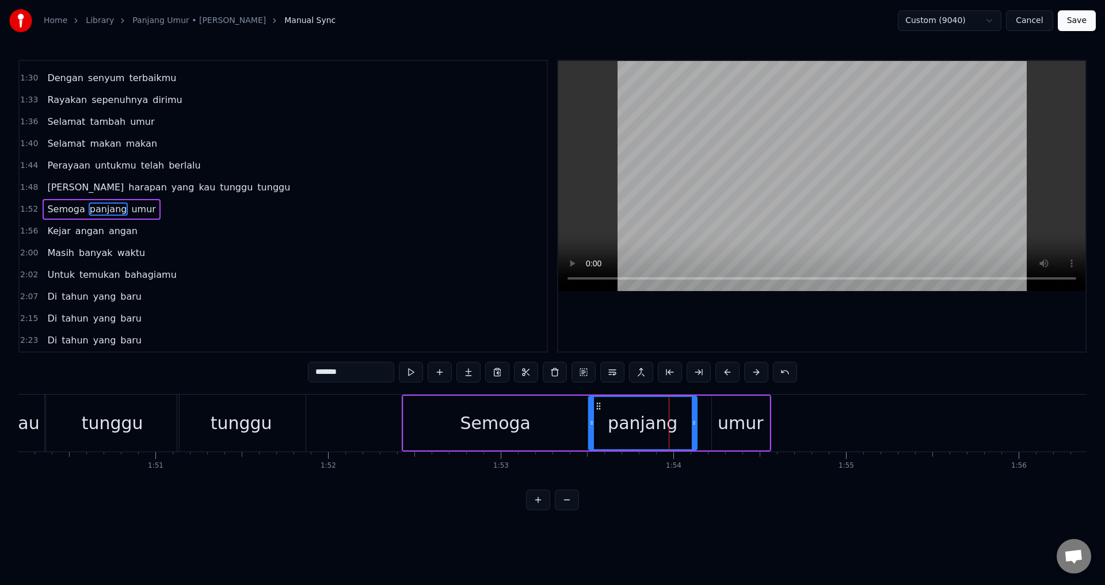
drag, startPoint x: 608, startPoint y: 428, endPoint x: 591, endPoint y: 429, distance: 16.7
drag, startPoint x: 695, startPoint y: 422, endPoint x: 687, endPoint y: 425, distance: 8.6
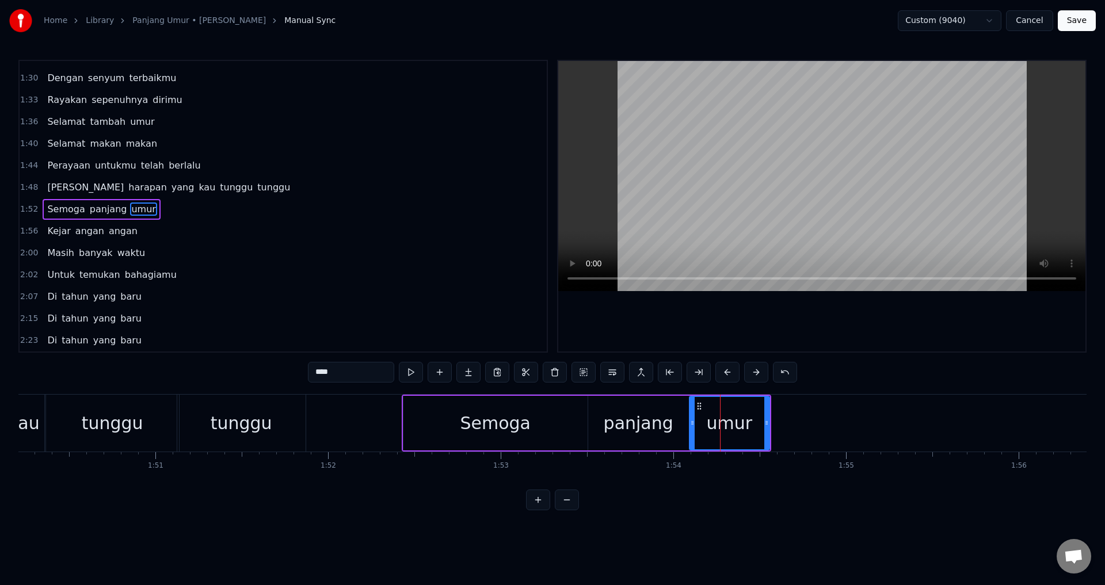
drag, startPoint x: 714, startPoint y: 423, endPoint x: 692, endPoint y: 427, distance: 22.7
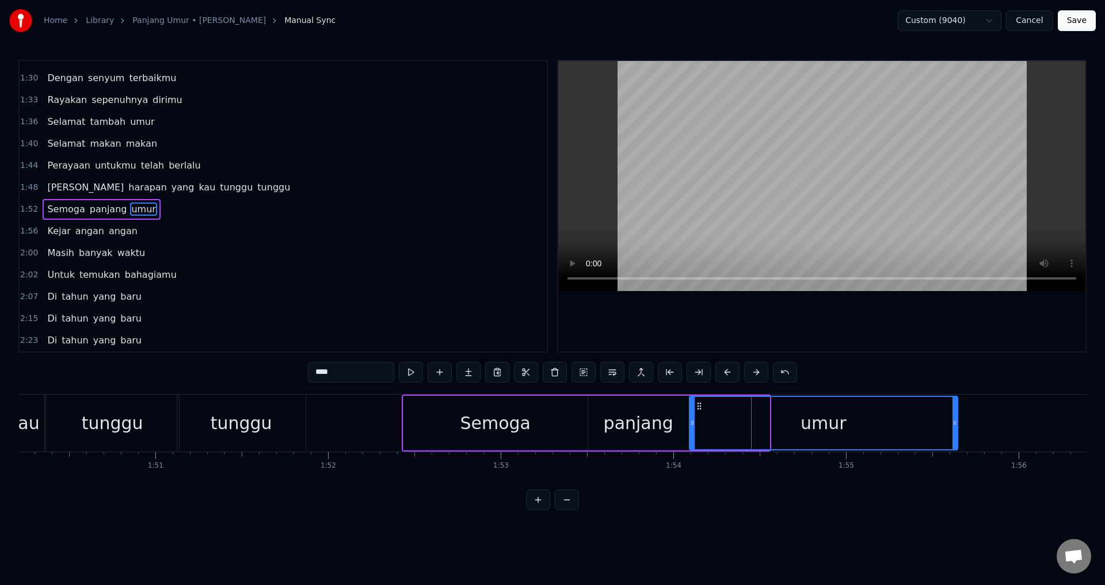
drag, startPoint x: 766, startPoint y: 420, endPoint x: 953, endPoint y: 412, distance: 186.6
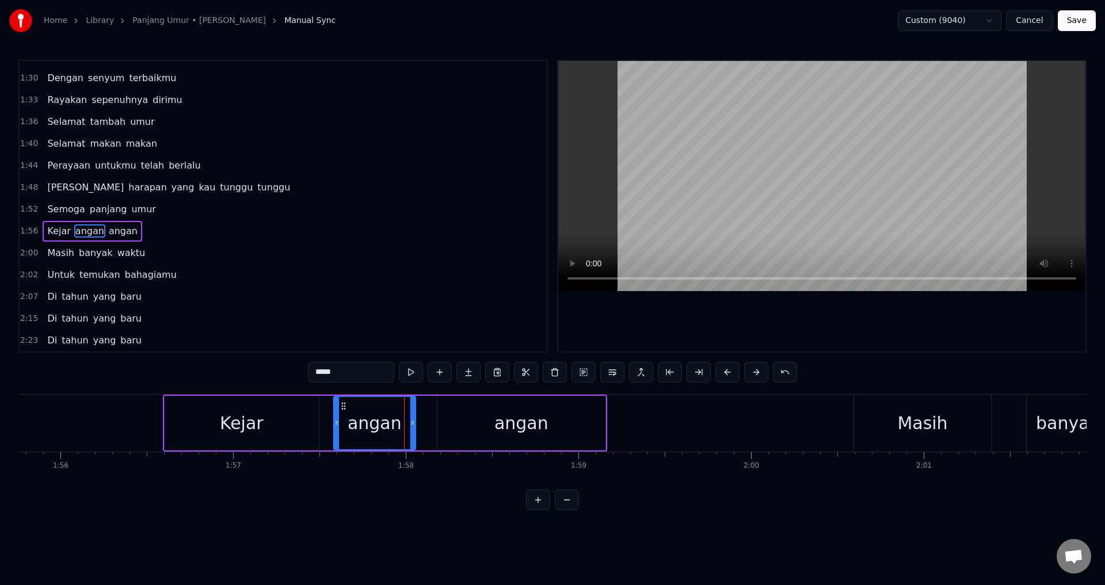
drag, startPoint x: 354, startPoint y: 428, endPoint x: 333, endPoint y: 430, distance: 21.4
type input "*****"
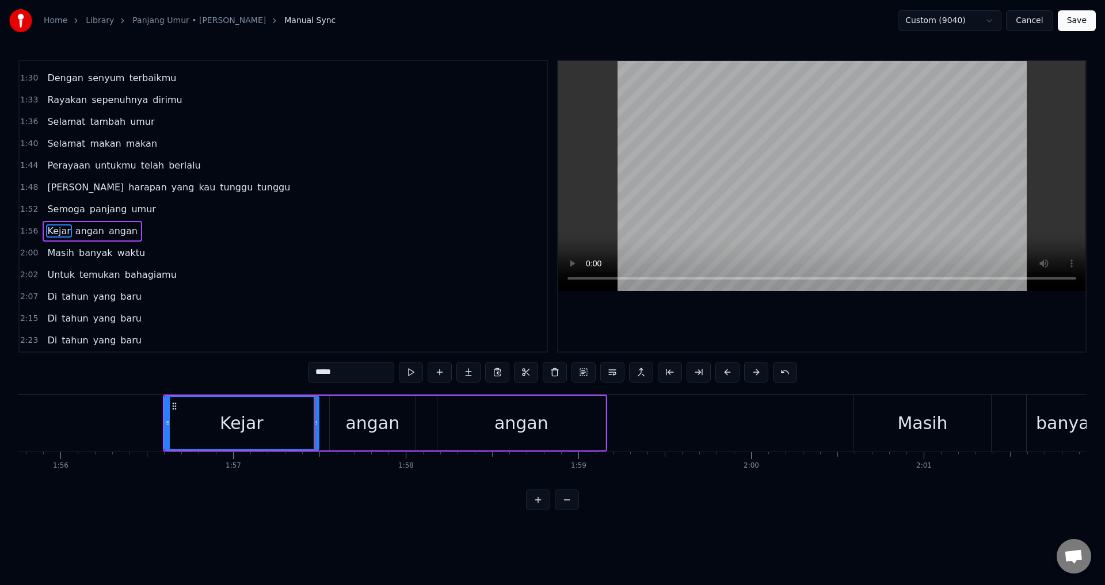
drag, startPoint x: 315, startPoint y: 422, endPoint x: 326, endPoint y: 422, distance: 11.0
drag, startPoint x: 317, startPoint y: 423, endPoint x: 326, endPoint y: 422, distance: 9.3
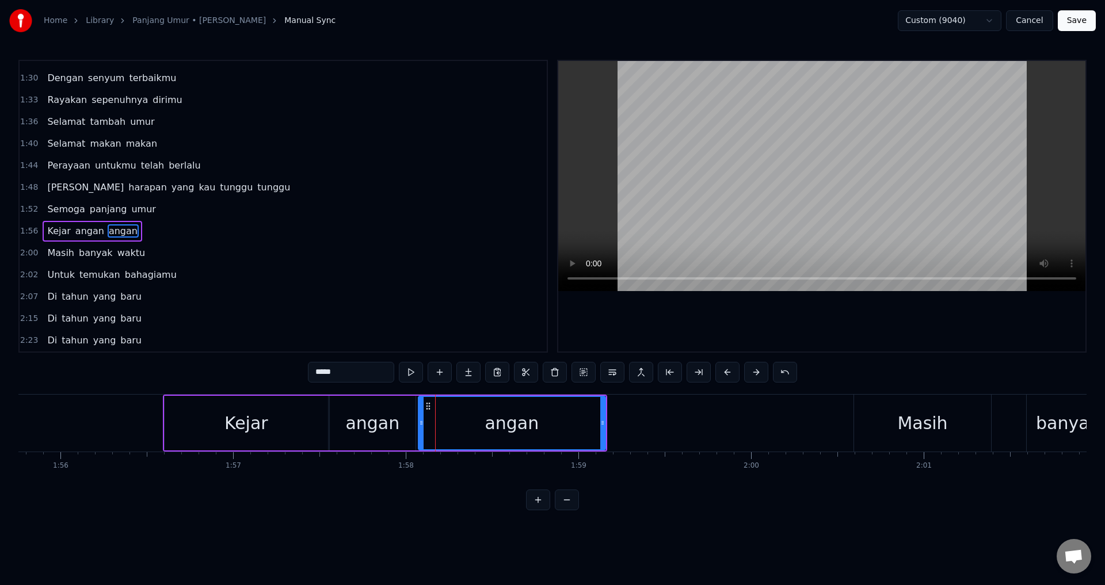
drag, startPoint x: 440, startPoint y: 425, endPoint x: 420, endPoint y: 429, distance: 20.5
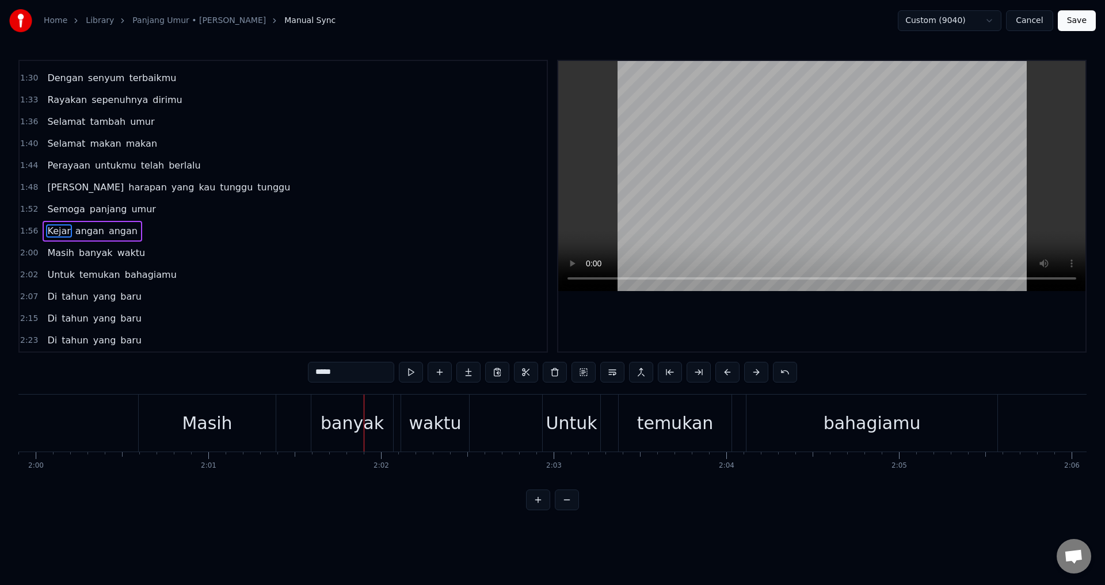
scroll to position [0, 20660]
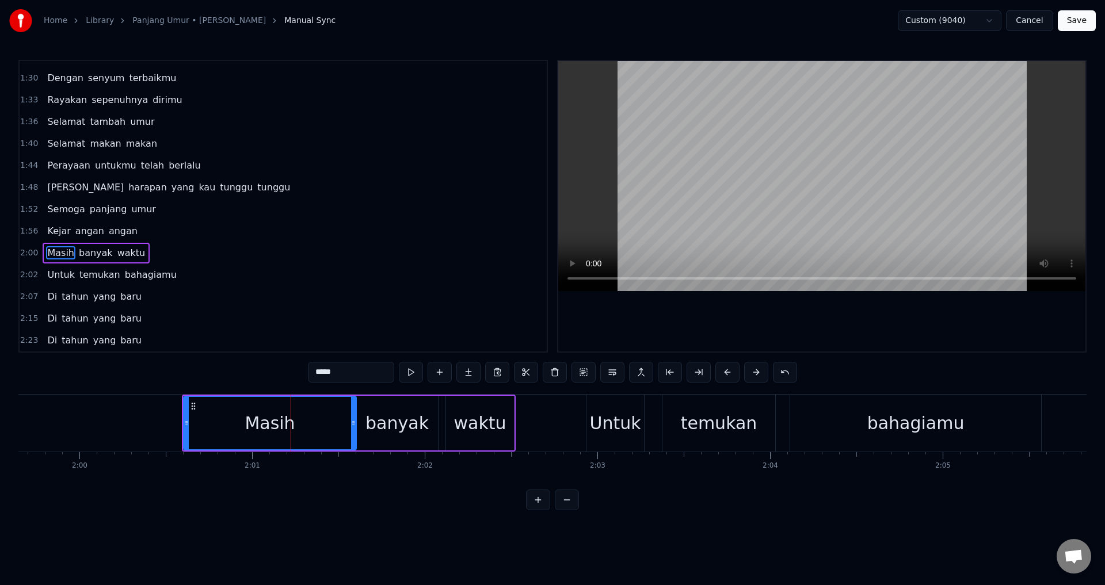
drag, startPoint x: 317, startPoint y: 424, endPoint x: 353, endPoint y: 430, distance: 36.1
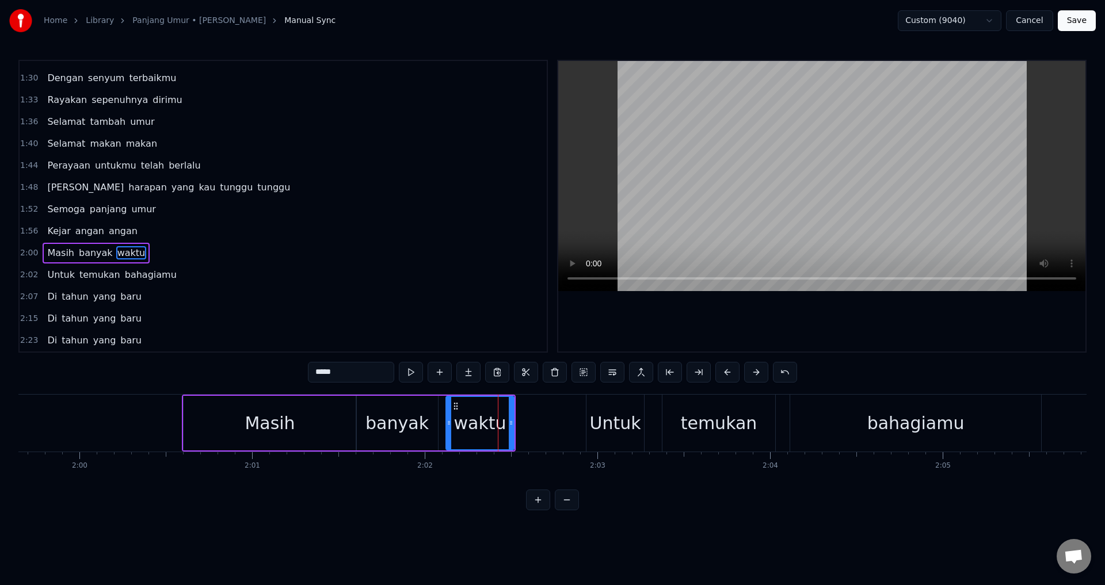
type input "******"
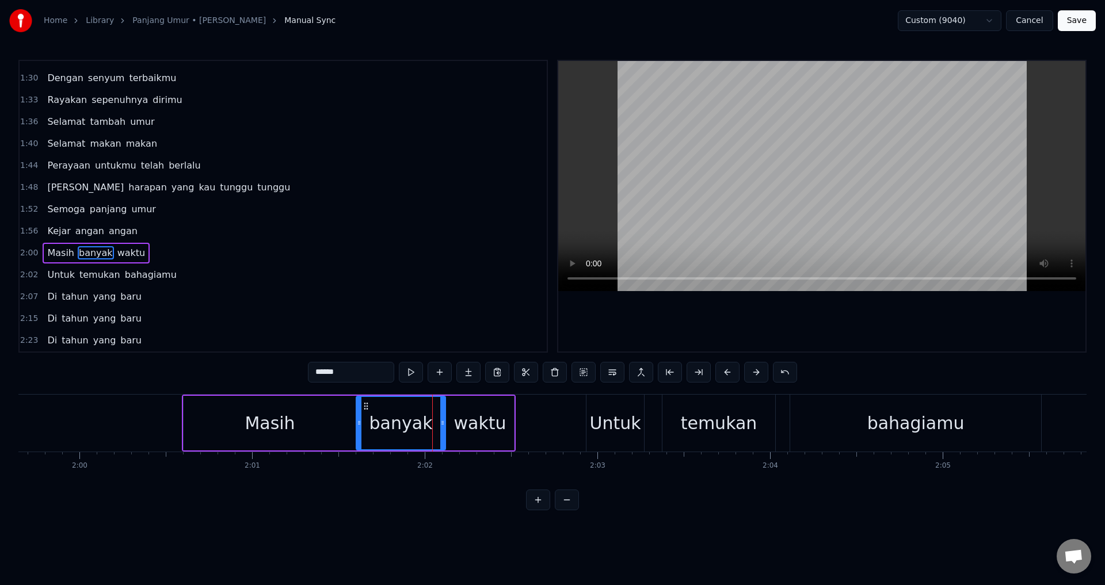
drag, startPoint x: 434, startPoint y: 422, endPoint x: 442, endPoint y: 421, distance: 8.1
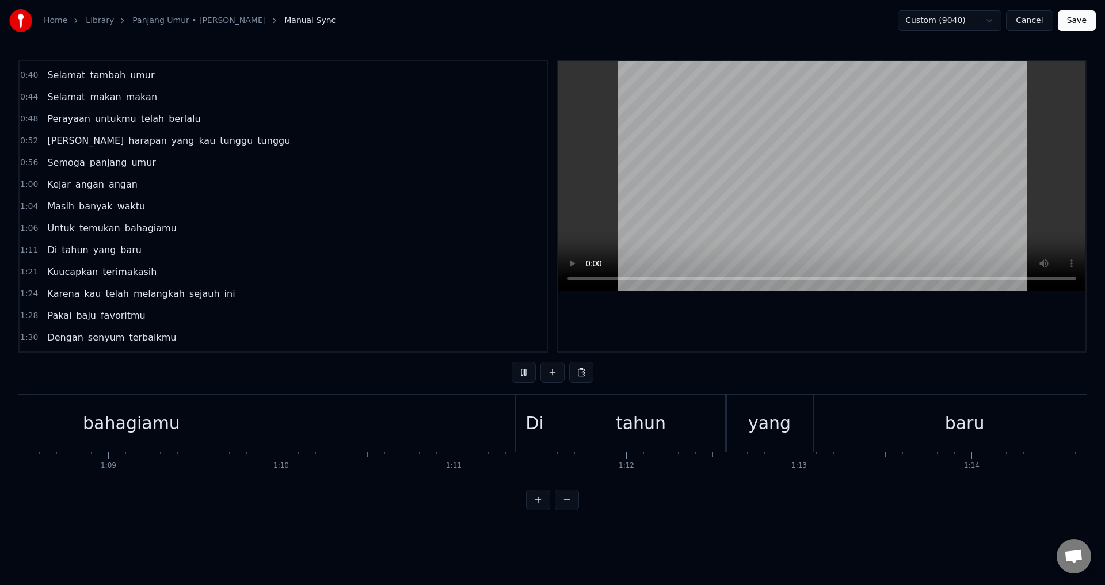
scroll to position [193, 0]
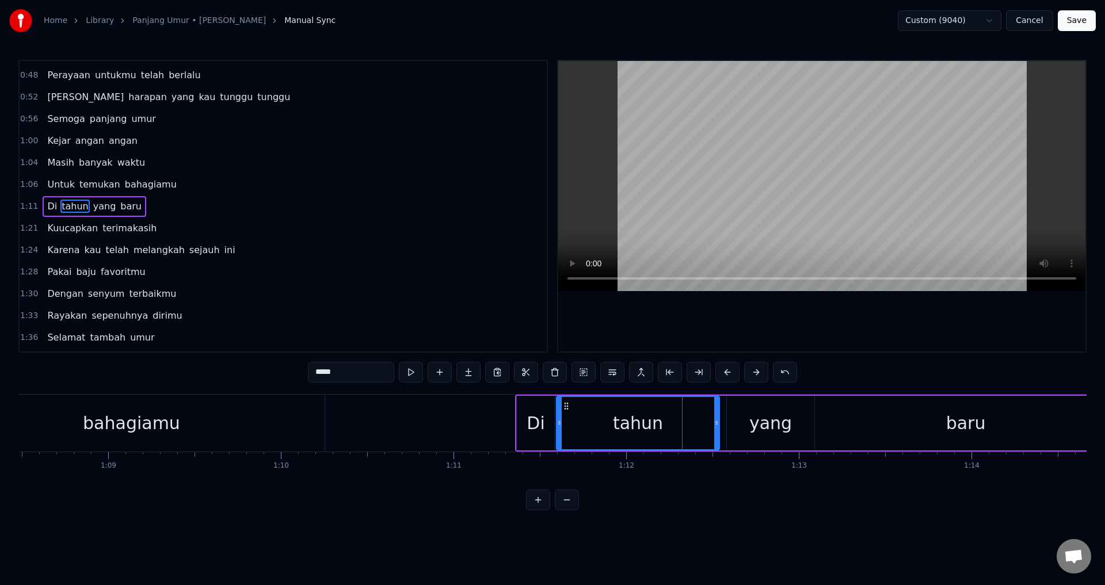
drag, startPoint x: 722, startPoint y: 423, endPoint x: 709, endPoint y: 423, distance: 13.8
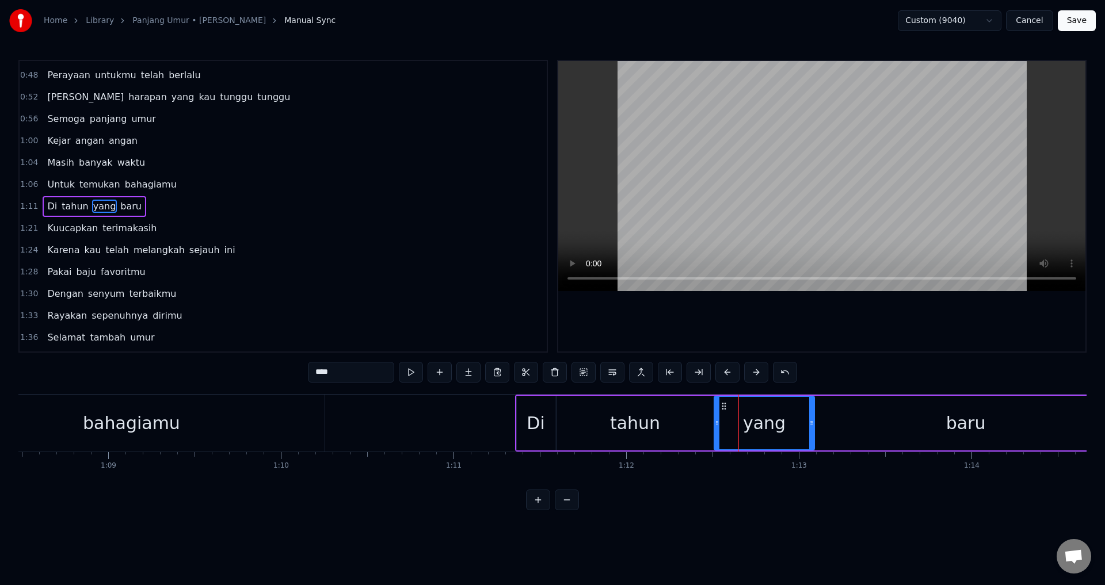
drag, startPoint x: 729, startPoint y: 421, endPoint x: 717, endPoint y: 421, distance: 12.7
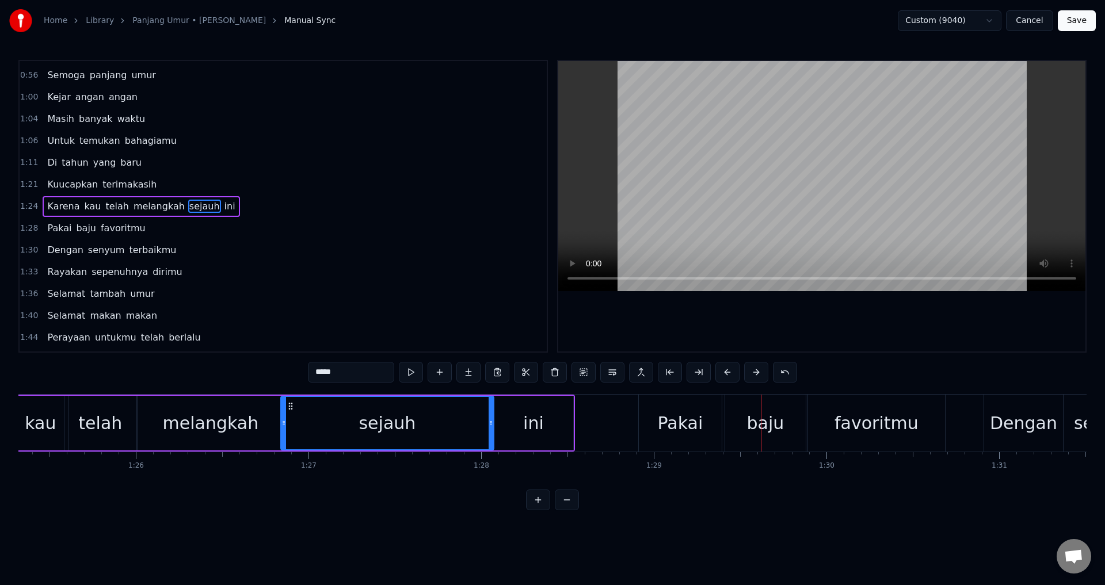
scroll to position [259, 0]
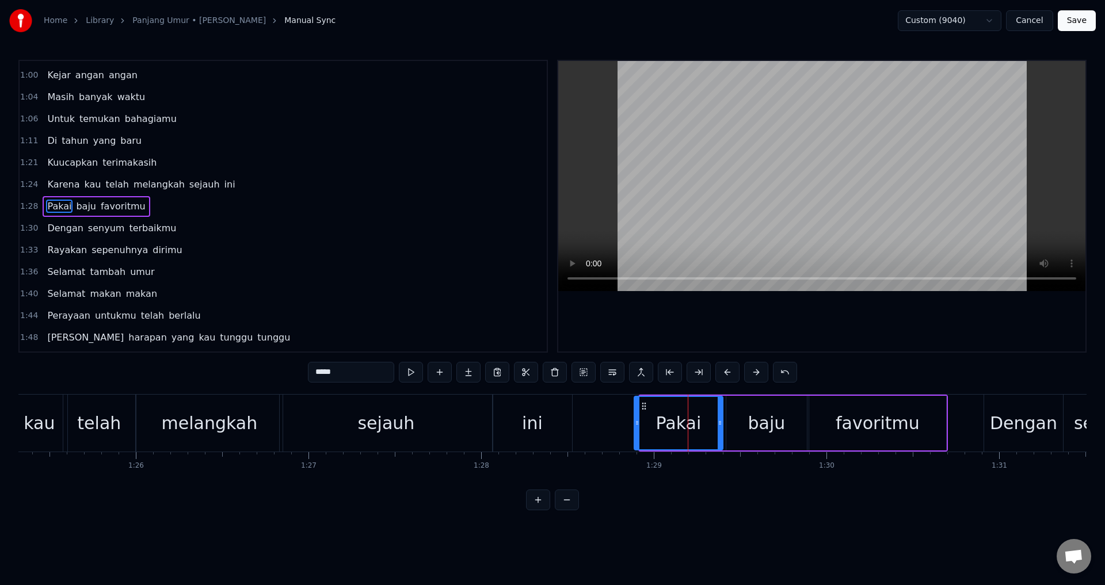
drag, startPoint x: 644, startPoint y: 422, endPoint x: 638, endPoint y: 424, distance: 5.9
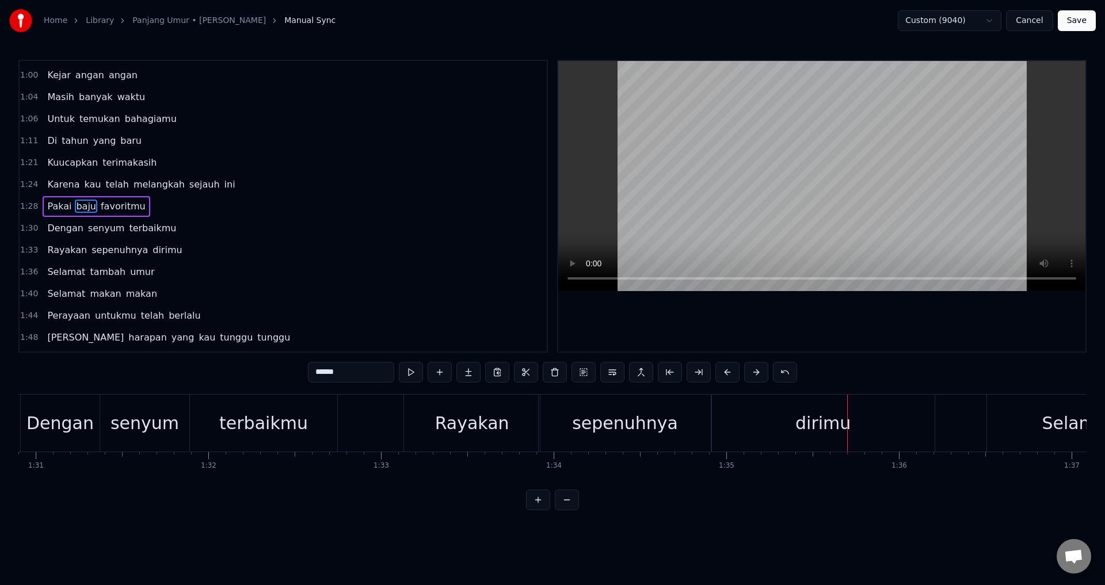
scroll to position [303, 0]
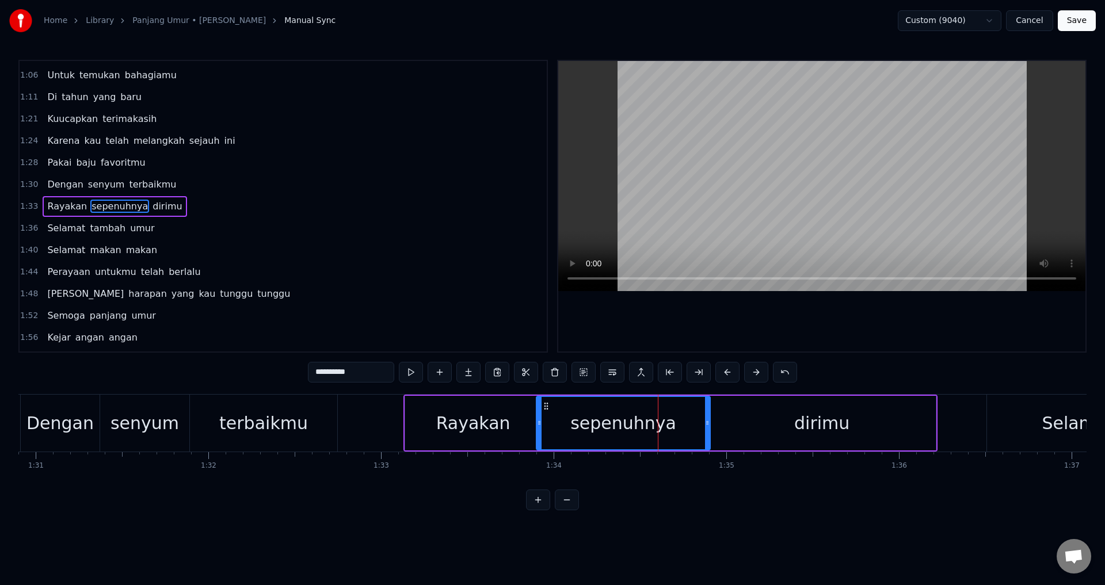
drag, startPoint x: 709, startPoint y: 422, endPoint x: 697, endPoint y: 423, distance: 12.1
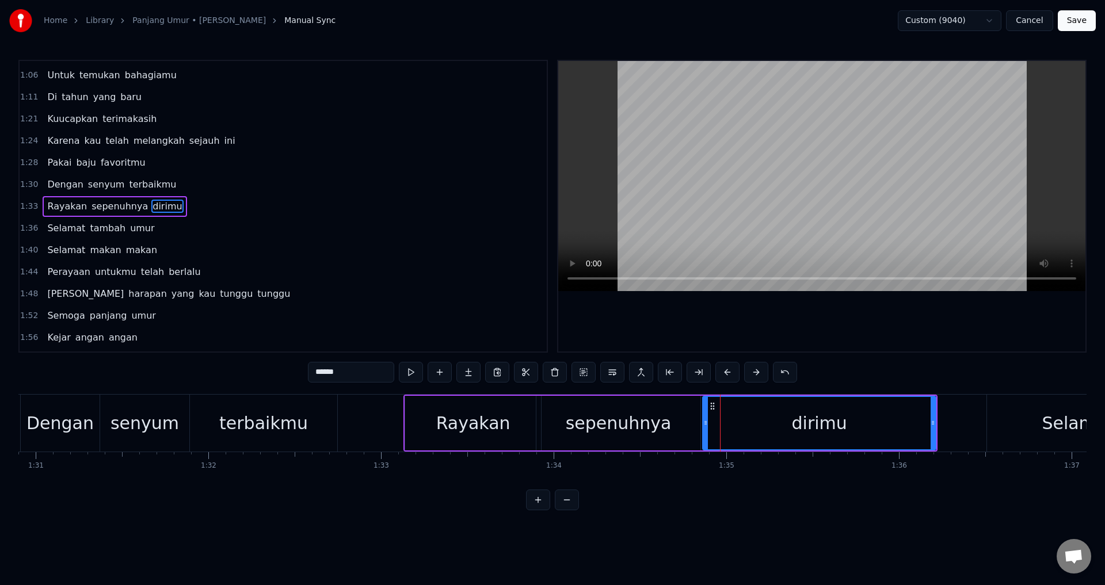
drag, startPoint x: 711, startPoint y: 420, endPoint x: 702, endPoint y: 418, distance: 9.3
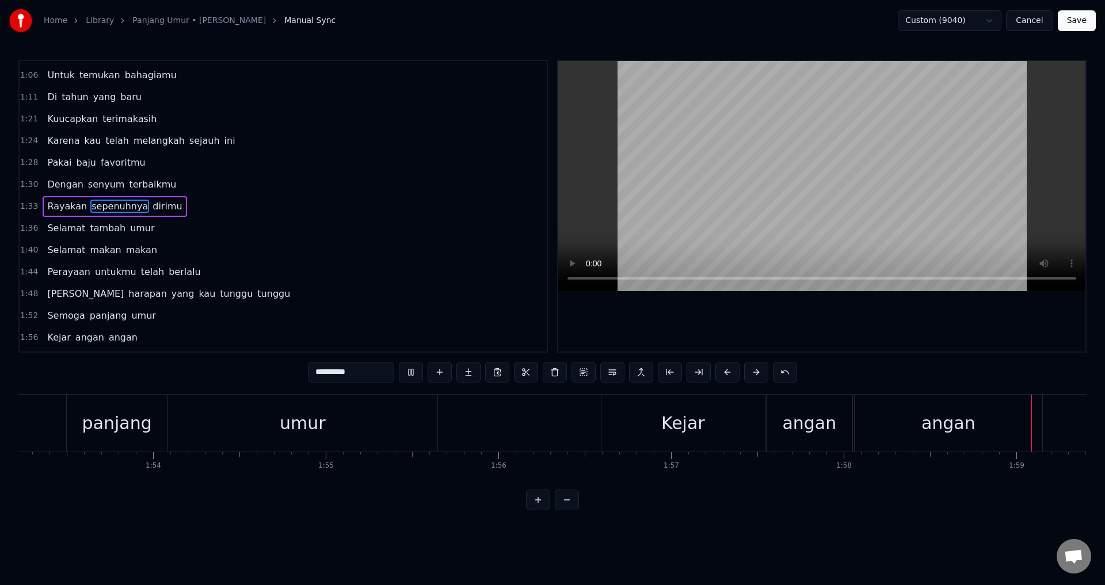
scroll to position [0, 20513]
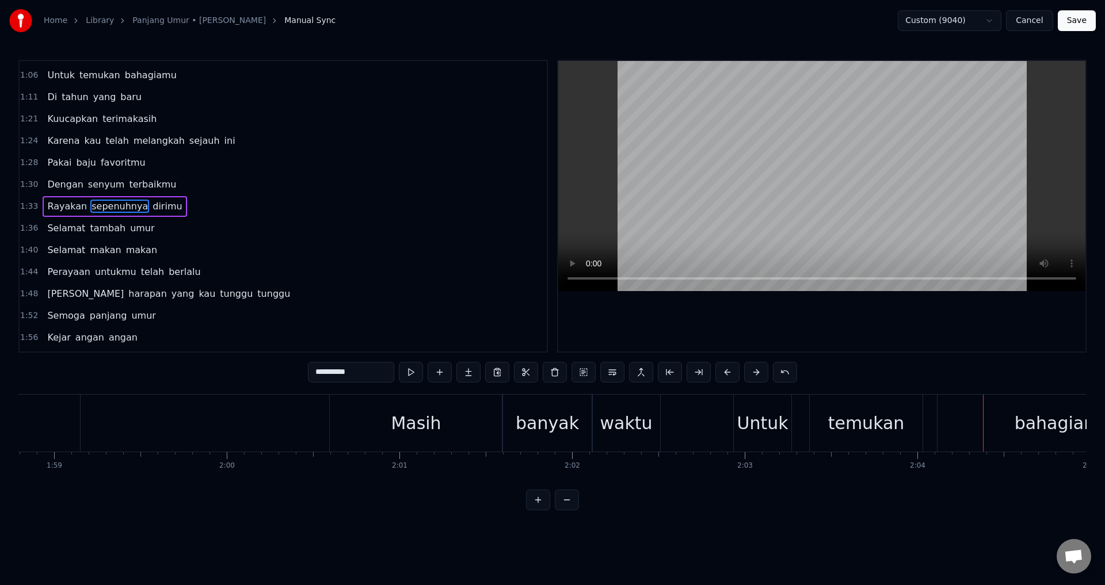
type input "*****"
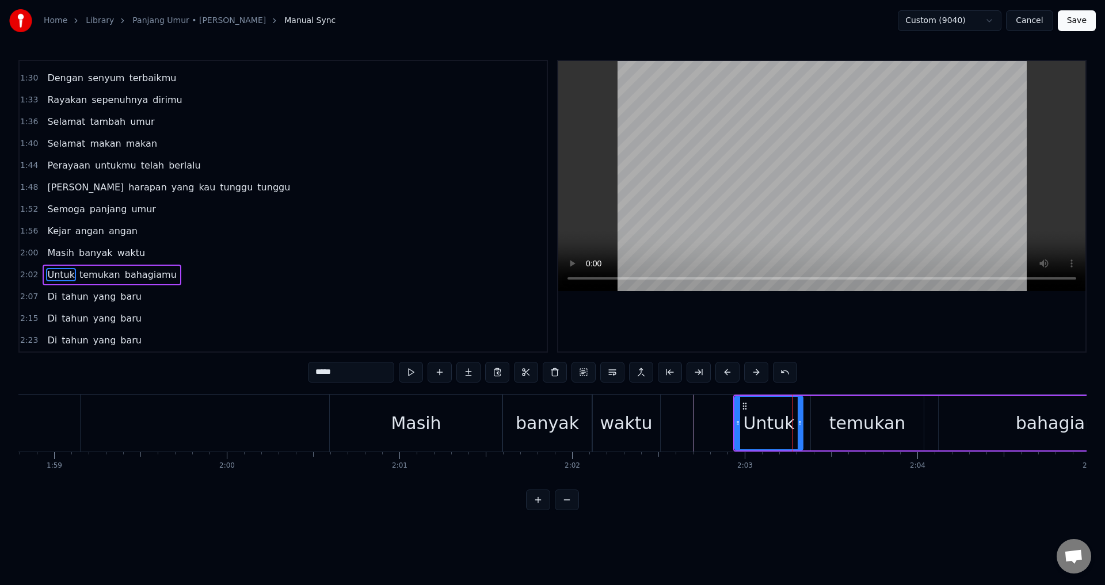
drag, startPoint x: 790, startPoint y: 419, endPoint x: 801, endPoint y: 421, distance: 10.6
type input "*******"
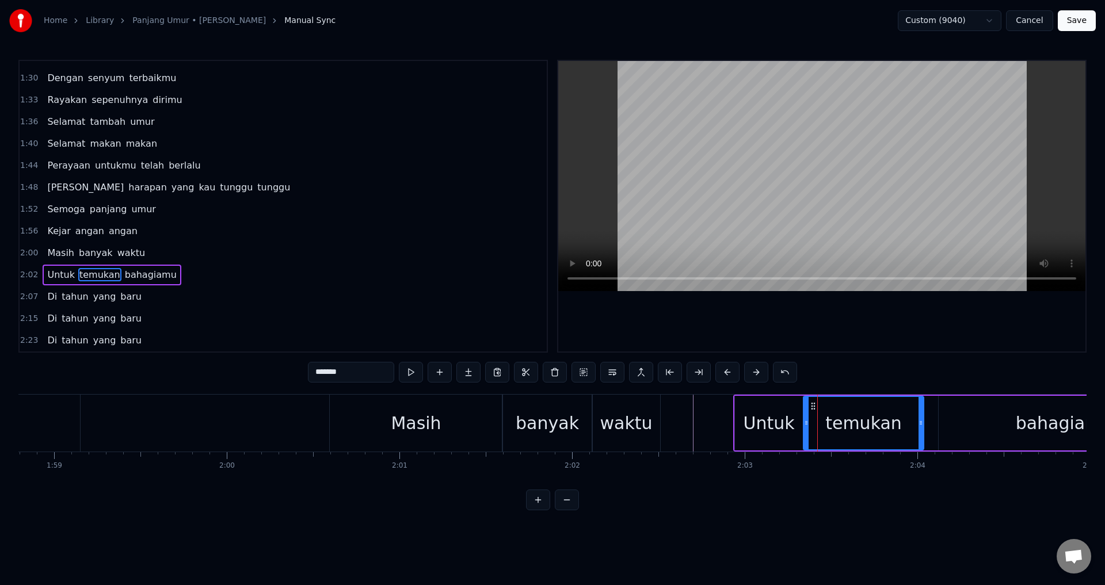
drag, startPoint x: 812, startPoint y: 423, endPoint x: 802, endPoint y: 422, distance: 9.3
drag, startPoint x: 922, startPoint y: 420, endPoint x: 930, endPoint y: 421, distance: 7.6
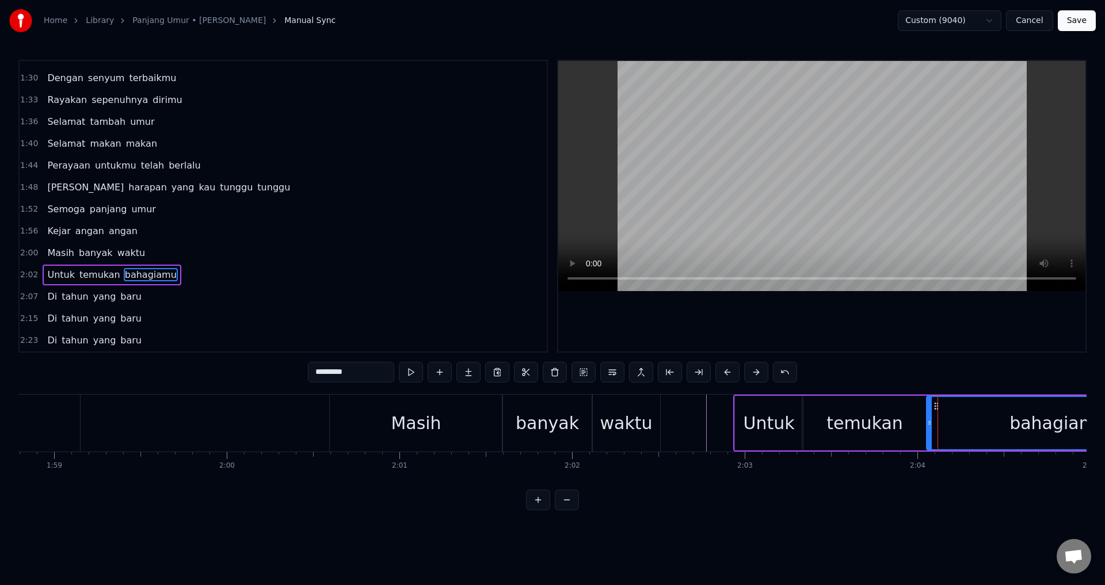
drag, startPoint x: 941, startPoint y: 421, endPoint x: 926, endPoint y: 420, distance: 15.0
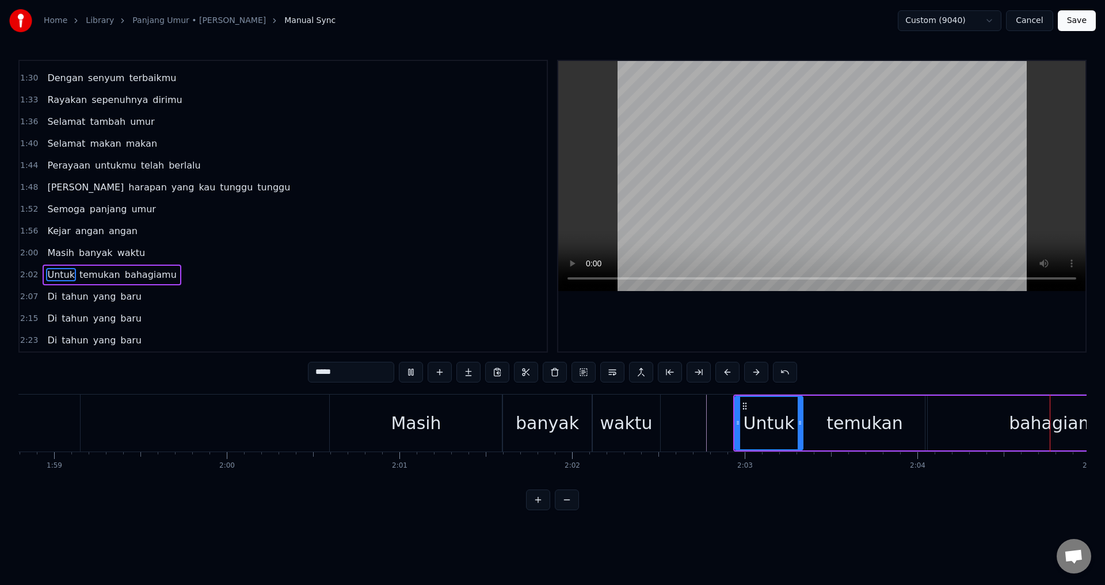
scroll to position [0, 21482]
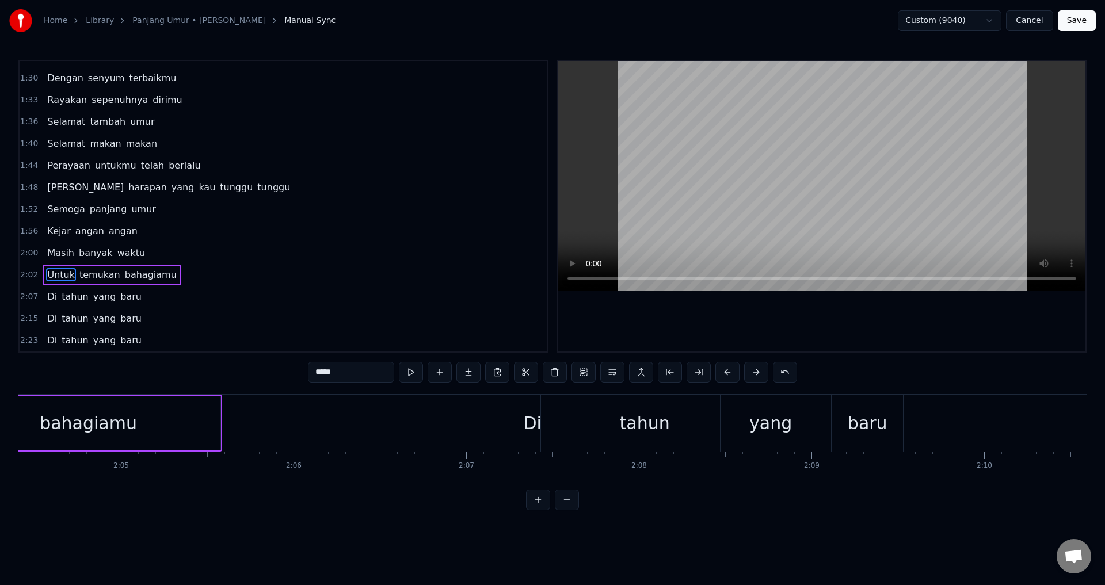
type input "*********"
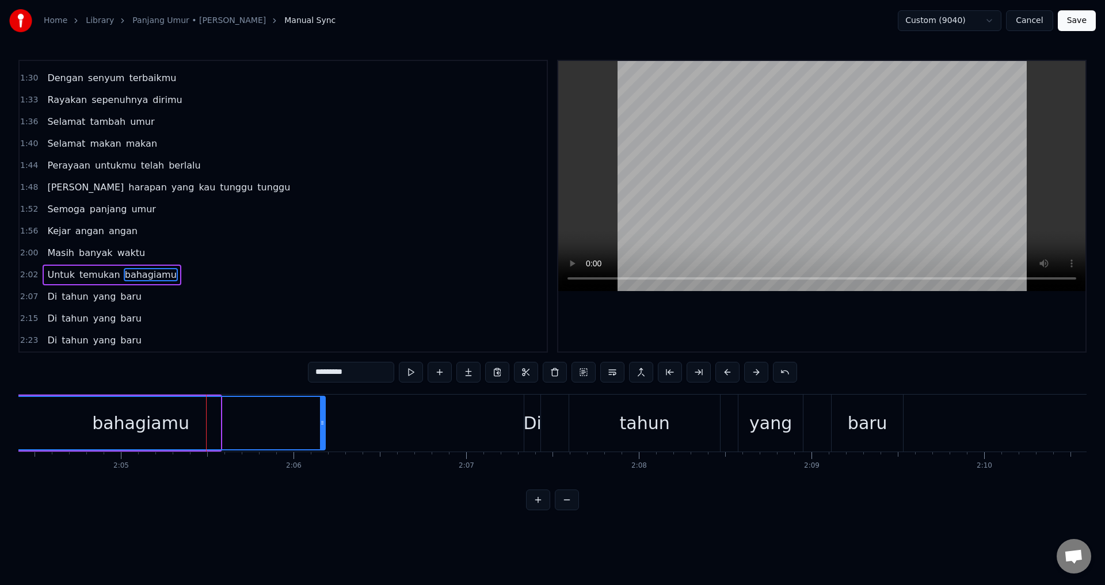
drag, startPoint x: 215, startPoint y: 423, endPoint x: 338, endPoint y: 448, distance: 125.2
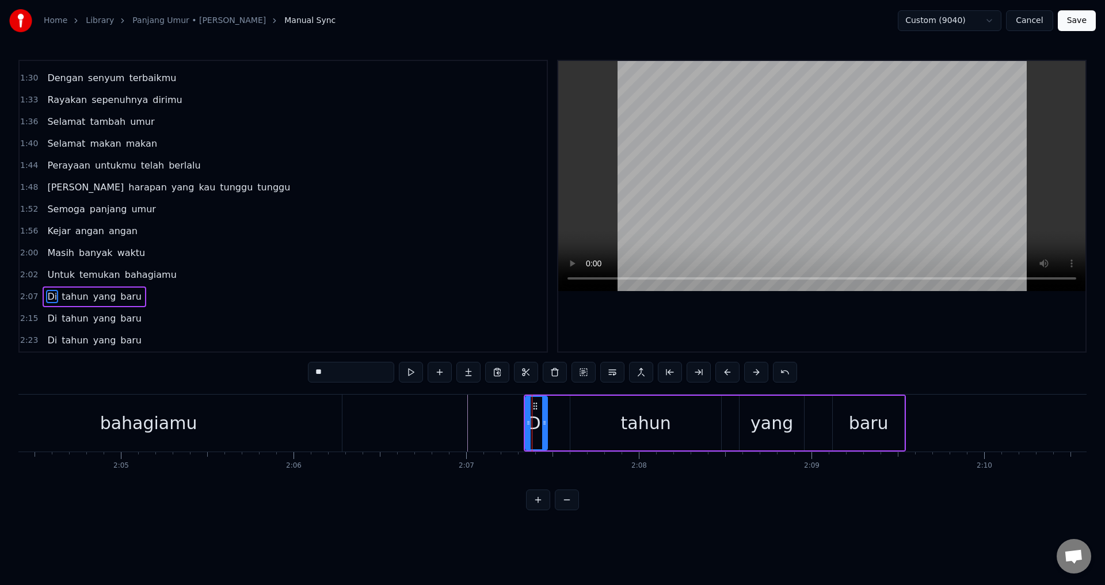
drag, startPoint x: 539, startPoint y: 419, endPoint x: 550, endPoint y: 421, distance: 11.1
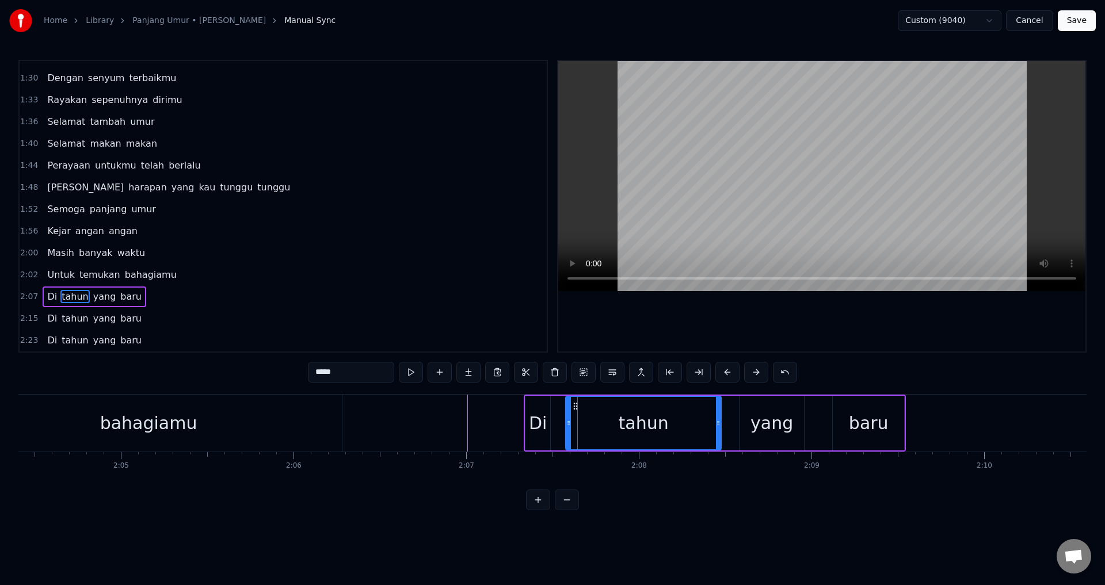
drag, startPoint x: 572, startPoint y: 422, endPoint x: 564, endPoint y: 422, distance: 7.5
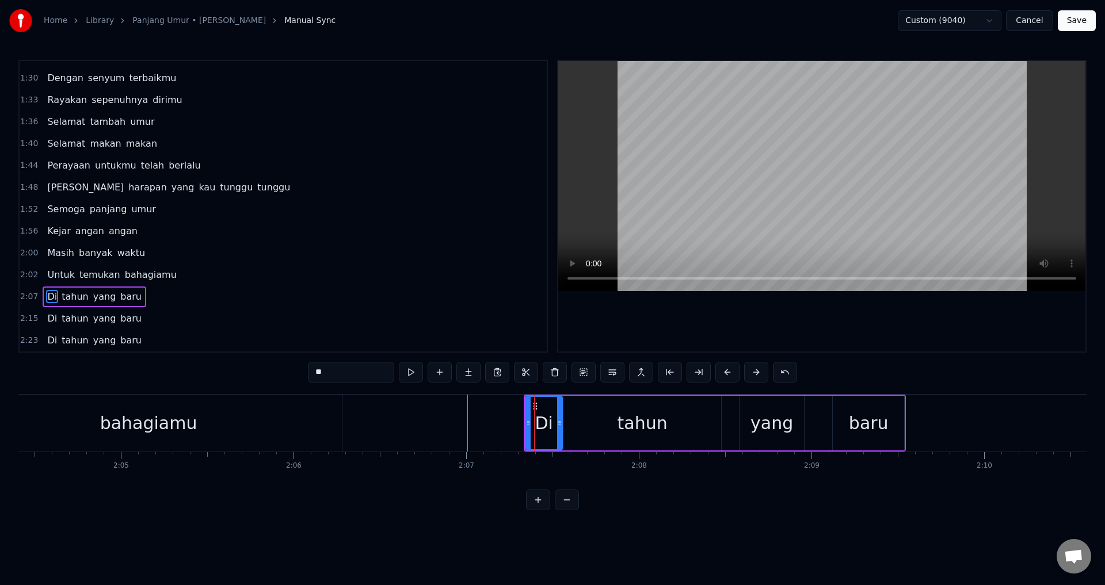
drag, startPoint x: 547, startPoint y: 422, endPoint x: 559, endPoint y: 422, distance: 12.1
drag, startPoint x: 773, startPoint y: 314, endPoint x: 767, endPoint y: 321, distance: 8.6
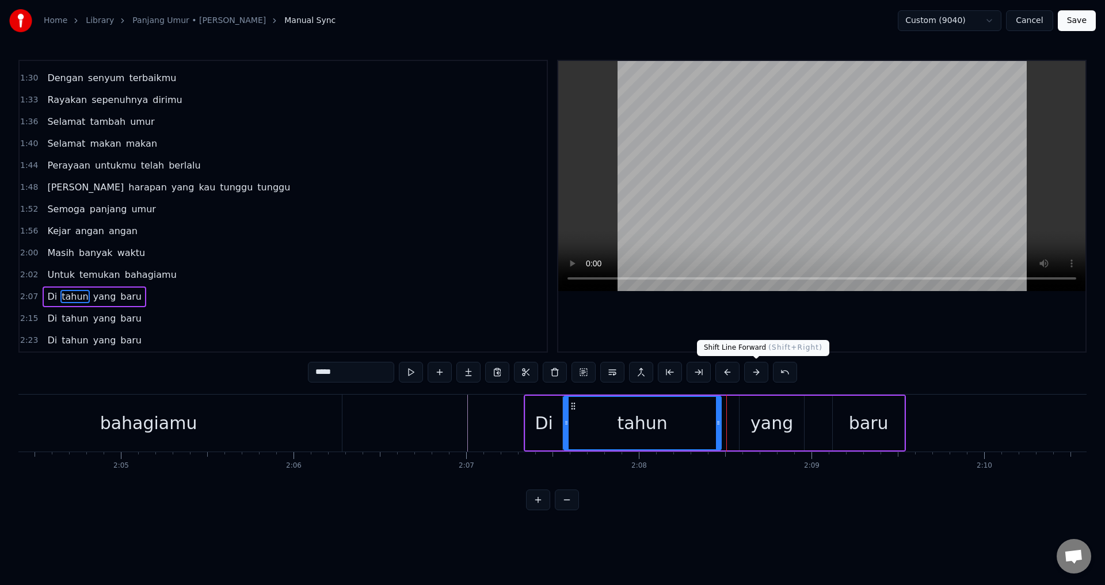
type input "****"
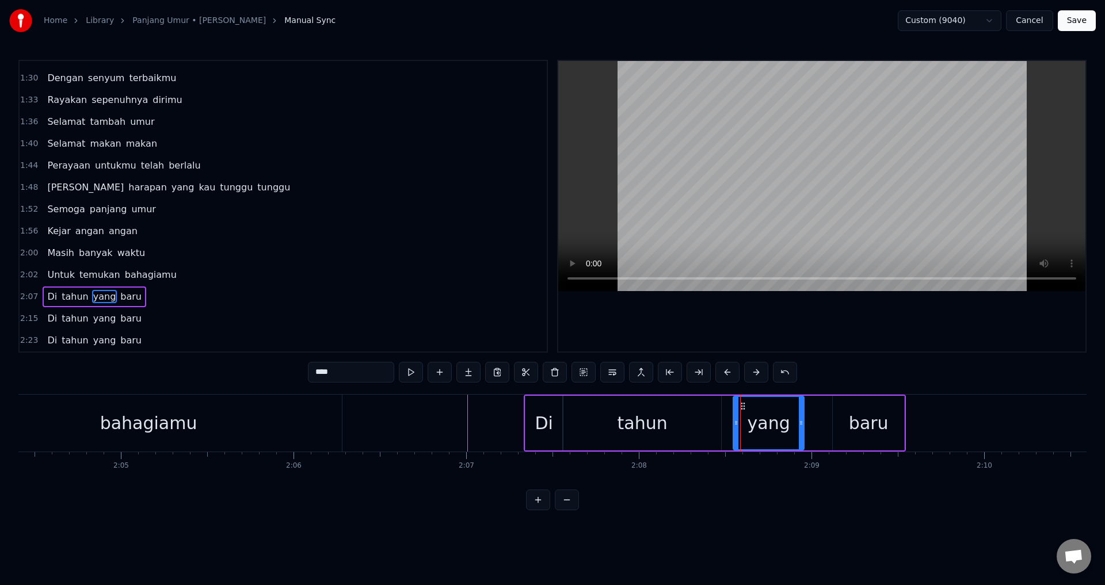
drag, startPoint x: 741, startPoint y: 421, endPoint x: 728, endPoint y: 422, distance: 13.9
type input "*****"
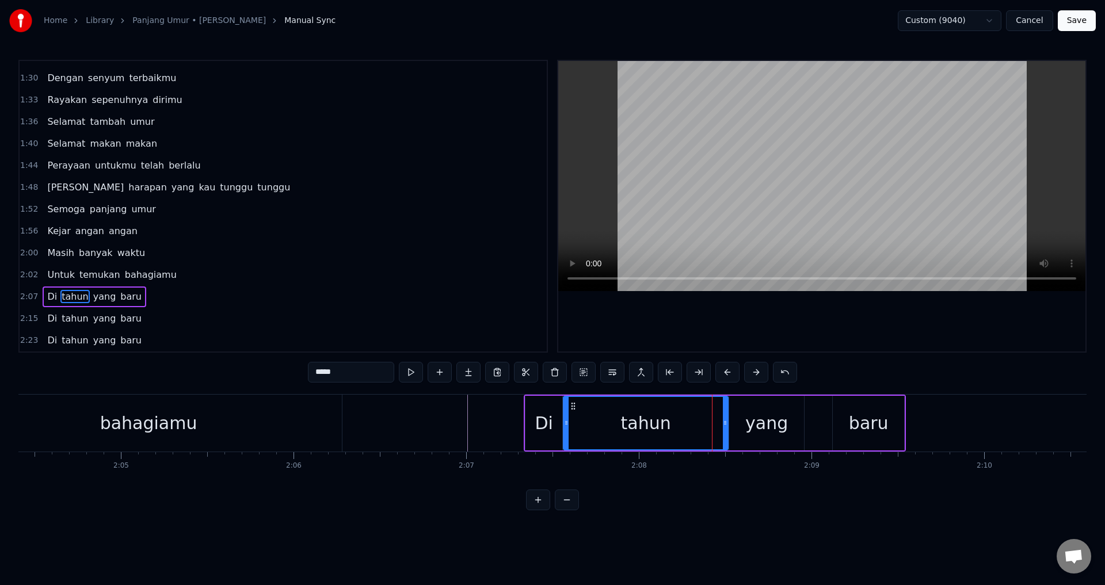
drag, startPoint x: 718, startPoint y: 421, endPoint x: 725, endPoint y: 424, distance: 7.3
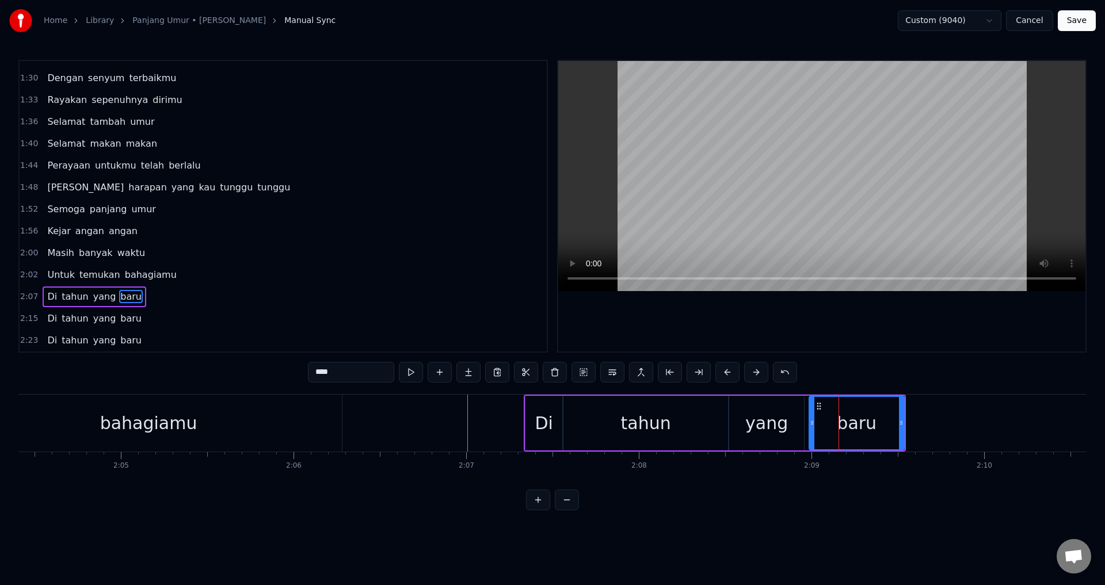
drag, startPoint x: 833, startPoint y: 422, endPoint x: 807, endPoint y: 422, distance: 25.9
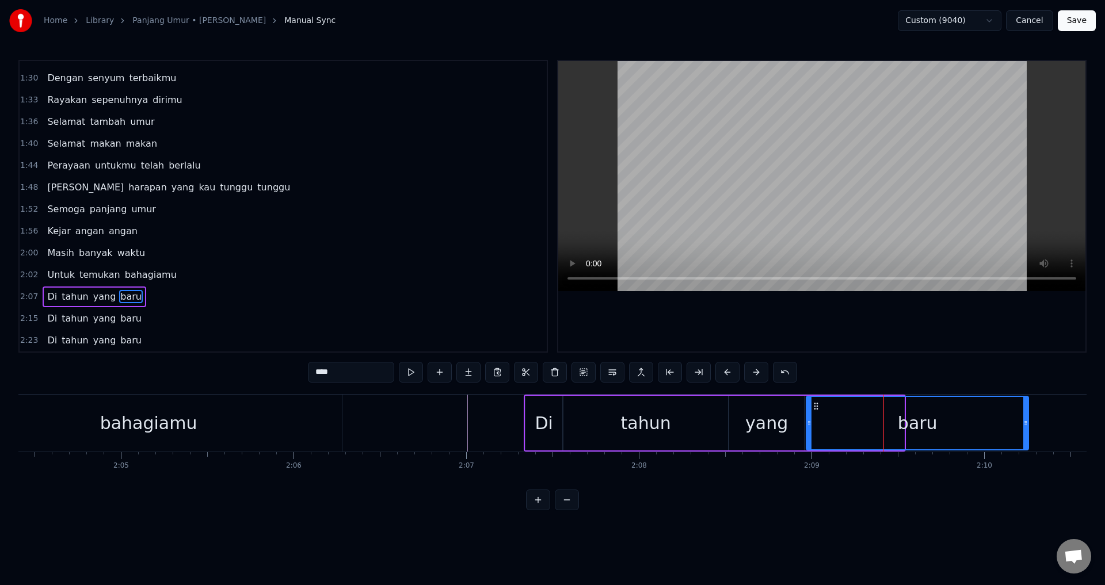
drag, startPoint x: 901, startPoint y: 416, endPoint x: 1013, endPoint y: 416, distance: 111.7
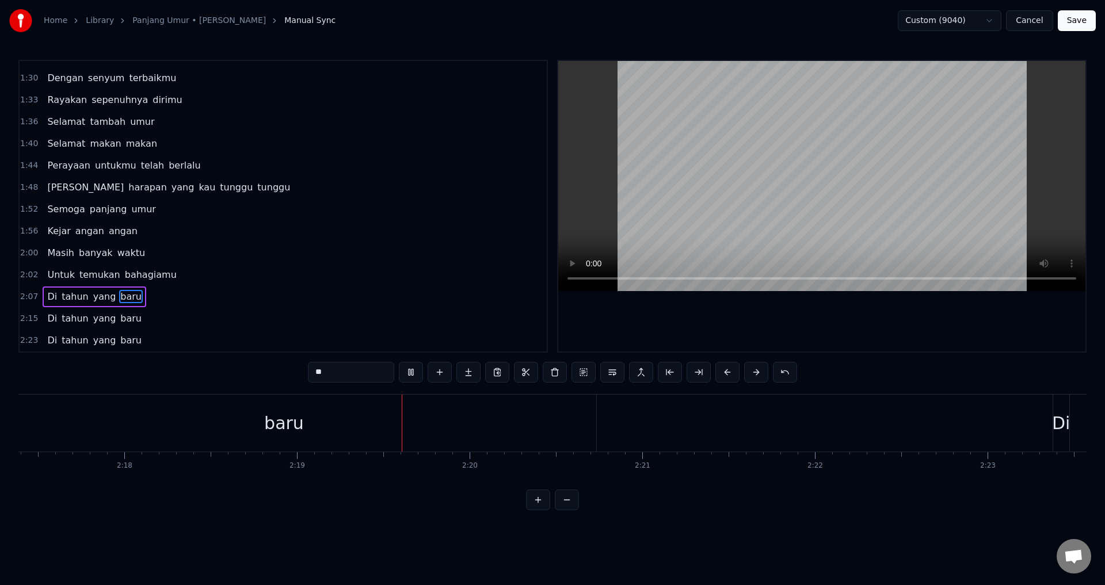
scroll to position [0, 21930]
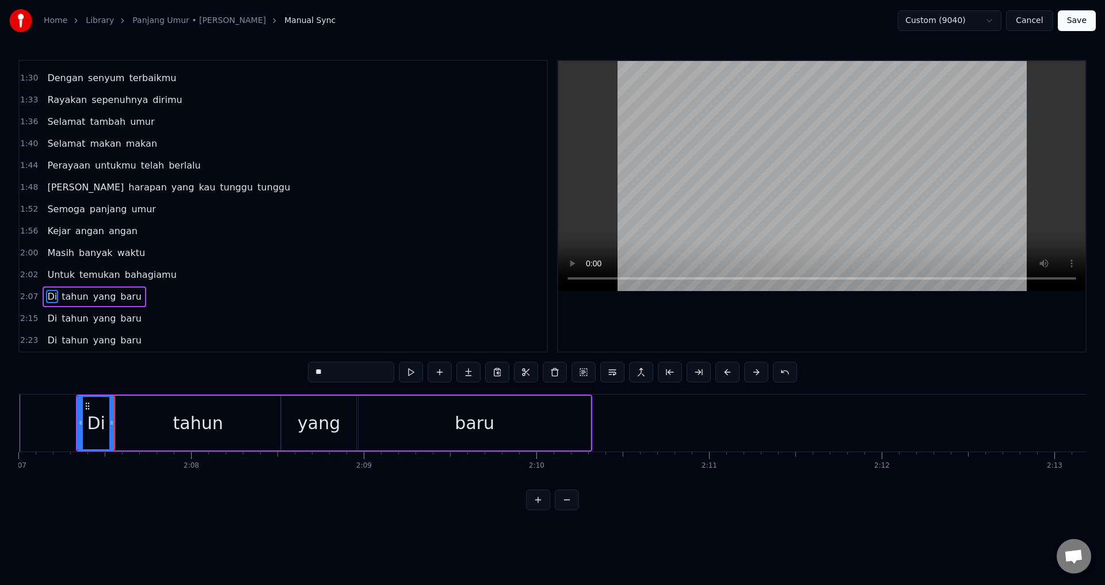
type input "****"
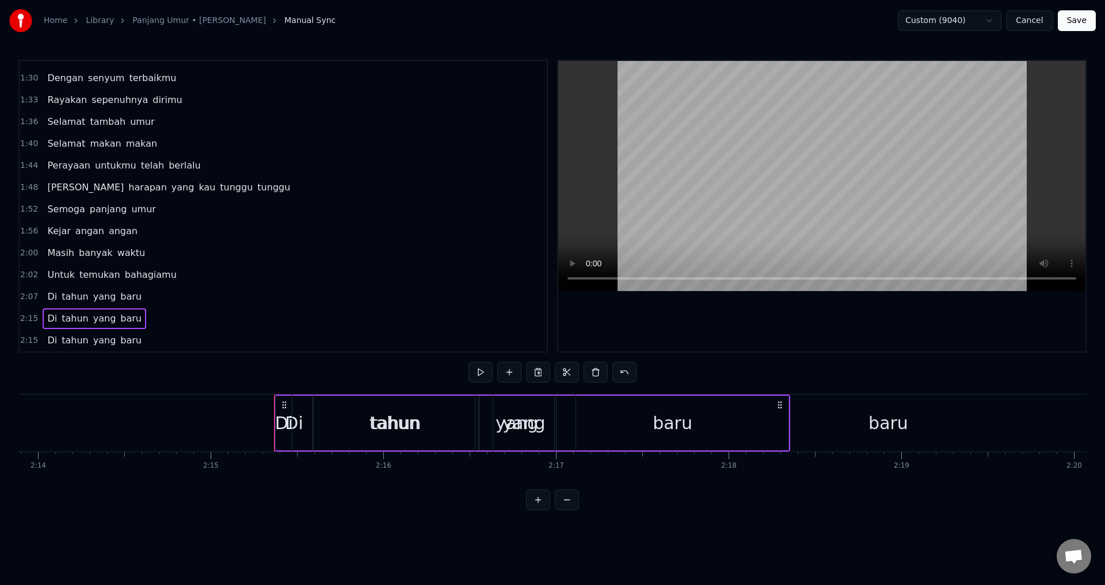
scroll to position [431, 0]
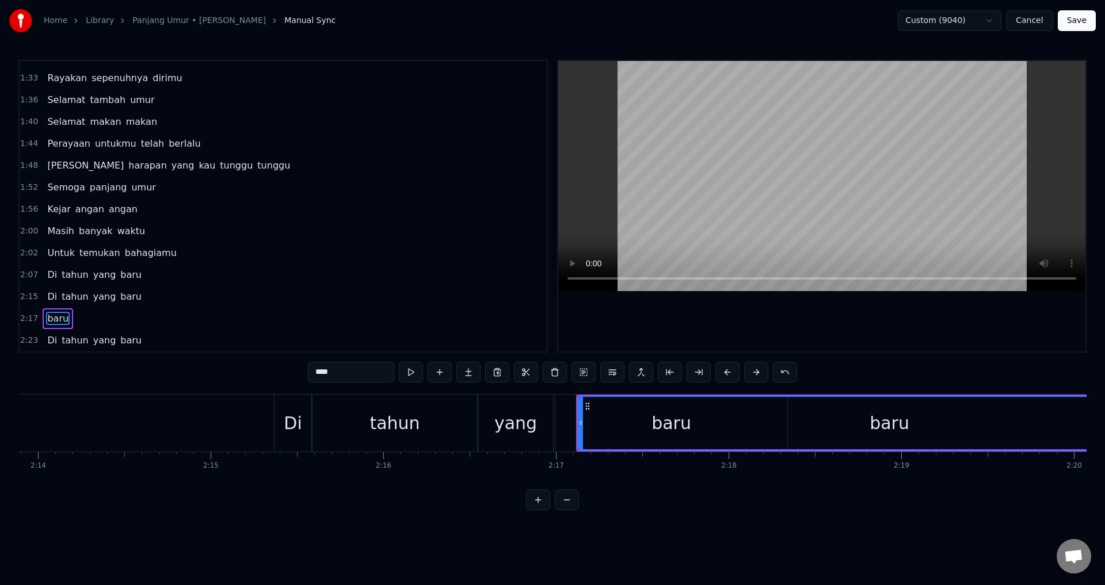
type input "**"
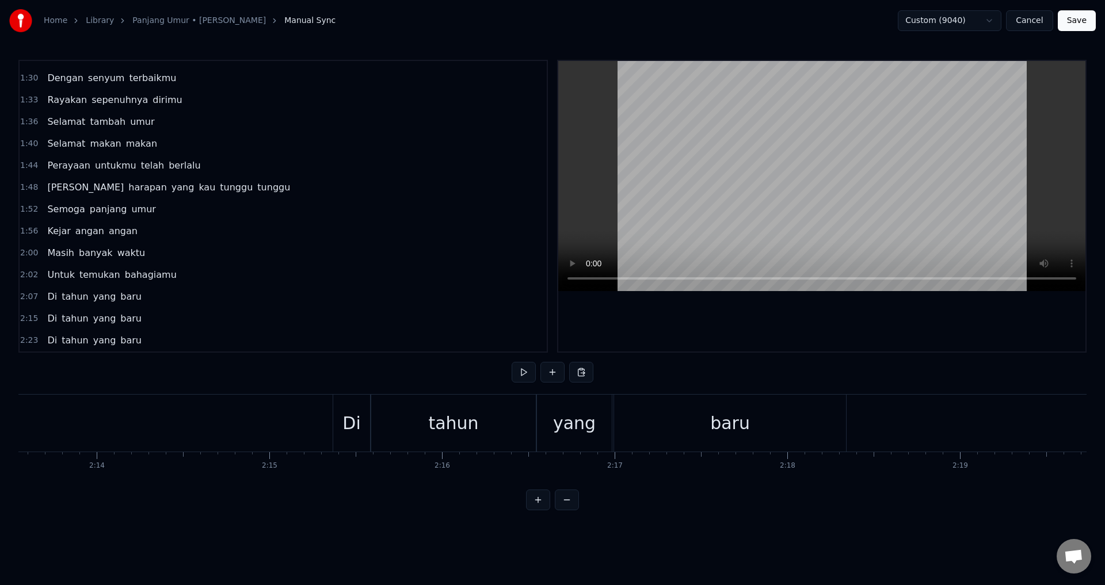
scroll to position [0, 22857]
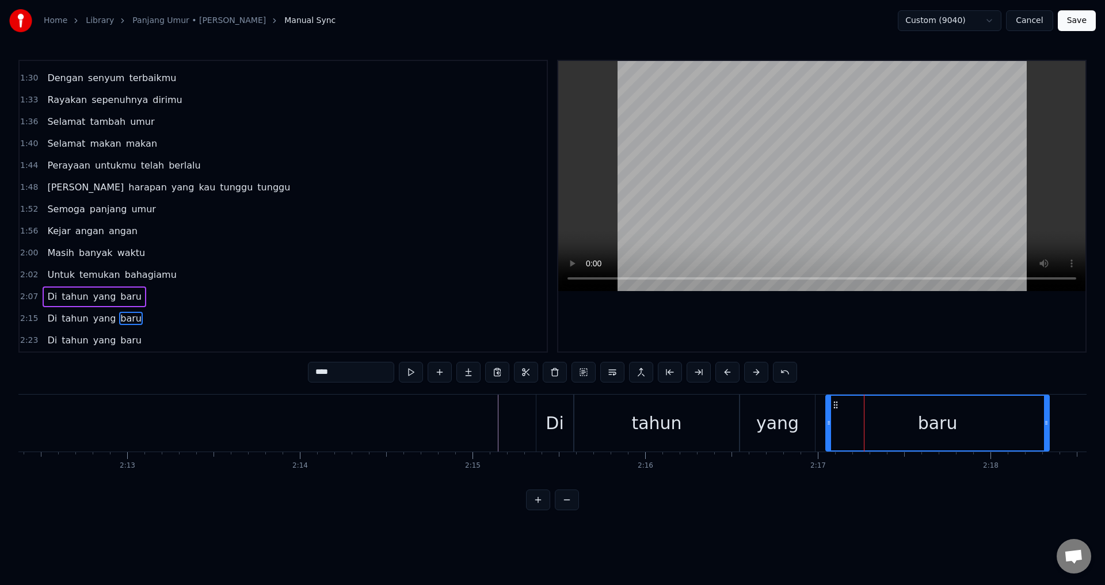
drag, startPoint x: 819, startPoint y: 428, endPoint x: 829, endPoint y: 428, distance: 9.8
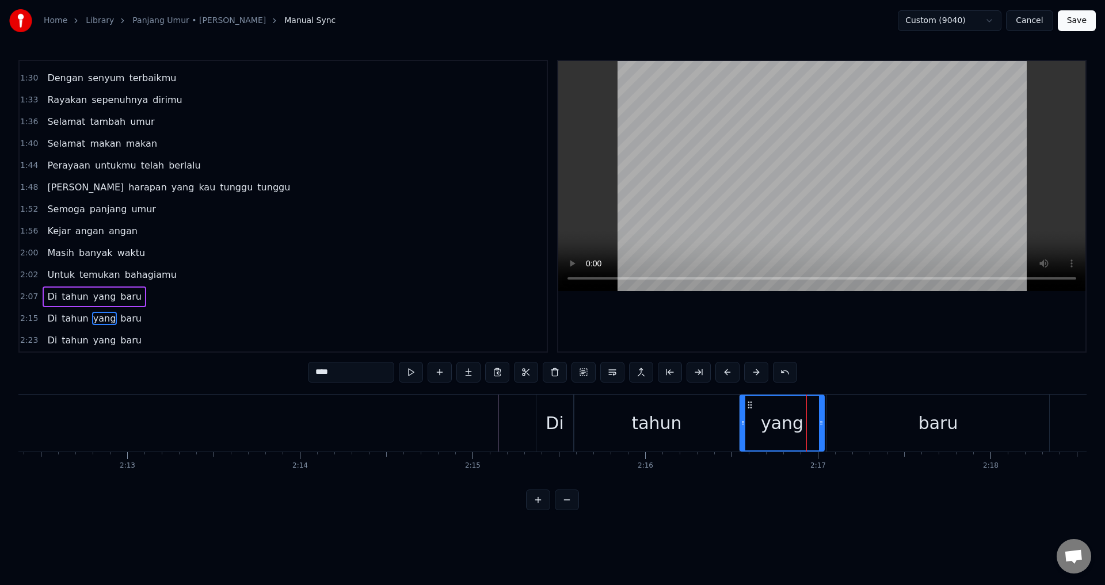
drag, startPoint x: 814, startPoint y: 426, endPoint x: 827, endPoint y: 426, distance: 12.7
click at [539, 428] on div "Di" at bounding box center [554, 423] width 37 height 57
type input "**"
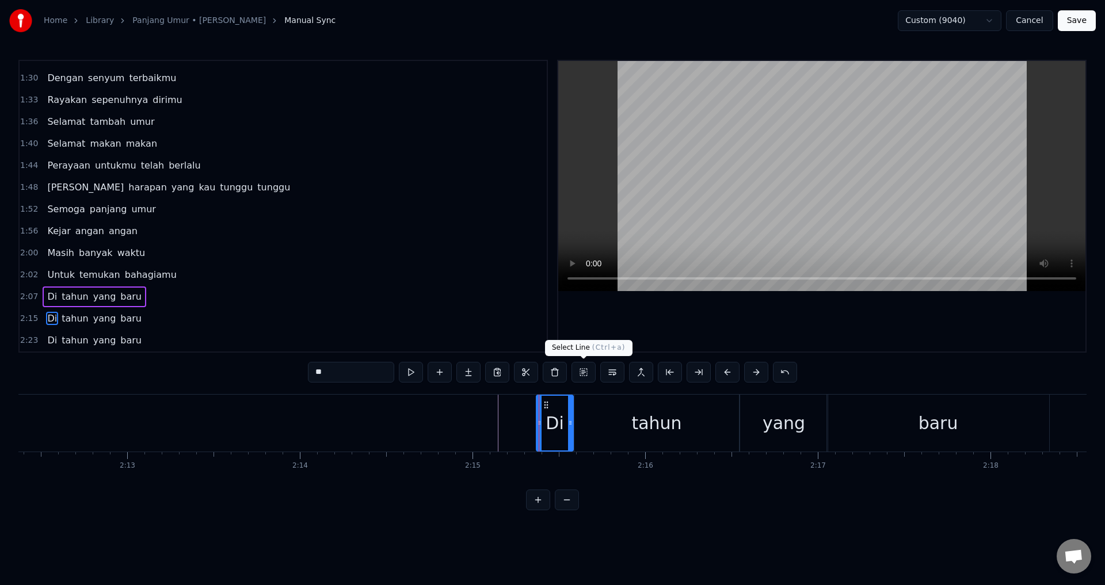
click at [658, 318] on div at bounding box center [821, 206] width 527 height 291
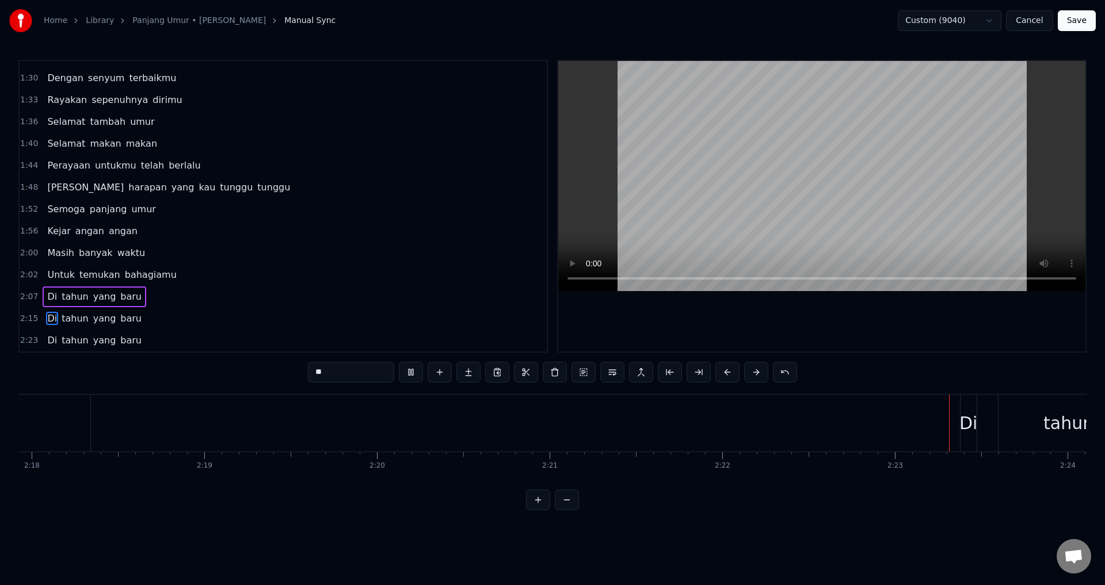
click at [791, 325] on div at bounding box center [821, 206] width 527 height 291
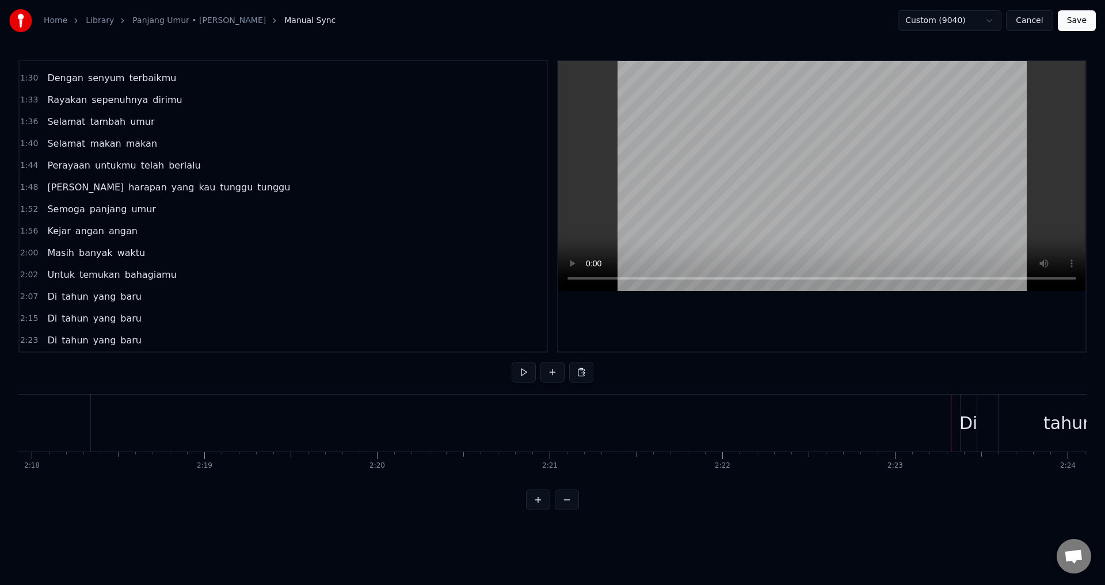
click at [871, 322] on div at bounding box center [821, 206] width 527 height 291
click at [880, 320] on div at bounding box center [821, 206] width 527 height 291
click at [130, 335] on span "baru" at bounding box center [131, 341] width 24 height 14
click at [967, 419] on div "Di" at bounding box center [969, 423] width 18 height 26
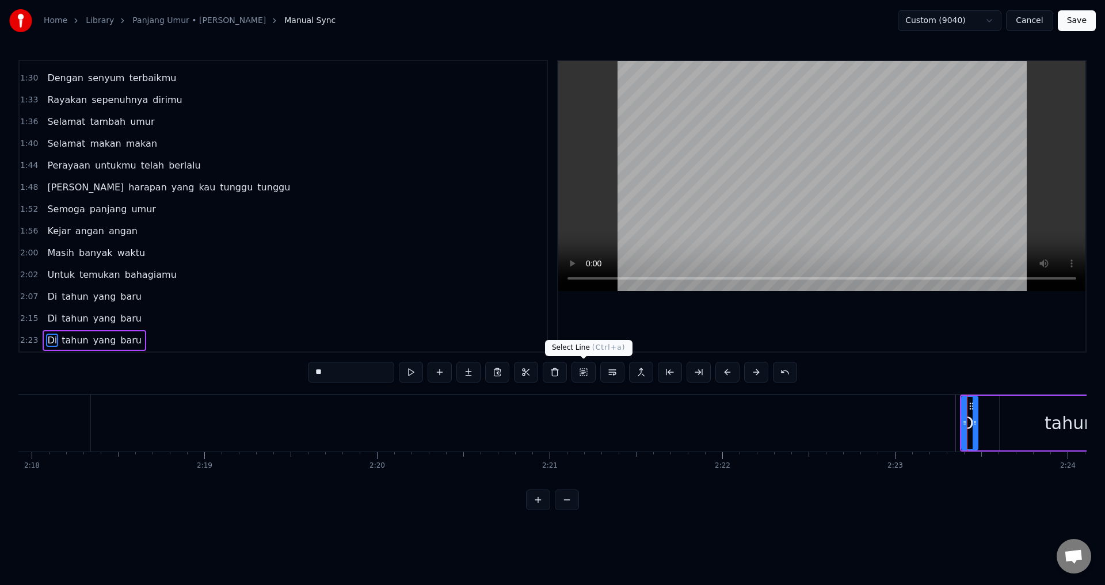
click at [581, 375] on button at bounding box center [584, 372] width 24 height 21
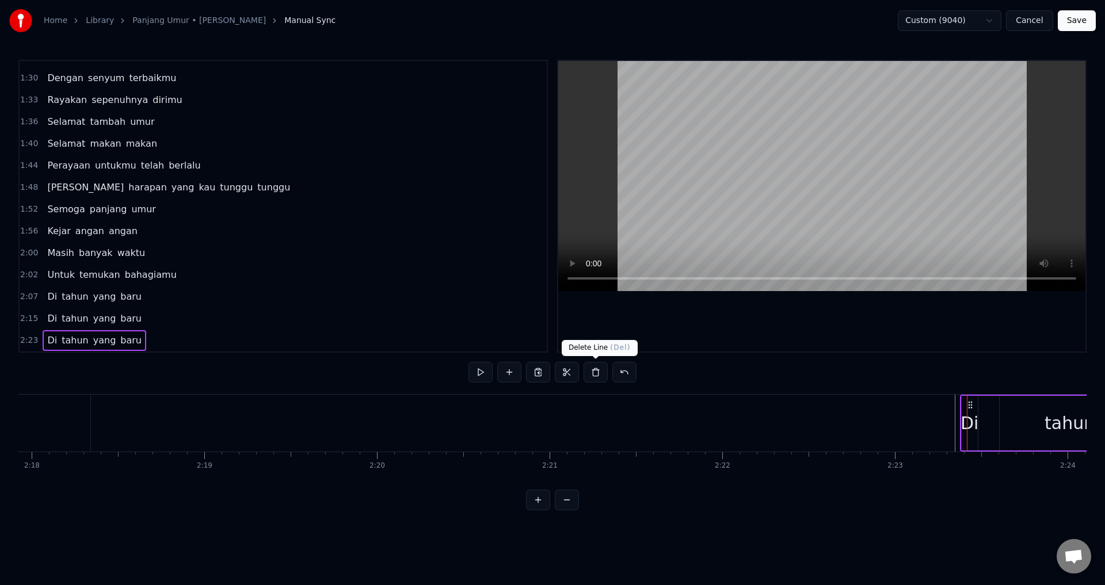
click at [594, 373] on button at bounding box center [596, 372] width 24 height 21
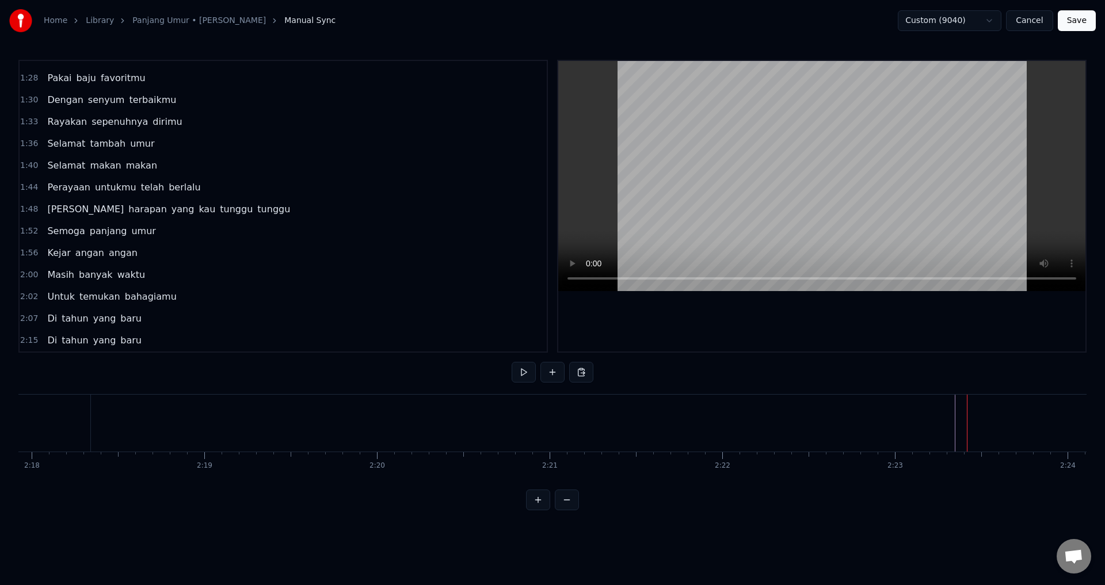
scroll to position [387, 0]
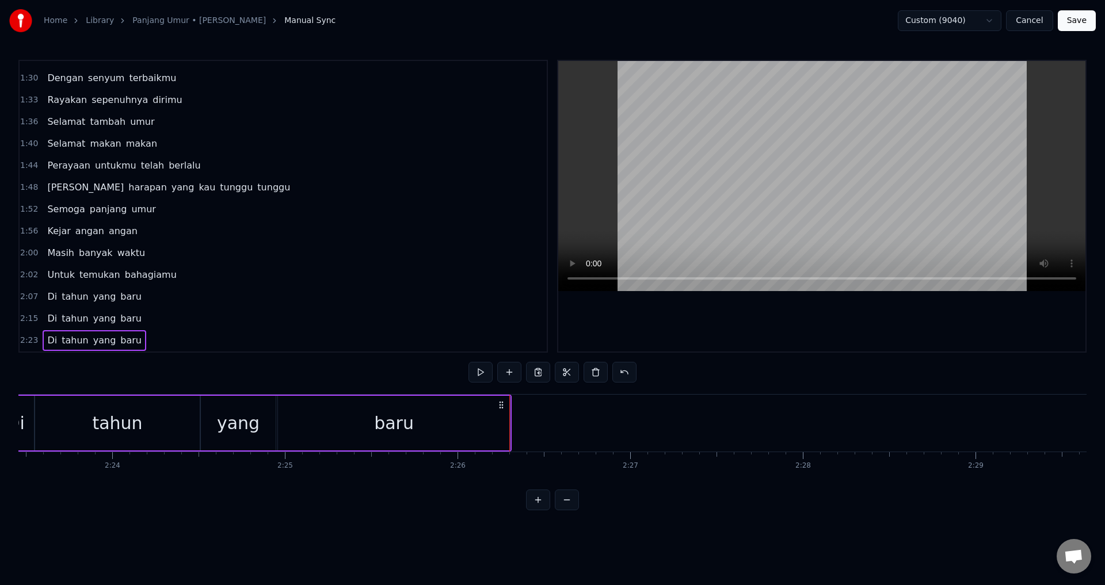
scroll to position [0, 24691]
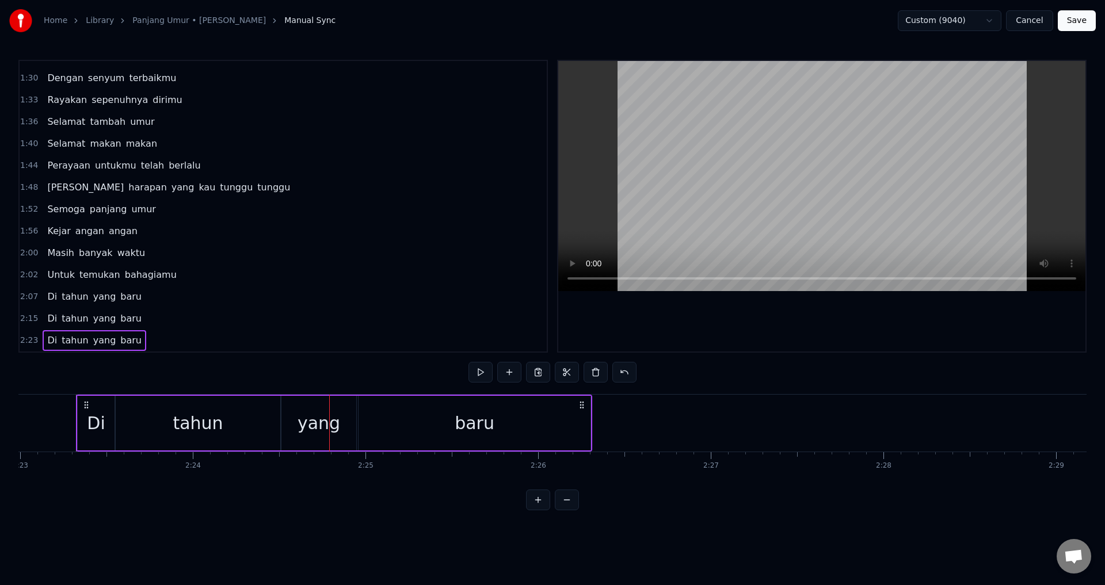
click at [96, 420] on div "Di" at bounding box center [96, 423] width 18 height 26
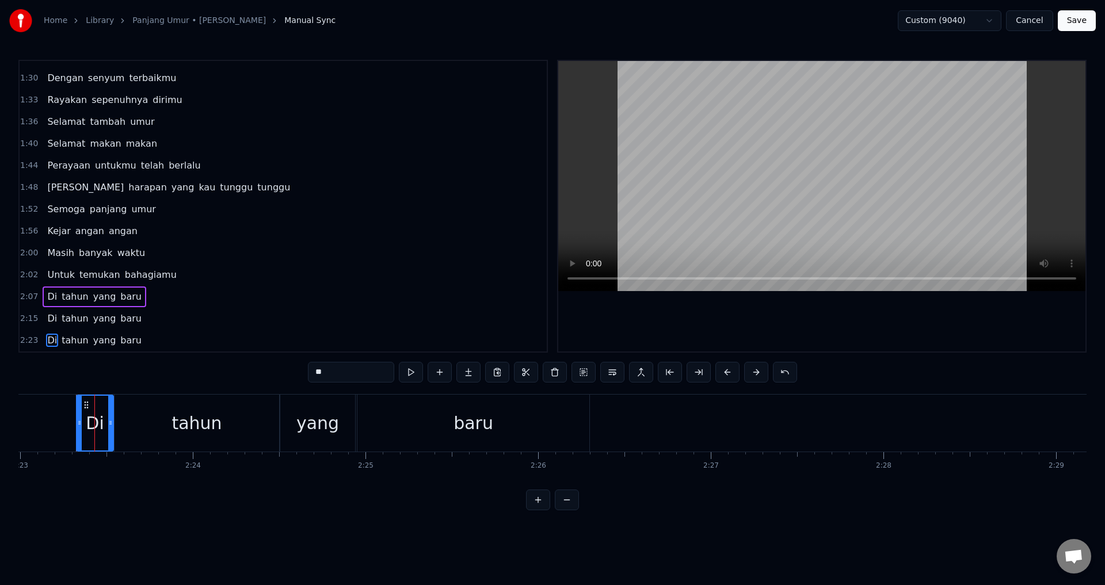
click at [66, 343] on span "tahun" at bounding box center [74, 340] width 29 height 13
type input "*****"
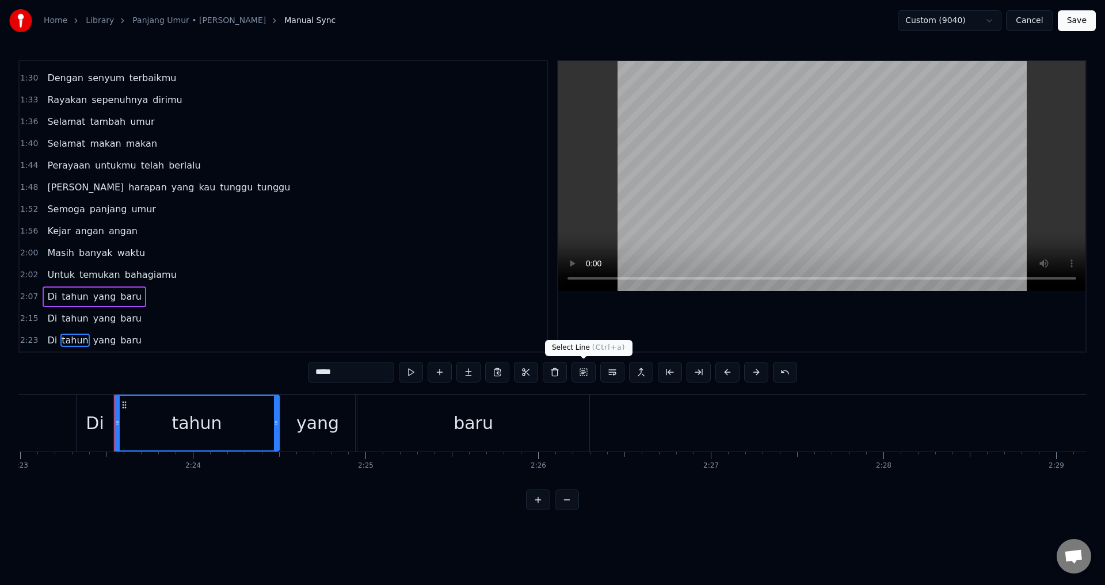
click at [583, 372] on button at bounding box center [584, 372] width 24 height 21
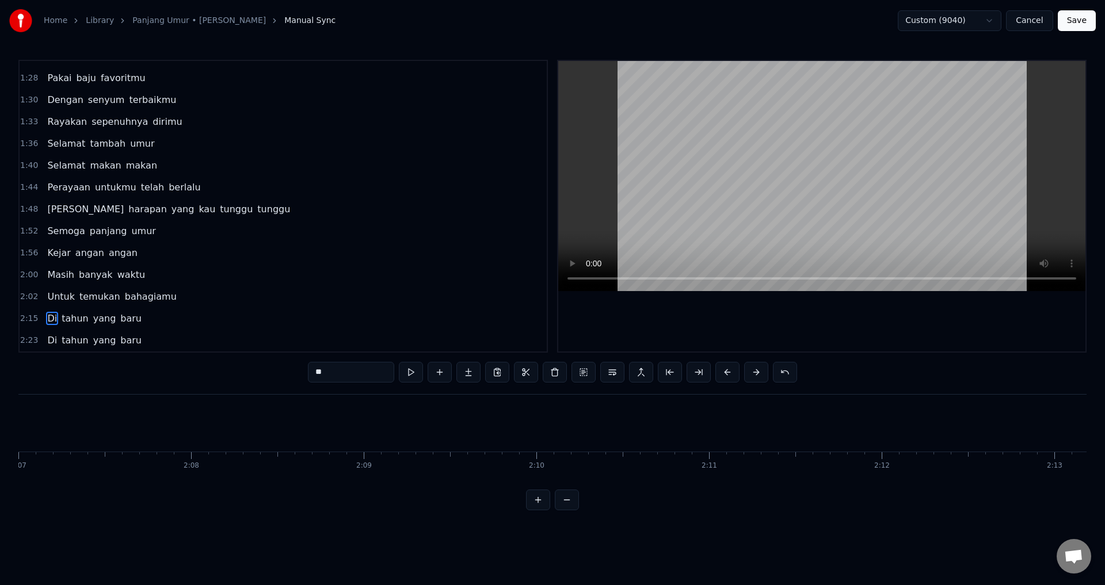
scroll to position [0, 23317]
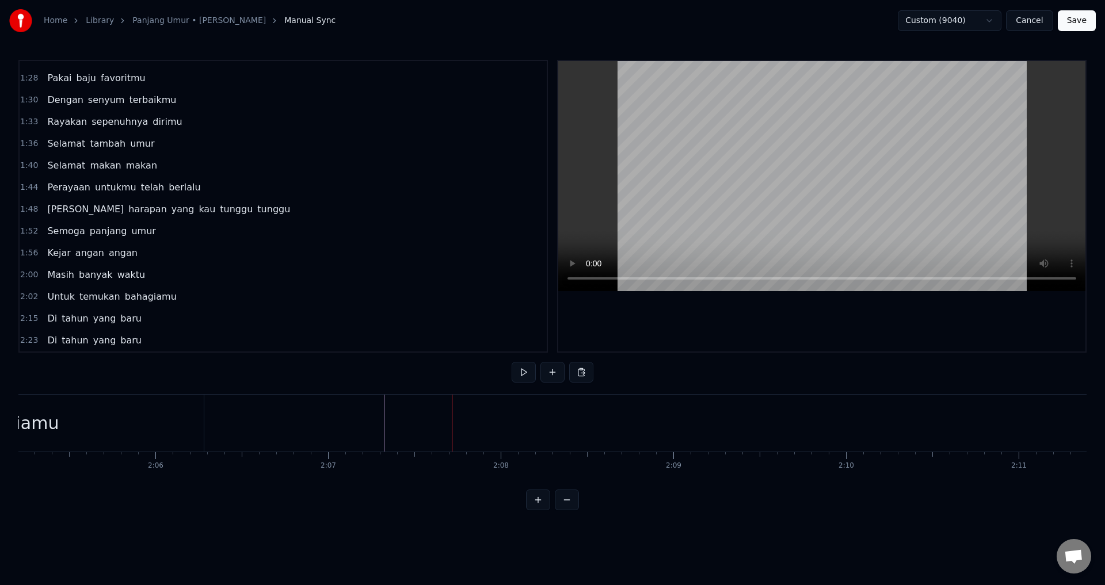
click at [584, 367] on button at bounding box center [581, 372] width 24 height 21
click at [584, 375] on button at bounding box center [581, 372] width 24 height 21
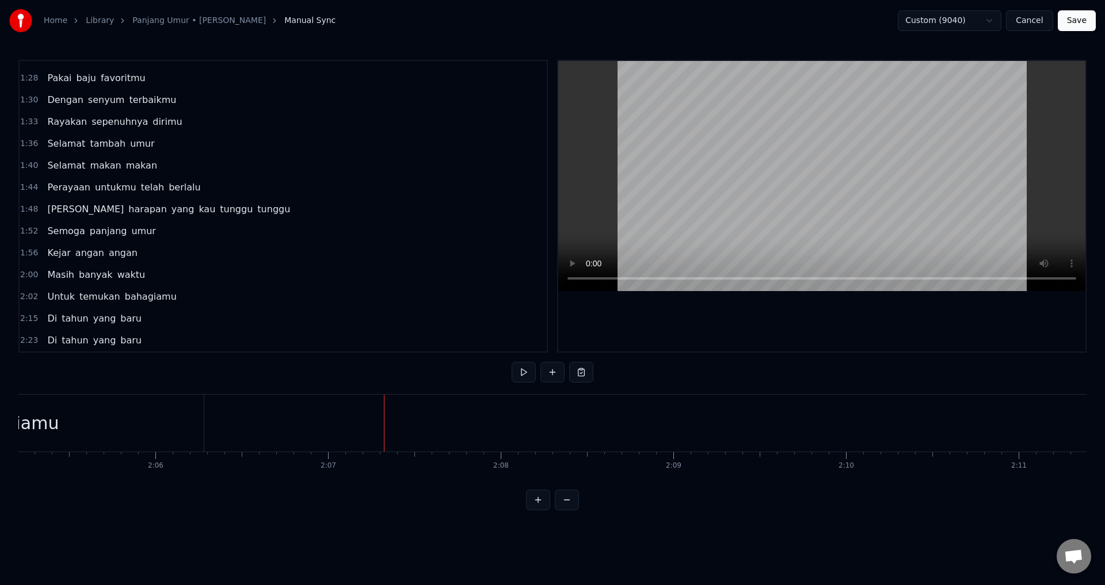
click at [584, 375] on button at bounding box center [581, 372] width 24 height 21
click at [60, 338] on span "tahun" at bounding box center [74, 340] width 29 height 13
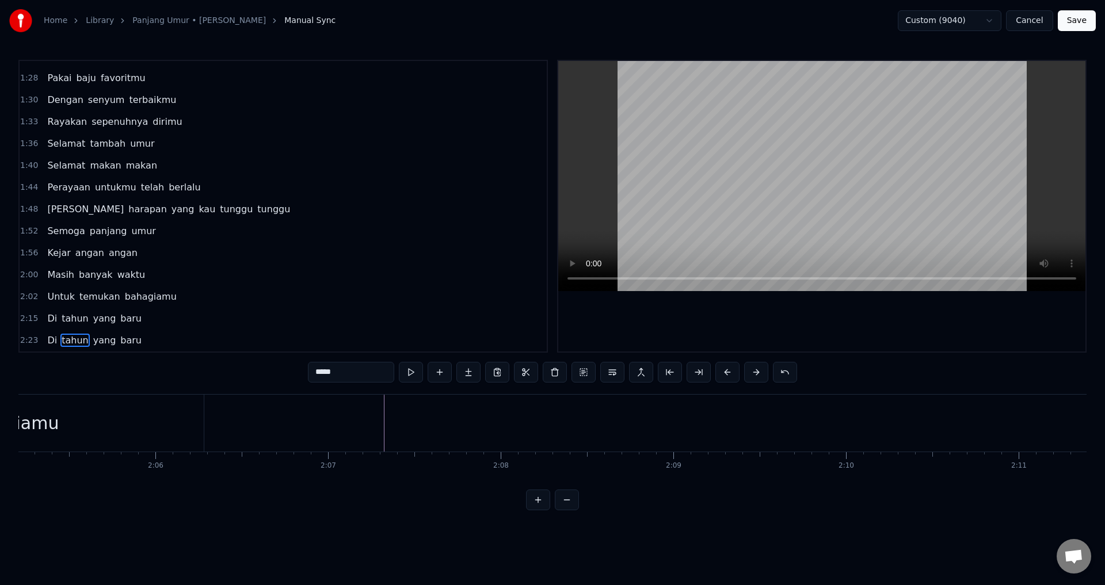
scroll to position [0, 24729]
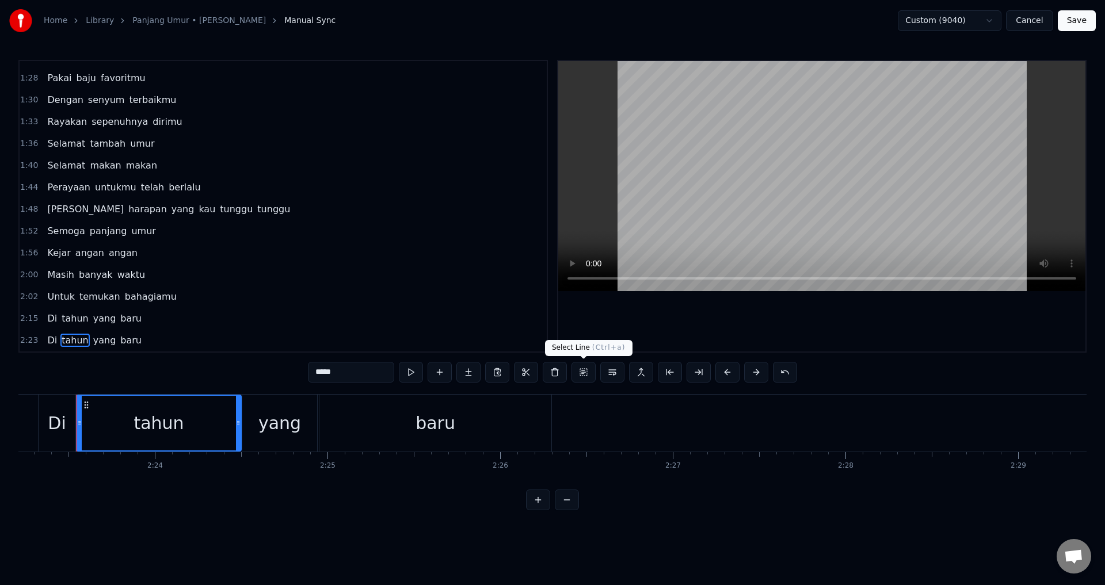
click at [581, 371] on button at bounding box center [584, 372] width 24 height 21
click at [580, 372] on button at bounding box center [584, 372] width 24 height 21
click at [584, 371] on button at bounding box center [584, 372] width 24 height 21
click at [65, 315] on span "tahun" at bounding box center [74, 318] width 29 height 13
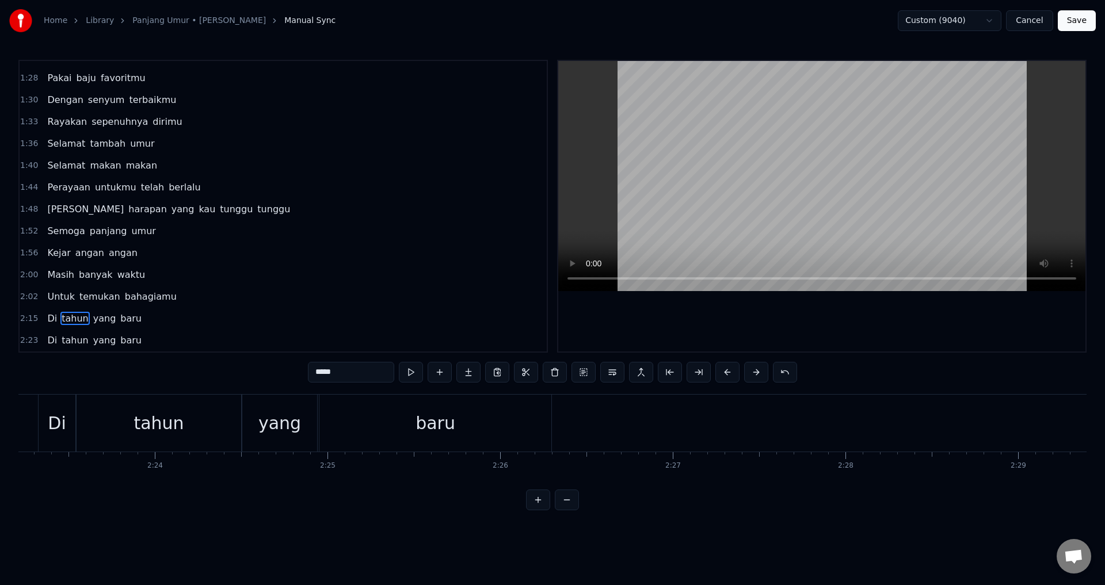
scroll to position [0, 23355]
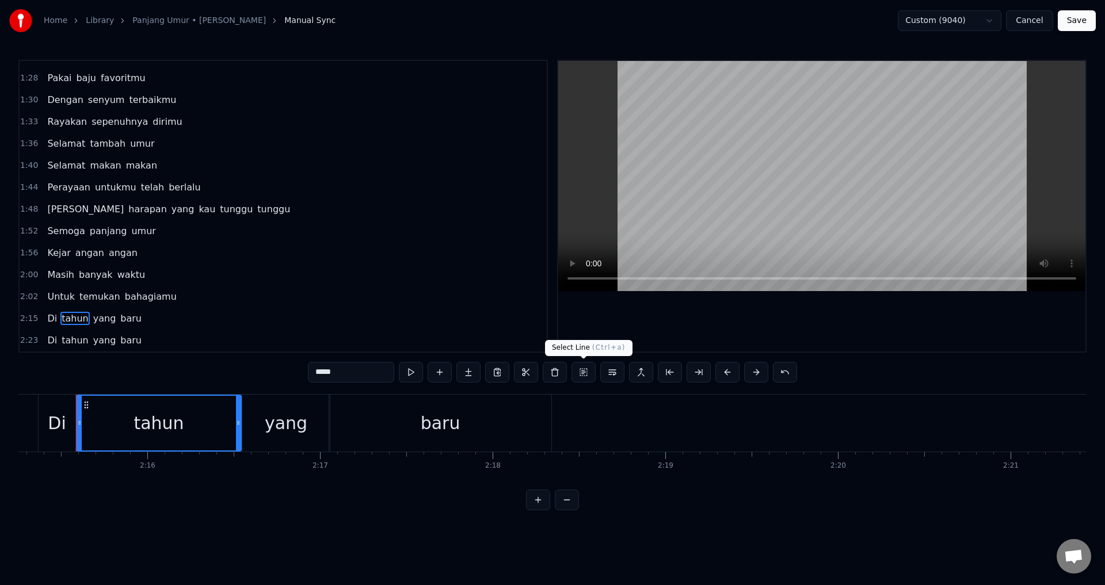
click at [584, 375] on button at bounding box center [584, 372] width 24 height 21
click at [326, 436] on div "yang" at bounding box center [285, 423] width 87 height 57
type input "****"
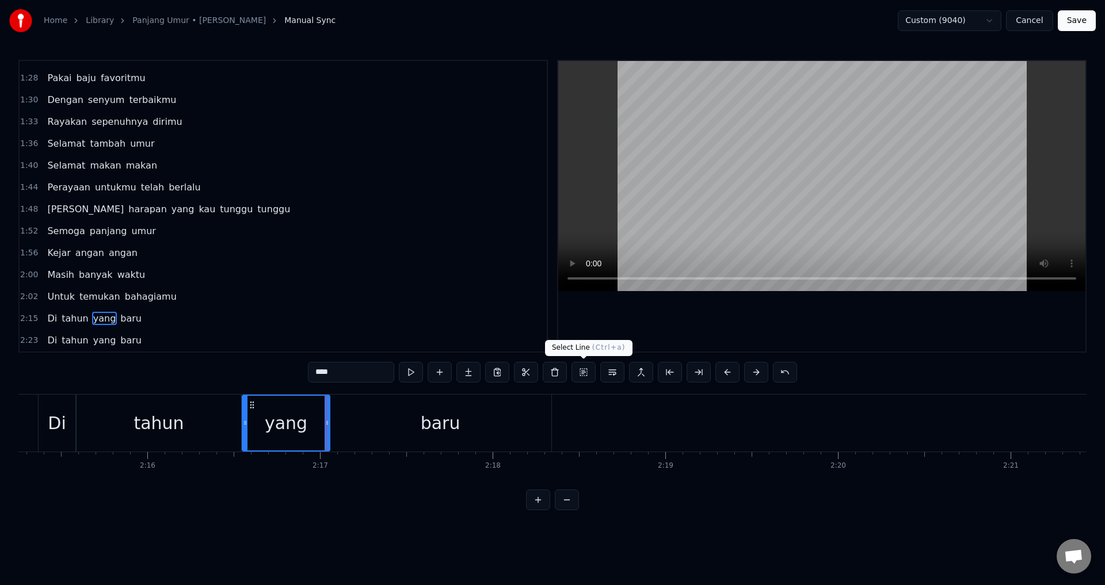
click at [577, 372] on button at bounding box center [584, 372] width 24 height 21
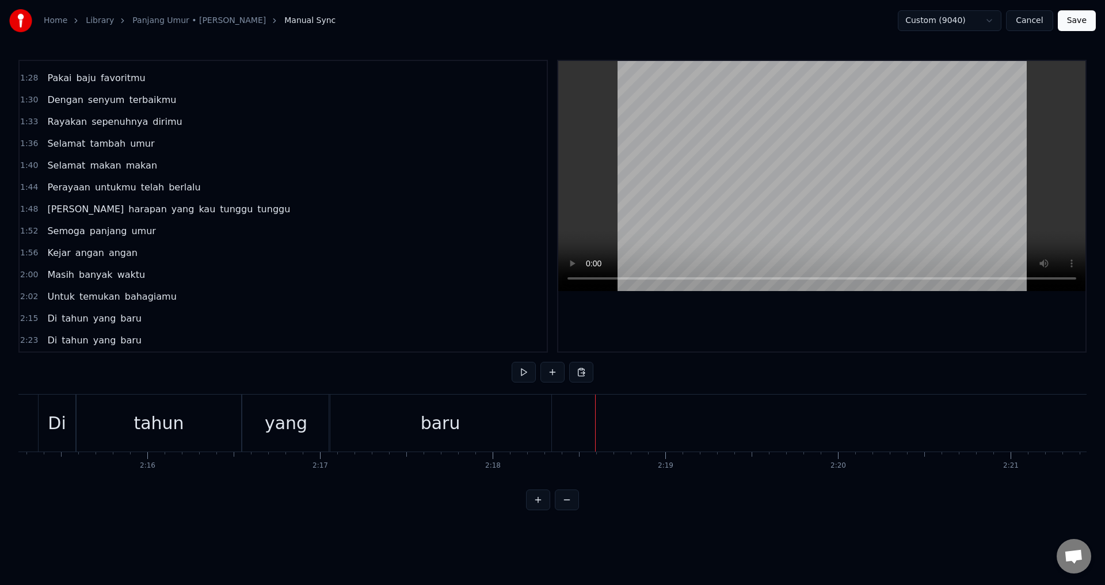
click at [508, 416] on div "baru" at bounding box center [440, 423] width 222 height 57
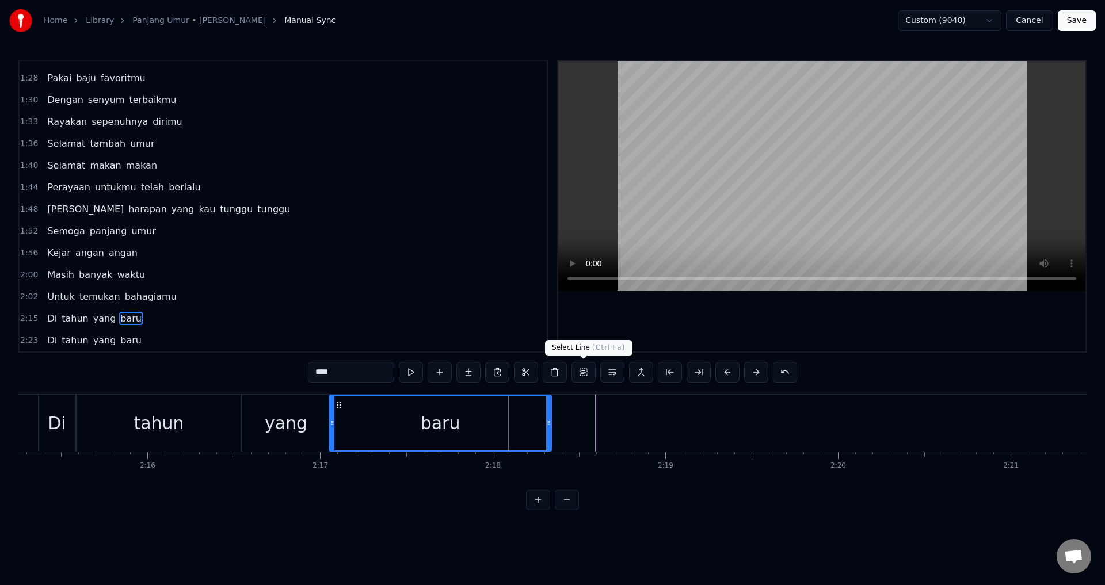
click at [580, 376] on button at bounding box center [584, 372] width 24 height 21
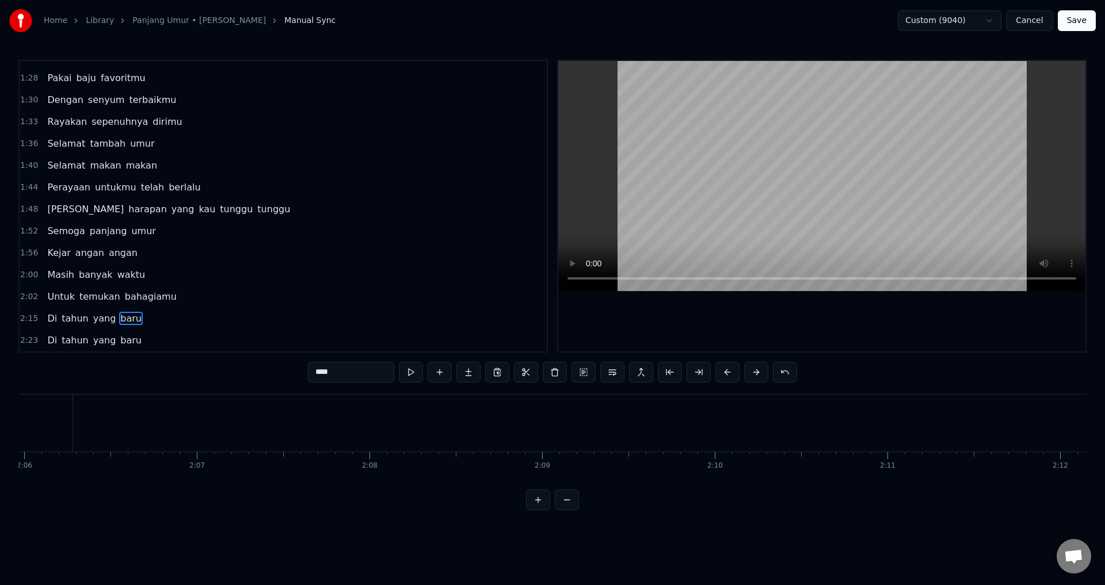
scroll to position [0, 21620]
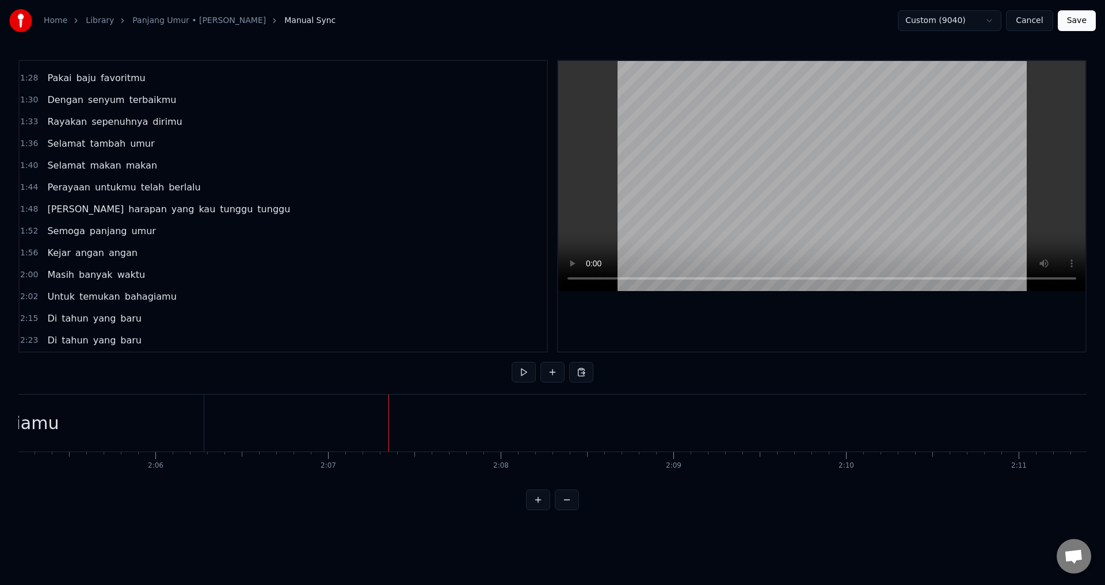
click at [574, 374] on button at bounding box center [581, 372] width 24 height 21
click at [57, 326] on div "Di tahun yang baru" at bounding box center [95, 319] width 104 height 21
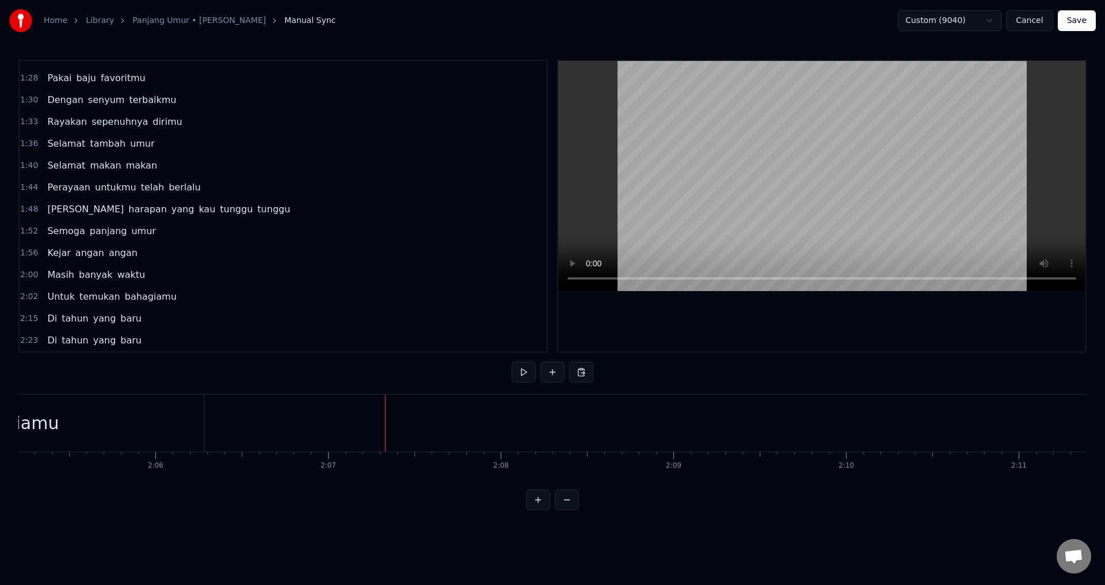
scroll to position [0, 23317]
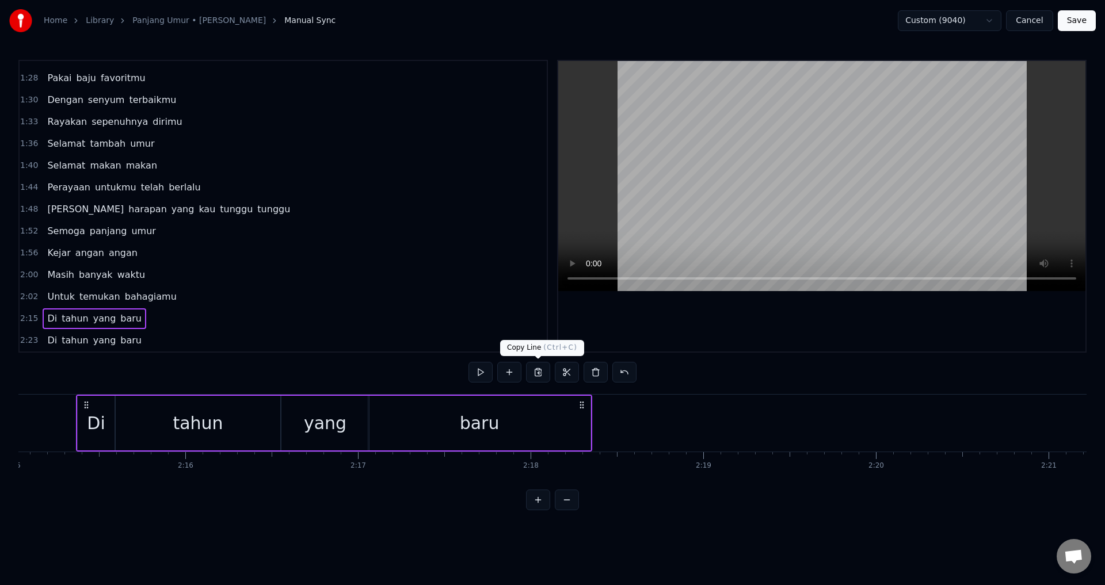
click at [546, 375] on button at bounding box center [538, 372] width 24 height 21
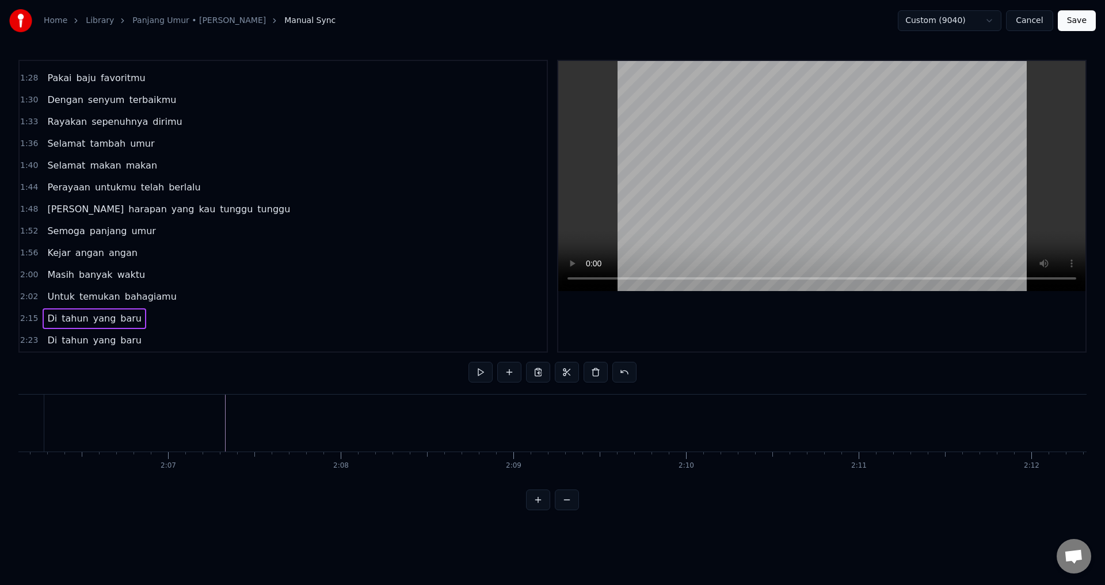
scroll to position [0, 21737]
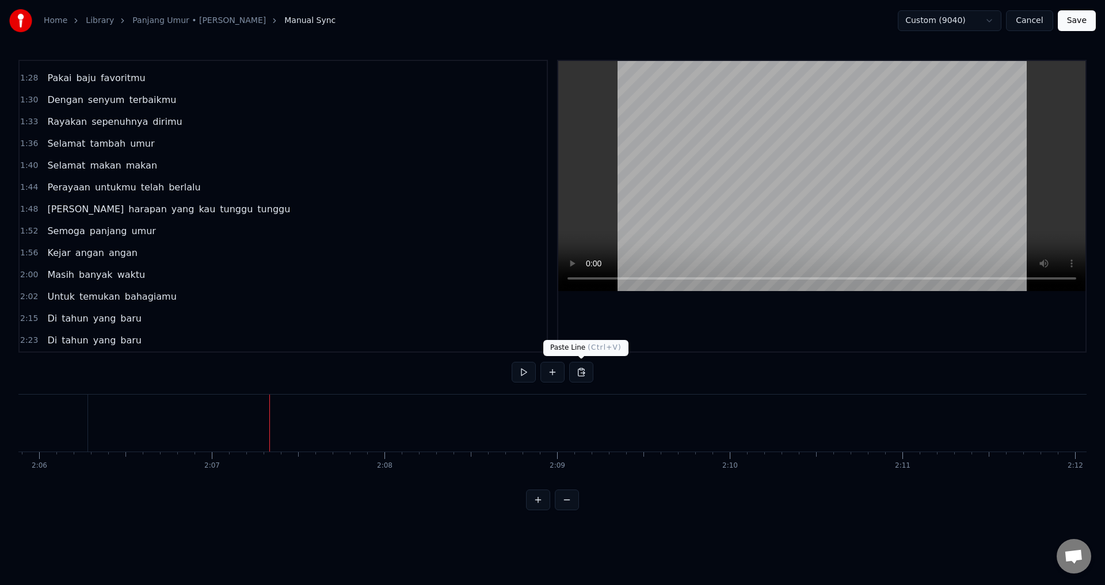
click at [578, 372] on button at bounding box center [581, 372] width 24 height 21
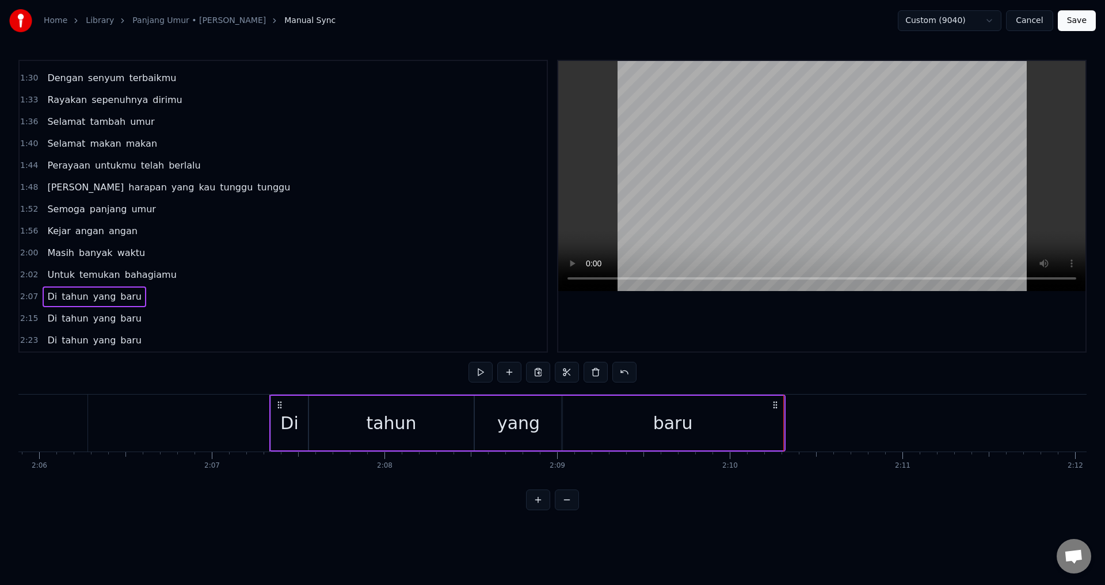
click at [1084, 18] on button "Save" at bounding box center [1077, 20] width 38 height 21
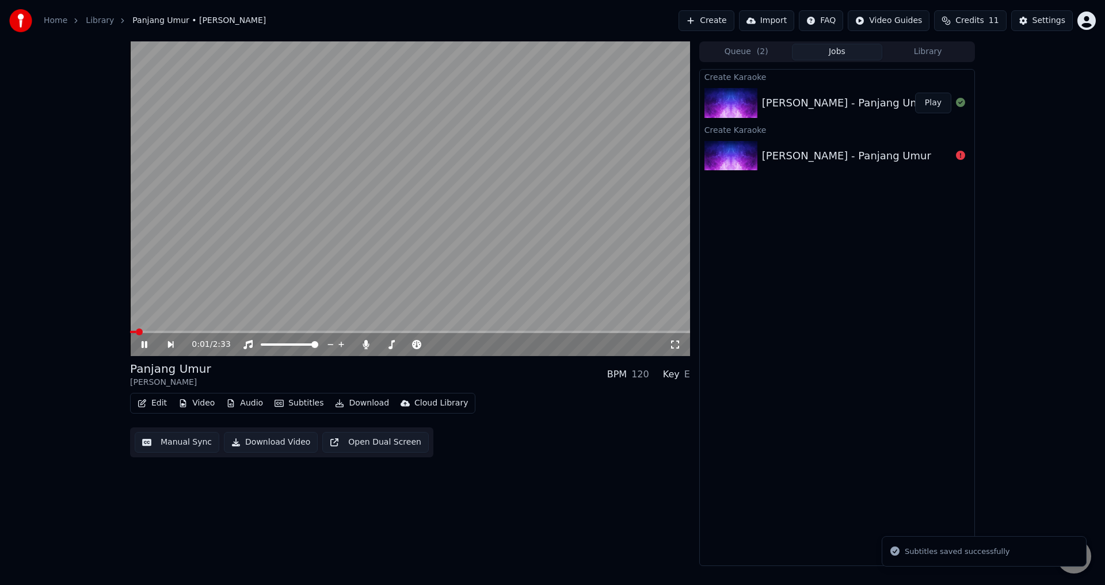
click at [154, 332] on span at bounding box center [410, 332] width 560 height 2
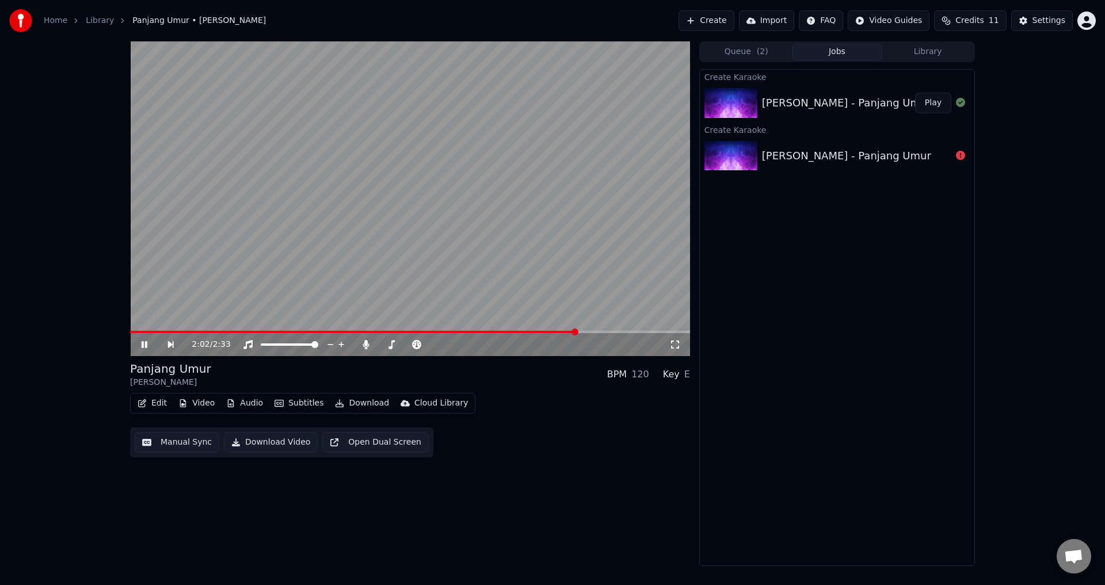
click at [353, 404] on button "Download" at bounding box center [361, 403] width 63 height 16
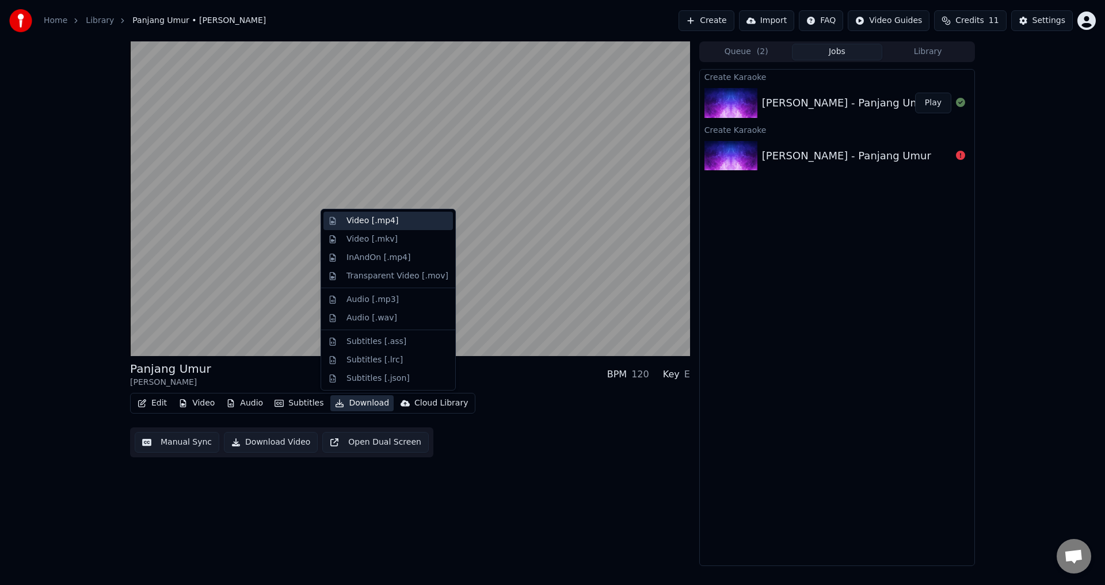
click at [373, 221] on div "Video [.mp4]" at bounding box center [373, 221] width 52 height 12
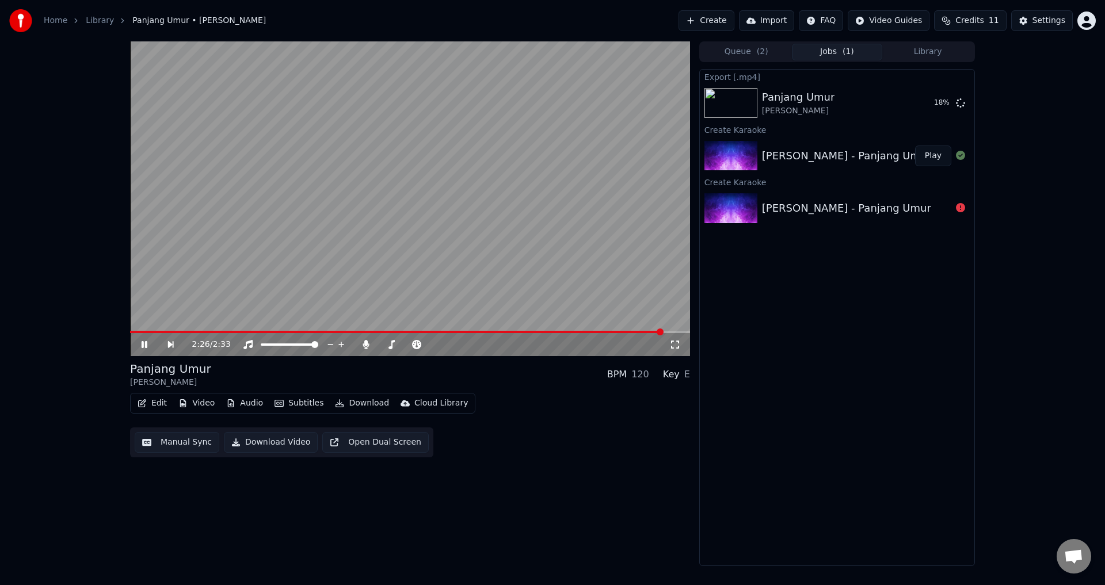
click at [529, 187] on video at bounding box center [410, 198] width 560 height 315
click at [936, 101] on button "Show" at bounding box center [930, 103] width 41 height 21
